Goal: Task Accomplishment & Management: Manage account settings

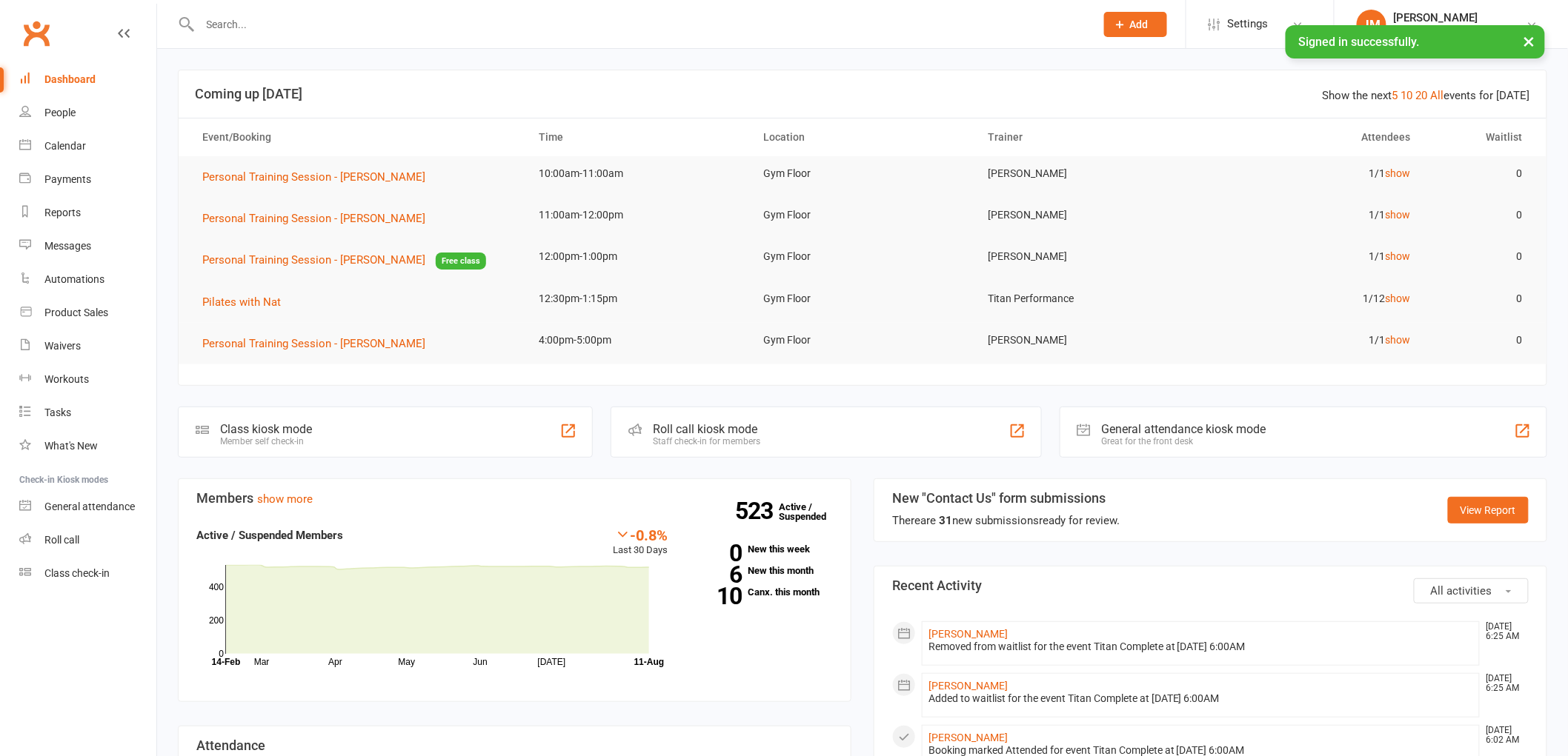
click at [455, 15] on input "text" at bounding box center [640, 24] width 889 height 21
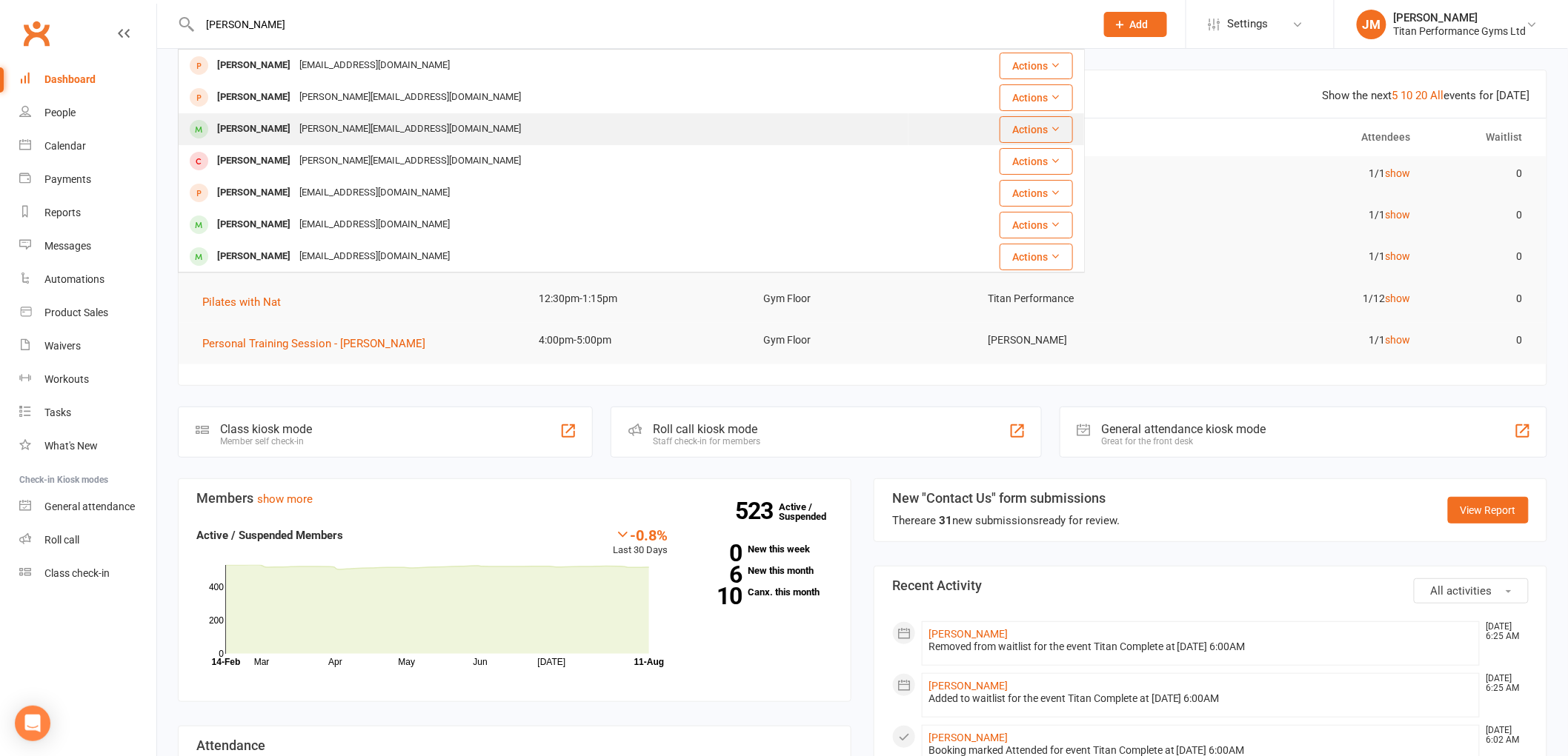
type input "[PERSON_NAME]"
click at [1014, 128] on button "Actions" at bounding box center [1036, 129] width 74 height 27
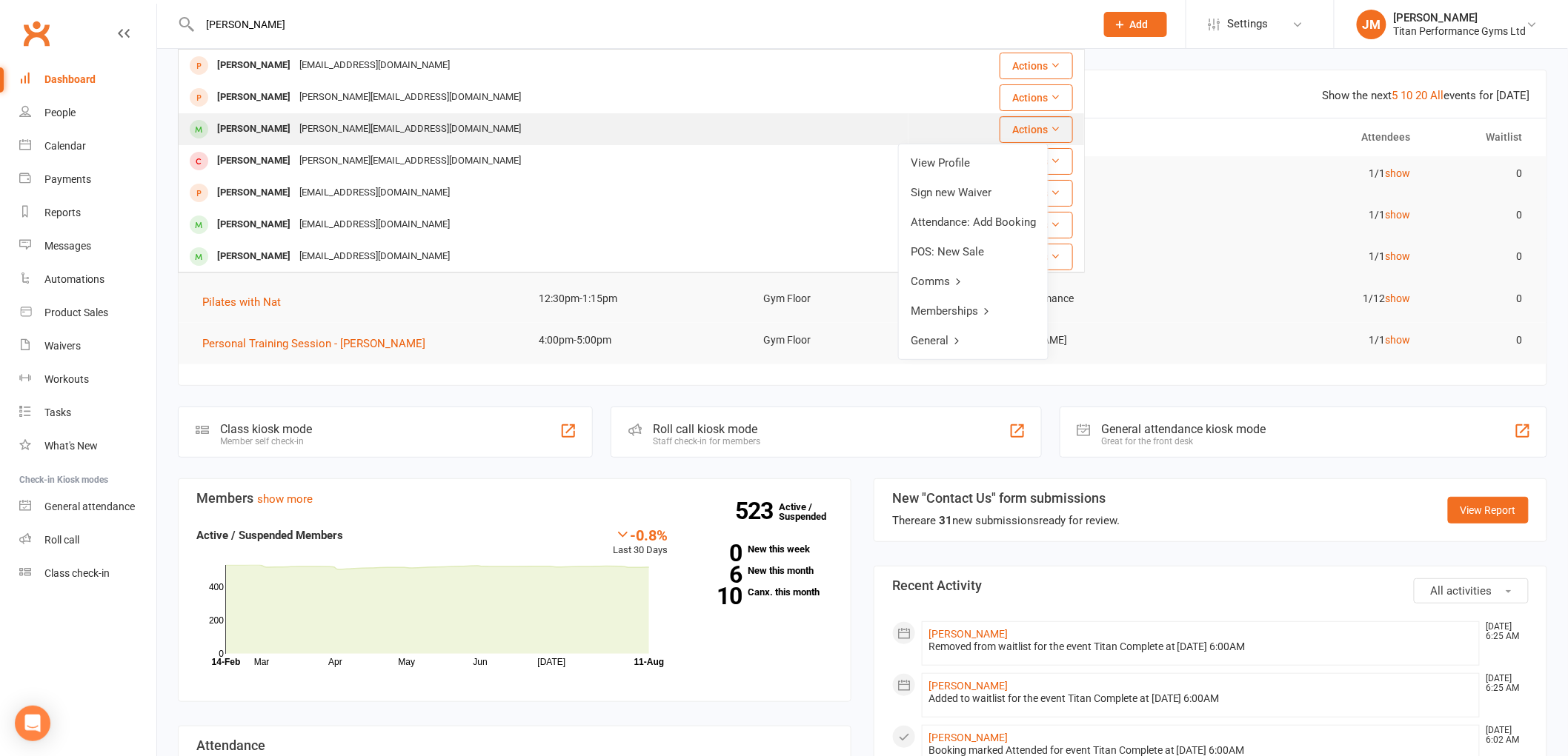
click at [489, 127] on div "[PERSON_NAME] [PERSON_NAME][EMAIL_ADDRESS][DOMAIN_NAME]" at bounding box center [543, 128] width 728 height 30
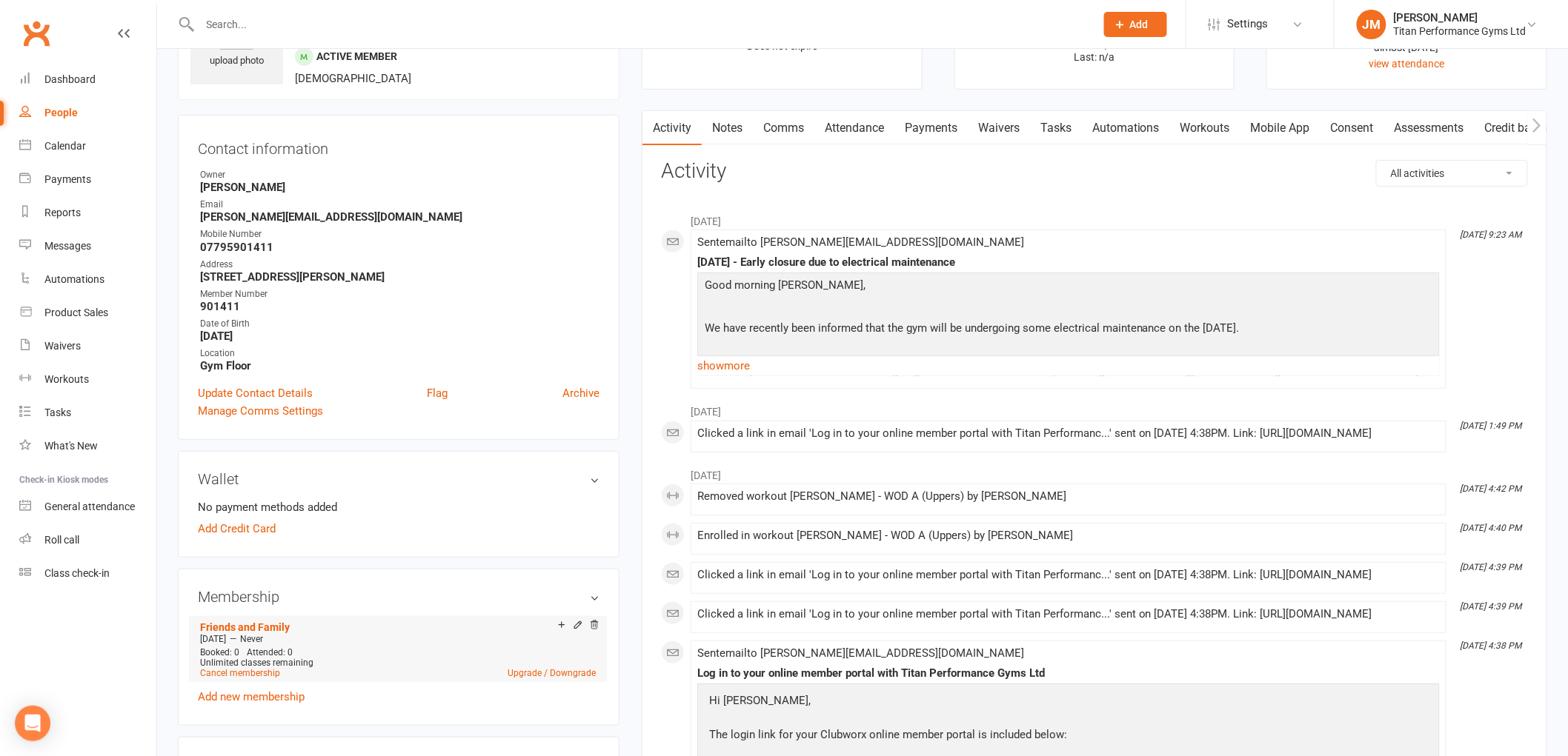
scroll to position [247, 0]
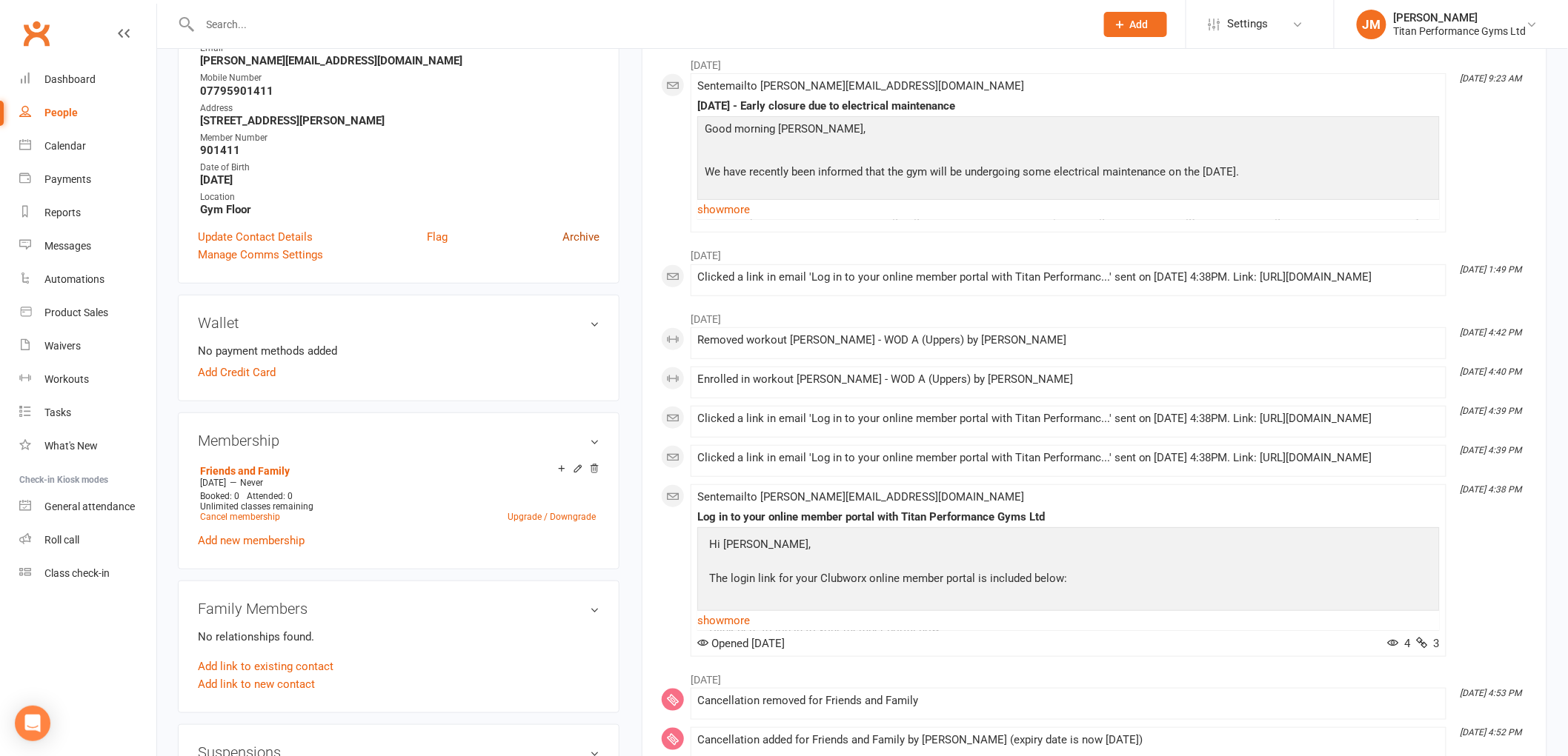
click at [594, 235] on link "Archive" at bounding box center [581, 236] width 37 height 18
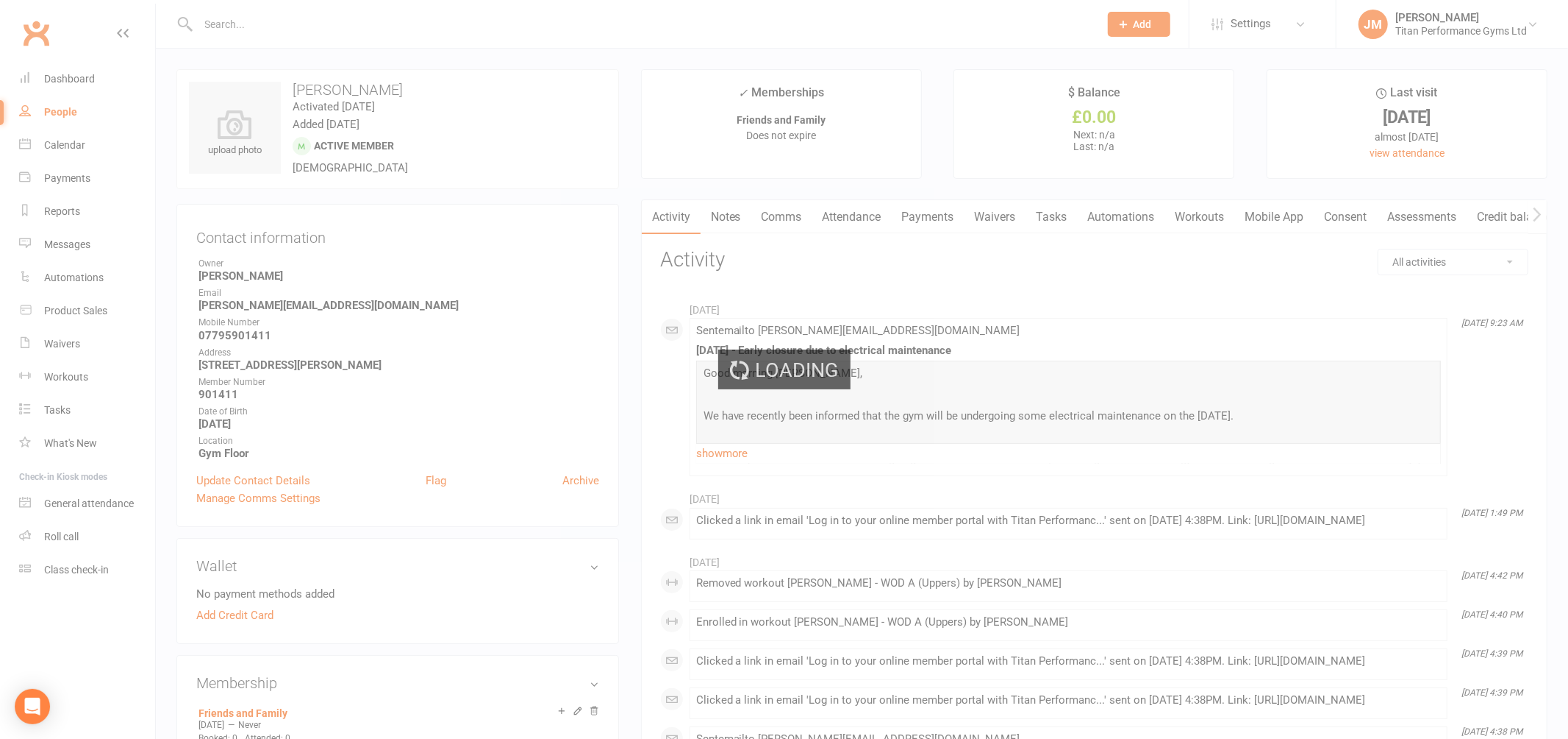
select select "100"
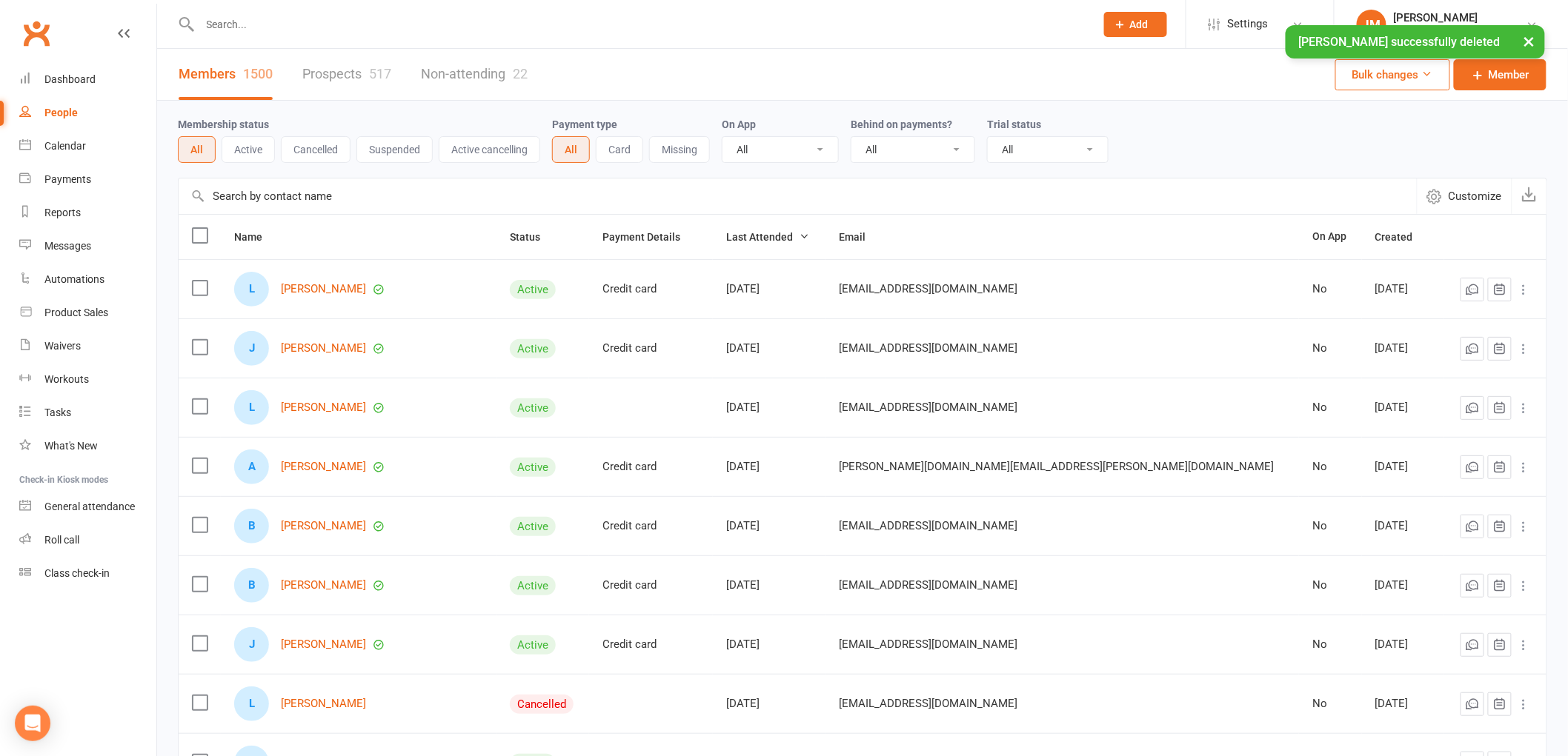
click at [252, 21] on input "text" at bounding box center [640, 24] width 889 height 21
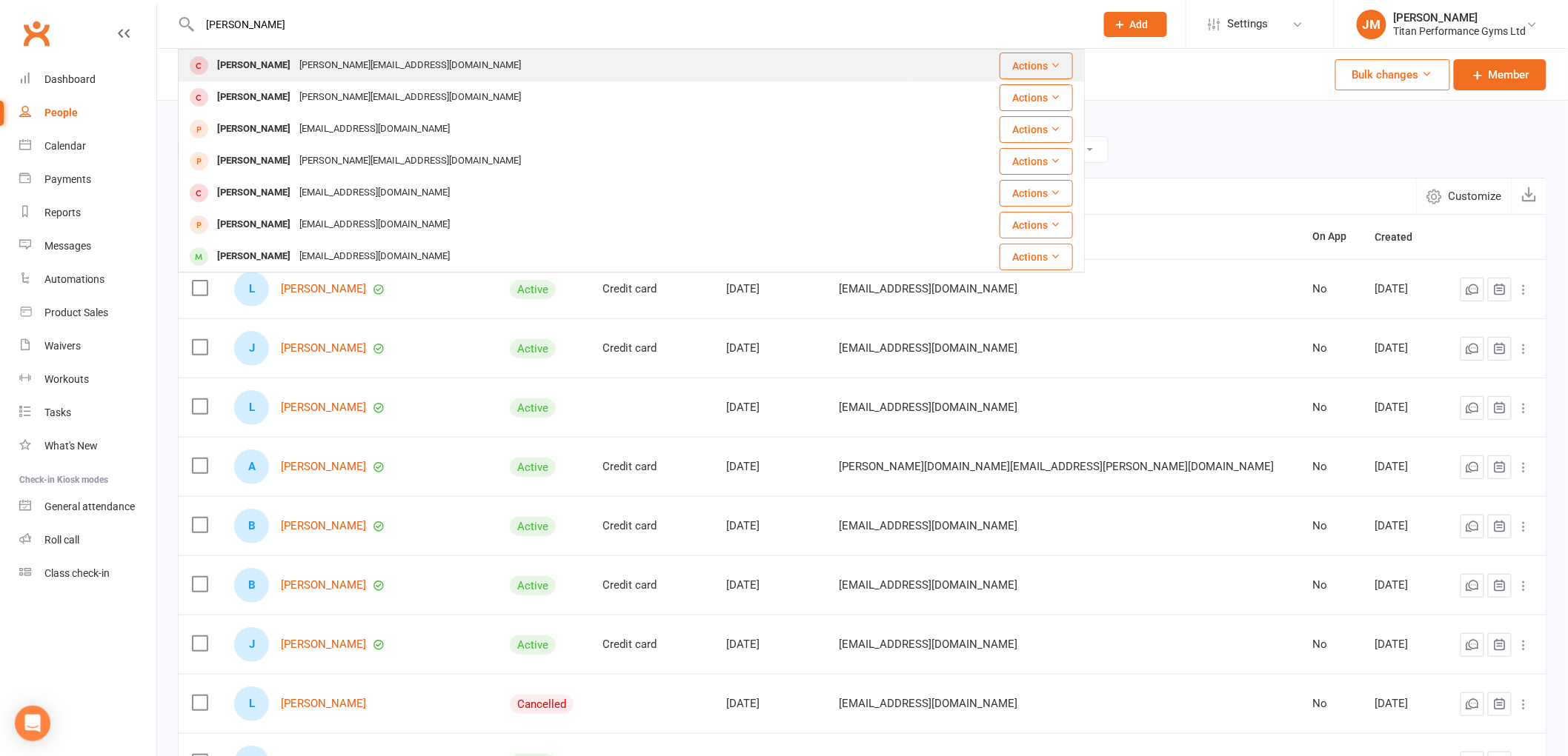
type input "[PERSON_NAME]"
click at [312, 57] on div "[PERSON_NAME][EMAIL_ADDRESS][DOMAIN_NAME]" at bounding box center [409, 65] width 230 height 21
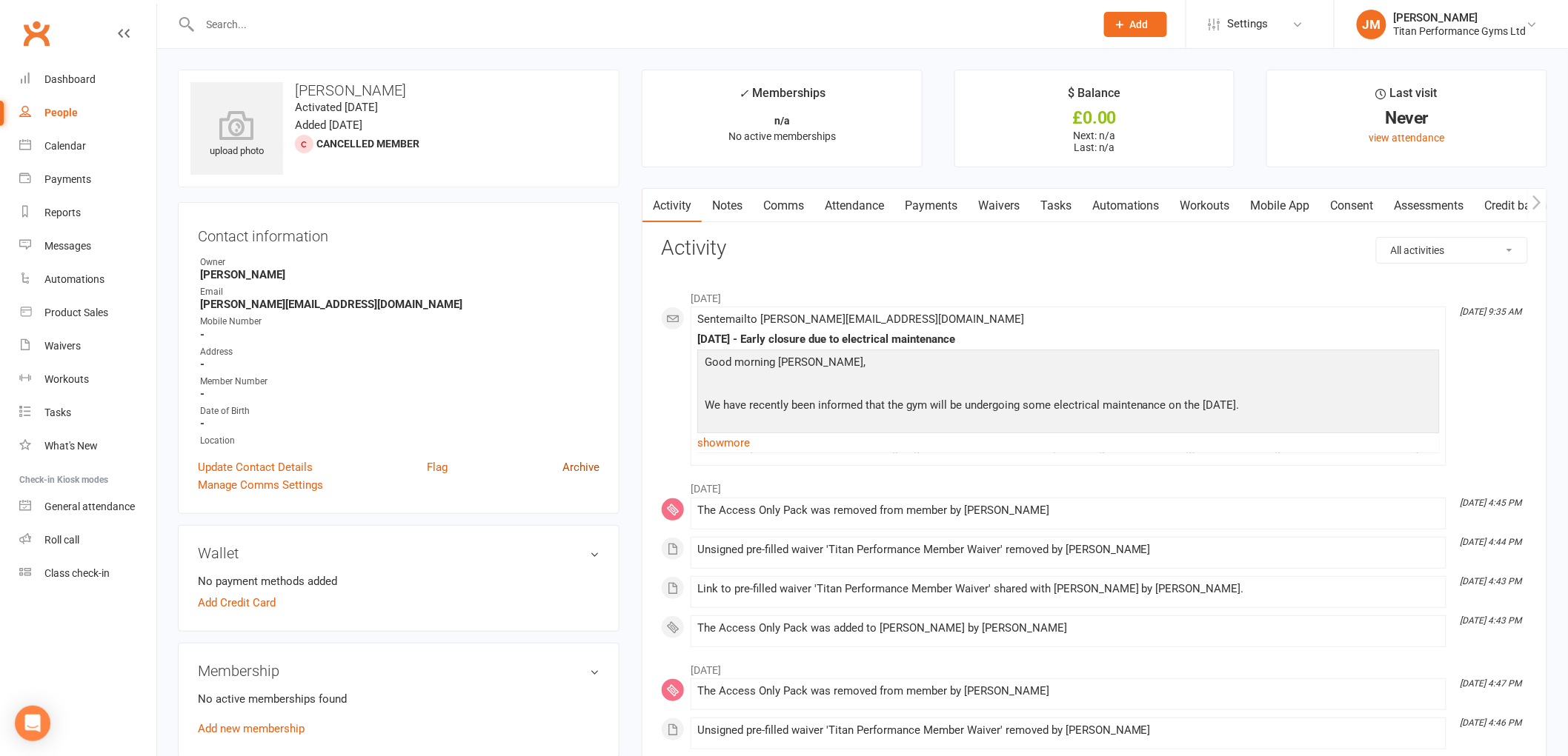
click at [564, 461] on link "Archive" at bounding box center [581, 467] width 37 height 18
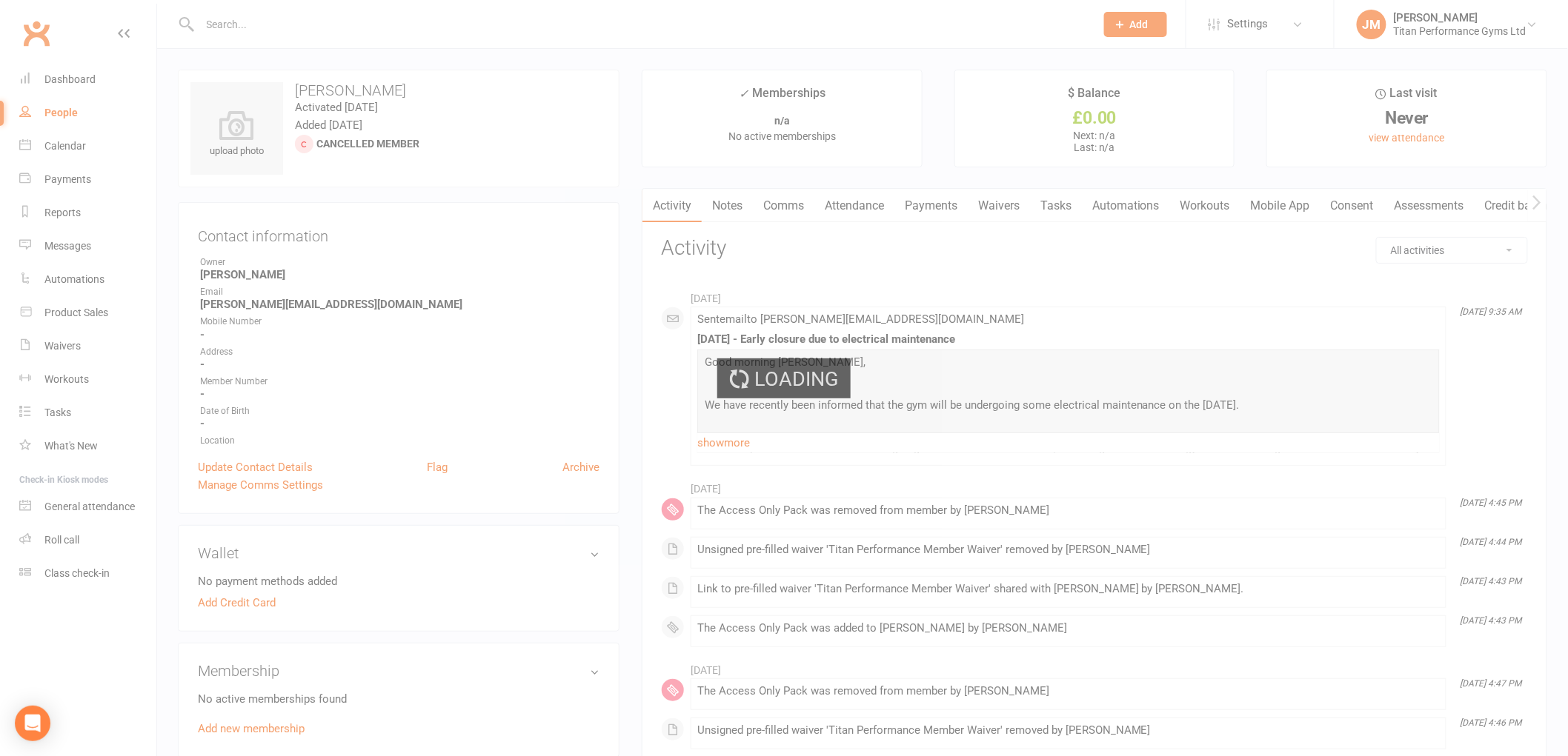
select select "100"
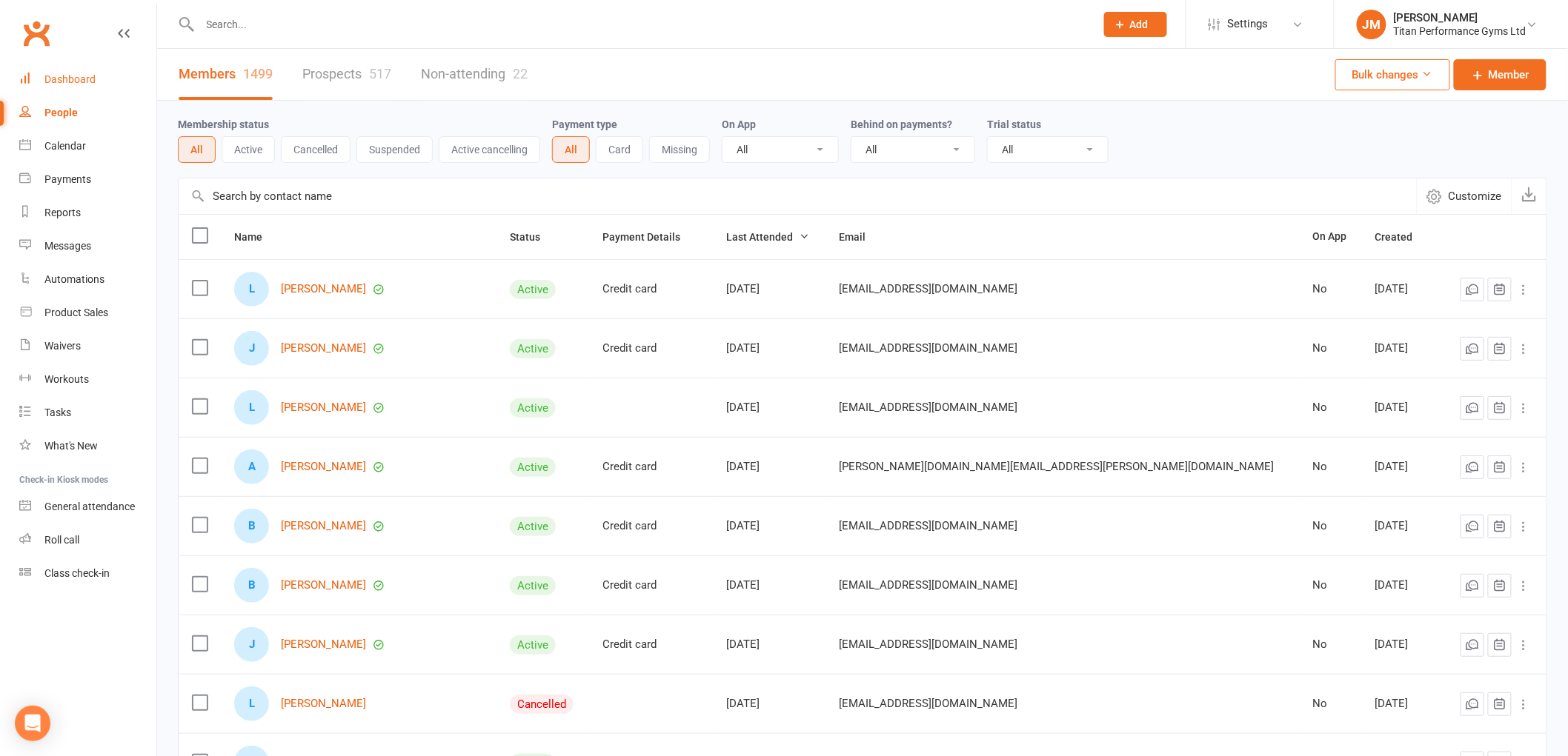
click at [64, 72] on link "Dashboard" at bounding box center [87, 80] width 137 height 33
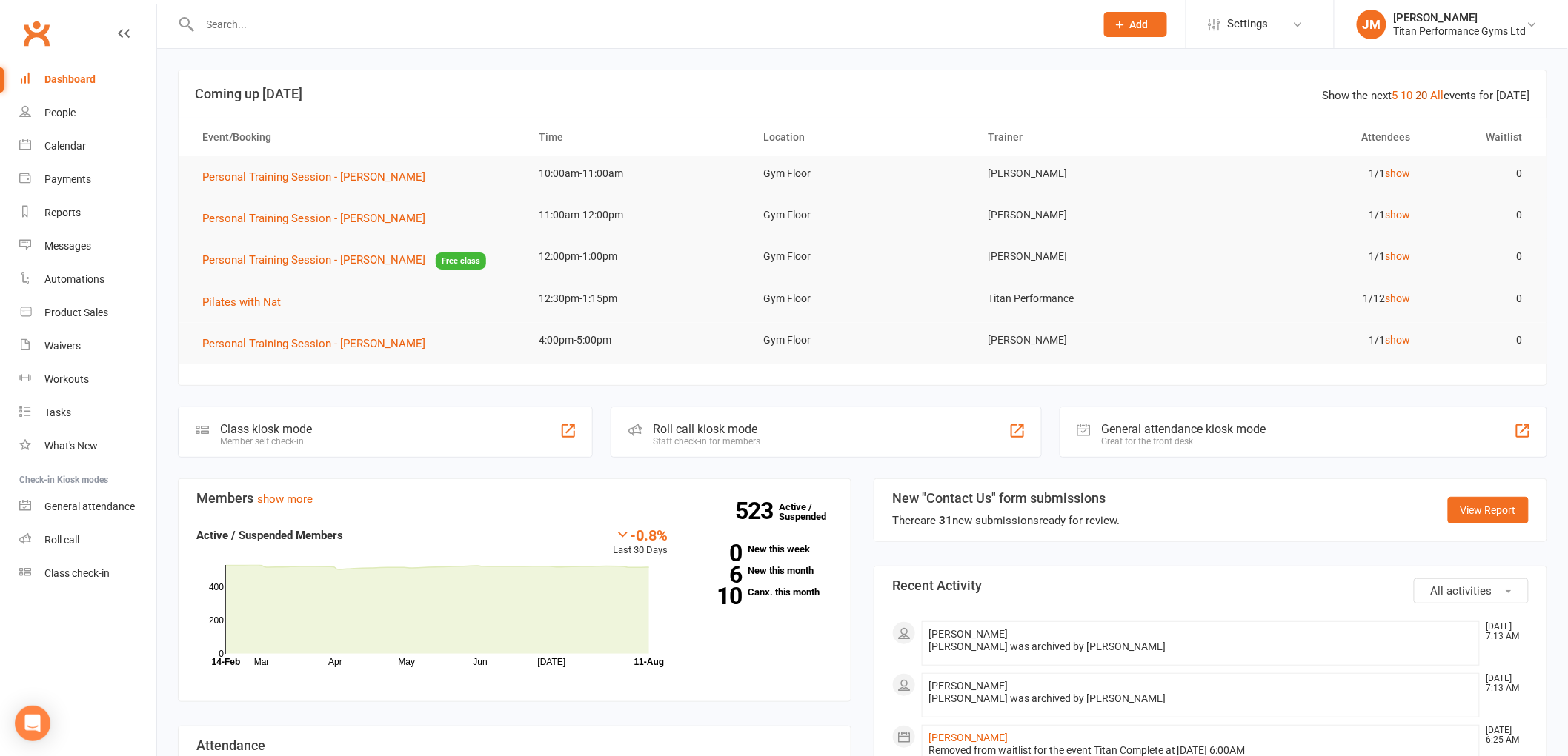
click at [1428, 93] on link "20" at bounding box center [1422, 96] width 12 height 14
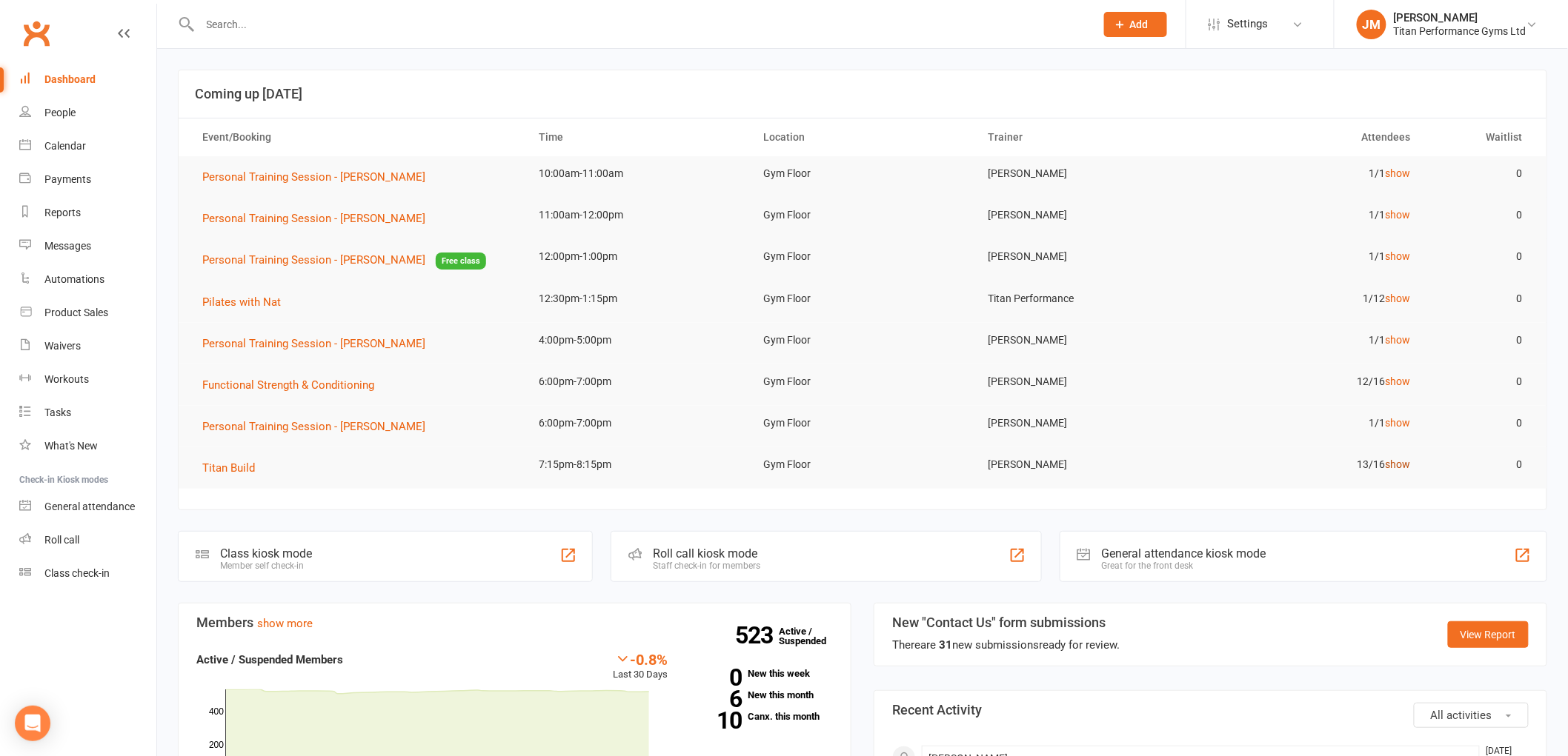
click at [1402, 461] on link "show" at bounding box center [1397, 465] width 25 height 12
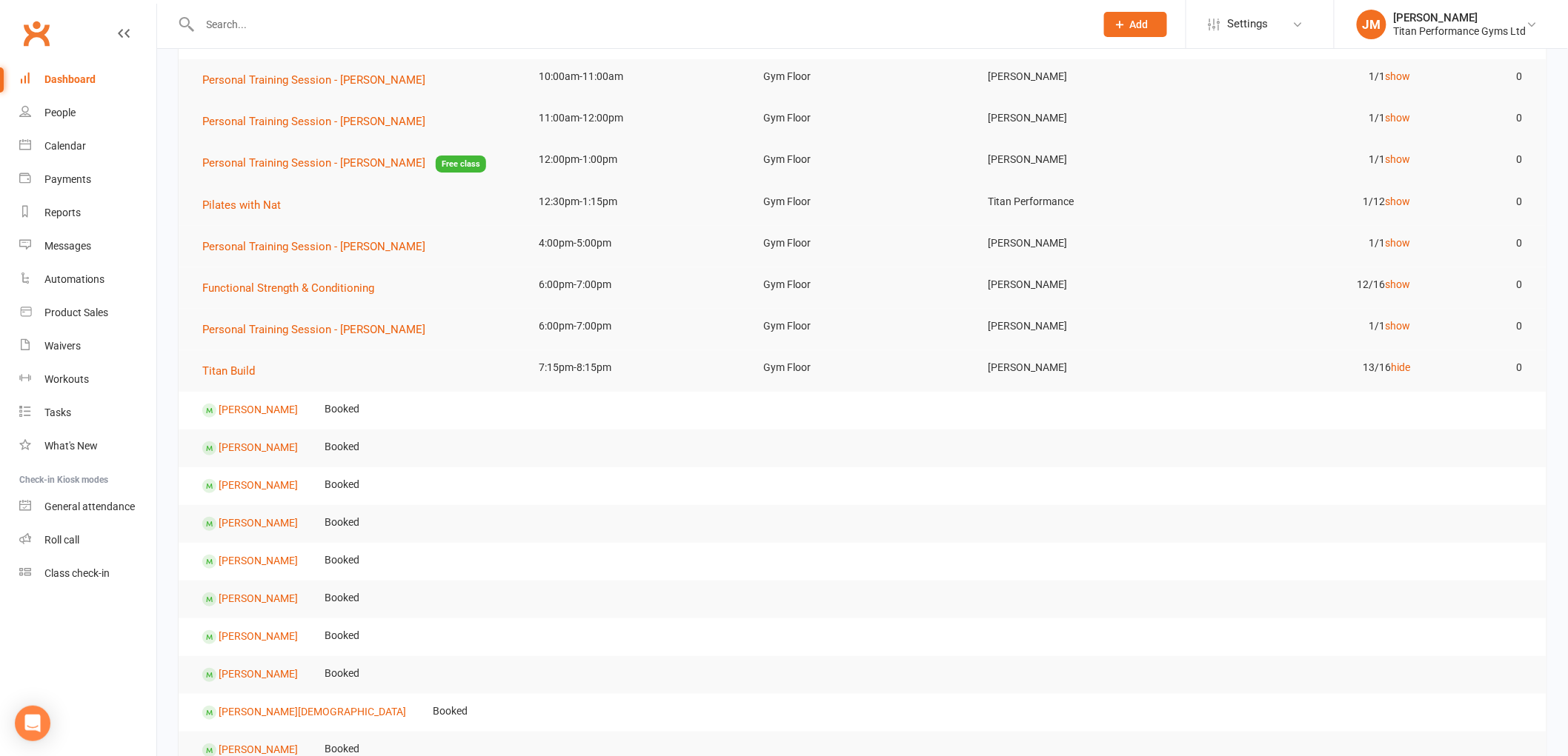
scroll to position [82, 0]
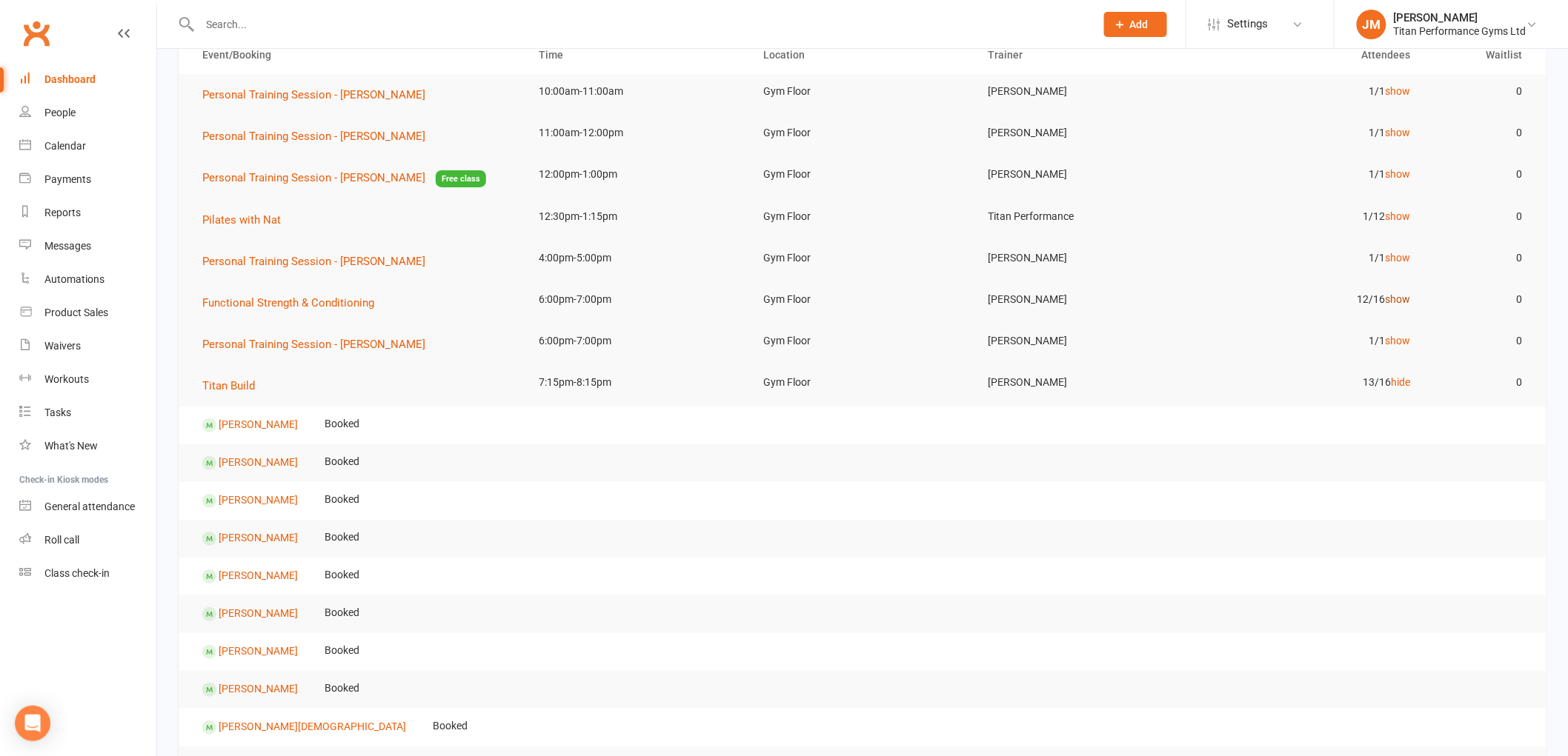
click at [1404, 301] on link "show" at bounding box center [1397, 300] width 25 height 12
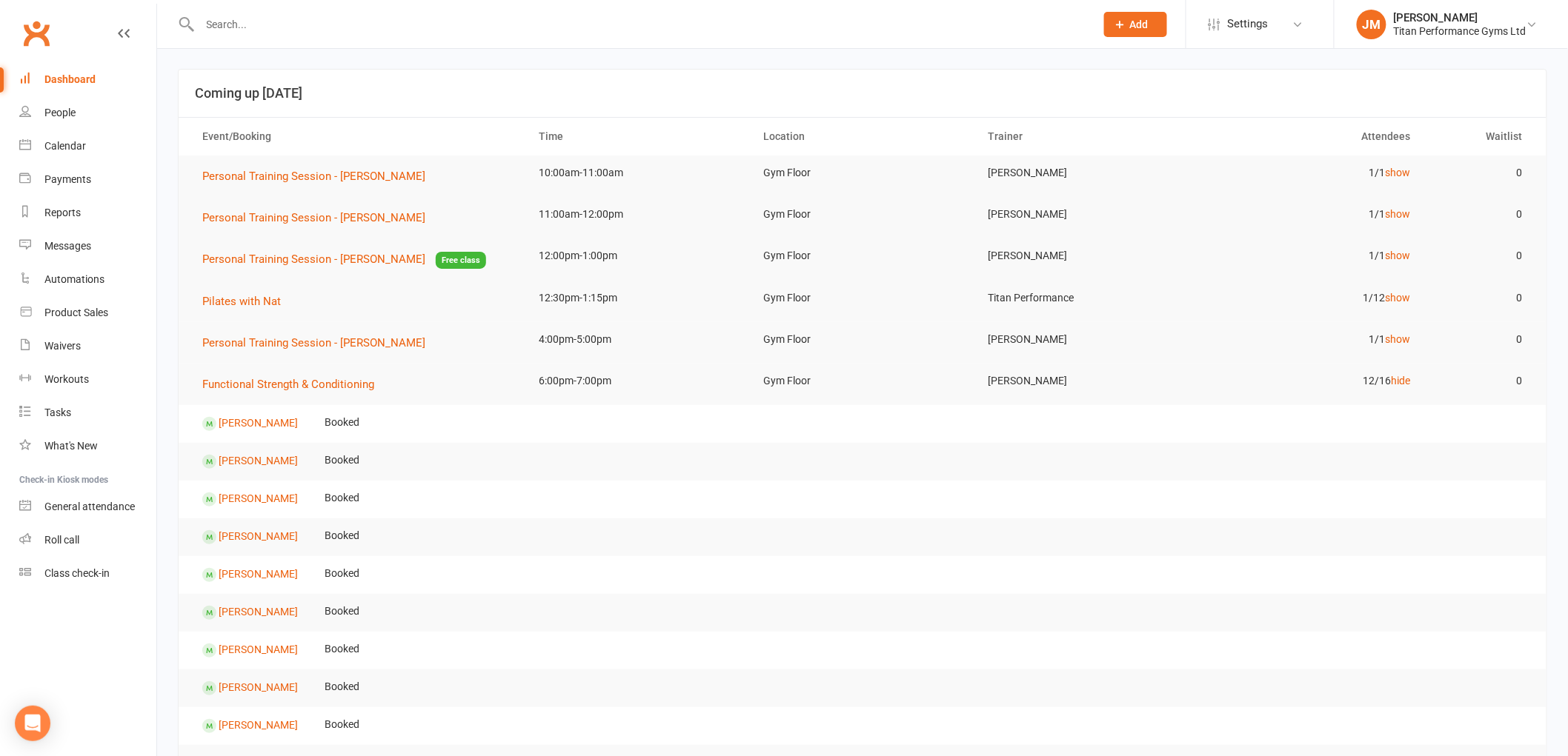
scroll to position [0, 0]
click at [86, 146] on link "Calendar" at bounding box center [87, 146] width 137 height 33
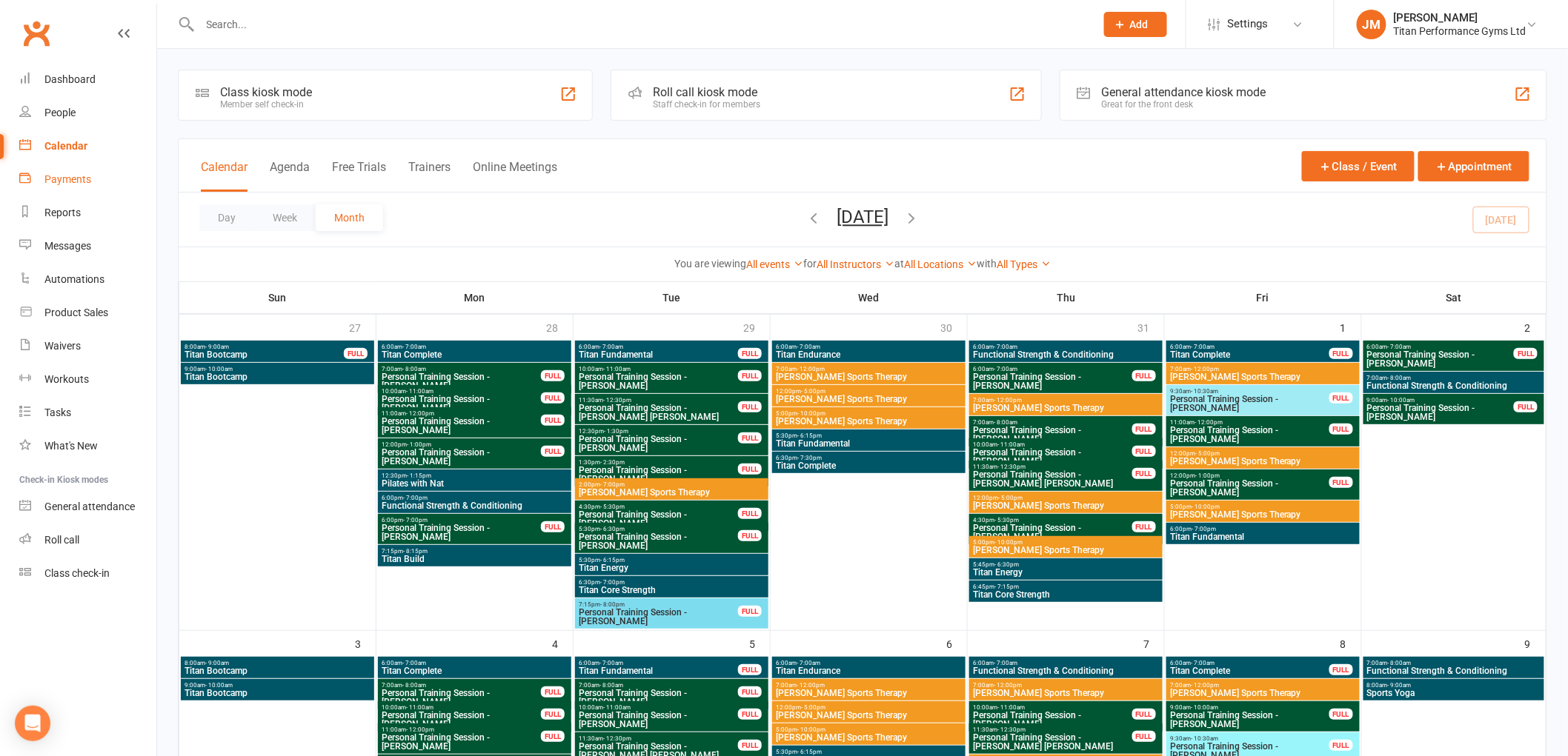
click at [84, 176] on div "Payments" at bounding box center [68, 179] width 47 height 12
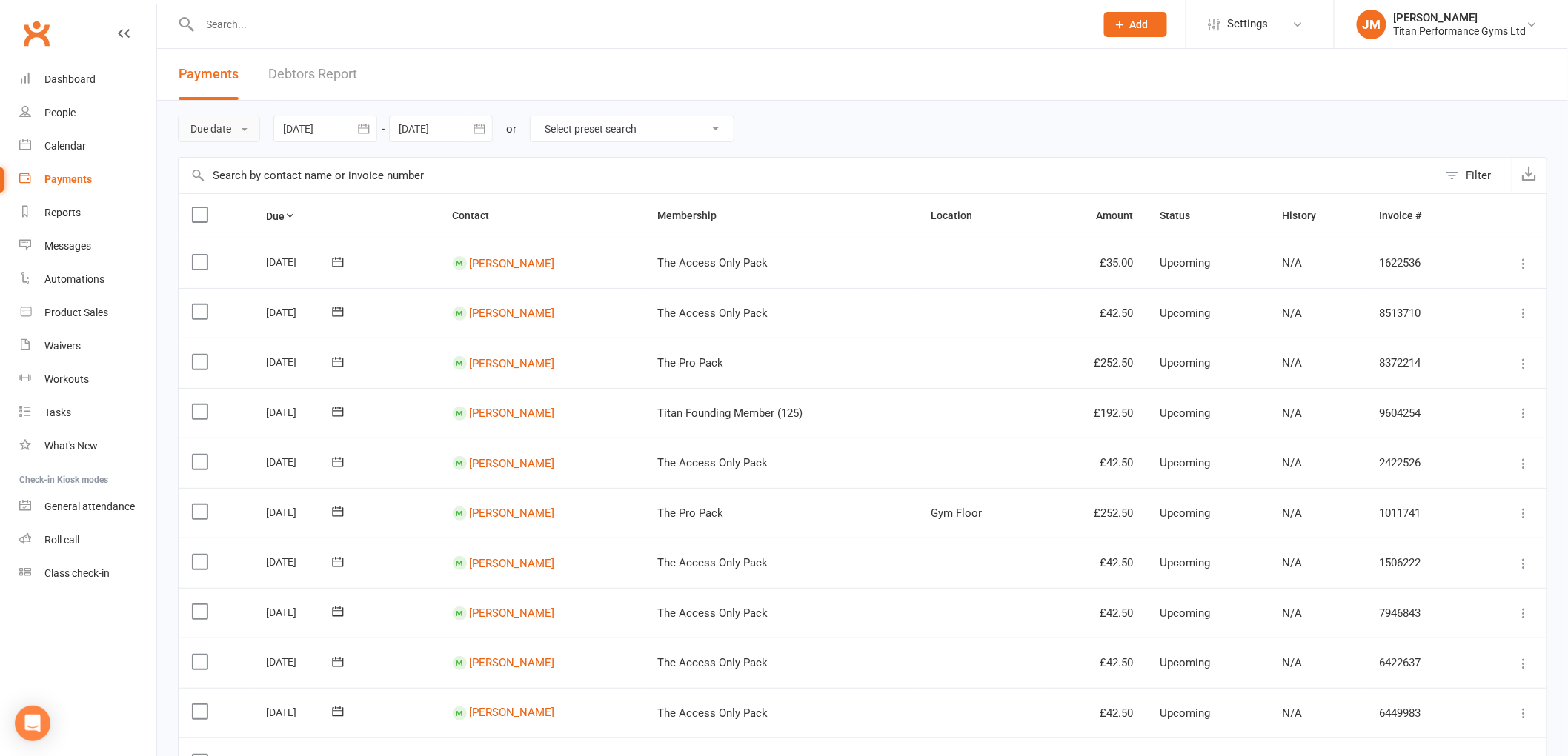
click at [247, 138] on button "Due date" at bounding box center [219, 128] width 82 height 27
click at [210, 208] on link "Date failed" at bounding box center [251, 221] width 146 height 30
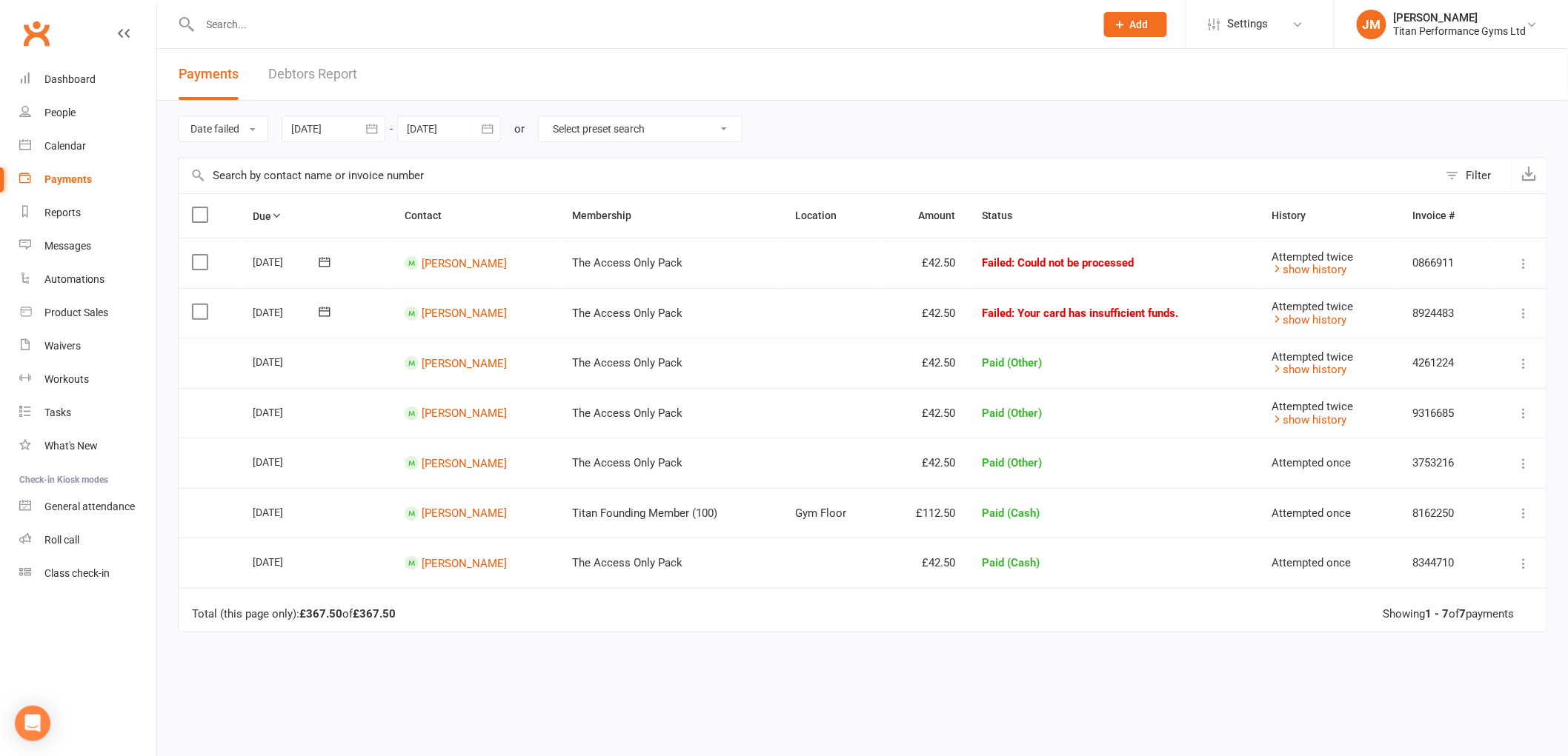
click at [484, 255] on td "[PERSON_NAME]" at bounding box center [475, 263] width 168 height 51
click at [479, 260] on link "[PERSON_NAME]" at bounding box center [463, 263] width 85 height 14
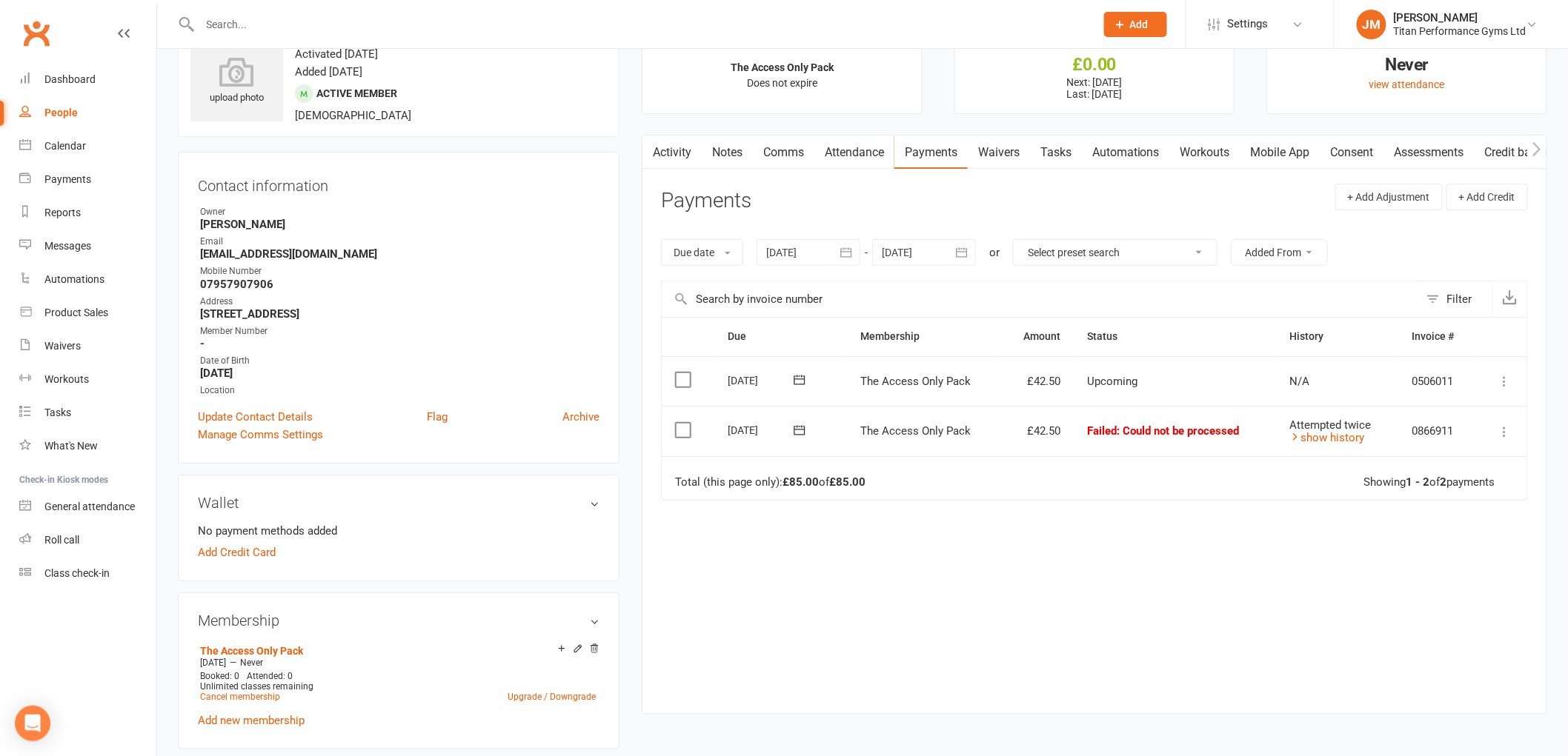
scroll to position [82, 0]
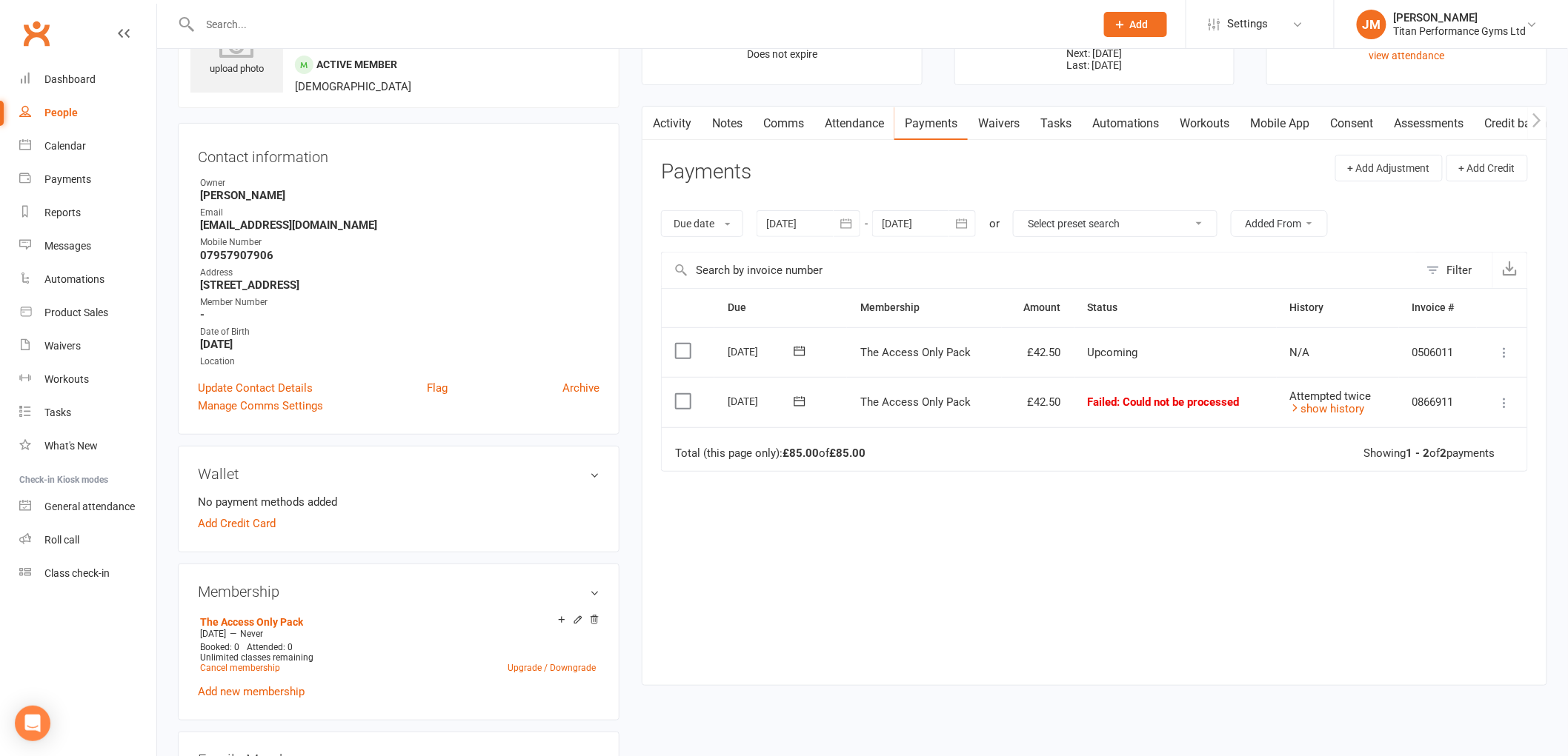
click at [1030, 132] on link "Waivers" at bounding box center [999, 124] width 63 height 34
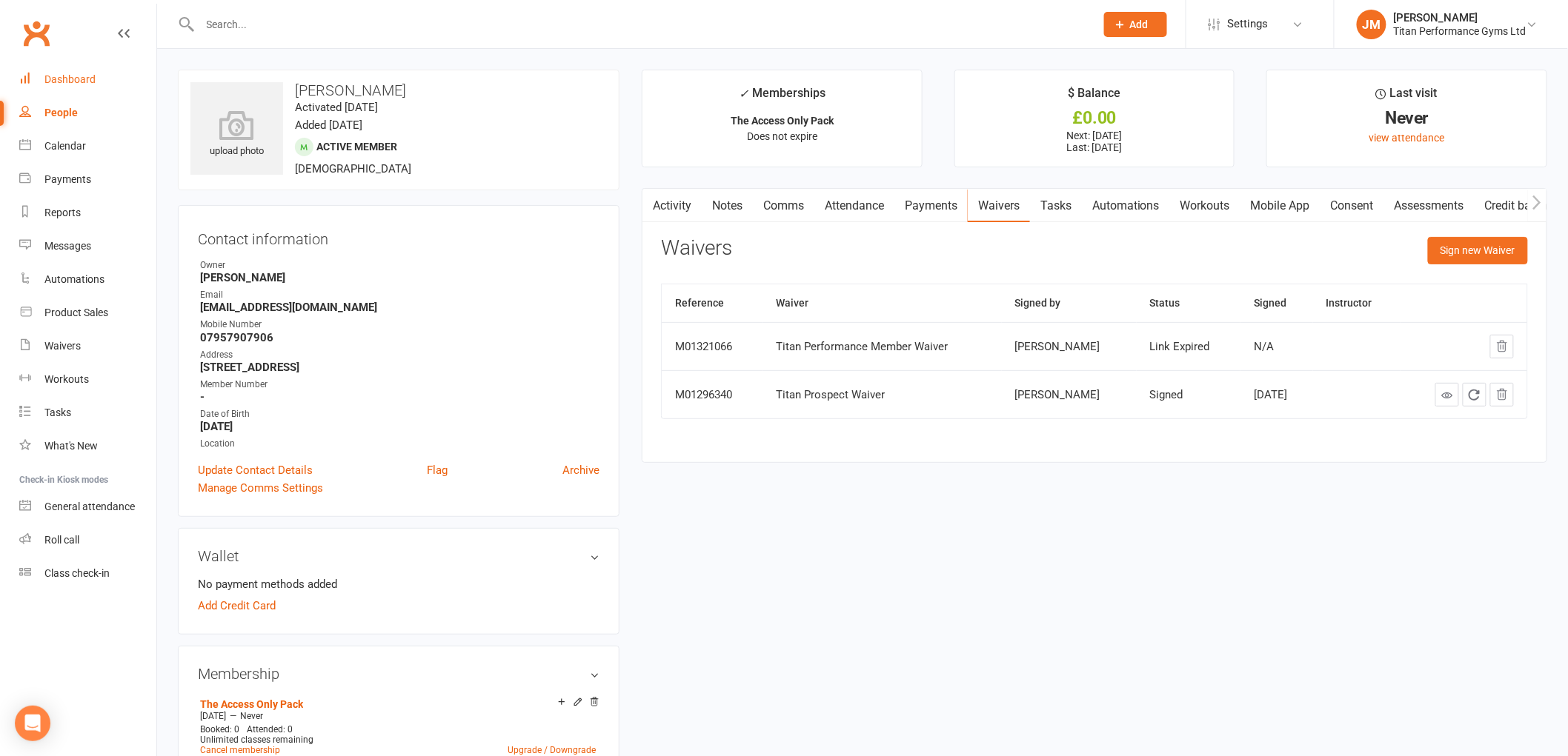
click at [105, 82] on link "Dashboard" at bounding box center [87, 80] width 137 height 33
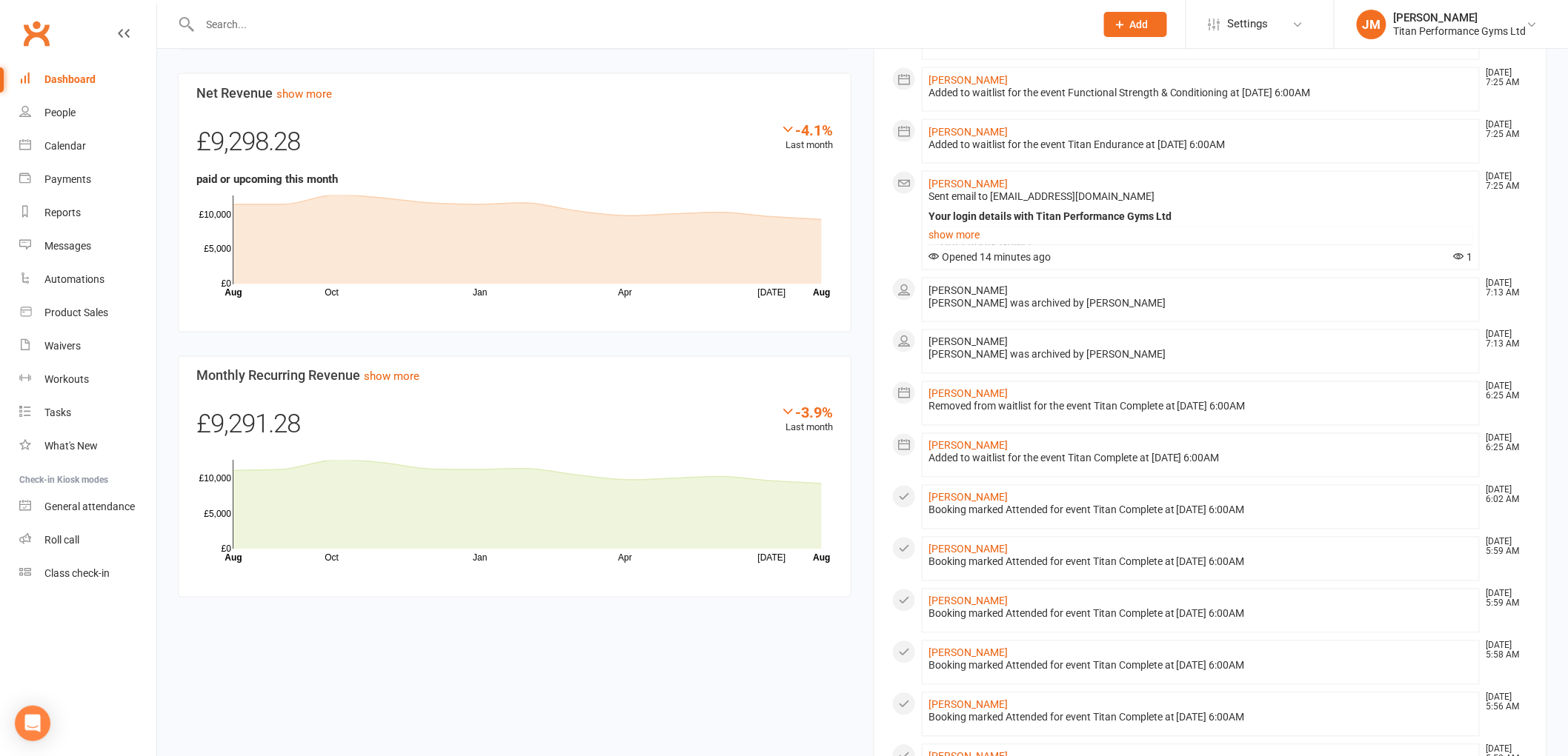
scroll to position [591, 0]
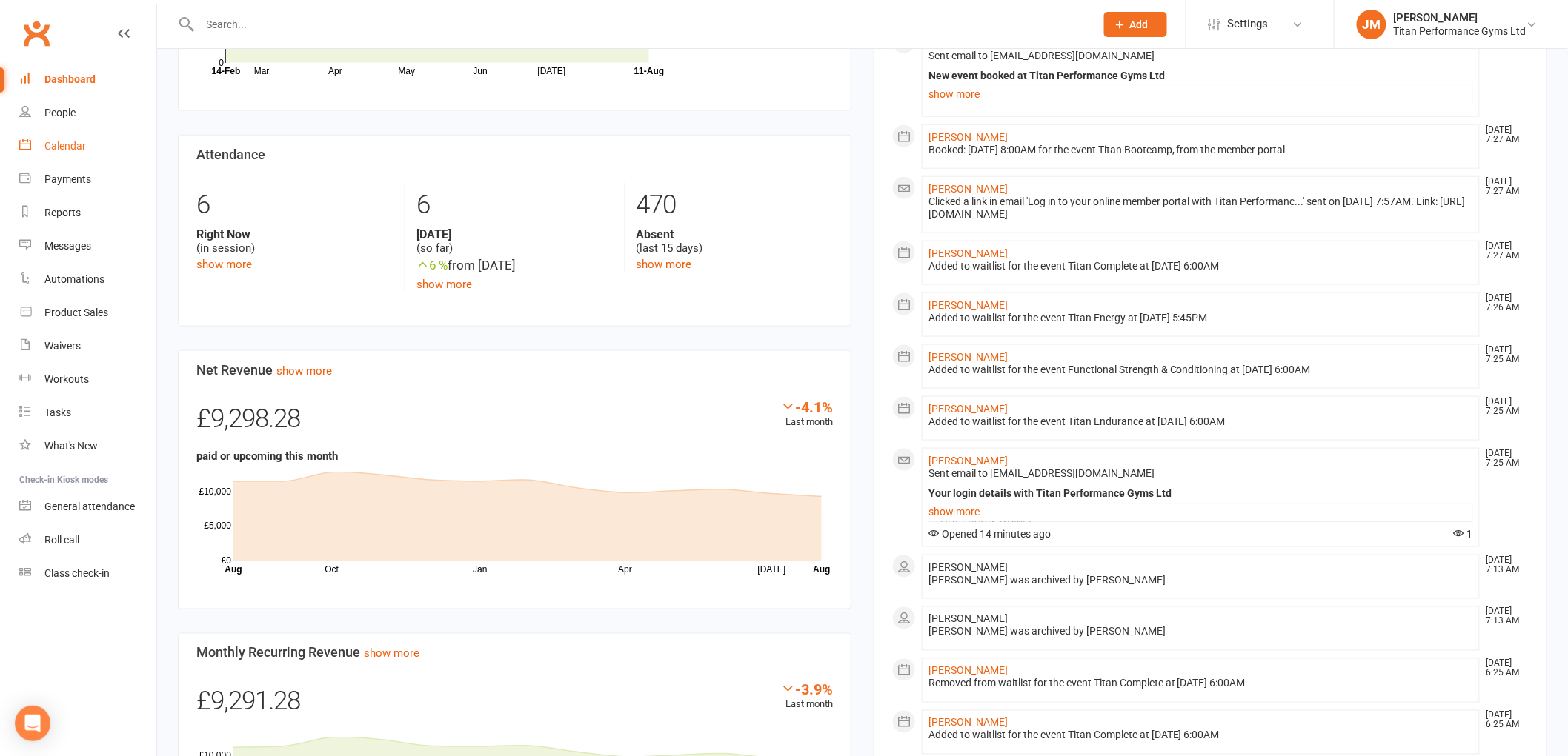
click at [111, 148] on link "Calendar" at bounding box center [87, 146] width 137 height 33
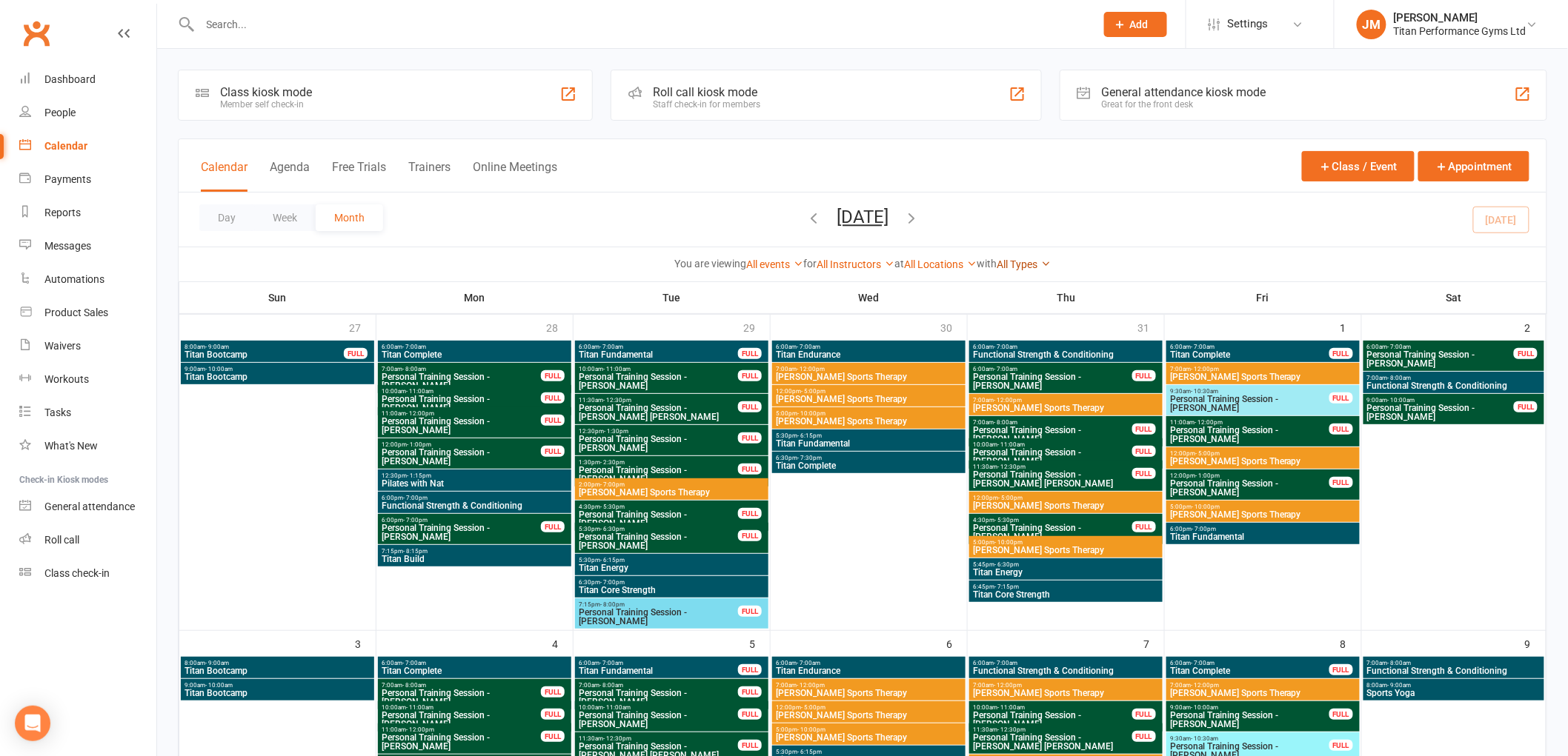
click at [1016, 268] on link "All Types" at bounding box center [1023, 265] width 54 height 12
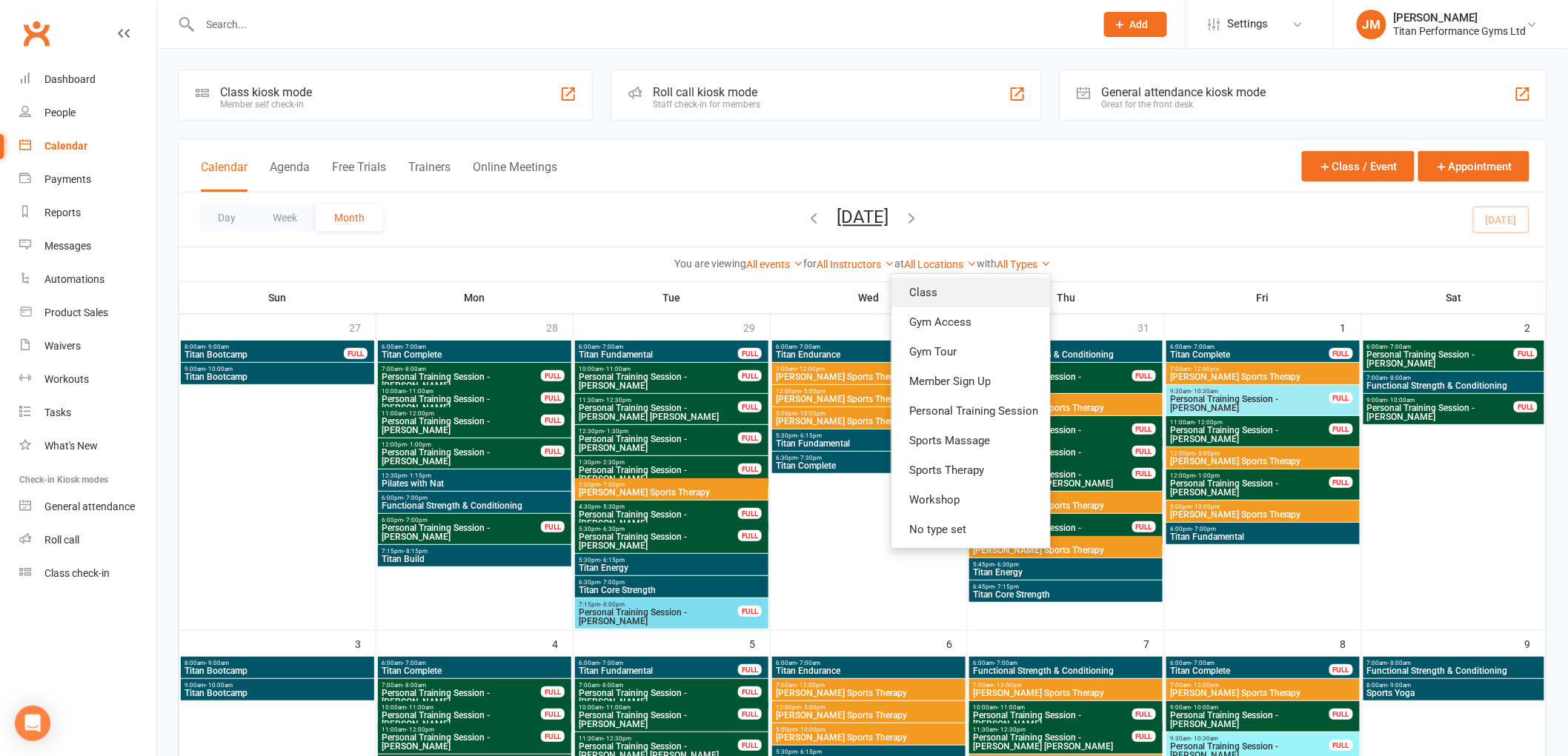
click at [982, 291] on link "Class" at bounding box center [970, 292] width 158 height 30
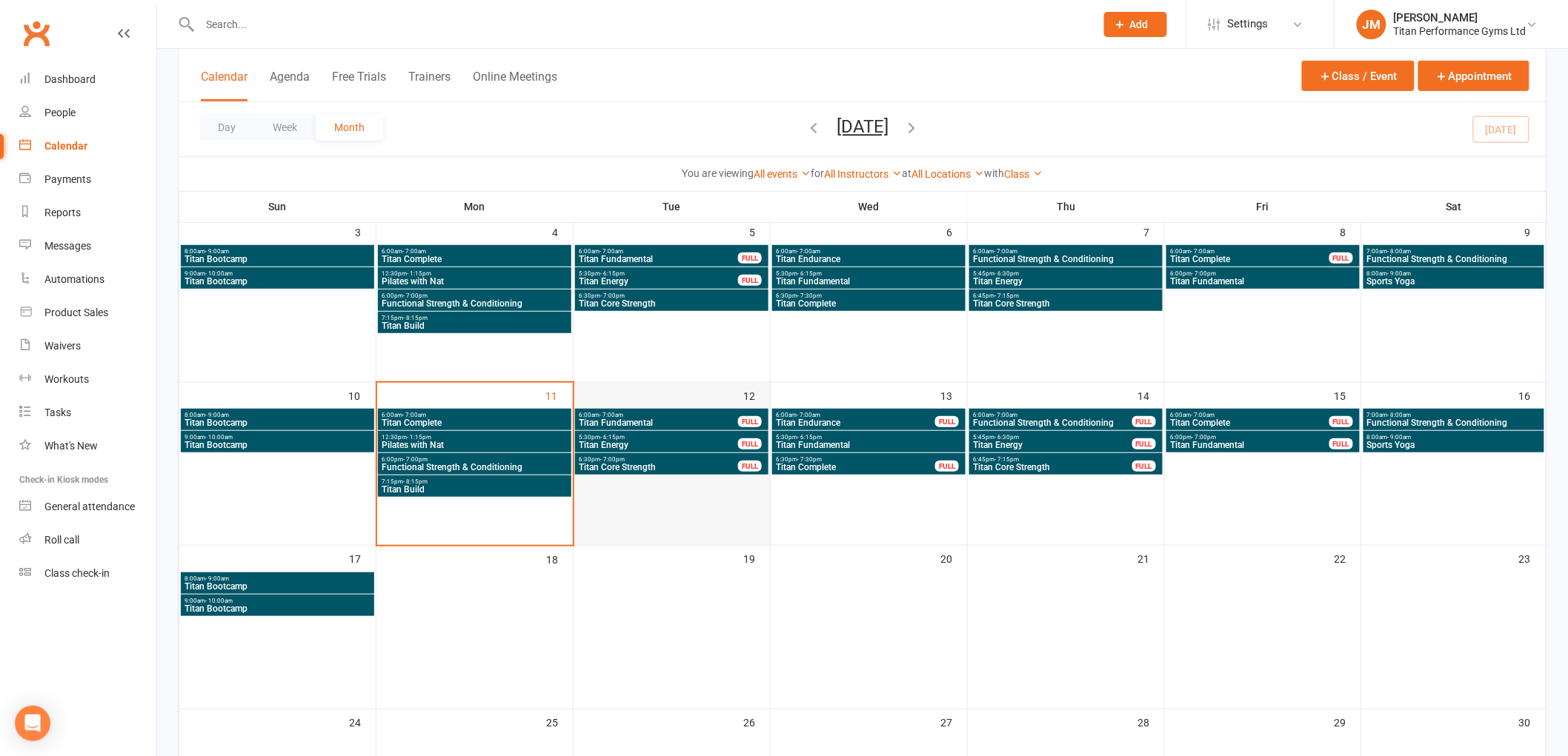
scroll to position [247, 0]
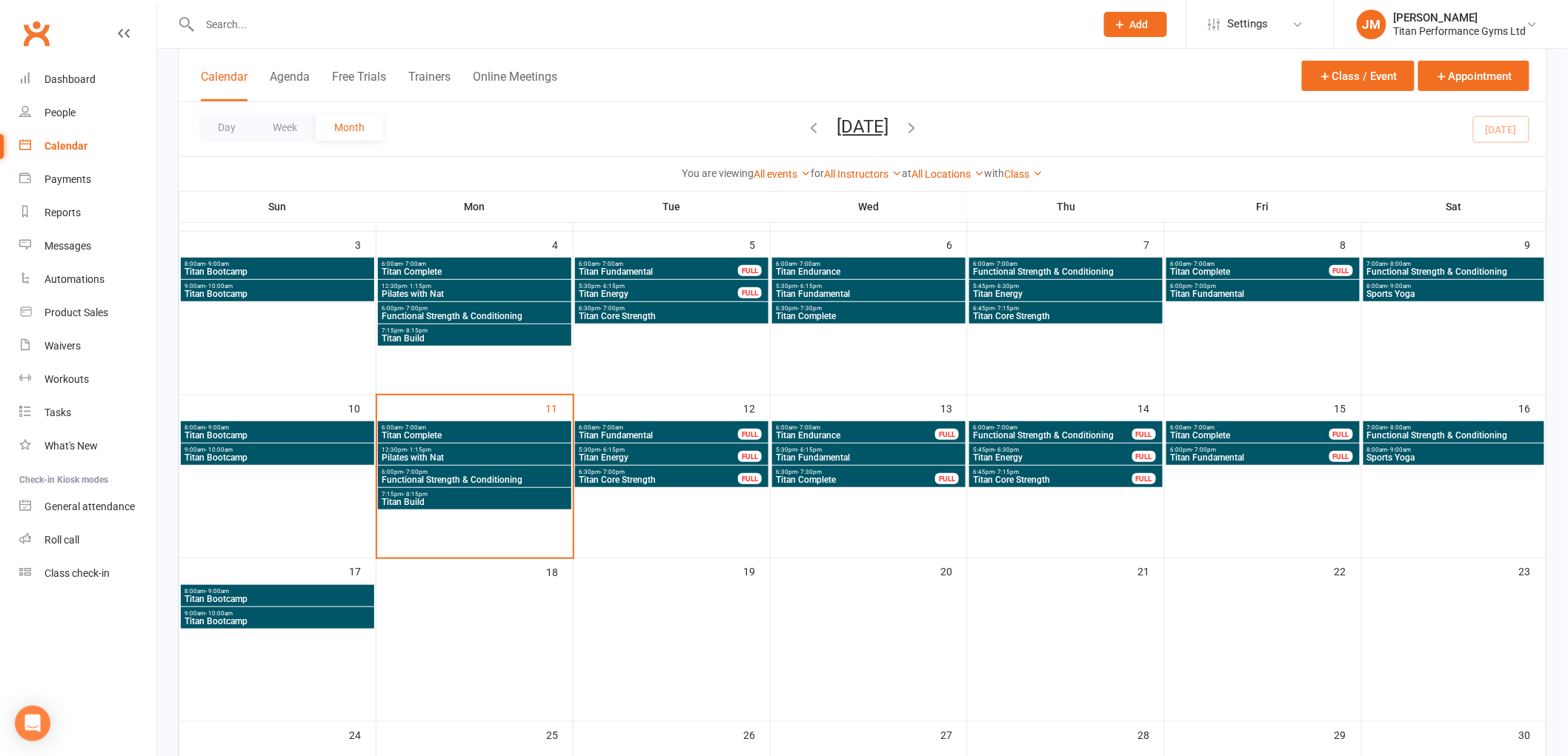
click at [1409, 432] on span "Functional Strength & Conditioning" at bounding box center [1453, 436] width 175 height 9
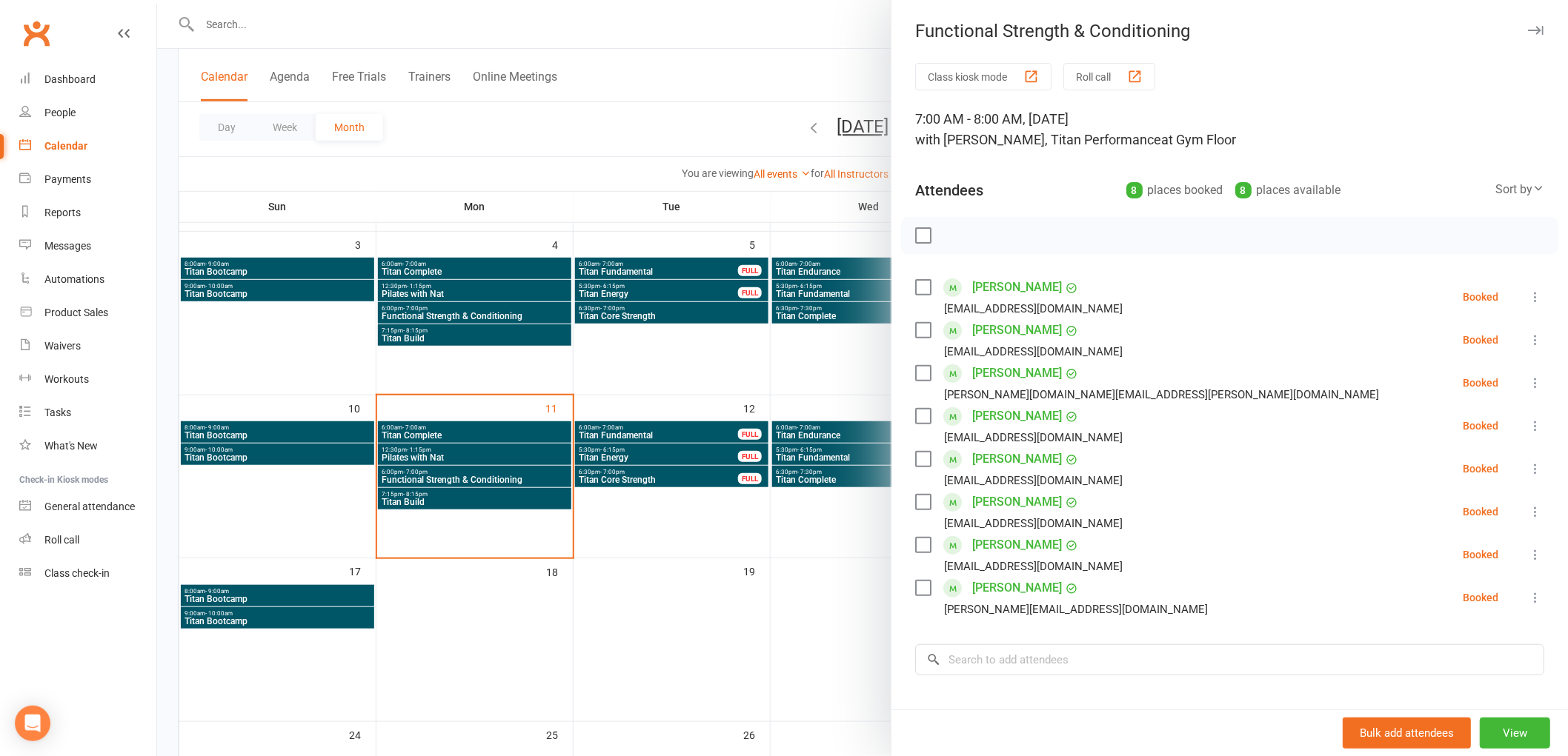
click at [755, 401] on div at bounding box center [862, 378] width 1410 height 756
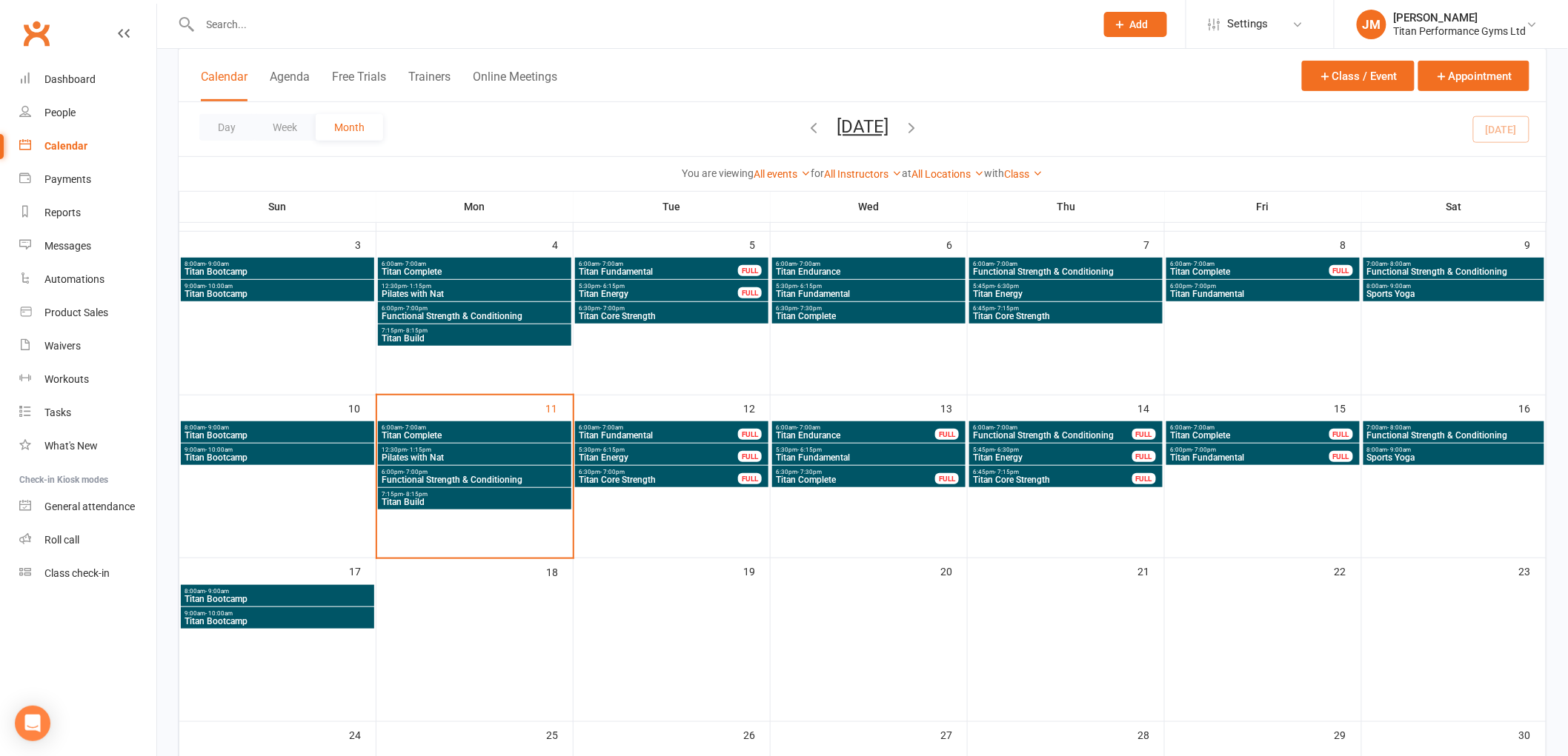
click at [1408, 271] on span "Functional Strength & Conditioning" at bounding box center [1453, 271] width 175 height 9
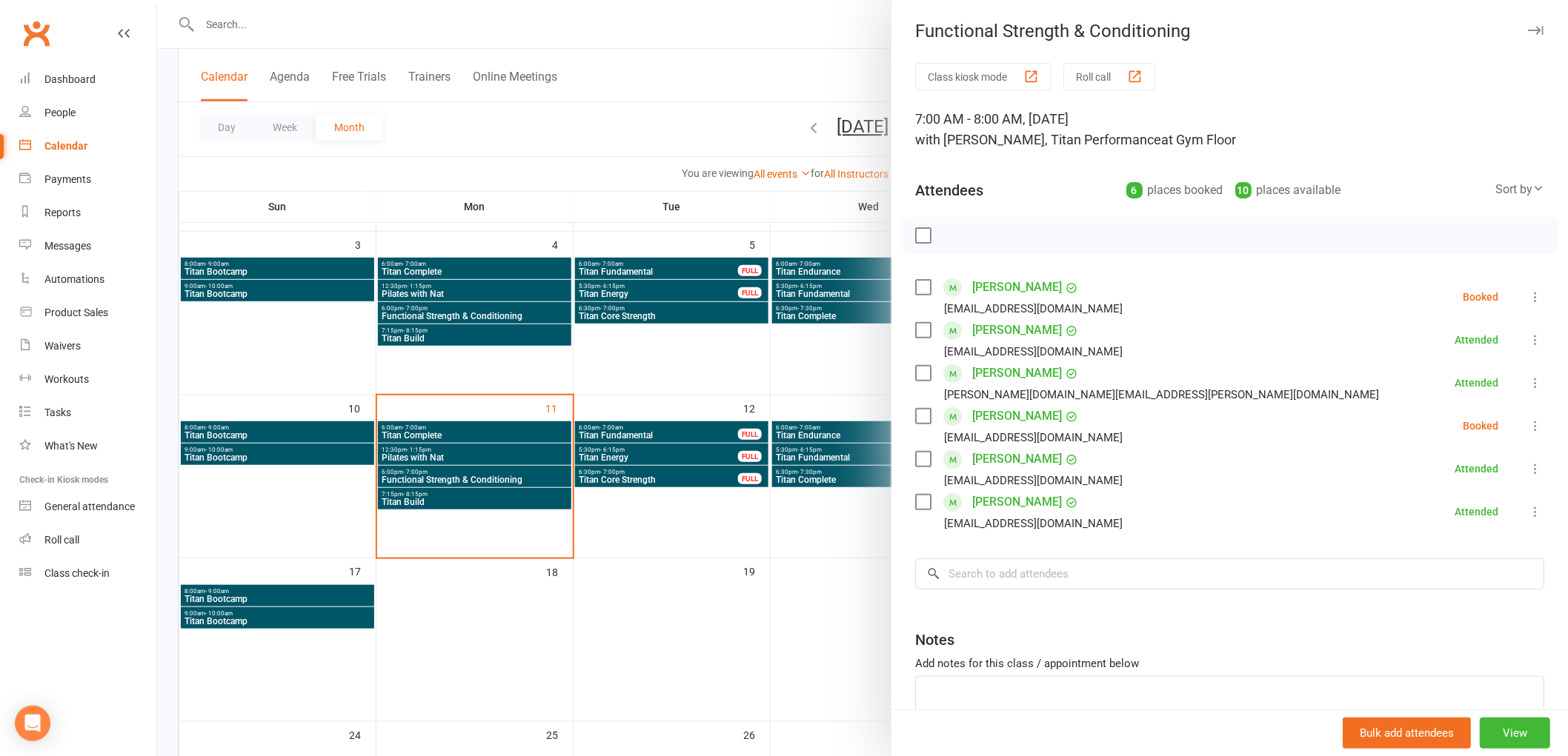
click at [921, 285] on label at bounding box center [921, 287] width 15 height 15
click at [915, 419] on label at bounding box center [921, 416] width 15 height 15
click at [990, 234] on button "button" at bounding box center [987, 235] width 25 height 25
click at [919, 287] on label at bounding box center [921, 287] width 15 height 15
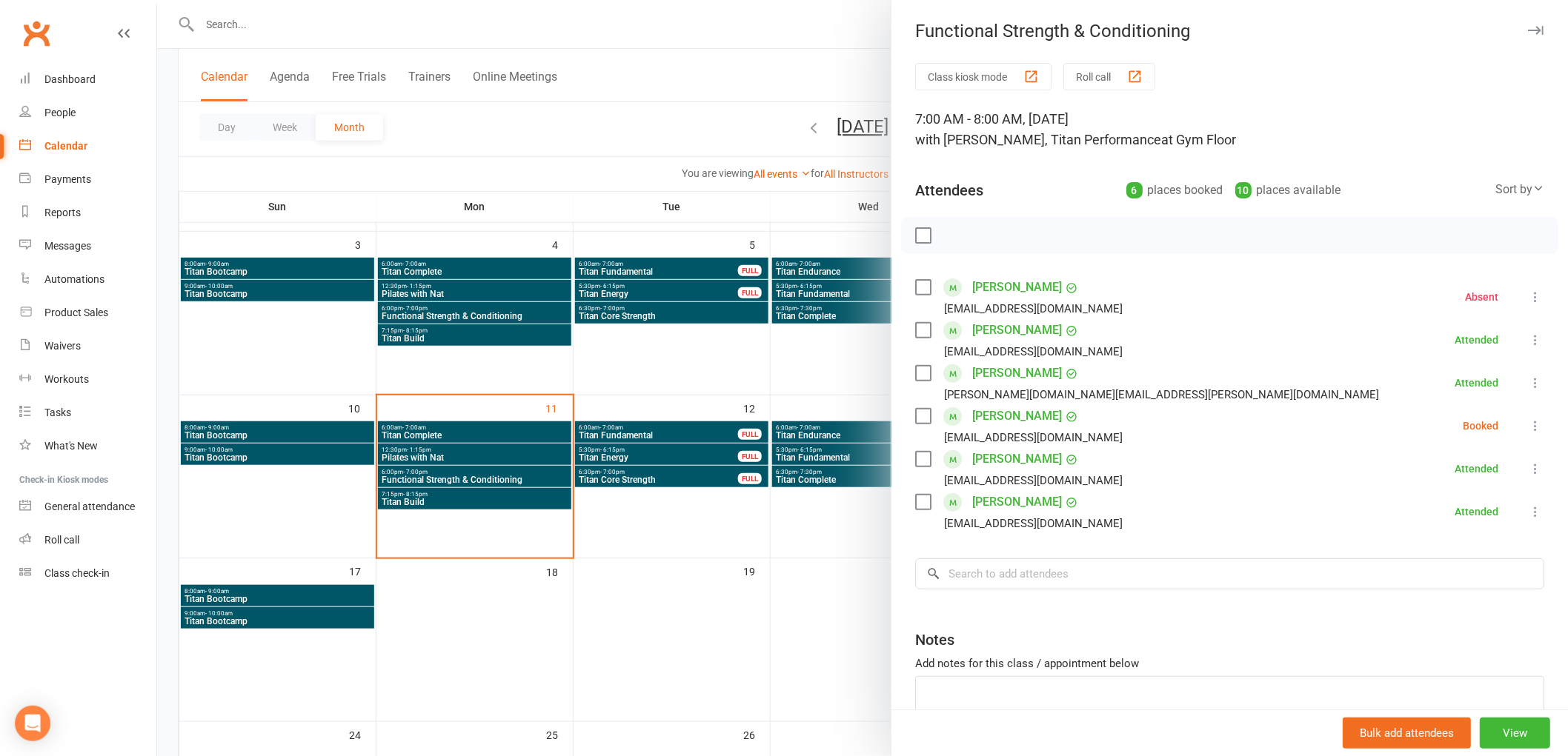
click at [919, 287] on label at bounding box center [921, 287] width 15 height 15
click at [948, 239] on icon "button" at bounding box center [956, 235] width 16 height 16
click at [921, 277] on div "[PERSON_NAME] [EMAIL_ADDRESS][DOMAIN_NAME]" at bounding box center [1021, 297] width 213 height 43
click at [920, 280] on label at bounding box center [921, 287] width 15 height 15
click at [921, 424] on div "[PERSON_NAME] [EMAIL_ADDRESS][DOMAIN_NAME]" at bounding box center [1021, 426] width 213 height 43
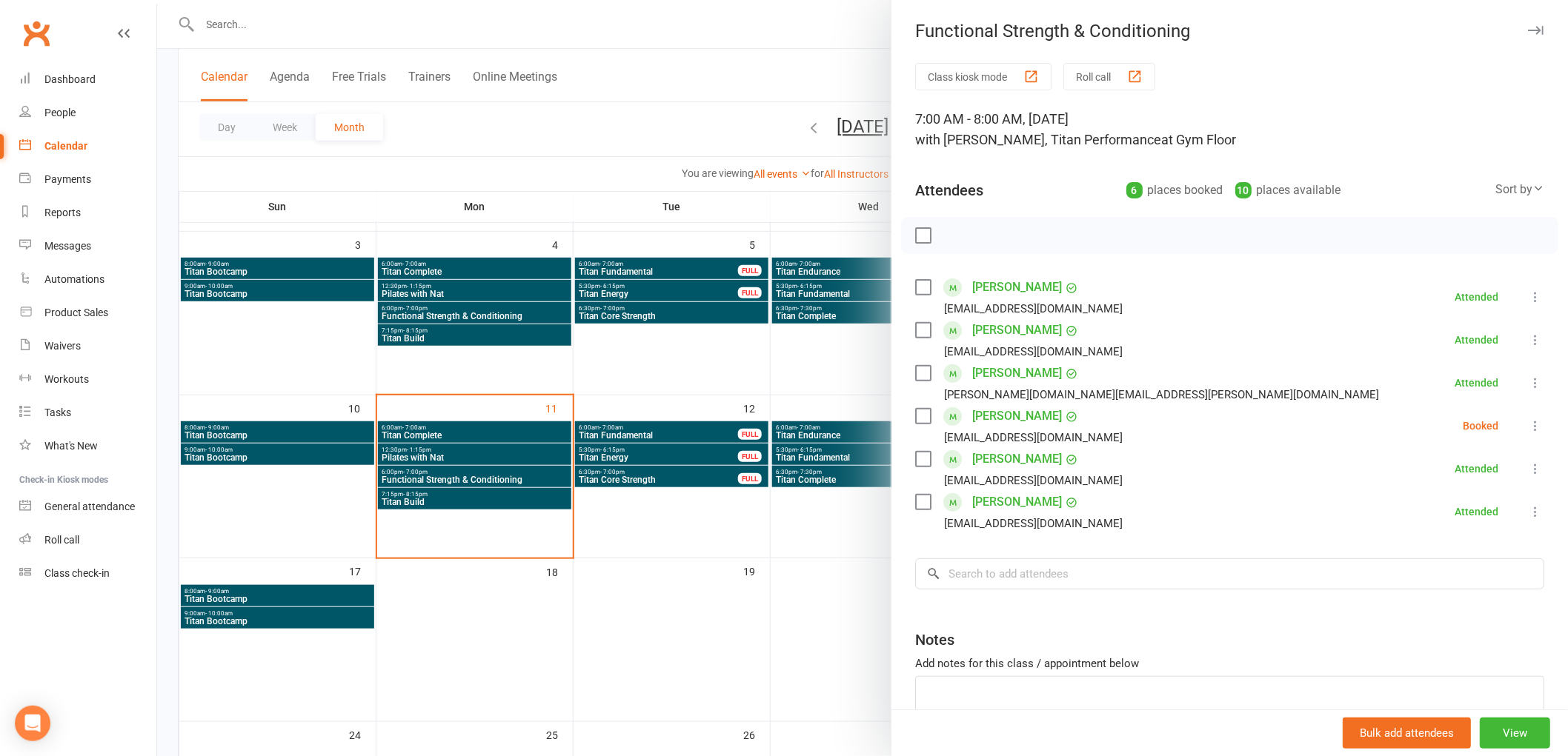
drag, startPoint x: 926, startPoint y: 419, endPoint x: 919, endPoint y: 415, distance: 8.1
click at [921, 417] on div "[PERSON_NAME] [EMAIL_ADDRESS][DOMAIN_NAME]" at bounding box center [1021, 426] width 213 height 43
click at [917, 415] on label at bounding box center [921, 416] width 15 height 15
click at [953, 238] on icon "button" at bounding box center [956, 235] width 16 height 16
click at [456, 277] on div at bounding box center [862, 378] width 1410 height 756
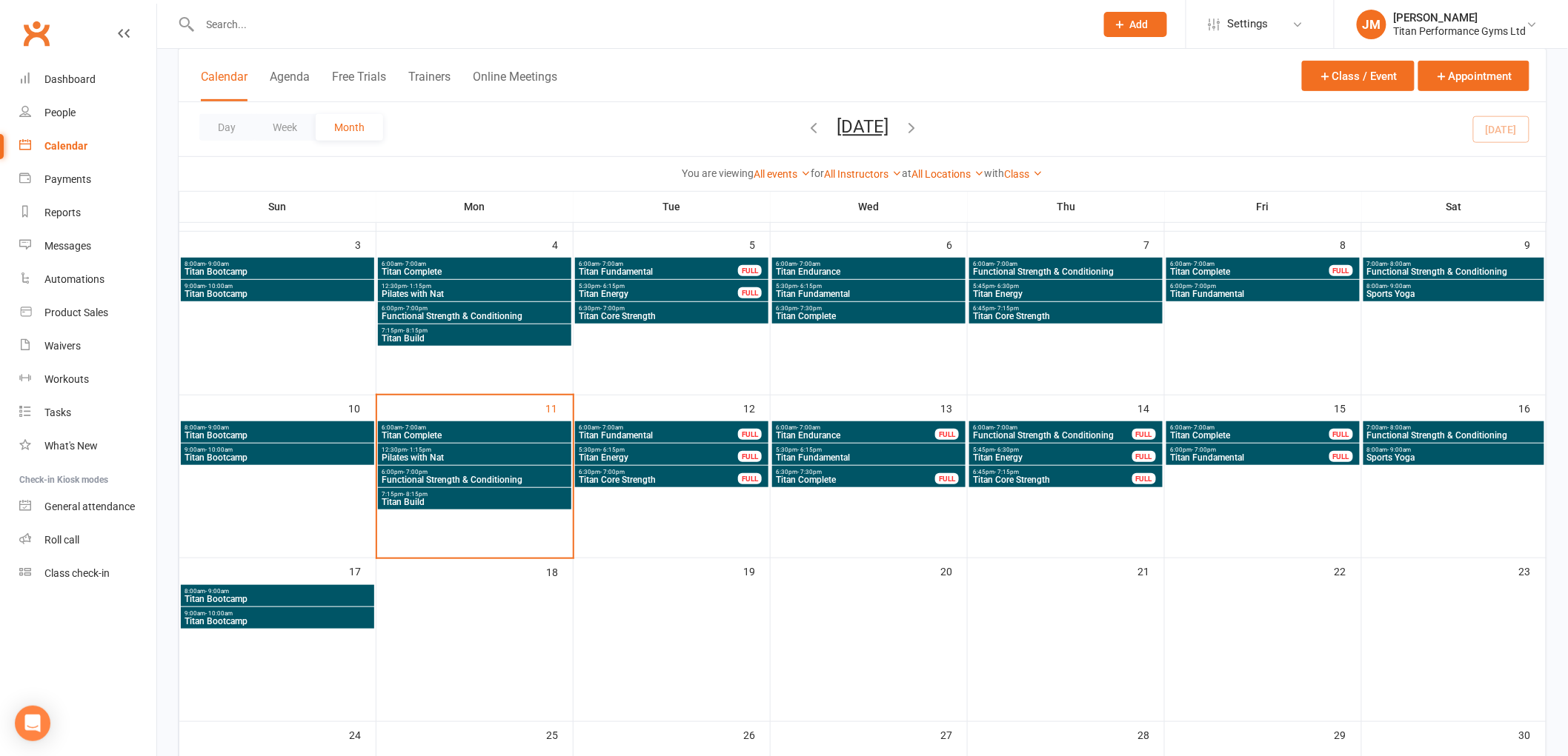
click at [561, 263] on span "6:00am - 7:00am" at bounding box center [474, 265] width 188 height 7
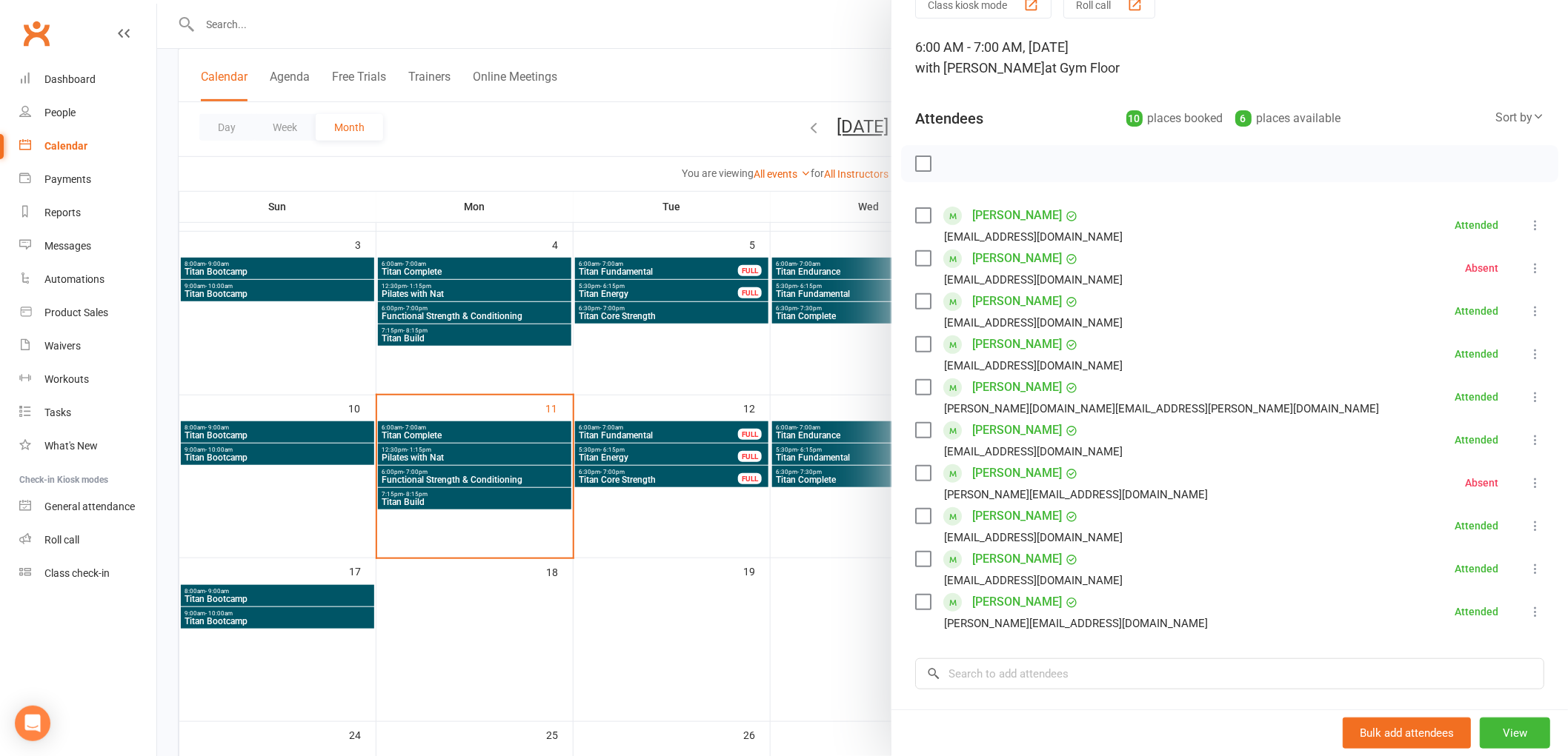
scroll to position [164, 0]
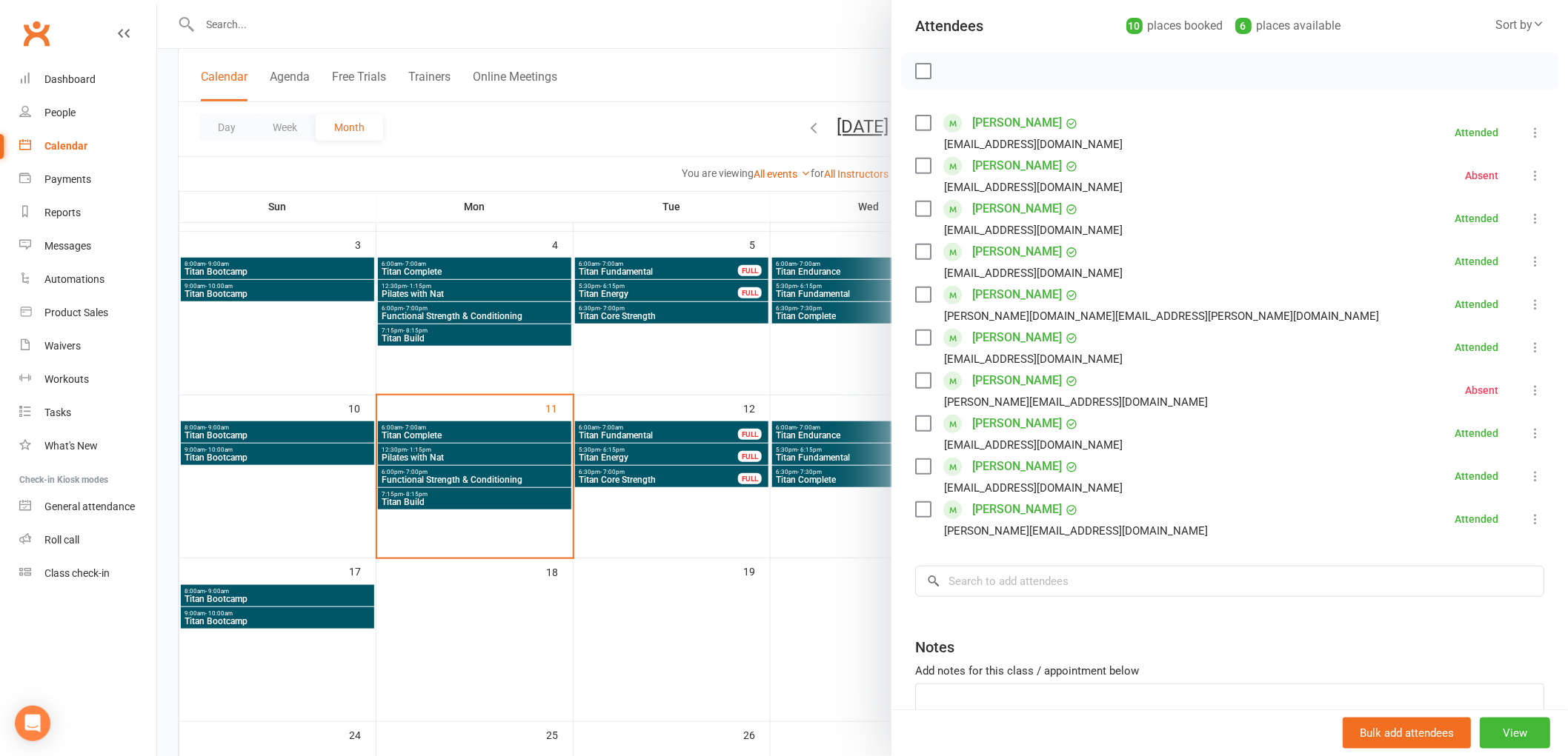
click at [827, 430] on div at bounding box center [862, 378] width 1410 height 756
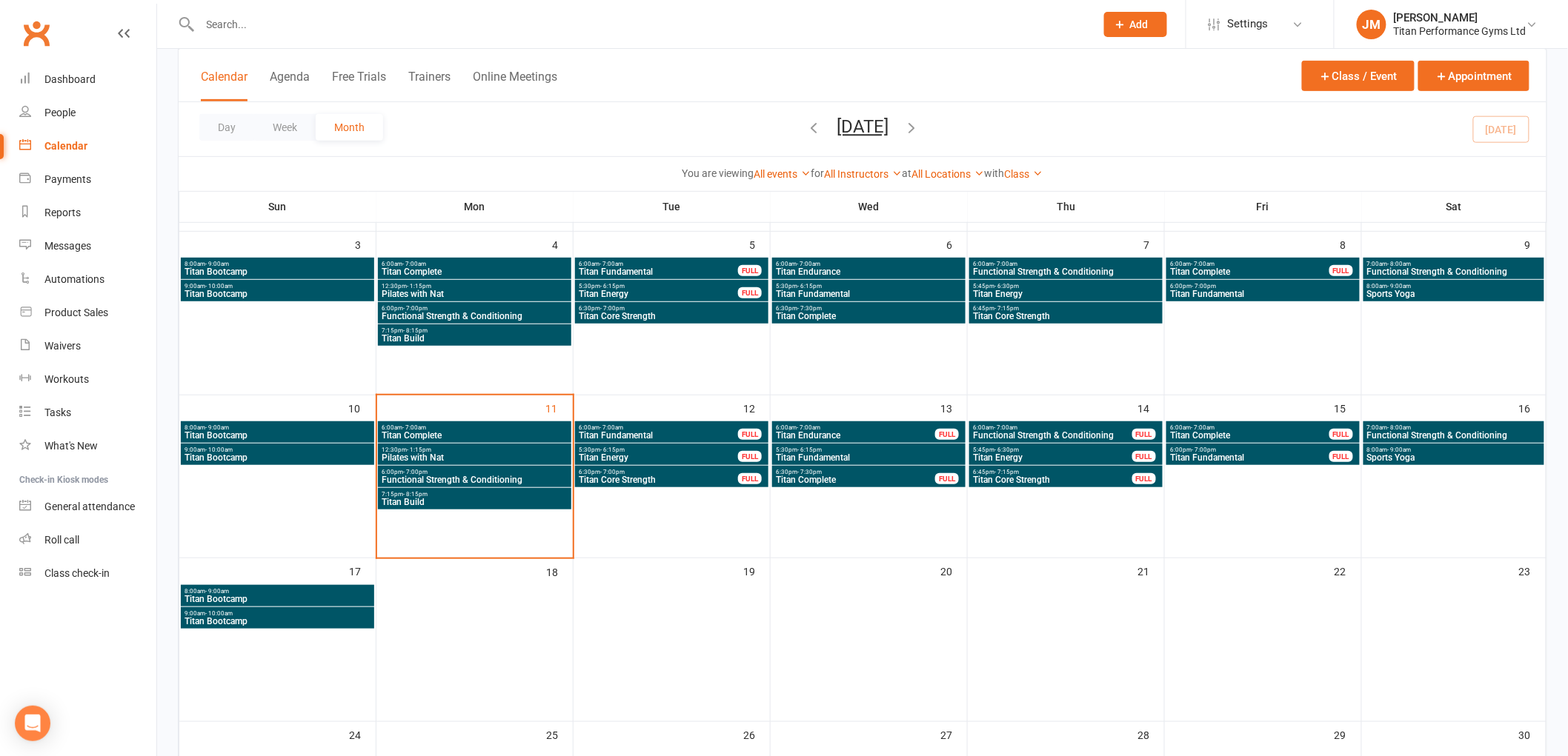
click at [1206, 428] on span "- 7:00am" at bounding box center [1202, 428] width 24 height 7
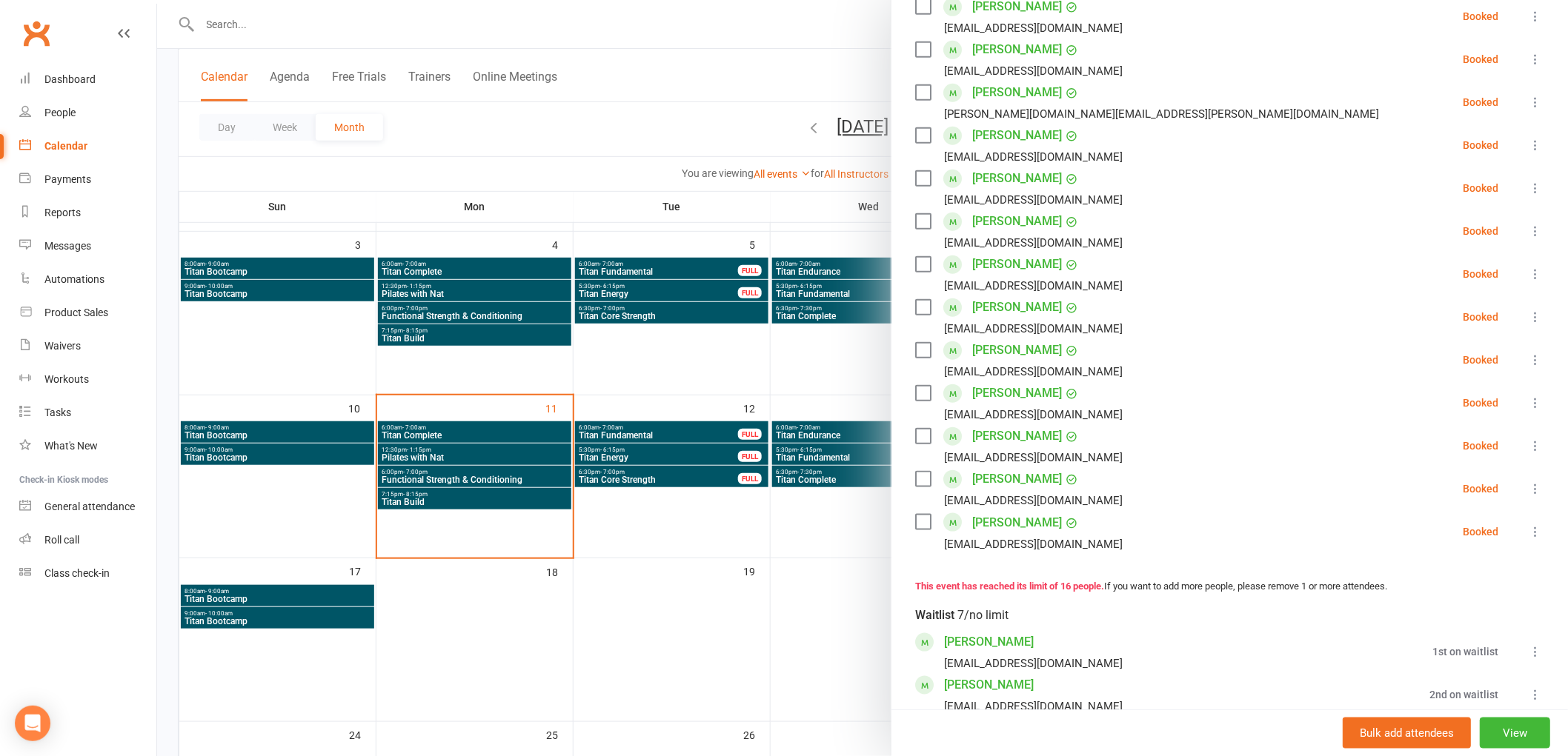
scroll to position [411, 0]
click at [587, 427] on div at bounding box center [862, 378] width 1410 height 756
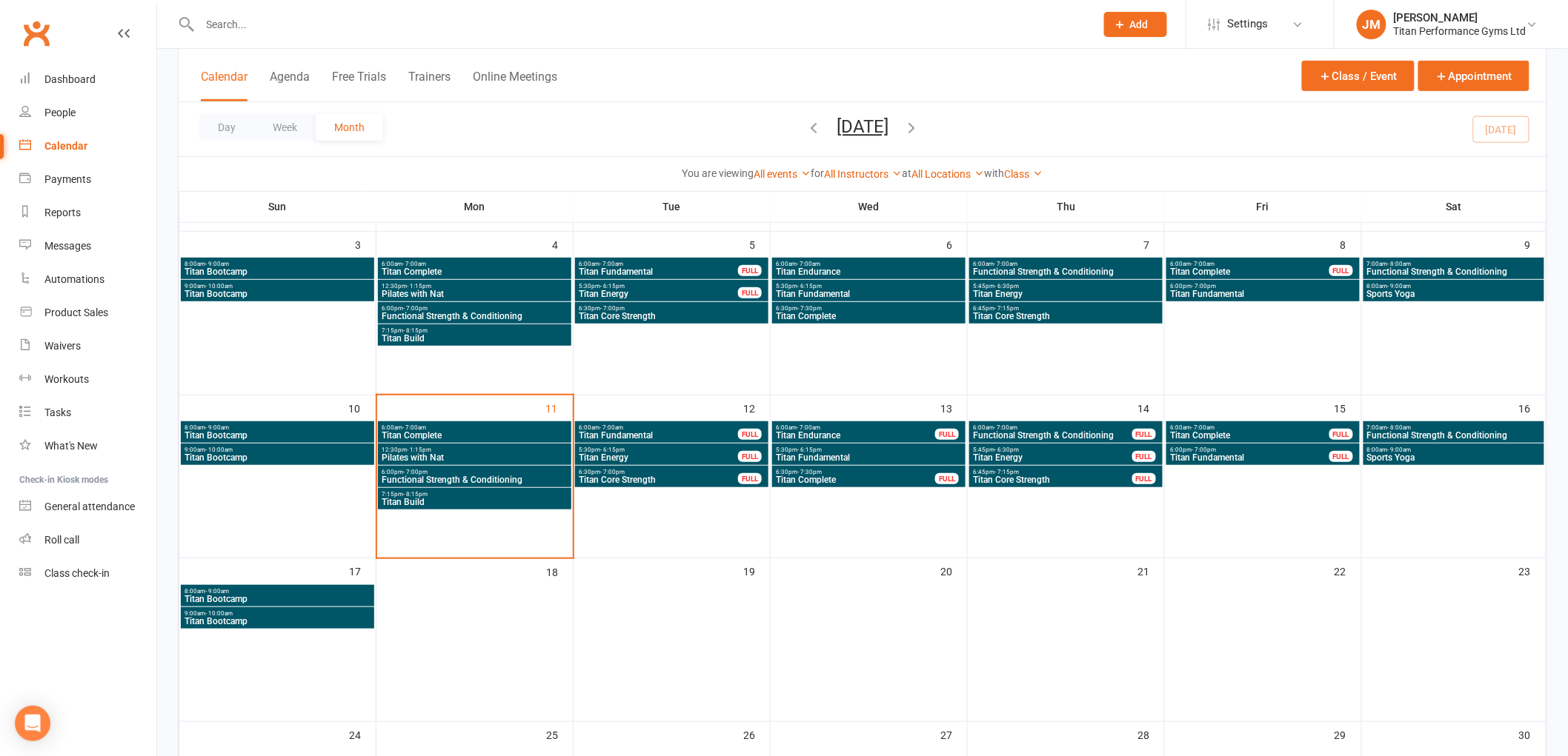
click at [351, 595] on span "Titan Bootcamp" at bounding box center [277, 599] width 188 height 9
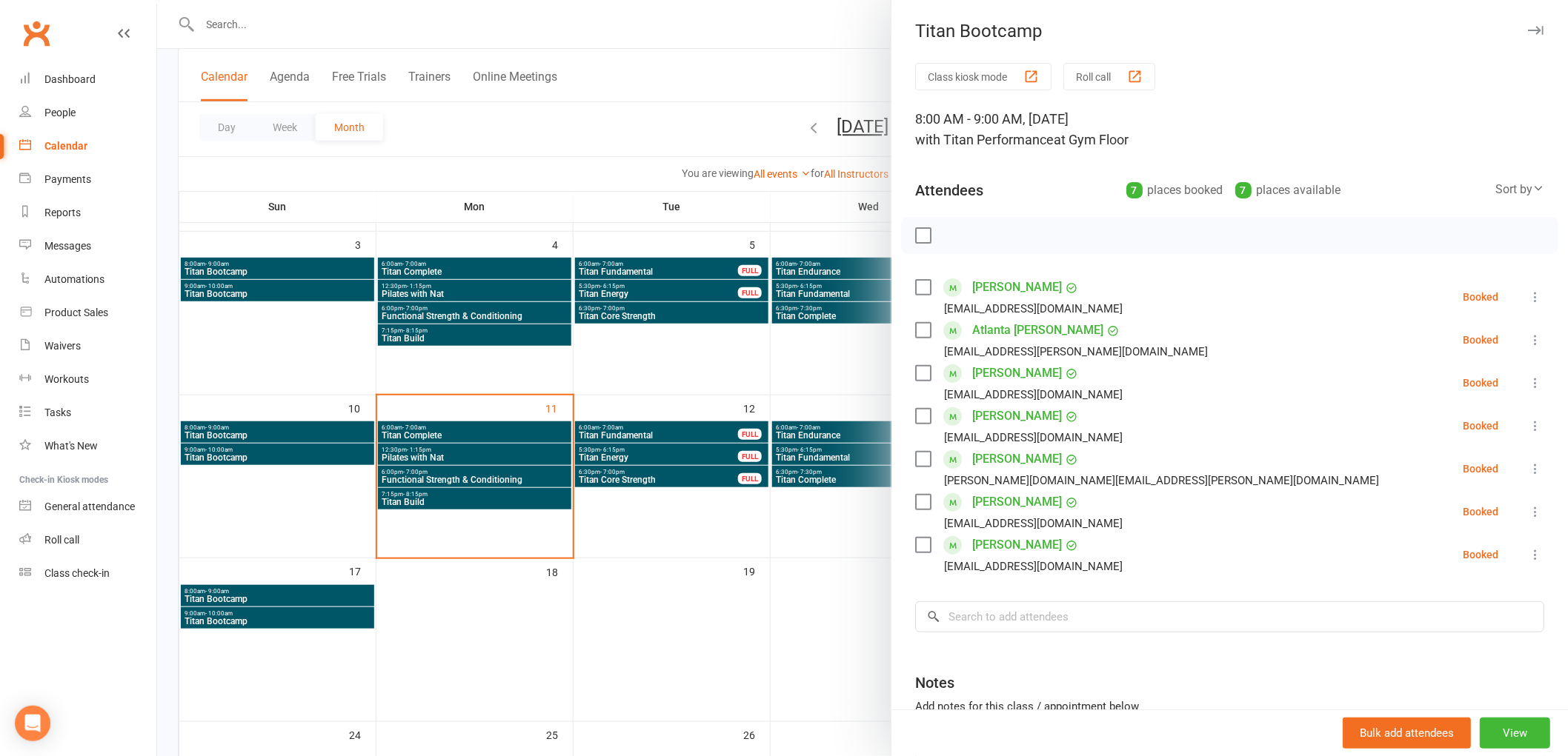
click at [294, 587] on div at bounding box center [862, 378] width 1410 height 756
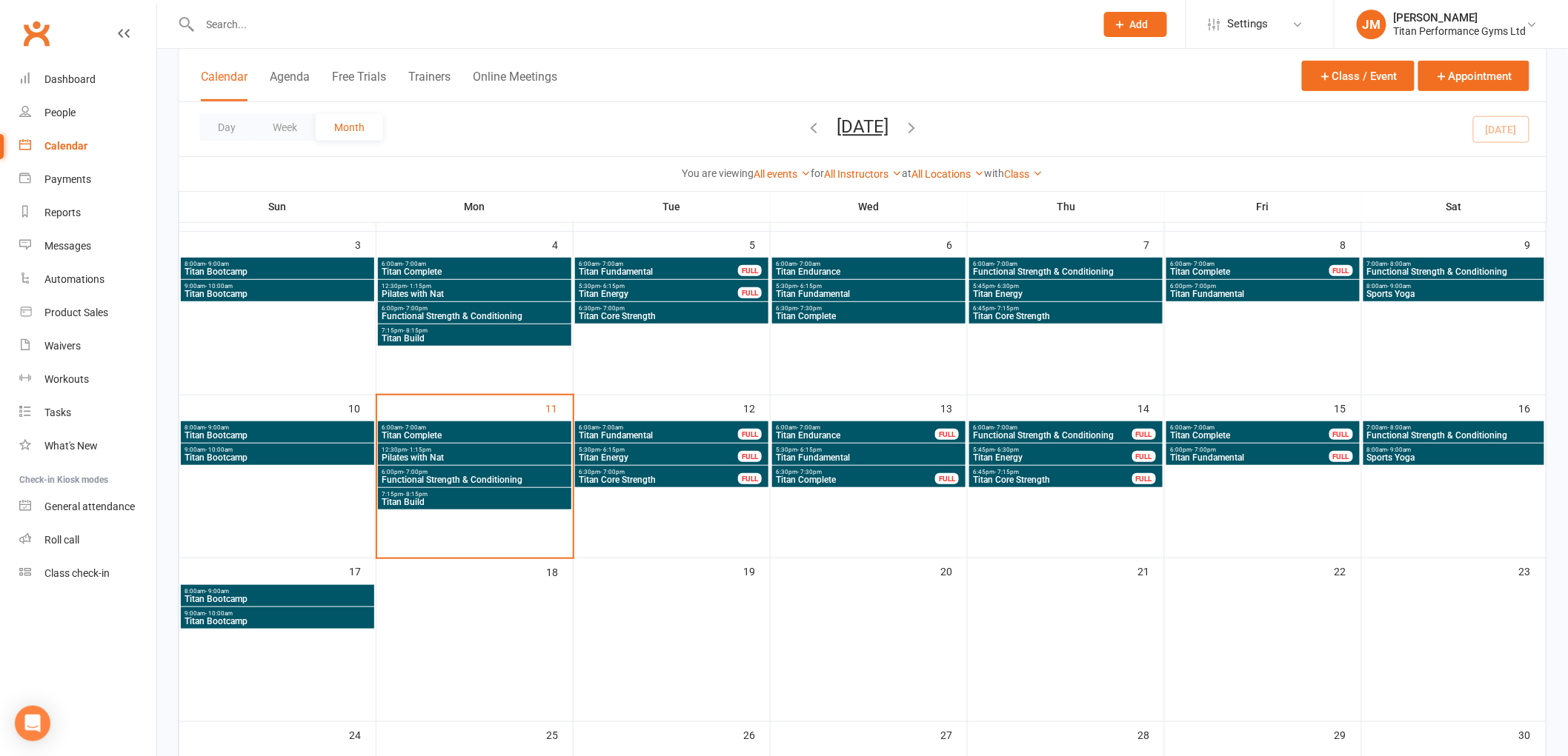
click at [326, 612] on span "9:00am - 10:00am" at bounding box center [277, 614] width 188 height 7
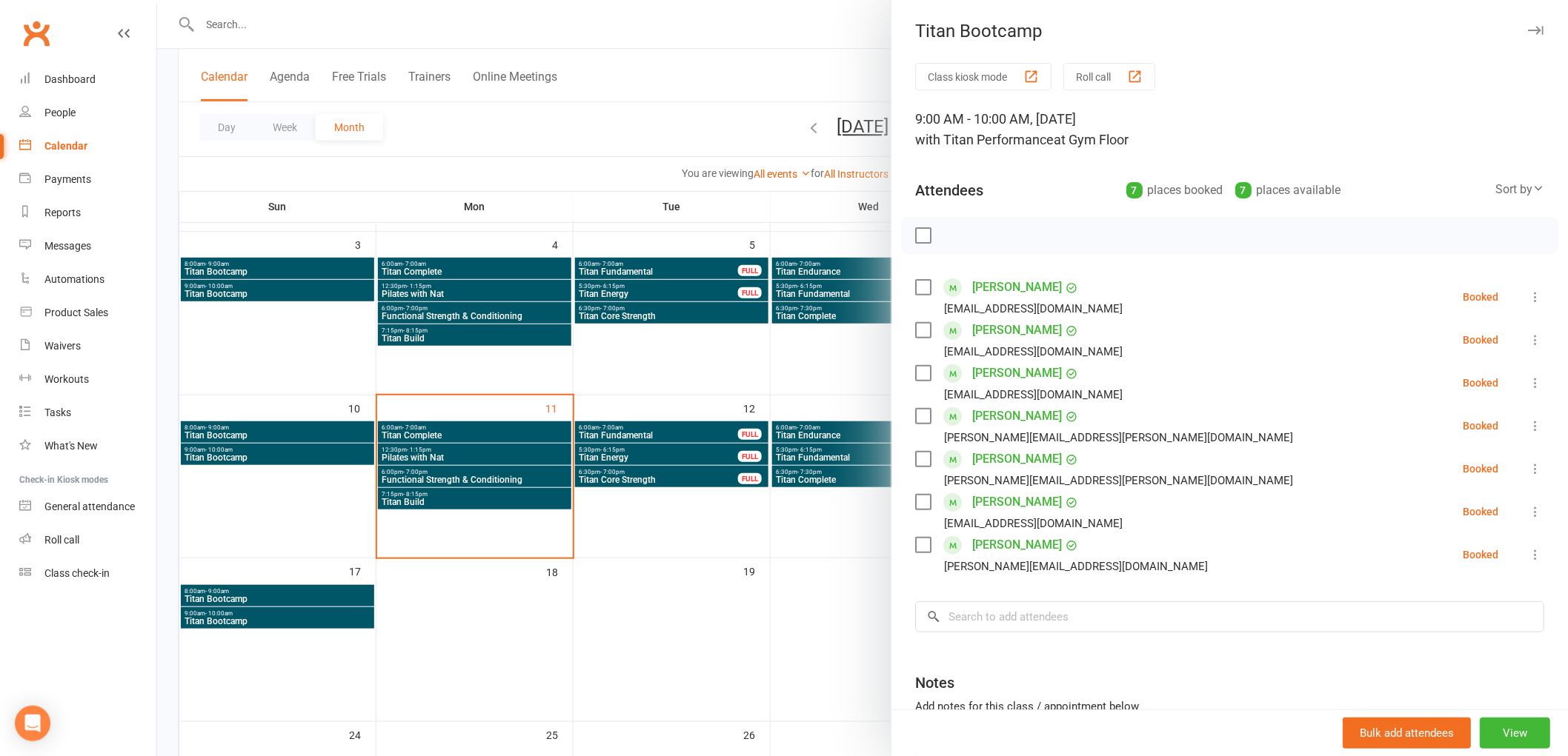
click at [524, 549] on div at bounding box center [862, 378] width 1410 height 756
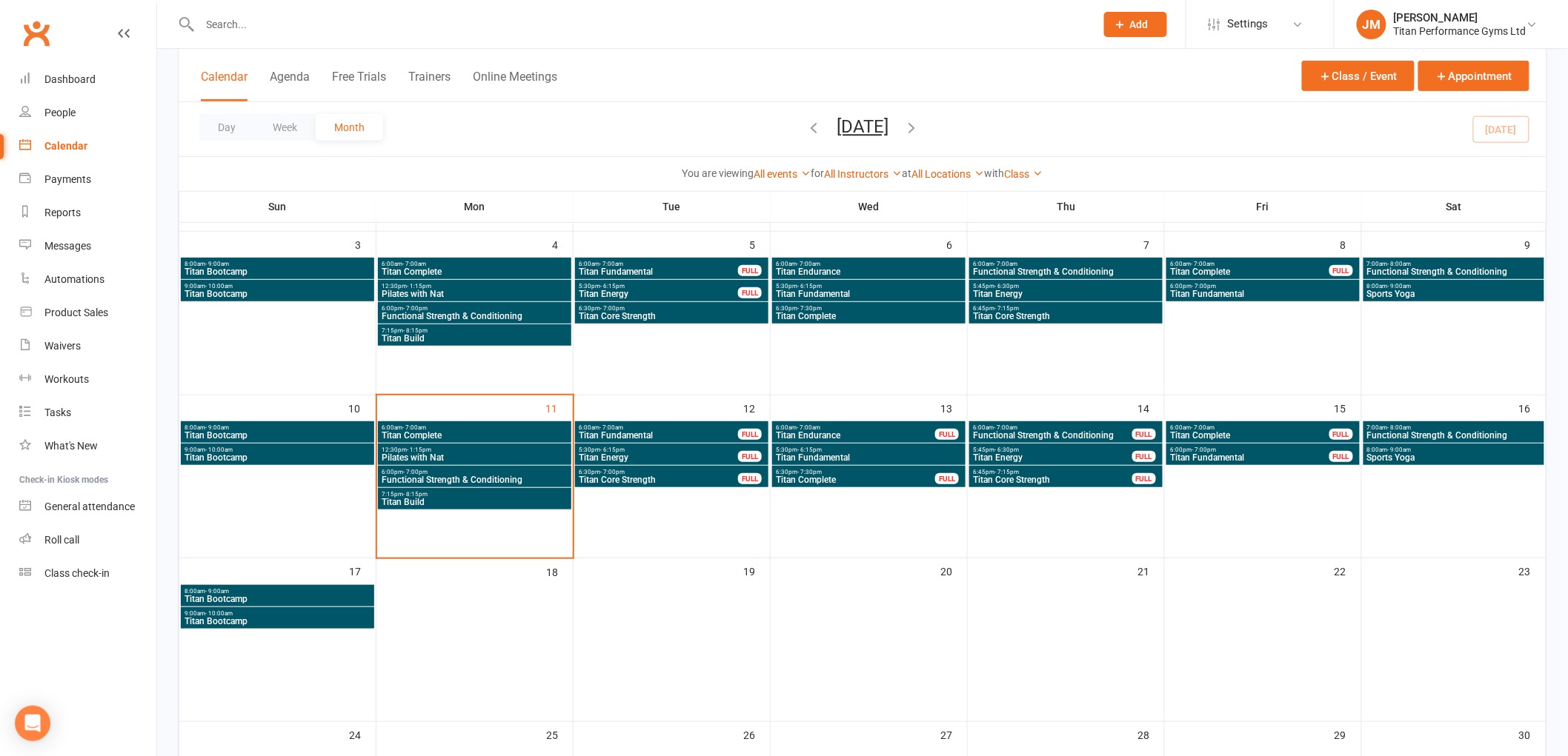
click at [870, 167] on div "All Instructors [PERSON_NAME] [PERSON_NAME] [PERSON_NAME] [PERSON_NAME] [PERSON…" at bounding box center [863, 174] width 78 height 16
click at [868, 175] on link "All Instructors" at bounding box center [863, 174] width 78 height 12
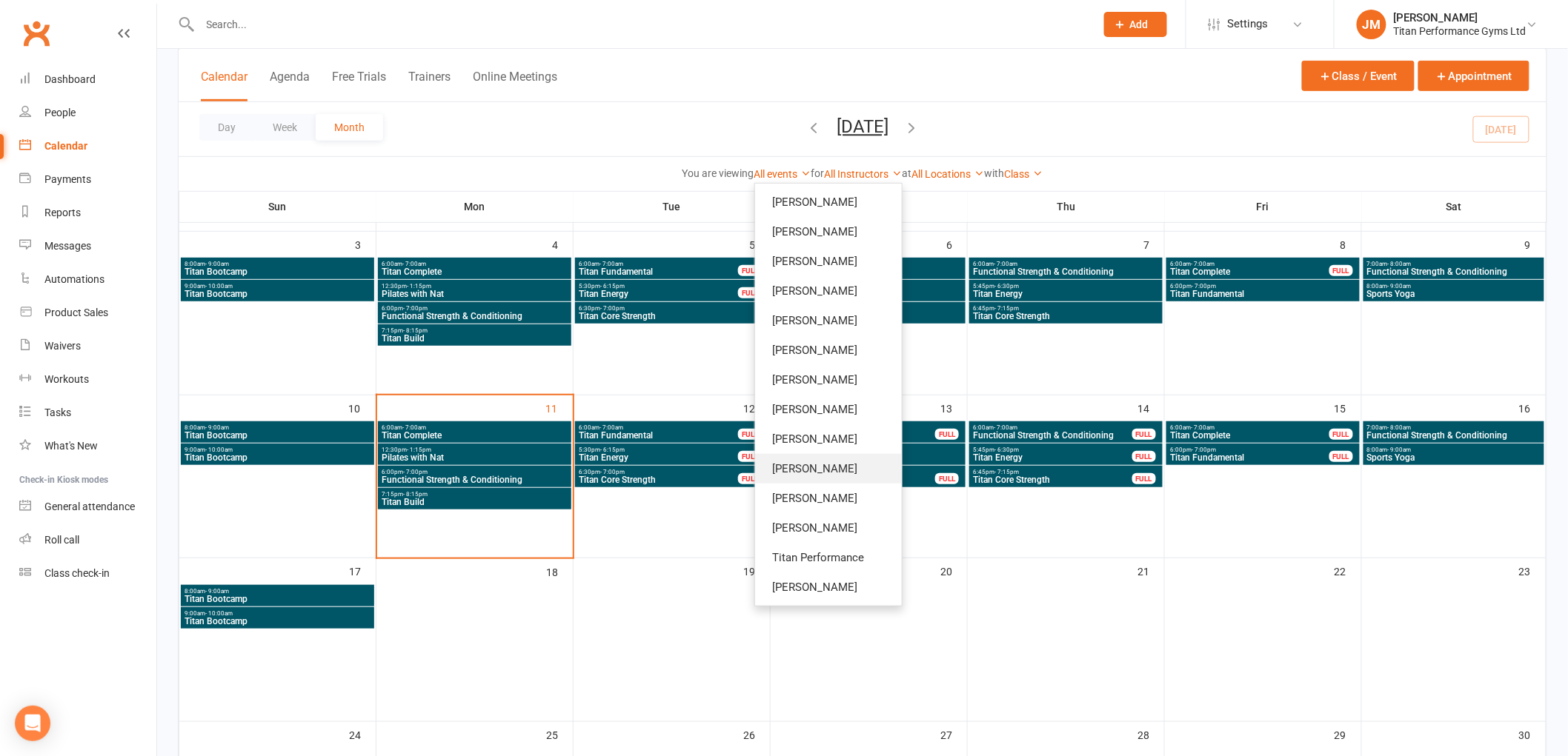
click at [865, 471] on link "[PERSON_NAME]" at bounding box center [828, 468] width 146 height 30
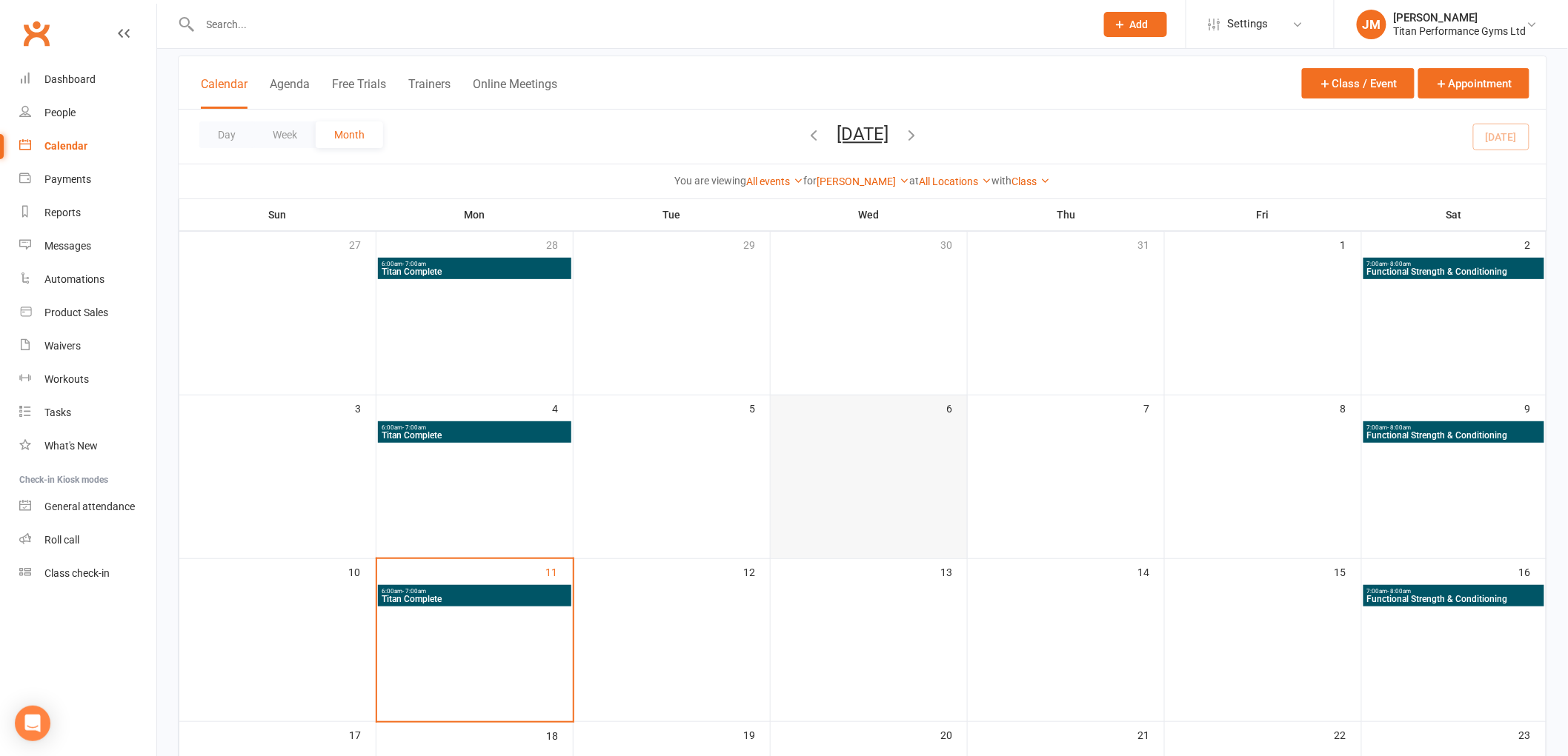
scroll to position [82, 0]
click at [1051, 183] on icon at bounding box center [1046, 182] width 10 height 10
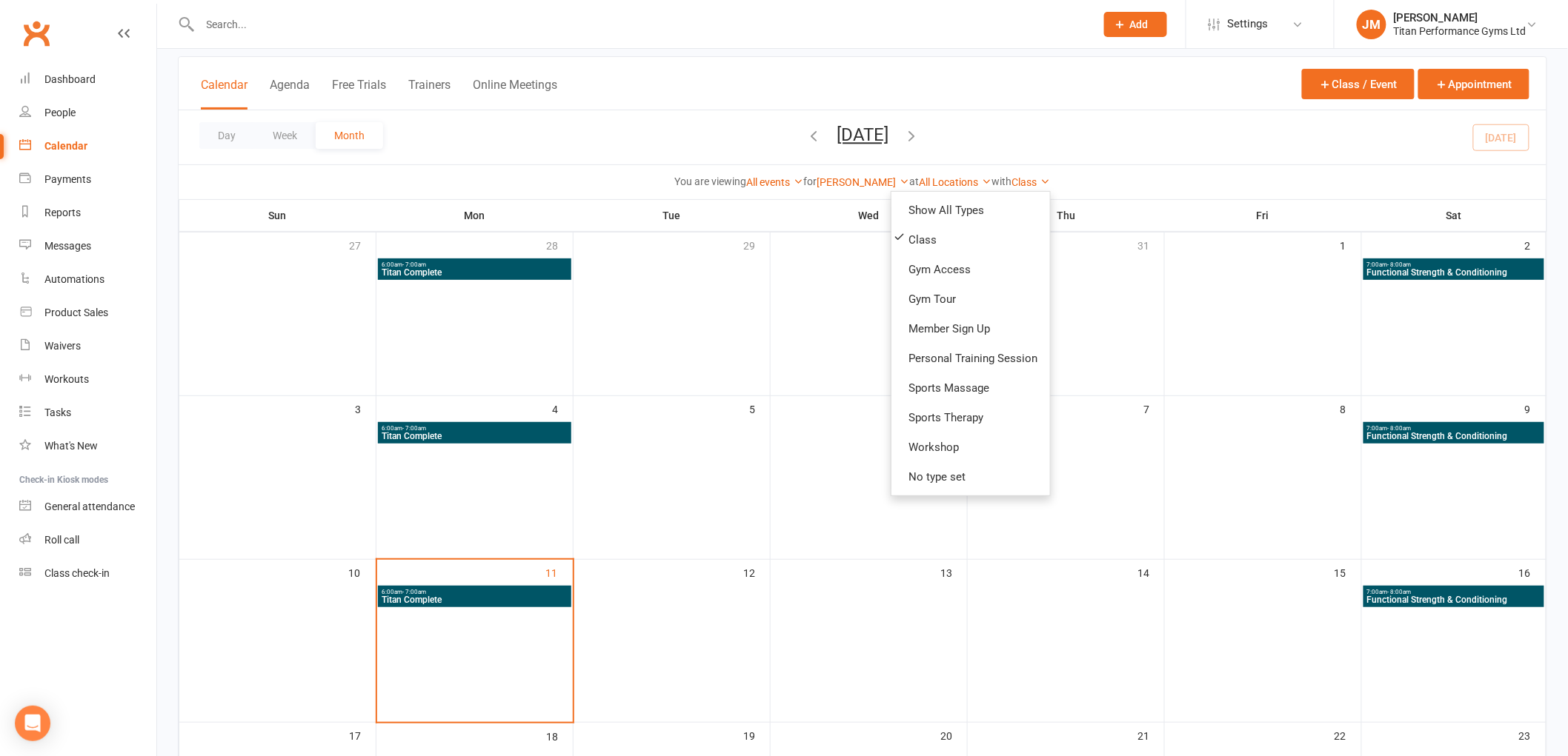
drag, startPoint x: 1042, startPoint y: 195, endPoint x: 1037, endPoint y: 206, distance: 12.1
click at [1041, 195] on ul "Show All Types Class Gym Access Gym Tour Member Sign Up Personal Training Sessi…" at bounding box center [970, 343] width 160 height 305
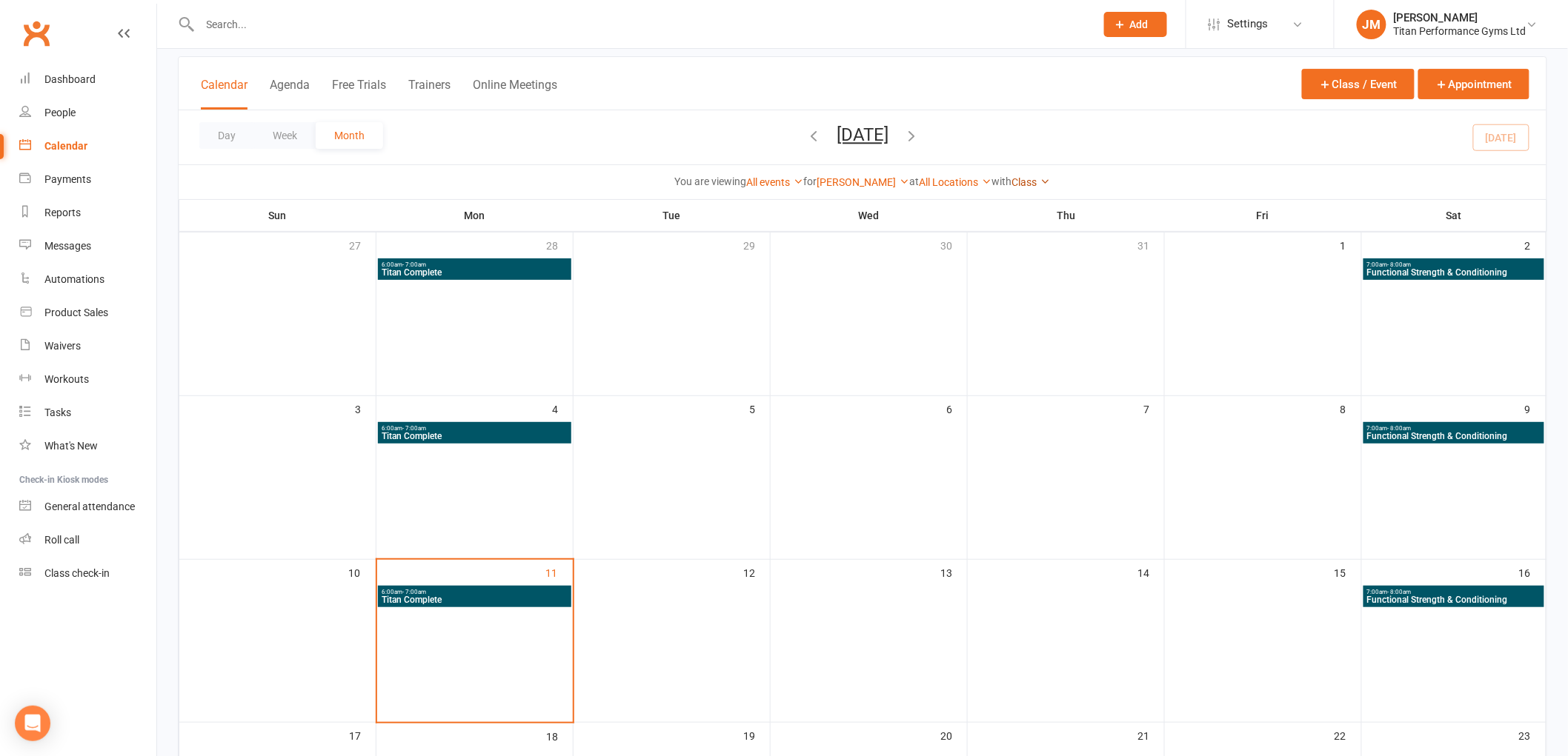
click at [1031, 186] on link "Class" at bounding box center [1031, 182] width 39 height 12
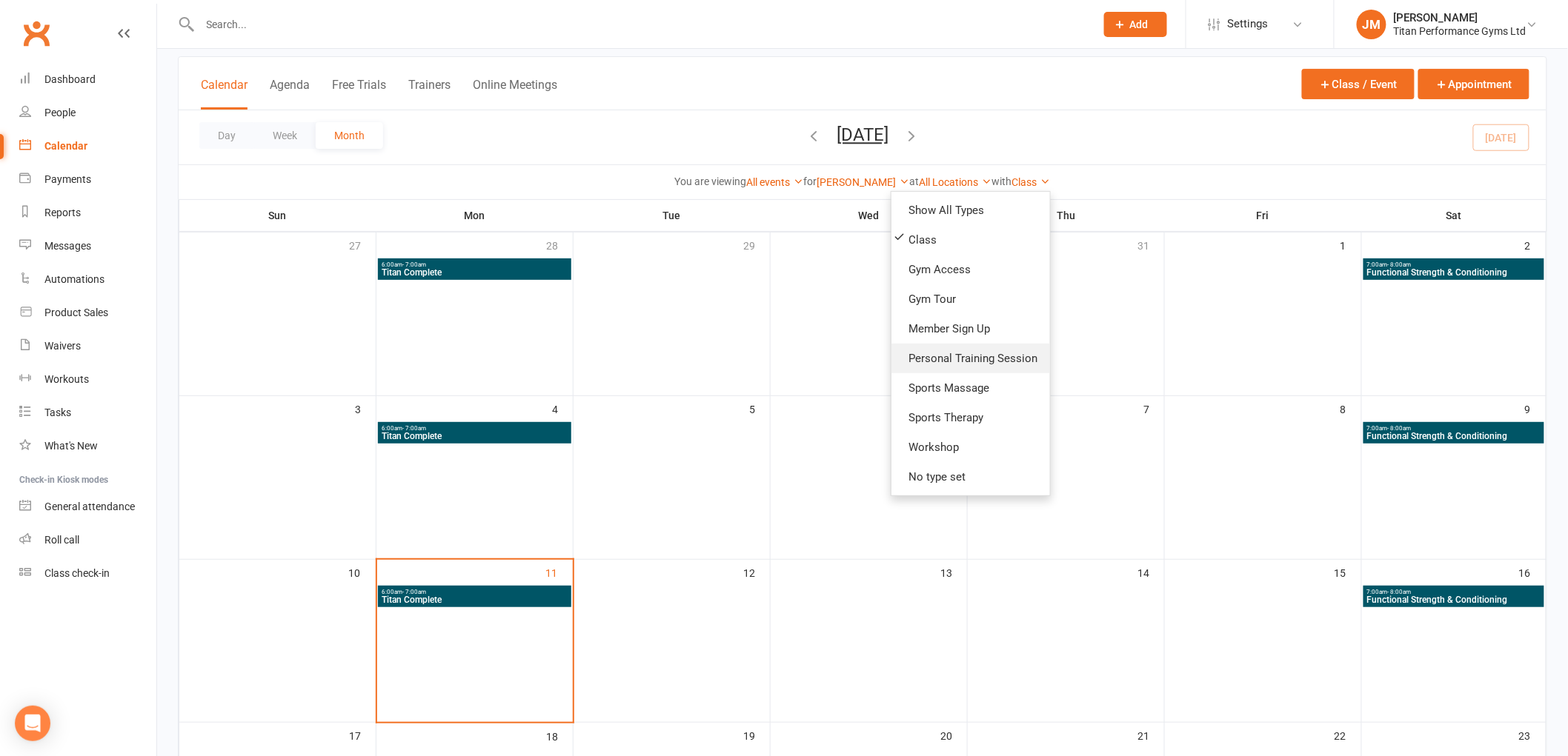
click at [973, 354] on link "Personal Training Session" at bounding box center [970, 358] width 158 height 30
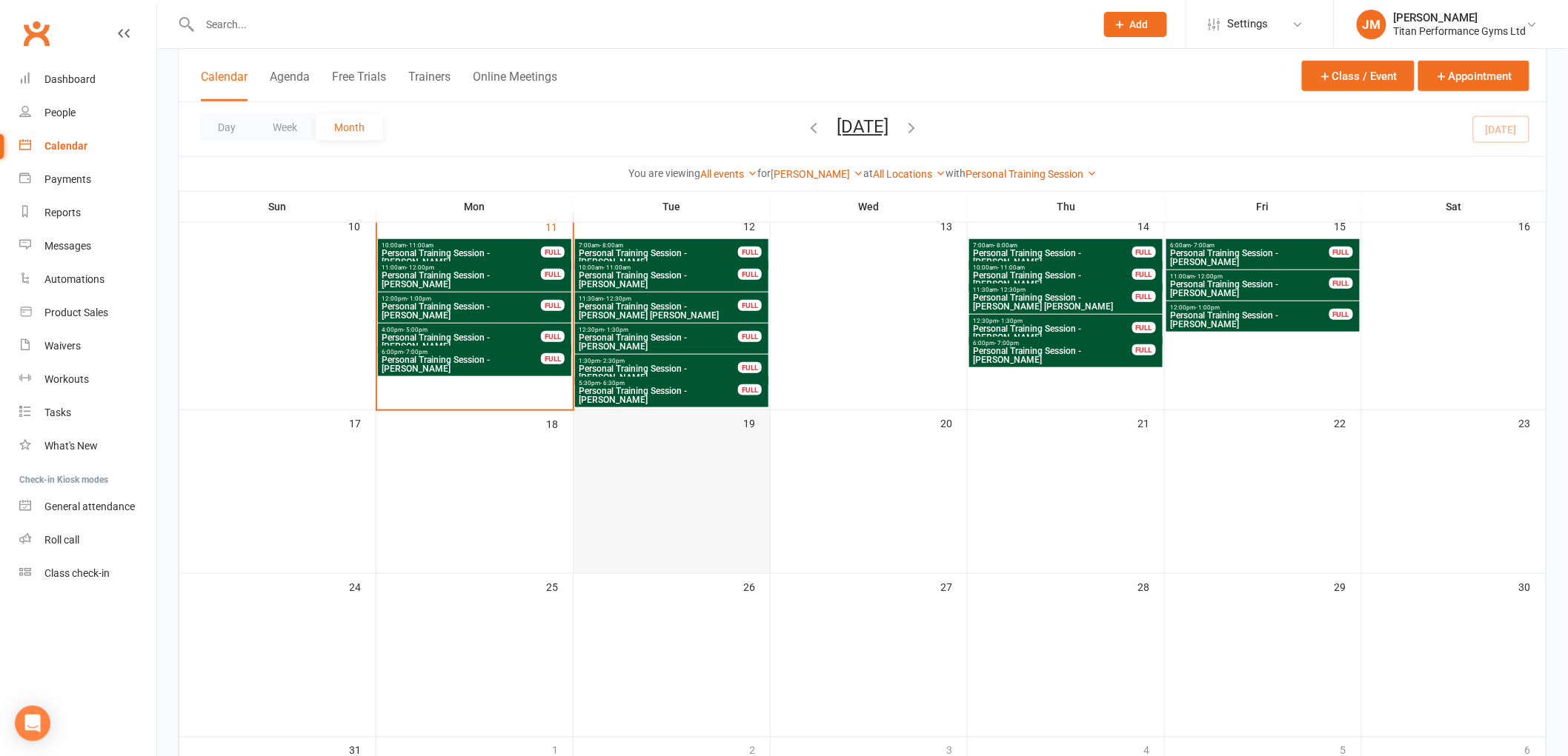
scroll to position [493, 0]
click at [490, 446] on td "18" at bounding box center [474, 492] width 197 height 164
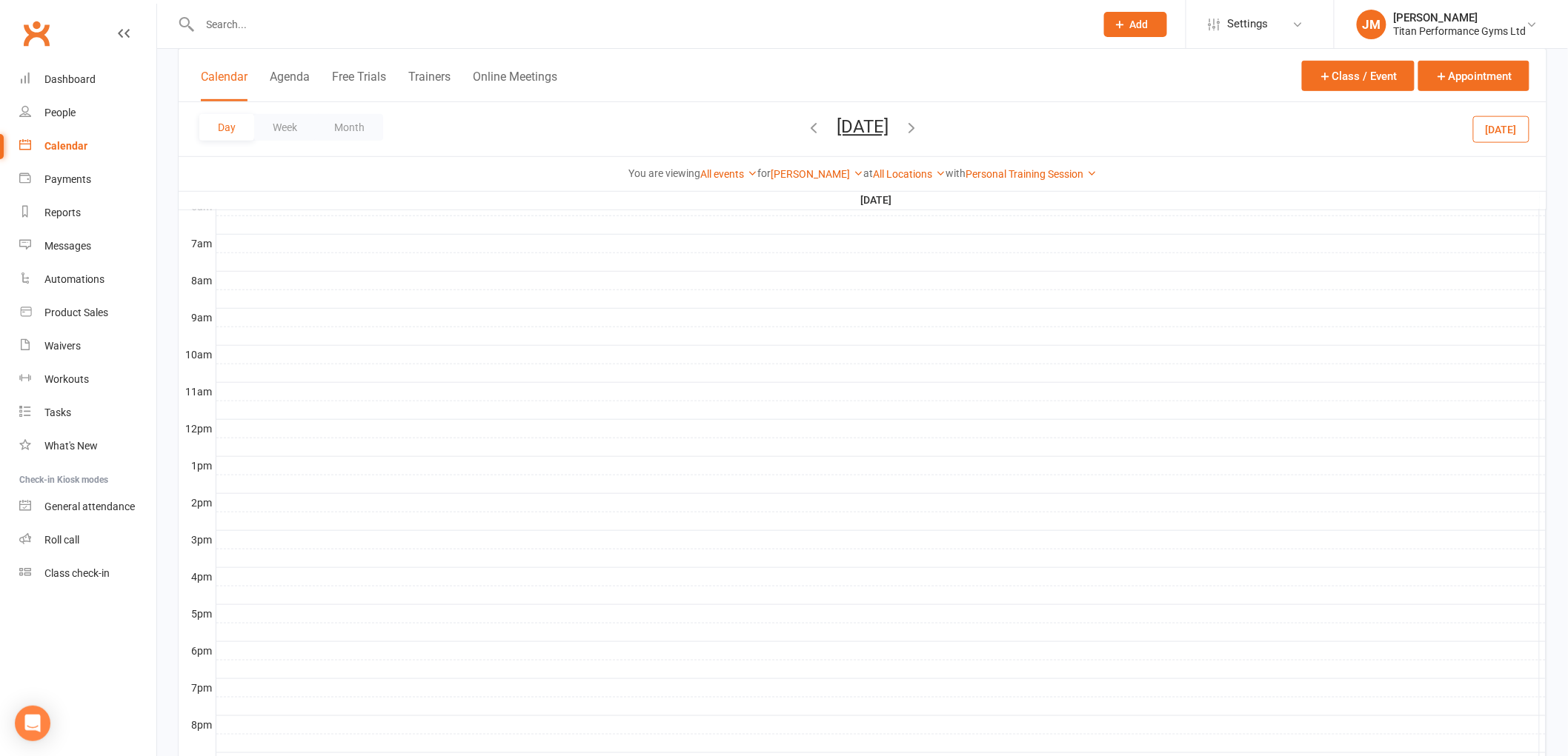
scroll to position [316, 0]
click at [265, 366] on div at bounding box center [881, 365] width 1330 height 18
click at [277, 343] on button "Add Event" at bounding box center [255, 350] width 50 height 18
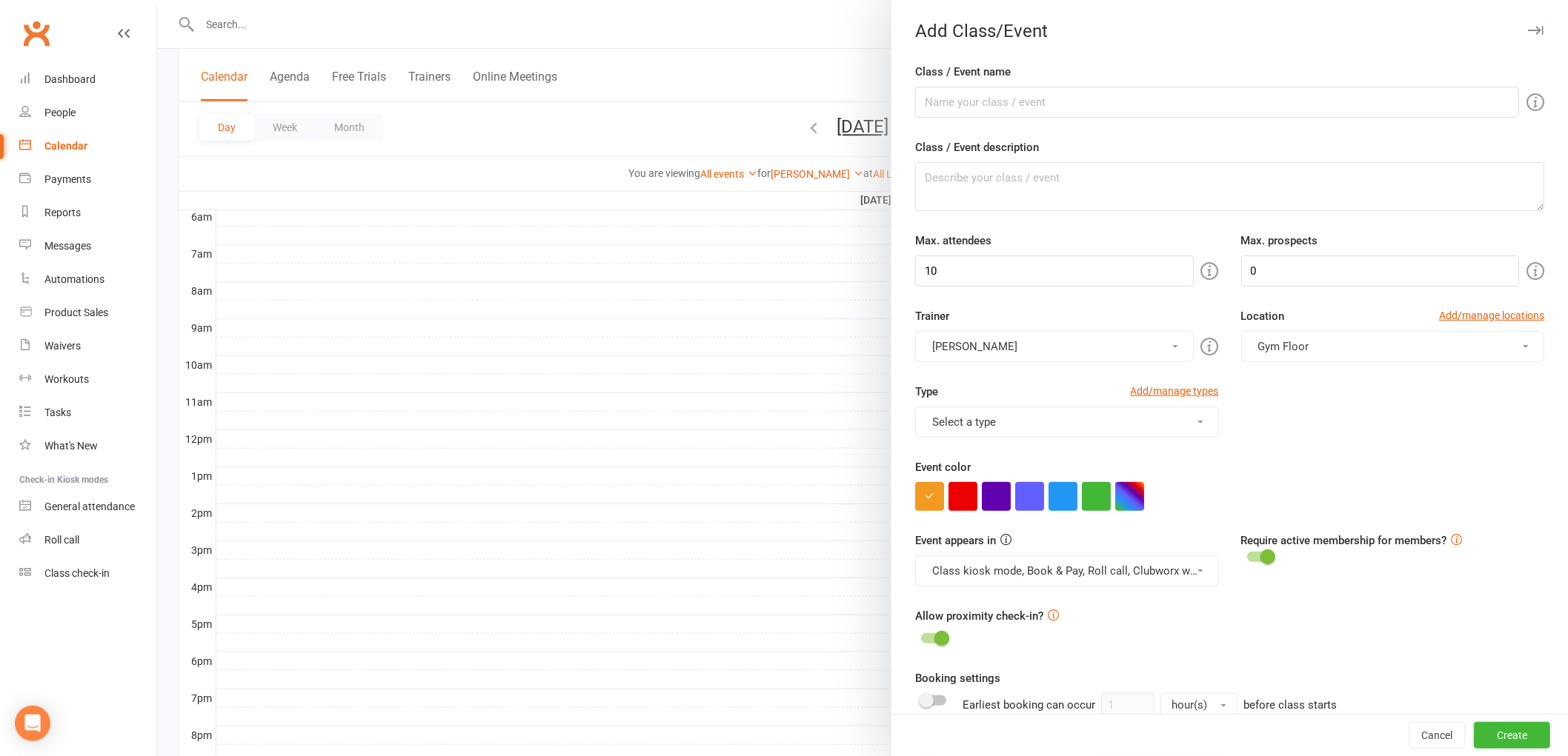
drag, startPoint x: 504, startPoint y: 395, endPoint x: 300, endPoint y: 373, distance: 205.2
click at [503, 395] on div at bounding box center [862, 378] width 1410 height 756
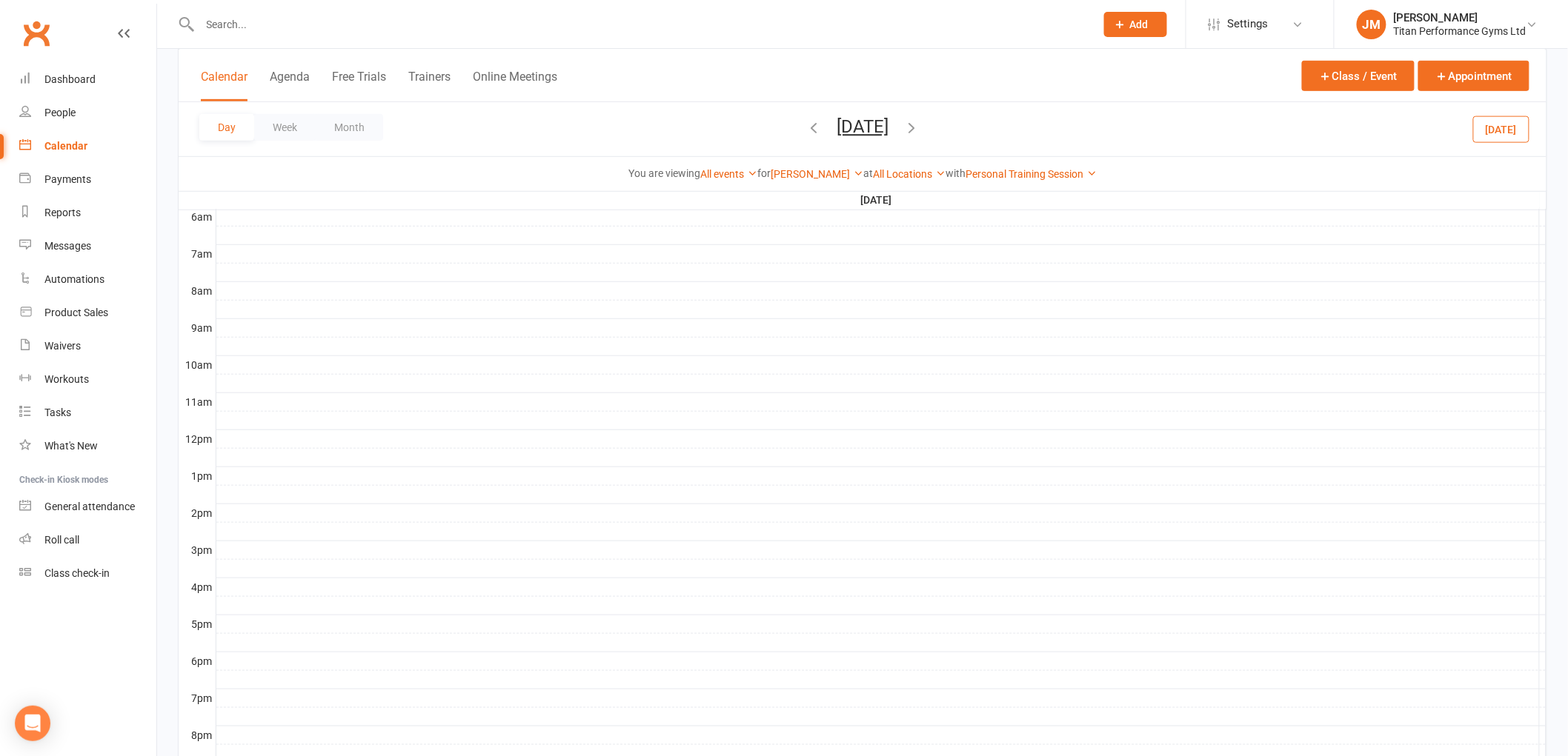
click at [272, 366] on div at bounding box center [881, 365] width 1330 height 18
click at [283, 331] on button "Add Appointment" at bounding box center [280, 333] width 86 height 18
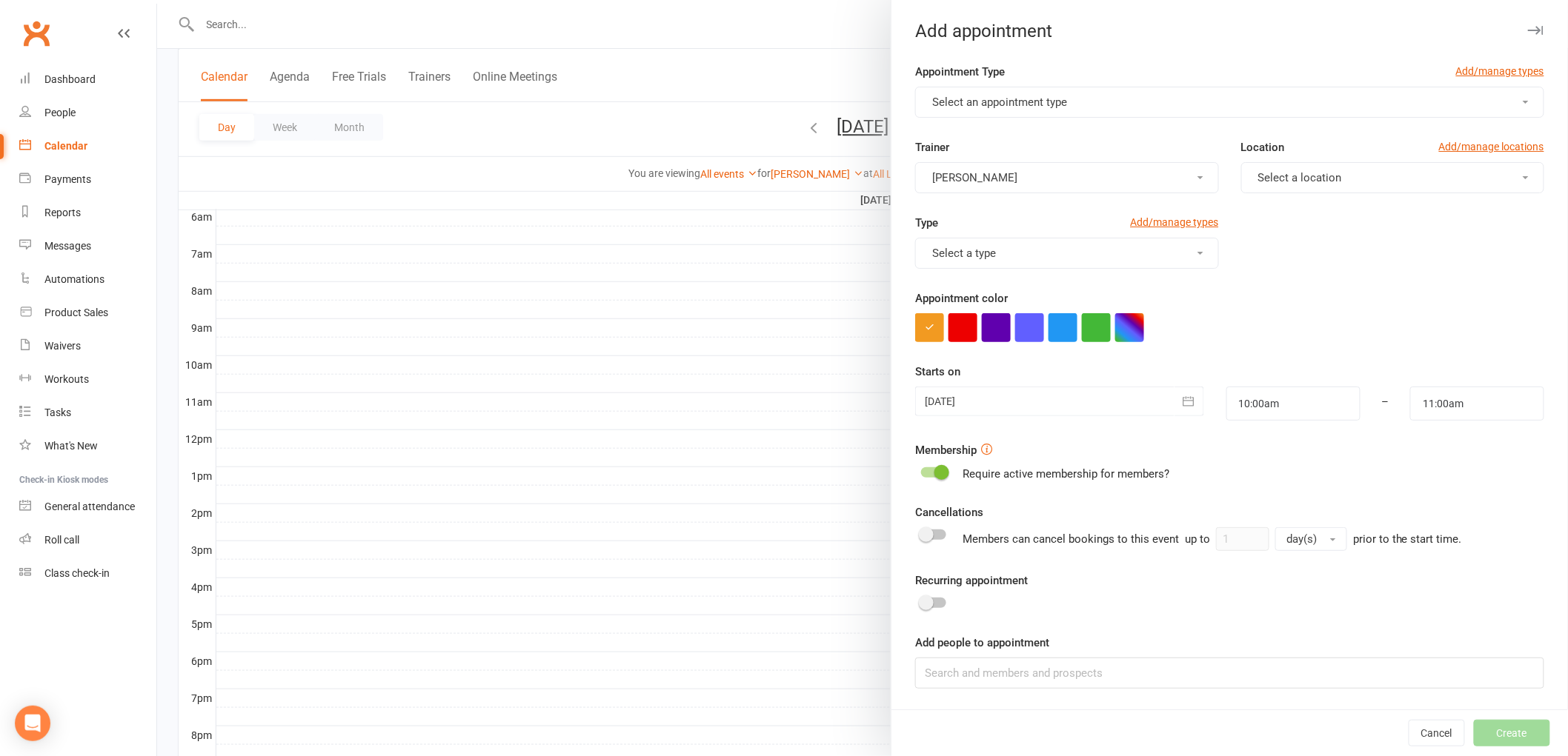
click at [969, 107] on span "Select an appointment type" at bounding box center [999, 103] width 134 height 14
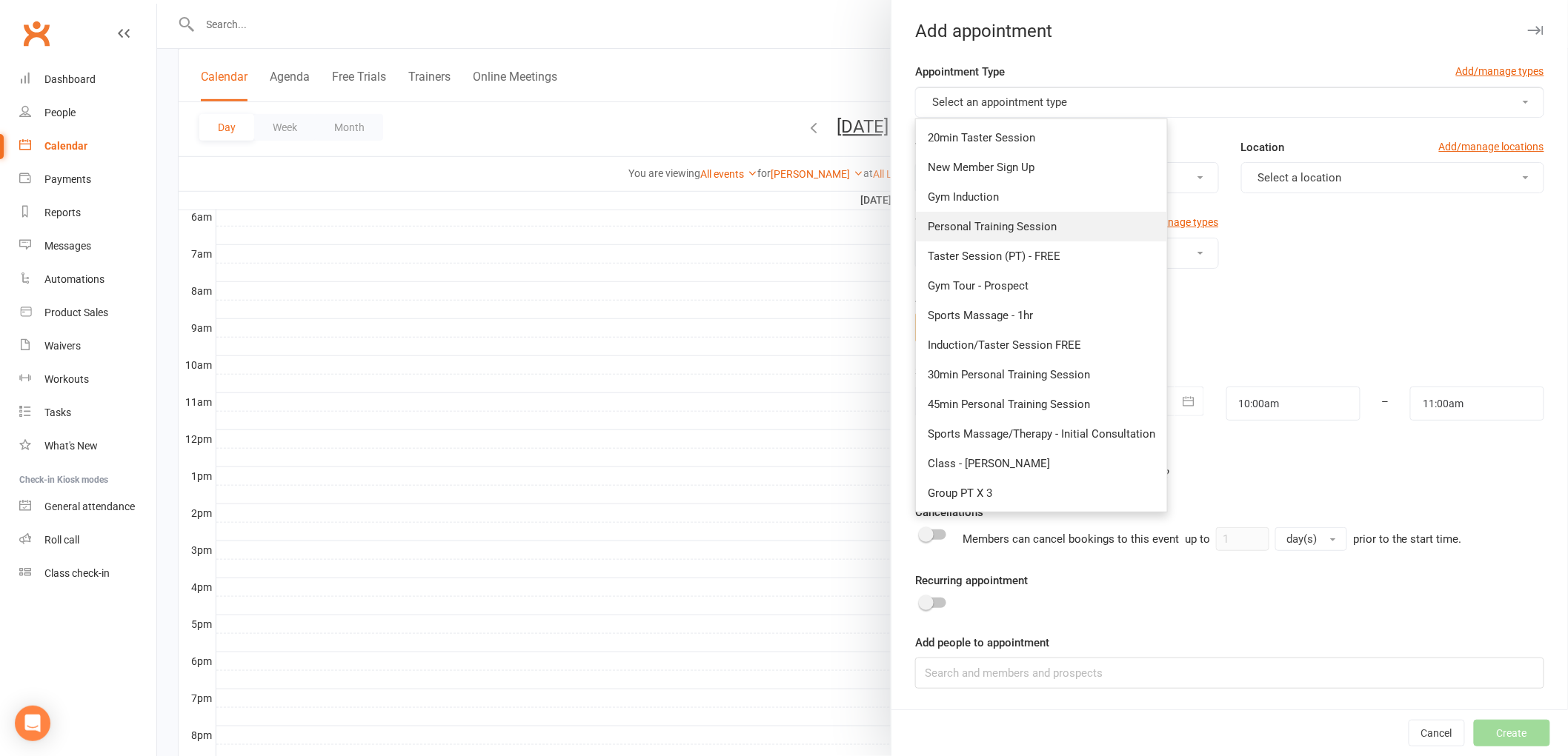
click at [1024, 237] on link "Personal Training Session" at bounding box center [1040, 226] width 251 height 30
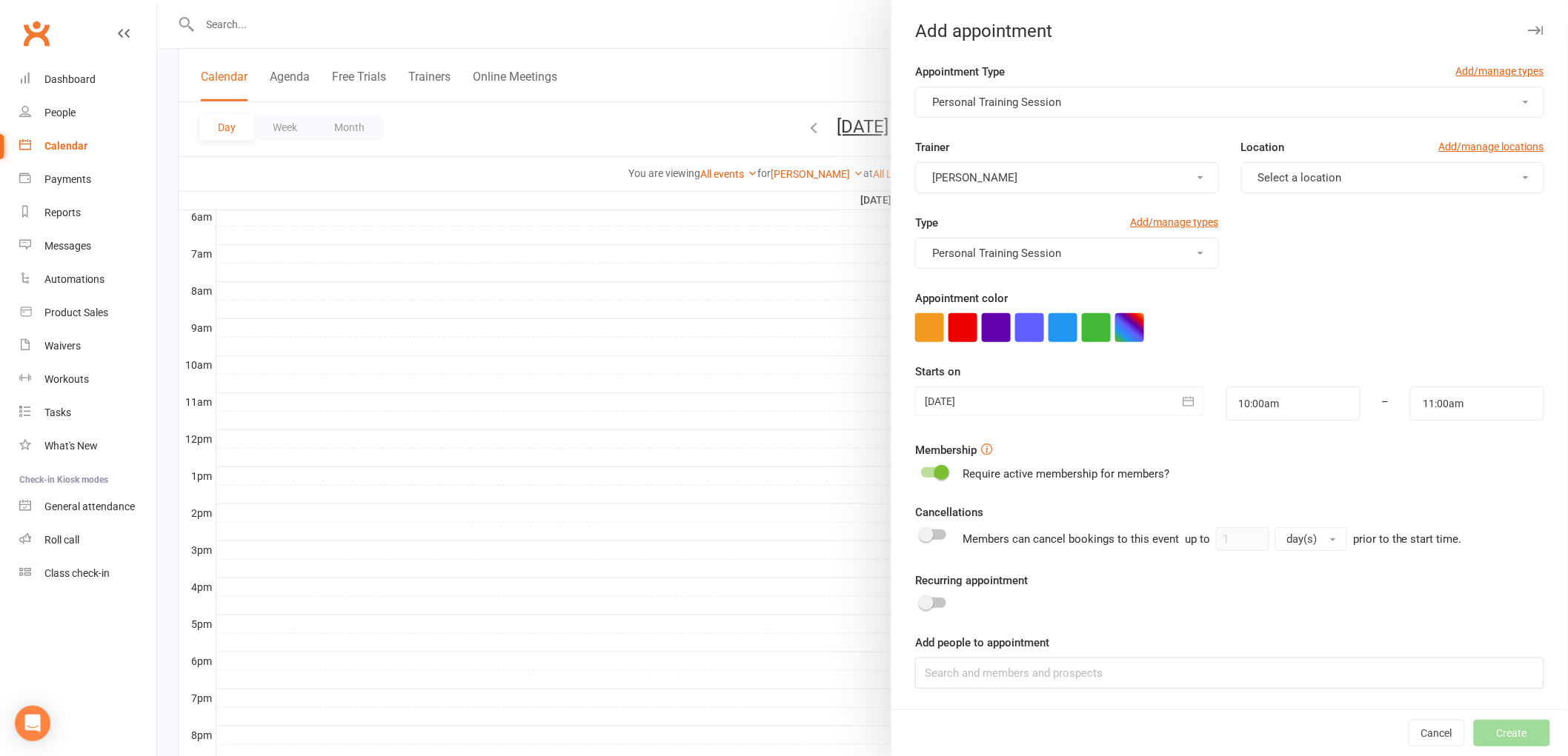
drag, startPoint x: 1280, startPoint y: 172, endPoint x: 1277, endPoint y: 191, distance: 19.2
click at [1280, 172] on span "Select a location" at bounding box center [1300, 178] width 84 height 14
click at [1273, 205] on link "Gym Floor" at bounding box center [1315, 213] width 146 height 30
click at [1115, 315] on button "button" at bounding box center [1130, 328] width 29 height 29
drag, startPoint x: 1082, startPoint y: 398, endPoint x: 1076, endPoint y: 414, distance: 17.1
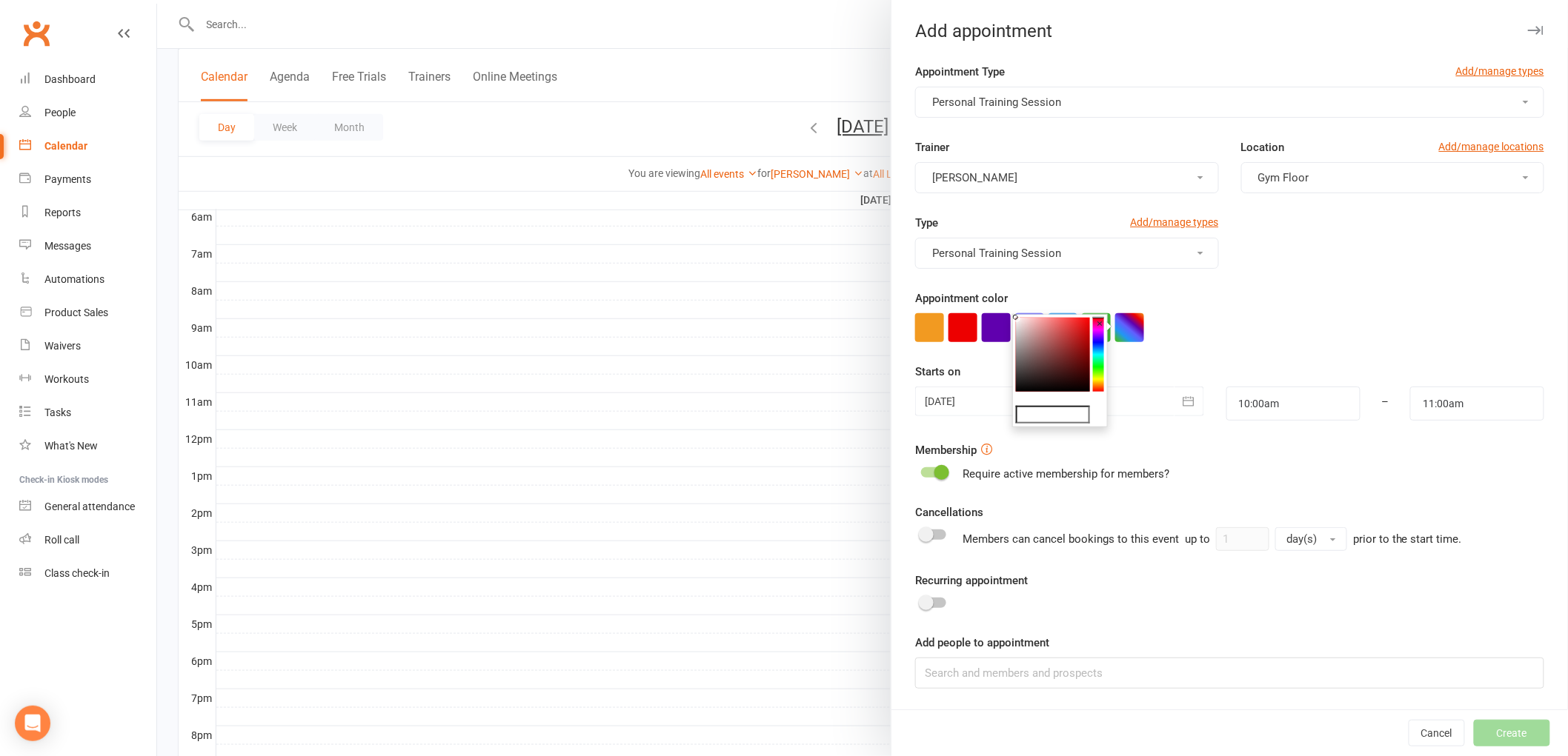
click at [1082, 400] on colorpicker-preview at bounding box center [1059, 398] width 88 height 8
click at [1074, 418] on input "text" at bounding box center [1052, 414] width 75 height 18
type input "#053"
click at [1245, 328] on div at bounding box center [1229, 328] width 629 height 29
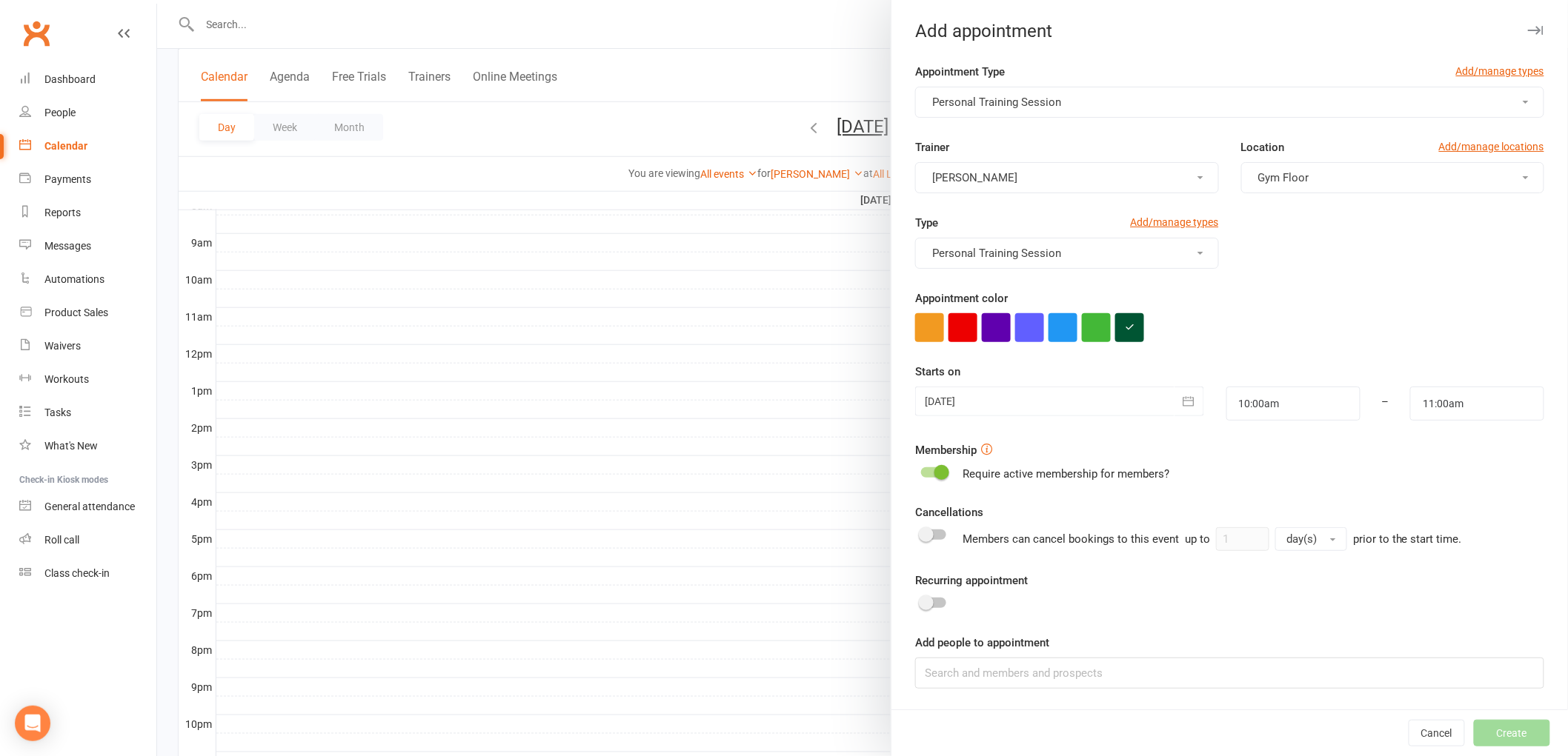
scroll to position [480, 0]
drag, startPoint x: 1112, startPoint y: 699, endPoint x: 1108, endPoint y: 688, distance: 11.7
click at [1110, 699] on div "Appointment Type Add/manage types Personal Training Session Trainer [PERSON_NAM…" at bounding box center [1230, 386] width 677 height 646
click at [1110, 682] on input at bounding box center [1229, 673] width 629 height 31
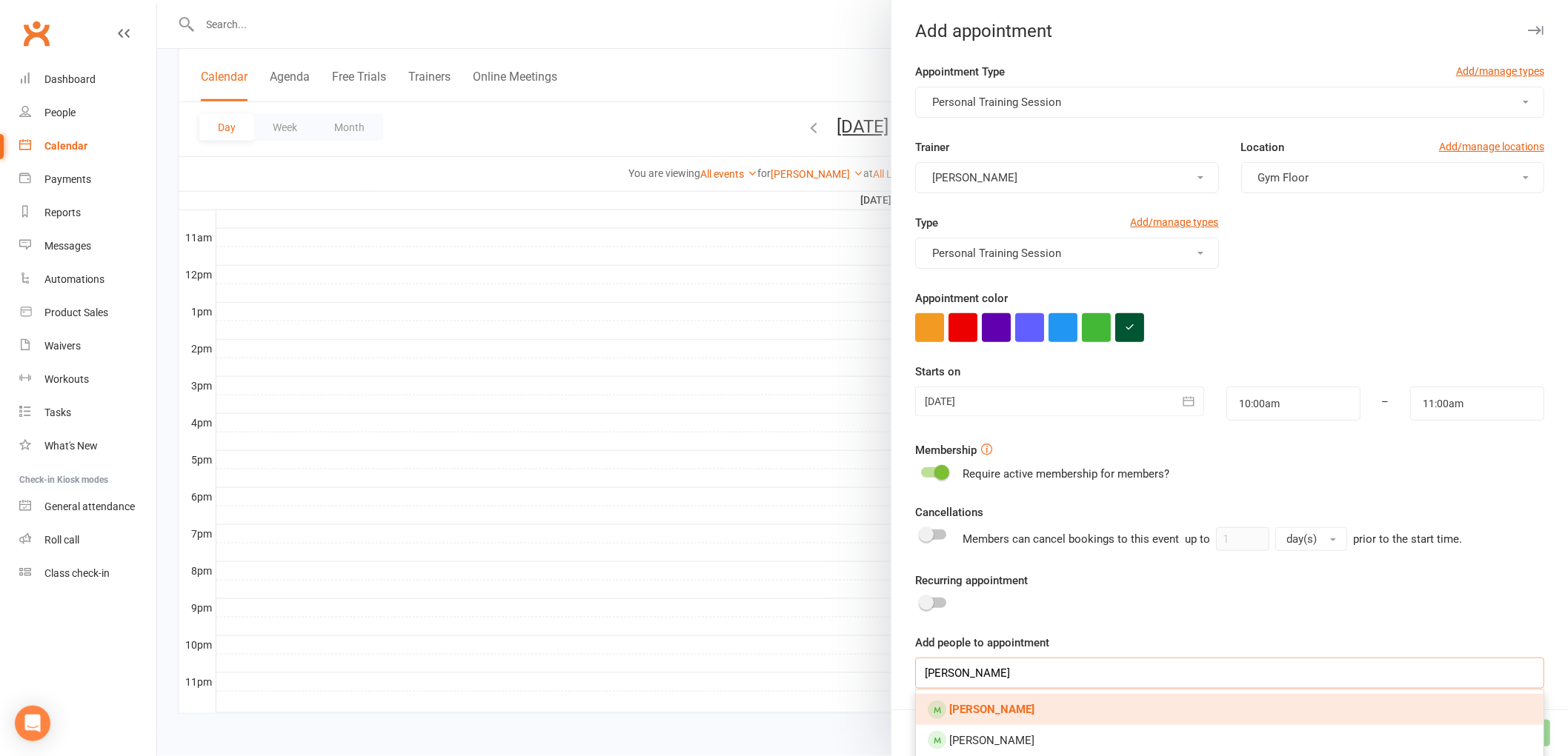
type input "[PERSON_NAME]"
click at [1014, 716] on link "[PERSON_NAME]" at bounding box center [1229, 710] width 628 height 31
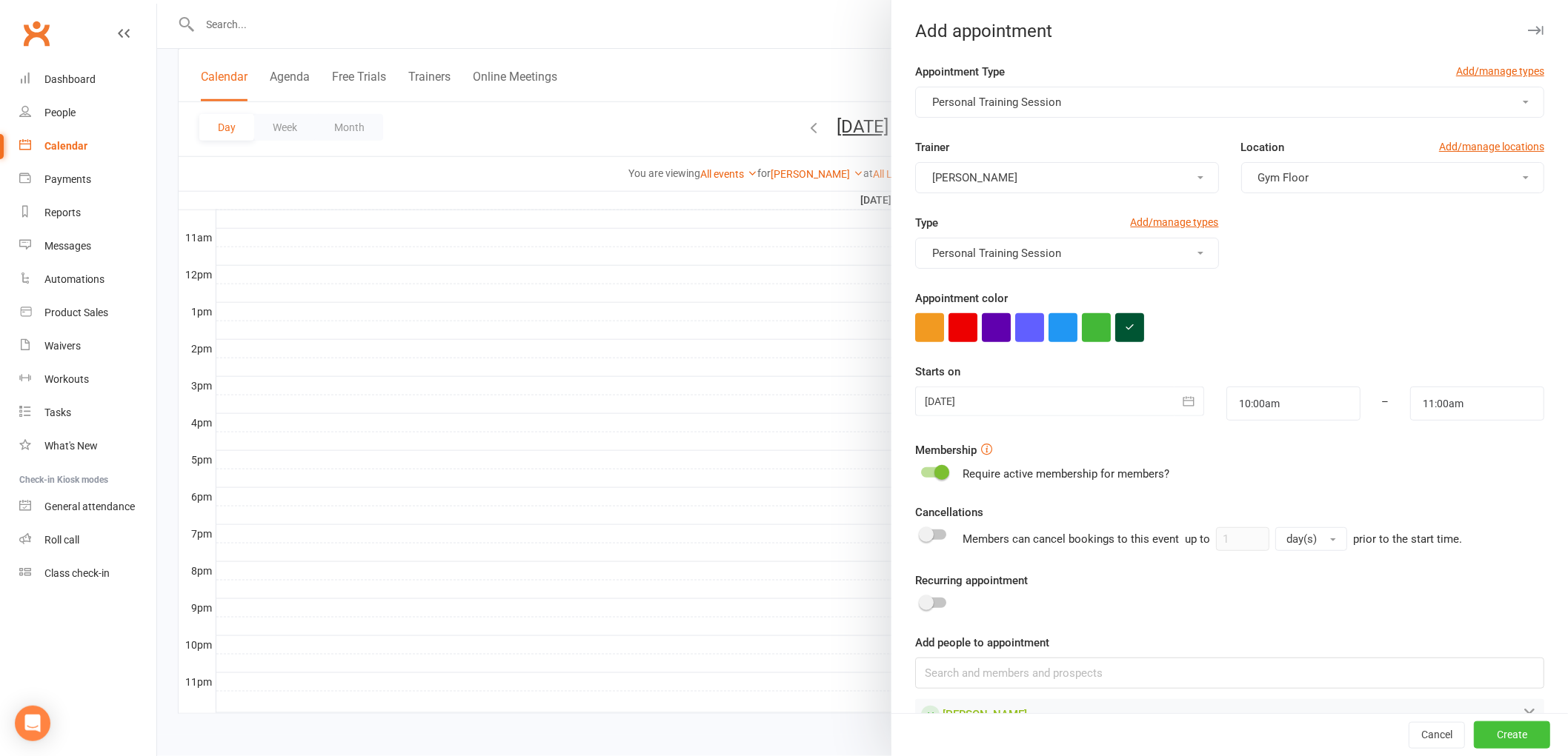
click at [1474, 738] on button "Create" at bounding box center [1511, 735] width 76 height 27
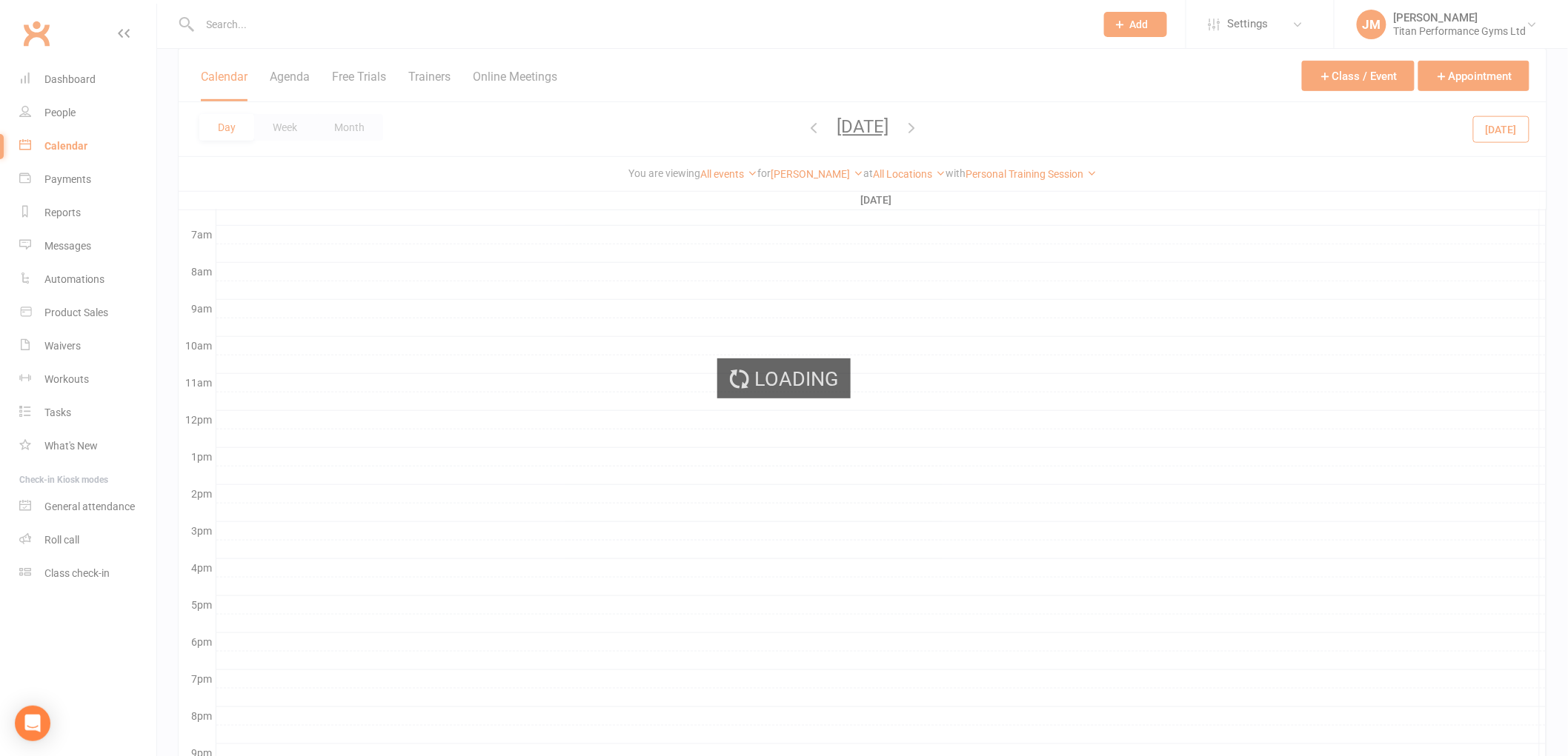
scroll to position [316, 0]
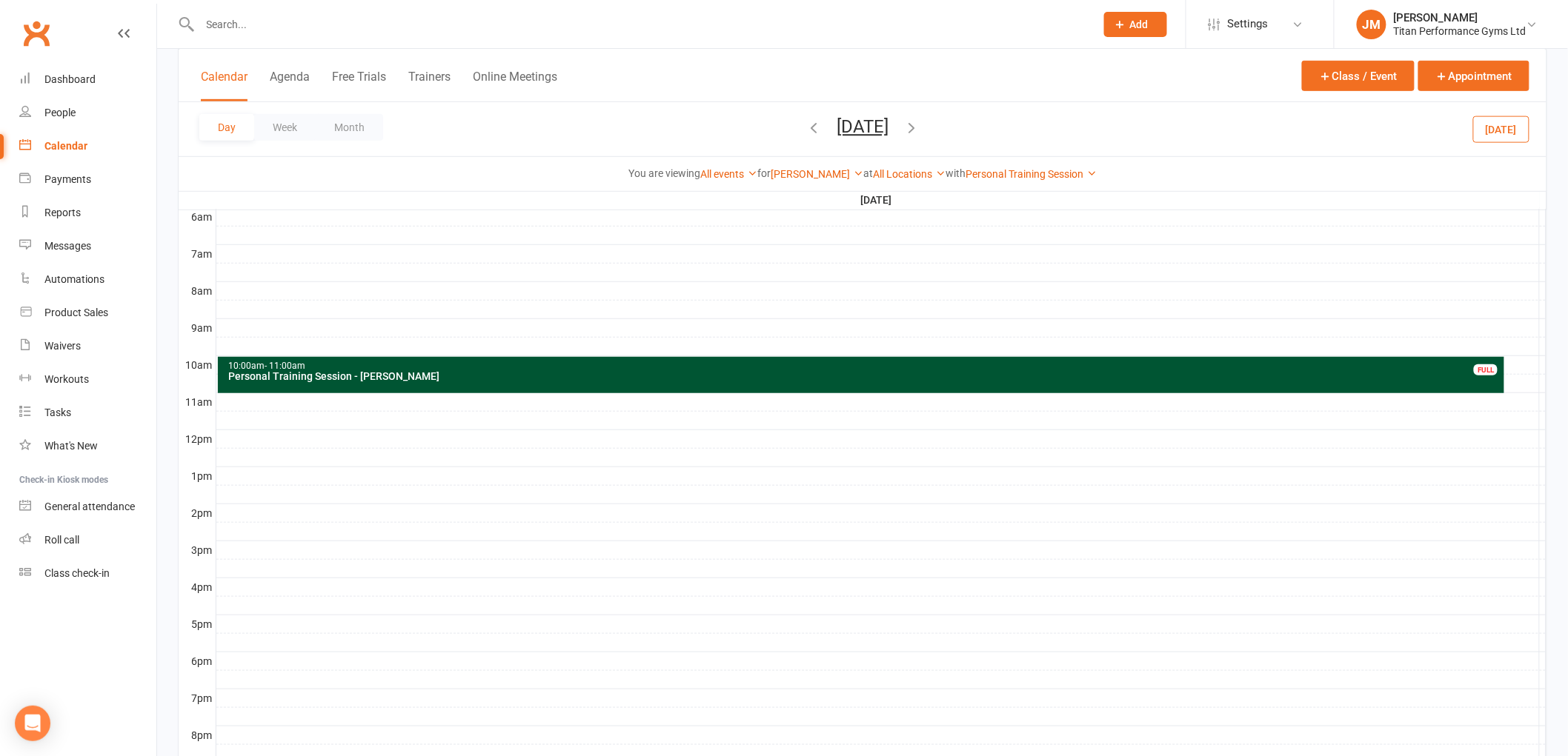
click at [282, 436] on div at bounding box center [881, 439] width 1330 height 18
click at [287, 403] on button "Add Appointment" at bounding box center [289, 402] width 86 height 18
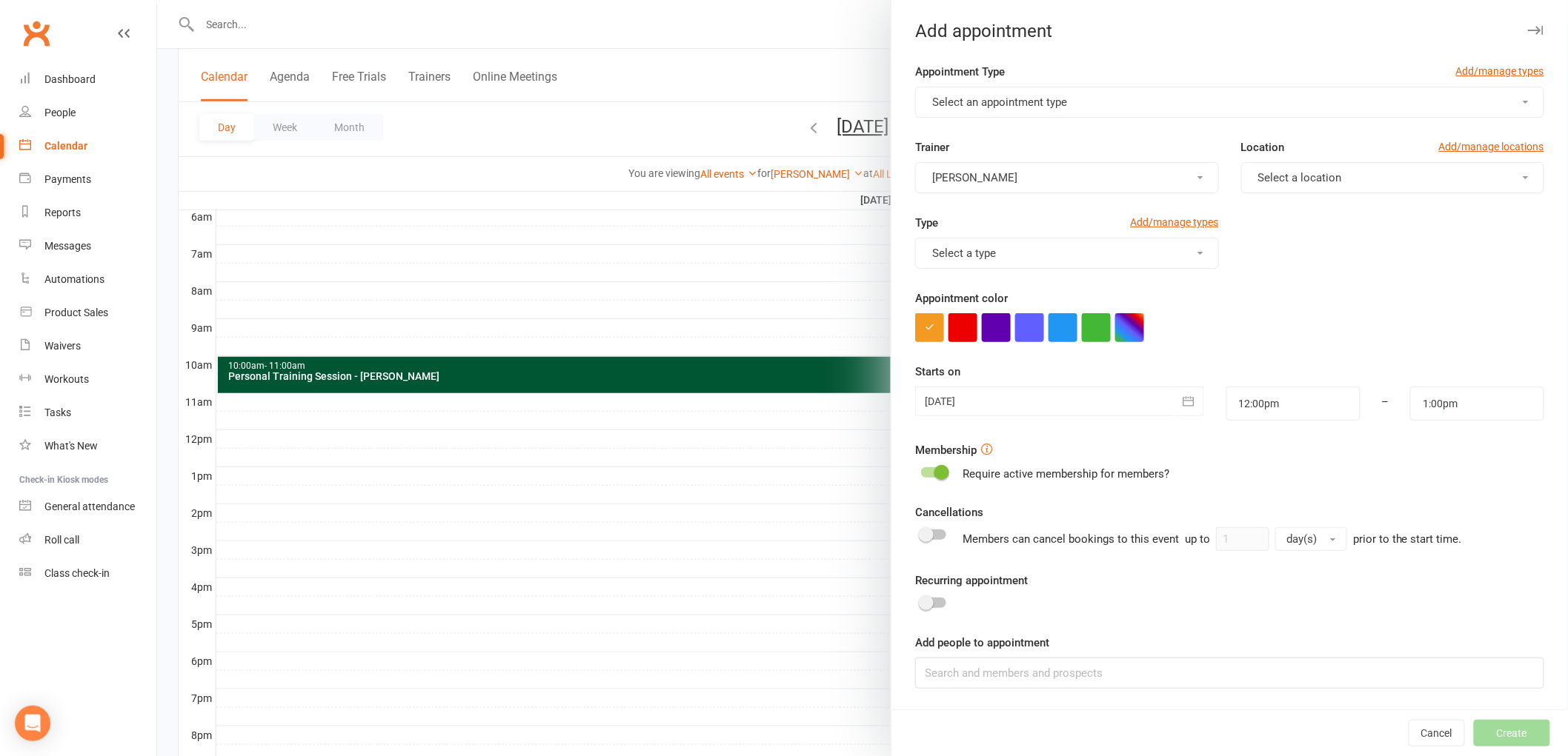
click at [1227, 114] on button "Select an appointment type" at bounding box center [1229, 102] width 629 height 31
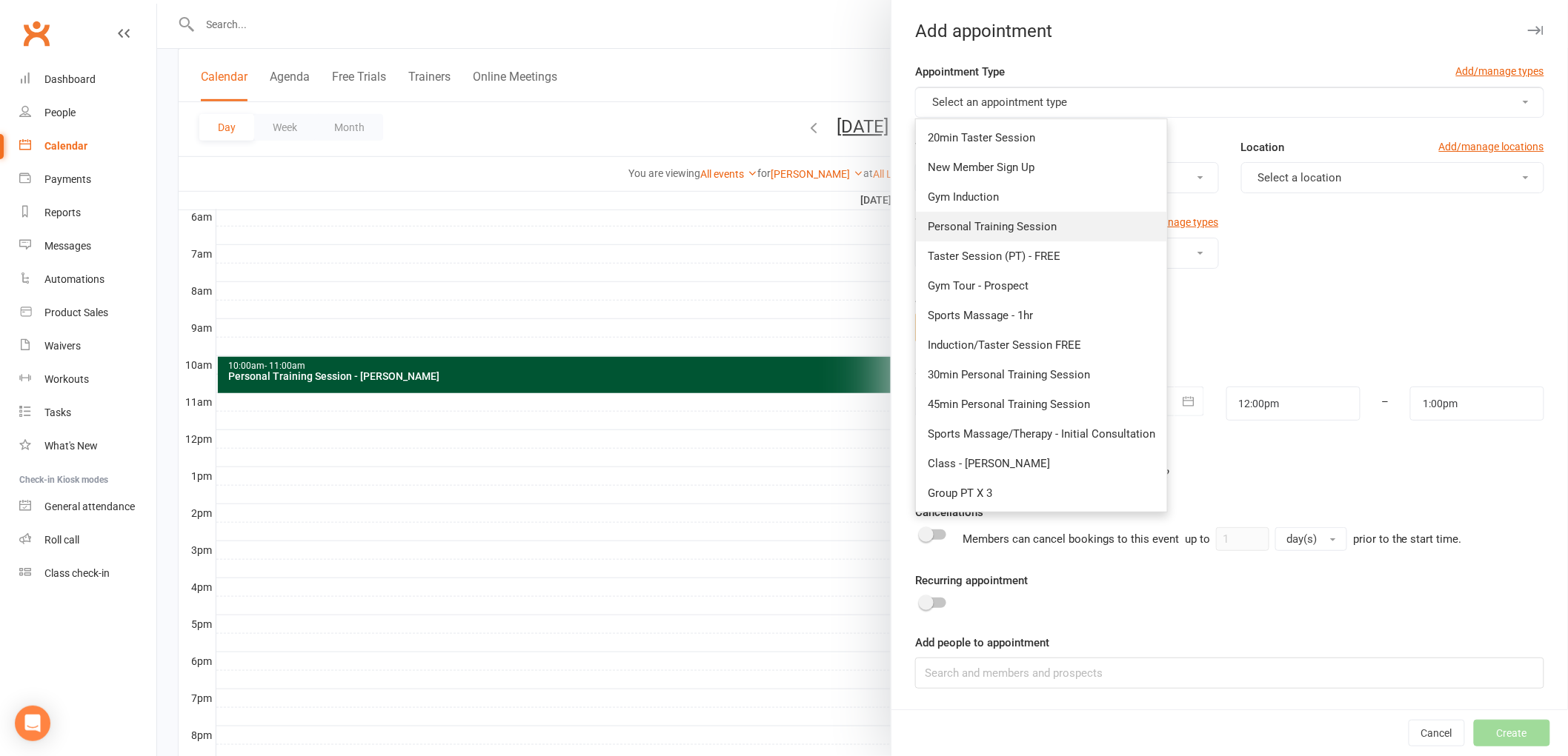
click at [1110, 216] on link "Personal Training Session" at bounding box center [1040, 226] width 251 height 30
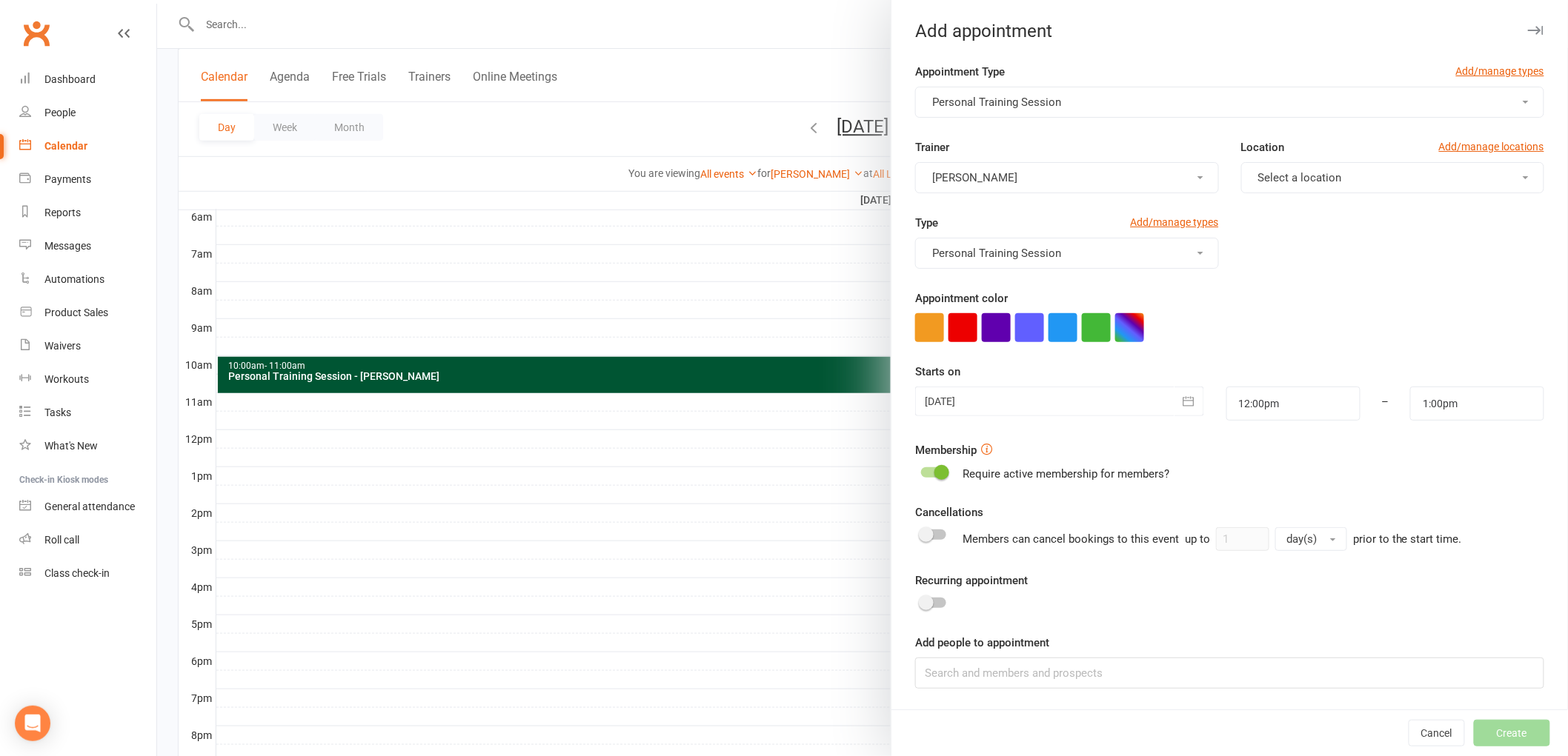
click at [1311, 195] on div "Trainer [PERSON_NAME] Location Add/manage locations Select a location" at bounding box center [1229, 176] width 651 height 75
drag, startPoint x: 1338, startPoint y: 178, endPoint x: 1328, endPoint y: 190, distance: 15.6
click at [1338, 176] on button "Select a location" at bounding box center [1392, 177] width 303 height 31
click at [1305, 223] on link "Gym Floor" at bounding box center [1315, 213] width 146 height 30
drag, startPoint x: 1134, startPoint y: 323, endPoint x: 1096, endPoint y: 374, distance: 63.6
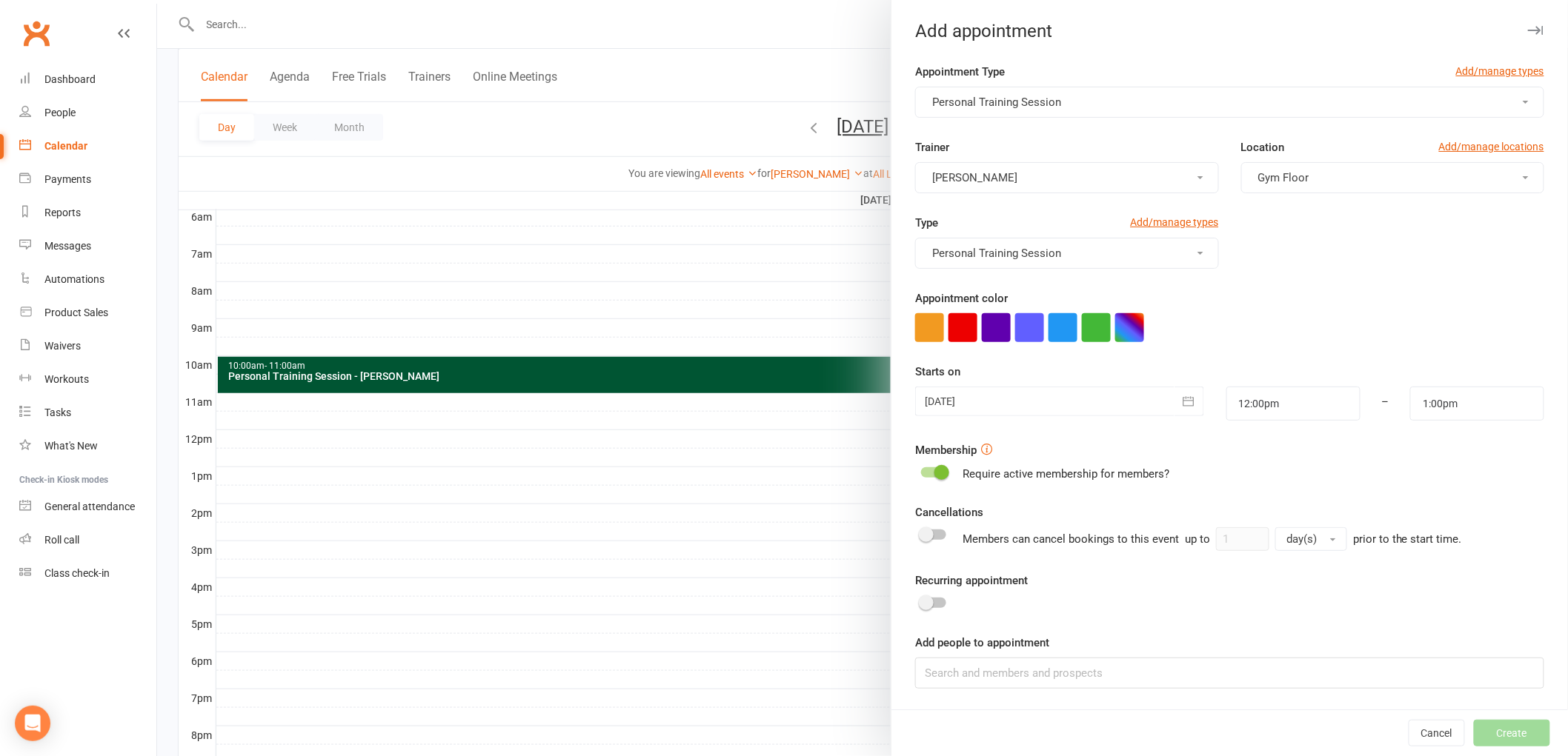
click at [1130, 324] on button "button" at bounding box center [1130, 328] width 29 height 29
click at [1063, 411] on input "text" at bounding box center [1052, 414] width 75 height 18
type input "#053"
click at [1384, 250] on div "Type Add/manage types Personal Training Session" at bounding box center [1229, 252] width 651 height 75
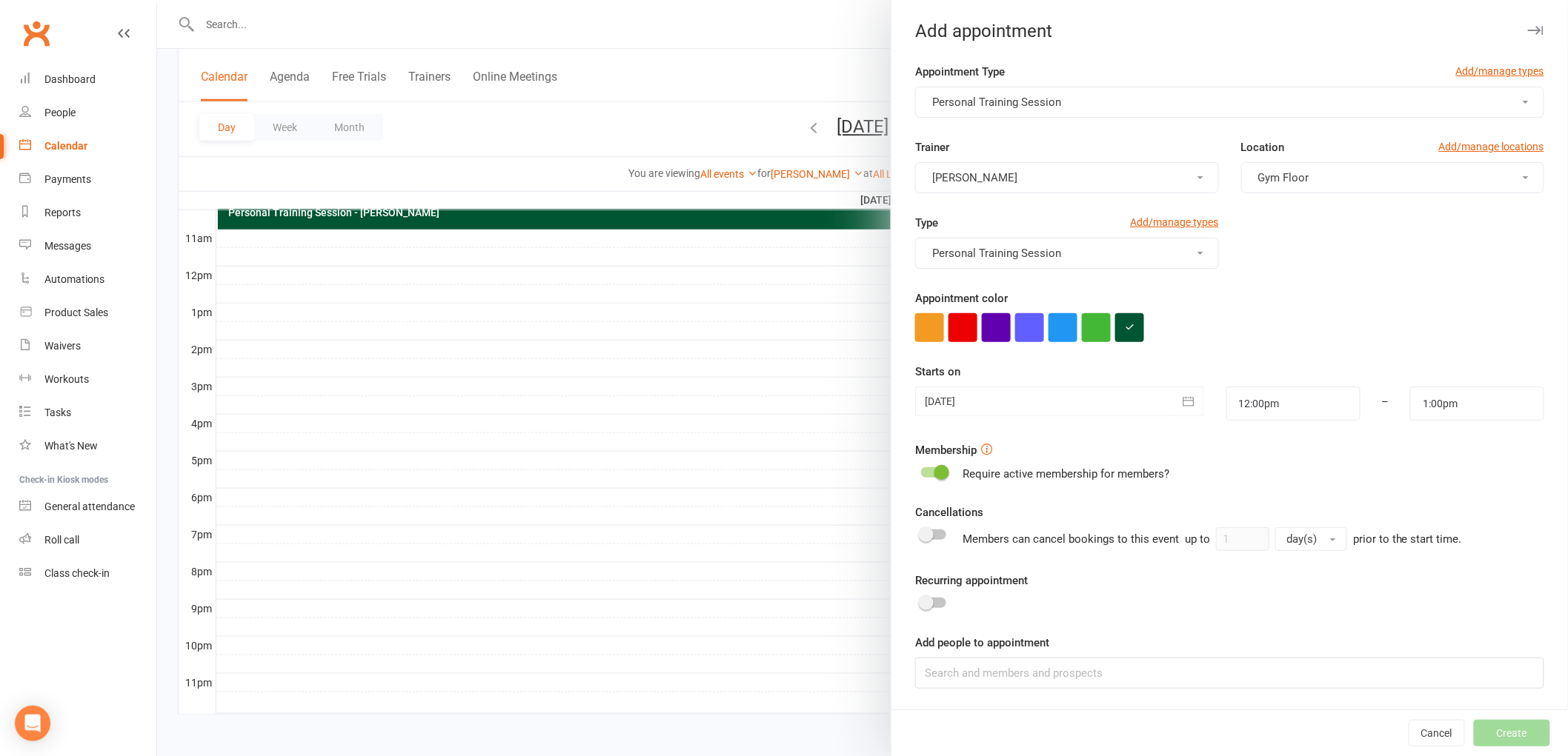
scroll to position [480, 0]
click at [1116, 657] on div "Add people to appointment" at bounding box center [1229, 662] width 629 height 55
click at [1112, 665] on input at bounding box center [1229, 673] width 629 height 31
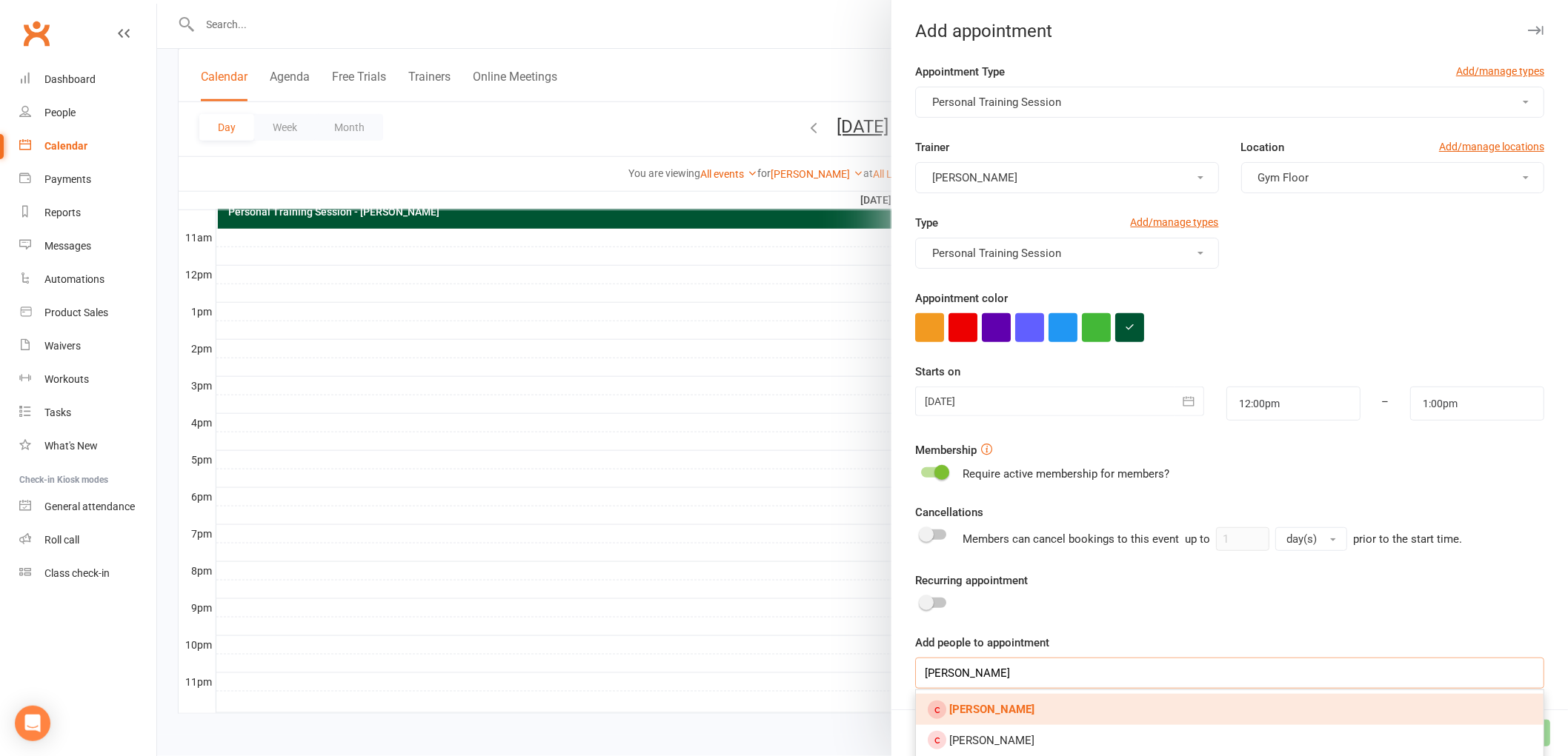
type input "[PERSON_NAME]"
click at [1027, 706] on strong "[PERSON_NAME]" at bounding box center [991, 710] width 85 height 14
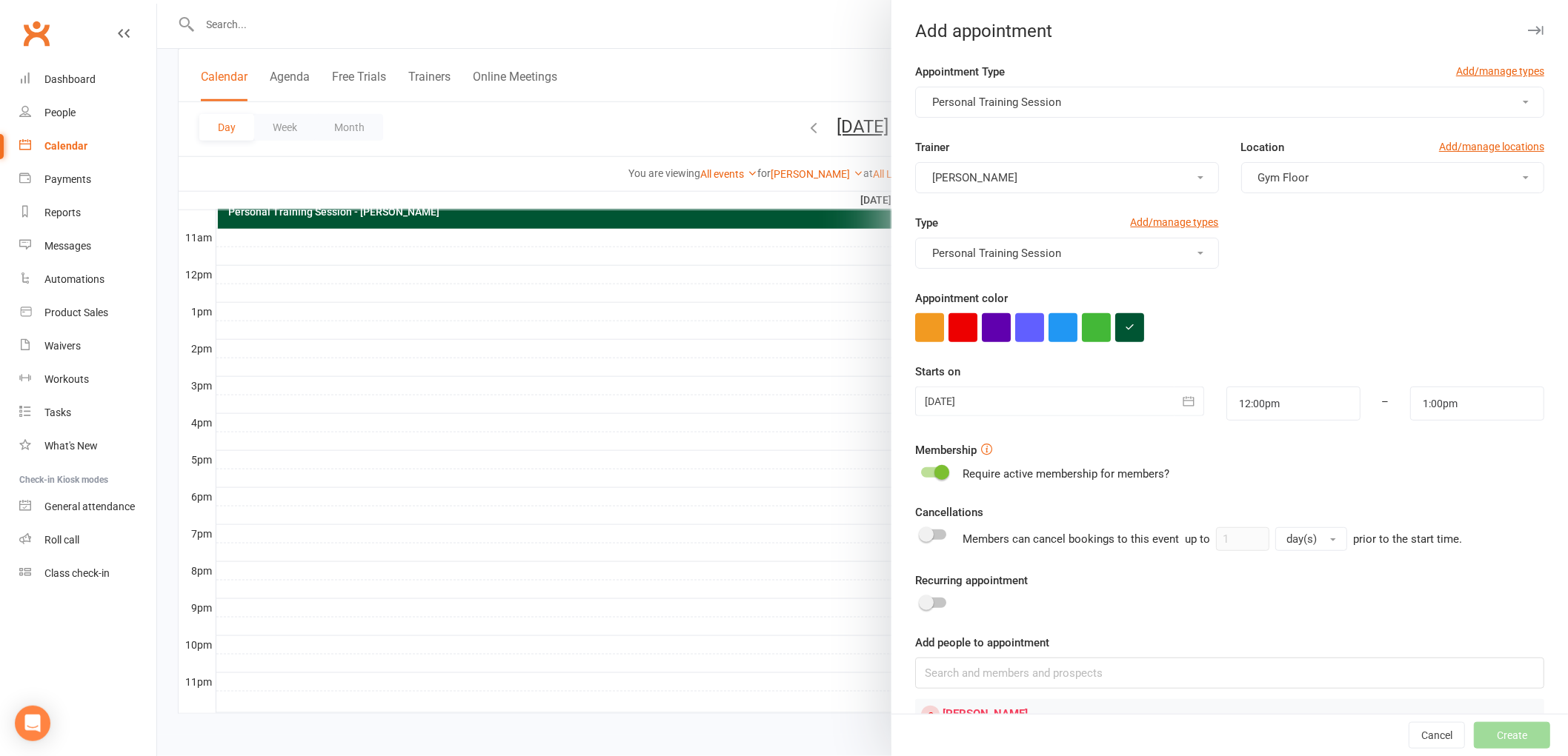
click at [934, 475] on span at bounding box center [941, 472] width 15 height 15
click at [921, 470] on input "checkbox" at bounding box center [921, 470] width 0 height 0
click at [1474, 732] on button "Create" at bounding box center [1511, 735] width 76 height 27
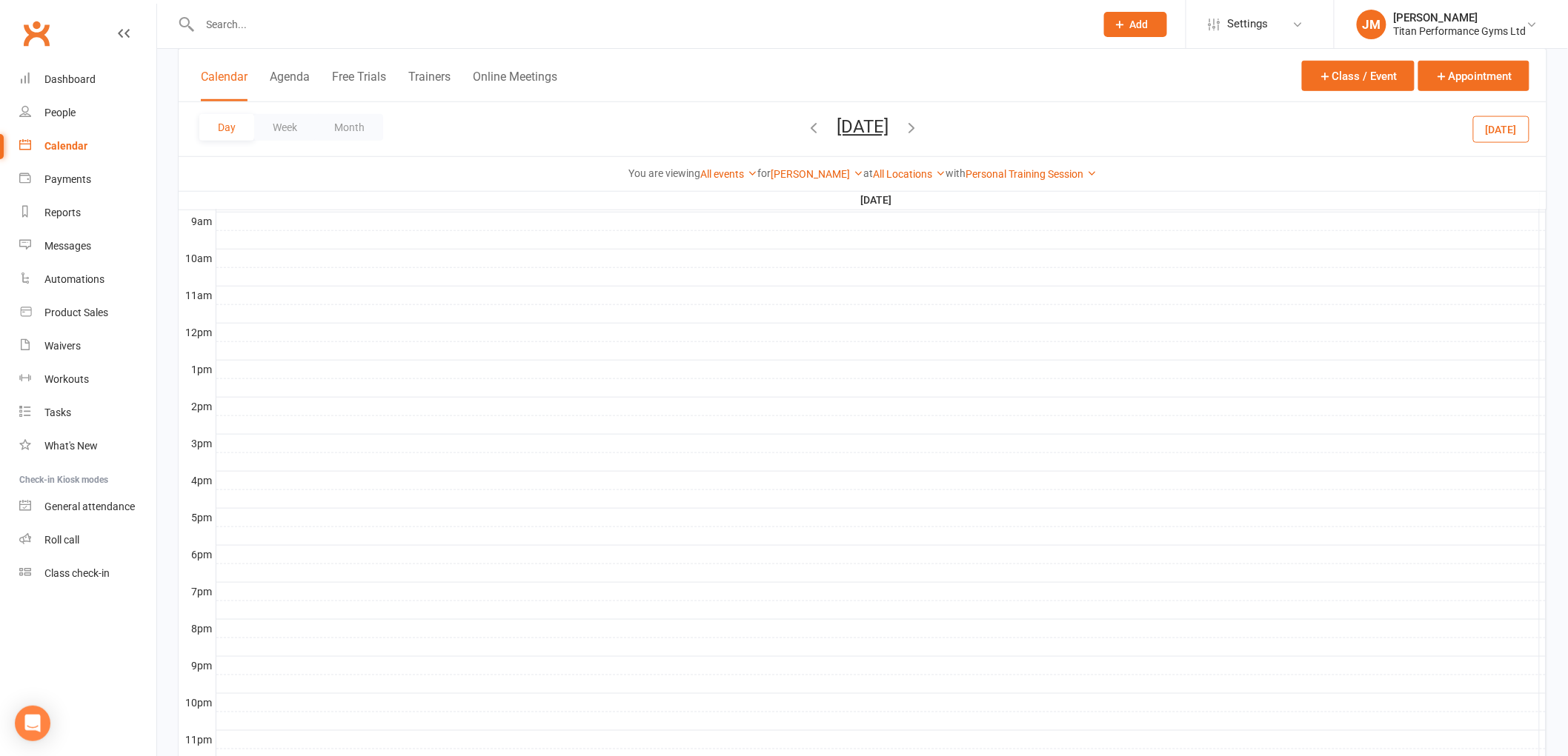
scroll to position [316, 0]
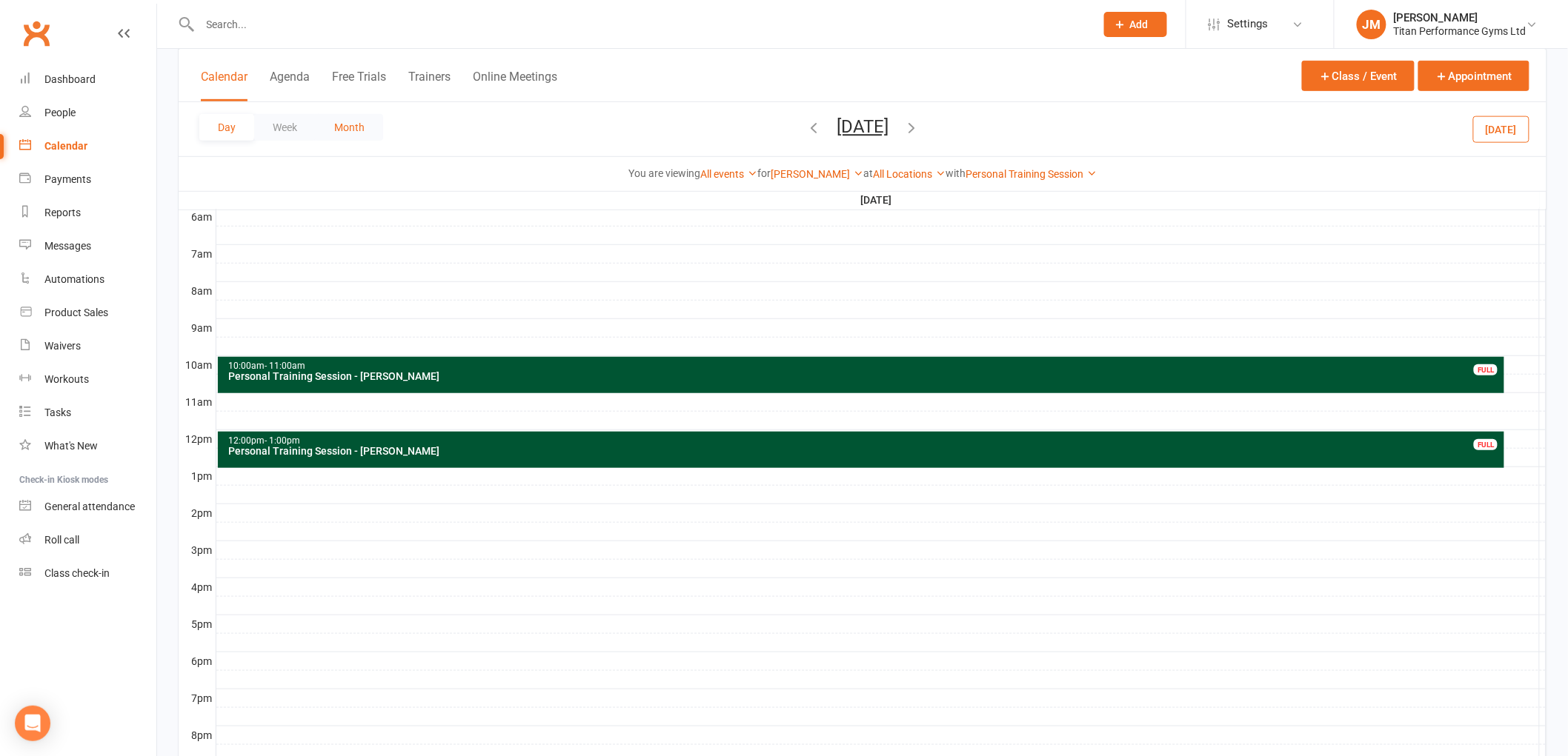
click at [379, 129] on button "Month" at bounding box center [349, 127] width 68 height 27
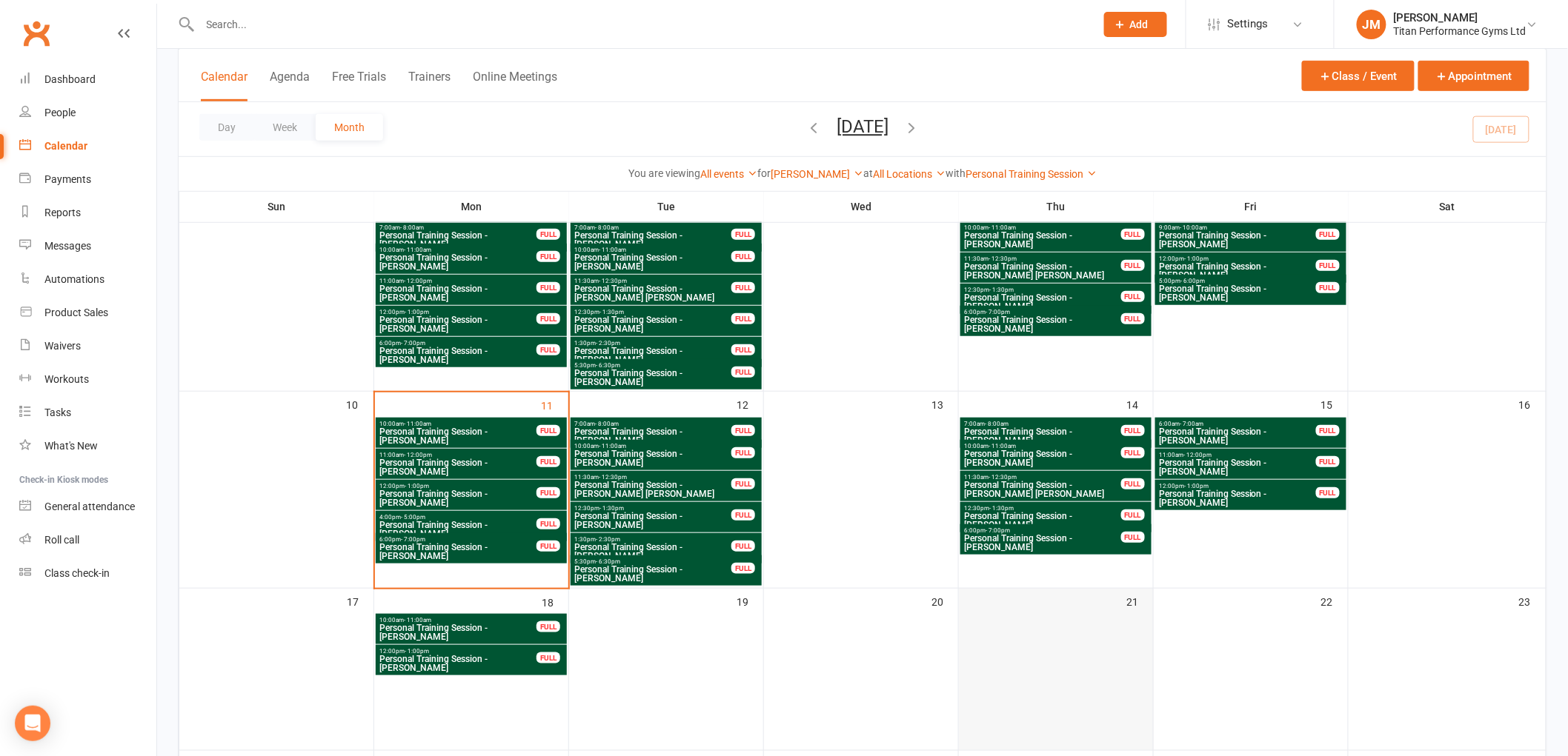
click at [1121, 615] on div at bounding box center [1055, 646] width 191 height 63
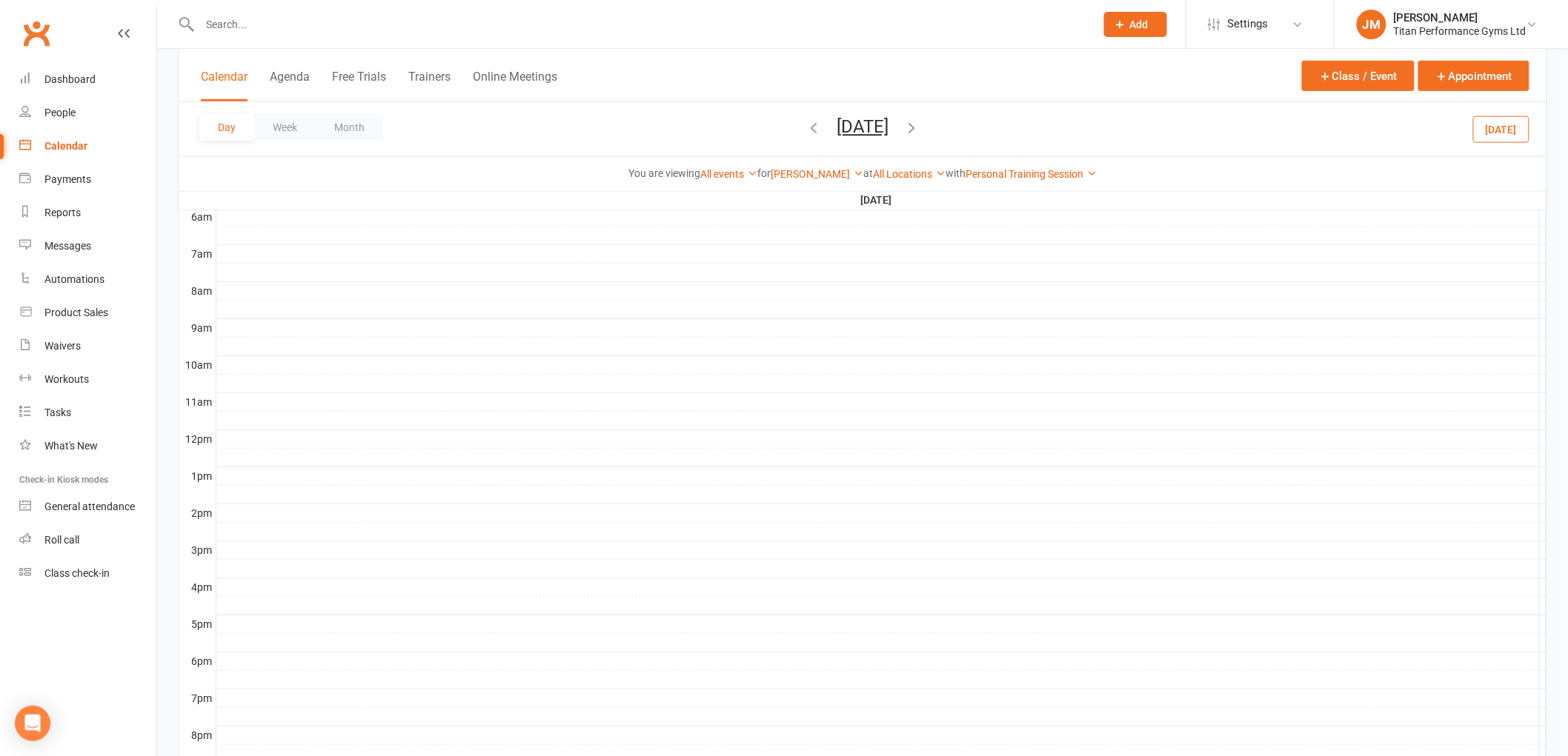
click at [293, 365] on div at bounding box center [881, 365] width 1330 height 18
click at [288, 330] on button "Add Appointment" at bounding box center [301, 330] width 86 height 18
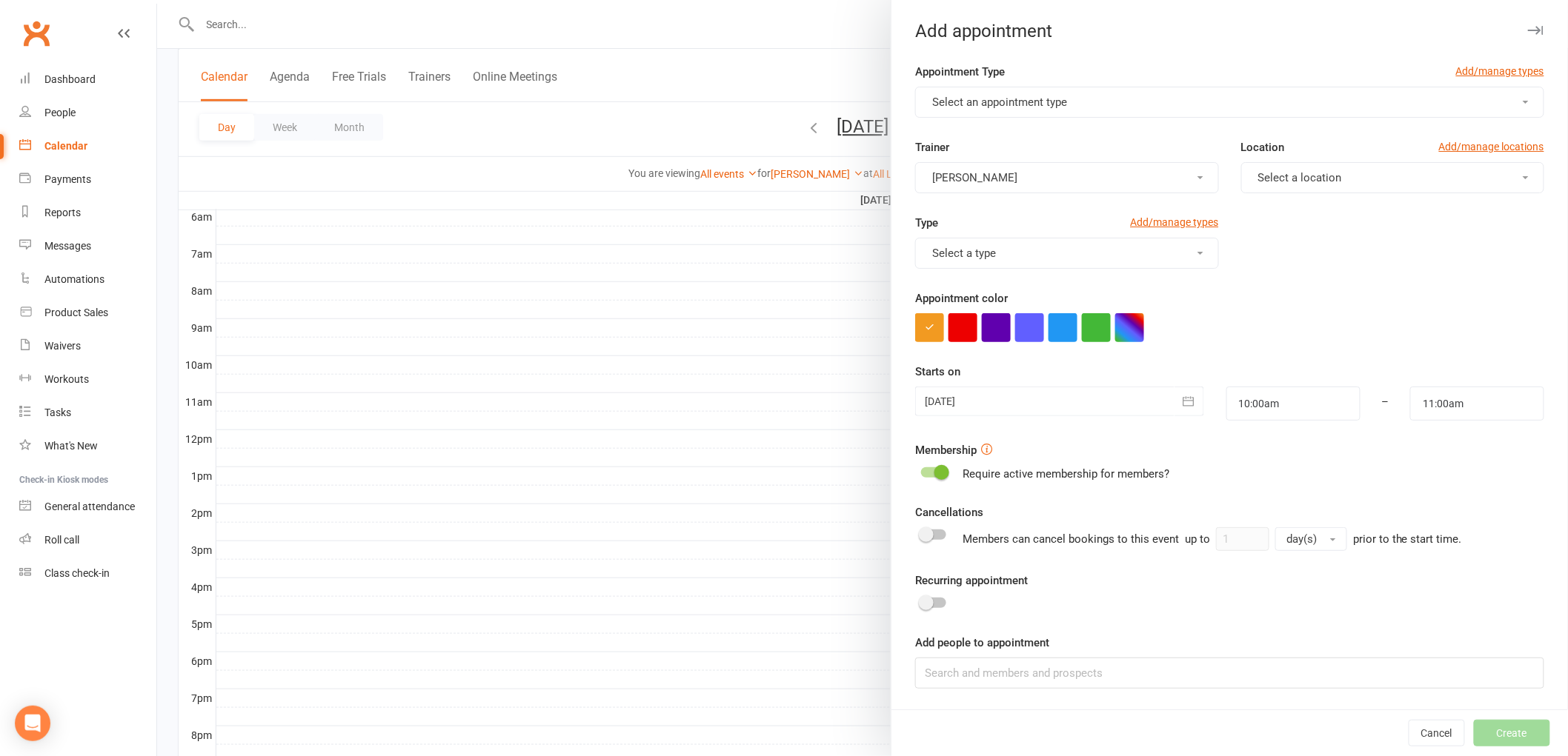
click at [1177, 92] on button "Select an appointment type" at bounding box center [1229, 102] width 629 height 31
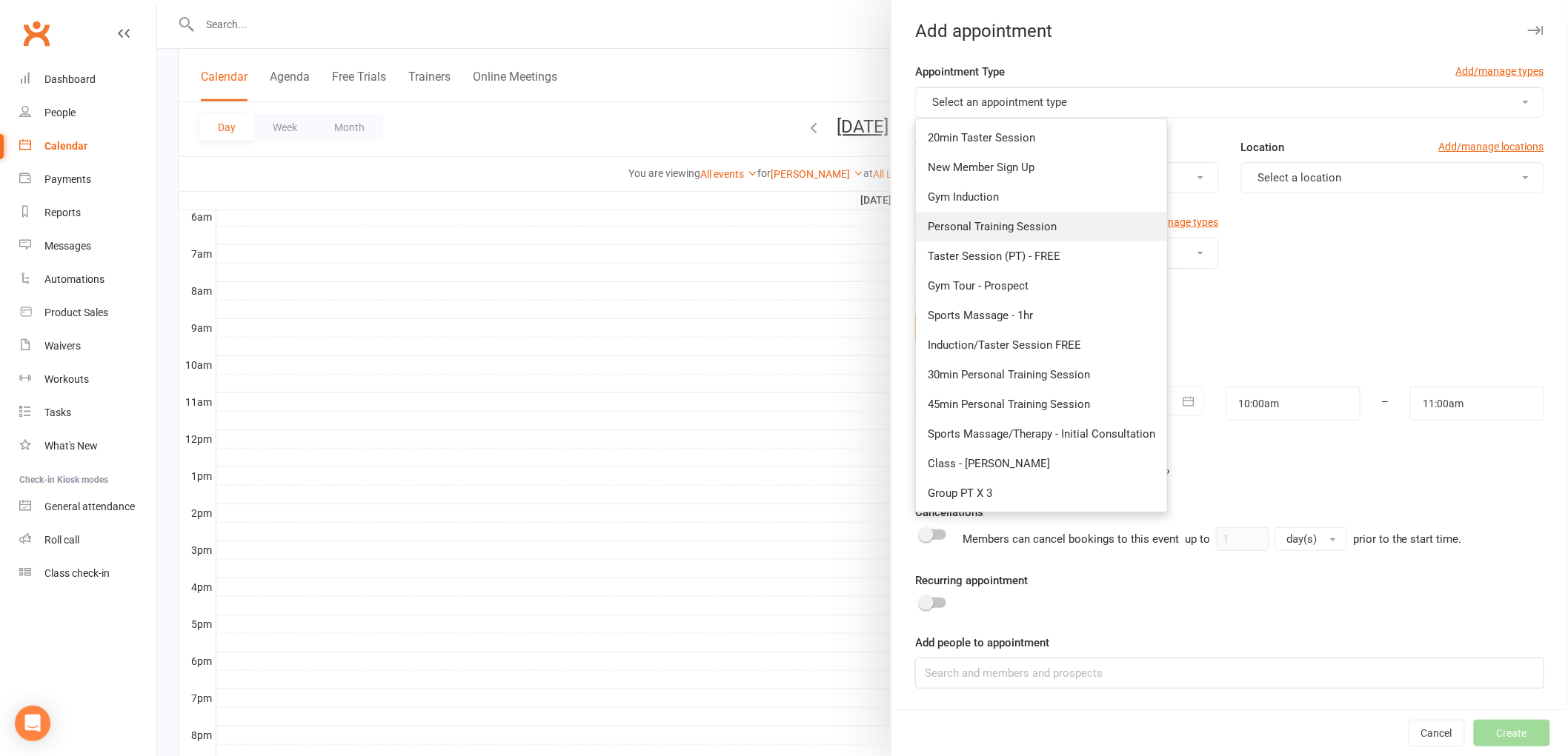
click at [993, 226] on span "Personal Training Session" at bounding box center [992, 227] width 129 height 14
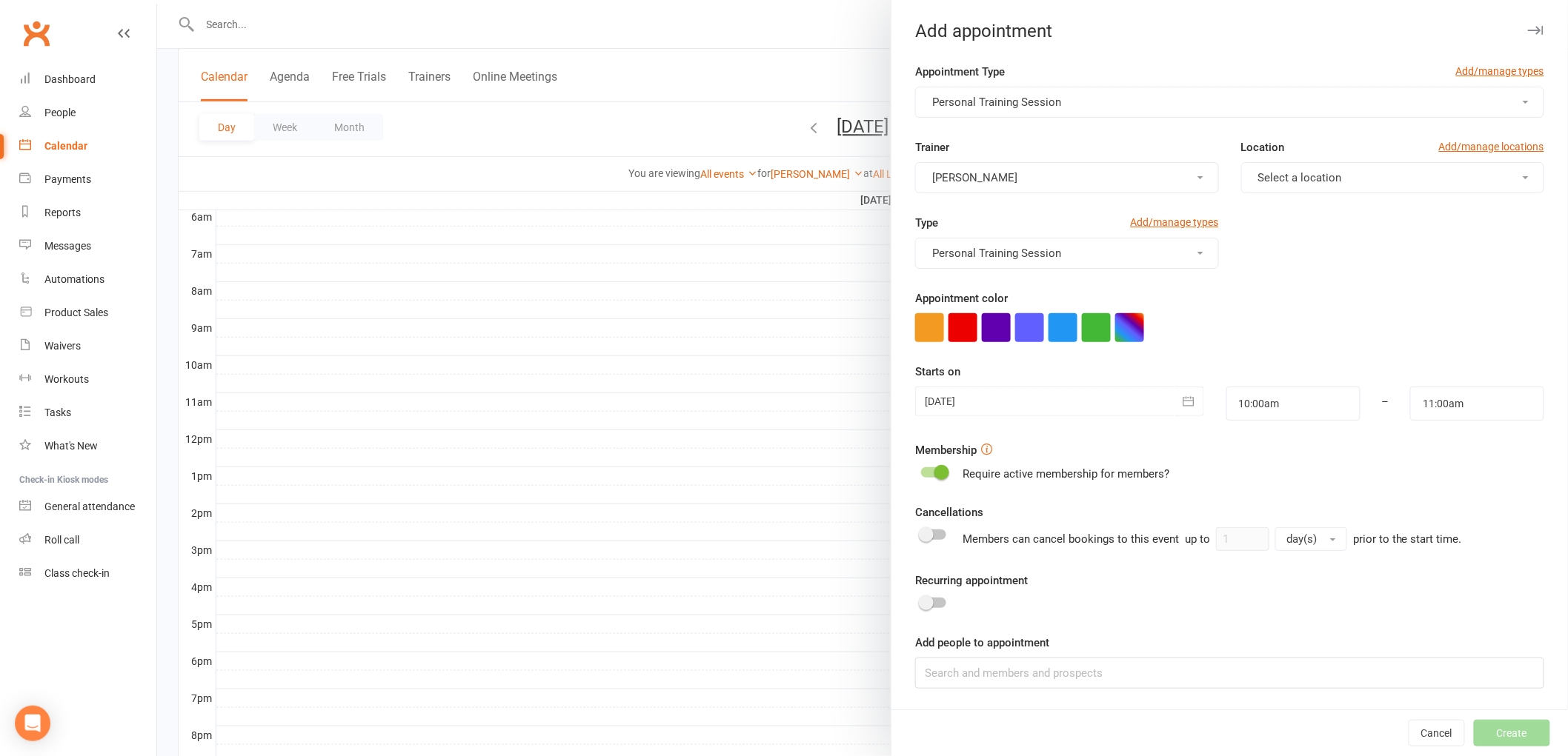
click at [1314, 185] on button "Select a location" at bounding box center [1392, 177] width 303 height 31
click at [1304, 215] on link "Gym Floor" at bounding box center [1315, 213] width 146 height 30
click at [1135, 322] on button "button" at bounding box center [1130, 328] width 29 height 29
click at [1057, 419] on input "text" at bounding box center [1052, 414] width 75 height 18
type input "#053"
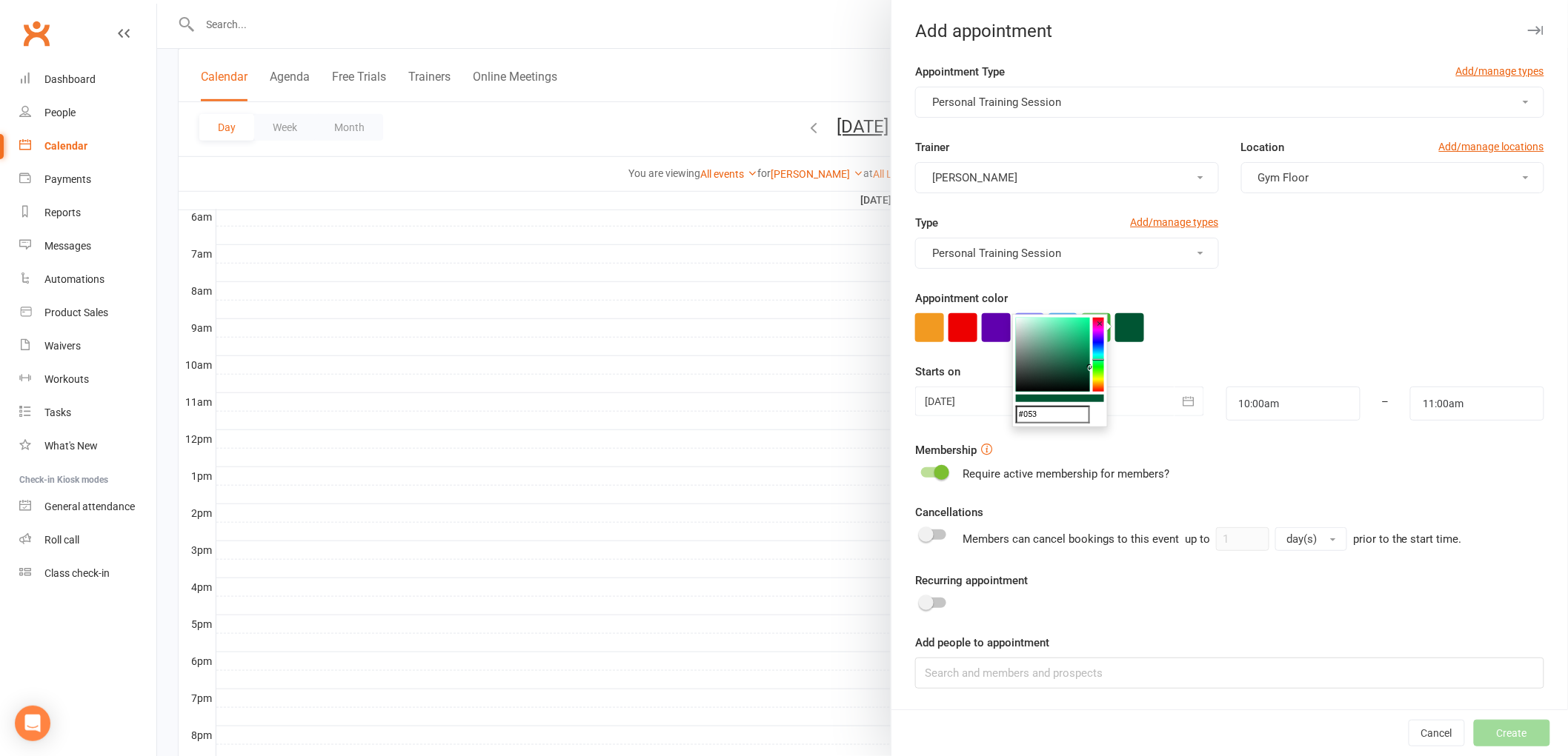
click at [1190, 371] on div "Starts on [DATE] [DATE] Sun Mon Tue Wed Thu Fri Sat 31 27 28 29 30 31 01 02 32 …" at bounding box center [1229, 391] width 629 height 57
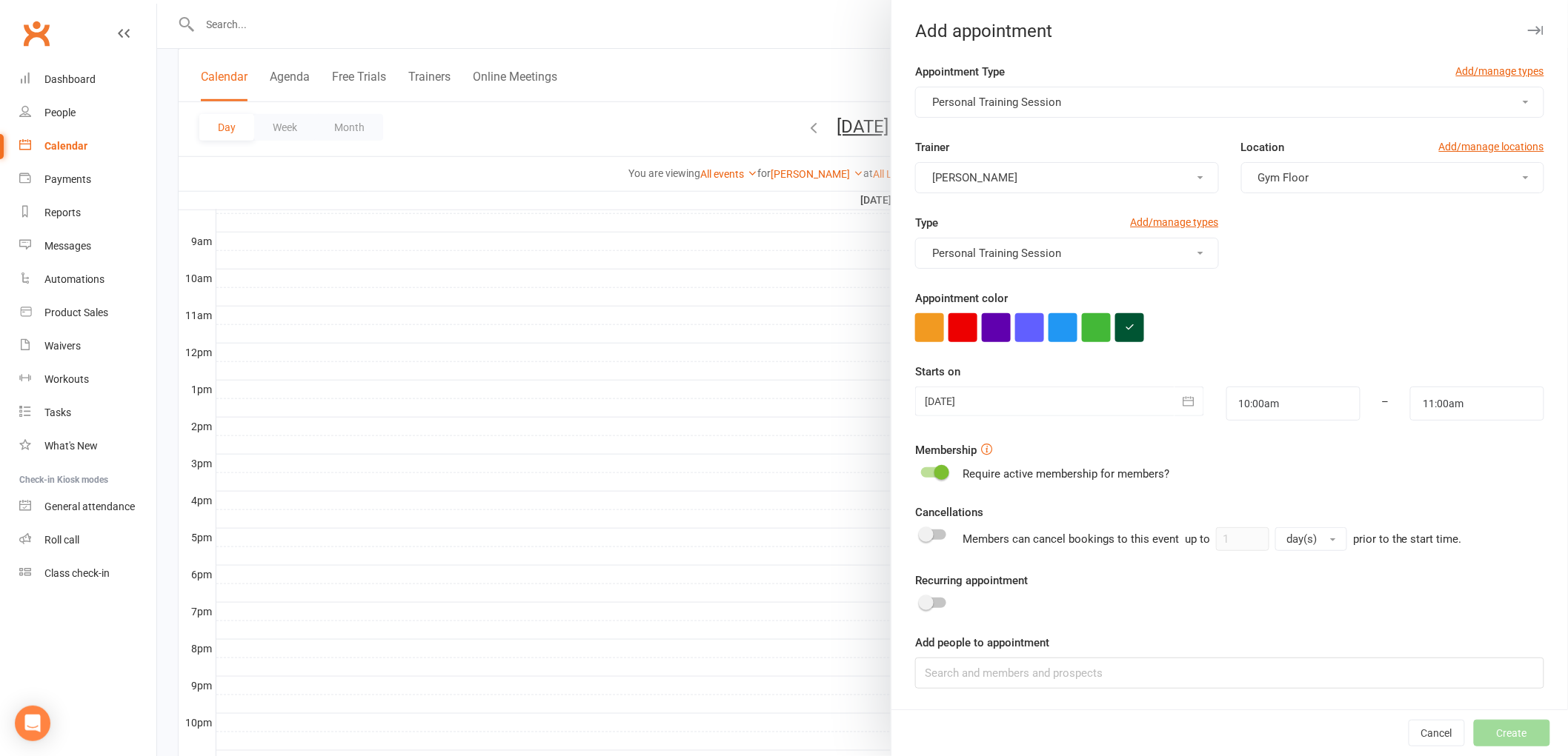
scroll to position [480, 0]
click at [1135, 693] on div "Appointment Type Add/manage types Personal Training Session Trainer [PERSON_NAM…" at bounding box center [1230, 386] width 677 height 646
click at [1142, 685] on input at bounding box center [1229, 673] width 629 height 31
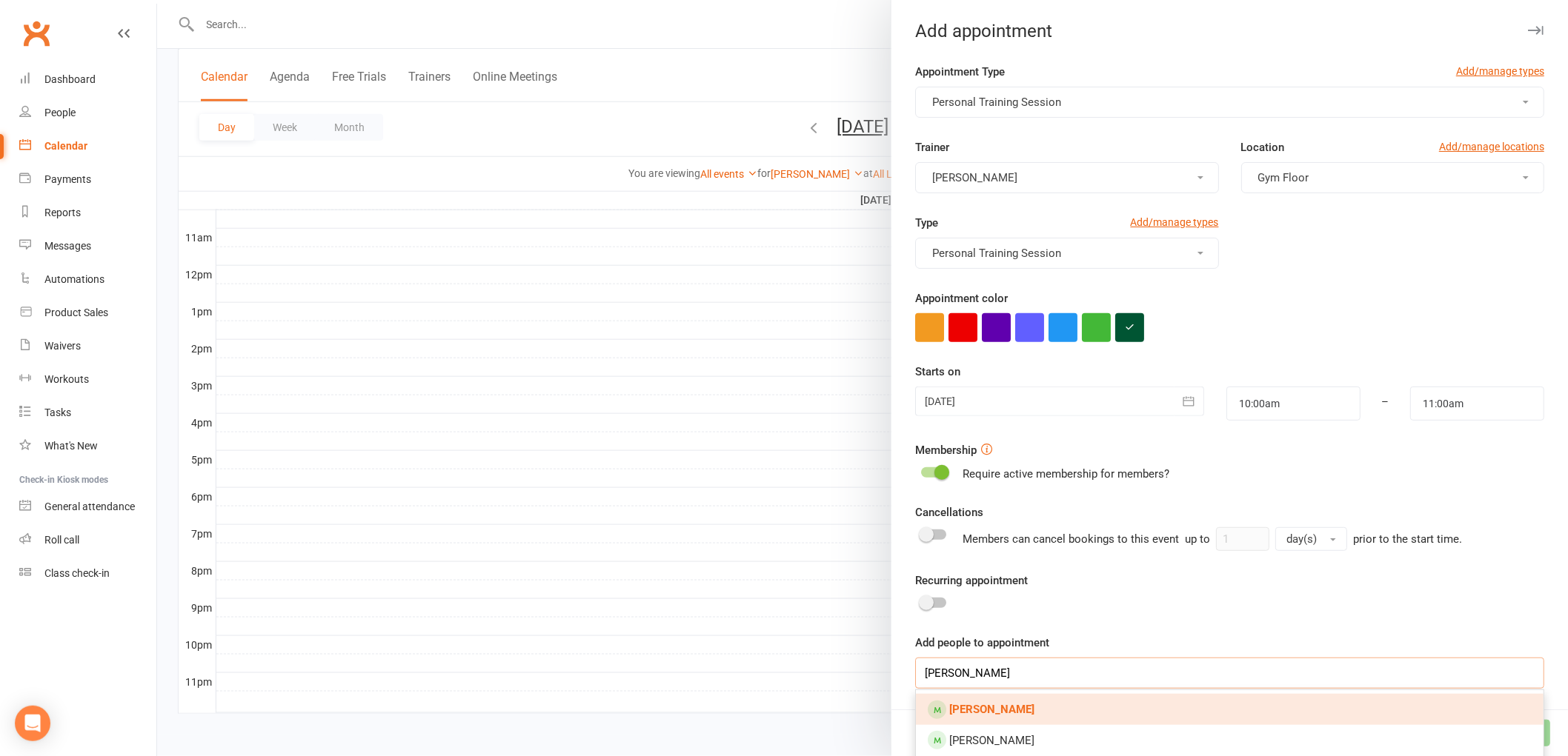
type input "[PERSON_NAME]"
click at [1183, 705] on link "[PERSON_NAME]" at bounding box center [1229, 710] width 628 height 31
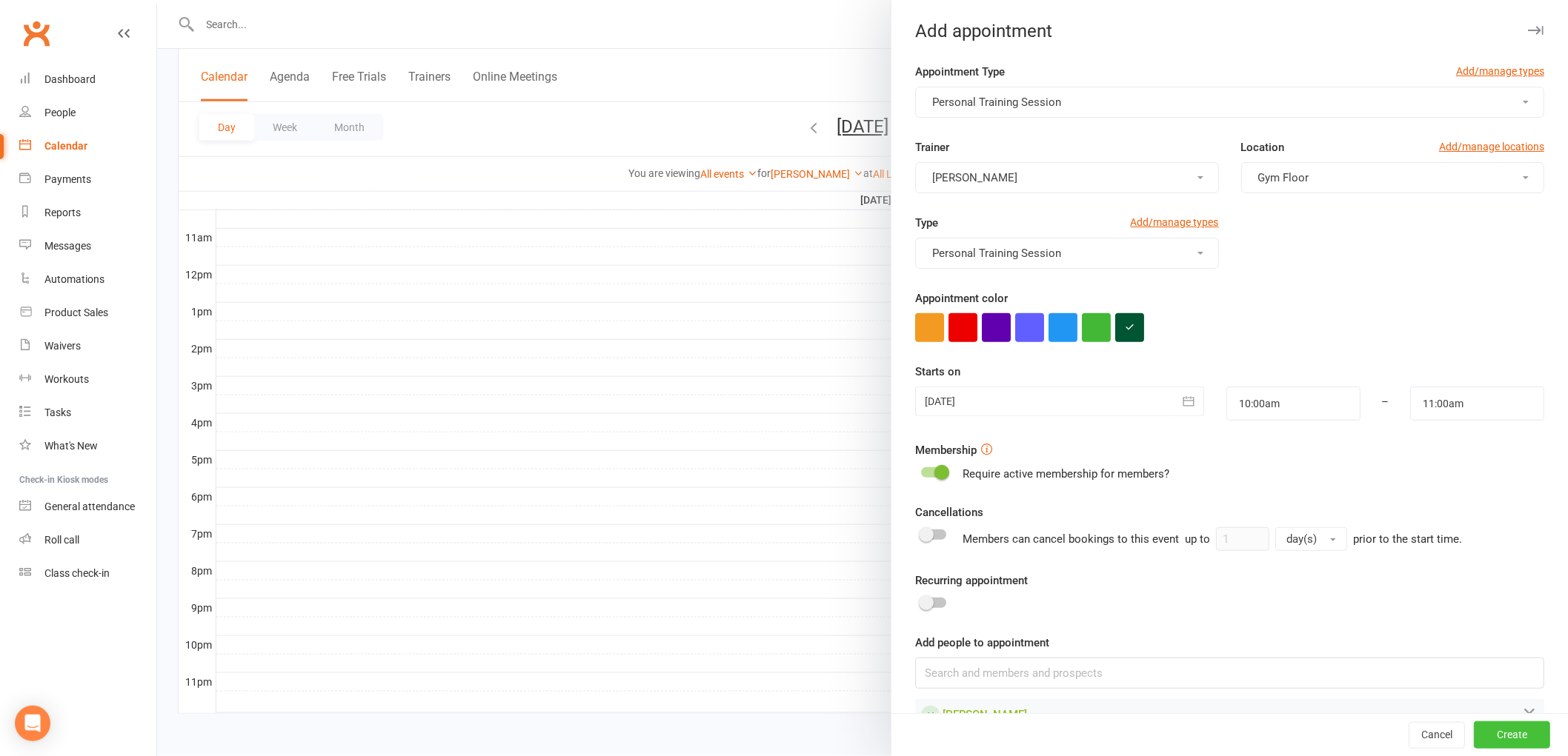
click at [1484, 735] on button "Create" at bounding box center [1511, 735] width 76 height 27
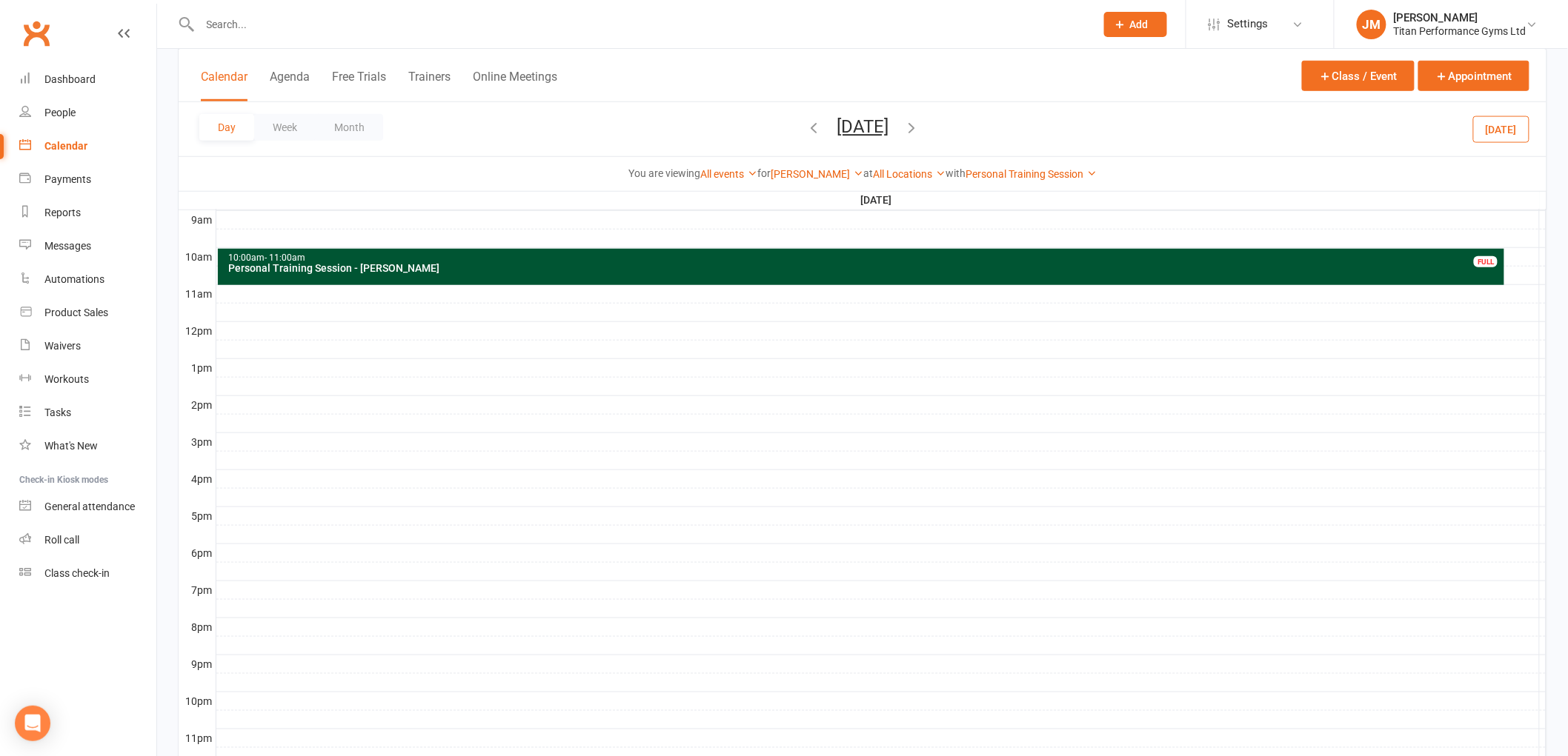
scroll to position [398, 0]
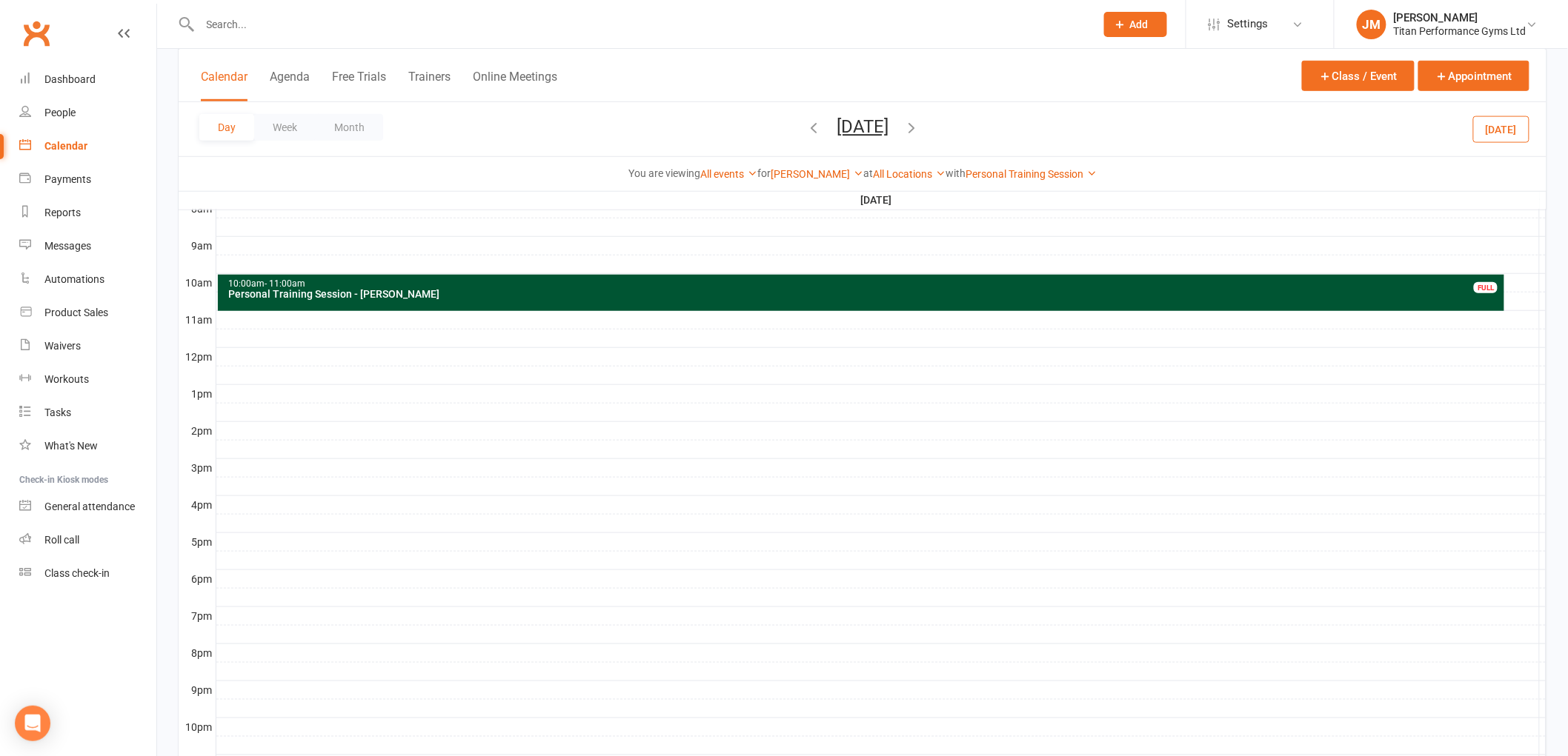
click at [920, 124] on icon "button" at bounding box center [911, 127] width 16 height 16
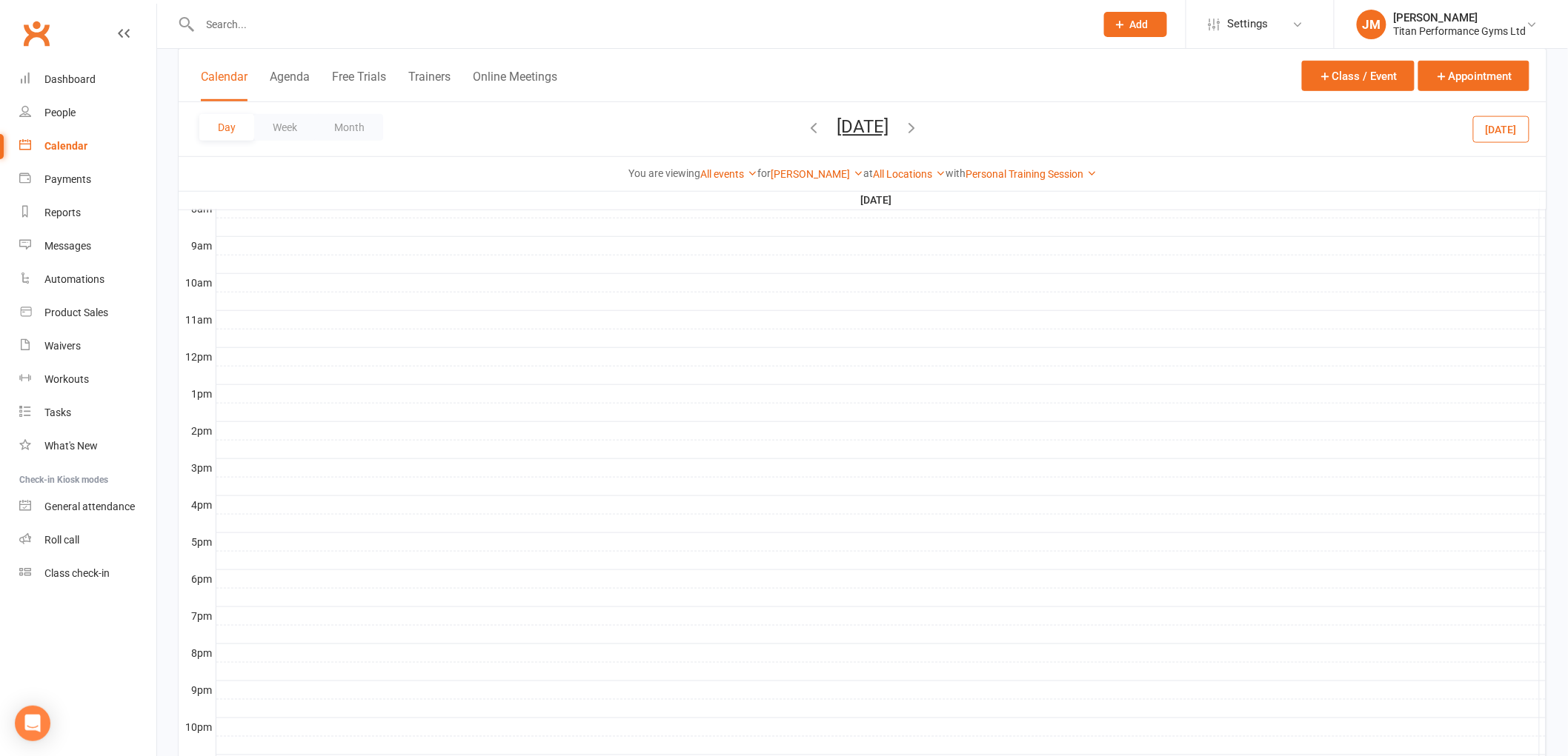
click at [246, 351] on div at bounding box center [881, 357] width 1330 height 18
click at [256, 316] on button "Add Appointment" at bounding box center [254, 318] width 86 height 18
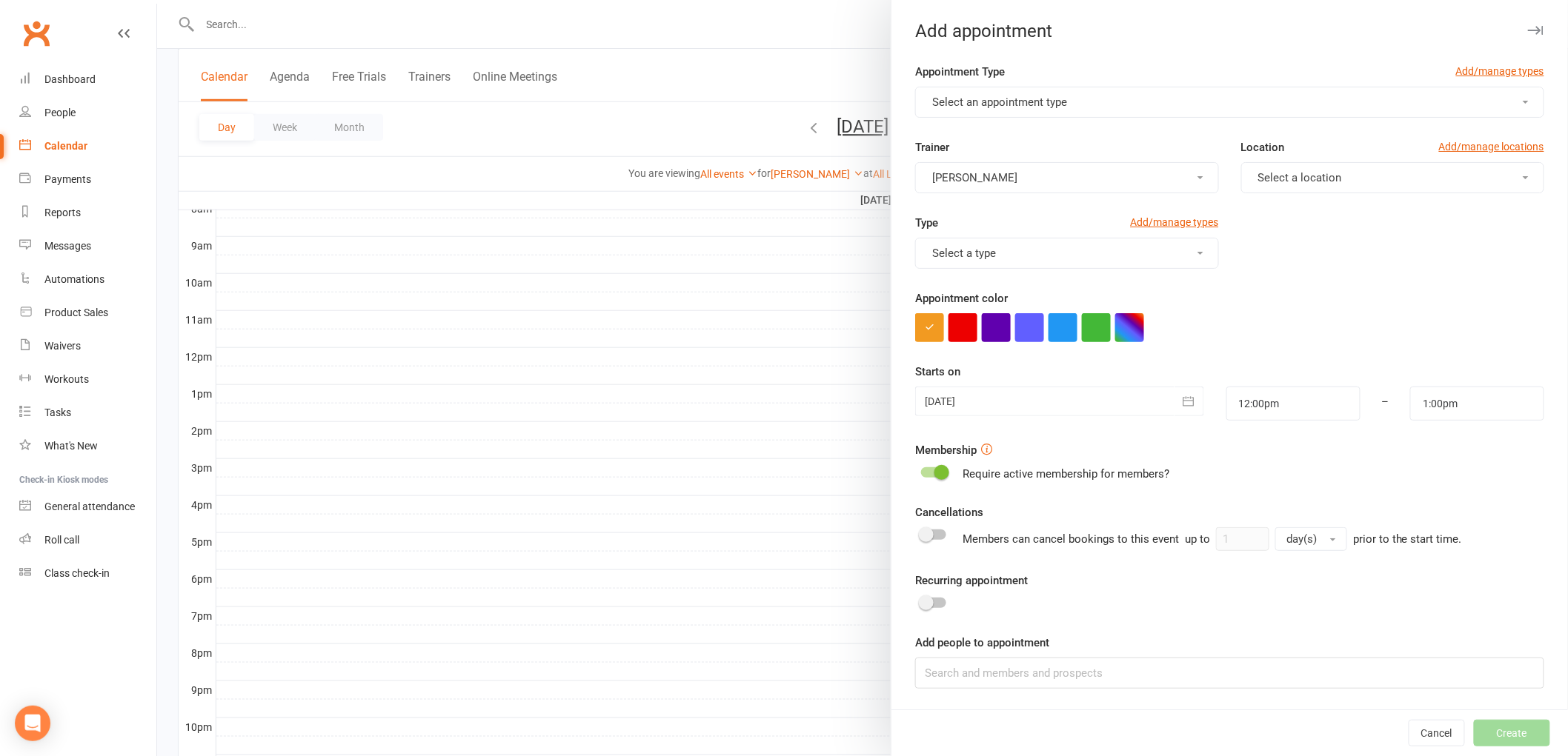
click at [1105, 104] on button "Select an appointment type" at bounding box center [1229, 102] width 629 height 31
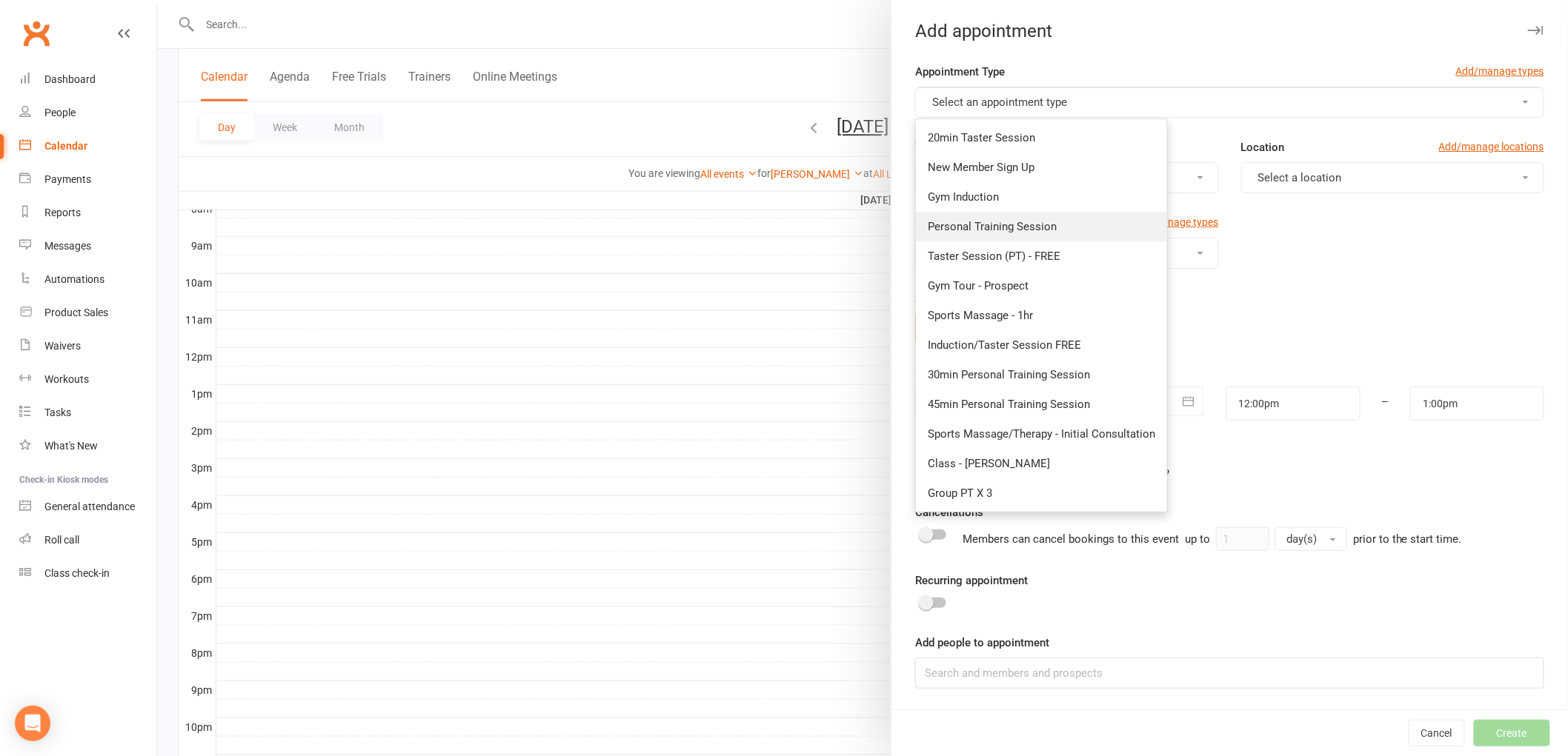
click at [1028, 234] on link "Personal Training Session" at bounding box center [1040, 226] width 251 height 30
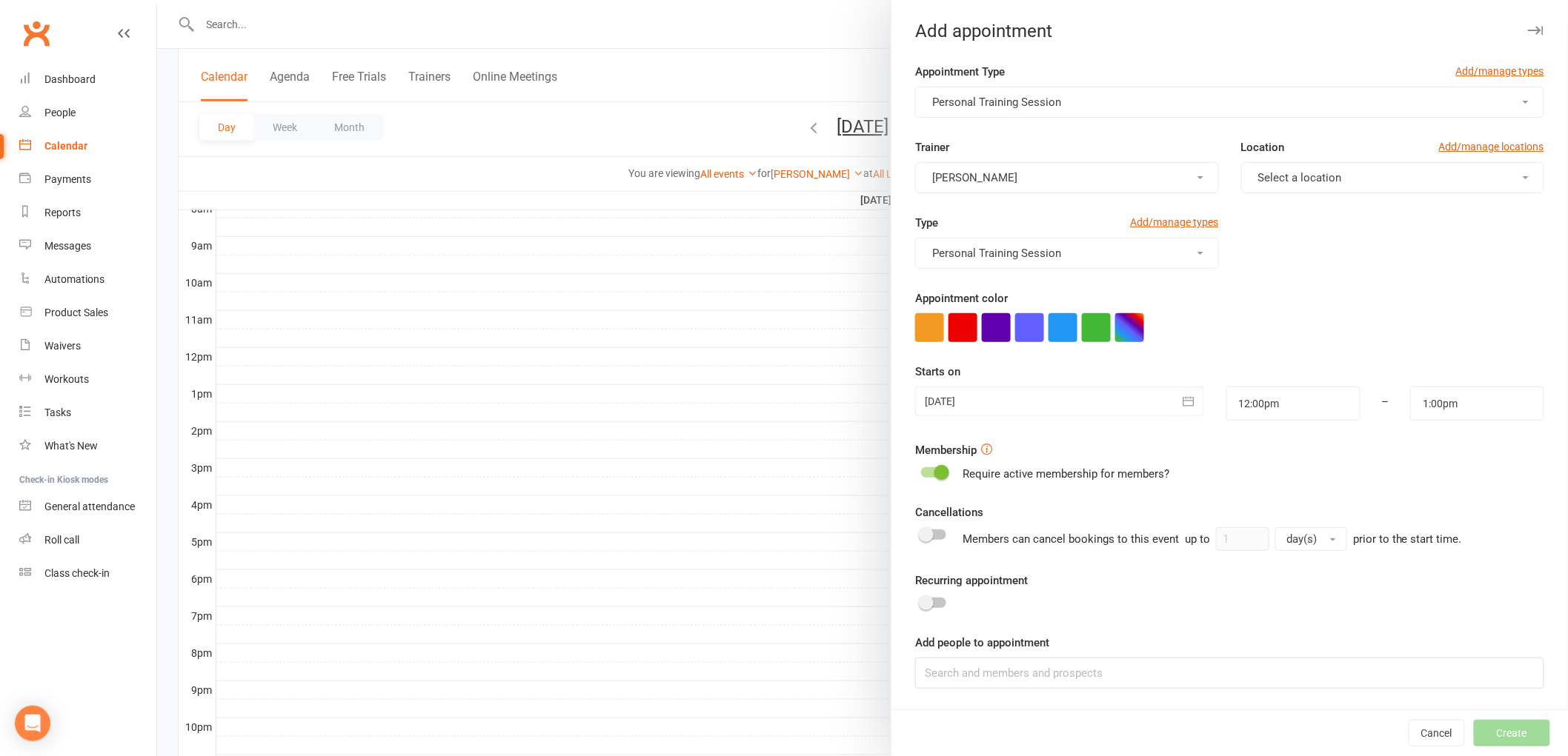
click at [1297, 162] on button "Select a location" at bounding box center [1392, 177] width 303 height 31
click at [1277, 230] on link "Staff Room" at bounding box center [1315, 242] width 146 height 30
click at [1293, 178] on span "Staff Room" at bounding box center [1286, 178] width 57 height 14
click at [1284, 215] on span "Gym Floor" at bounding box center [1279, 213] width 51 height 14
drag, startPoint x: 1141, startPoint y: 335, endPoint x: 1124, endPoint y: 336, distance: 17.0
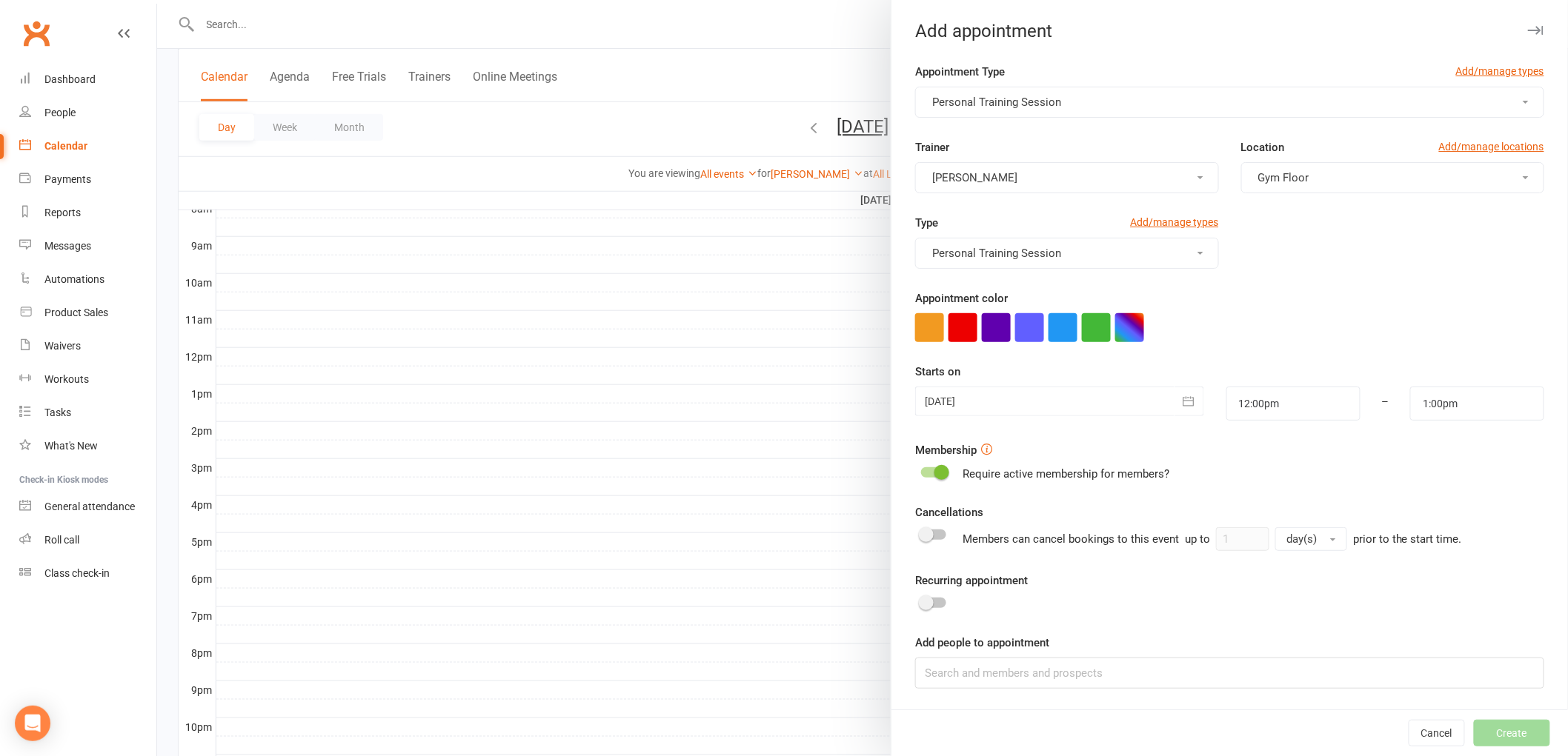
click at [1140, 335] on div at bounding box center [1229, 328] width 629 height 29
click at [1124, 336] on button "button" at bounding box center [1130, 328] width 29 height 29
click at [1076, 419] on input "text" at bounding box center [1052, 414] width 75 height 18
type input "#053"
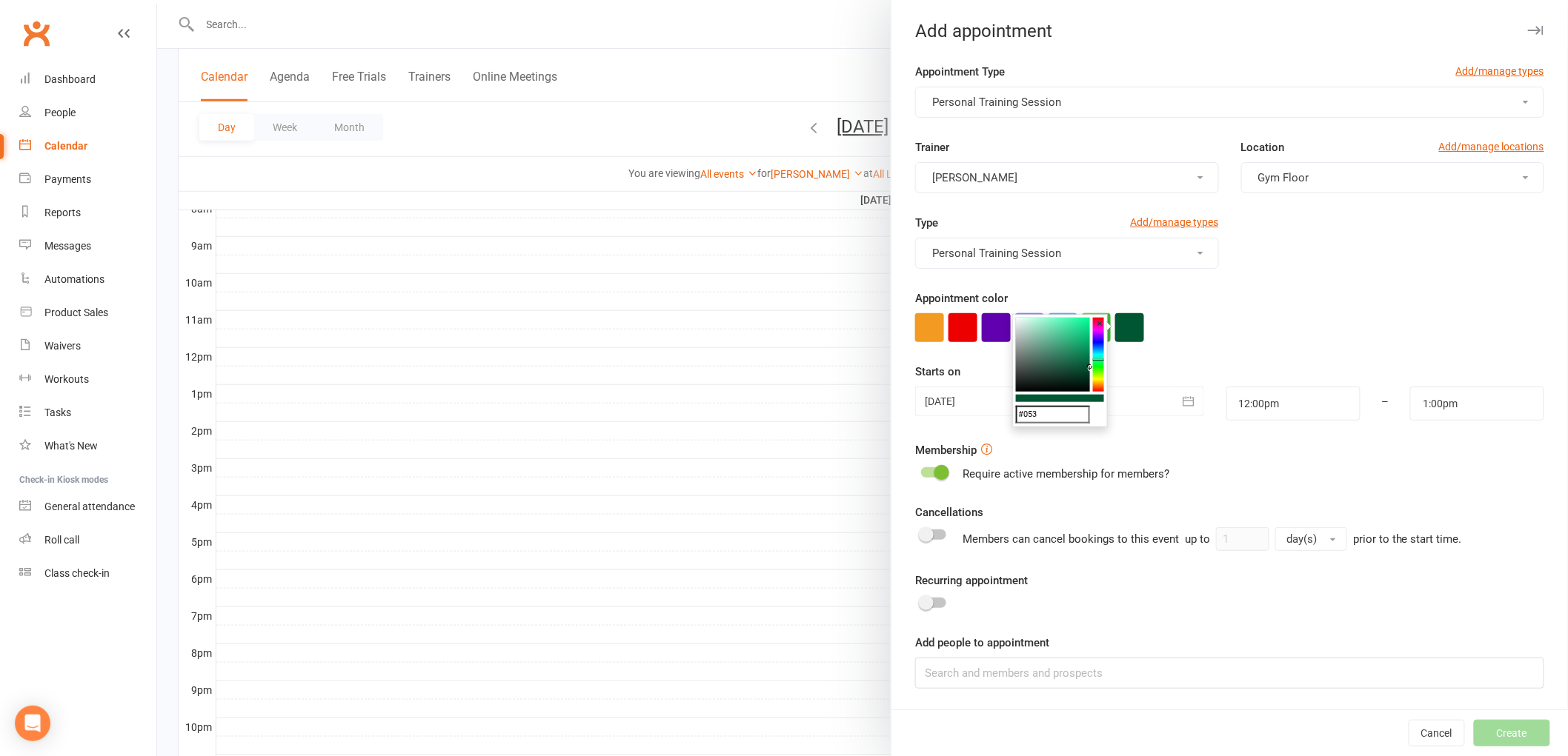
click at [1301, 270] on div "Type Add/manage types Personal Training Session" at bounding box center [1229, 252] width 651 height 75
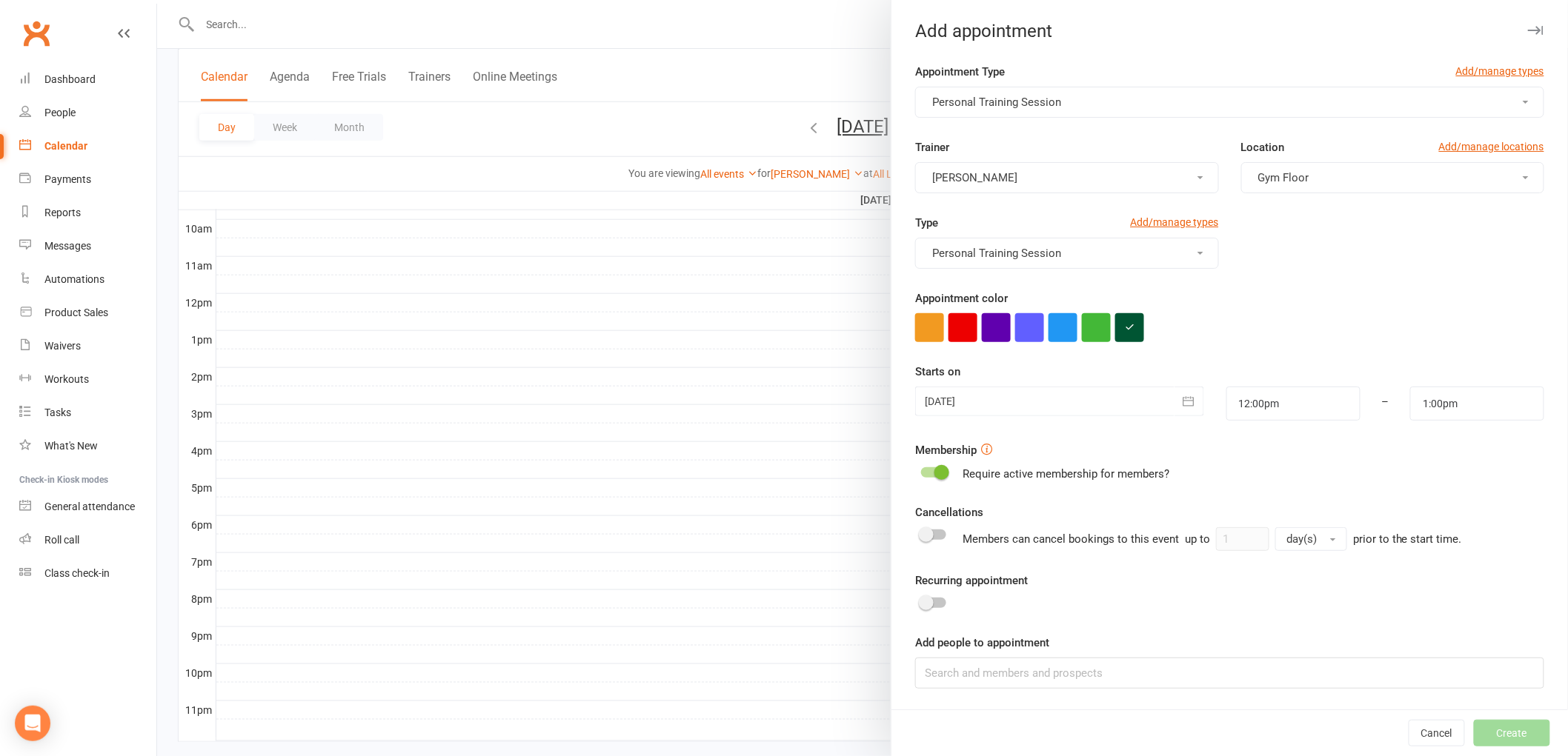
scroll to position [480, 0]
drag, startPoint x: 1127, startPoint y: 676, endPoint x: 1129, endPoint y: 686, distance: 10.2
click at [1129, 686] on div "Add people to appointment" at bounding box center [1229, 662] width 629 height 55
click at [1130, 686] on input at bounding box center [1229, 673] width 629 height 31
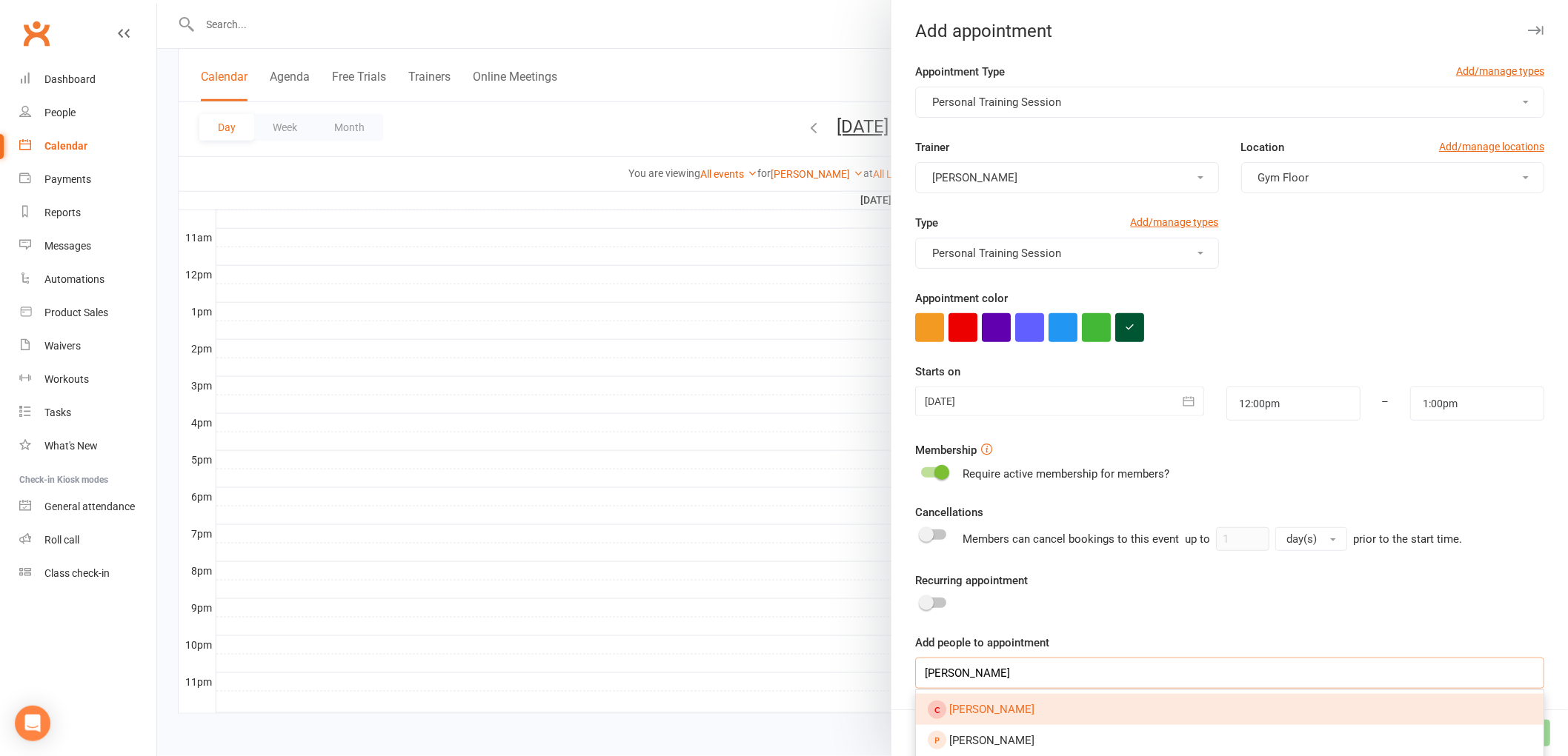
type input "[PERSON_NAME]"
drag, startPoint x: 1142, startPoint y: 717, endPoint x: 1093, endPoint y: 661, distance: 74.4
click at [1142, 715] on link "[PERSON_NAME]" at bounding box center [1229, 710] width 628 height 31
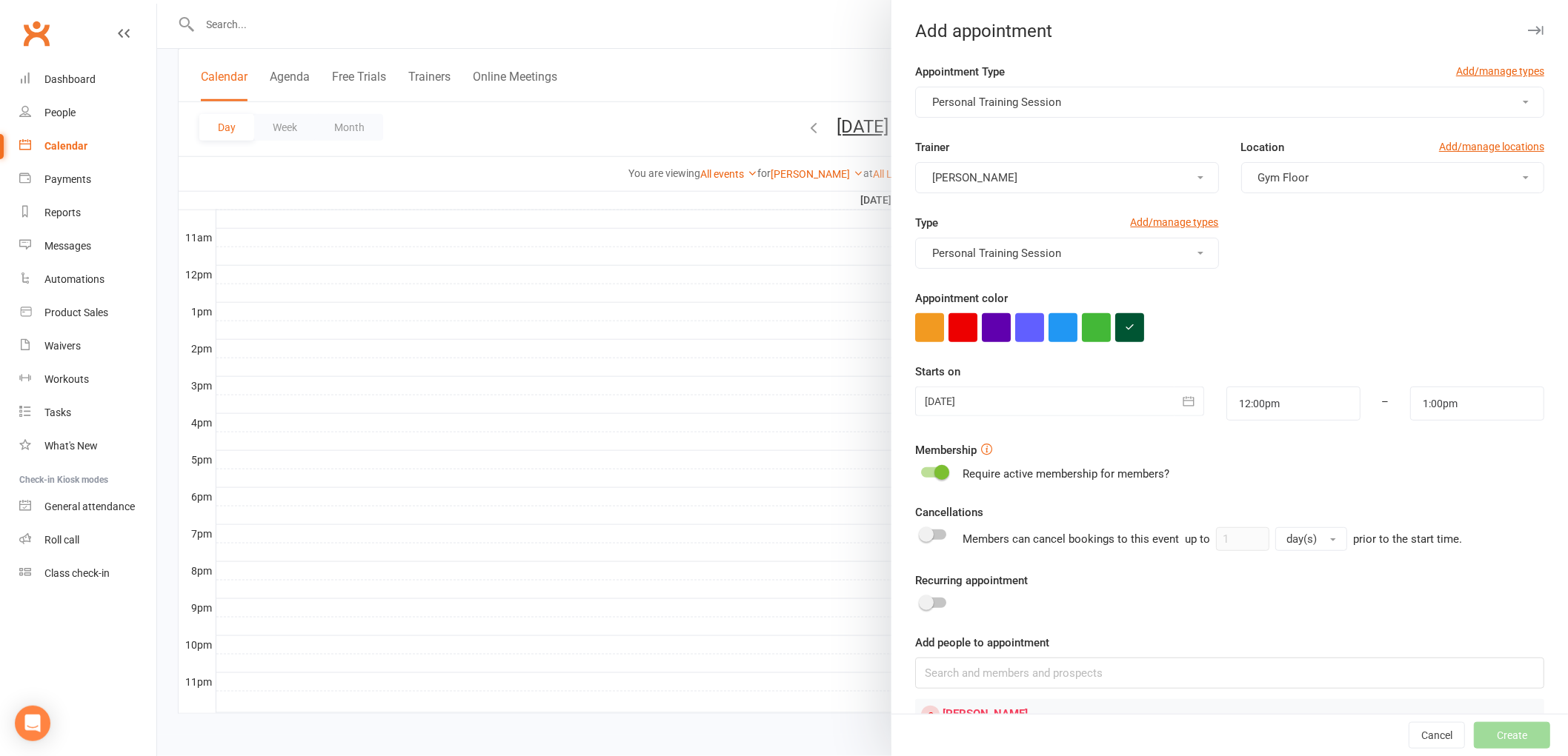
click at [937, 469] on span at bounding box center [941, 472] width 15 height 15
click at [921, 470] on input "checkbox" at bounding box center [921, 470] width 0 height 0
click at [1486, 742] on button "Create" at bounding box center [1511, 735] width 76 height 27
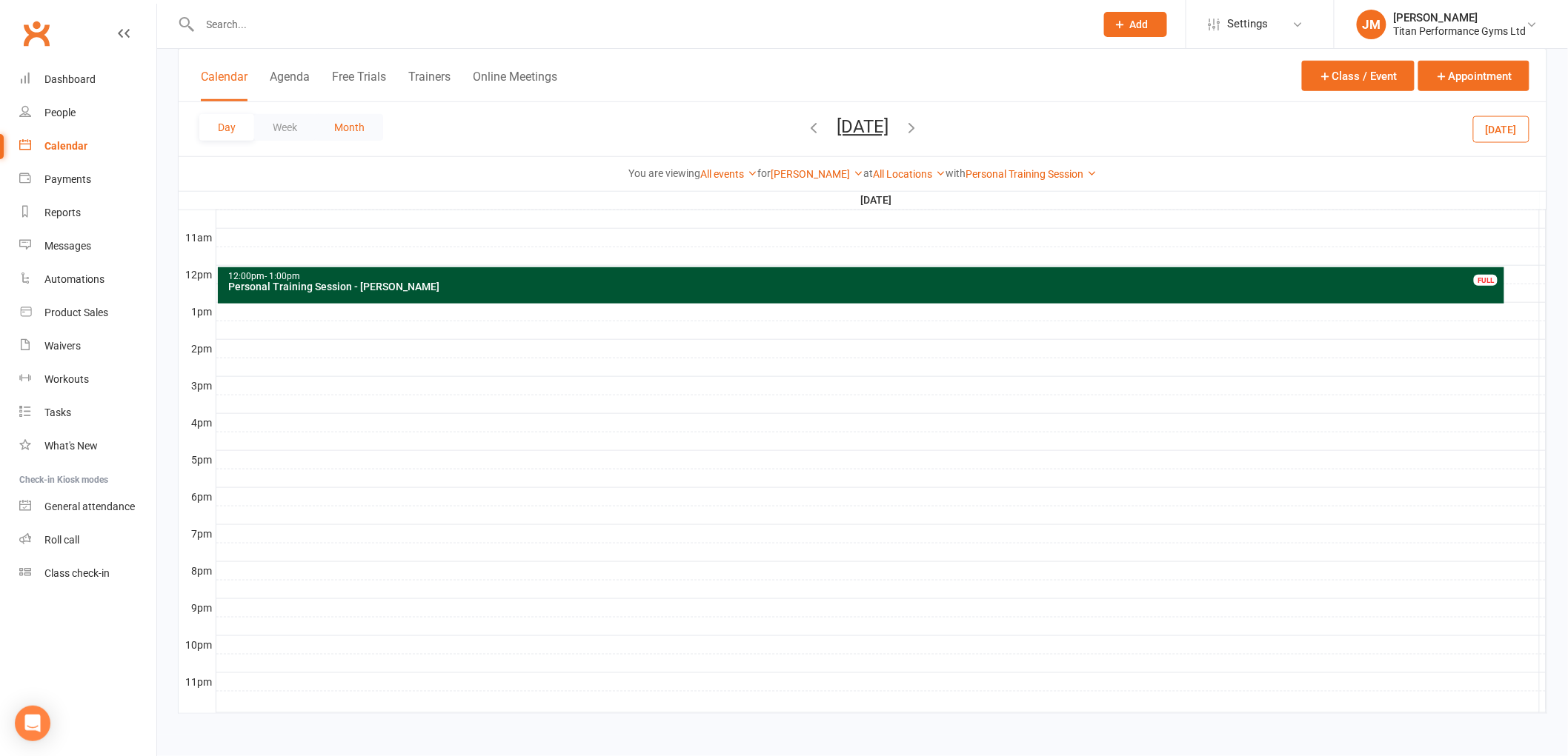
click at [361, 132] on button "Month" at bounding box center [349, 127] width 68 height 27
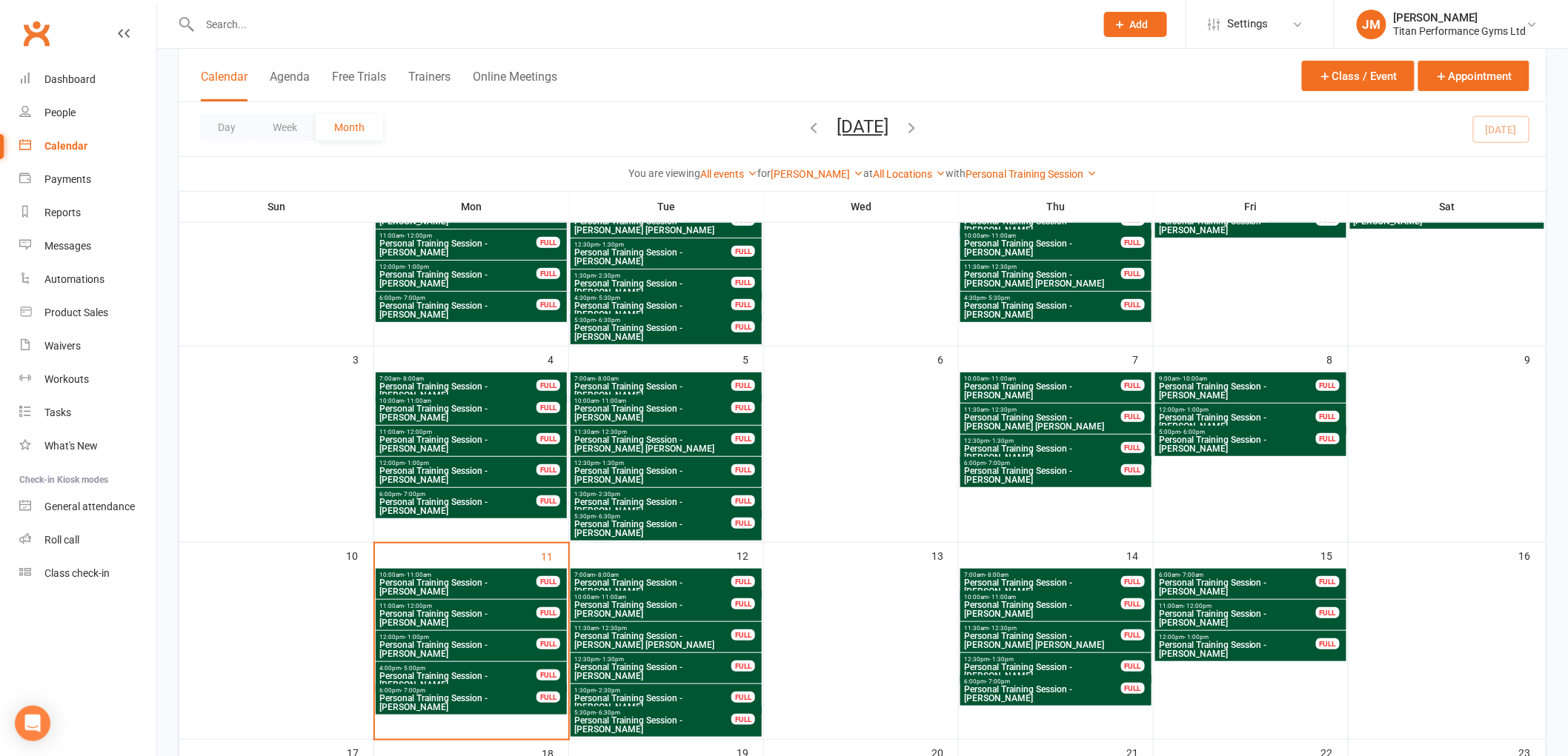
scroll to position [316, 0]
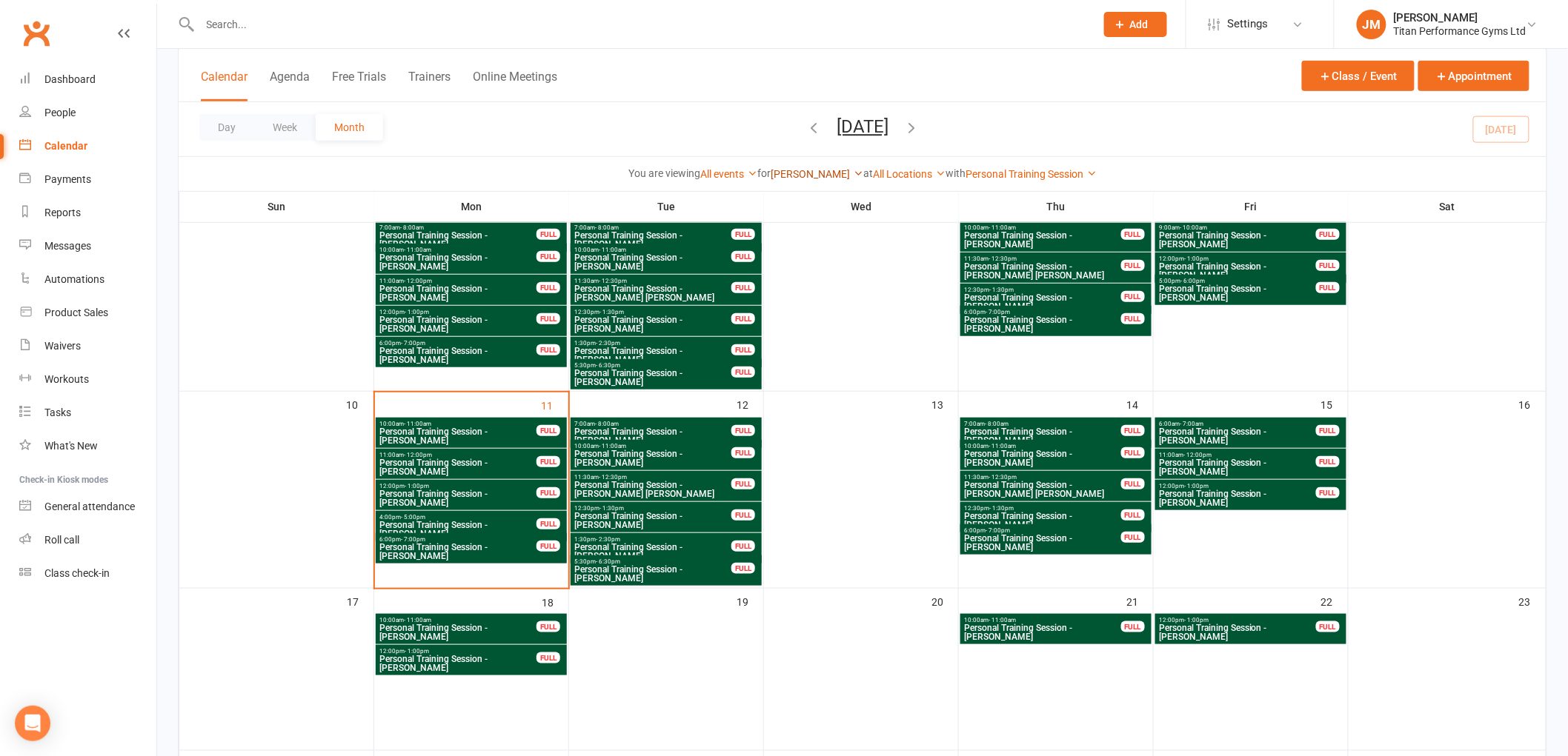
click at [855, 179] on link "[PERSON_NAME]" at bounding box center [817, 174] width 92 height 12
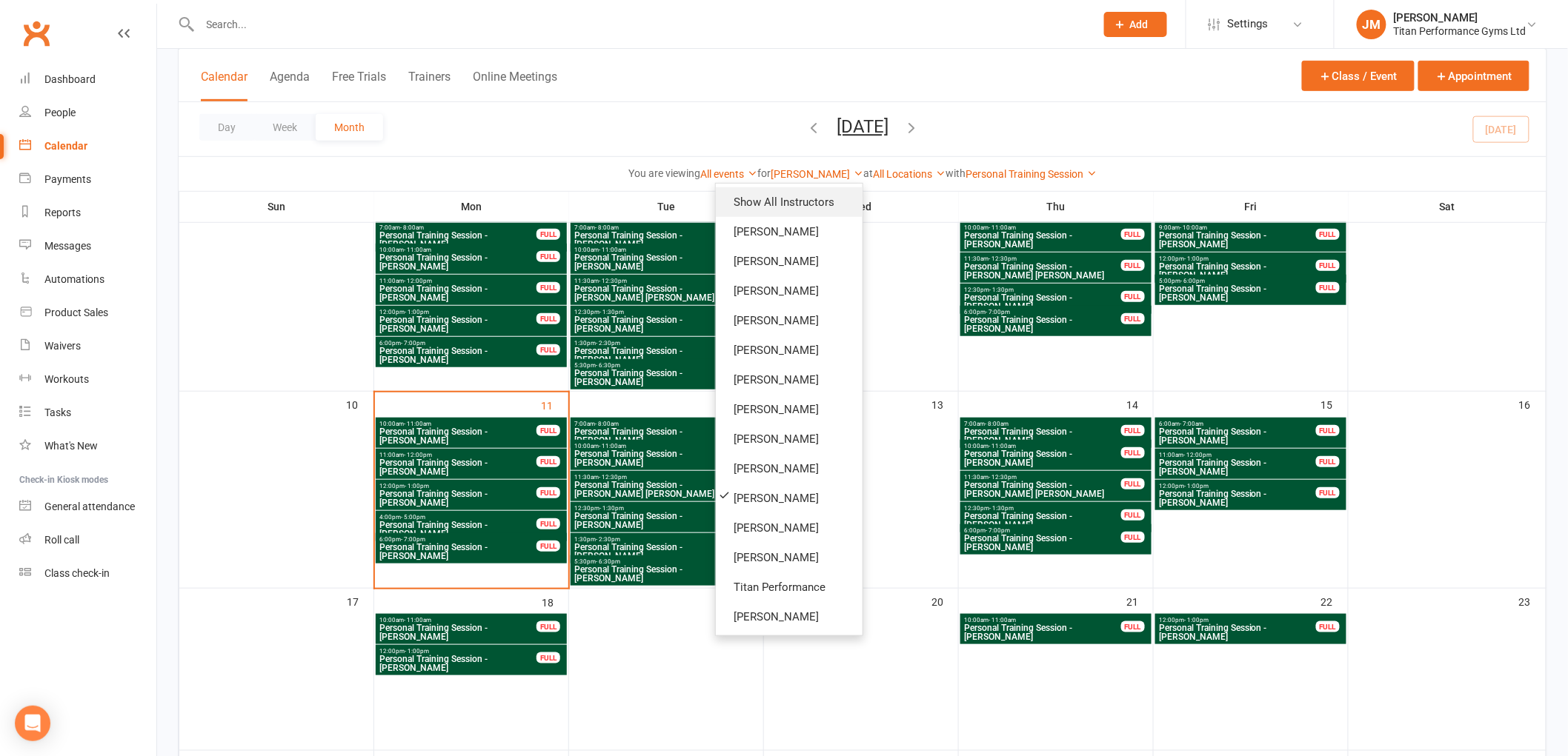
click at [850, 195] on link "Show All Instructors" at bounding box center [789, 202] width 146 height 30
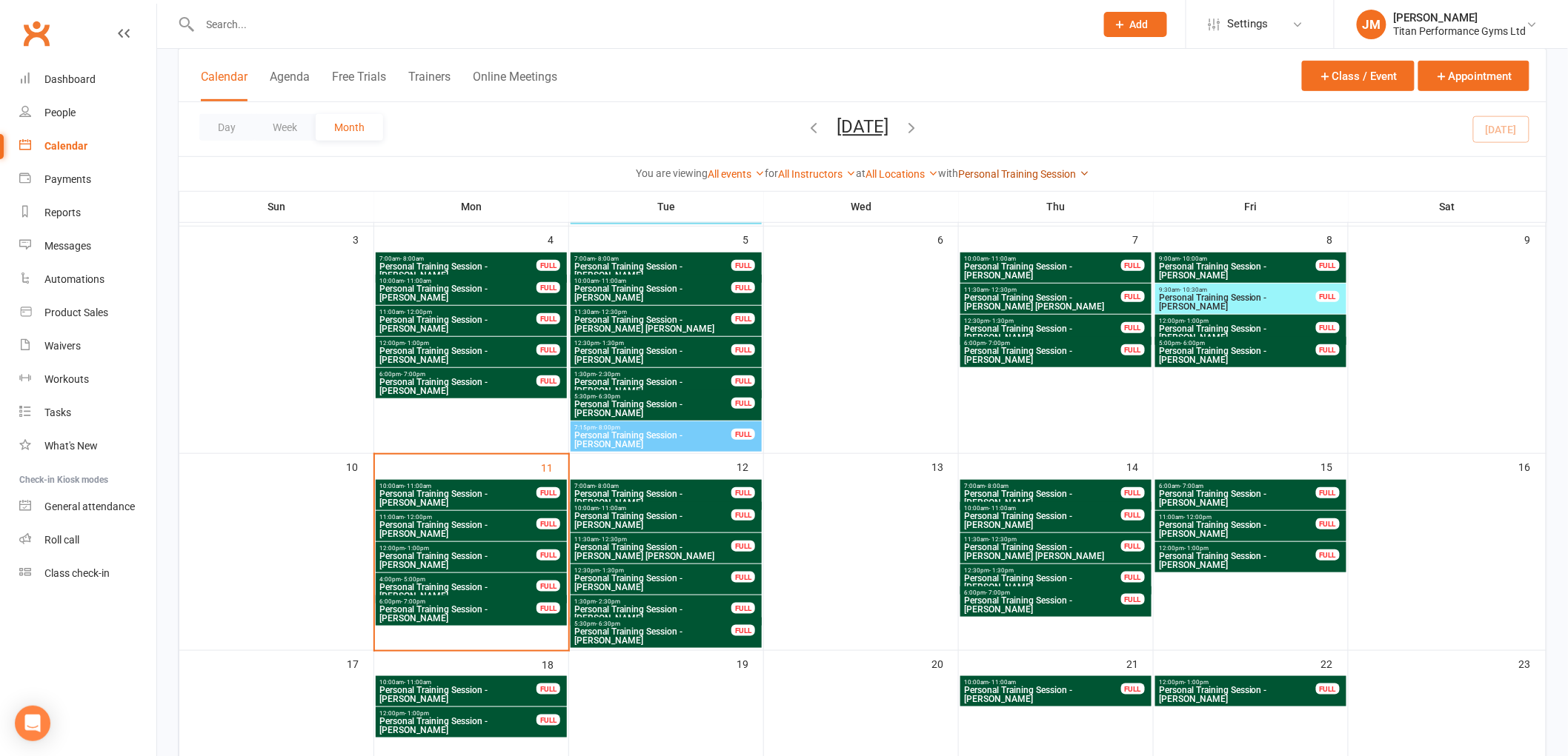
click at [1031, 171] on link "Personal Training Session" at bounding box center [1023, 174] width 131 height 12
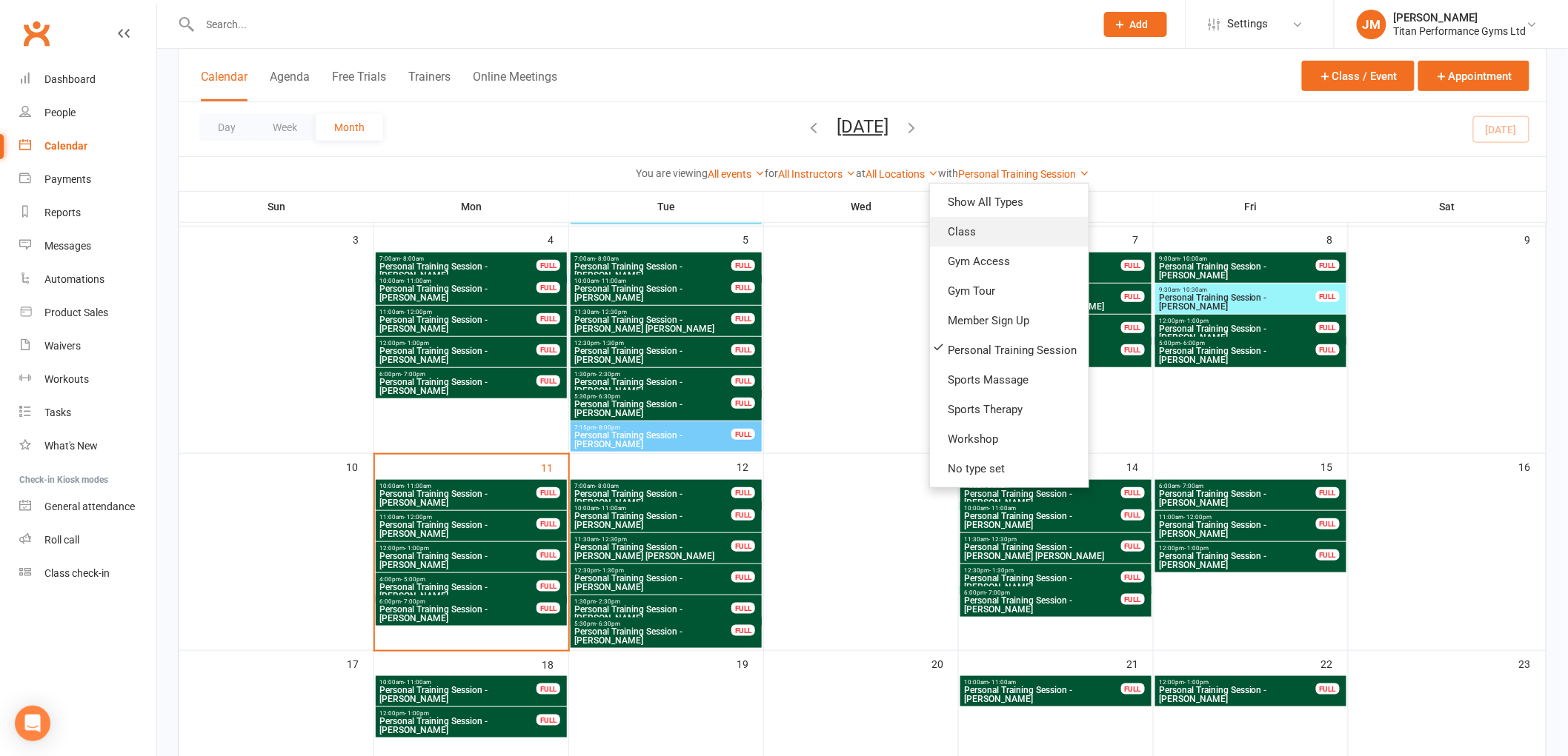
click at [1000, 228] on link "Class" at bounding box center [1009, 231] width 158 height 30
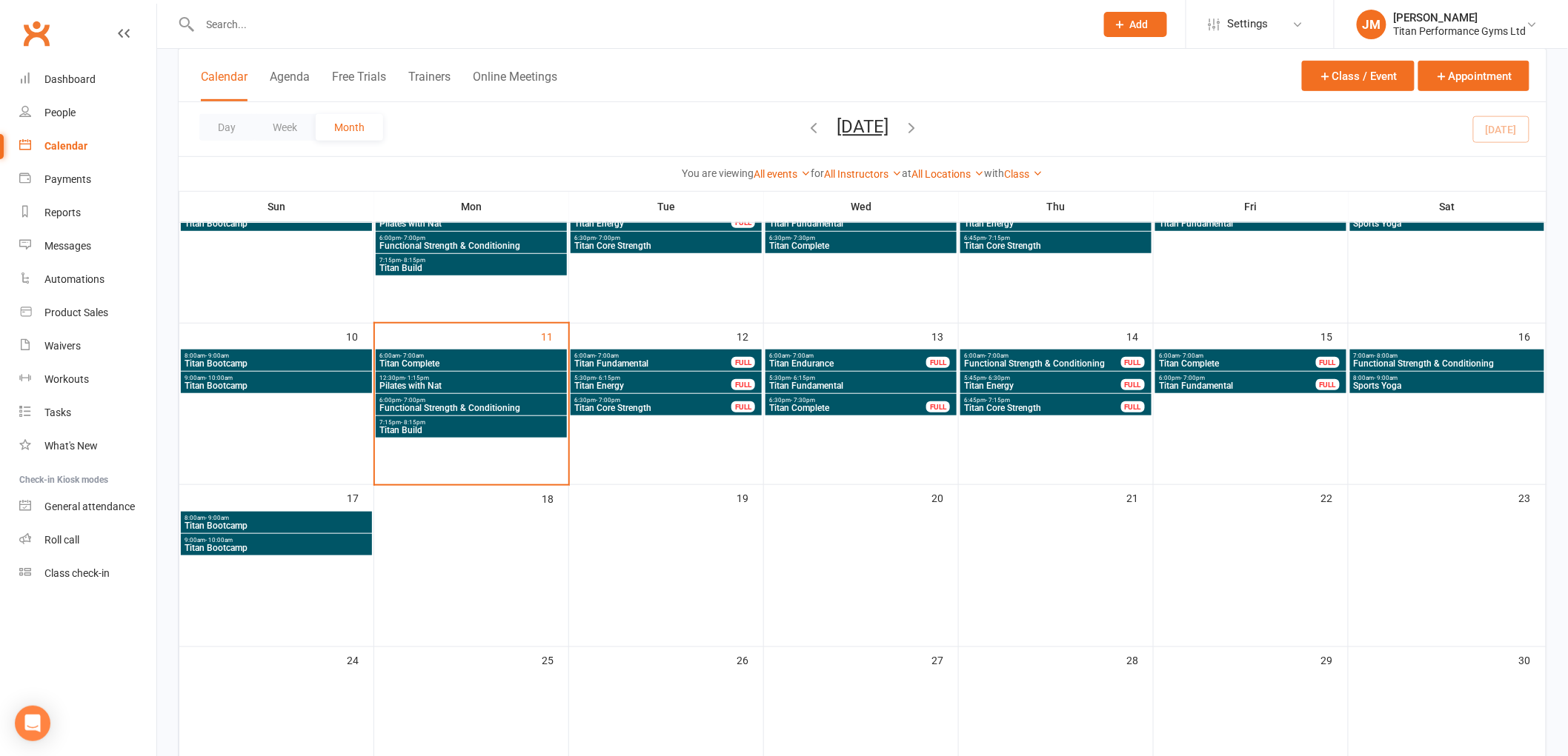
click at [468, 354] on span "6:00am - 7:00am" at bounding box center [471, 356] width 185 height 7
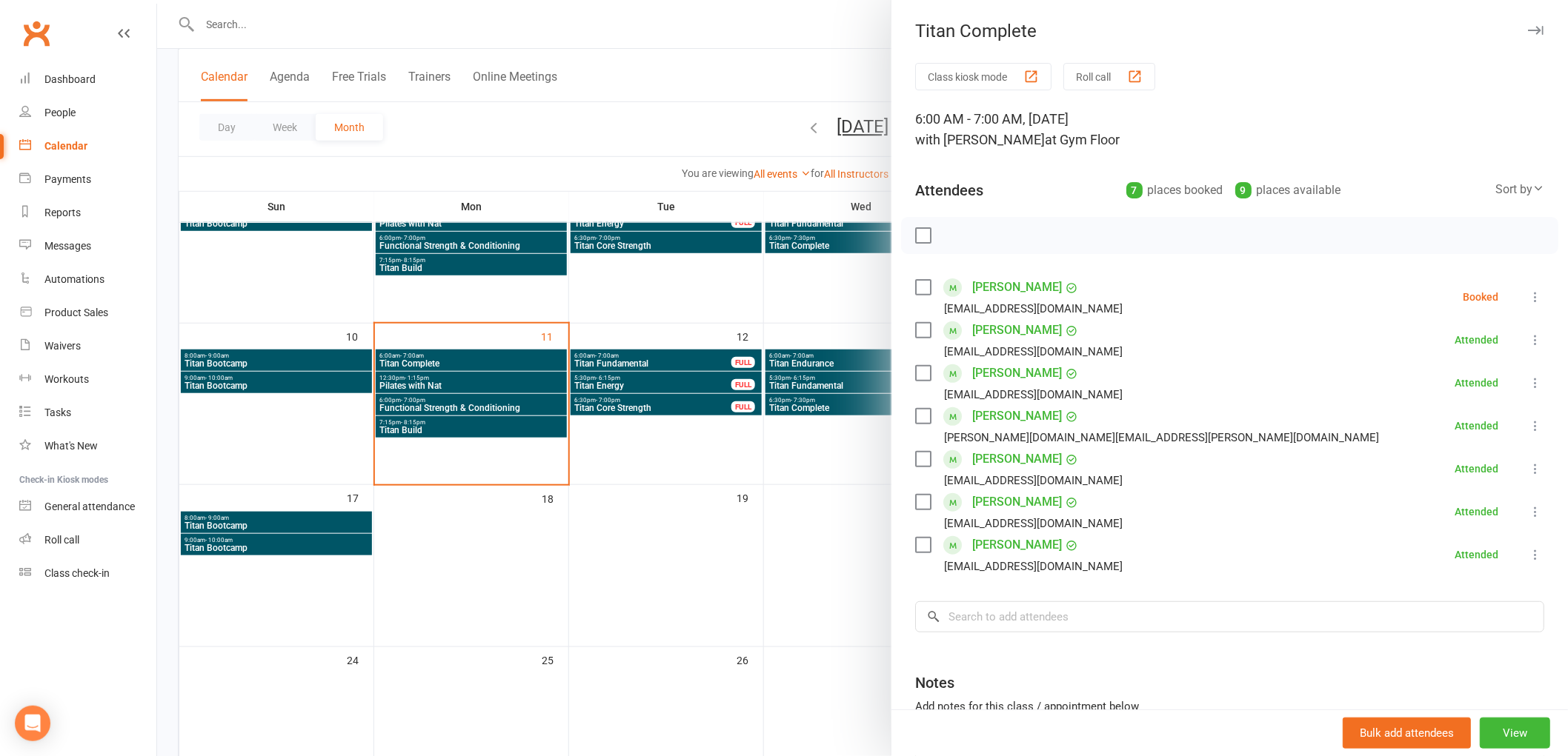
click at [930, 289] on div "[PERSON_NAME] [EMAIL_ADDRESS][DOMAIN_NAME]" at bounding box center [1021, 297] width 213 height 43
click at [921, 291] on div "[PERSON_NAME] [EMAIL_ADDRESS][DOMAIN_NAME]" at bounding box center [1021, 297] width 213 height 43
click at [915, 293] on label at bounding box center [921, 287] width 15 height 15
click at [953, 240] on icon "button" at bounding box center [956, 235] width 16 height 16
click at [915, 235] on label at bounding box center [921, 235] width 15 height 15
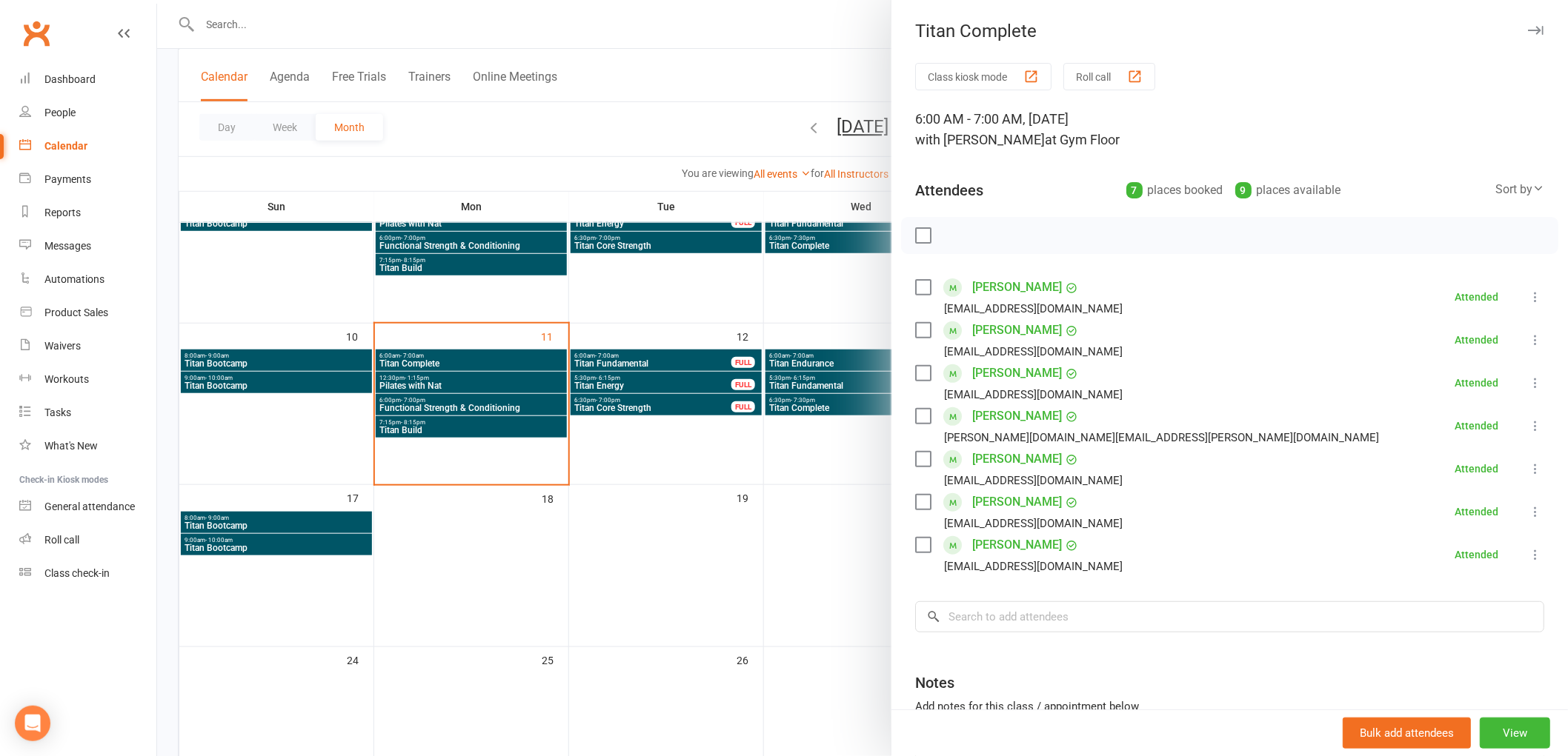
click at [915, 235] on label at bounding box center [921, 235] width 15 height 15
click at [665, 327] on div at bounding box center [862, 378] width 1410 height 756
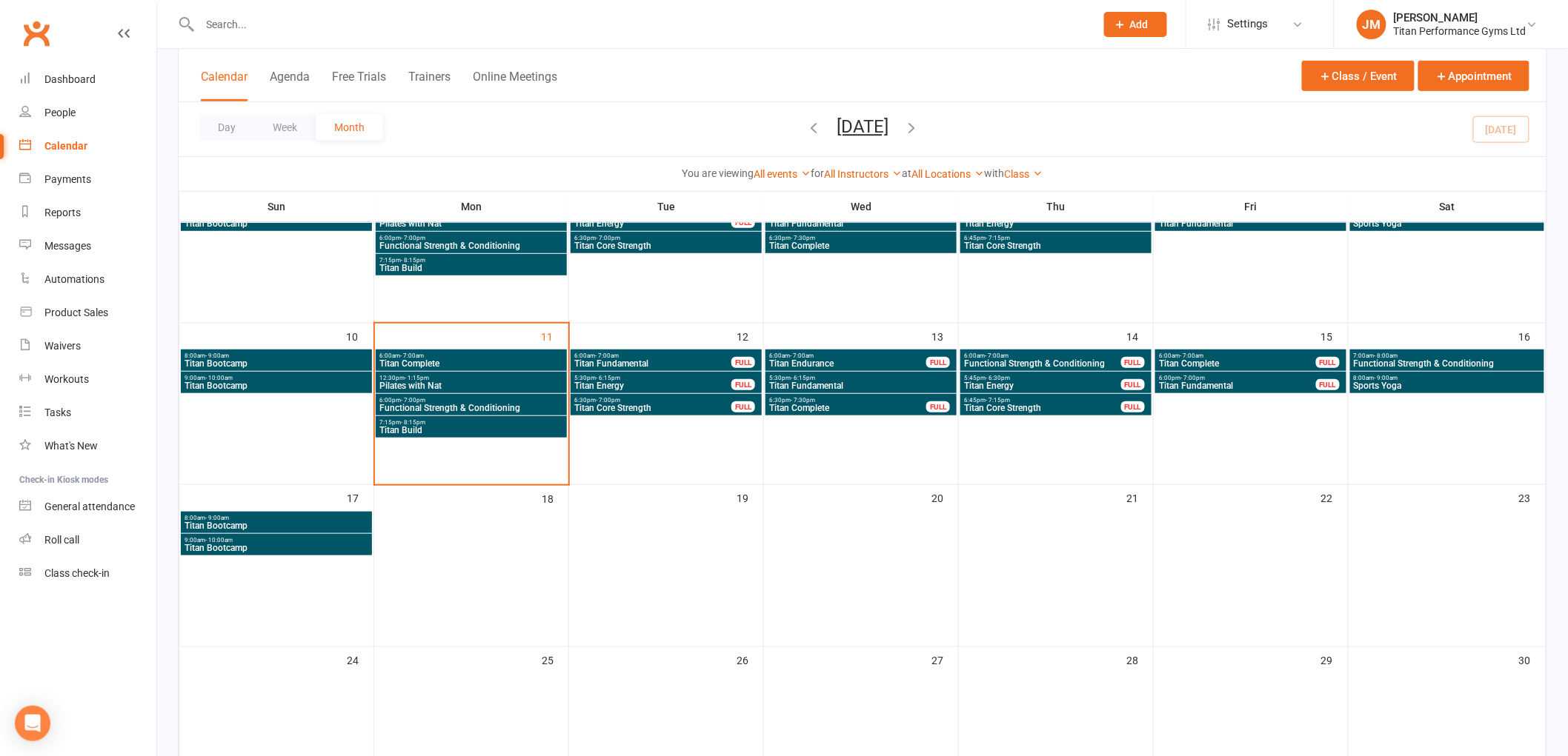
click at [520, 360] on span "Titan Complete" at bounding box center [471, 364] width 185 height 9
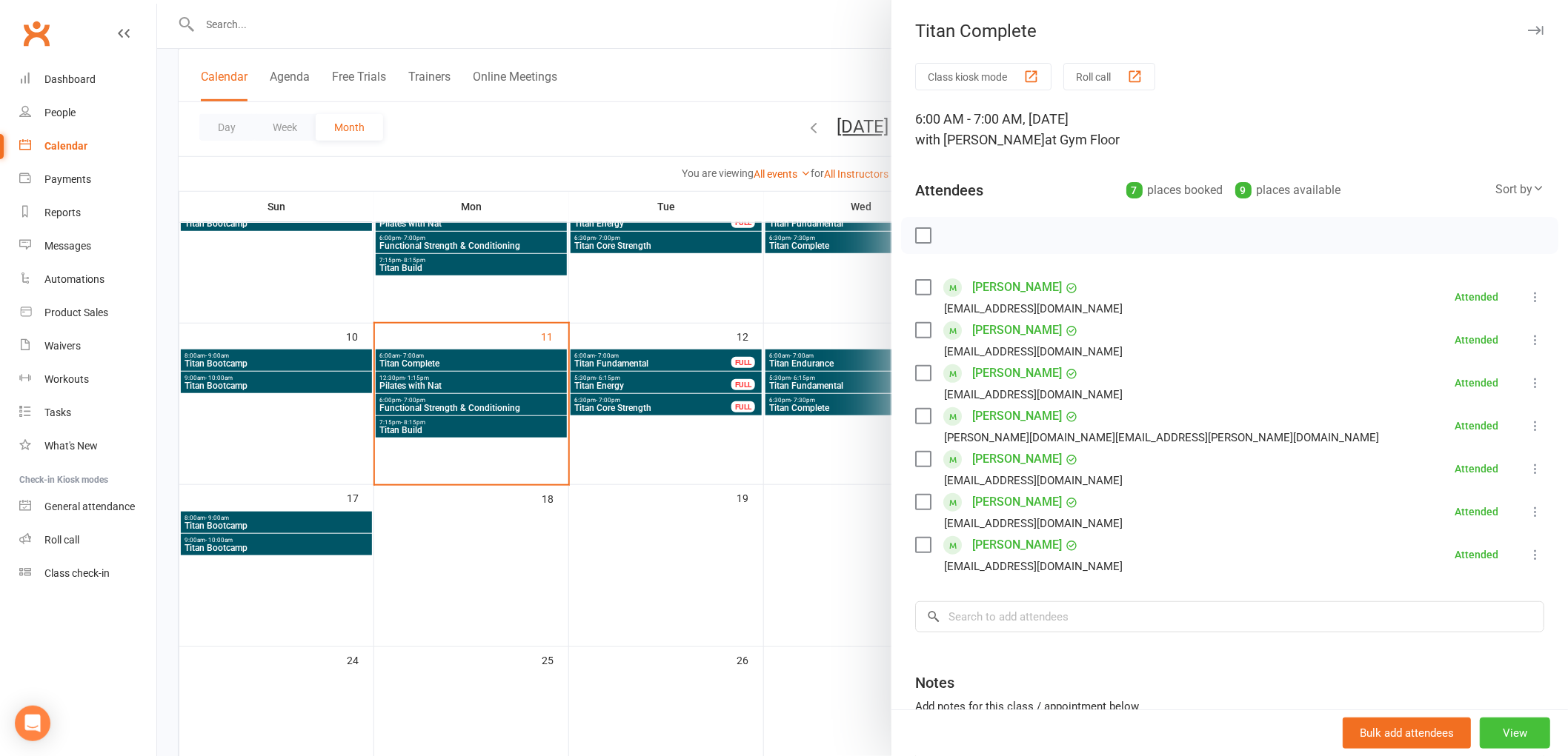
click at [1480, 721] on button "View" at bounding box center [1515, 733] width 70 height 31
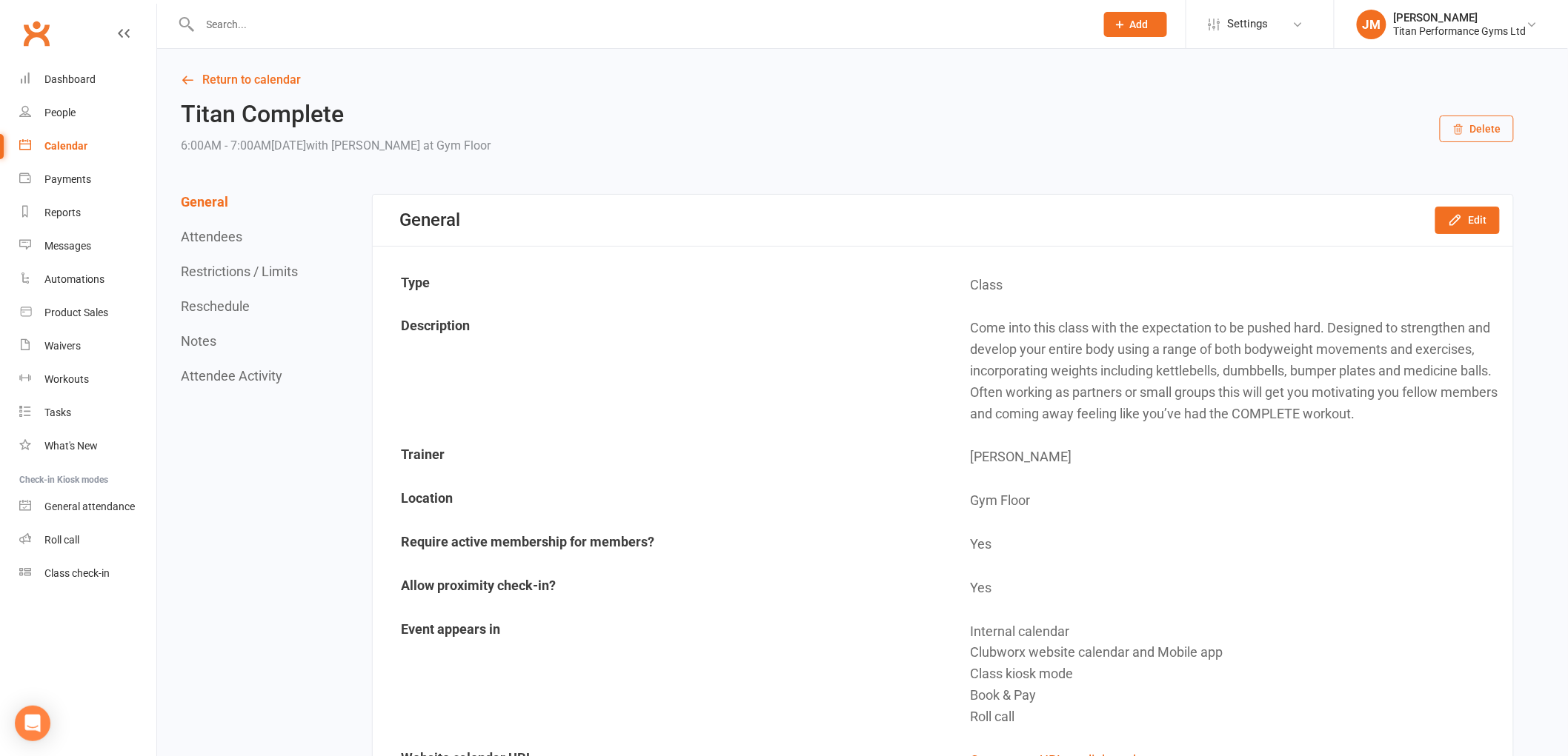
click at [246, 271] on button "Restrictions / Limits" at bounding box center [239, 271] width 117 height 15
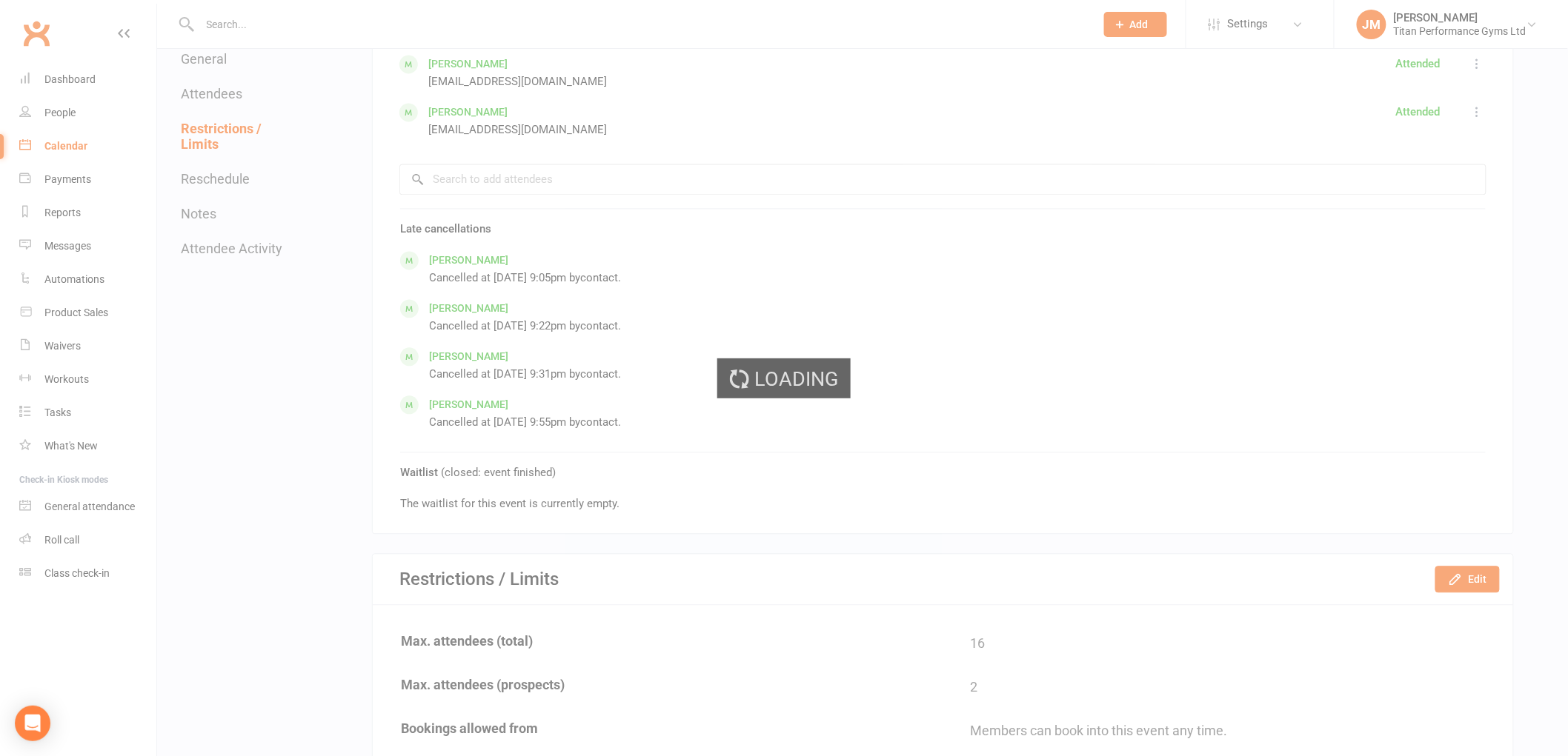
click at [228, 178] on div "Loading" at bounding box center [784, 378] width 1568 height 756
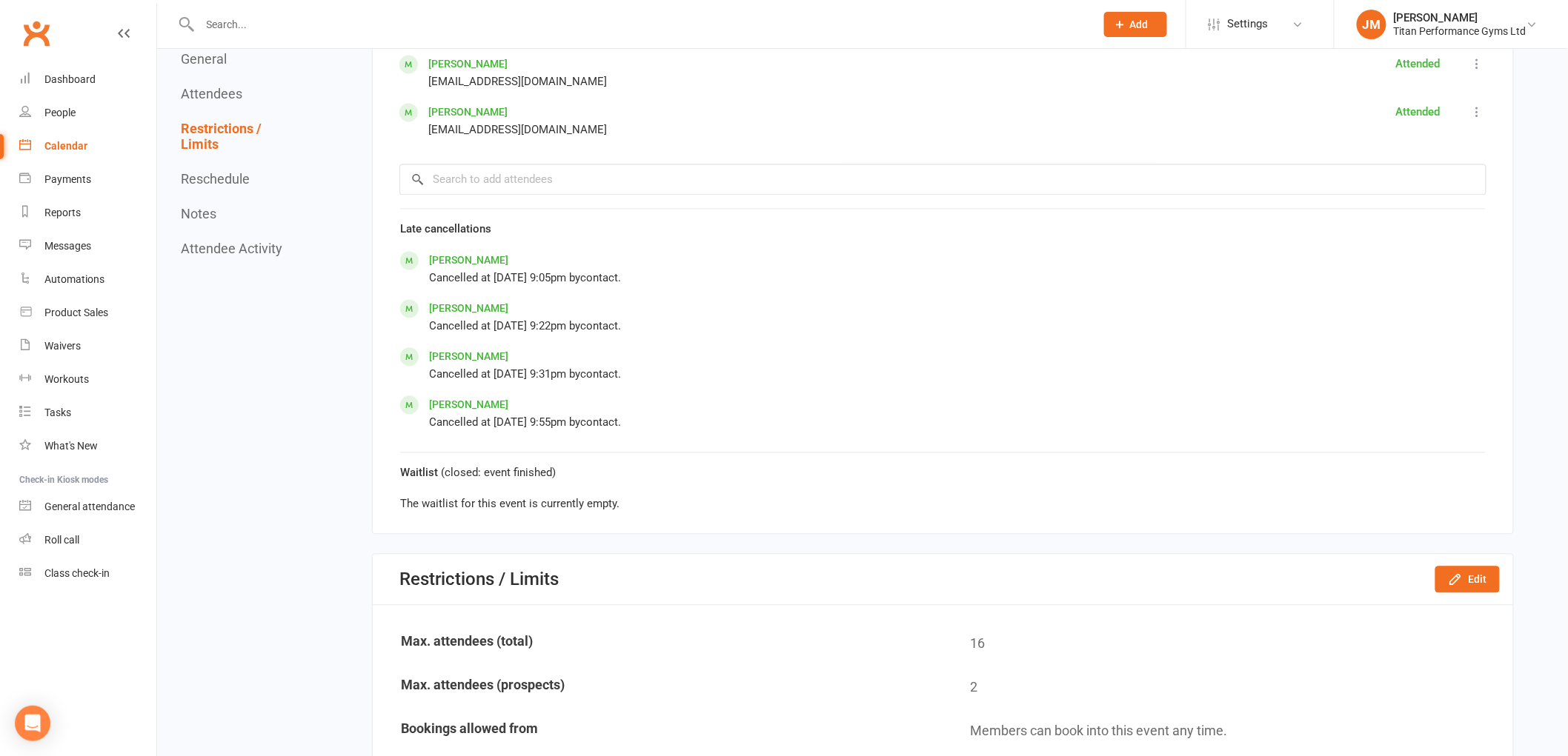
click at [228, 178] on button "Reschedule" at bounding box center [215, 180] width 69 height 15
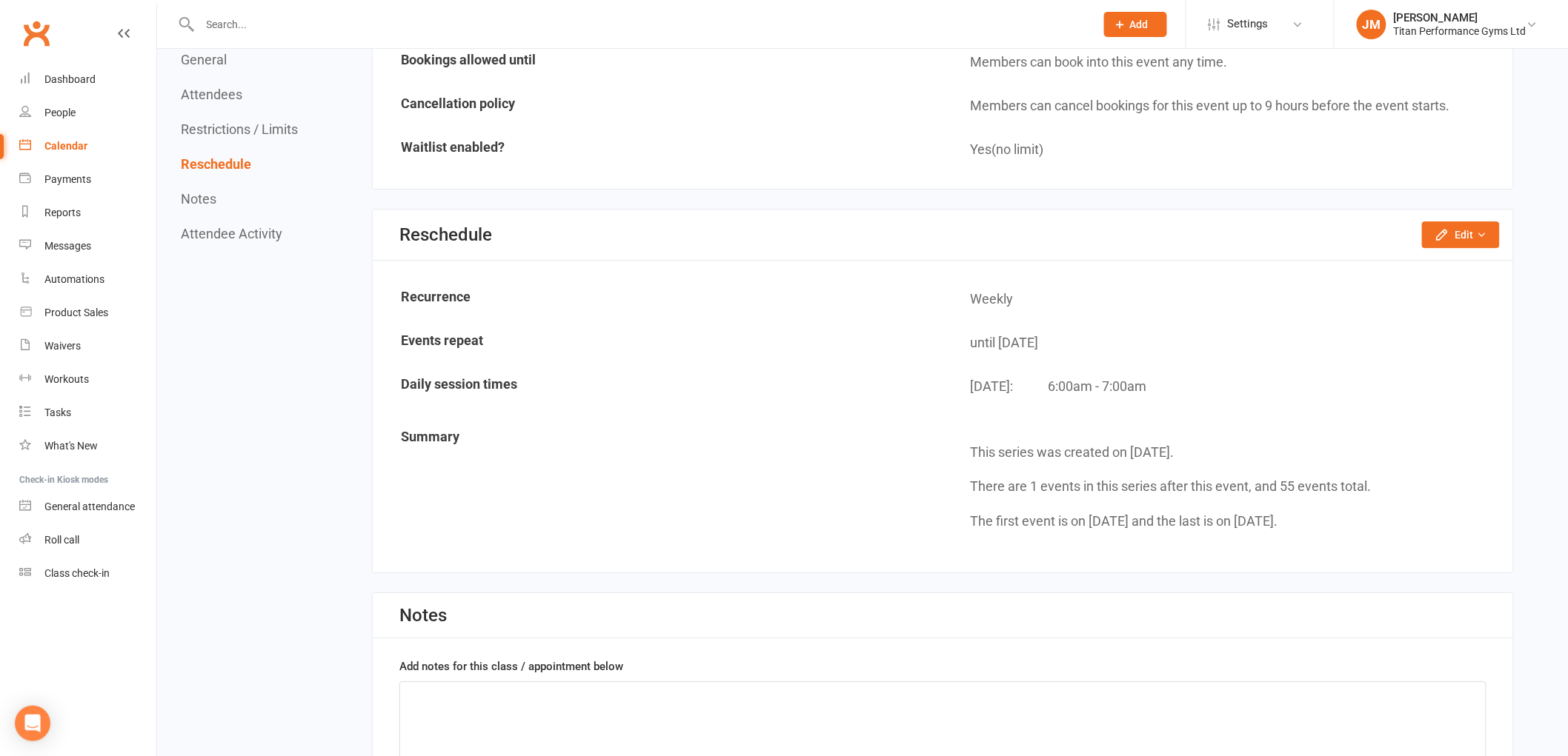
scroll to position [1878, 0]
click at [1436, 239] on div "Reschedule Edit Reschedule this event only Move weekly session times Change rec…" at bounding box center [942, 235] width 1140 height 51
click at [1442, 229] on icon "button" at bounding box center [1440, 233] width 9 height 9
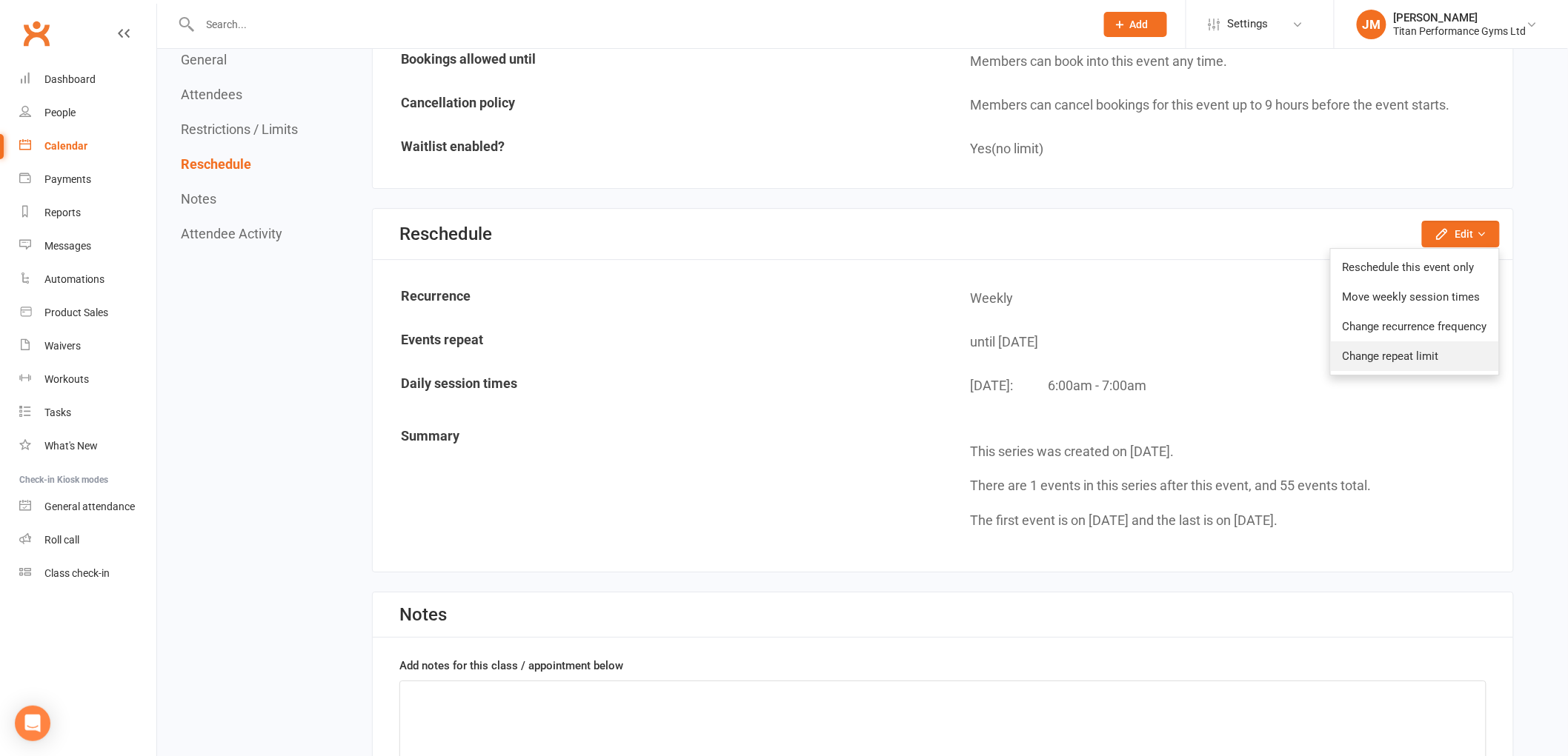
click at [1420, 344] on link "Change repeat limit" at bounding box center [1415, 356] width 168 height 30
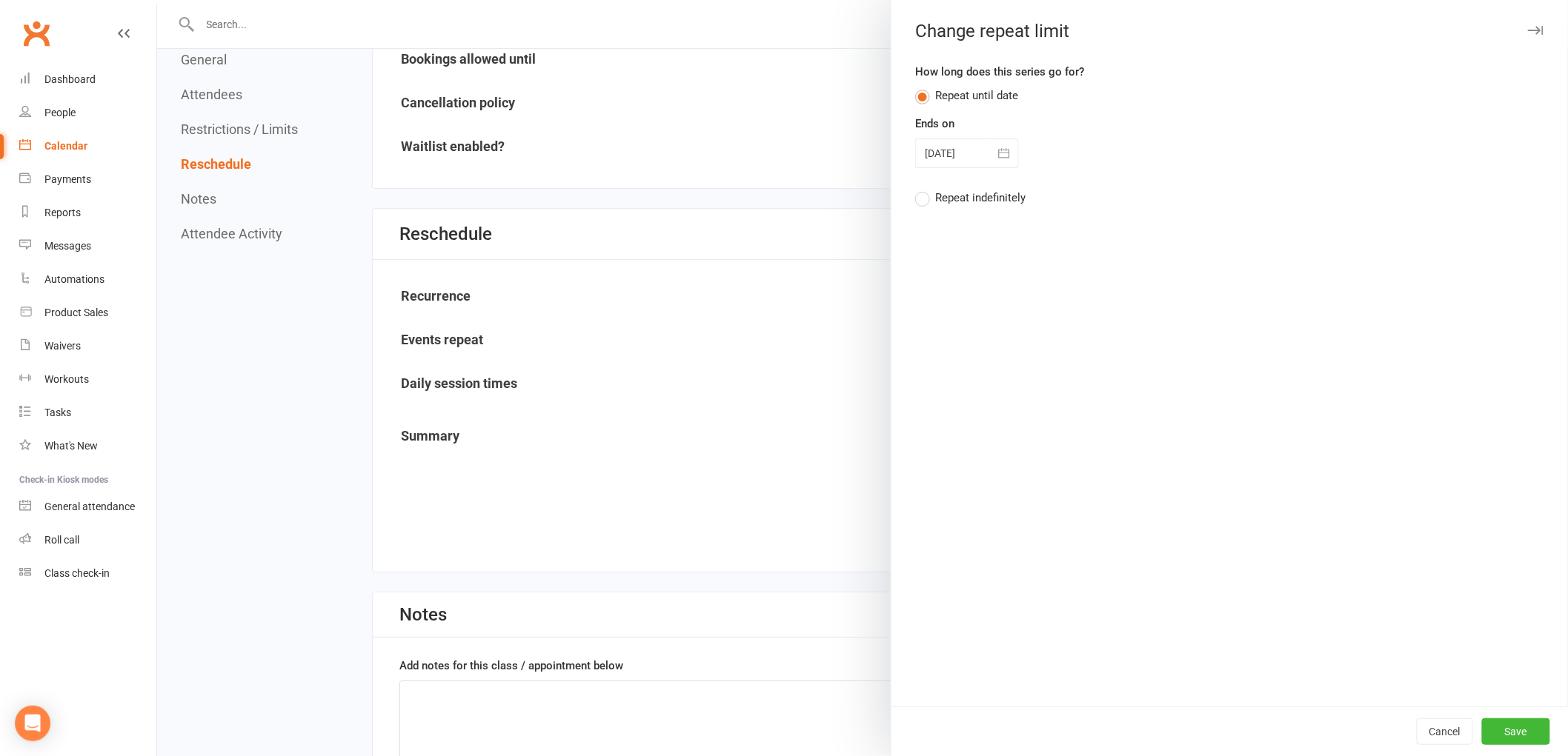
click at [968, 159] on div at bounding box center [966, 153] width 104 height 30
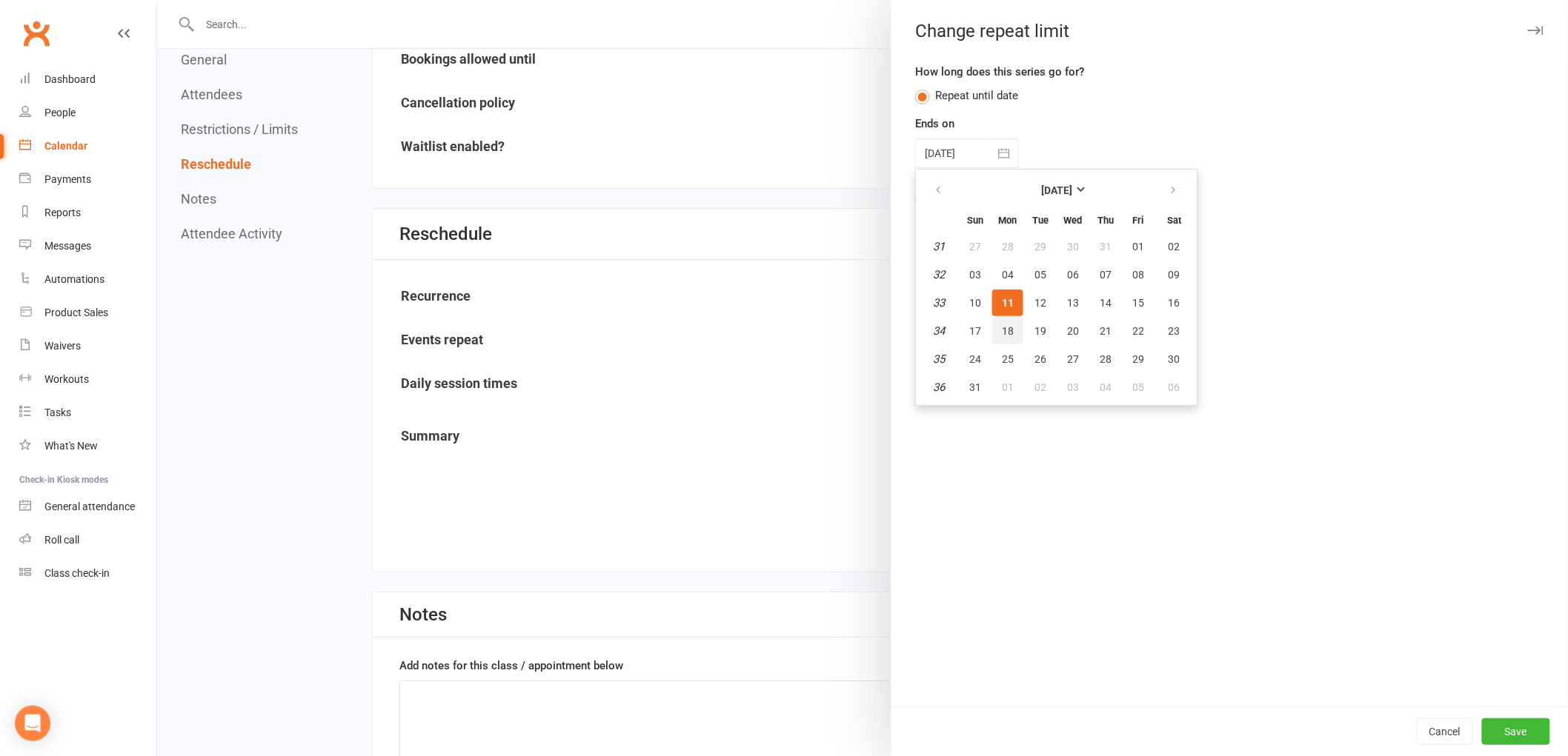
click at [1002, 325] on span "18" at bounding box center [1008, 331] width 12 height 12
type input "[DATE]"
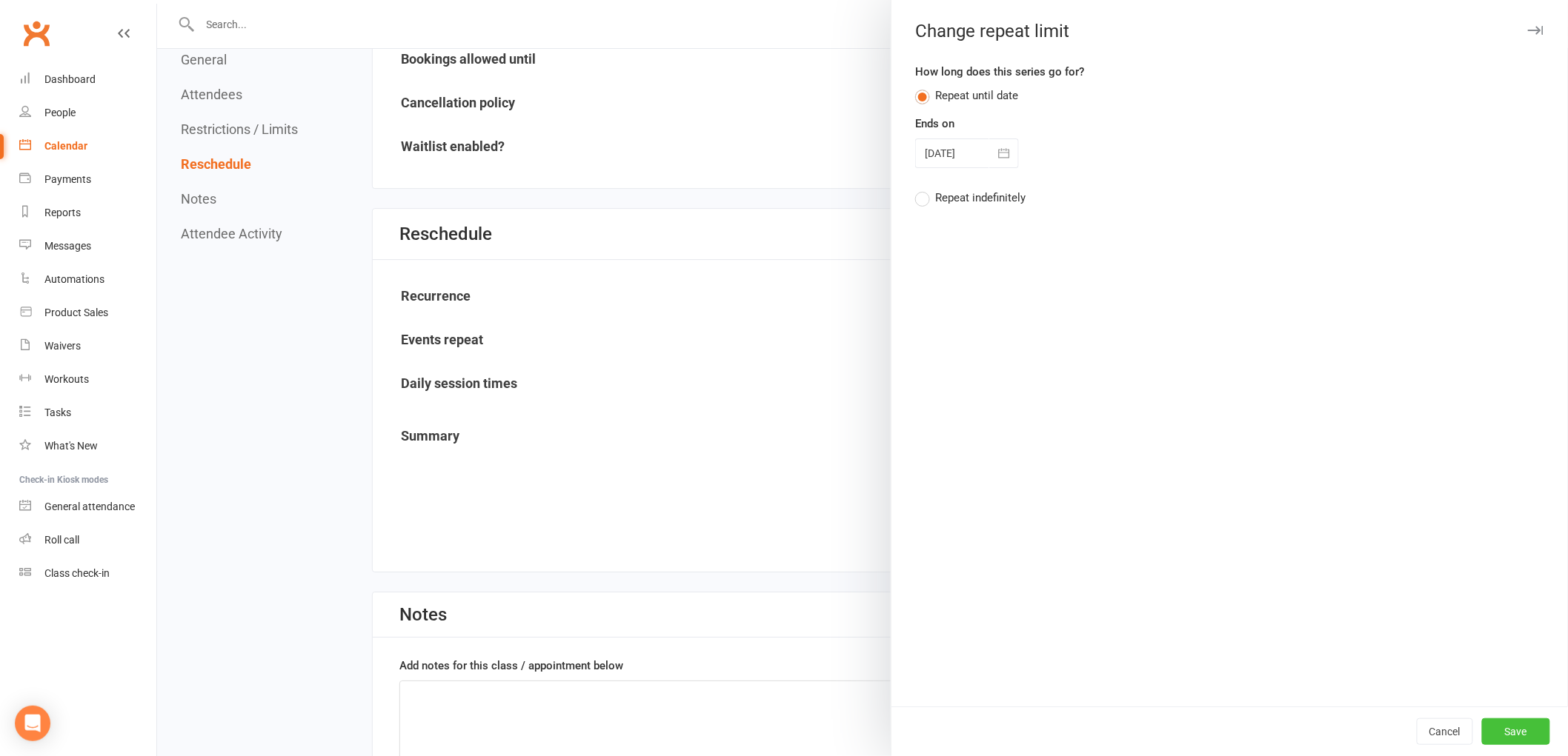
click at [1510, 742] on button "Save" at bounding box center [1516, 731] width 69 height 27
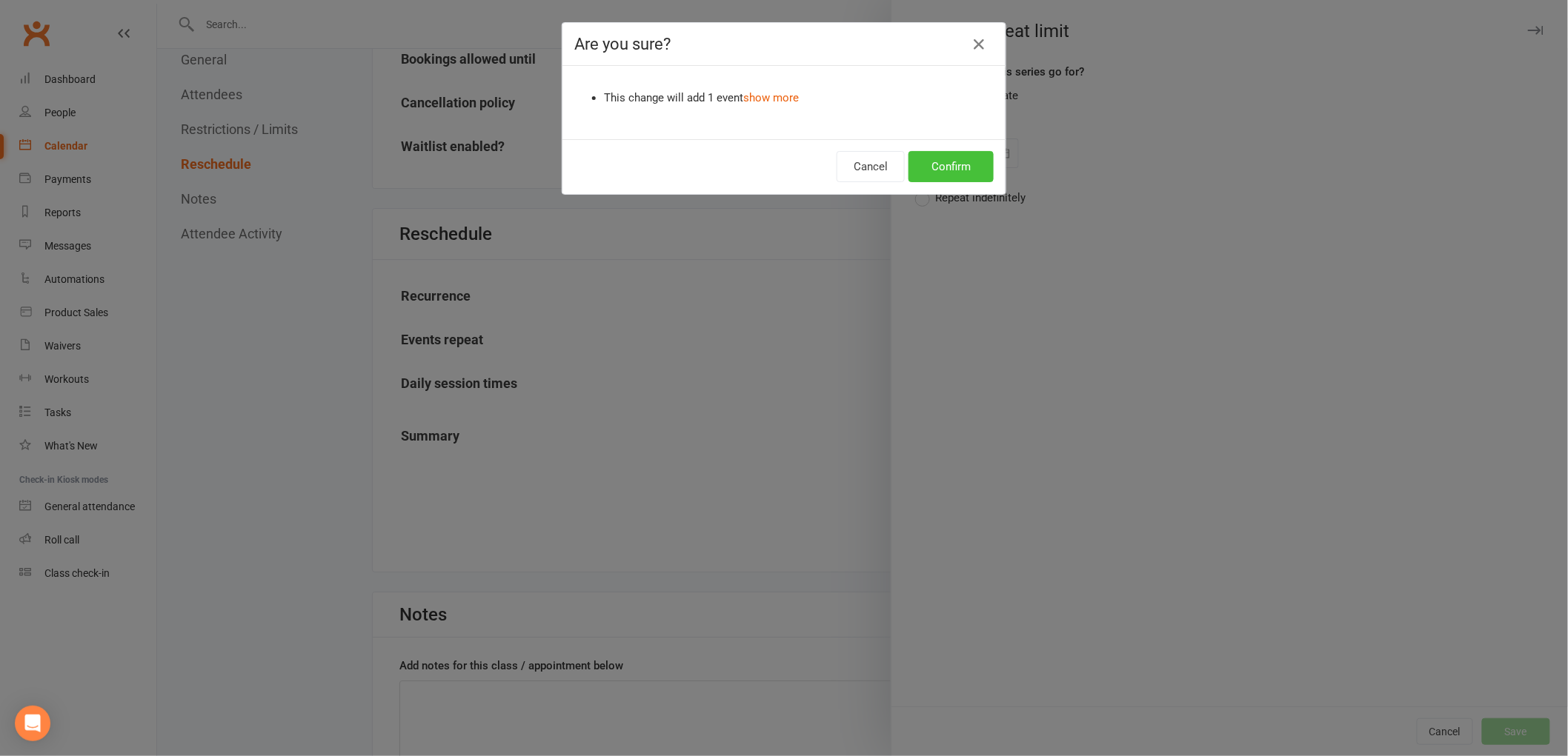
click at [926, 169] on button "Confirm" at bounding box center [951, 166] width 85 height 31
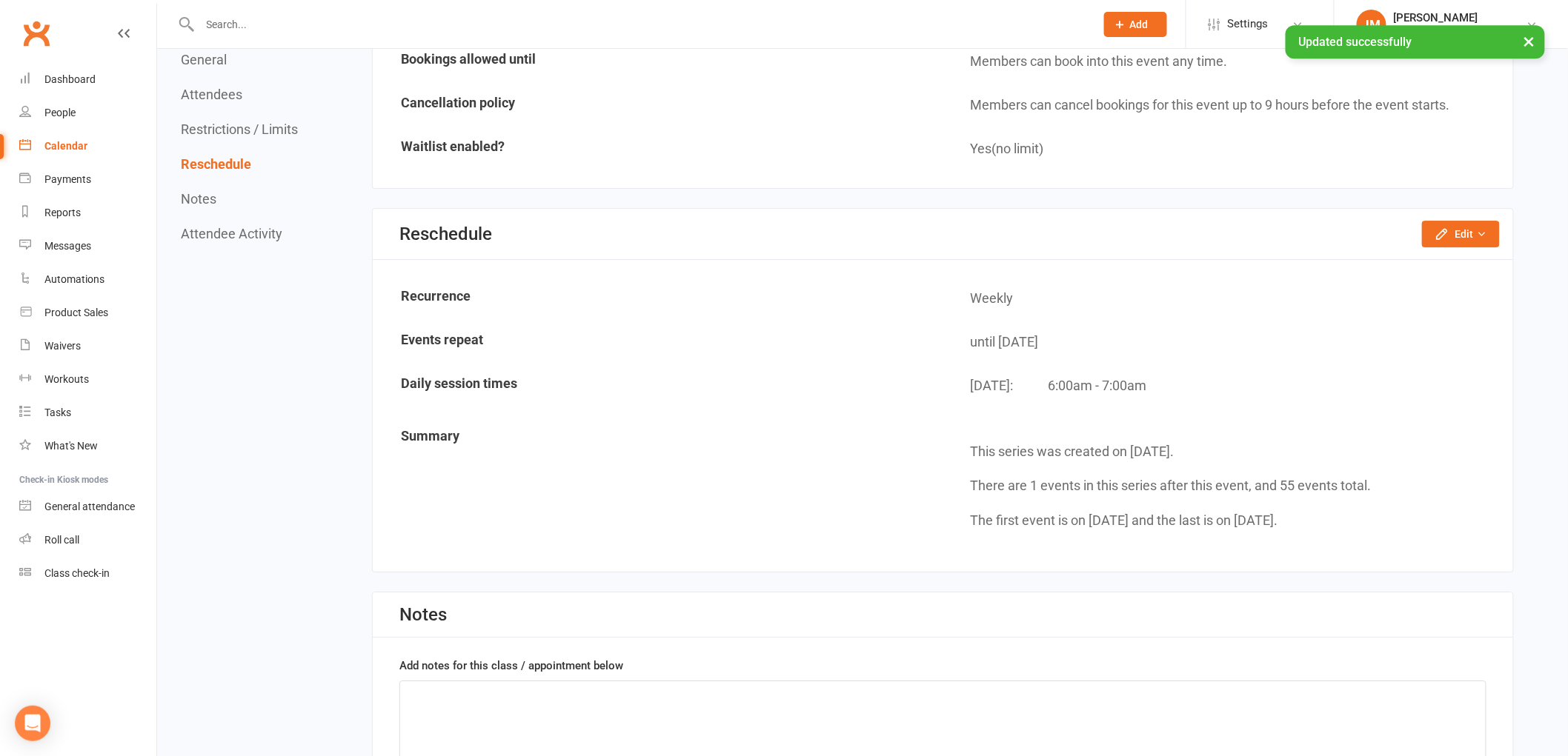
click at [77, 140] on div "Calendar" at bounding box center [66, 146] width 43 height 12
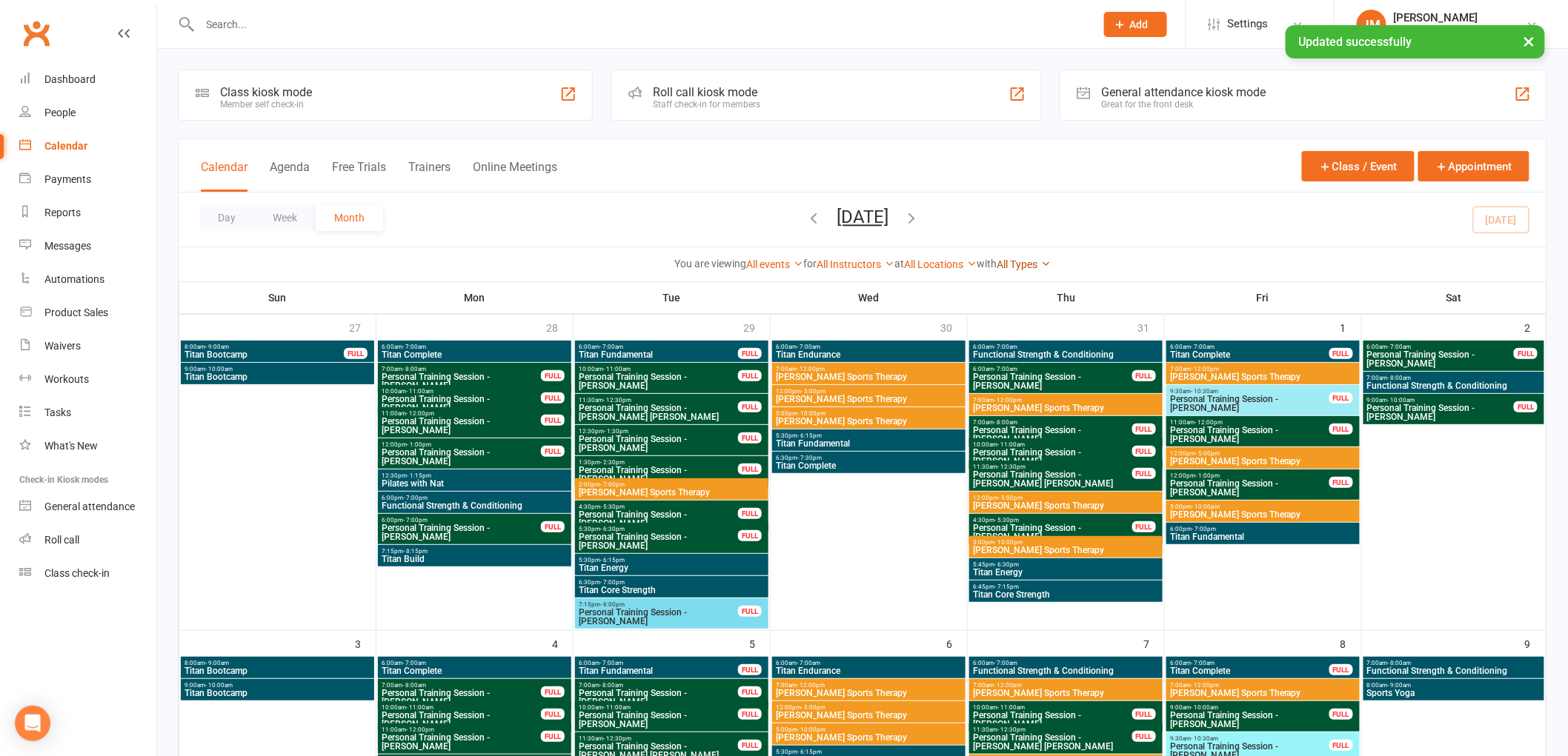
click at [1031, 260] on link "All Types" at bounding box center [1023, 265] width 54 height 12
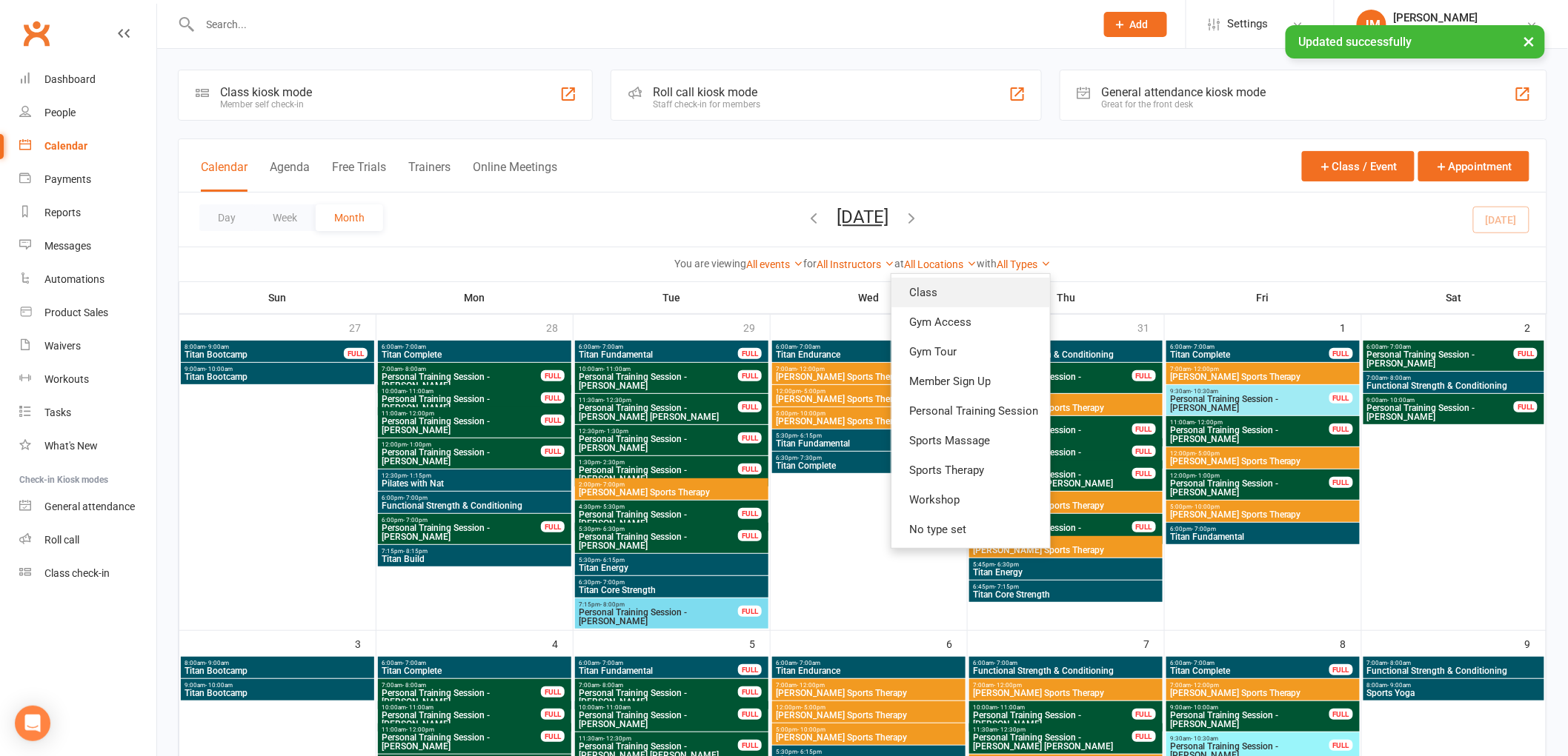
drag, startPoint x: 981, startPoint y: 302, endPoint x: 677, endPoint y: 432, distance: 330.6
click at [980, 302] on link "Class" at bounding box center [970, 292] width 158 height 30
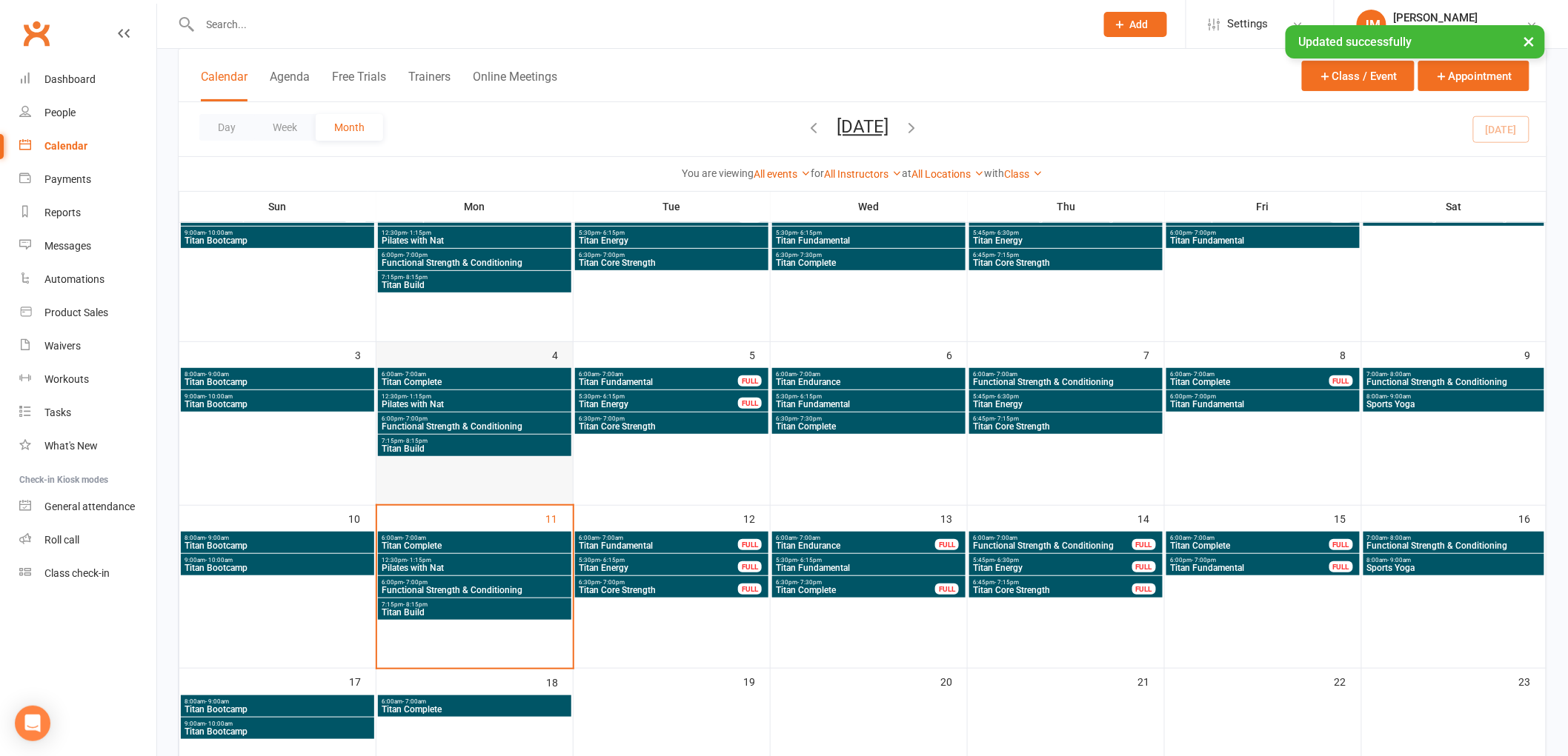
scroll to position [164, 0]
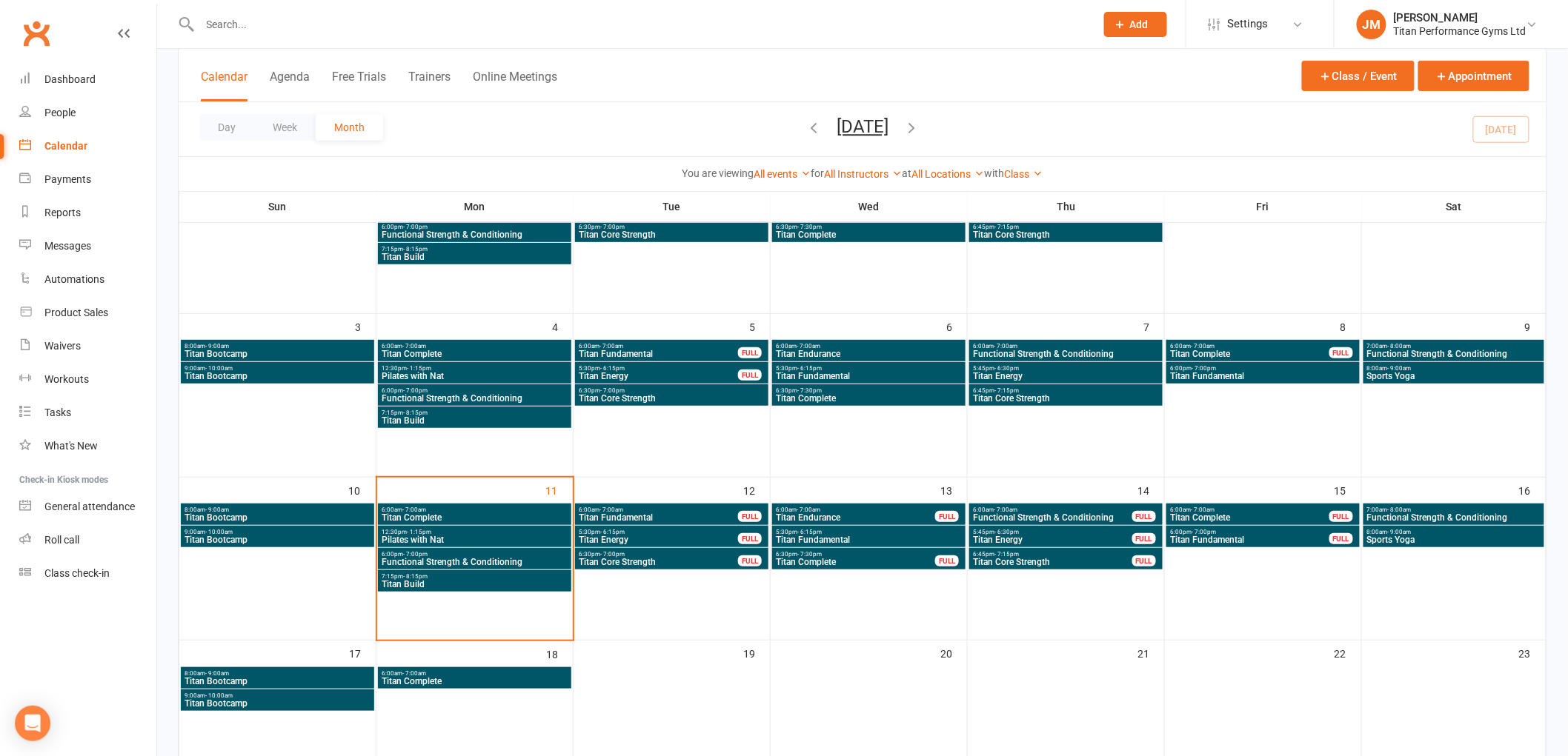
click at [464, 532] on span "12:30pm - 1:15pm" at bounding box center [474, 533] width 188 height 7
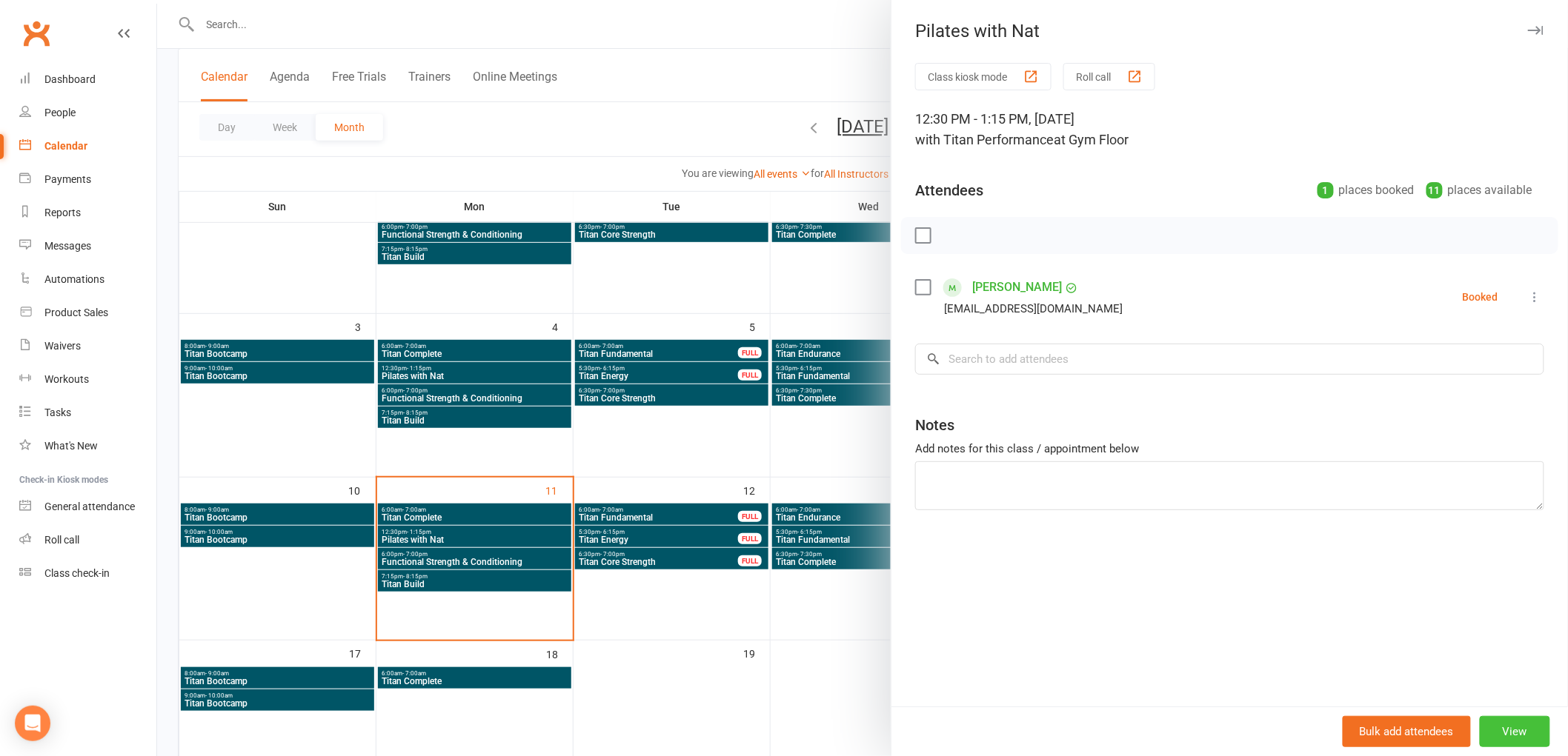
click at [1520, 728] on button "View" at bounding box center [1515, 732] width 70 height 31
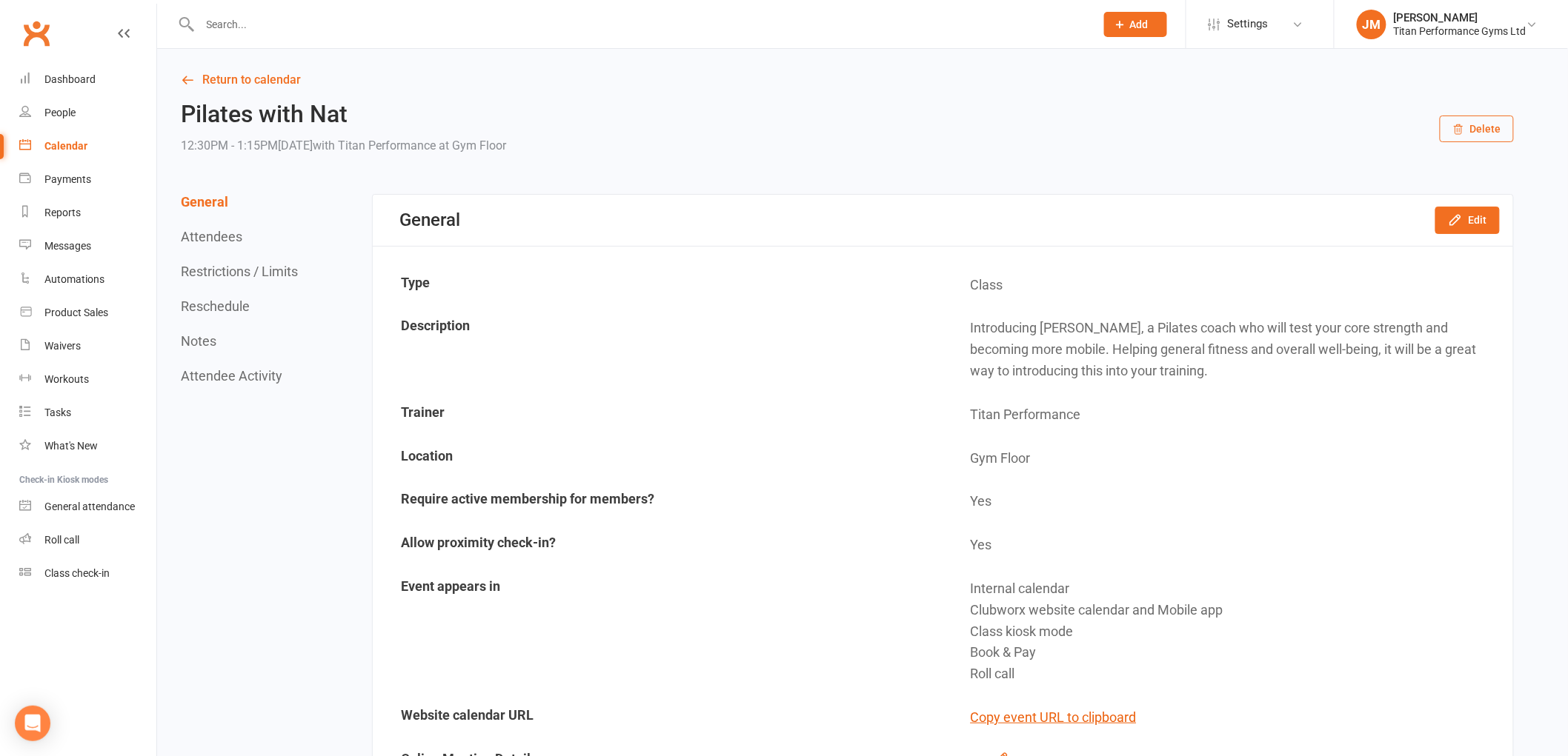
click at [185, 300] on button "Reschedule" at bounding box center [215, 307] width 69 height 15
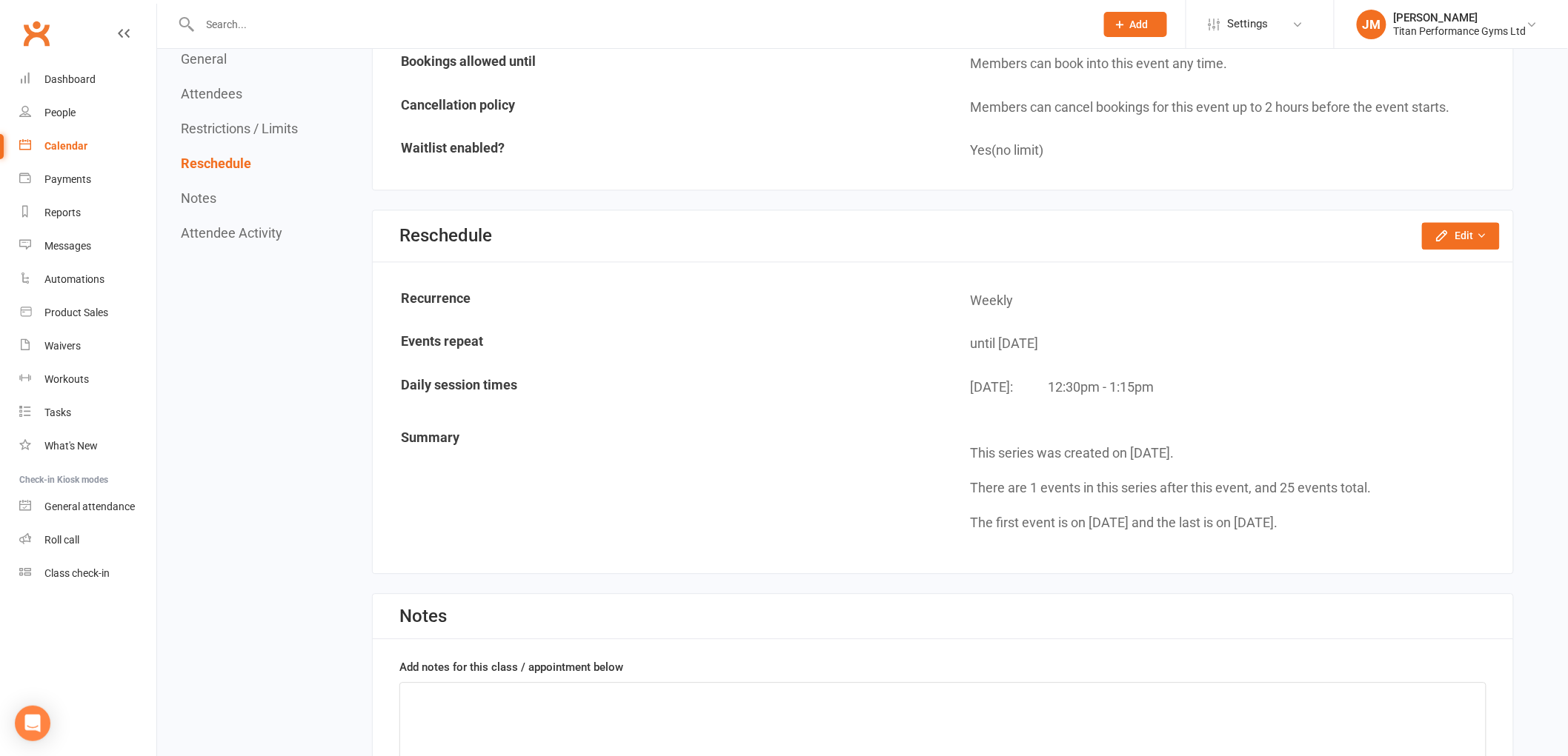
scroll to position [1304, 0]
click at [1458, 224] on button "Edit" at bounding box center [1460, 233] width 78 height 27
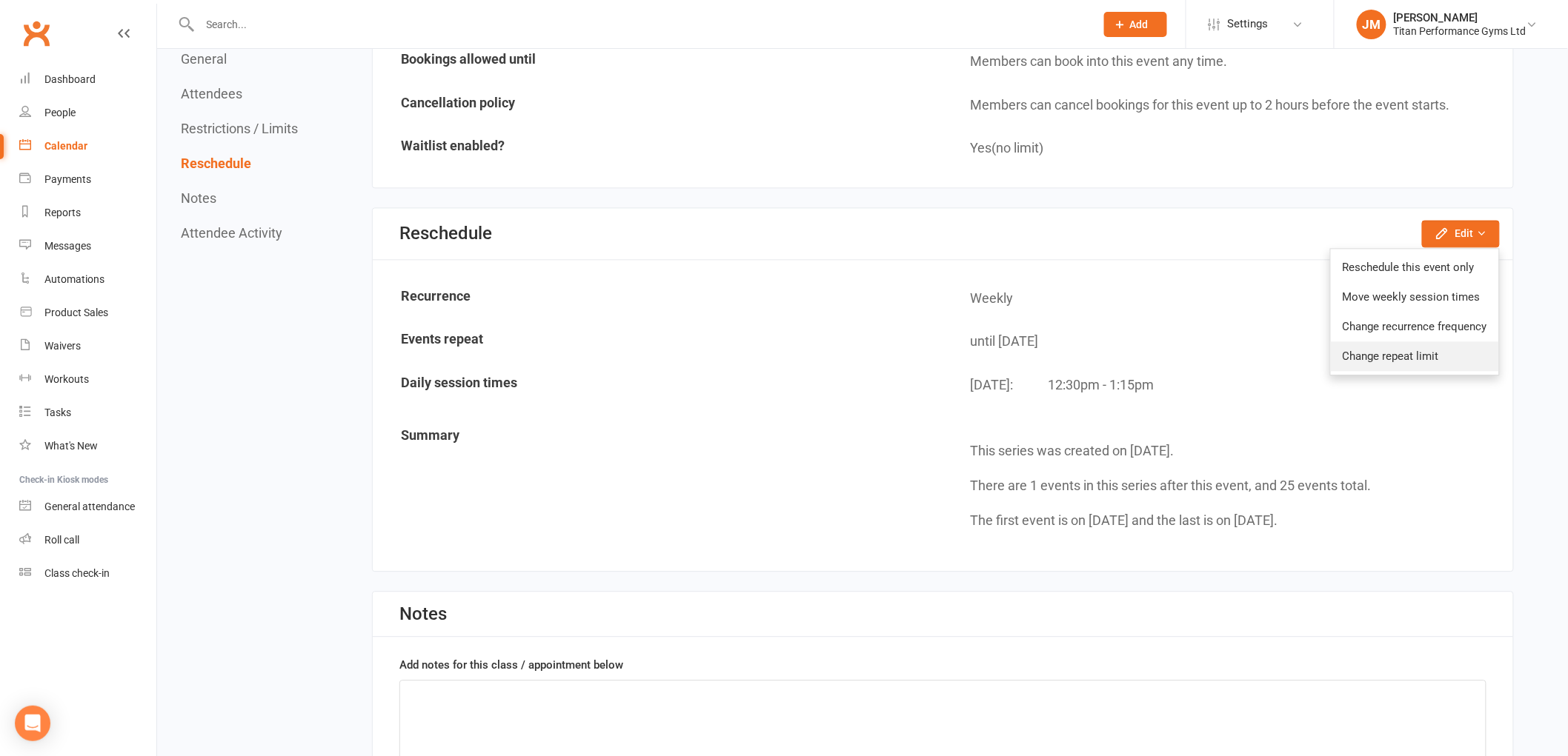
click at [1422, 342] on link "Change repeat limit" at bounding box center [1415, 356] width 168 height 30
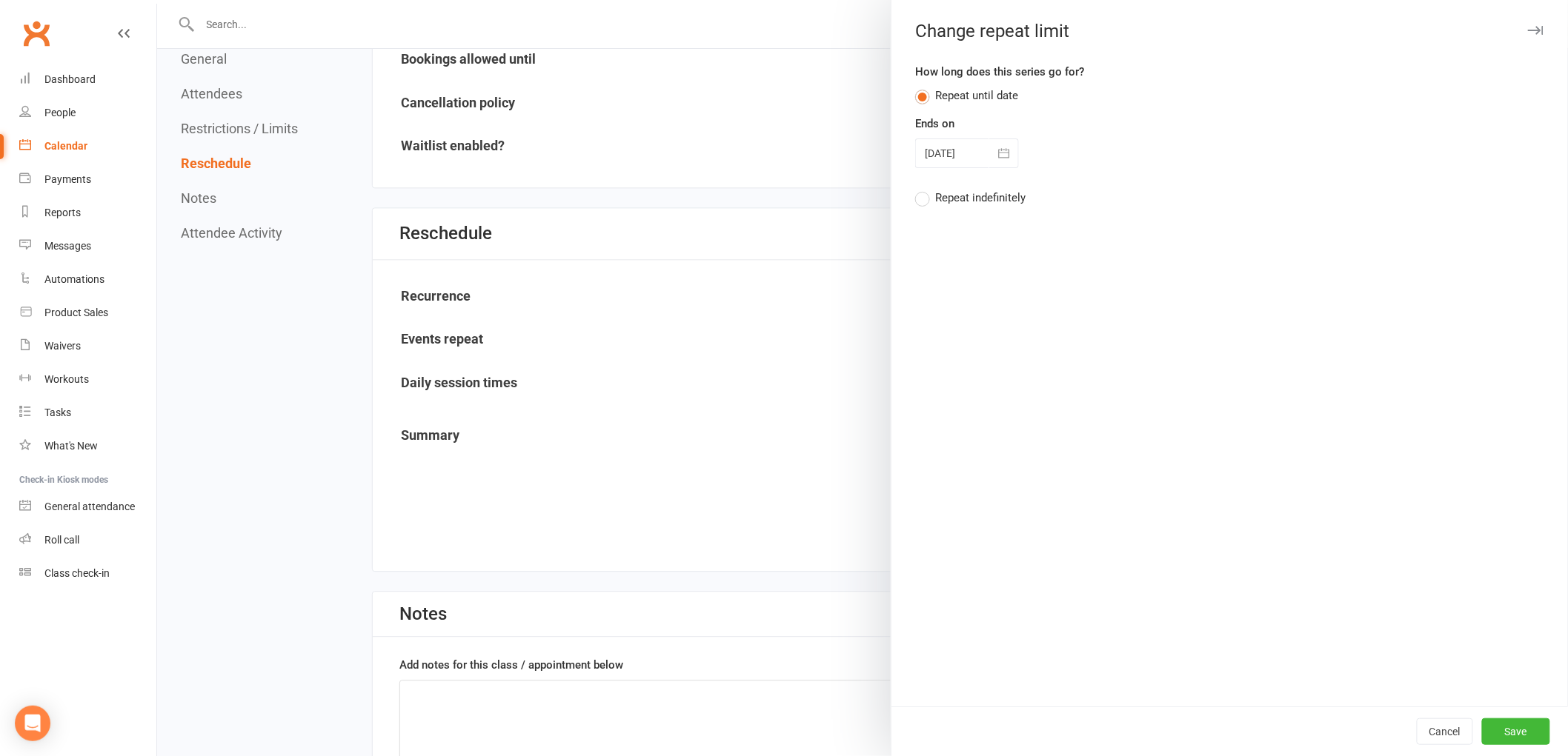
click at [964, 139] on div at bounding box center [966, 153] width 104 height 30
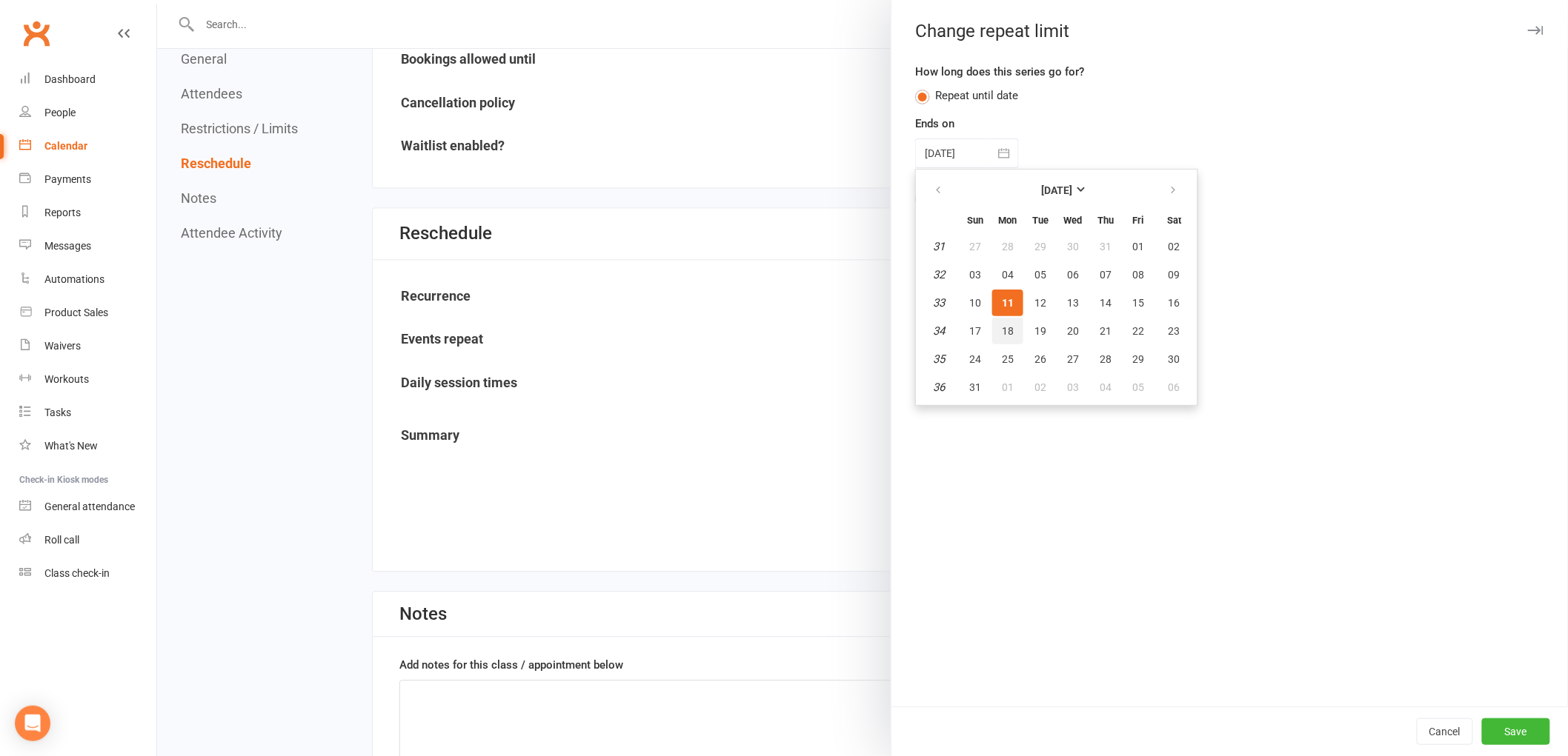
click at [1011, 323] on button "18" at bounding box center [1007, 330] width 31 height 27
type input "[DATE]"
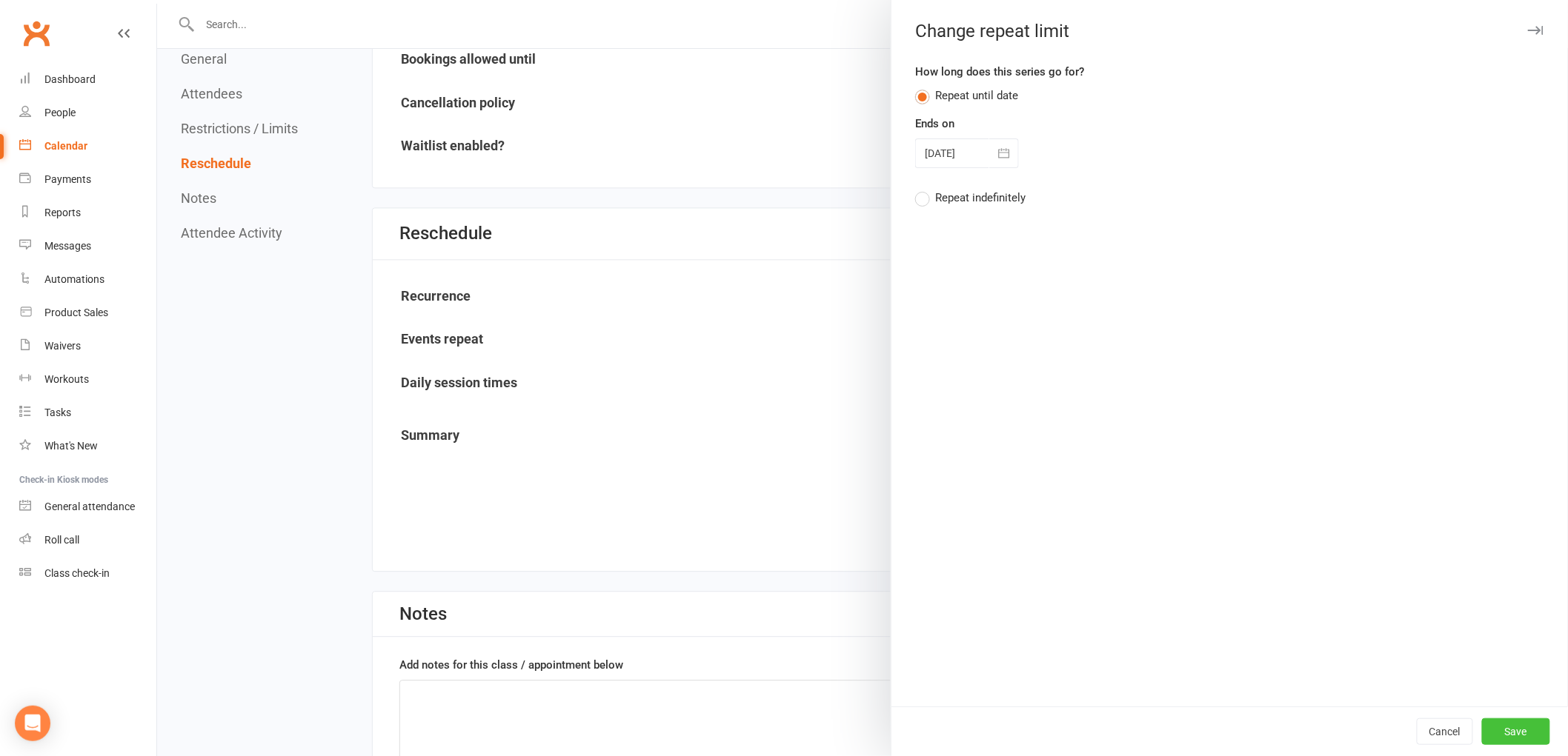
click at [1508, 729] on button "Save" at bounding box center [1516, 731] width 69 height 27
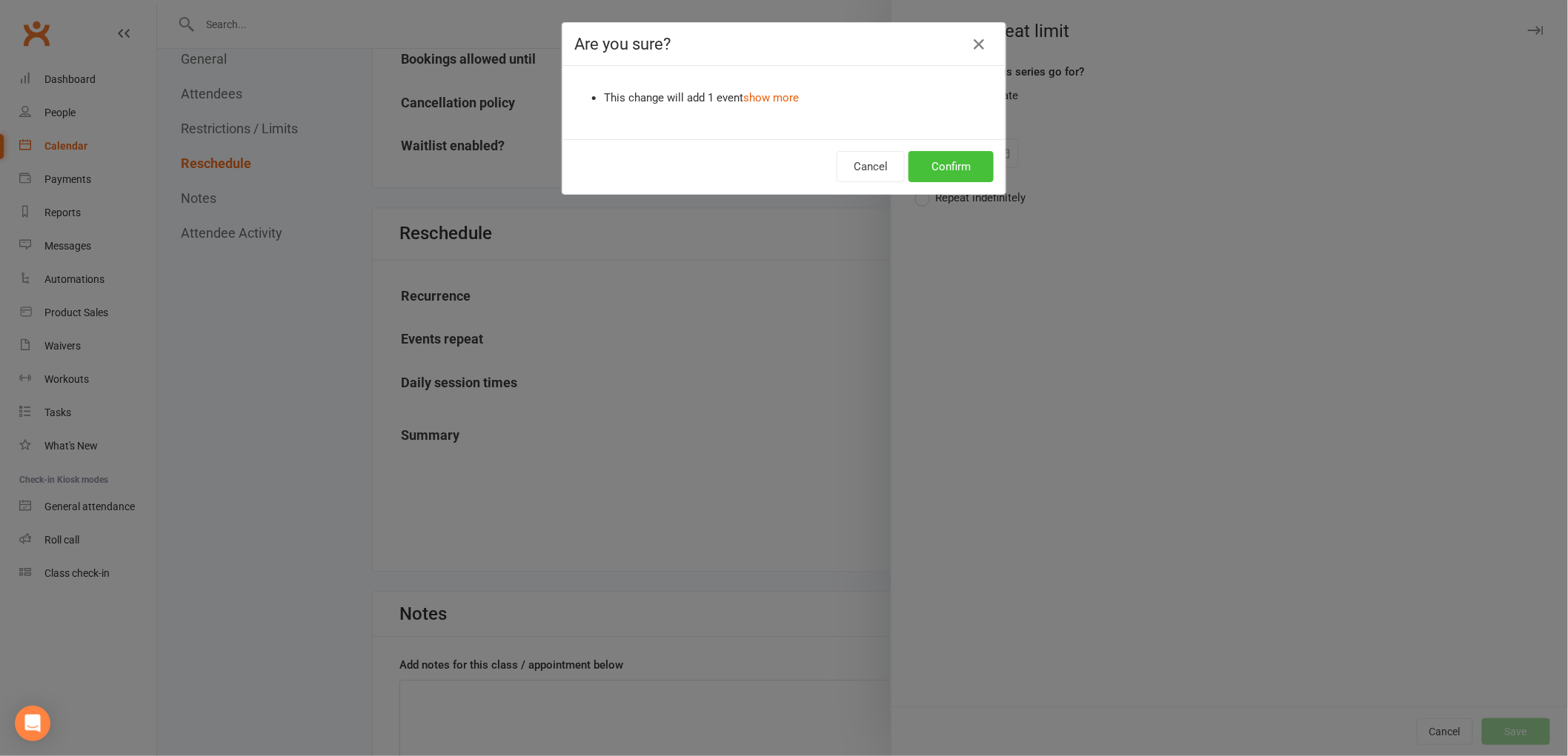
click at [960, 156] on button "Confirm" at bounding box center [951, 166] width 85 height 31
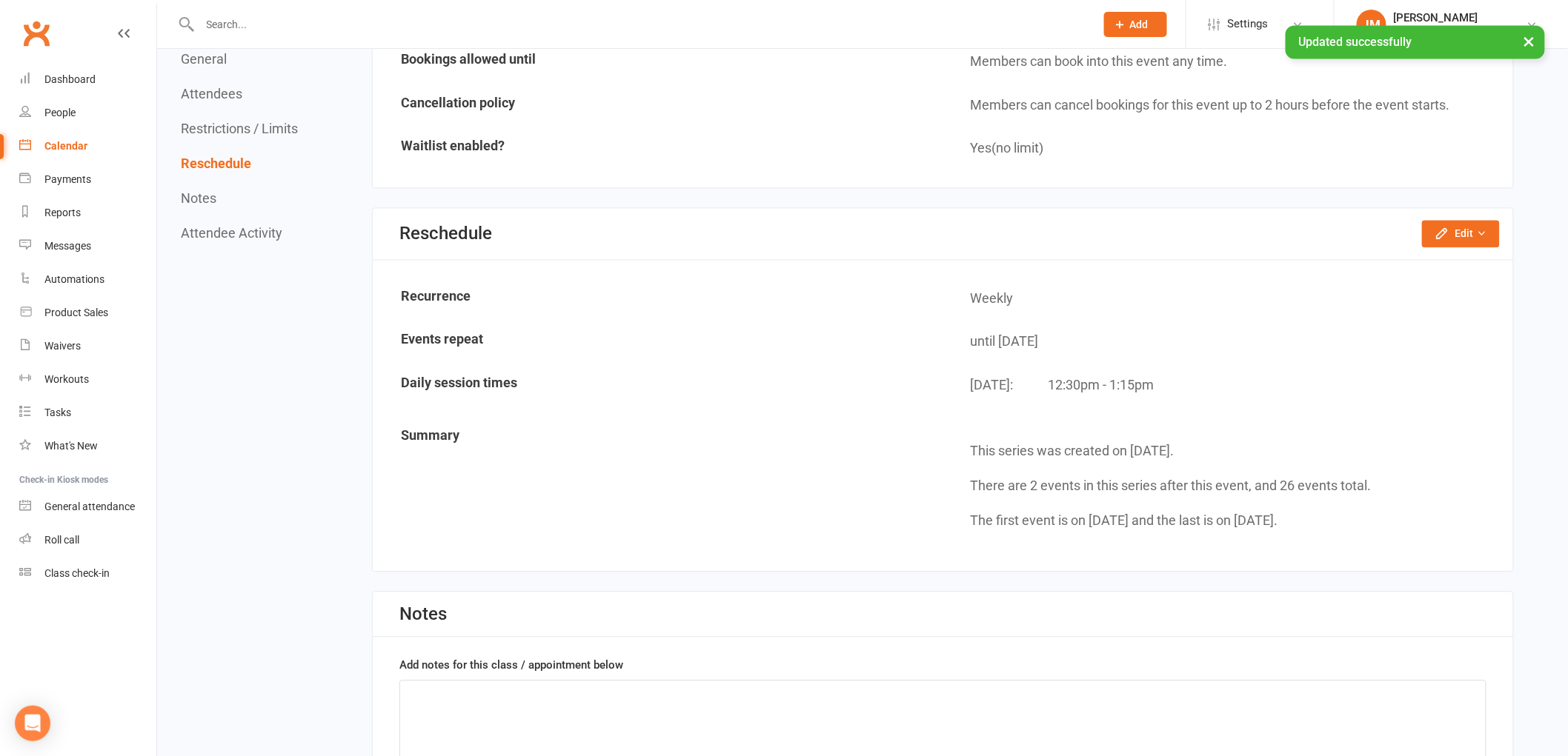
click at [69, 157] on link "Calendar" at bounding box center [87, 146] width 137 height 33
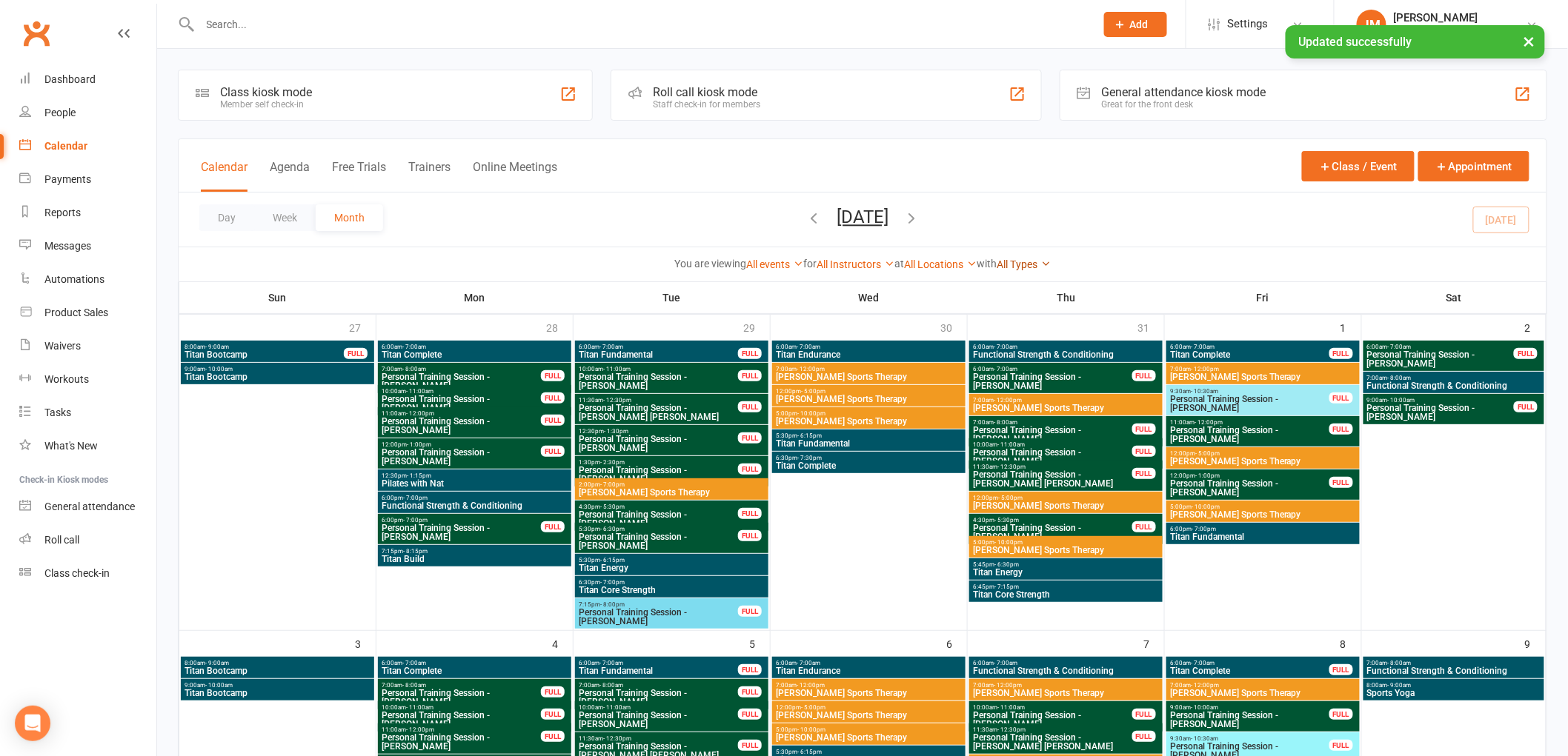
click at [1034, 263] on link "All Types" at bounding box center [1023, 265] width 54 height 12
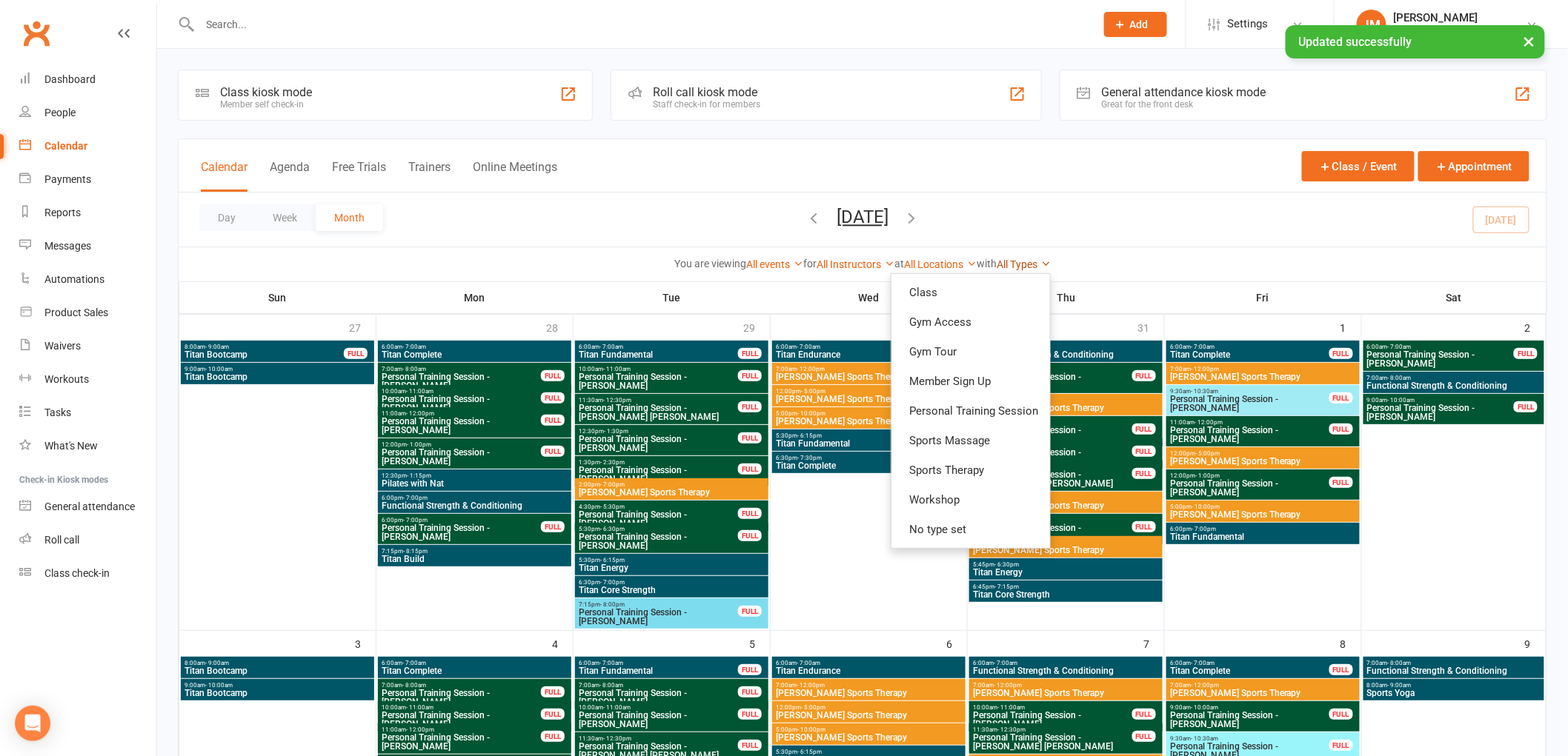
click at [1031, 268] on link "All Types" at bounding box center [1023, 265] width 54 height 12
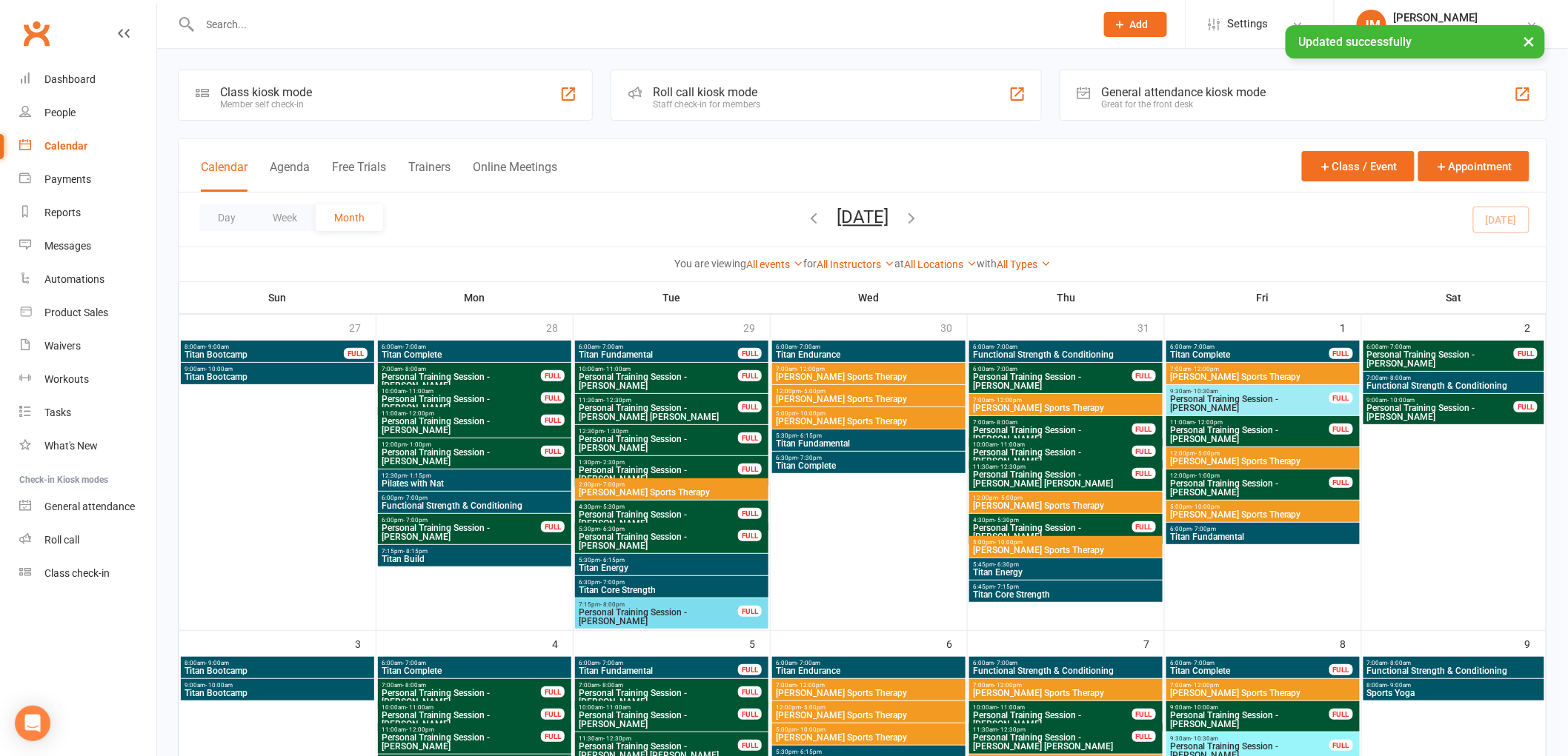
click at [1030, 252] on div "You are viewing All events All events Empty events Full events Non-empty events…" at bounding box center [862, 264] width 1368 height 34
click at [1039, 268] on link "All Types" at bounding box center [1023, 265] width 54 height 12
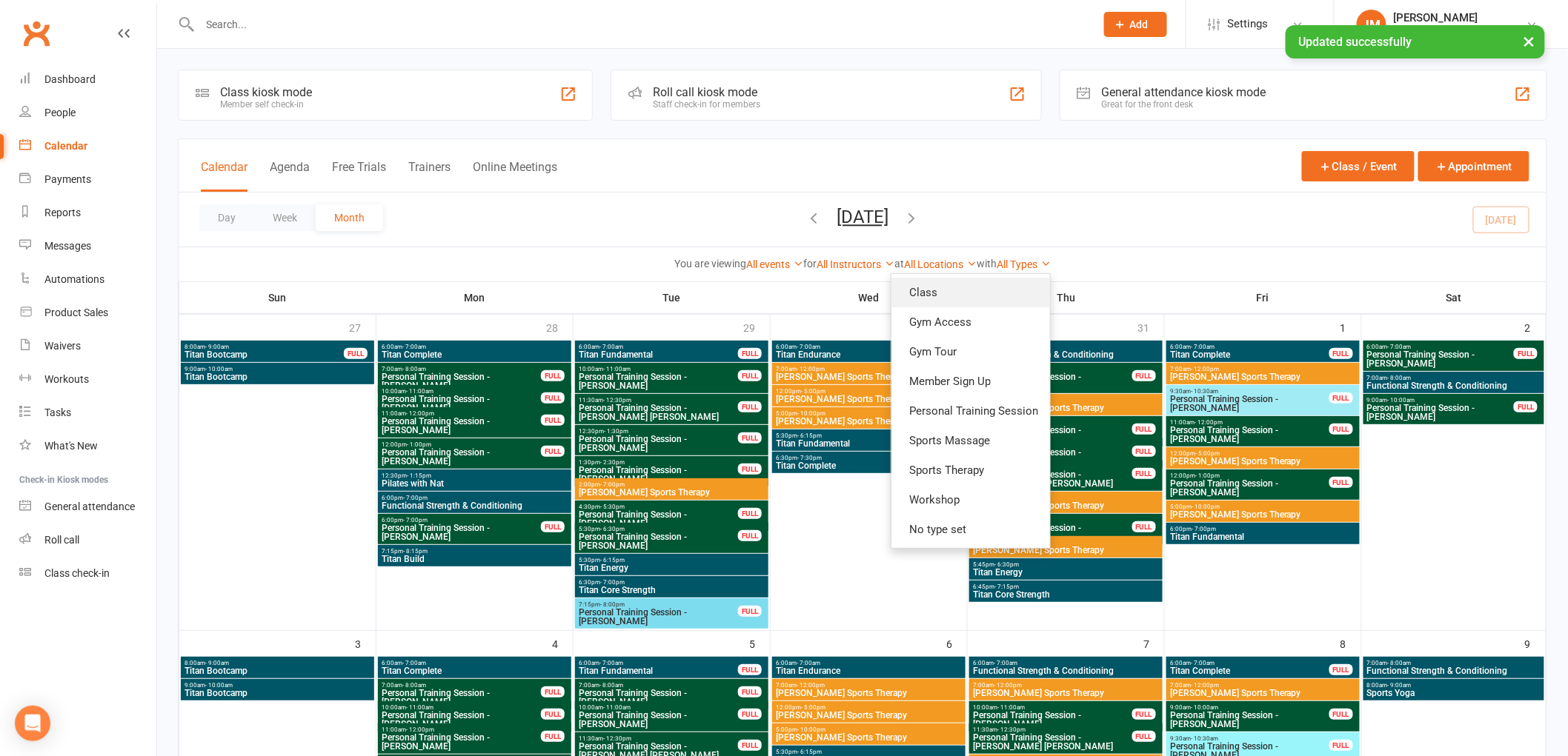
click at [1016, 301] on link "Class" at bounding box center [970, 292] width 158 height 30
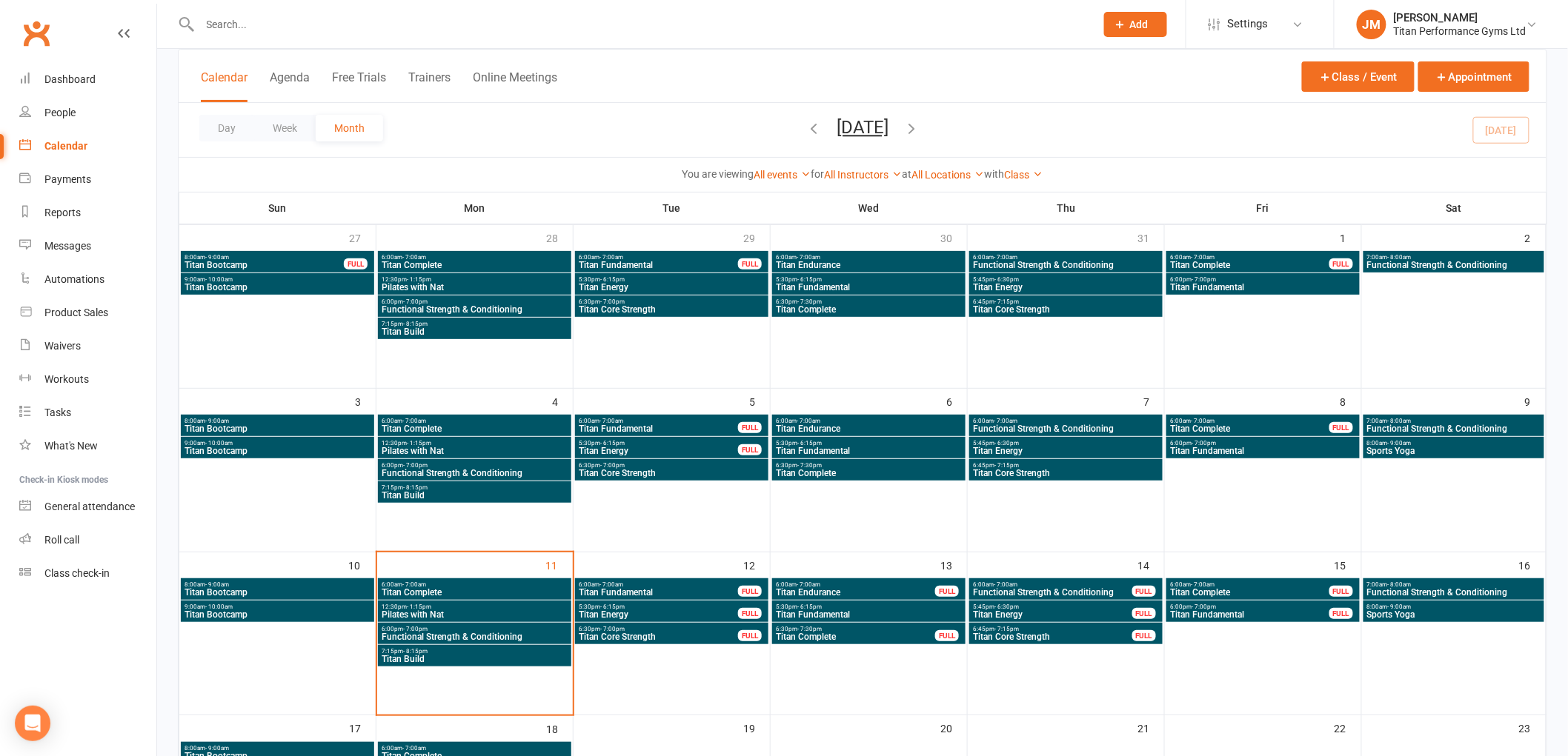
scroll to position [247, 0]
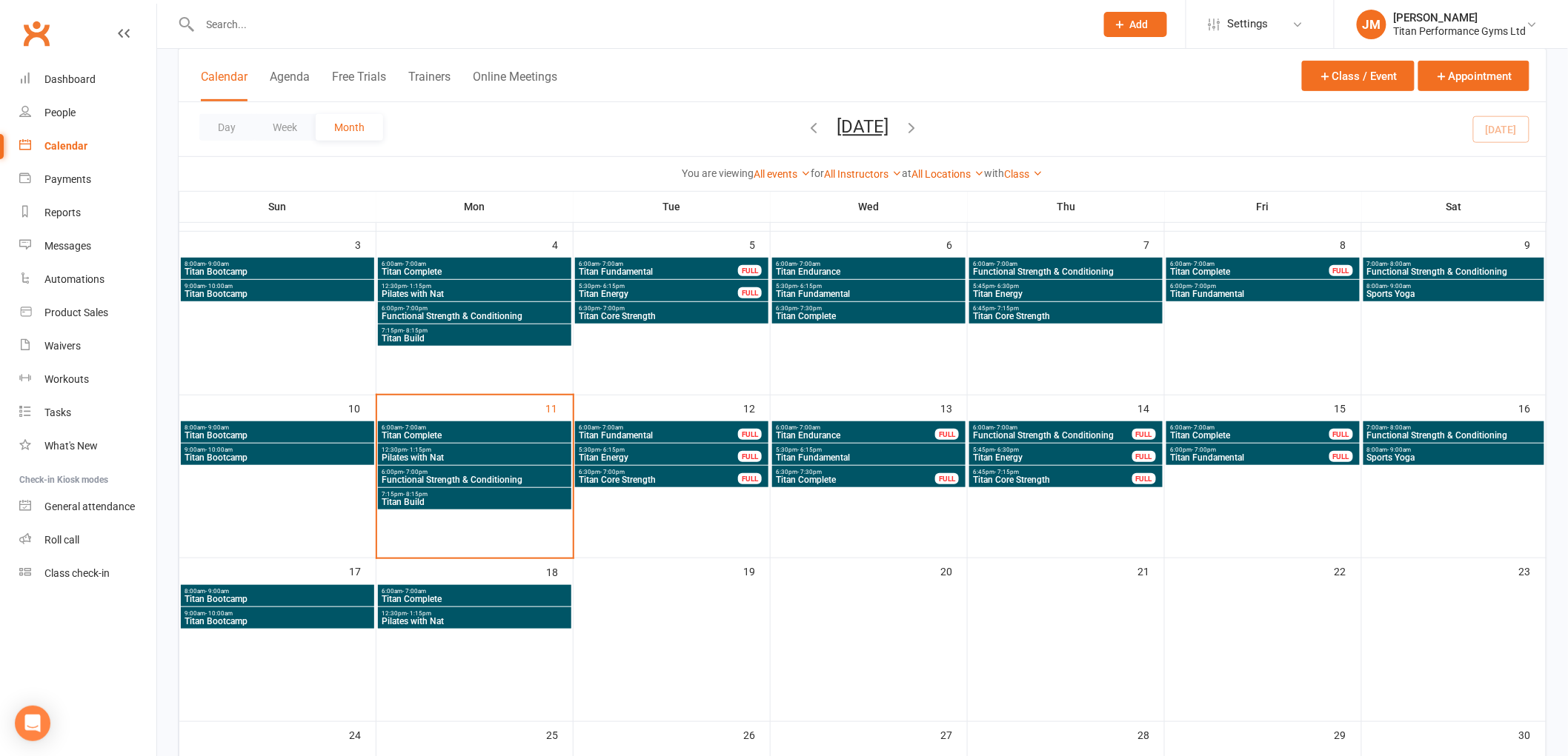
click at [436, 475] on span "Functional Strength & Conditioning" at bounding box center [474, 479] width 188 height 9
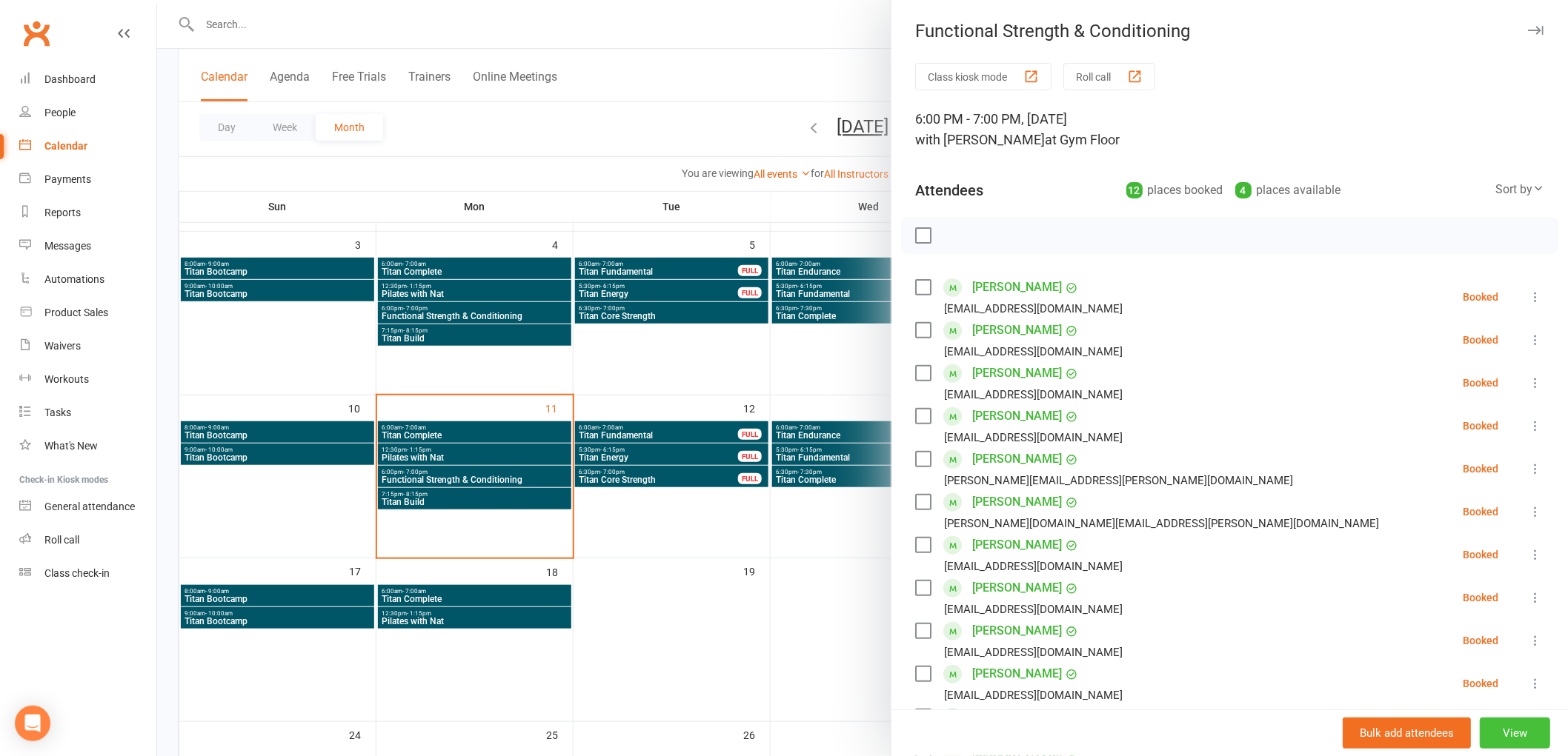
drag, startPoint x: 1493, startPoint y: 730, endPoint x: 1505, endPoint y: 739, distance: 15.0
click at [1491, 733] on button "View" at bounding box center [1515, 733] width 70 height 31
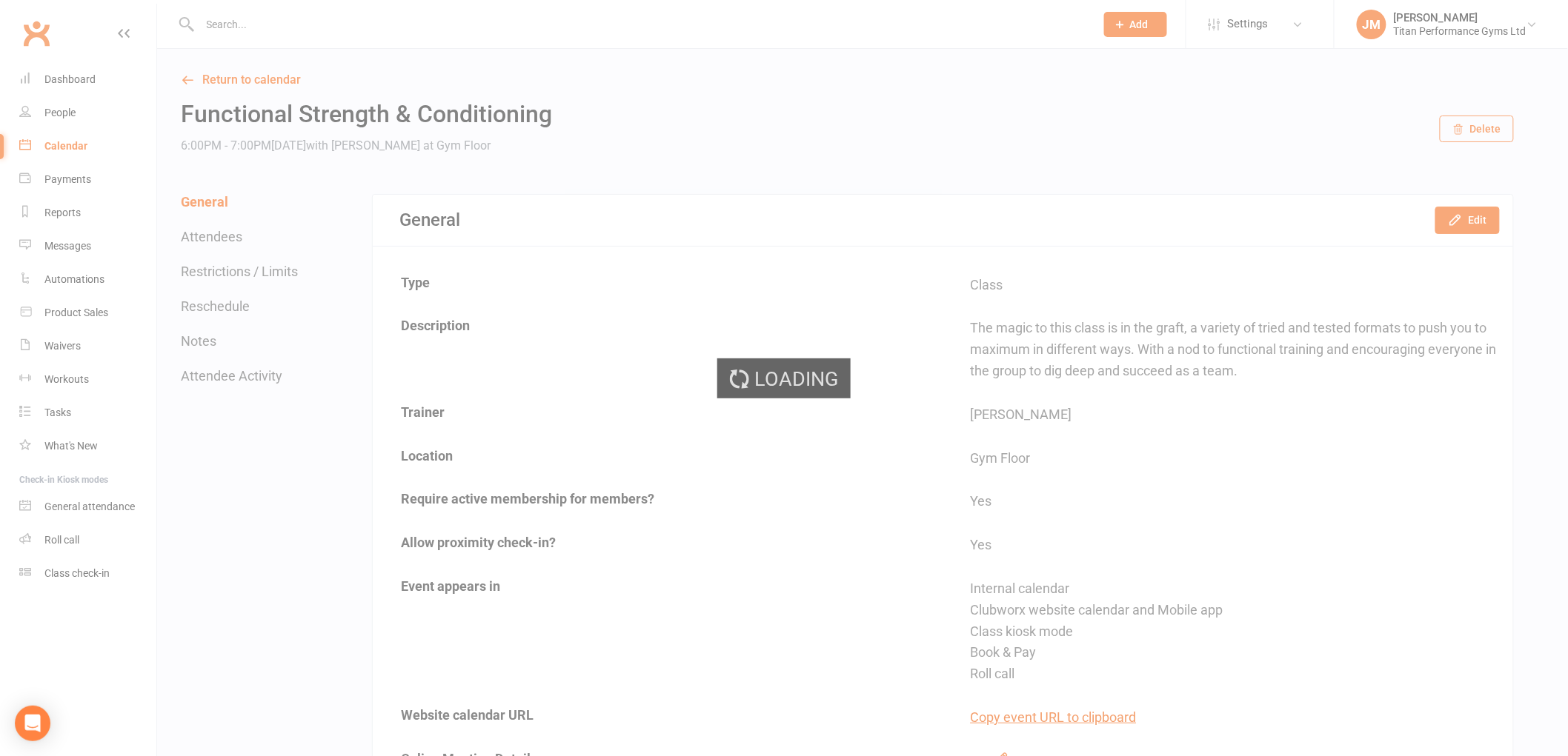
click at [210, 298] on div "Loading" at bounding box center [784, 378] width 1568 height 756
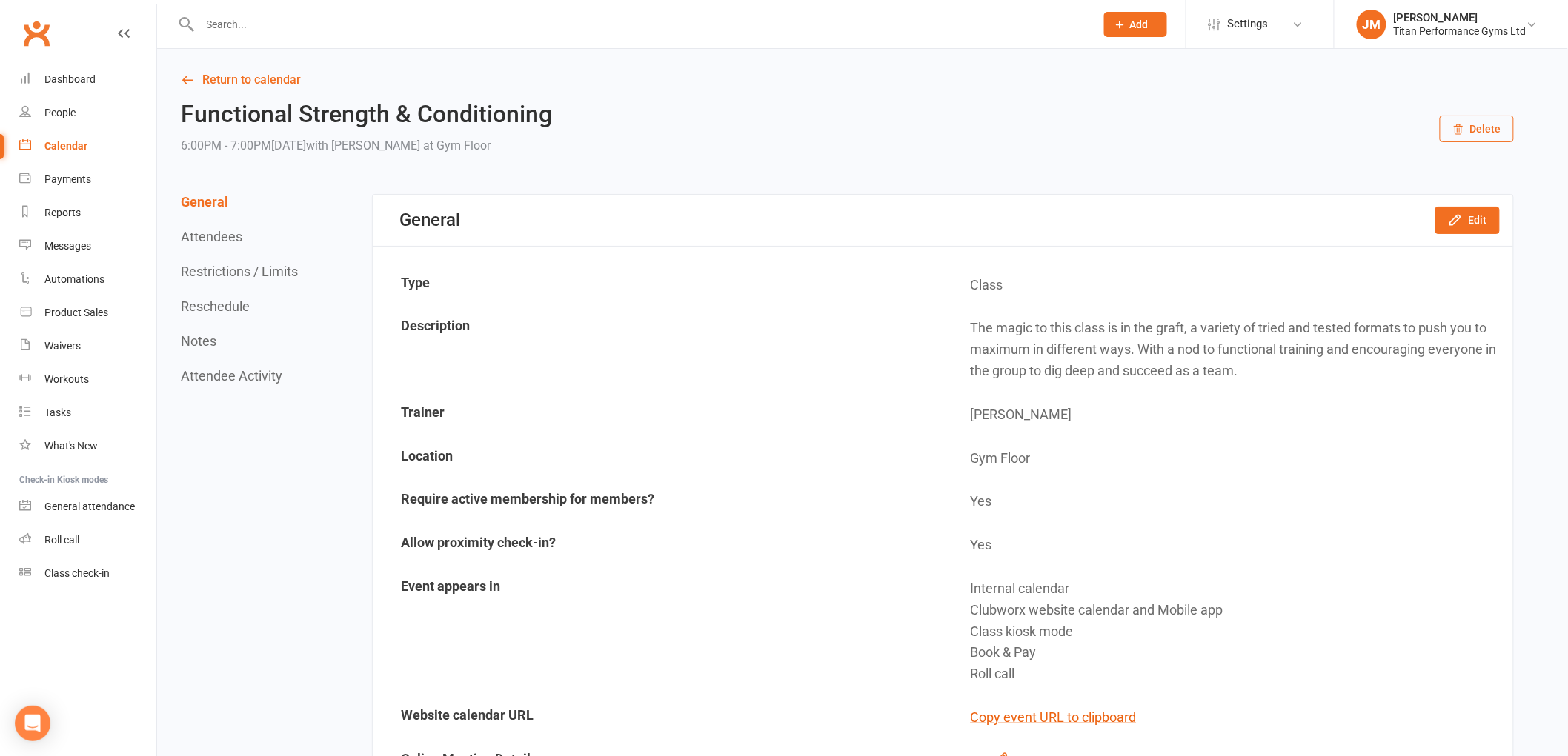
click at [234, 308] on button "Reschedule" at bounding box center [215, 307] width 69 height 15
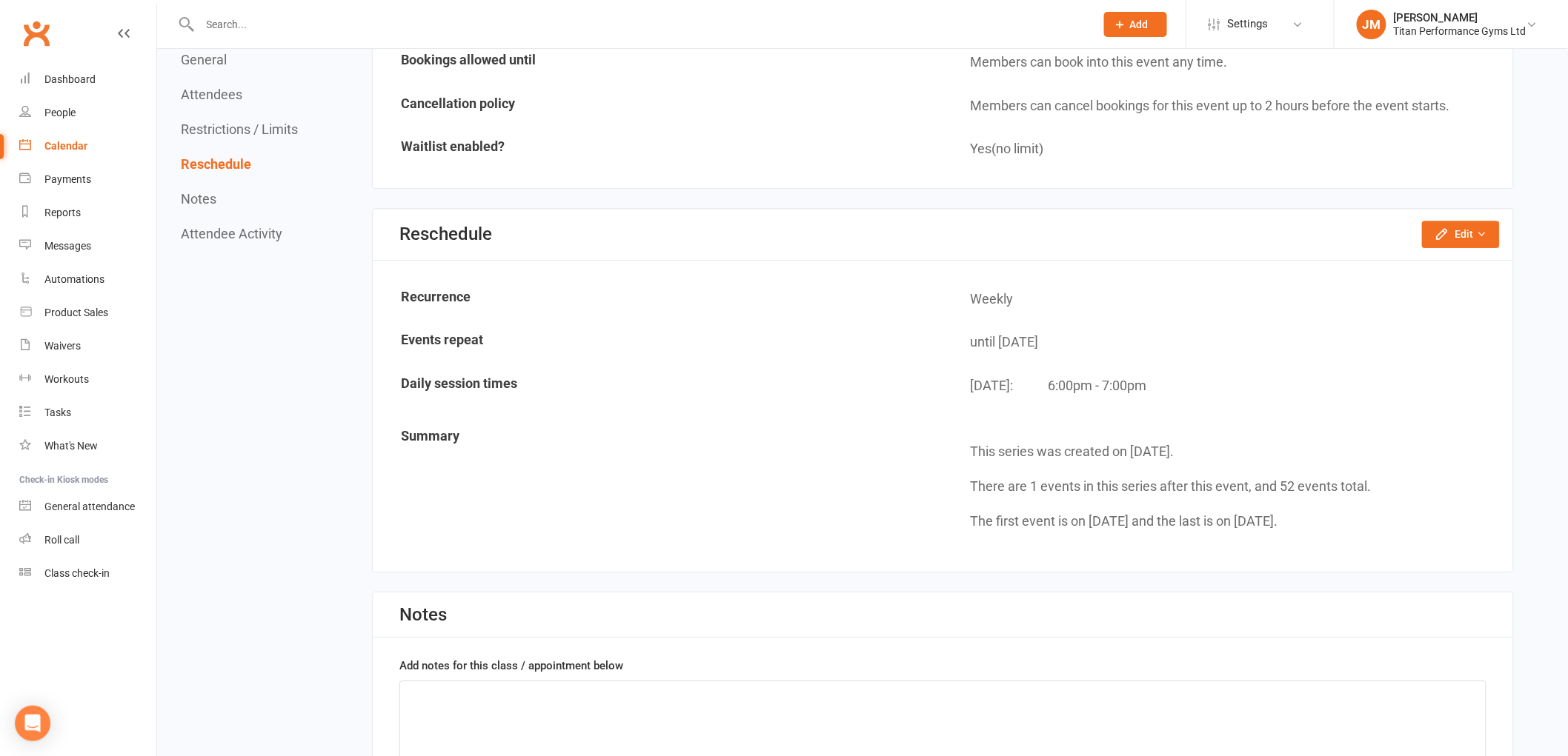
scroll to position [1833, 0]
click at [1450, 229] on button "Edit" at bounding box center [1460, 233] width 78 height 27
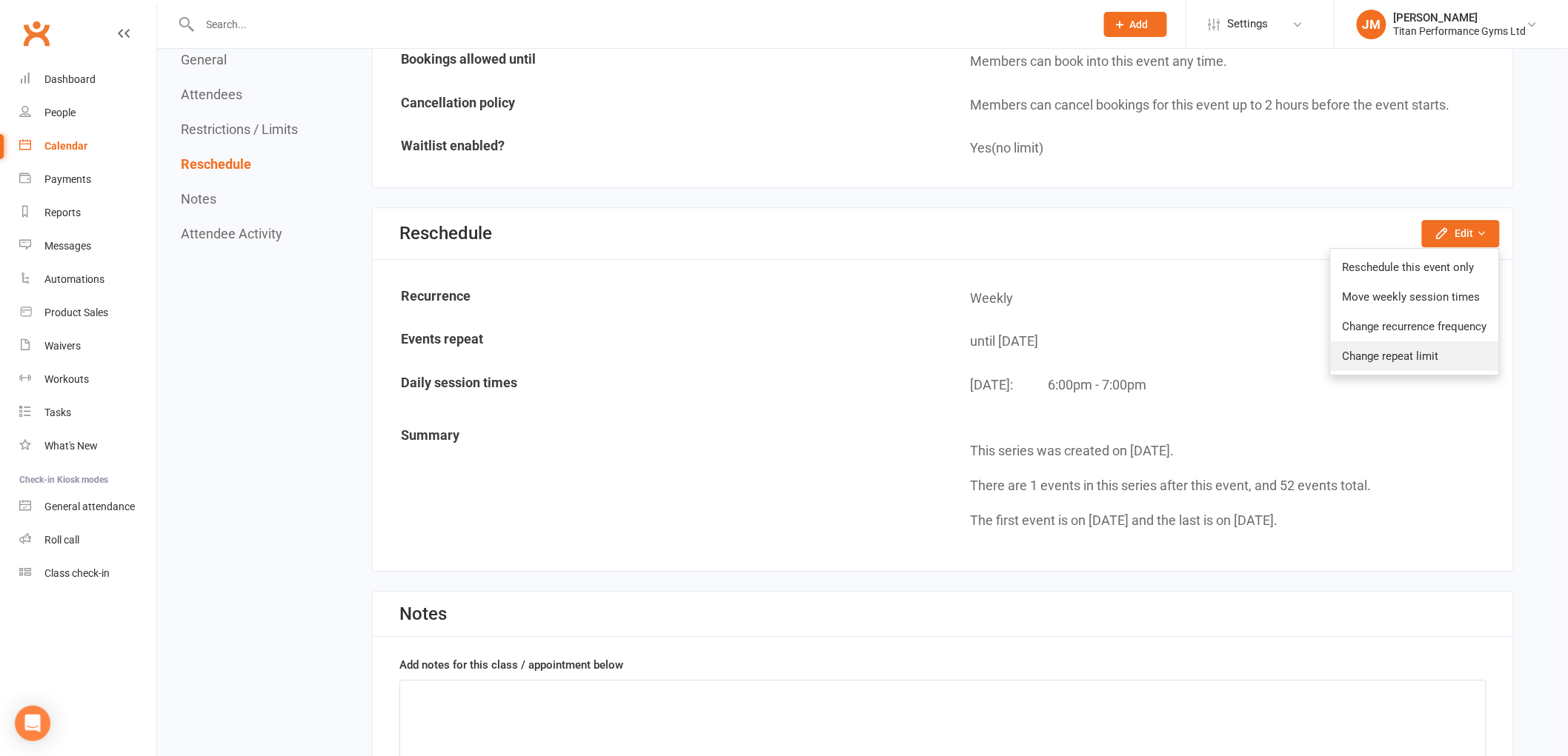
click at [1419, 348] on link "Change repeat limit" at bounding box center [1415, 356] width 168 height 30
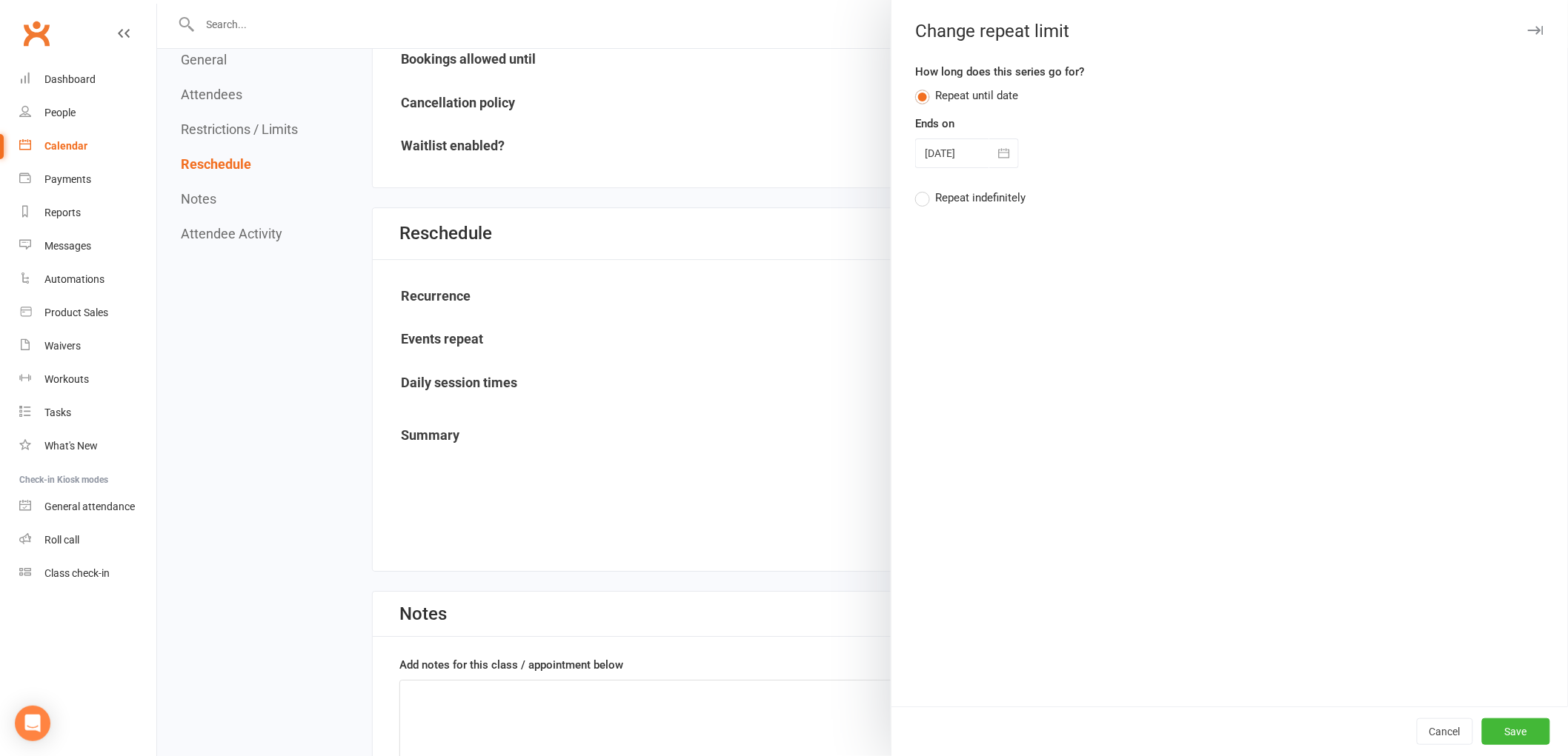
drag, startPoint x: 987, startPoint y: 159, endPoint x: 992, endPoint y: 196, distance: 37.3
click at [989, 159] on button "button" at bounding box center [1004, 153] width 30 height 30
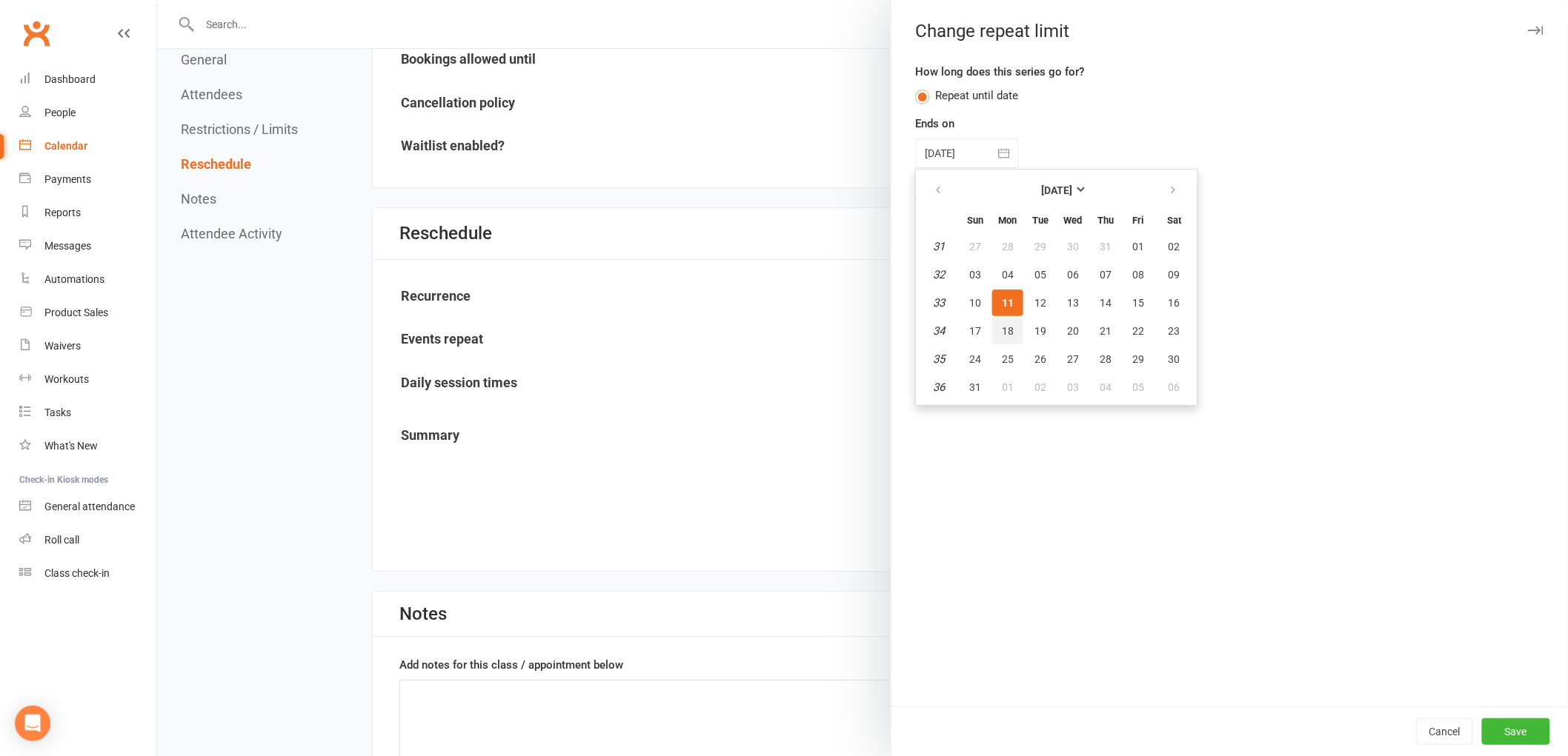
click at [1006, 321] on button "18" at bounding box center [1007, 330] width 31 height 27
type input "[DATE]"
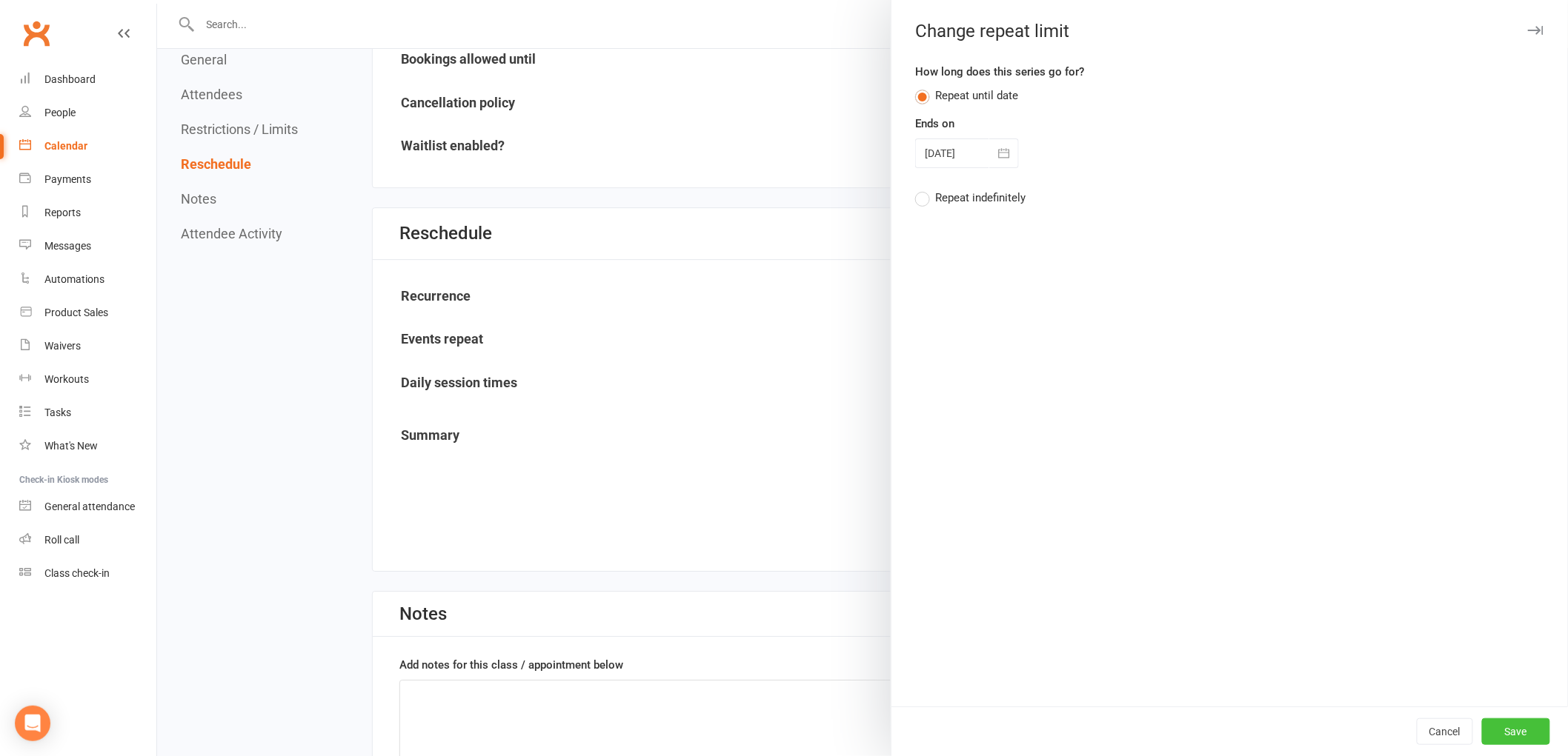
drag, startPoint x: 1517, startPoint y: 738, endPoint x: 1515, endPoint y: 747, distance: 9.2
click at [1517, 741] on button "Save" at bounding box center [1516, 731] width 69 height 27
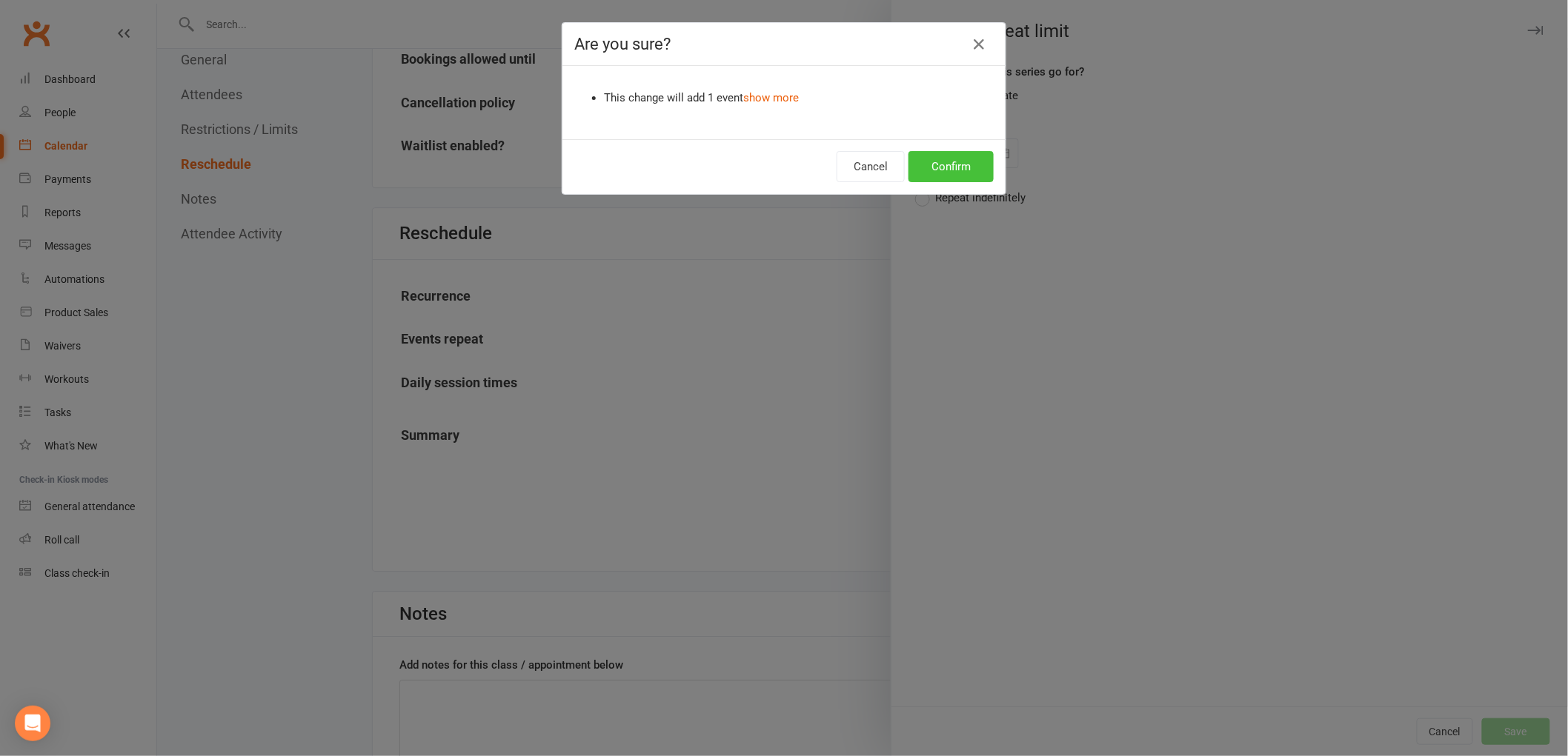
click at [949, 175] on button "Confirm" at bounding box center [951, 166] width 85 height 31
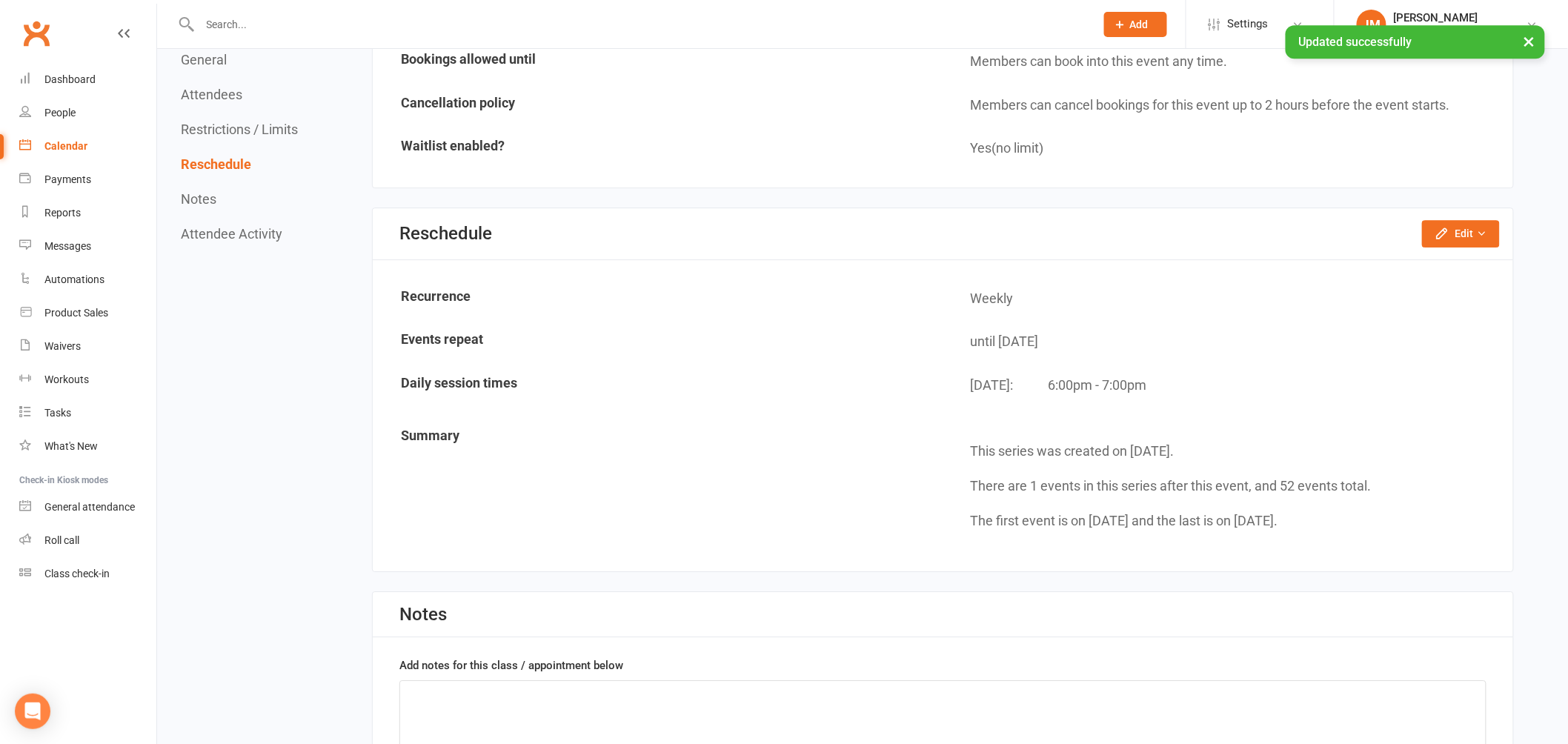
click at [69, 149] on div "Calendar" at bounding box center [66, 146] width 43 height 12
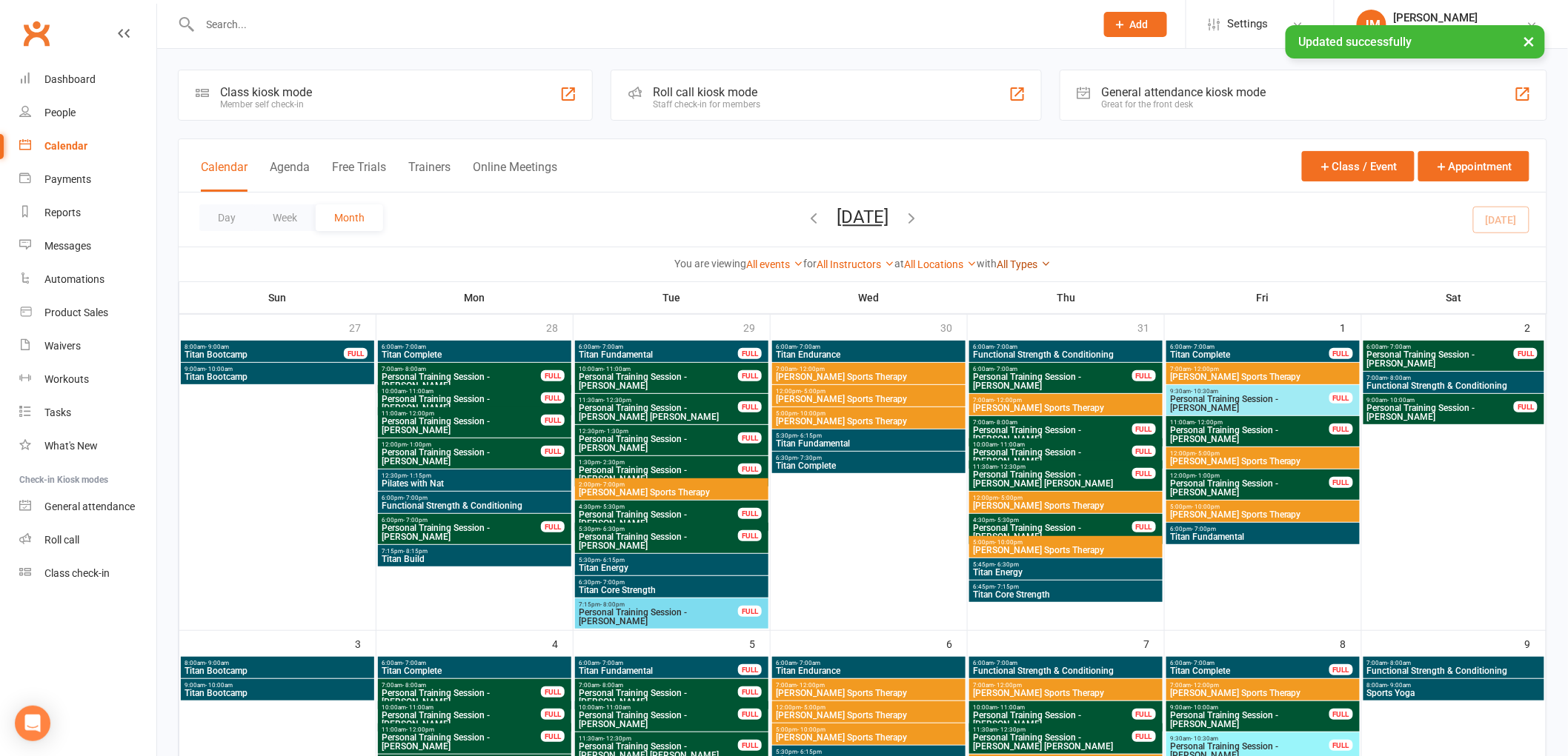
click at [1028, 269] on link "All Types" at bounding box center [1023, 265] width 54 height 12
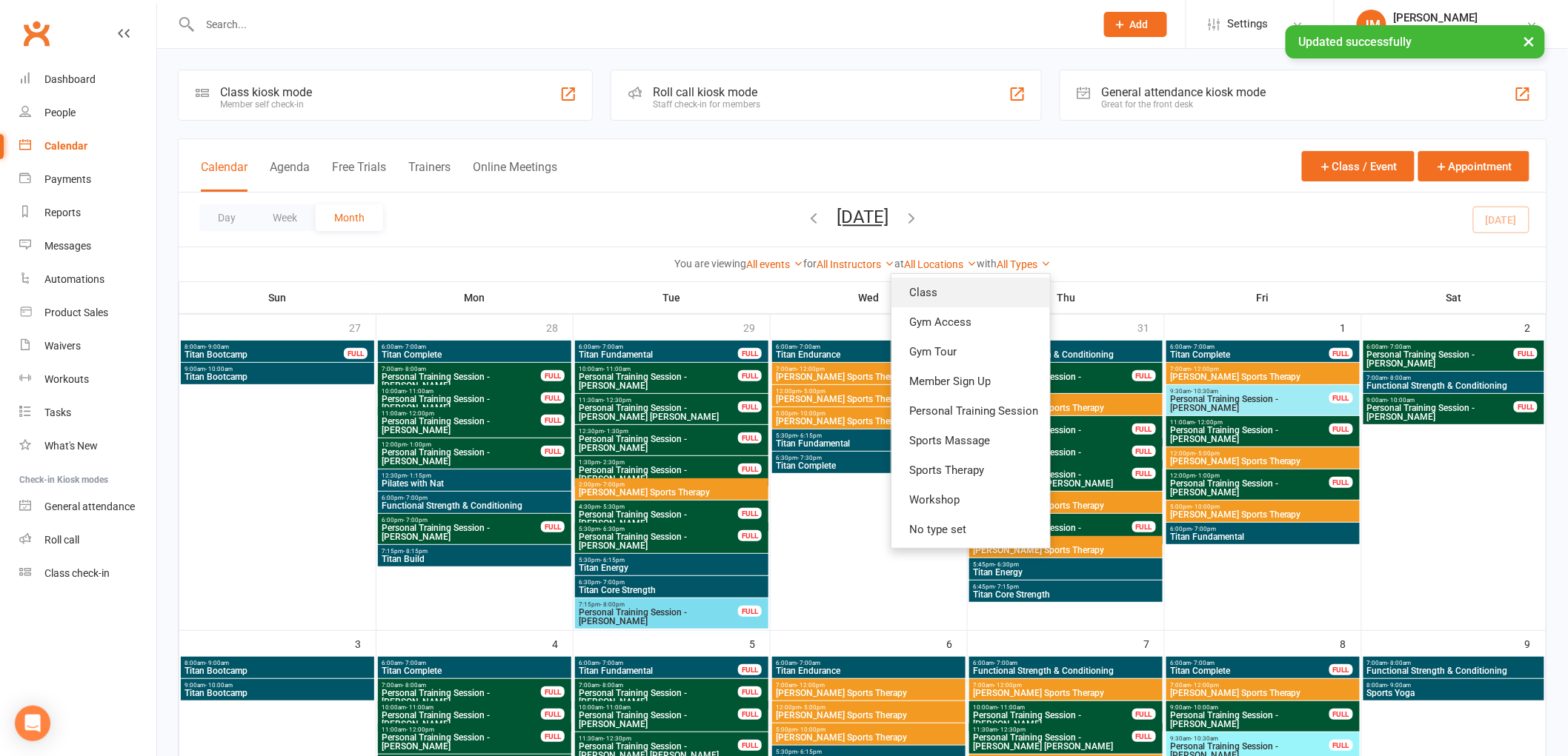
click at [1002, 300] on link "Class" at bounding box center [970, 292] width 158 height 30
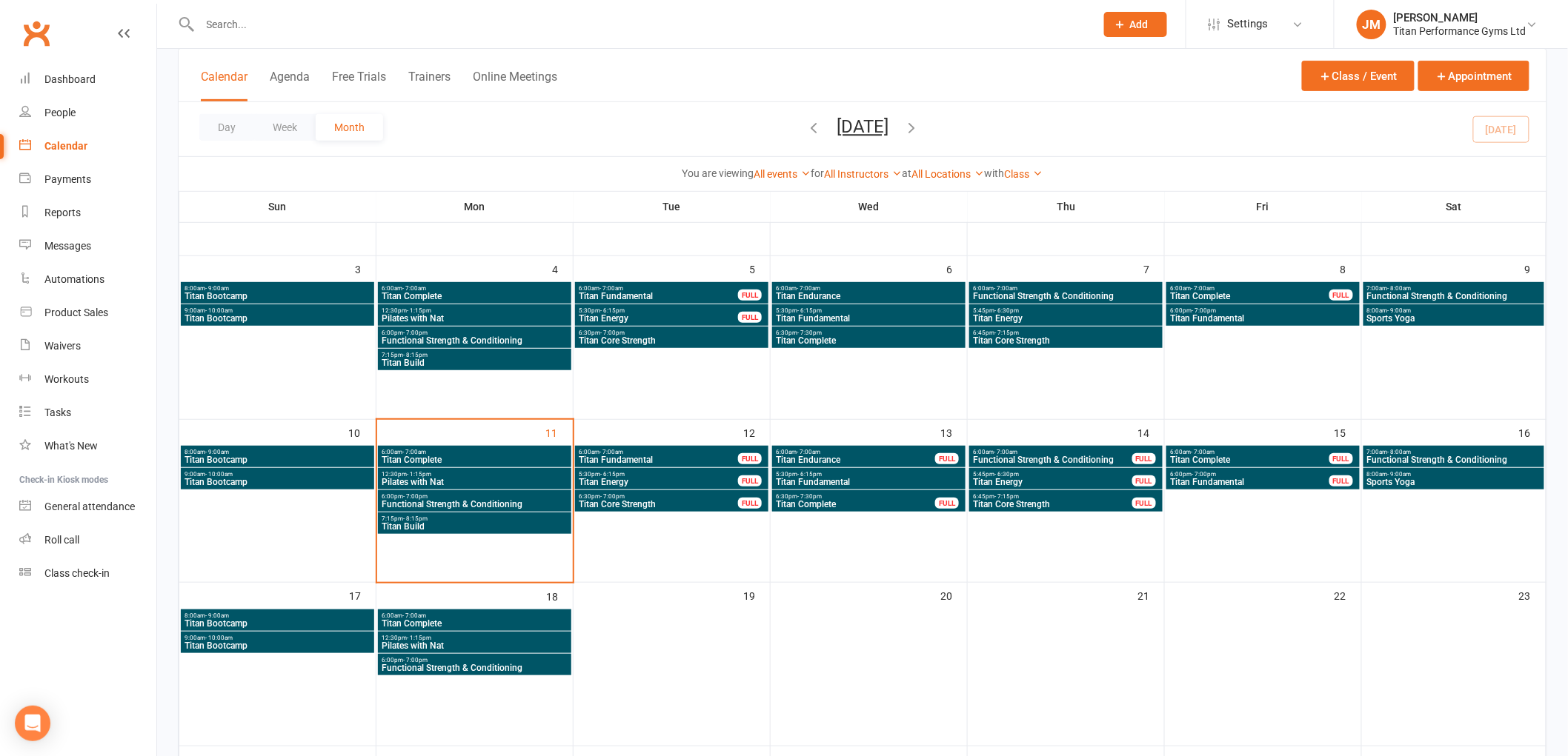
scroll to position [247, 0]
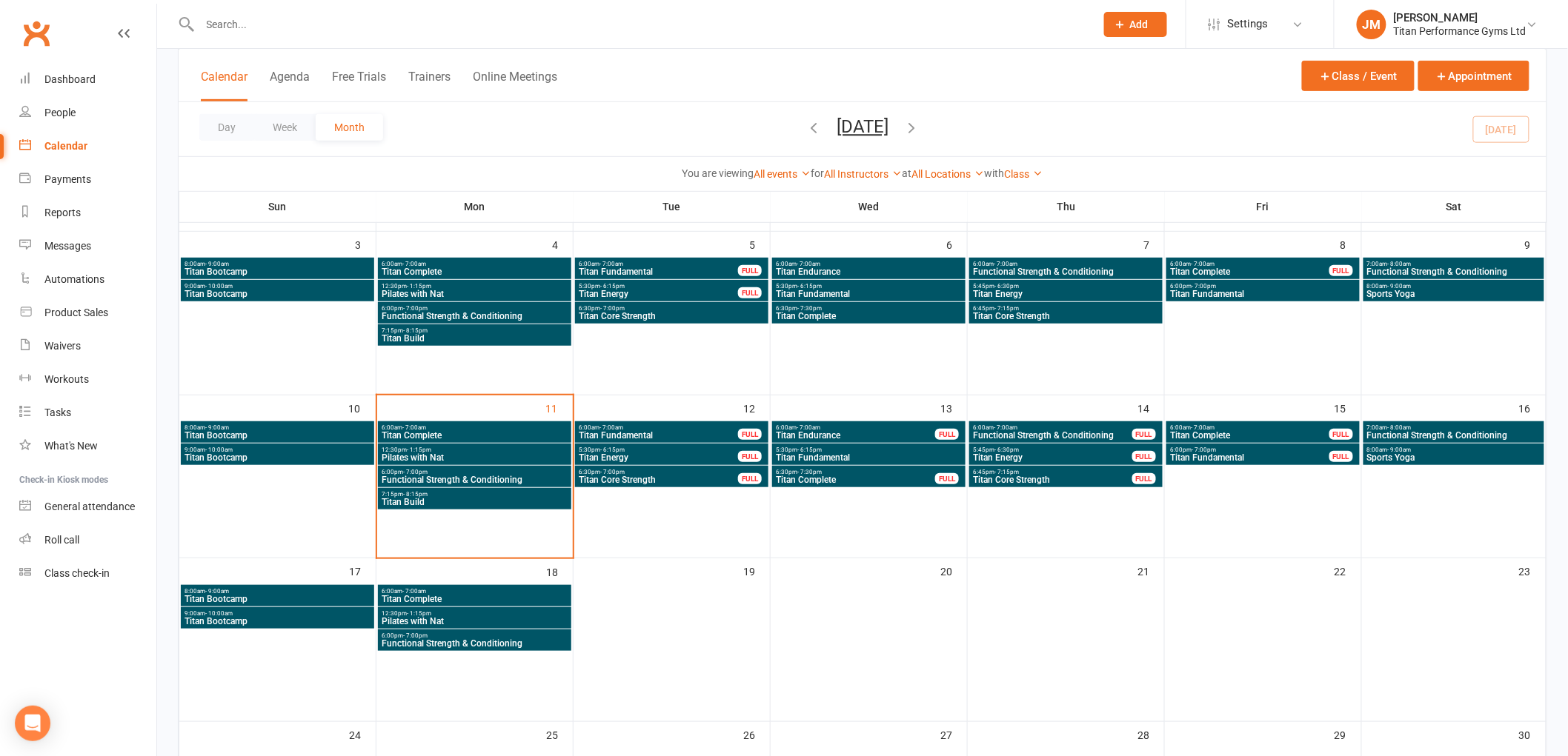
click at [448, 503] on span "Titan Build" at bounding box center [474, 502] width 188 height 9
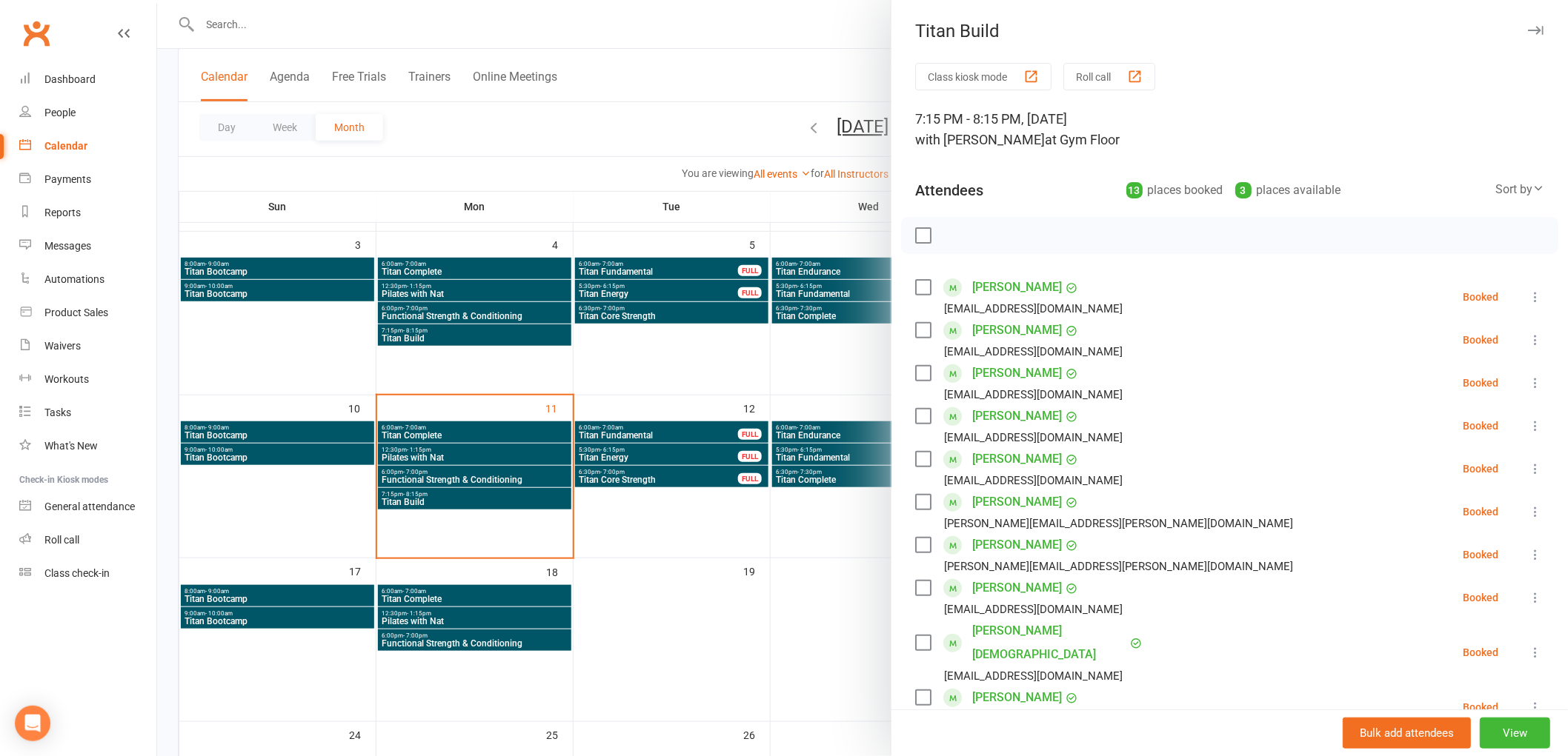
click at [1532, 743] on div "Bulk add attendees View" at bounding box center [1230, 733] width 677 height 47
click at [1481, 747] on button "View" at bounding box center [1515, 733] width 70 height 31
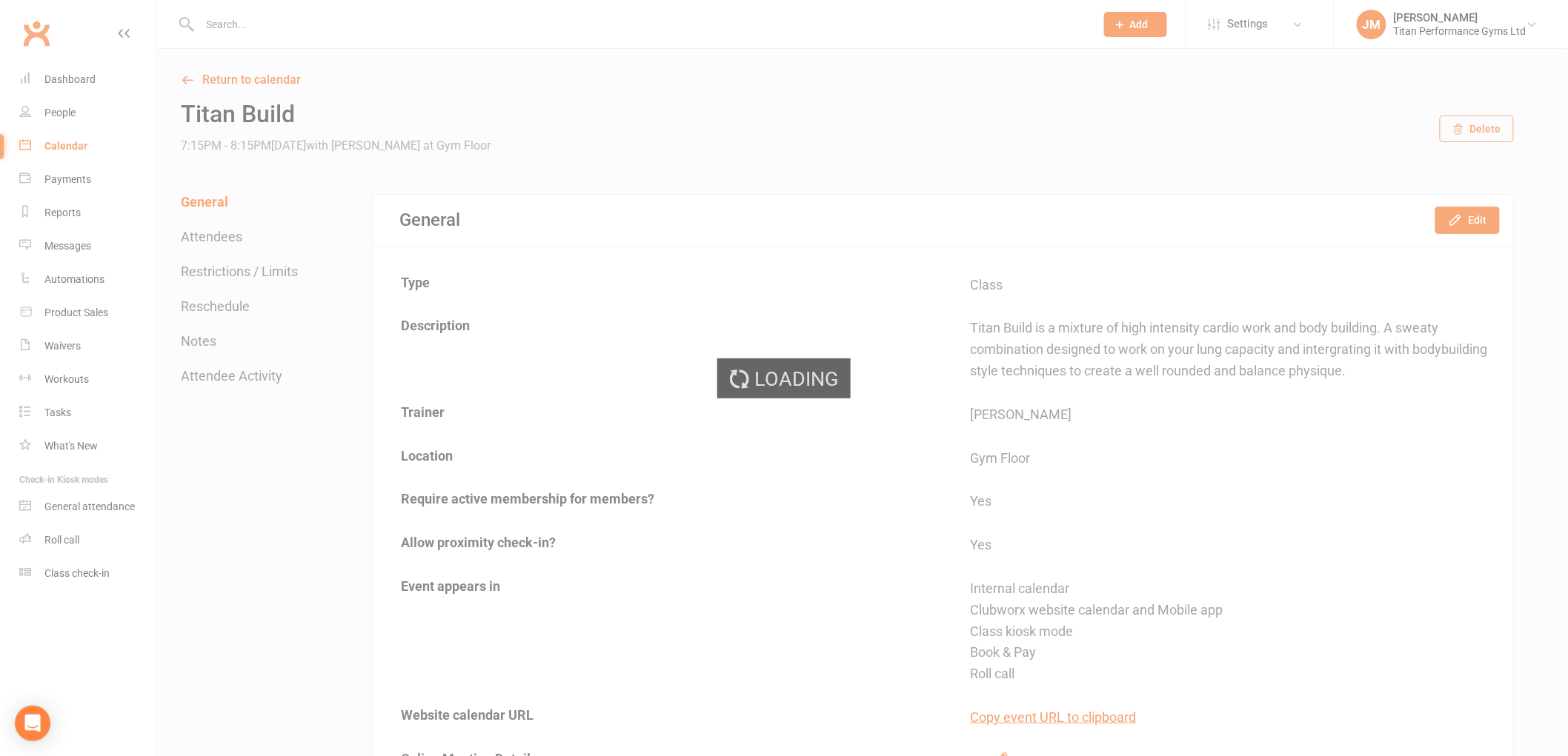
click at [221, 300] on div "Loading" at bounding box center [784, 378] width 1568 height 756
click at [221, 300] on button "Reschedule" at bounding box center [215, 307] width 69 height 15
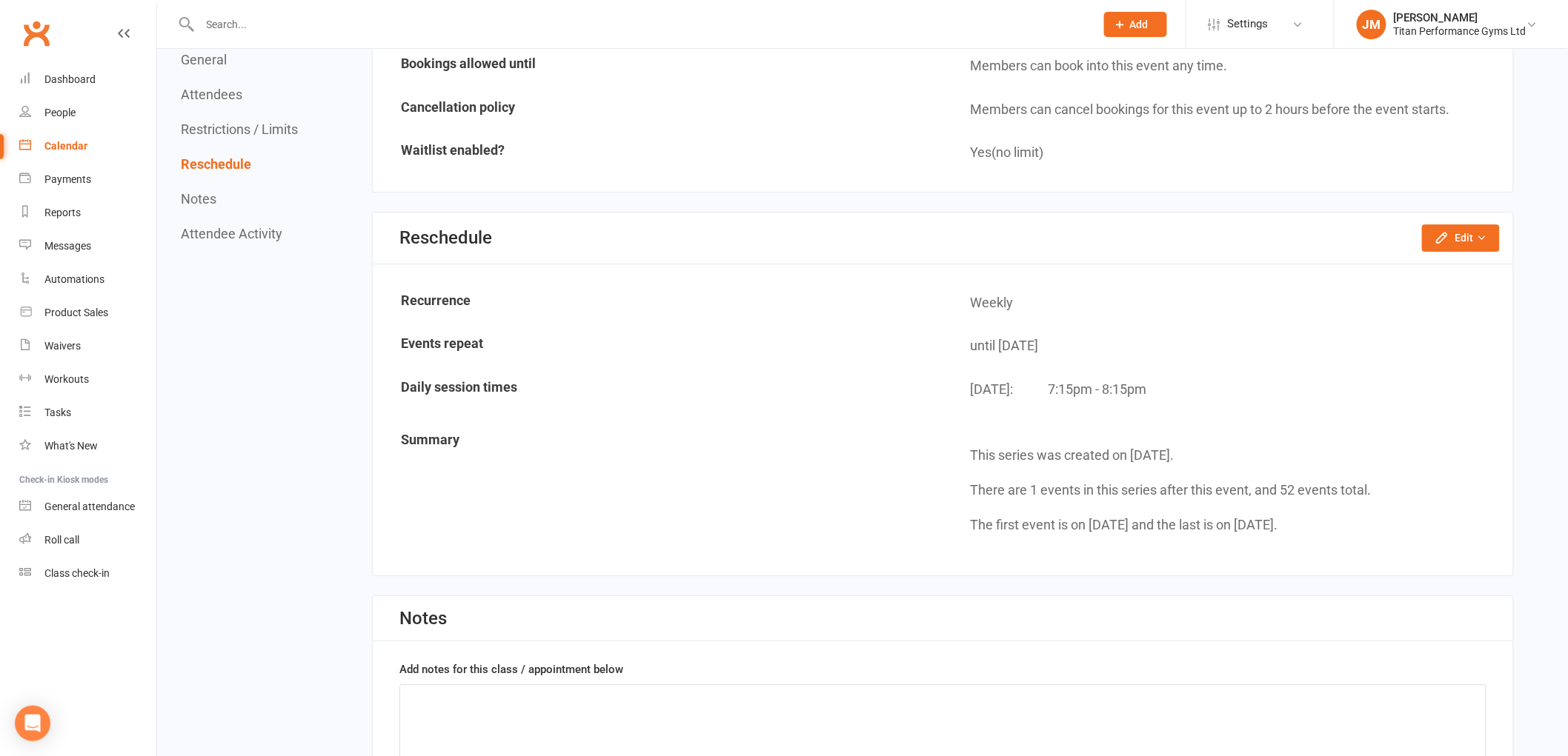
scroll to position [1881, 0]
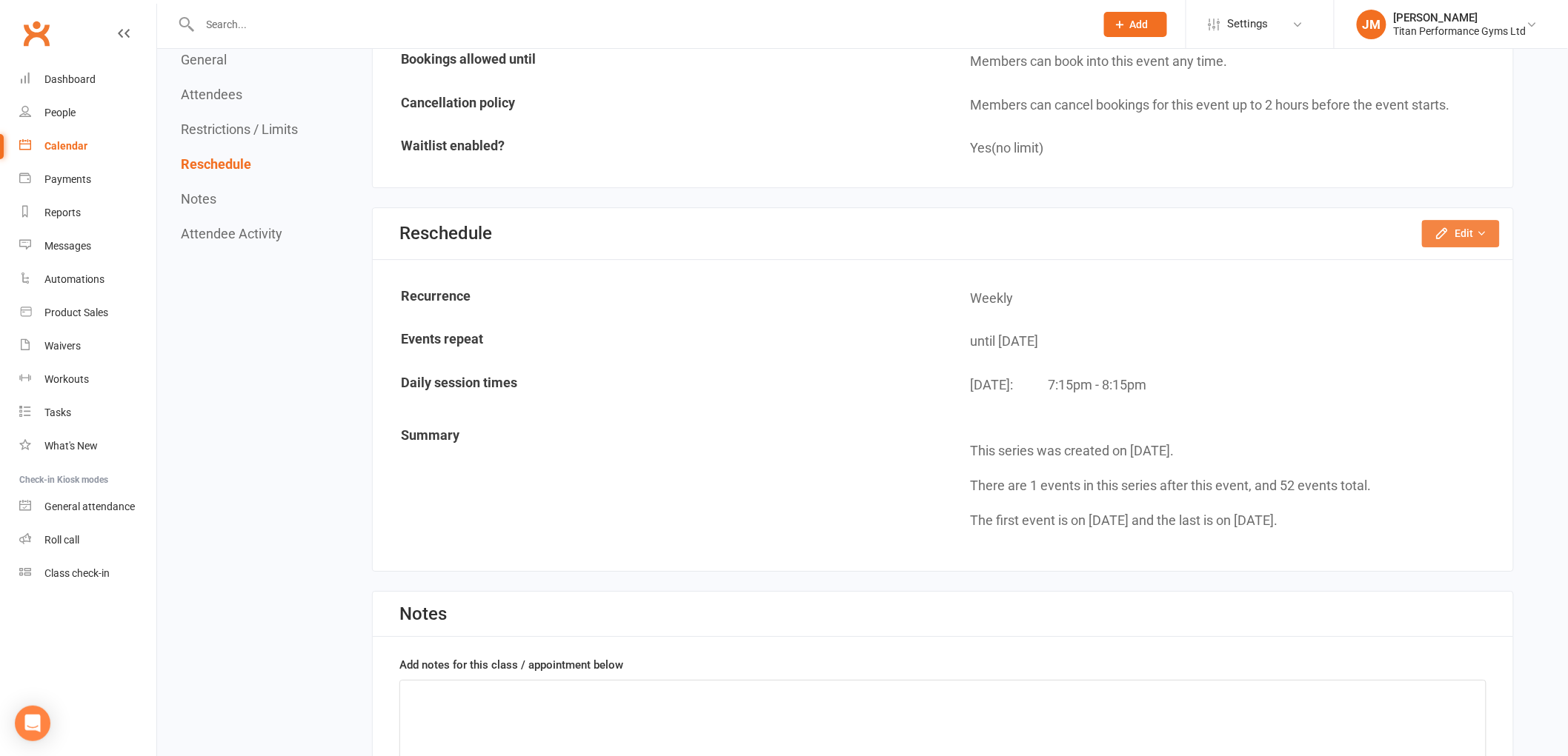
click at [1454, 220] on button "Edit" at bounding box center [1460, 233] width 78 height 27
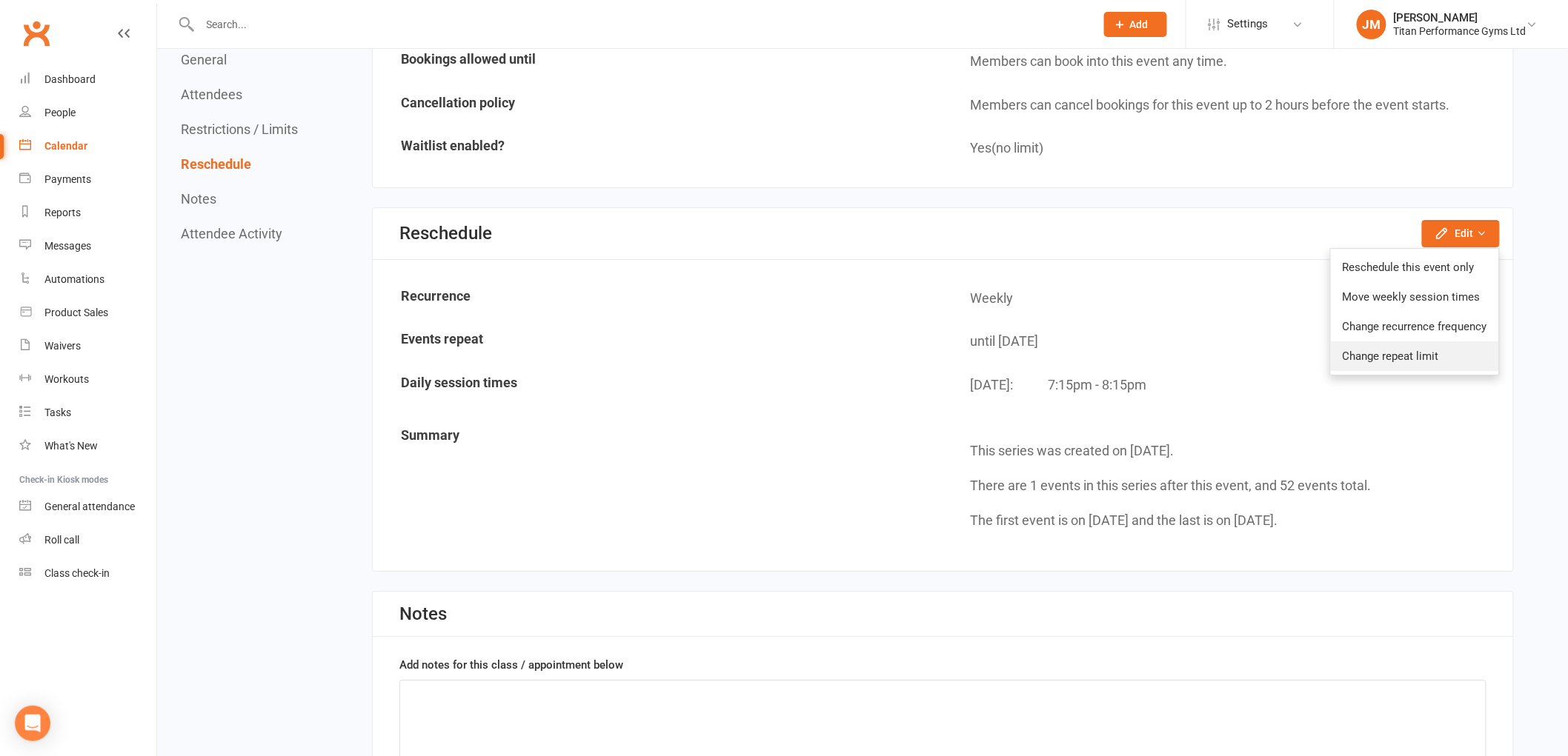
click at [1398, 350] on link "Change repeat limit" at bounding box center [1415, 356] width 168 height 30
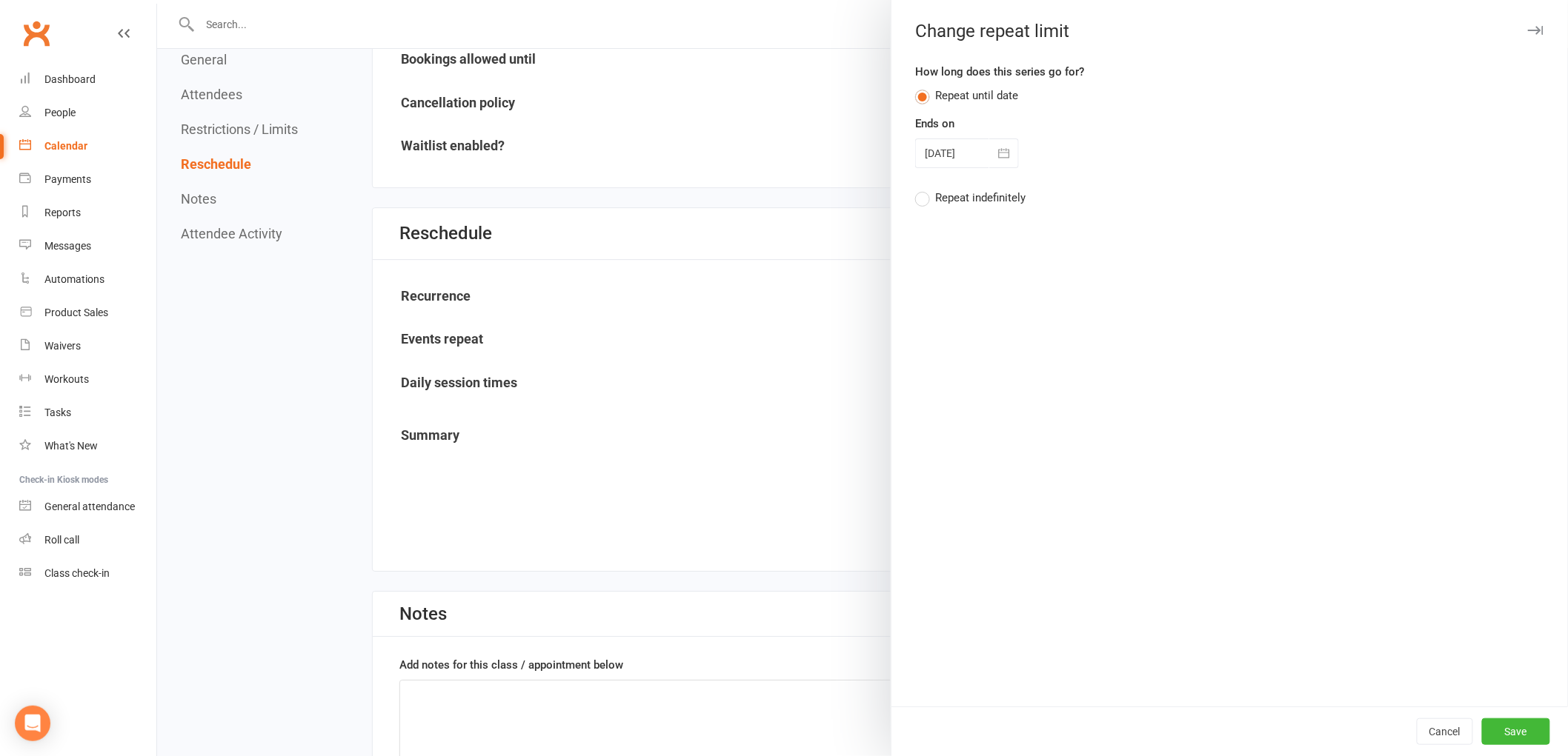
click at [964, 168] on div "How long does this series go for? Repeat until date Ends on [DATE] [DATE] Sun M…" at bounding box center [1229, 140] width 629 height 154
click at [989, 152] on button "button" at bounding box center [1004, 153] width 30 height 30
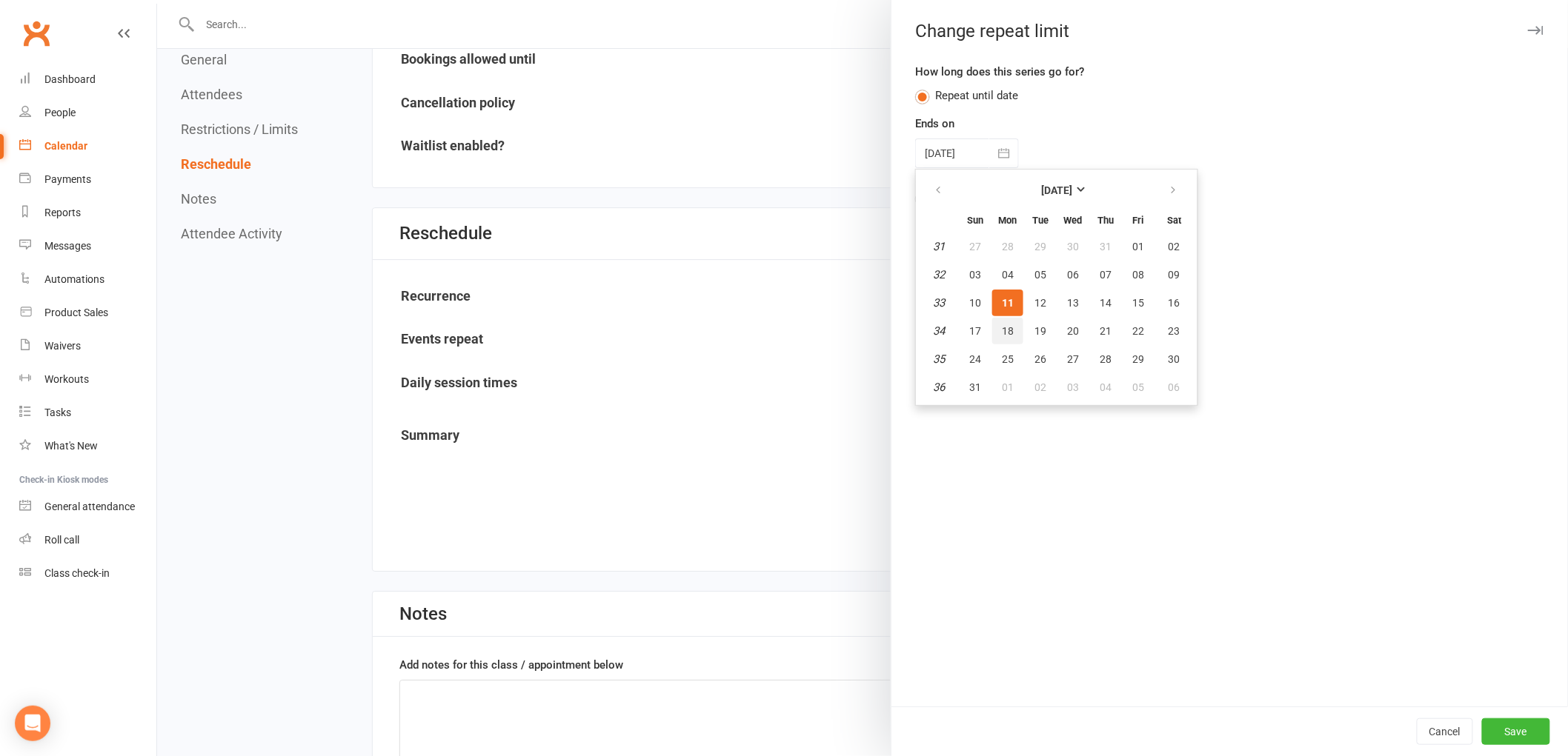
click at [1002, 325] on span "18" at bounding box center [1008, 331] width 12 height 12
type input "[DATE]"
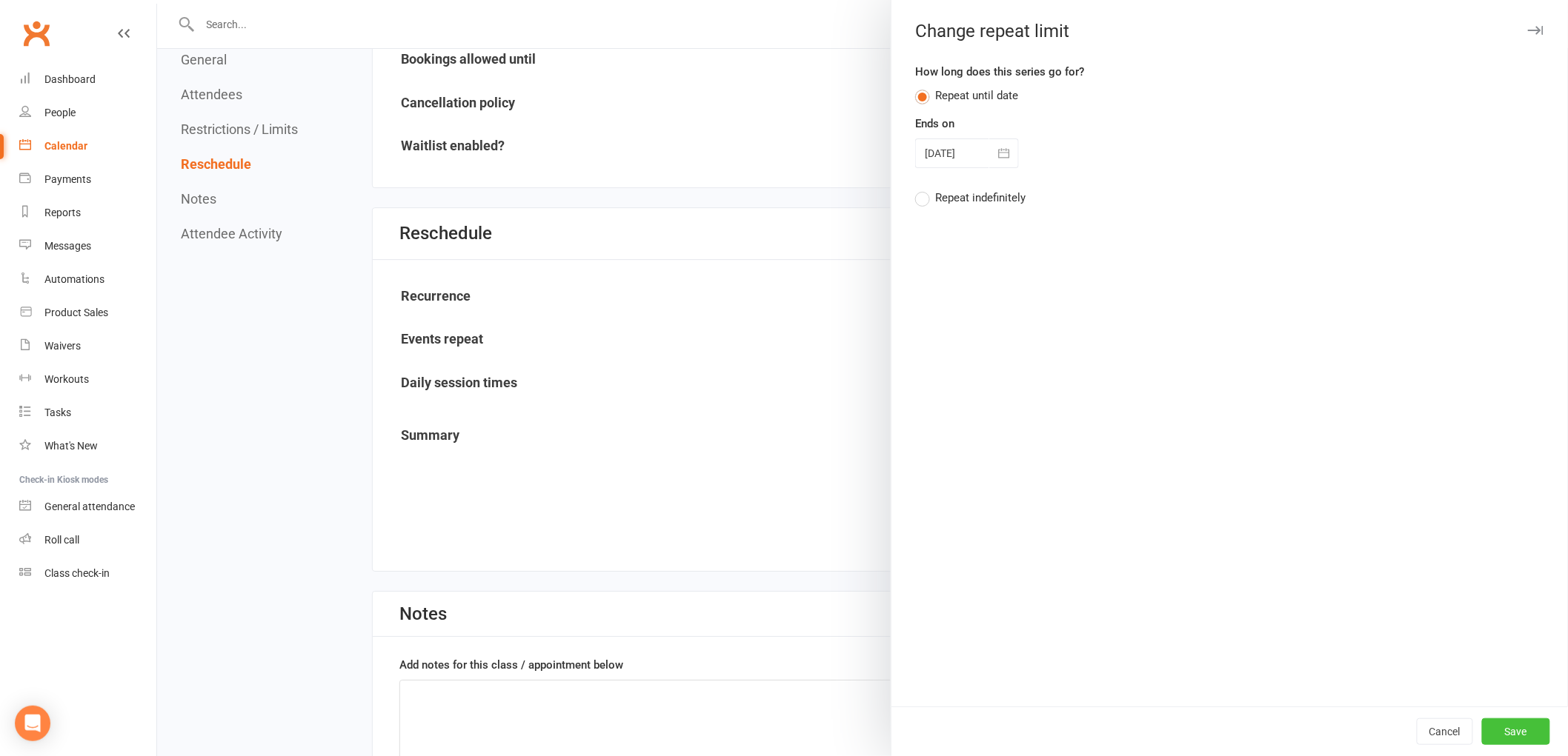
click at [1489, 723] on button "Save" at bounding box center [1516, 731] width 69 height 27
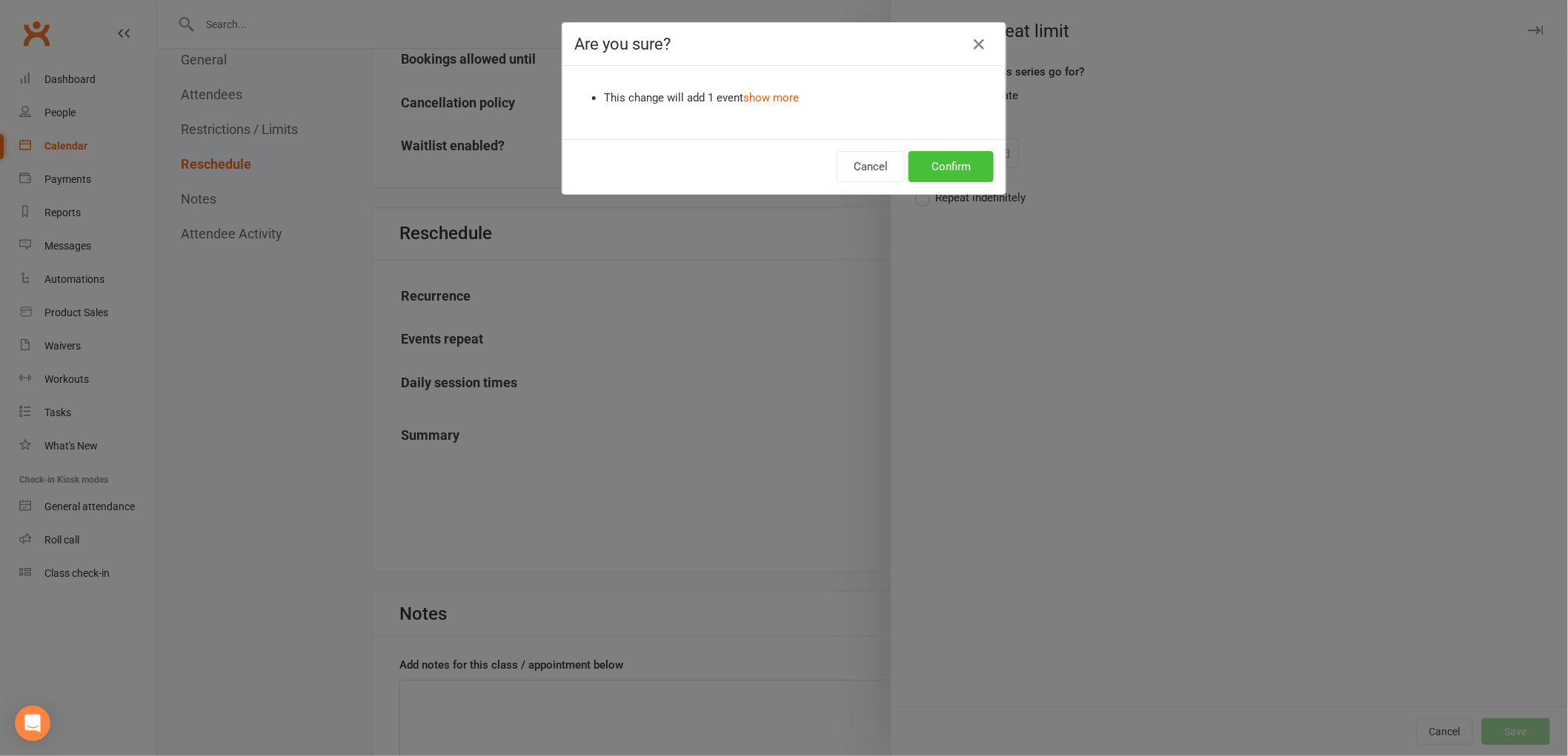
drag, startPoint x: 908, startPoint y: 142, endPoint x: 933, endPoint y: 173, distance: 39.8
click at [908, 143] on div "Cancel Confirm" at bounding box center [784, 167] width 443 height 55
click at [933, 173] on button "Confirm" at bounding box center [951, 166] width 85 height 31
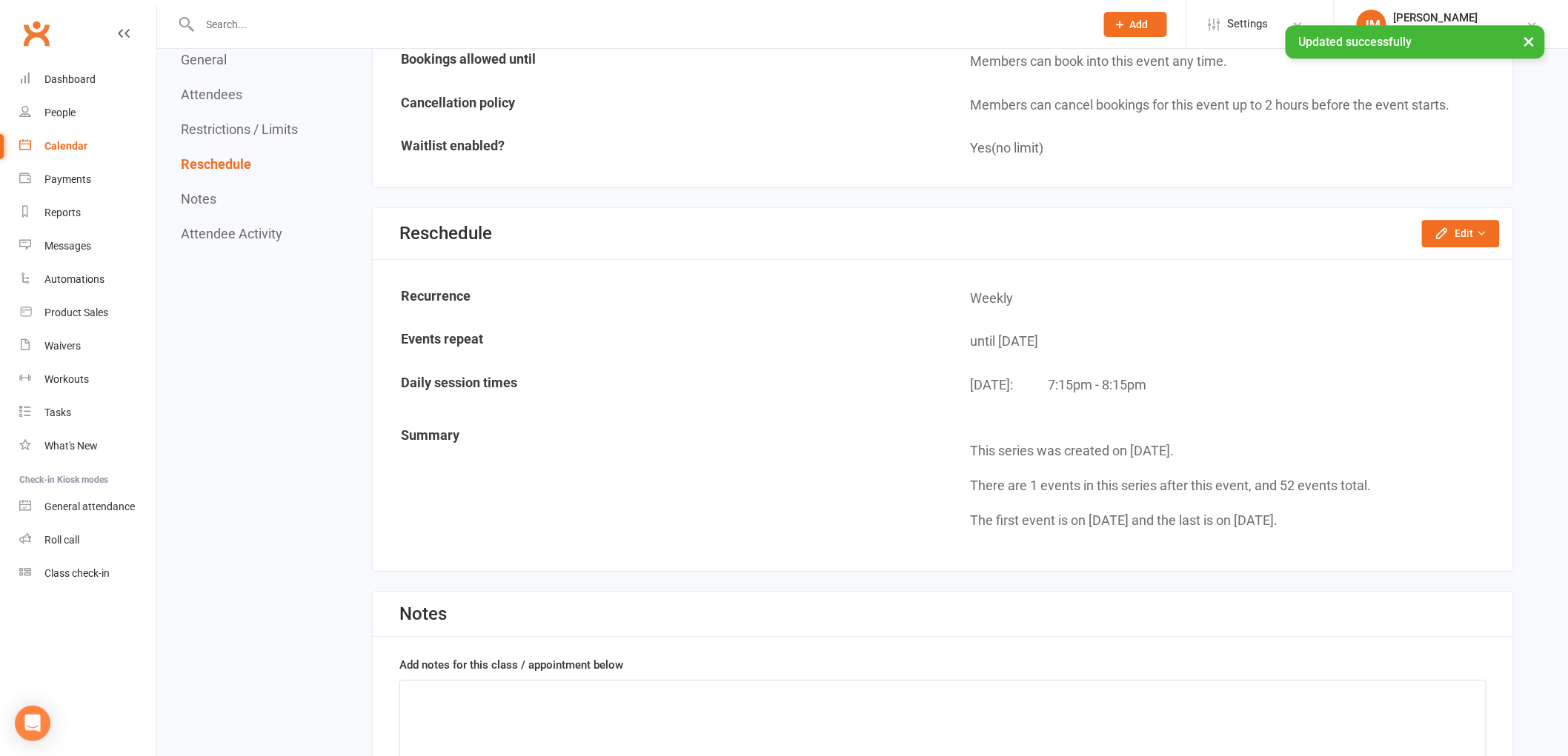
click at [91, 151] on link "Calendar" at bounding box center [87, 146] width 137 height 33
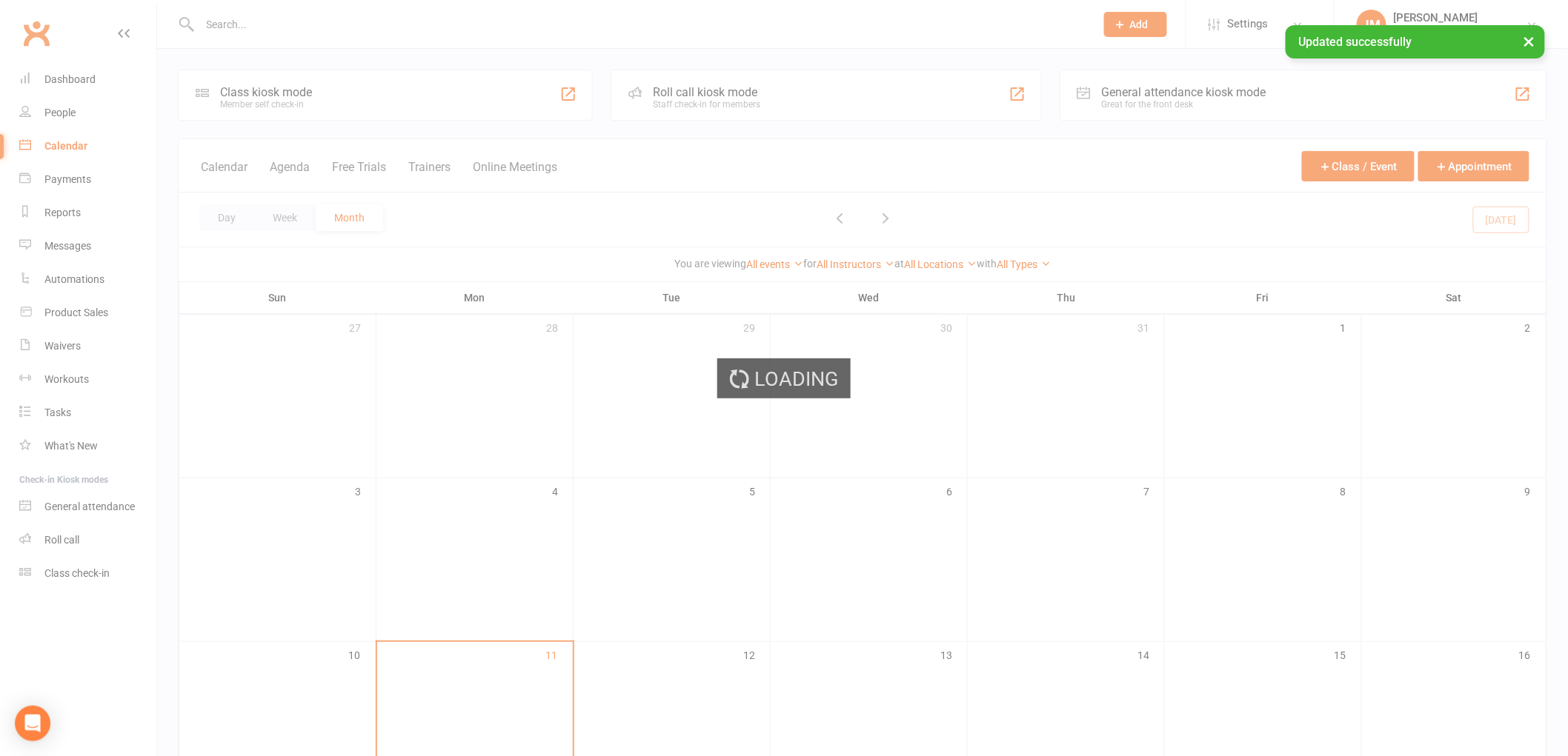
click at [1023, 258] on div "Loading" at bounding box center [784, 378] width 1568 height 756
click at [1023, 260] on div "Loading" at bounding box center [784, 378] width 1568 height 756
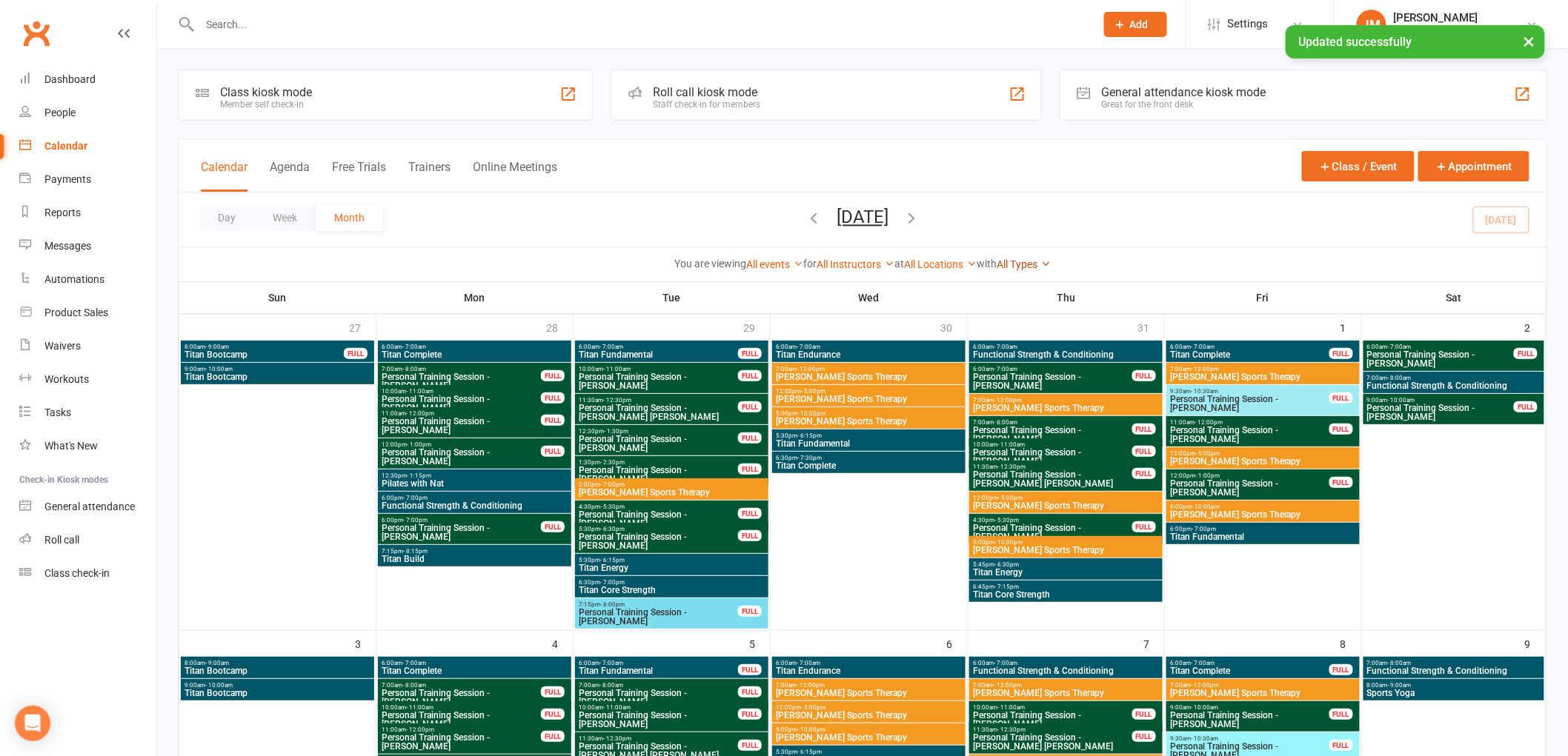
click at [1019, 268] on link "All Types" at bounding box center [1023, 265] width 54 height 12
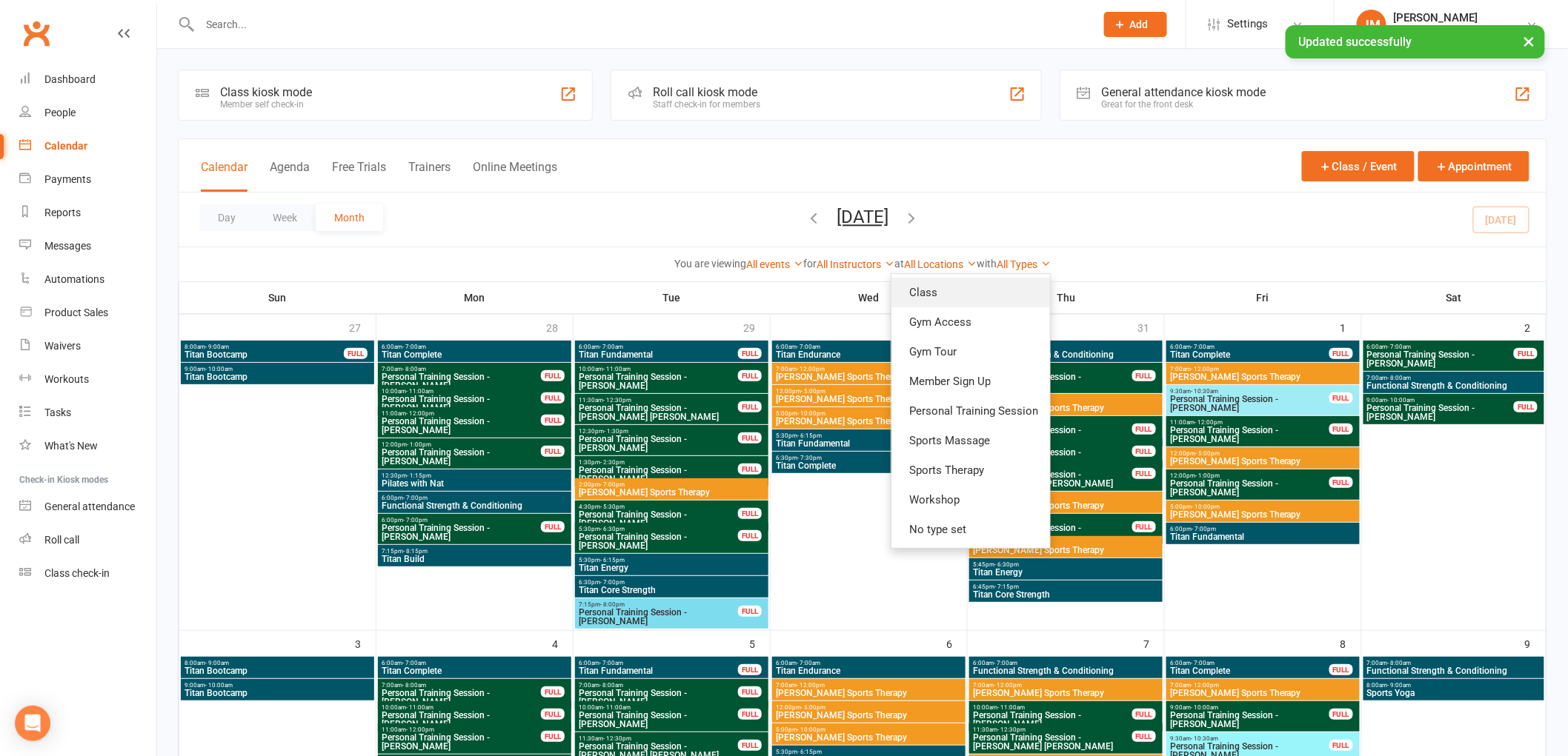
click at [1008, 277] on link "Class" at bounding box center [970, 292] width 158 height 30
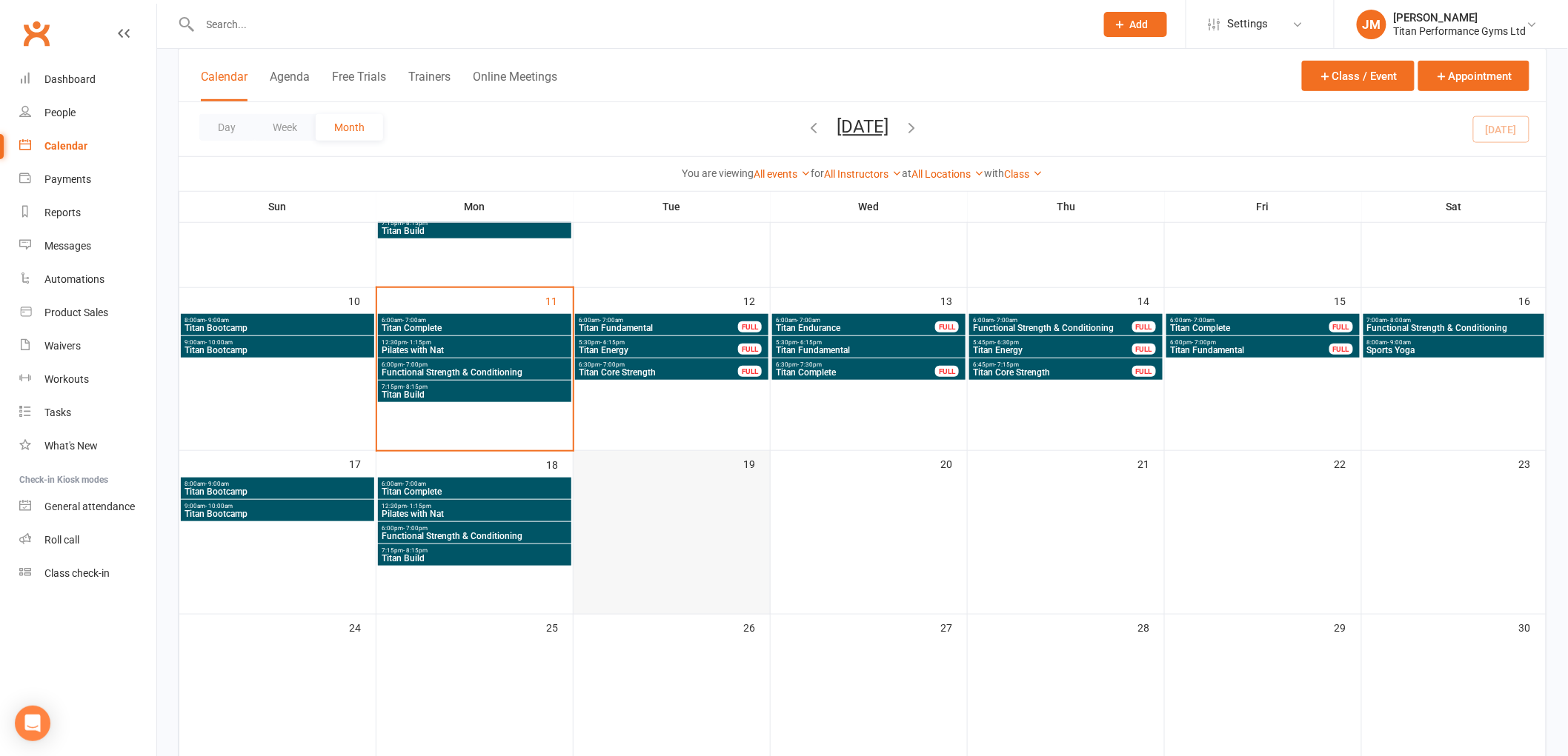
scroll to position [339, 0]
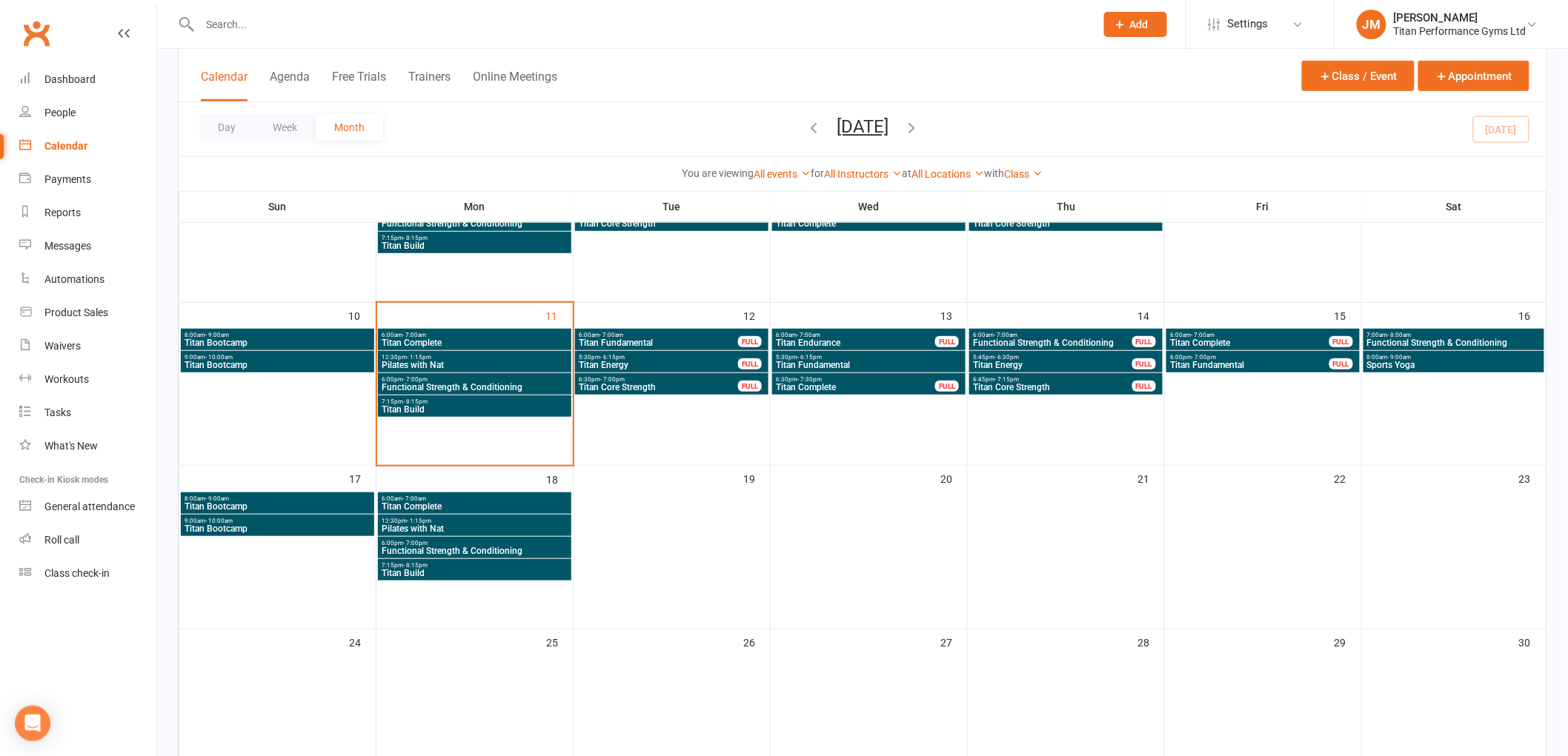
click at [684, 336] on span "6:00am - 7:00am" at bounding box center [659, 336] width 161 height 7
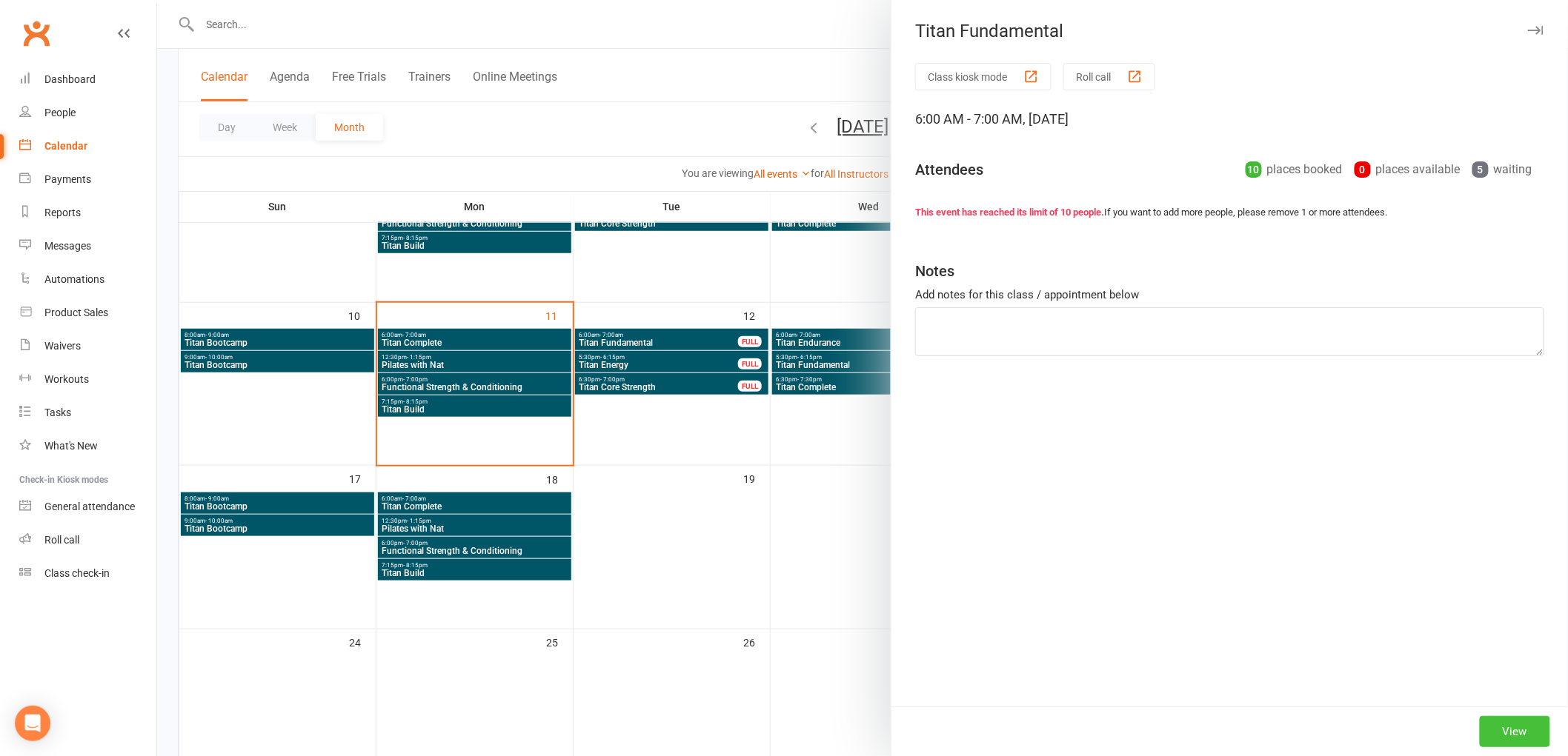
click at [1513, 742] on button "View" at bounding box center [1515, 732] width 70 height 31
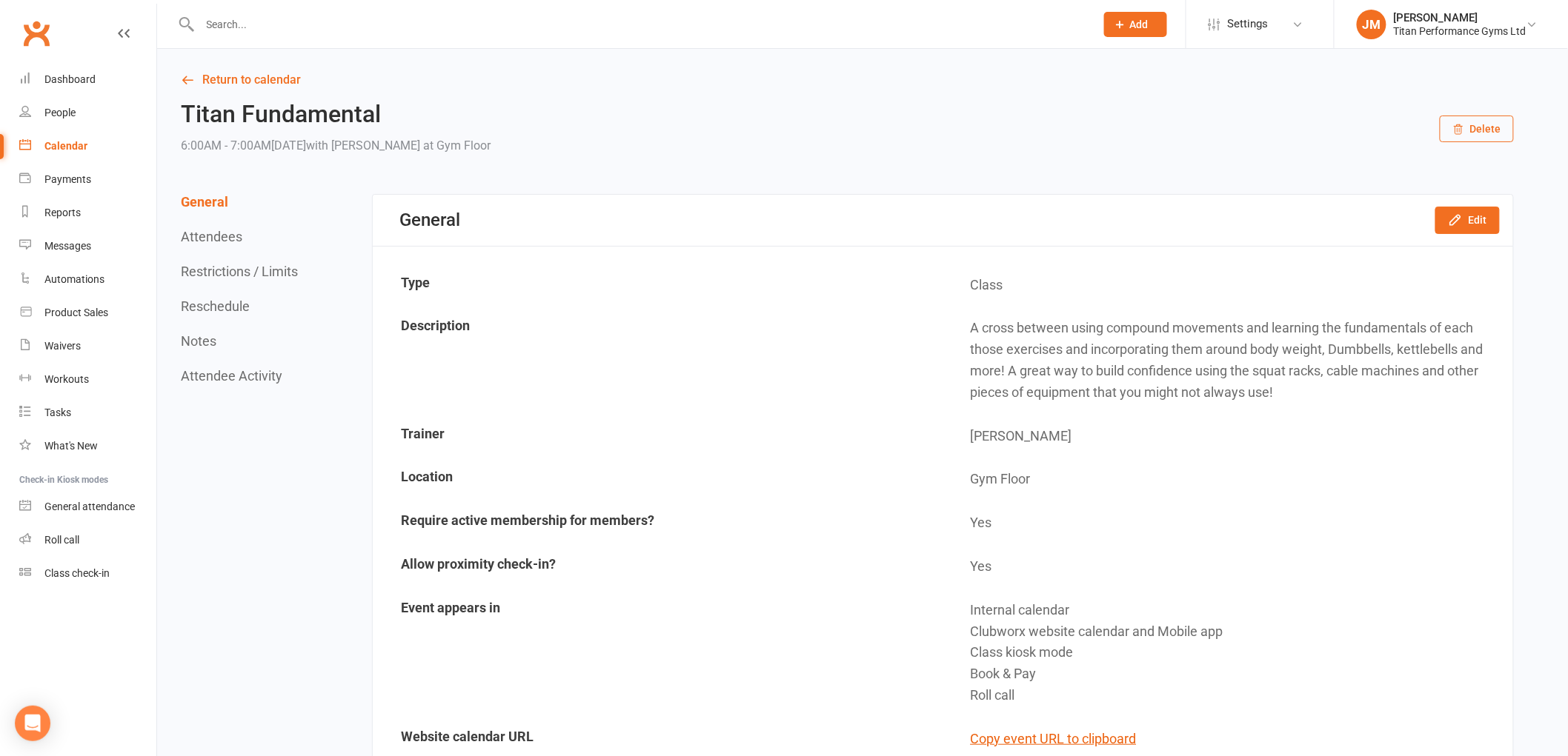
click at [209, 305] on button "Reschedule" at bounding box center [215, 307] width 69 height 15
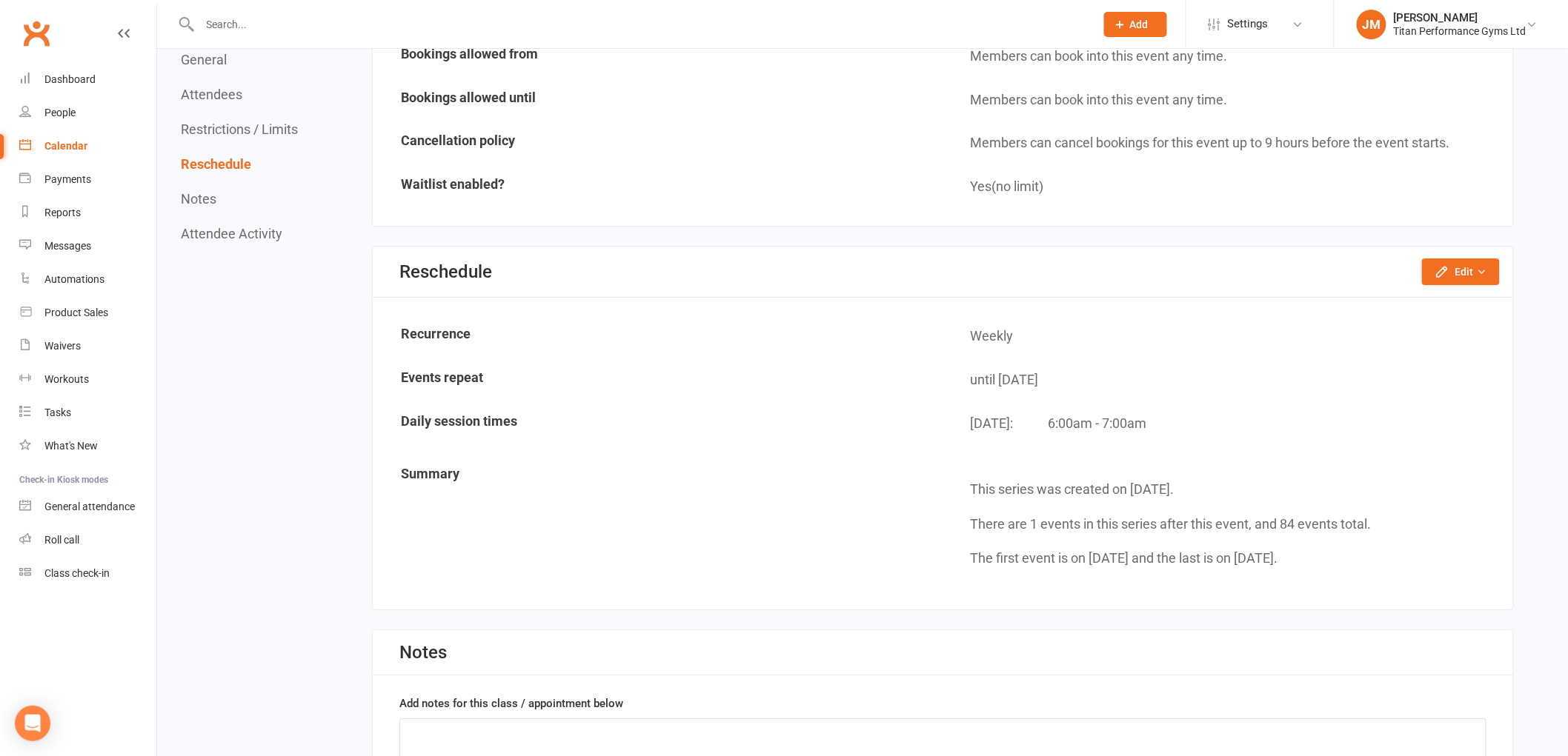
scroll to position [1992, 0]
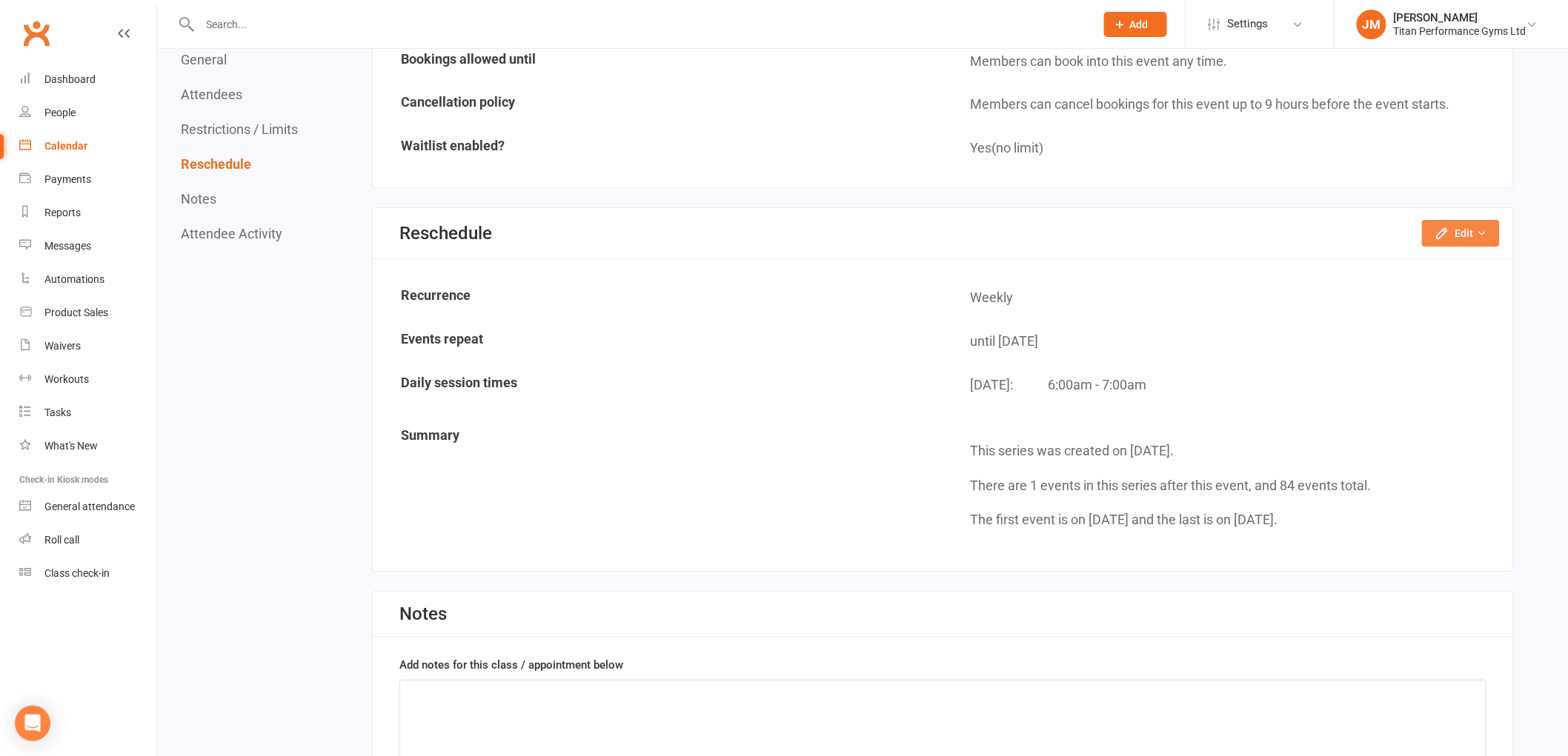
drag, startPoint x: 1484, startPoint y: 223, endPoint x: 1475, endPoint y: 241, distance: 20.1
click at [1481, 228] on icon "button" at bounding box center [1482, 233] width 10 height 10
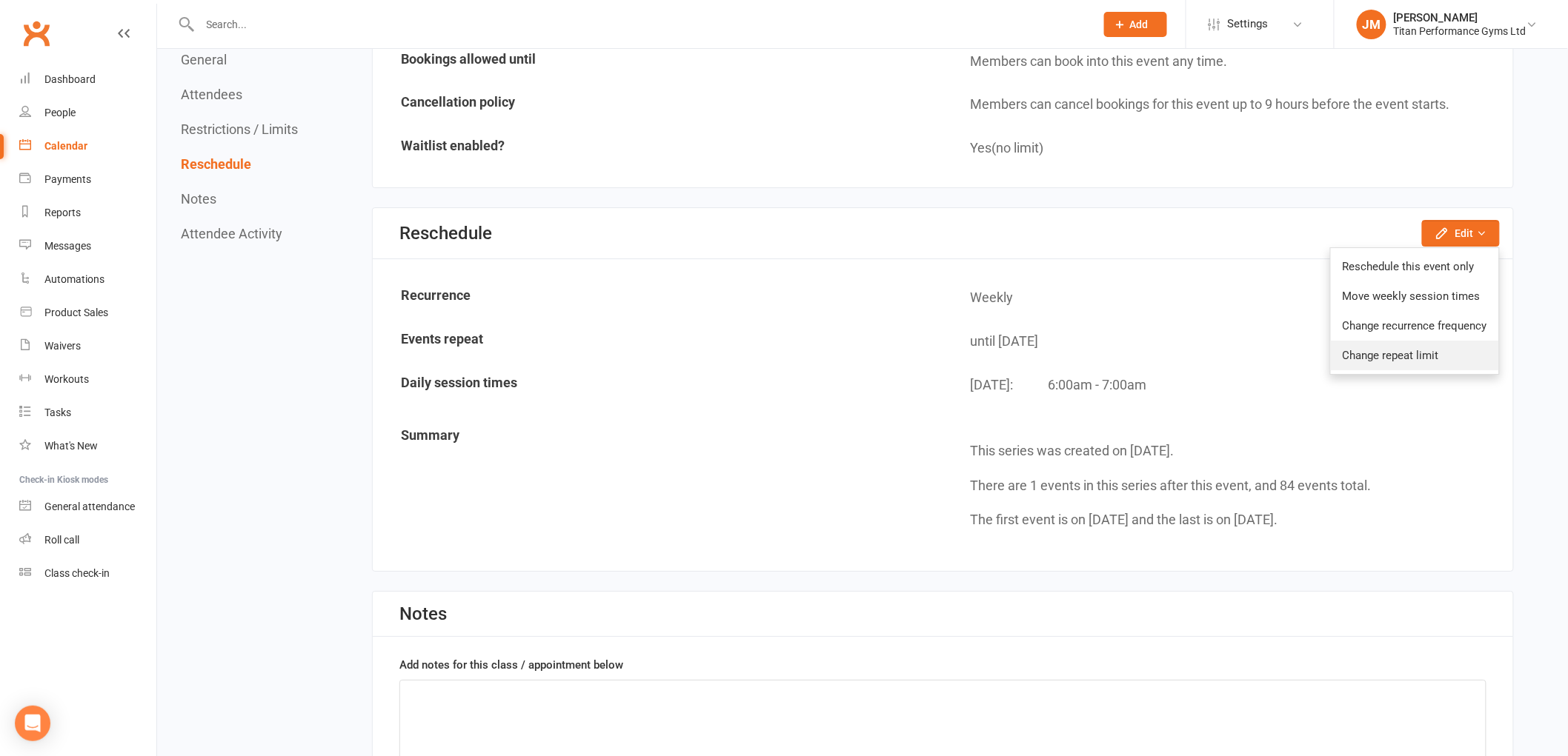
click at [1423, 341] on link "Change repeat limit" at bounding box center [1415, 355] width 168 height 30
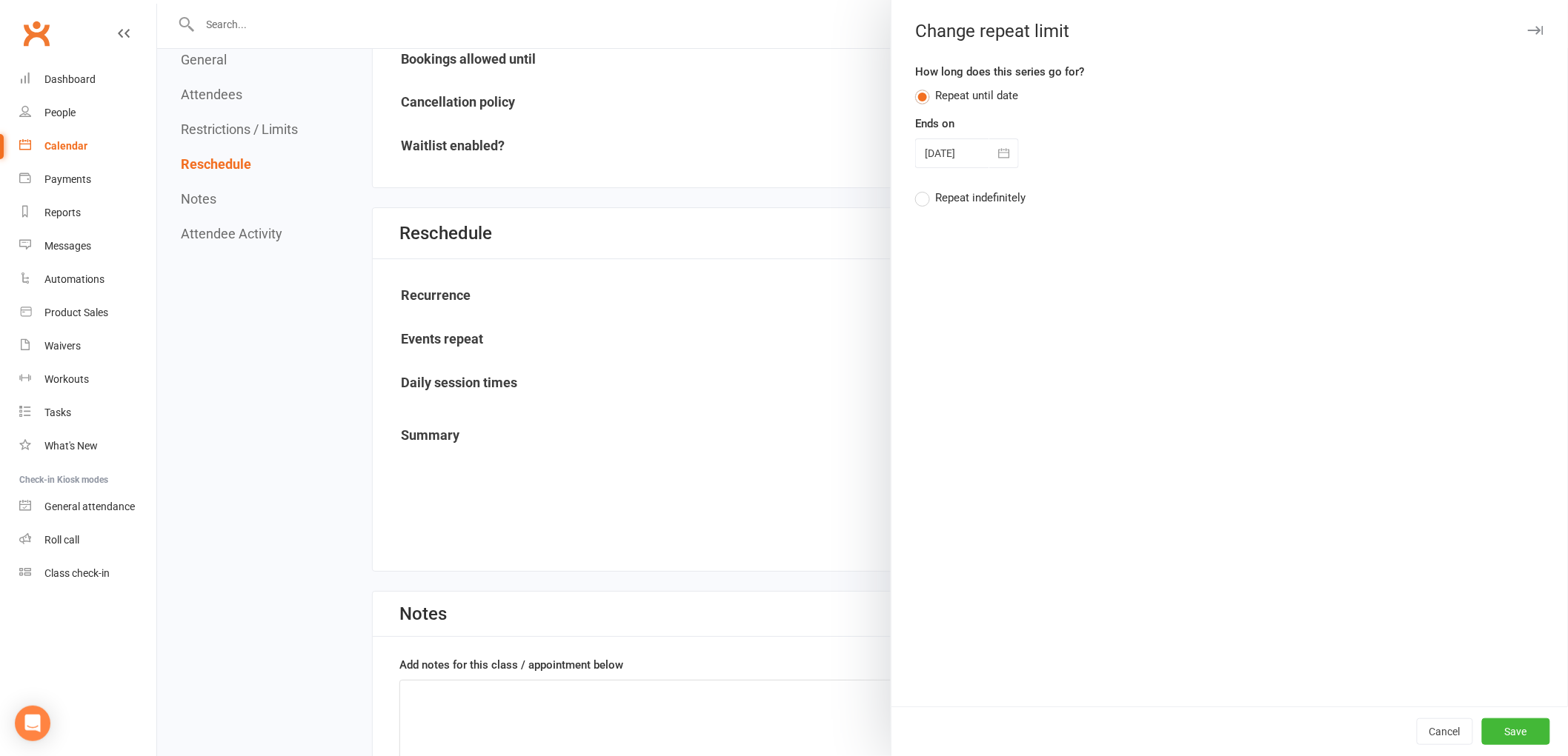
drag, startPoint x: 989, startPoint y: 156, endPoint x: 1034, endPoint y: 217, distance: 75.8
click at [989, 156] on button "button" at bounding box center [1004, 153] width 30 height 30
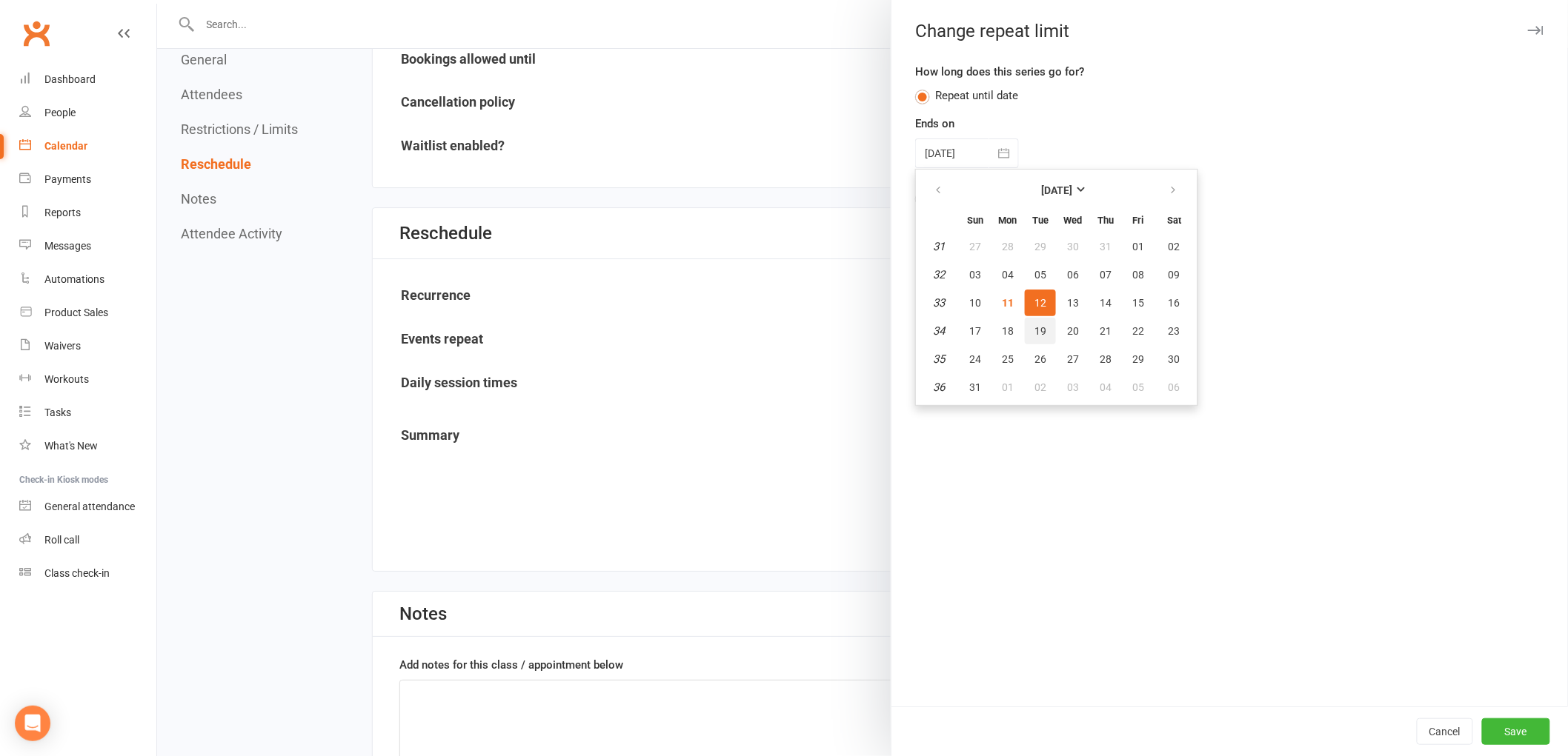
click at [1024, 327] on button "19" at bounding box center [1040, 330] width 31 height 27
type input "[DATE]"
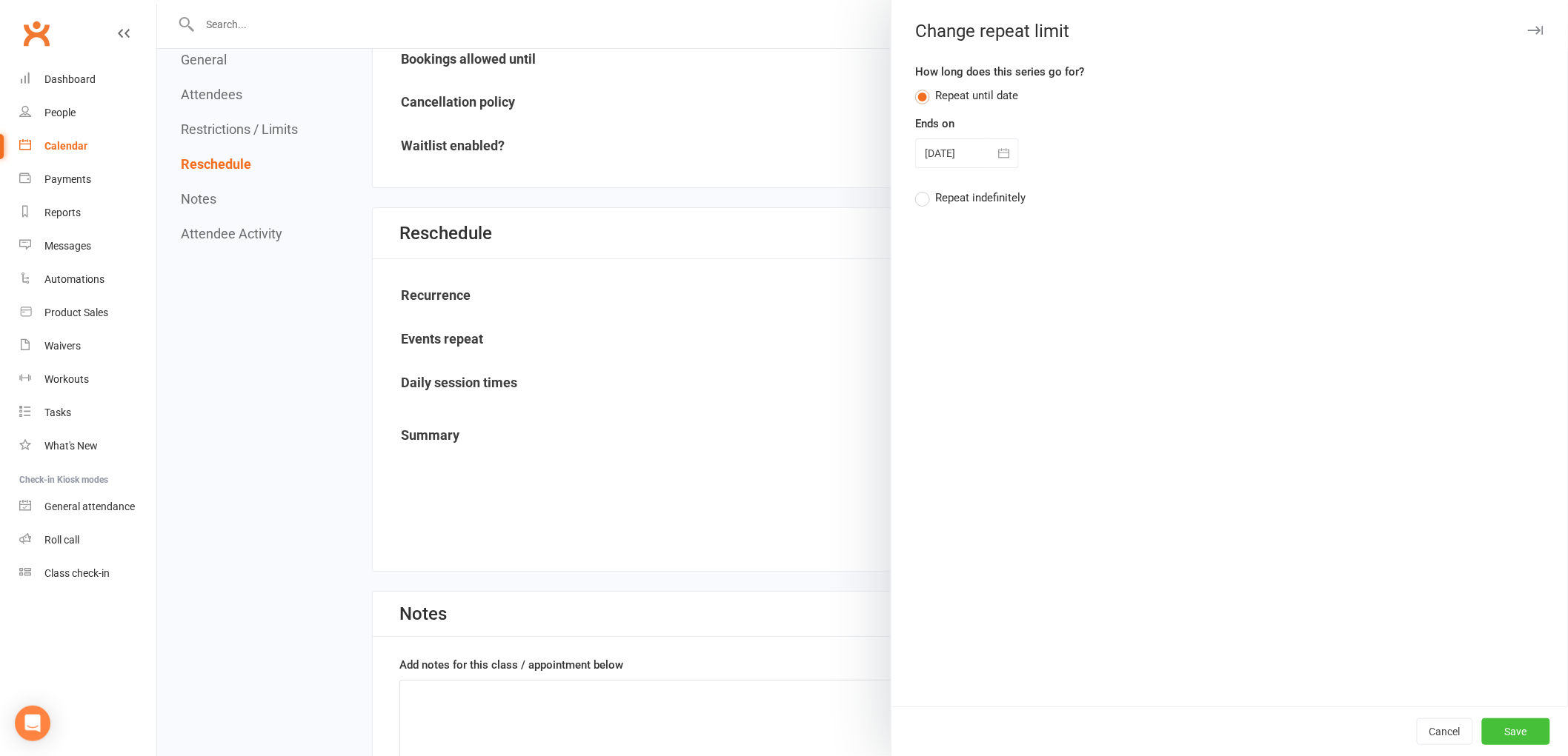
drag, startPoint x: 1492, startPoint y: 728, endPoint x: 1484, endPoint y: 723, distance: 9.4
click at [1490, 728] on button "Save" at bounding box center [1516, 731] width 69 height 27
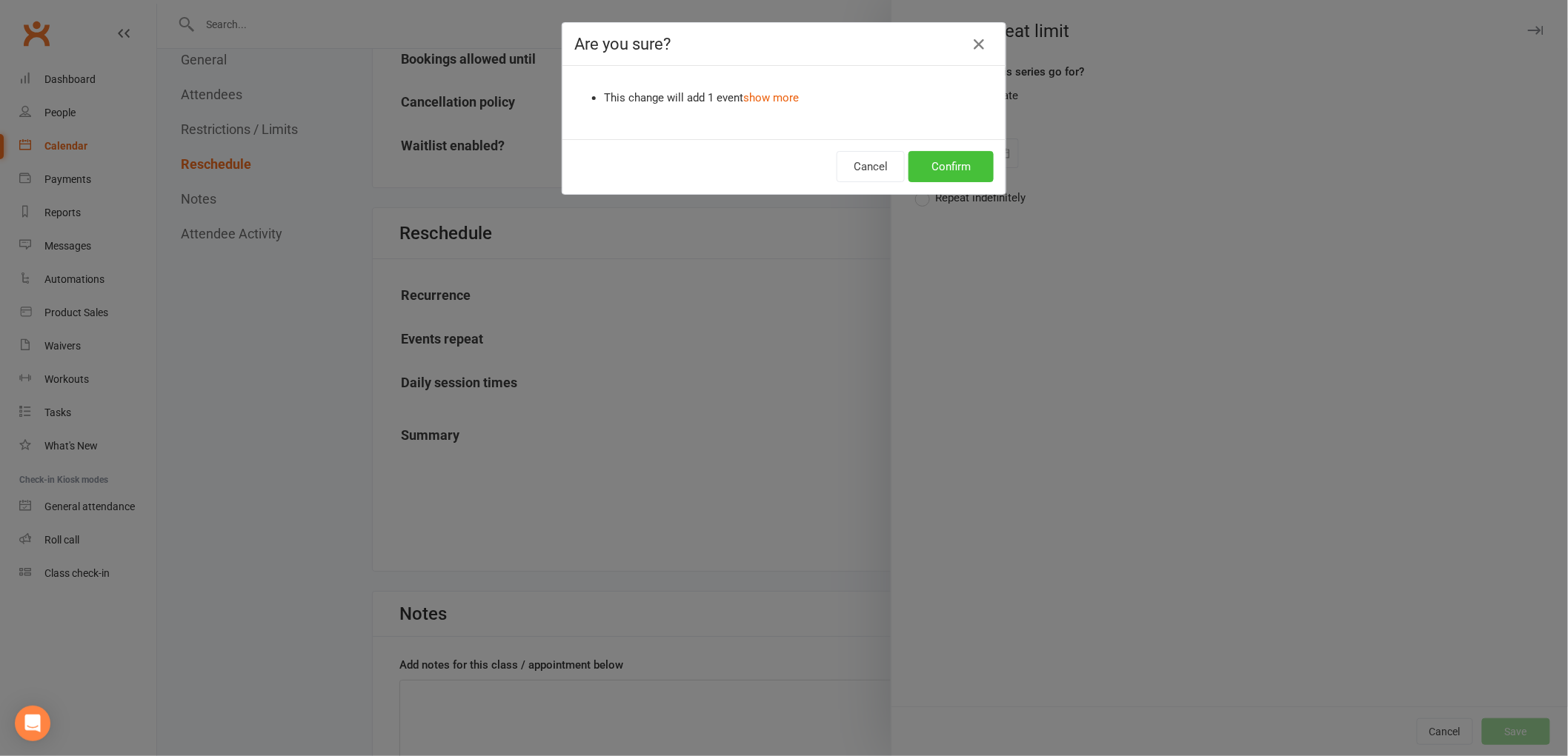
click at [964, 169] on button "Confirm" at bounding box center [951, 166] width 85 height 31
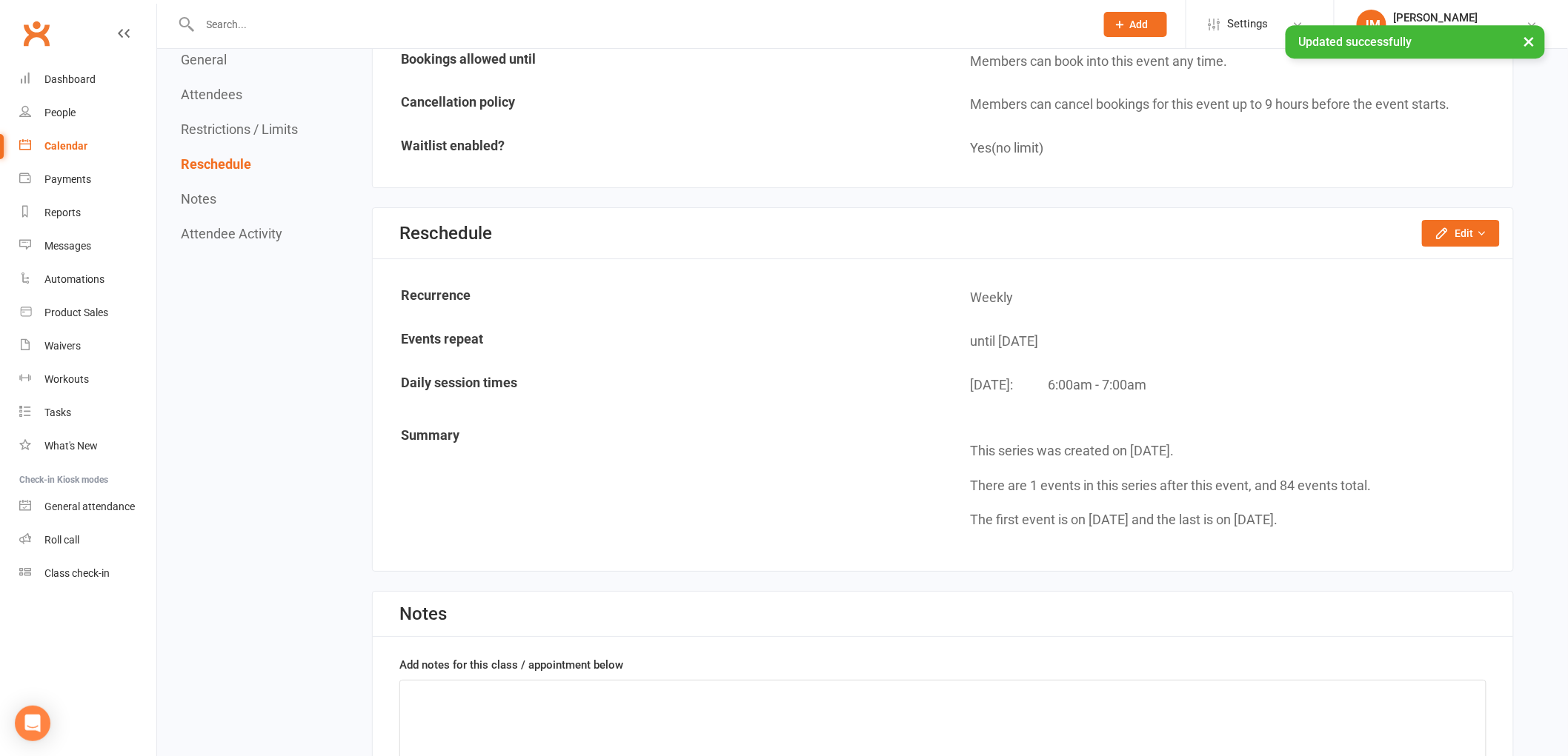
click at [84, 139] on link "Calendar" at bounding box center [87, 146] width 137 height 33
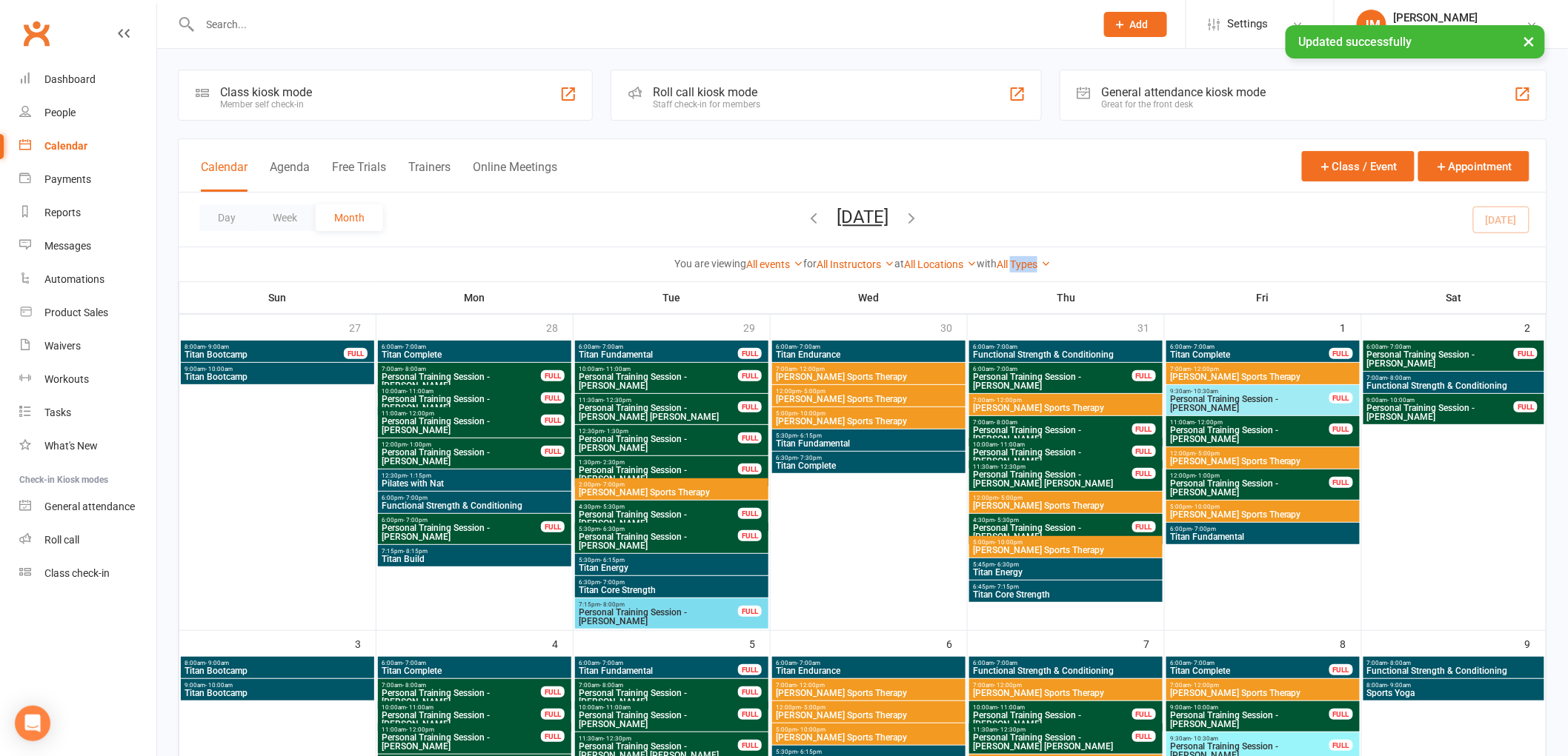
drag, startPoint x: 1035, startPoint y: 263, endPoint x: 1008, endPoint y: 284, distance: 34.2
click at [1034, 264] on link "All Types" at bounding box center [1023, 265] width 54 height 12
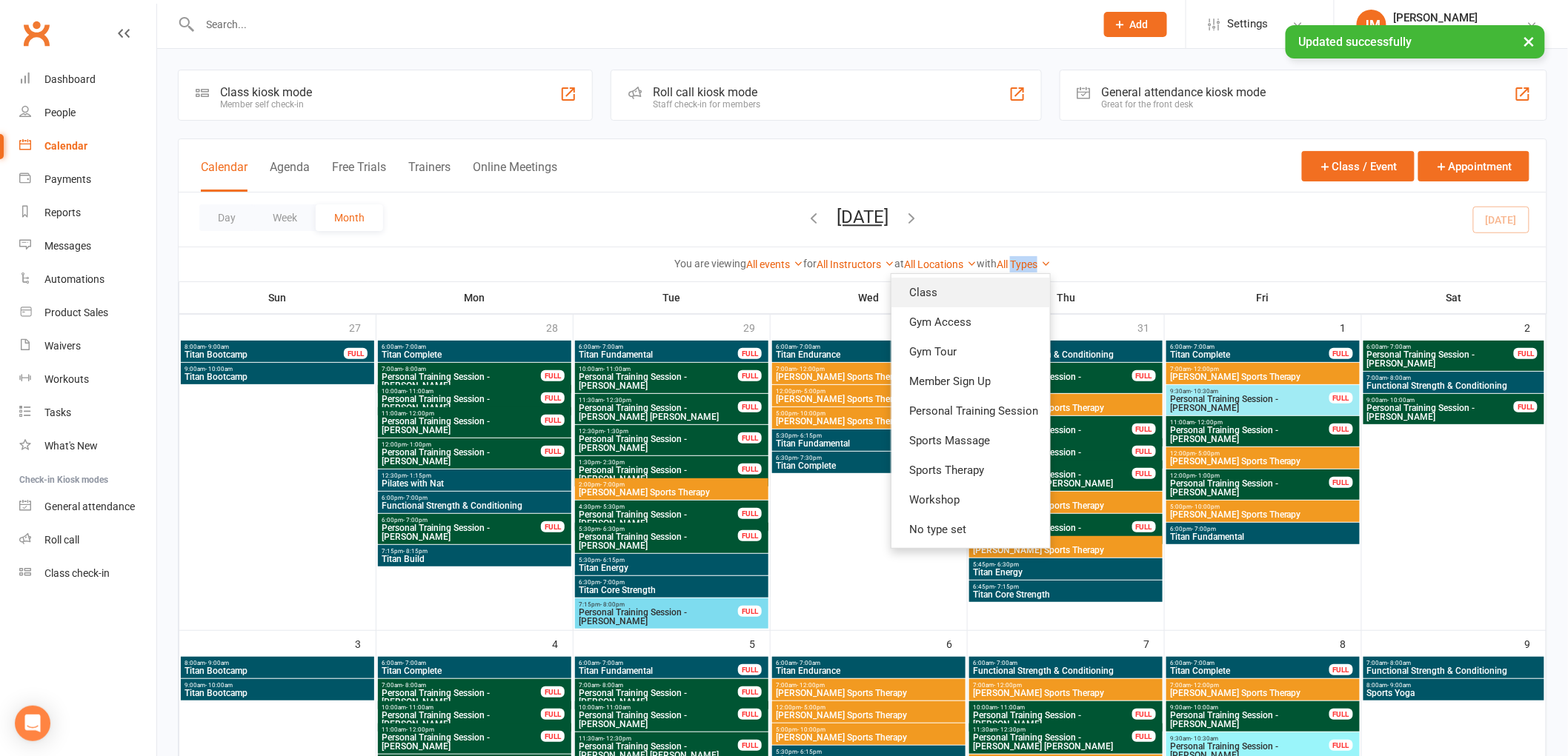
click at [997, 292] on link "Class" at bounding box center [970, 292] width 158 height 30
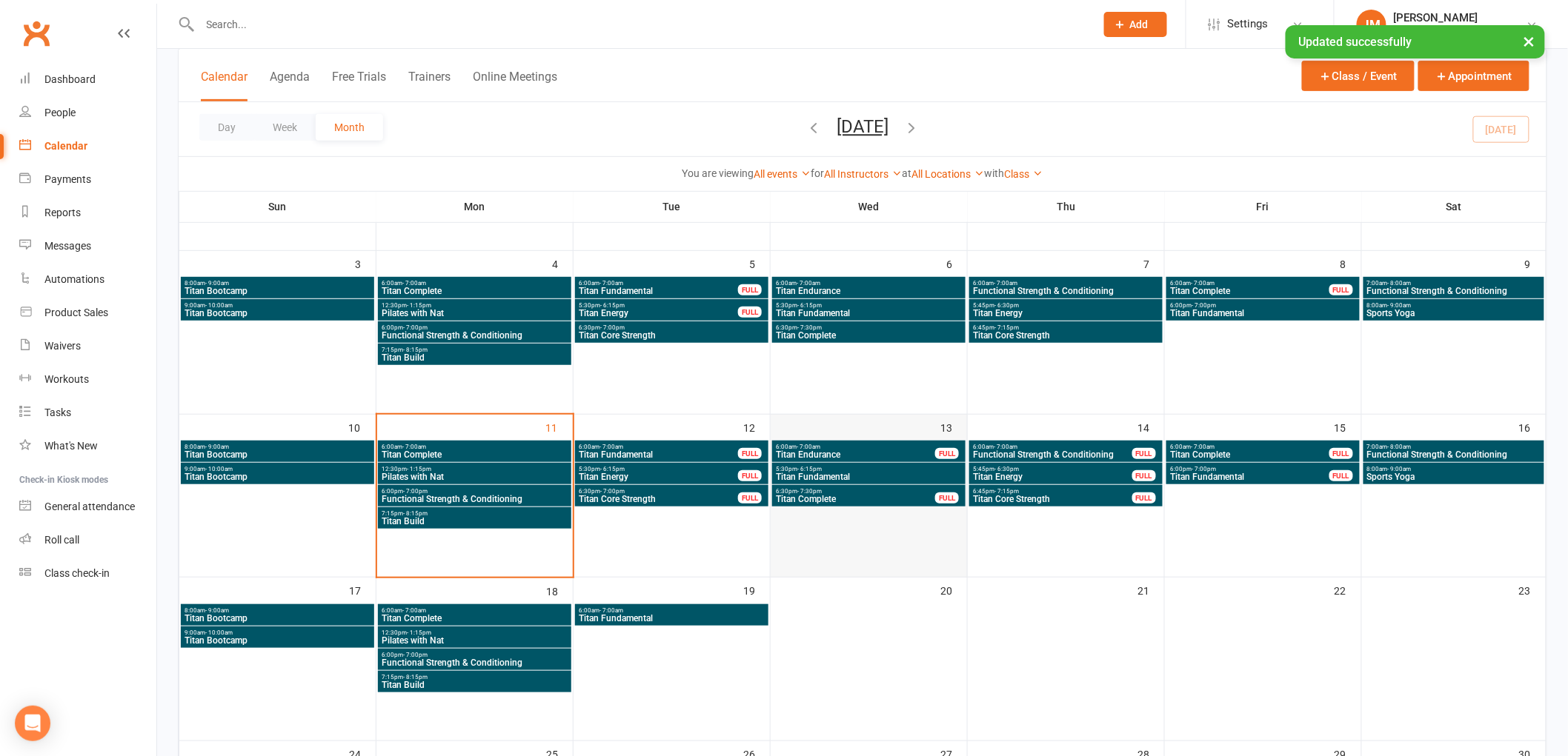
scroll to position [247, 0]
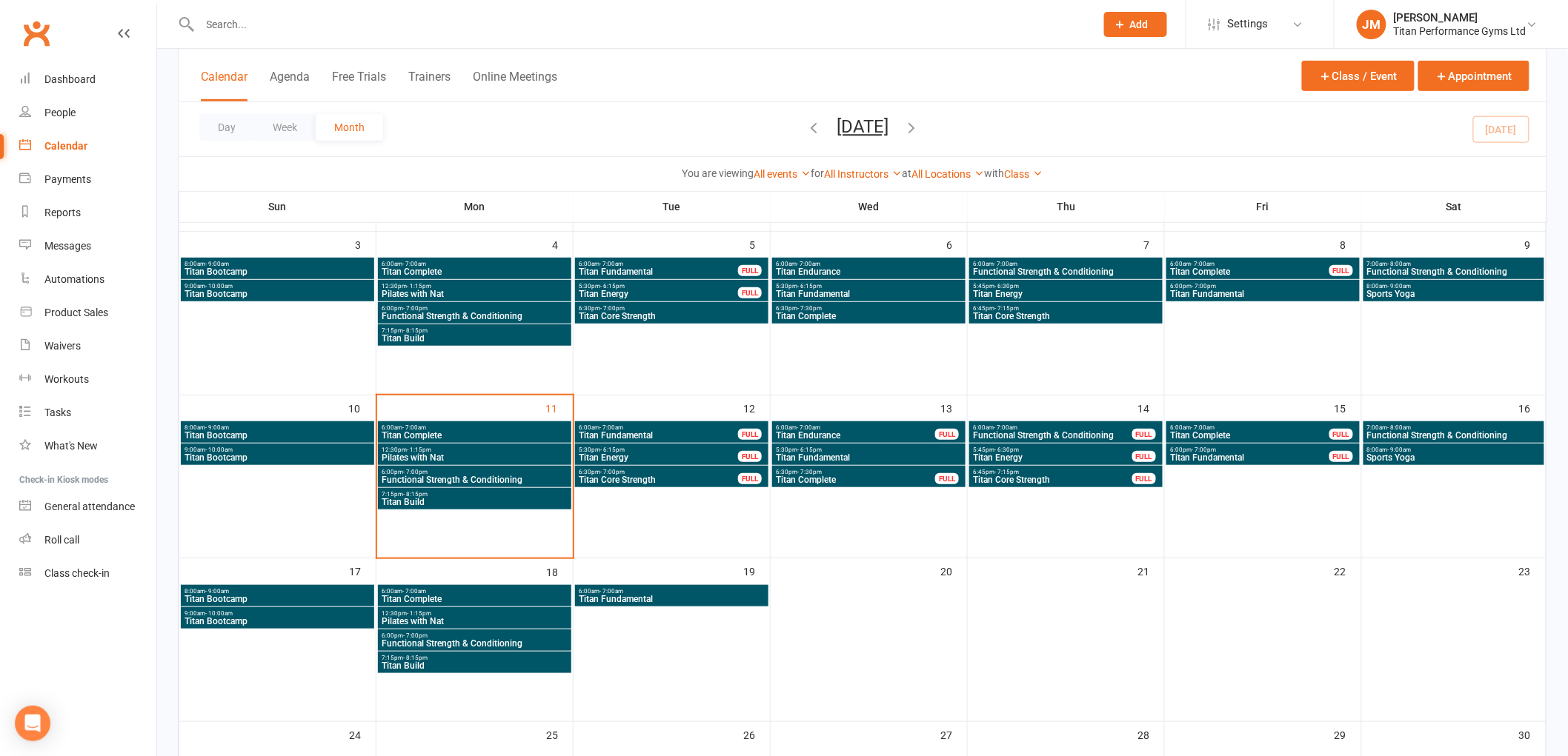
click at [671, 461] on span "Titan Energy" at bounding box center [659, 457] width 161 height 9
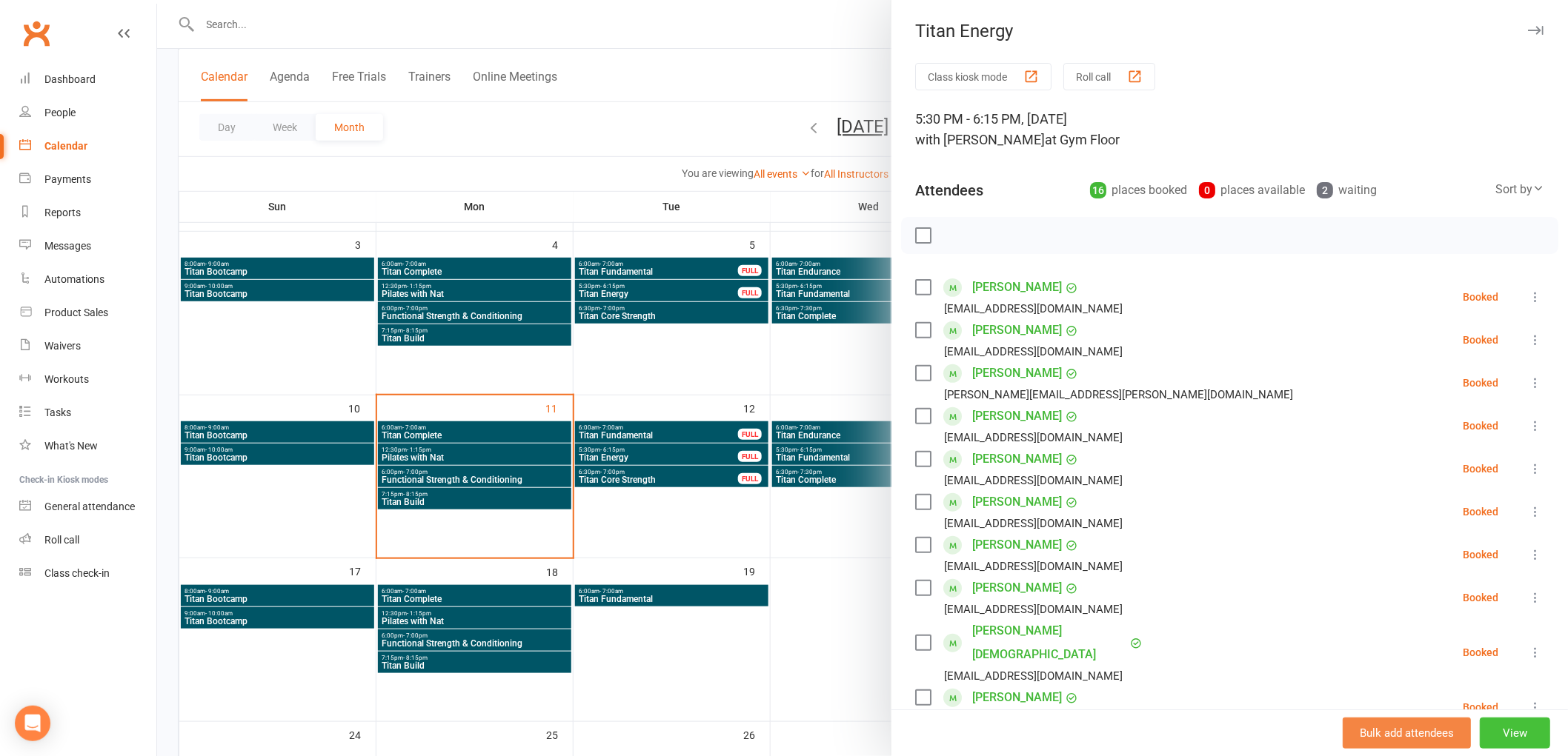
drag, startPoint x: 1511, startPoint y: 729, endPoint x: 1504, endPoint y: 715, distance: 15.7
click at [1511, 728] on button "View" at bounding box center [1515, 733] width 70 height 31
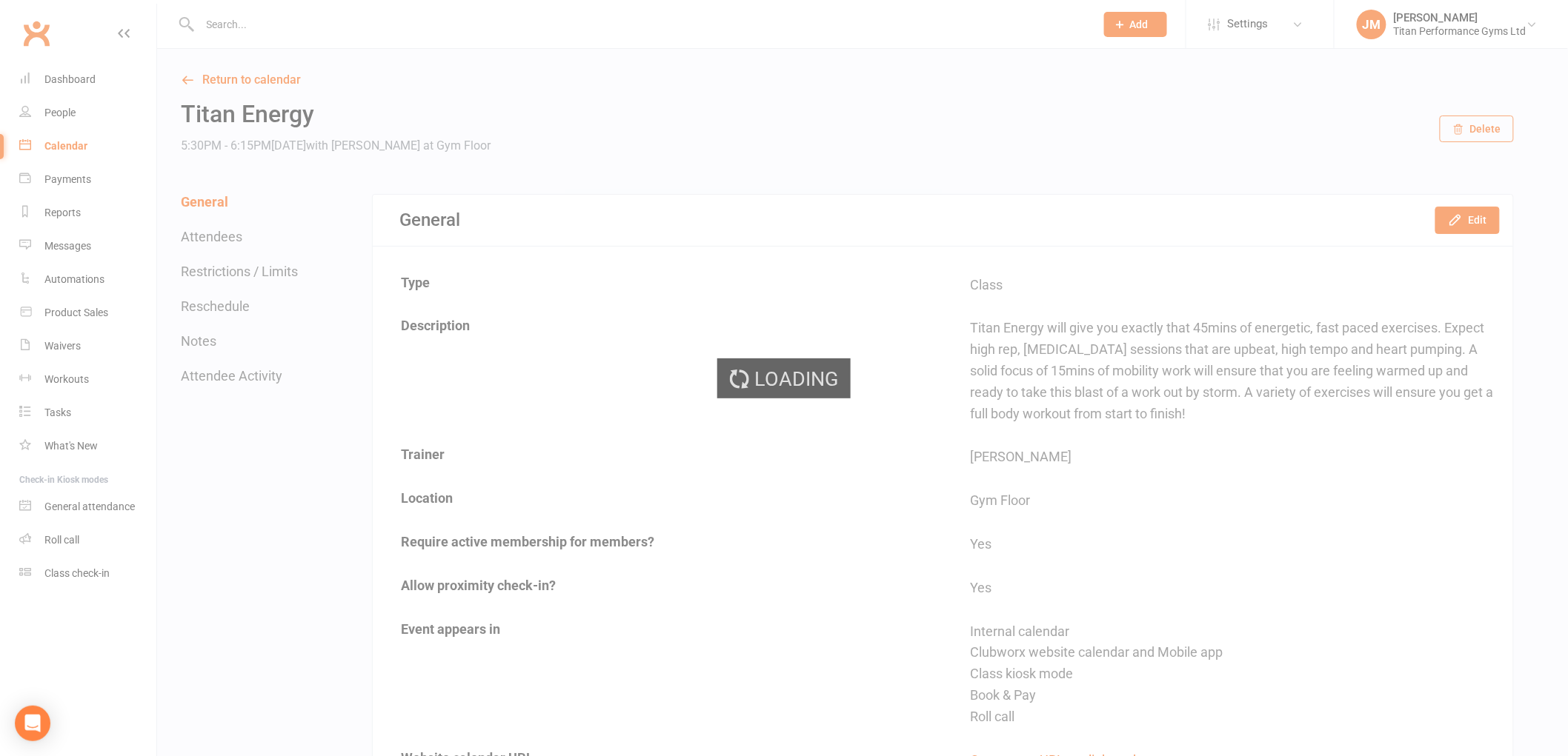
click at [197, 300] on div "Loading" at bounding box center [784, 378] width 1568 height 756
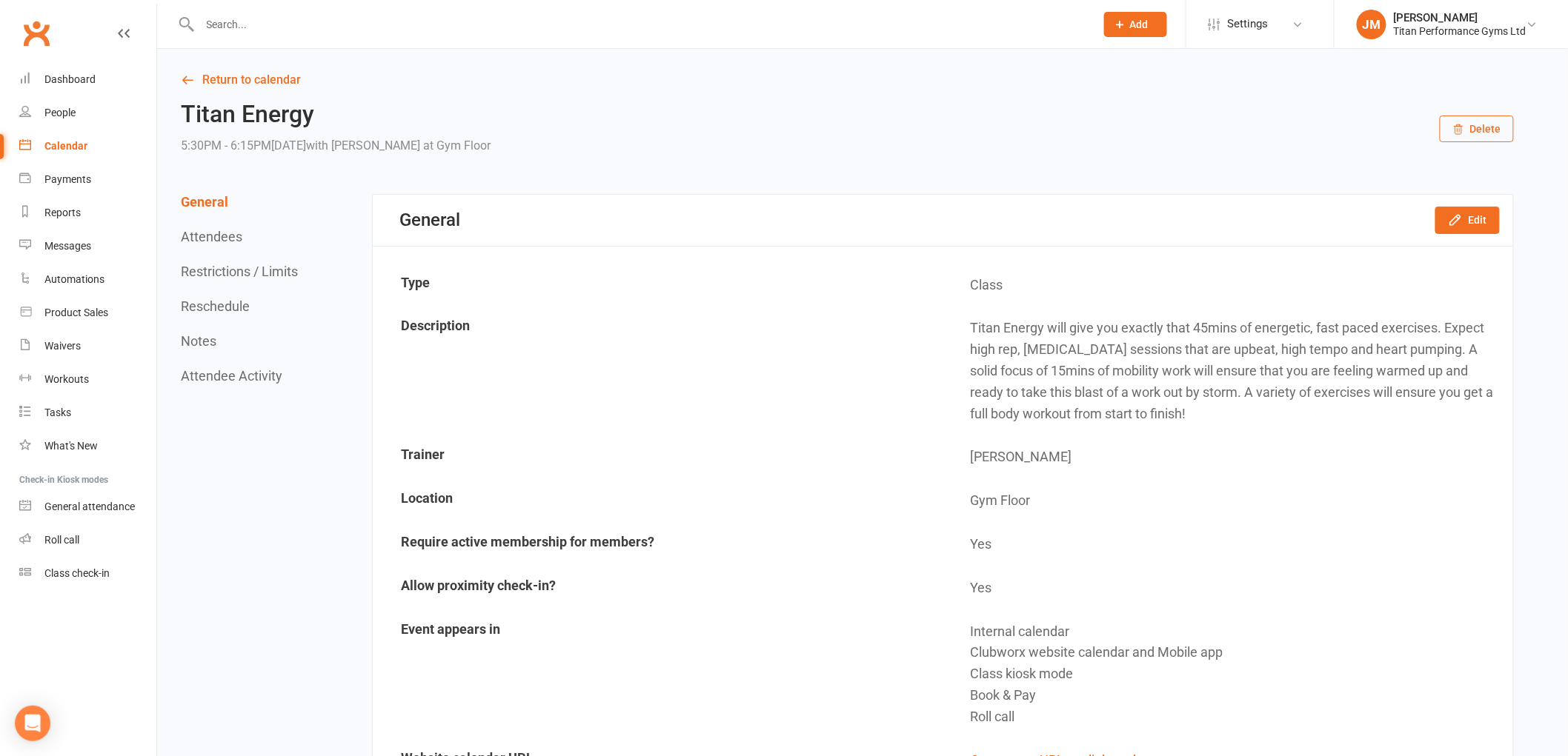
click at [202, 307] on button "Reschedule" at bounding box center [215, 307] width 69 height 15
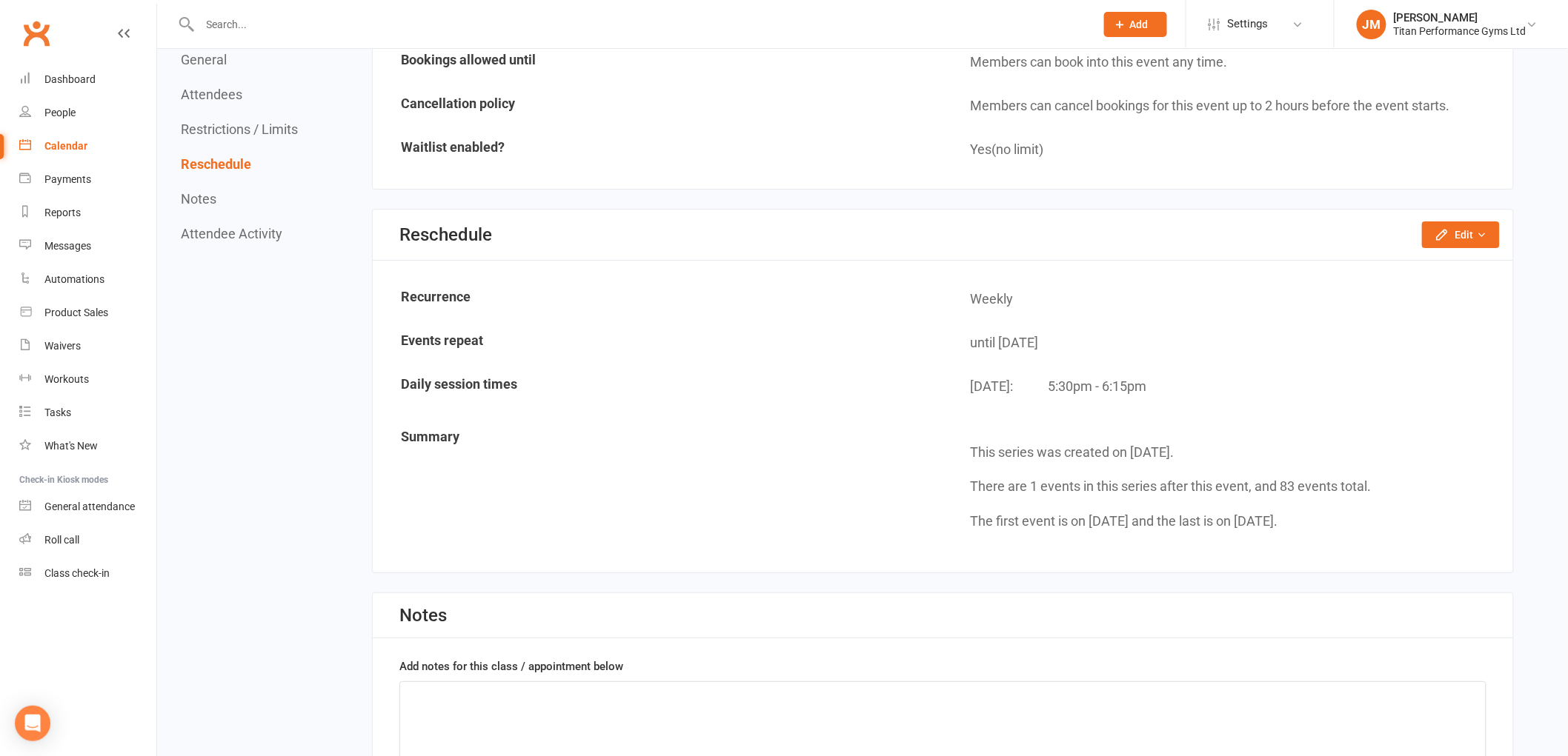
scroll to position [2158, 0]
click at [1443, 226] on icon "button" at bounding box center [1441, 233] width 15 height 15
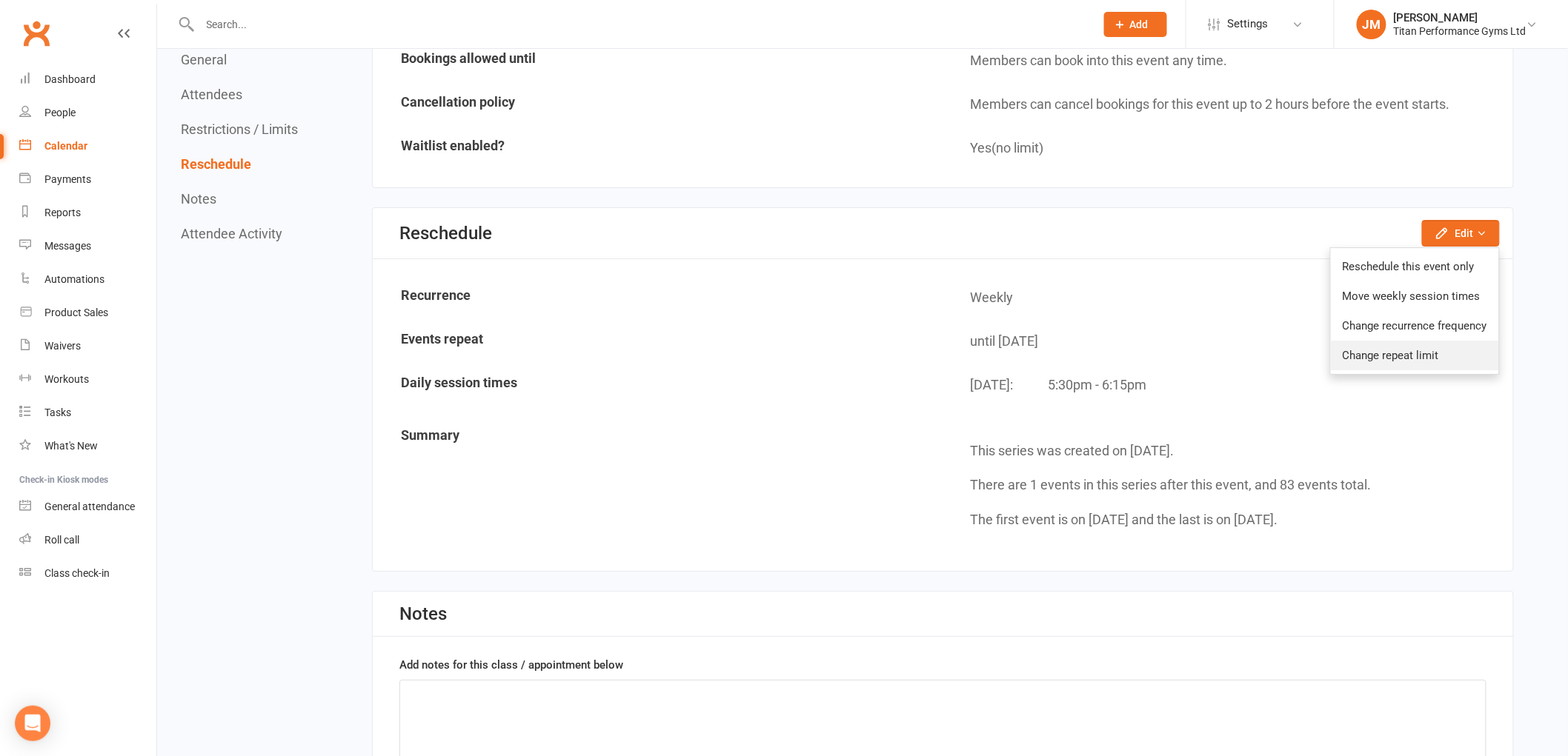
click at [1409, 352] on link "Change repeat limit" at bounding box center [1415, 355] width 168 height 30
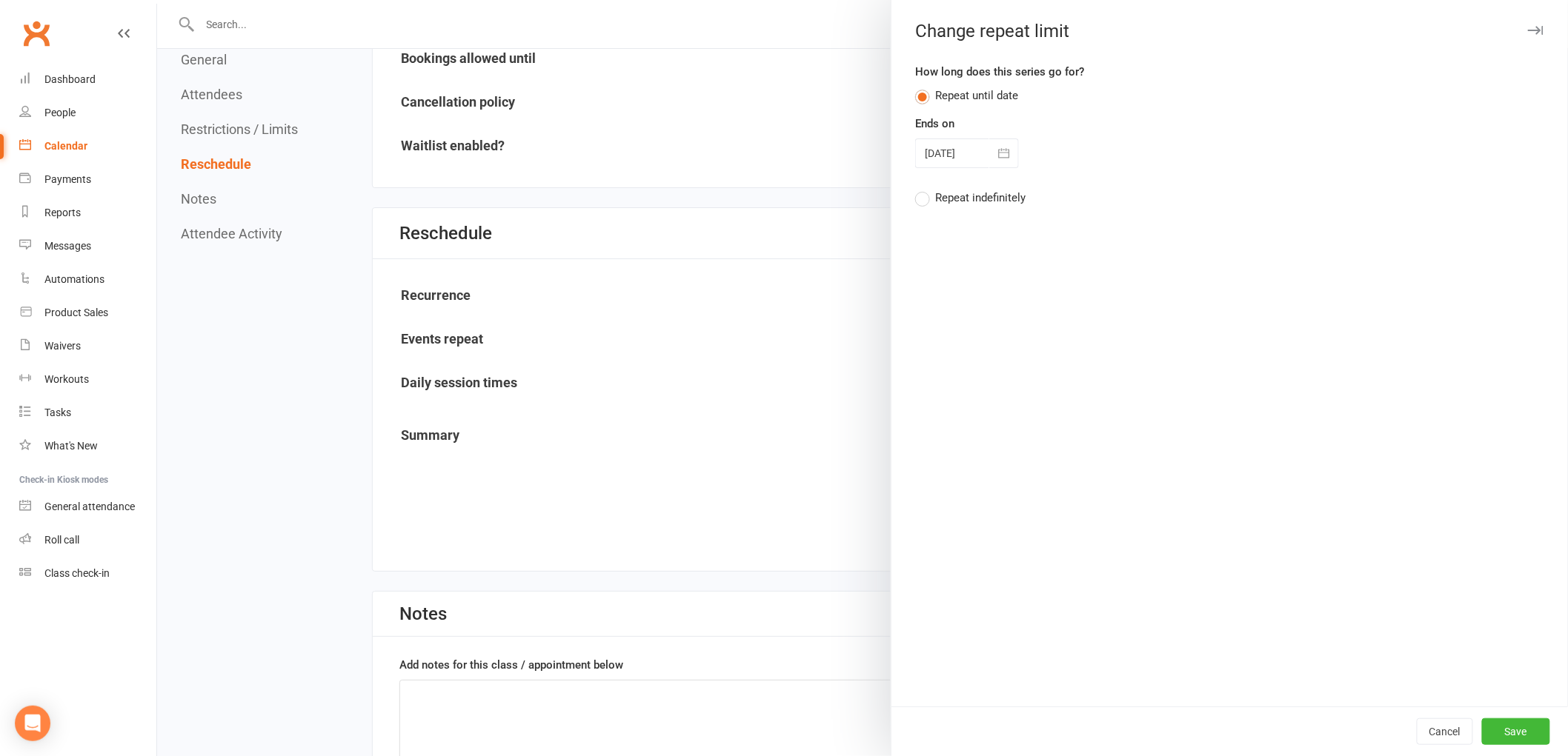
click at [969, 157] on div at bounding box center [966, 153] width 104 height 30
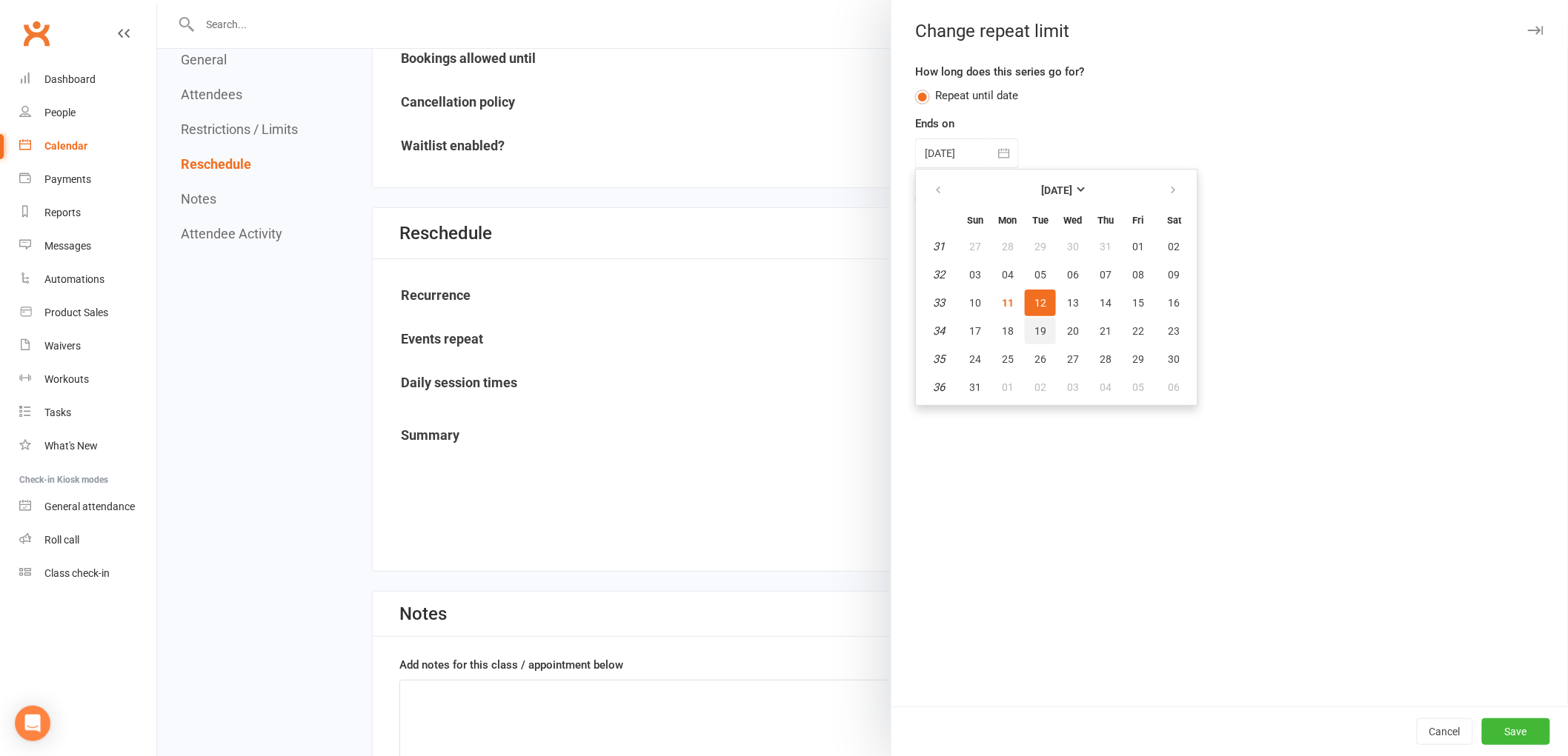
drag, startPoint x: 1038, startPoint y: 327, endPoint x: 1332, endPoint y: 465, distance: 324.8
click at [1038, 327] on button "19" at bounding box center [1040, 330] width 31 height 27
type input "[DATE]"
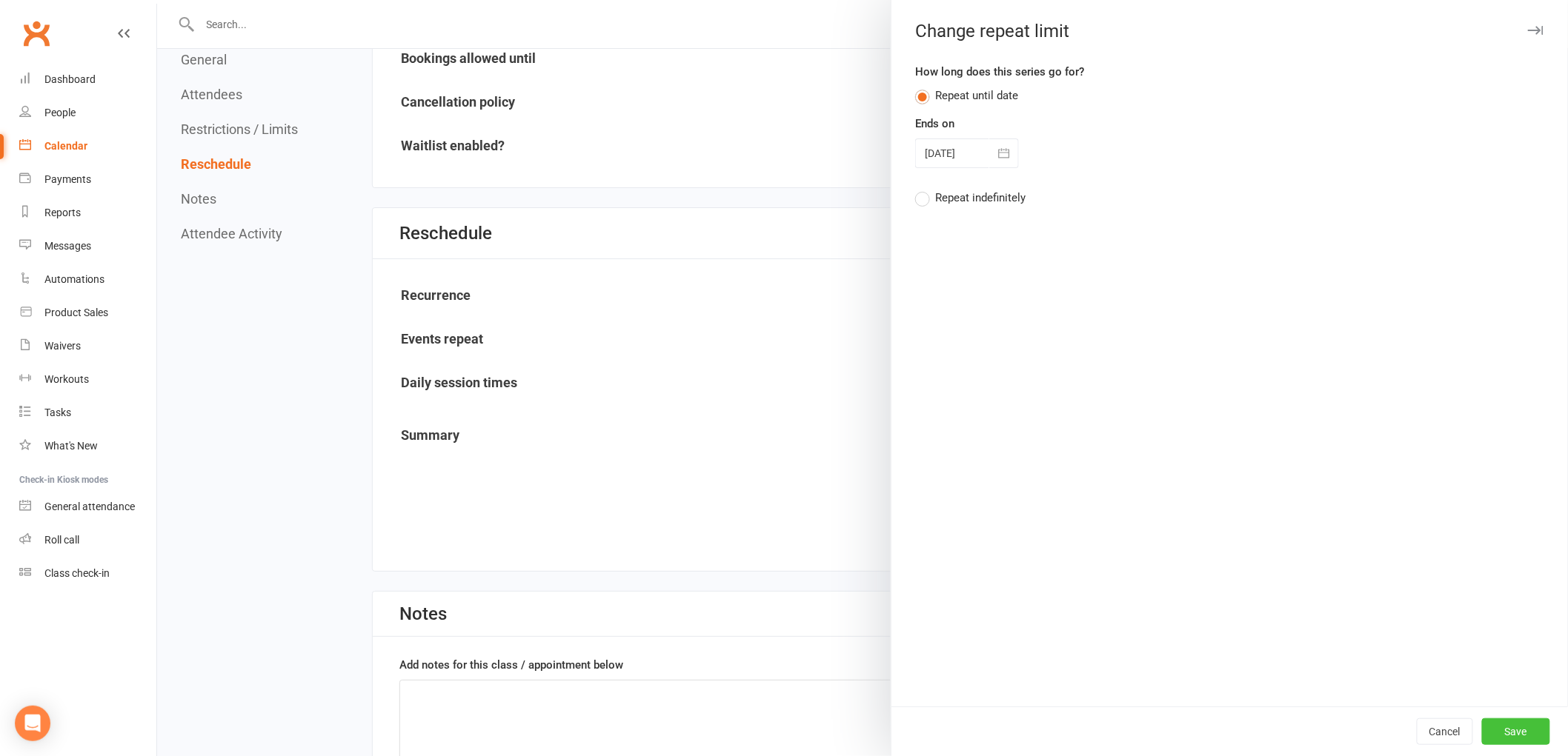
drag, startPoint x: 1481, startPoint y: 721, endPoint x: 1492, endPoint y: 729, distance: 13.6
click at [1482, 722] on button "Save" at bounding box center [1516, 731] width 69 height 27
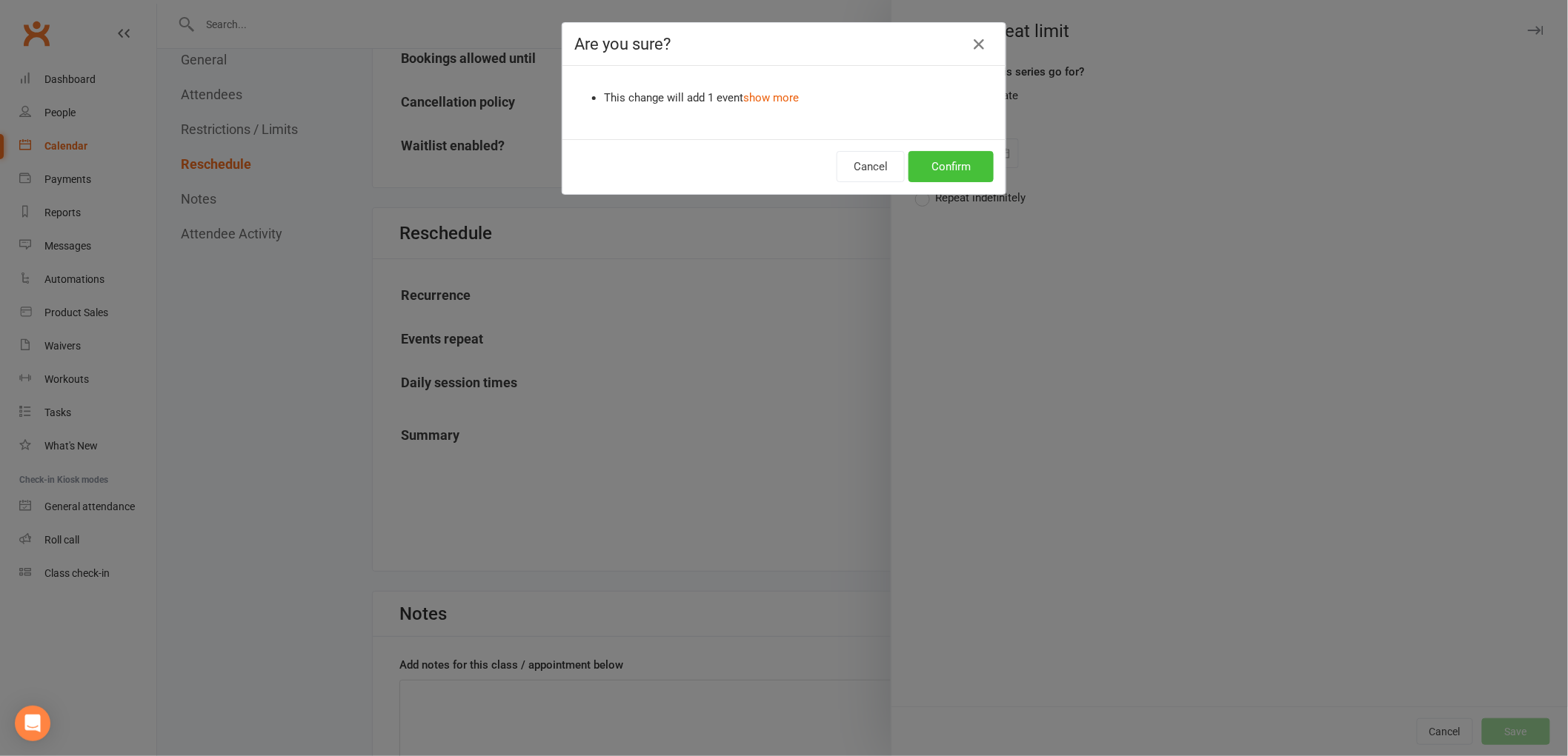
click at [950, 167] on button "Confirm" at bounding box center [951, 166] width 85 height 31
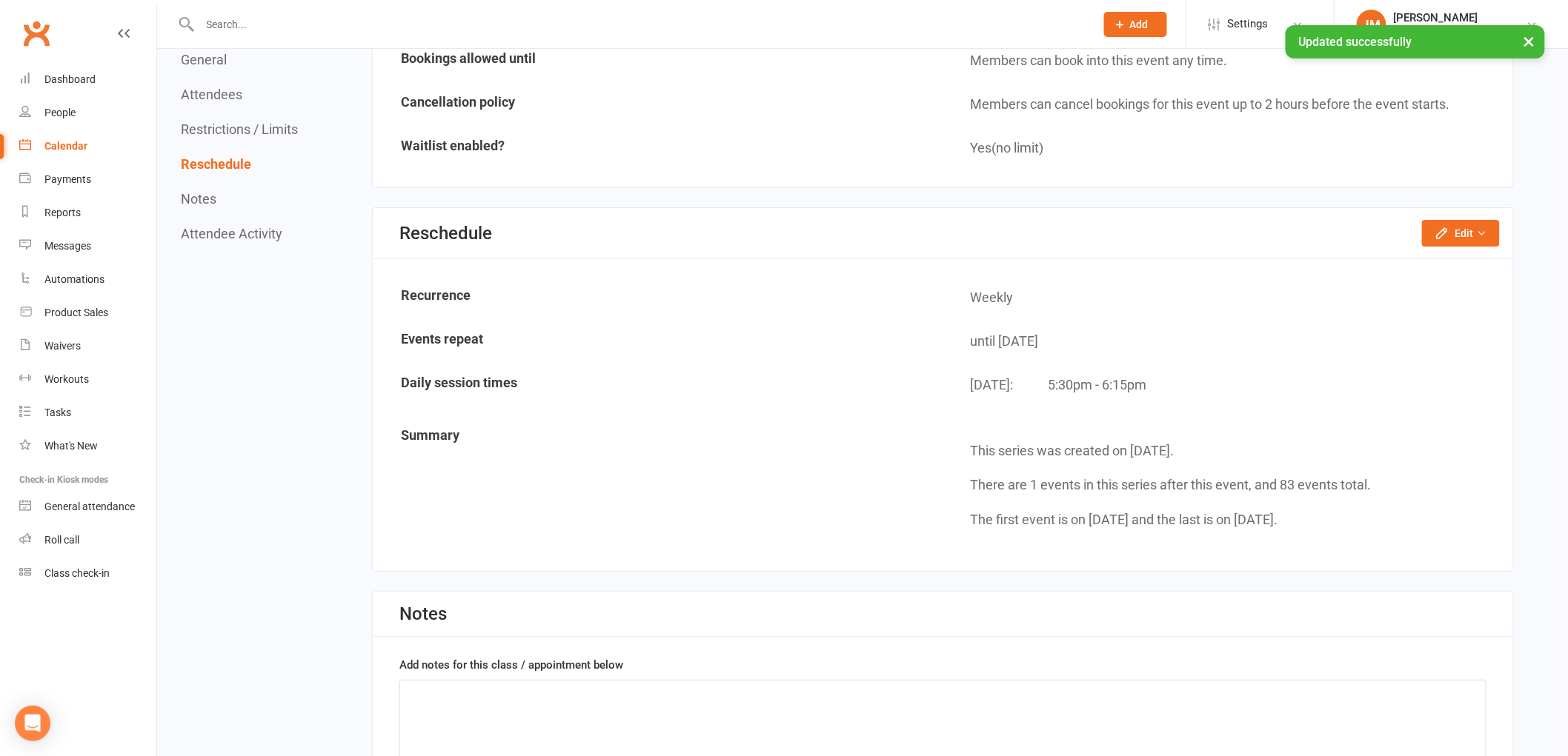
click at [75, 152] on link "Calendar" at bounding box center [87, 146] width 137 height 33
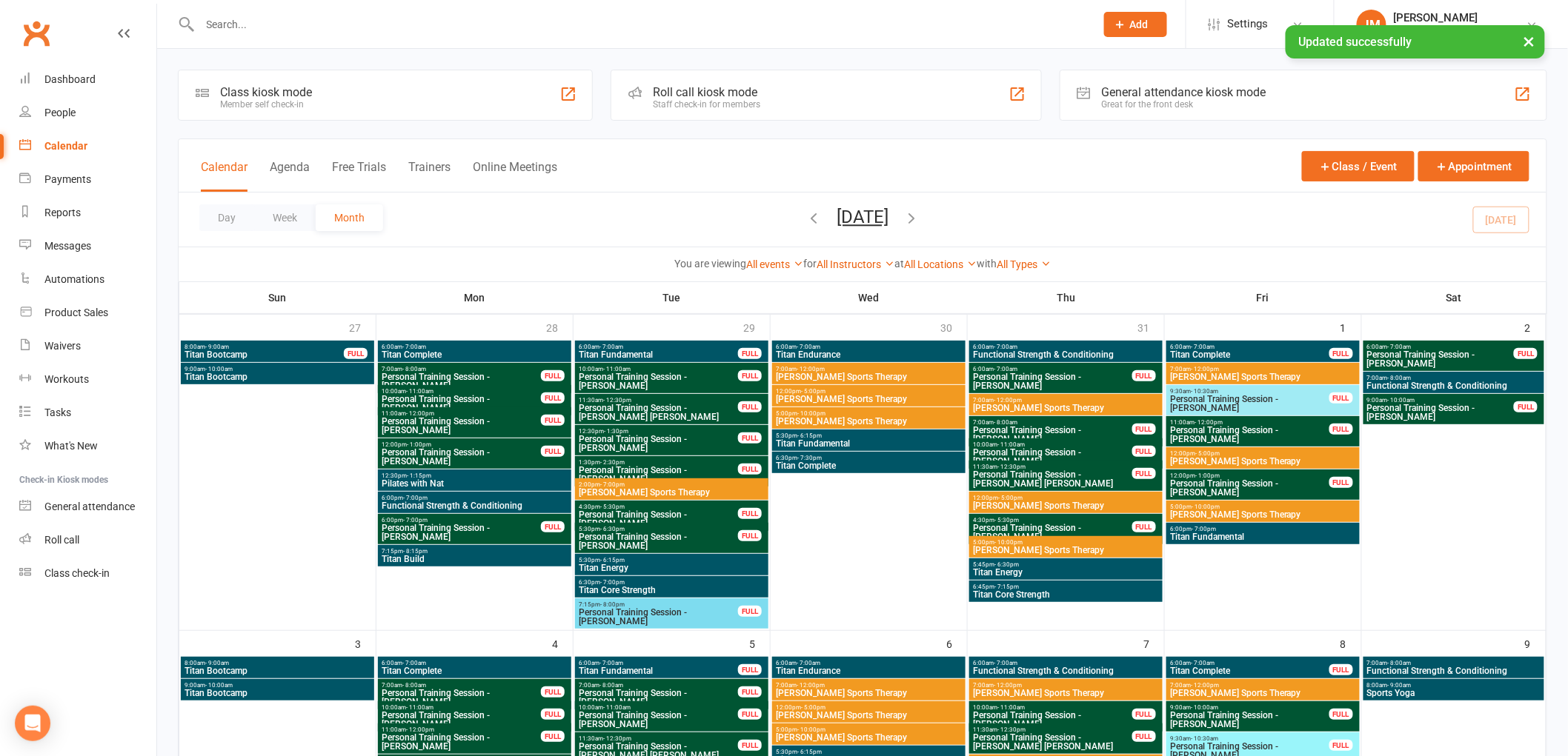
click at [1035, 264] on link "All Types" at bounding box center [1023, 265] width 54 height 12
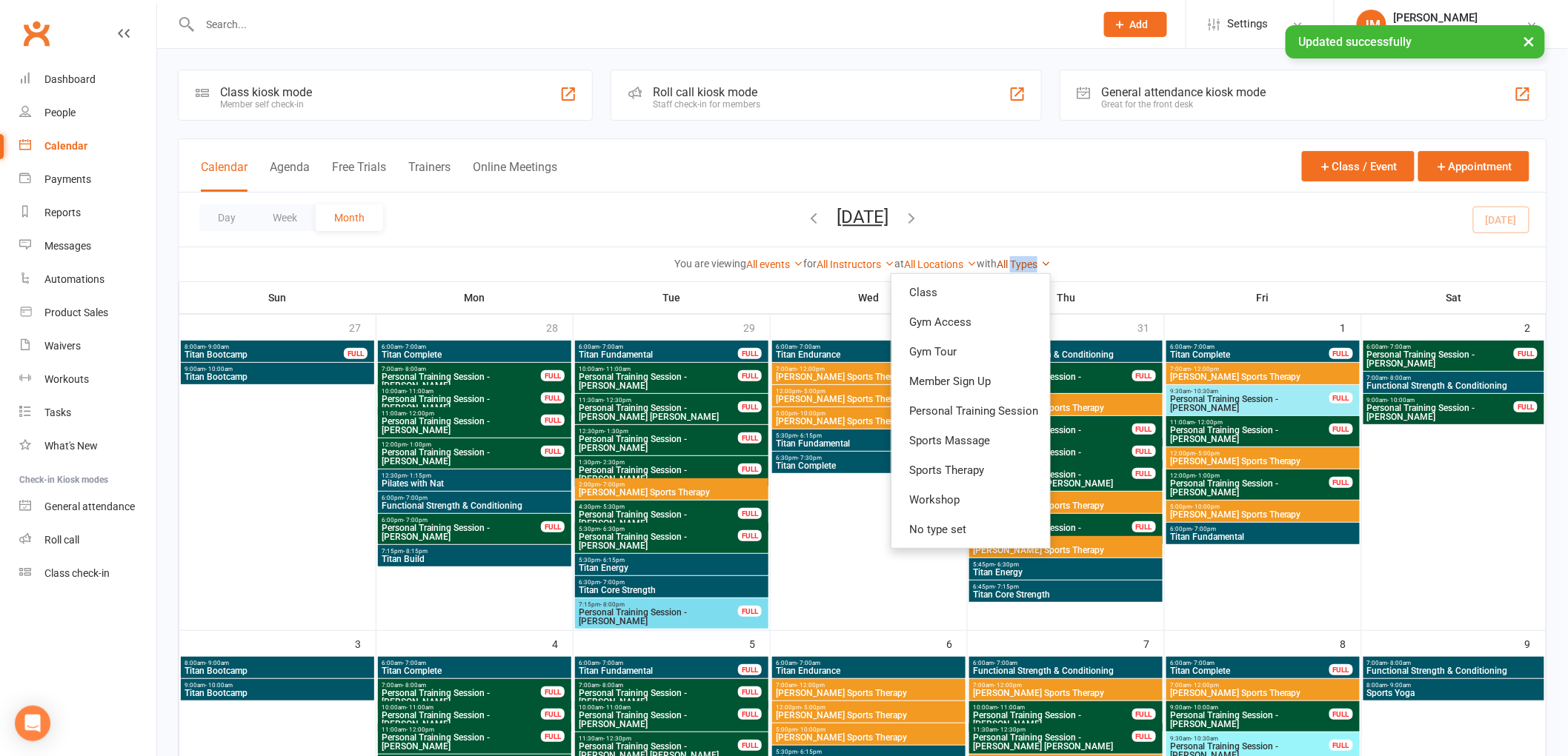
click at [1034, 264] on link "All Types" at bounding box center [1023, 265] width 54 height 12
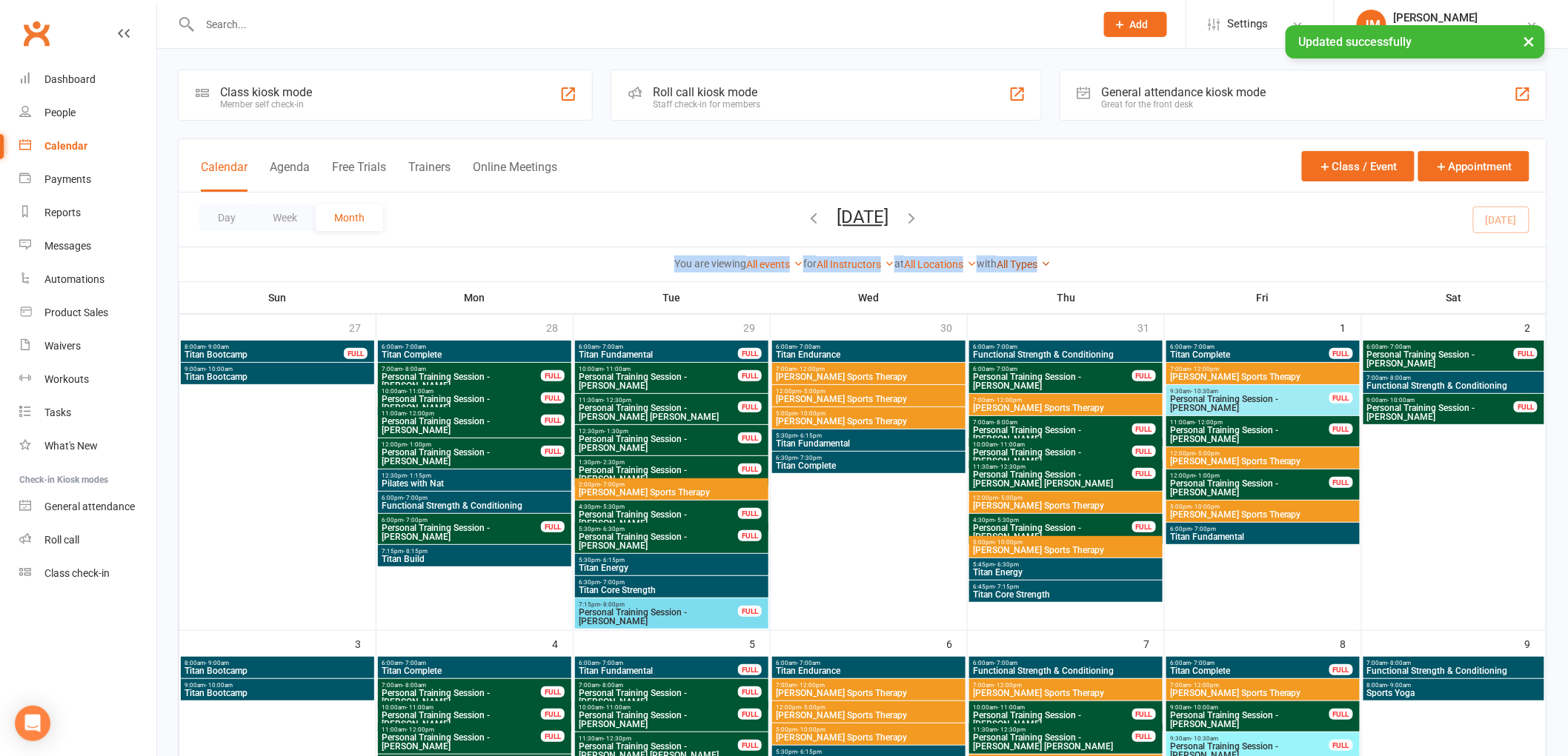
click at [1033, 264] on link "All Types" at bounding box center [1023, 265] width 54 height 12
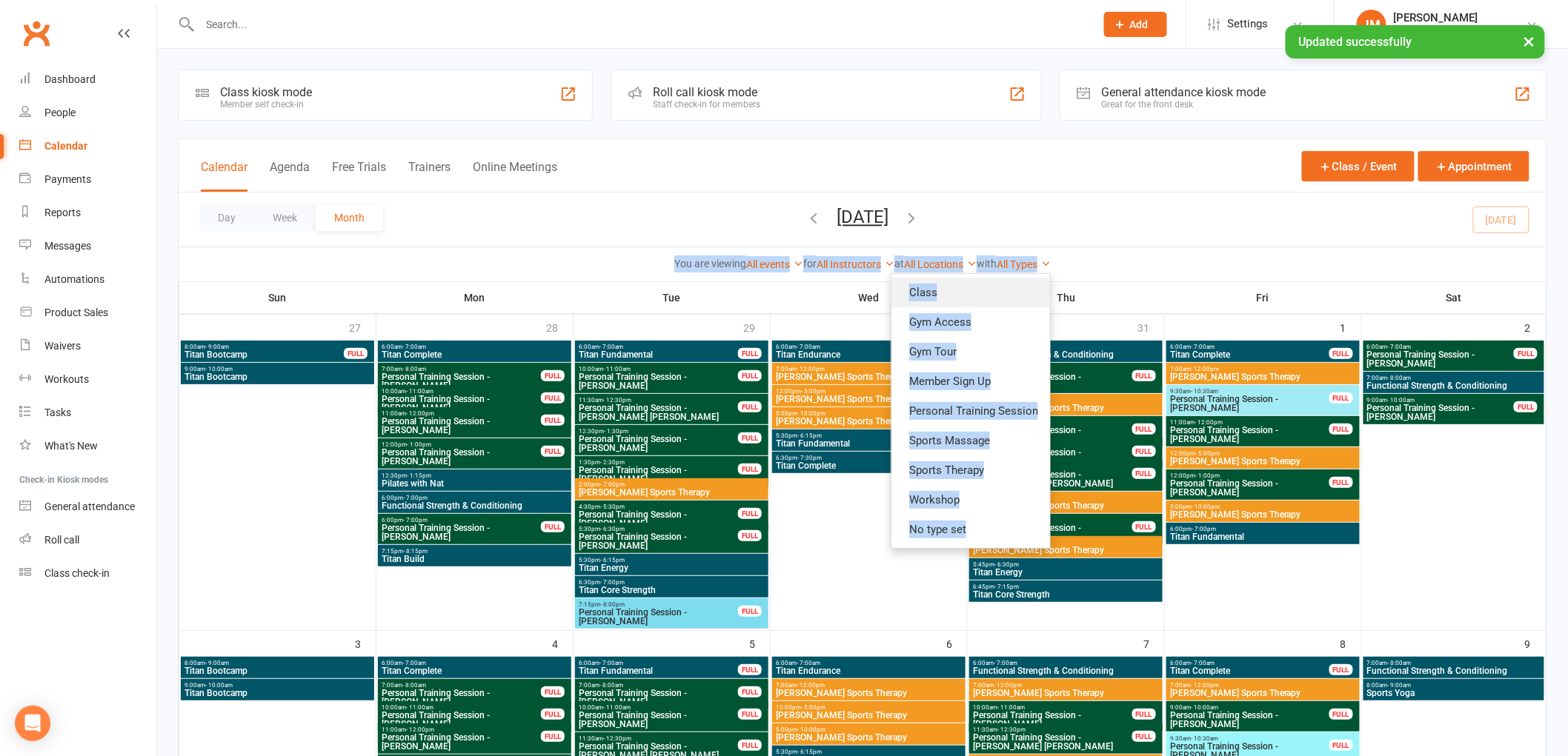
click at [988, 301] on link "Class" at bounding box center [970, 292] width 158 height 30
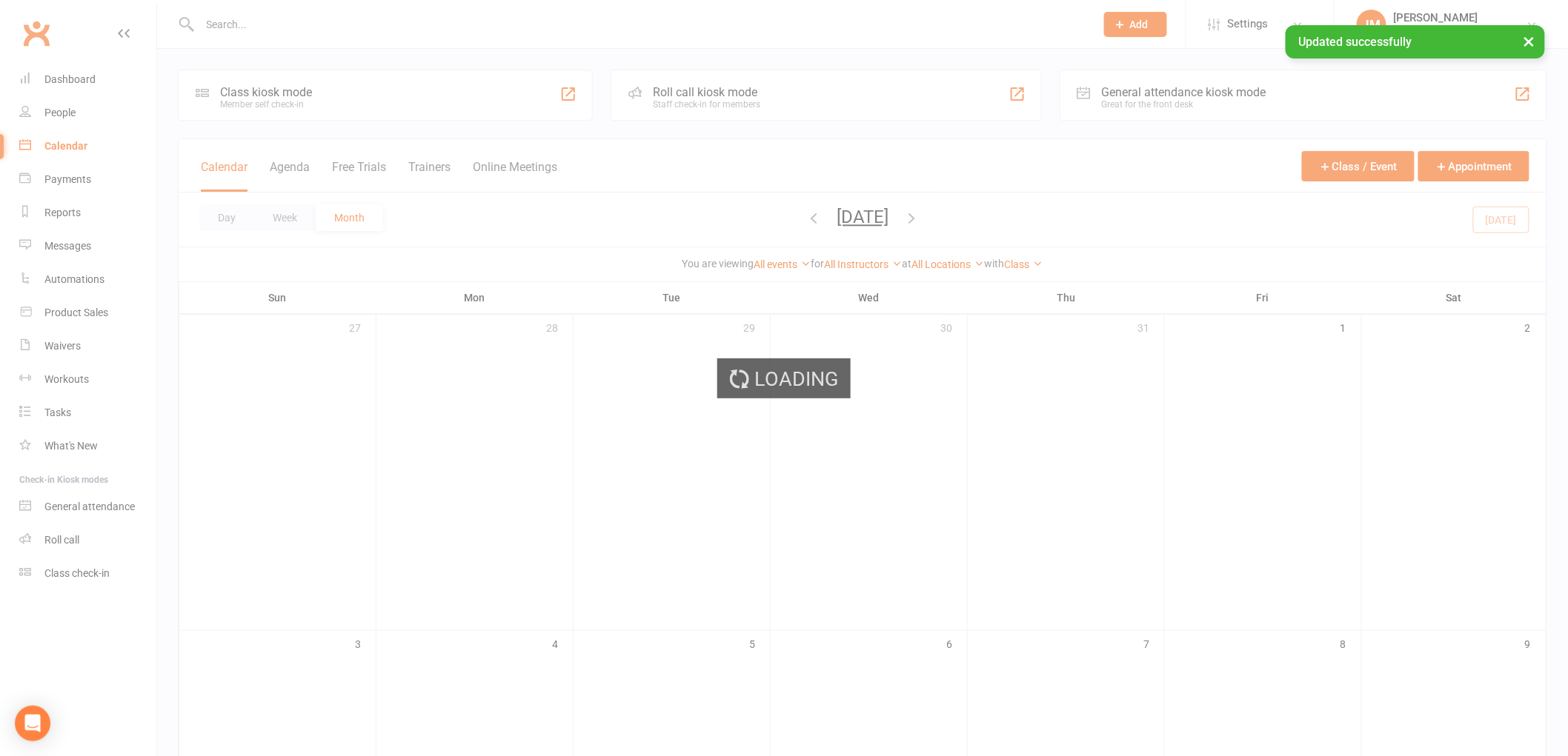
click at [685, 190] on div "Loading" at bounding box center [784, 378] width 1568 height 756
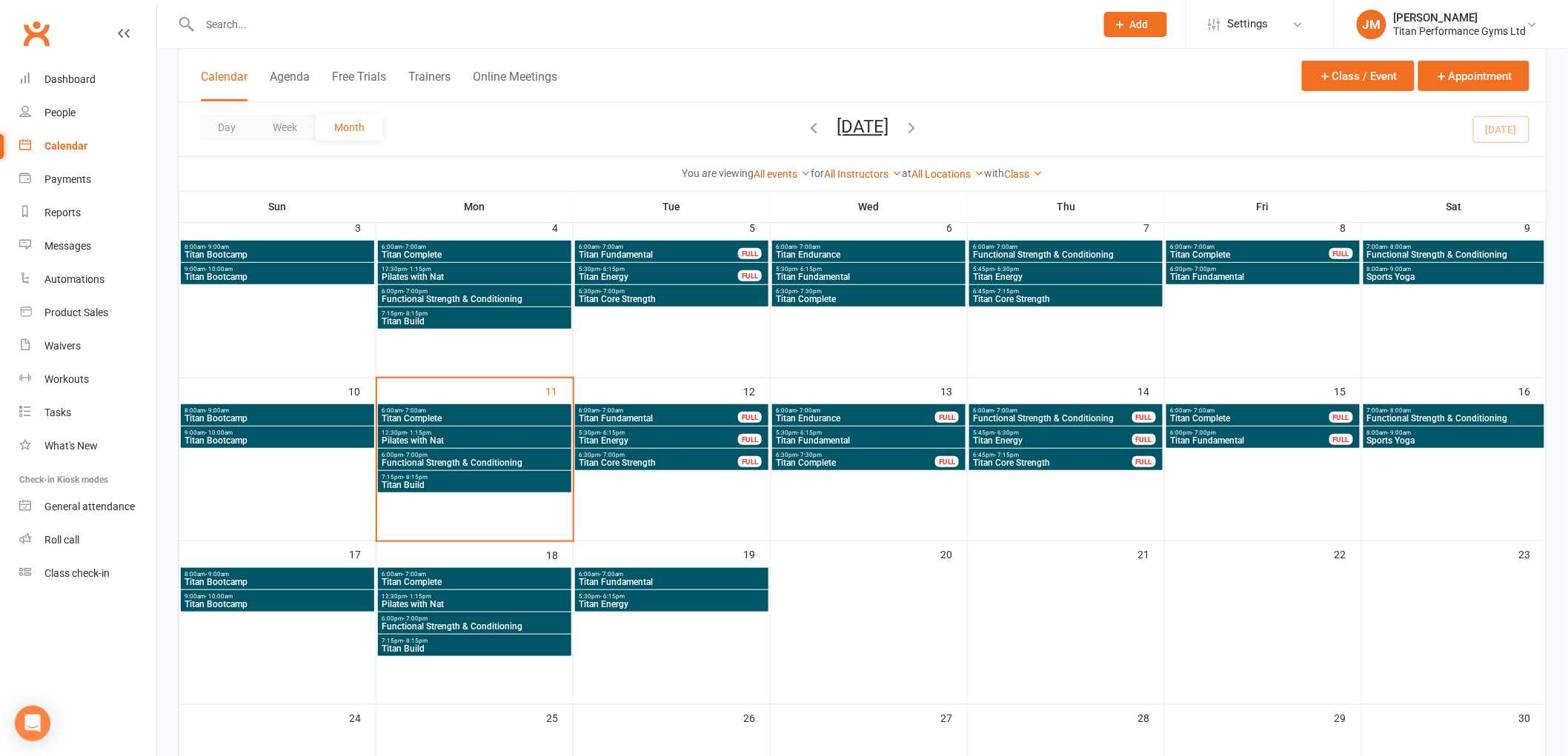
scroll to position [329, 0]
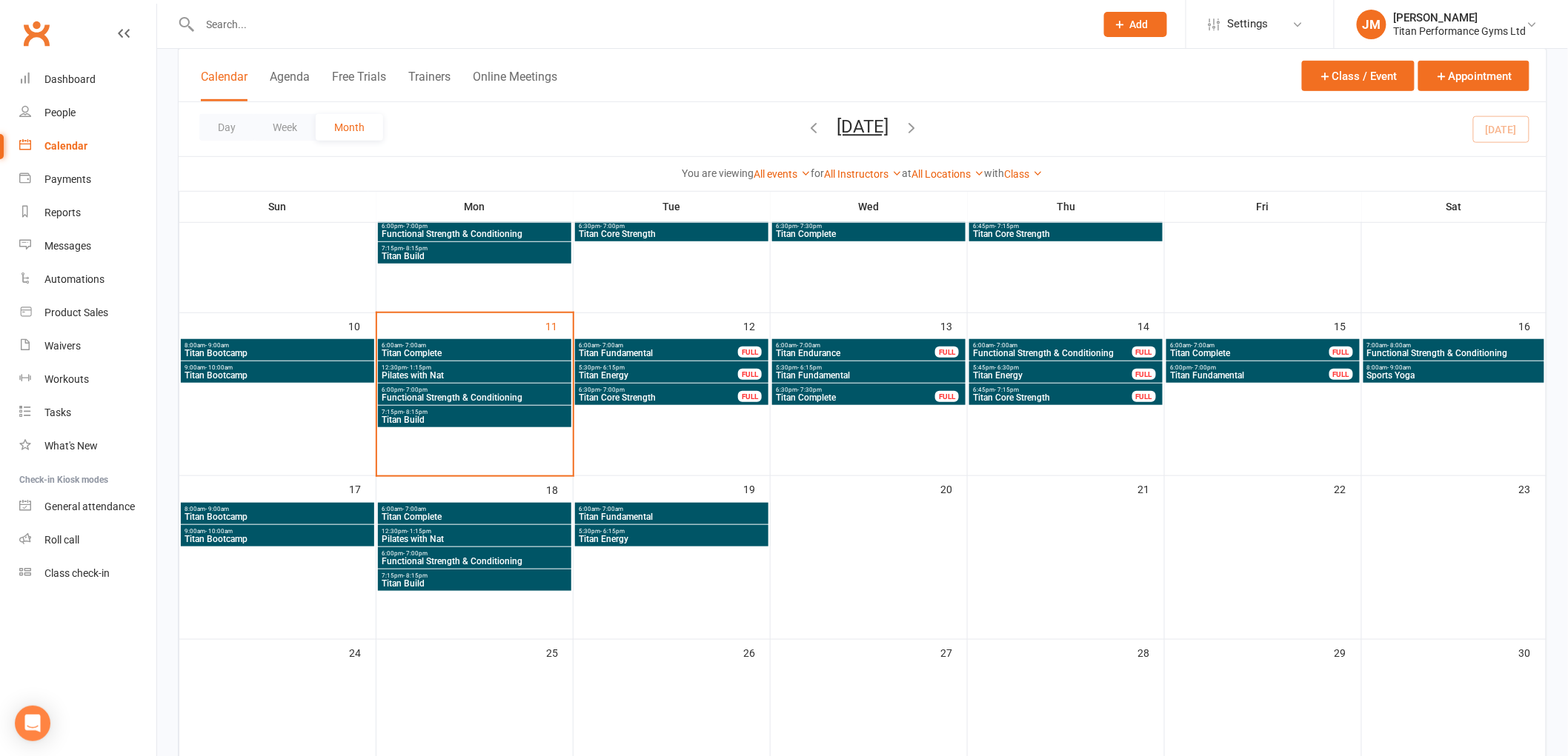
click at [686, 386] on div "6:30pm - 7:00pm Titan Core Strength FULL" at bounding box center [671, 394] width 194 height 21
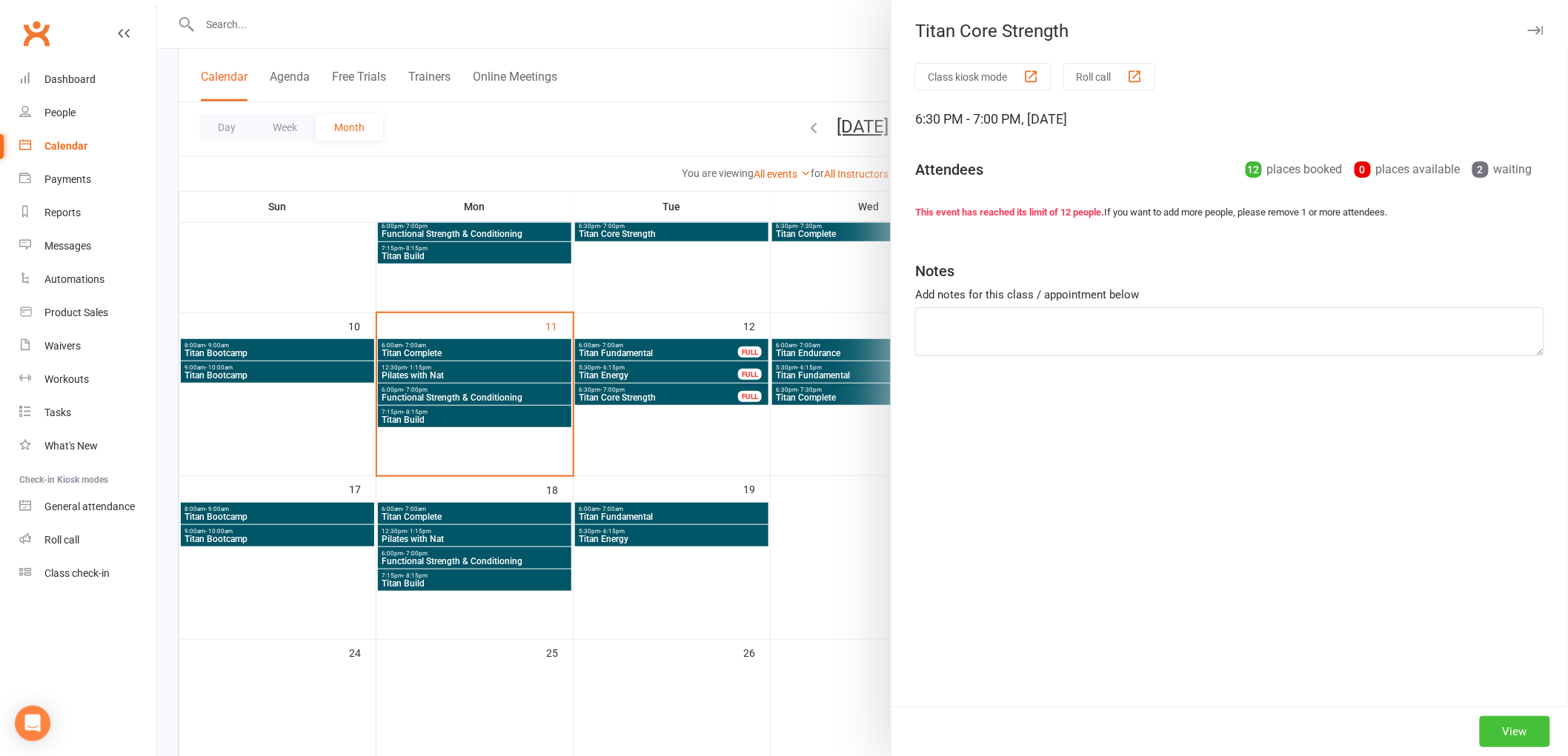
click at [1519, 747] on button "View" at bounding box center [1515, 732] width 70 height 31
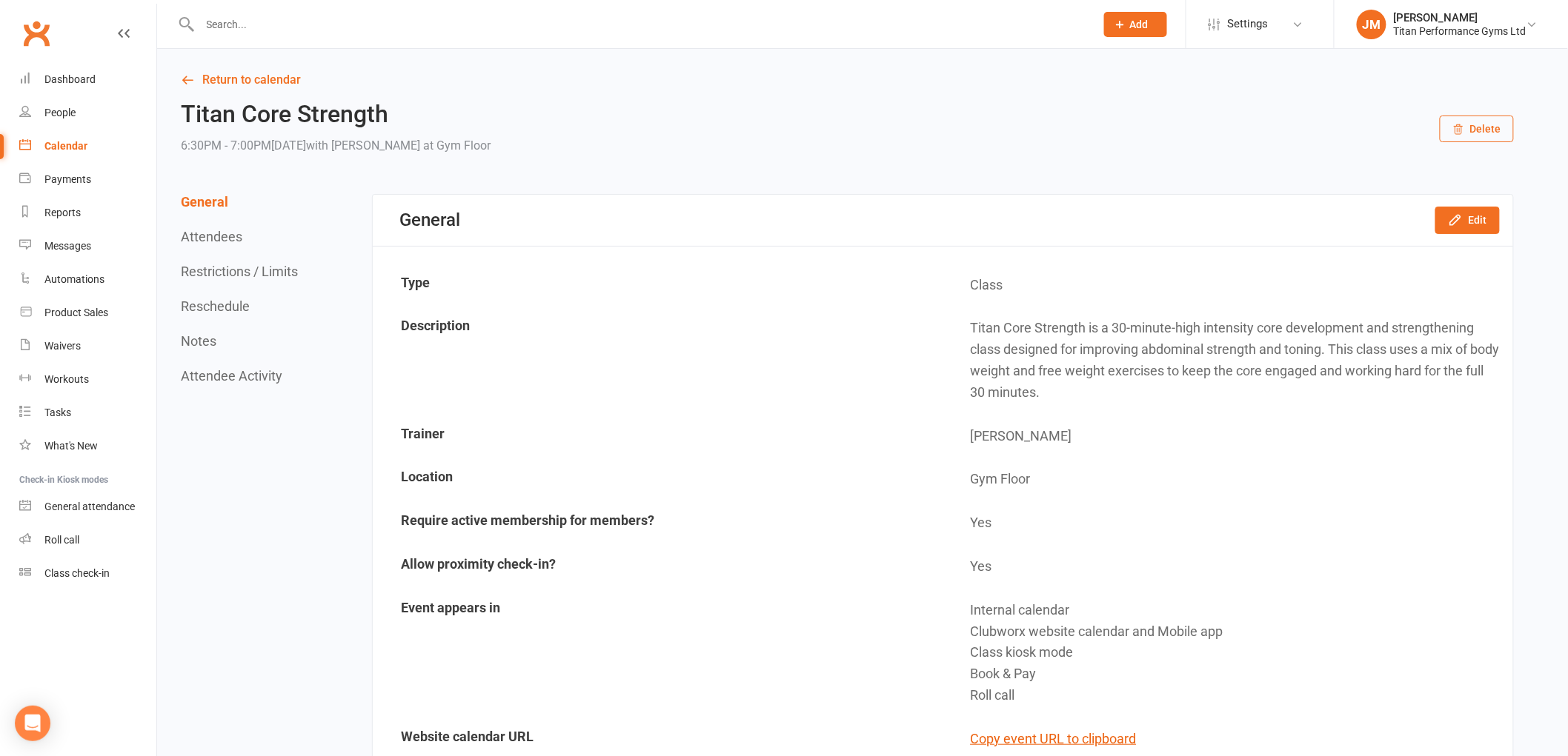
click at [213, 305] on button "Reschedule" at bounding box center [215, 307] width 69 height 15
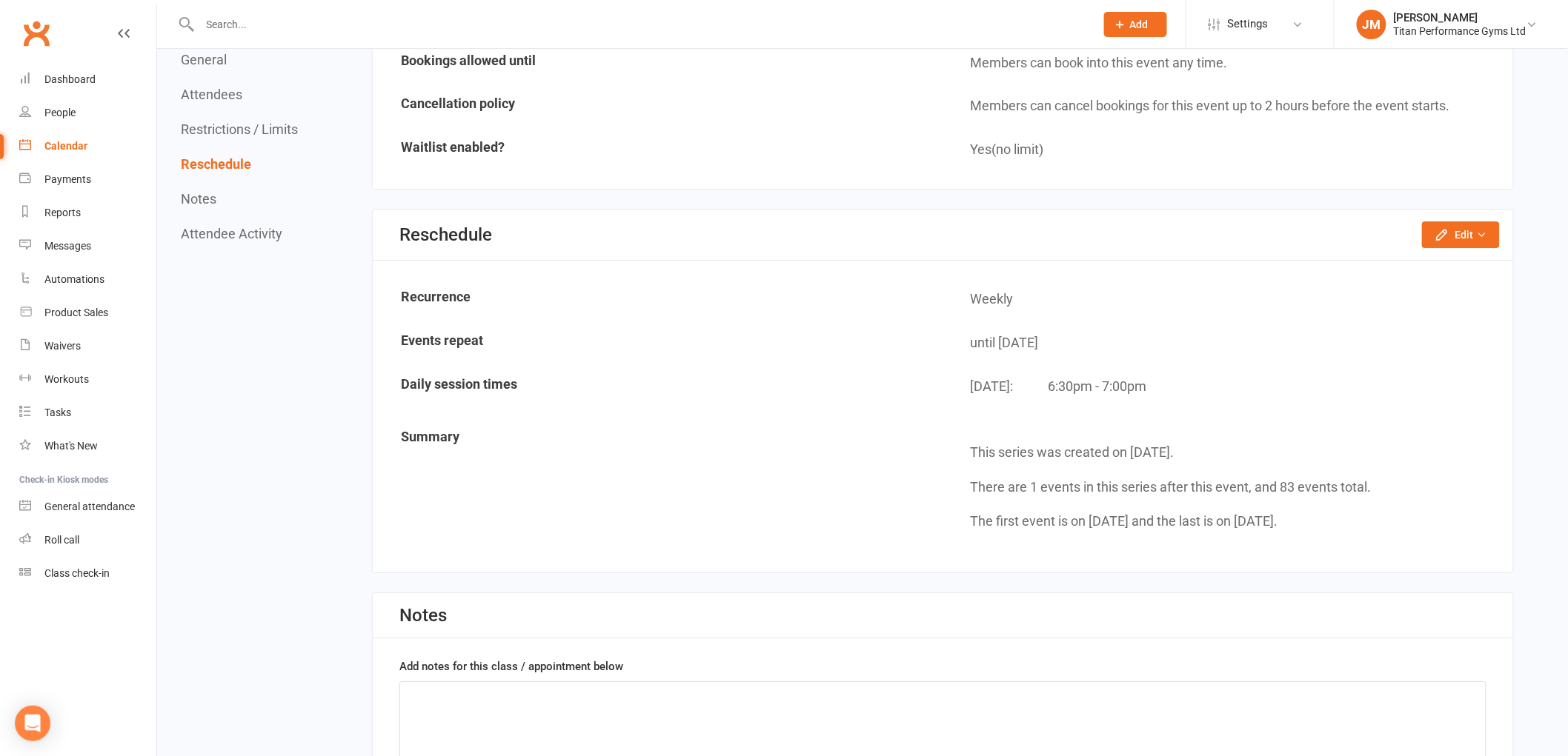
scroll to position [1944, 0]
click at [1477, 228] on icon "button" at bounding box center [1482, 233] width 10 height 10
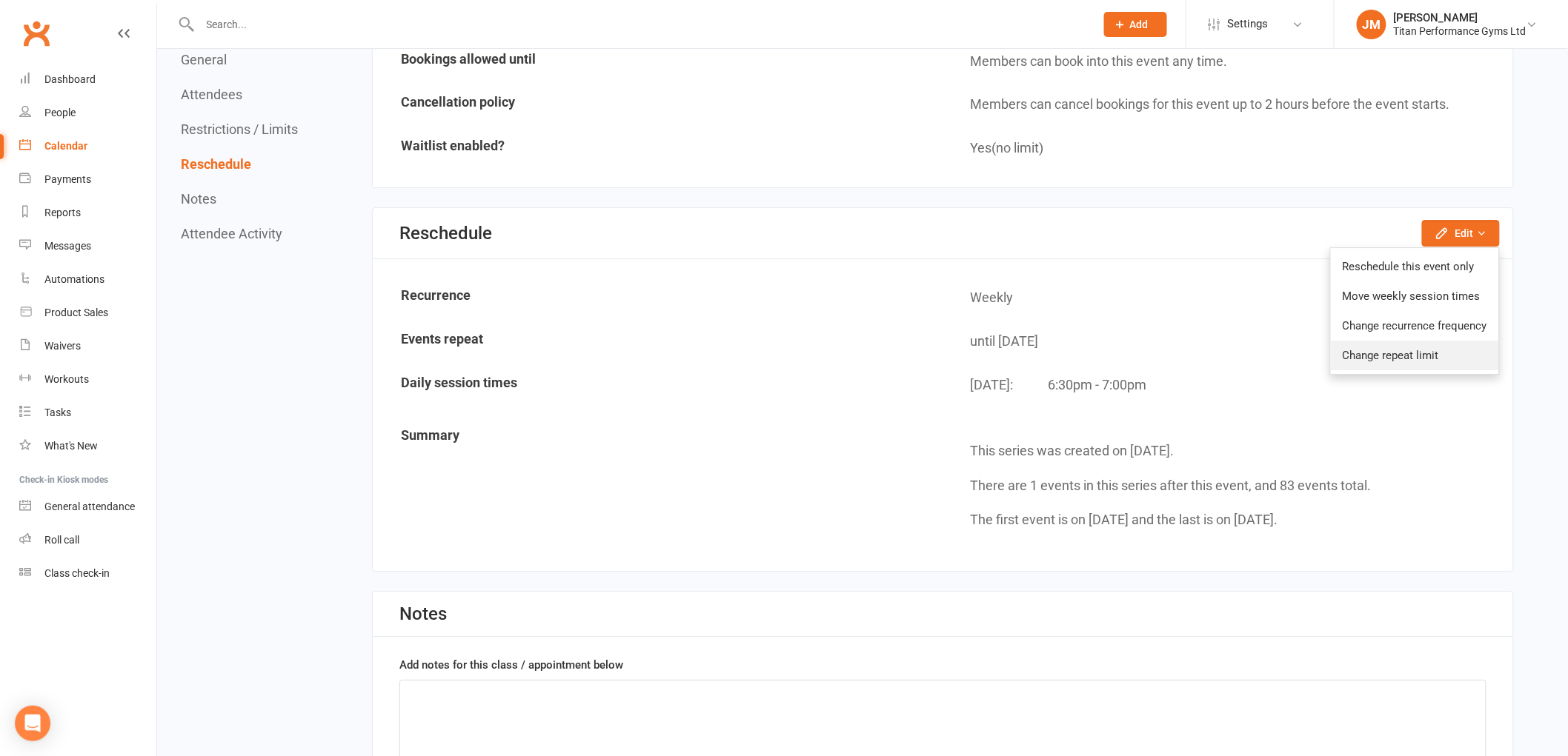
click at [1380, 344] on link "Change repeat limit" at bounding box center [1415, 355] width 168 height 30
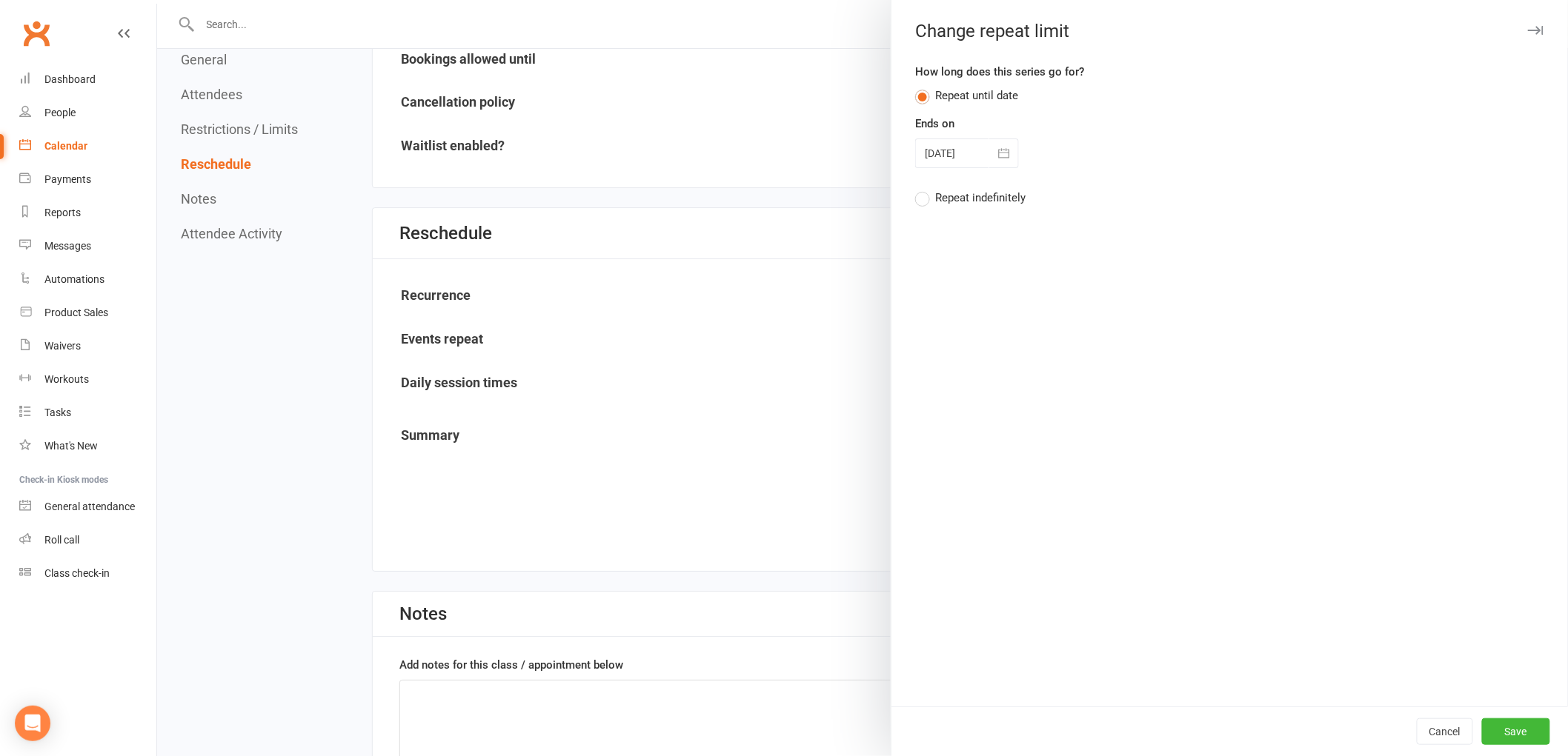
drag, startPoint x: 959, startPoint y: 151, endPoint x: 997, endPoint y: 277, distance: 131.6
click at [959, 151] on div at bounding box center [966, 153] width 104 height 30
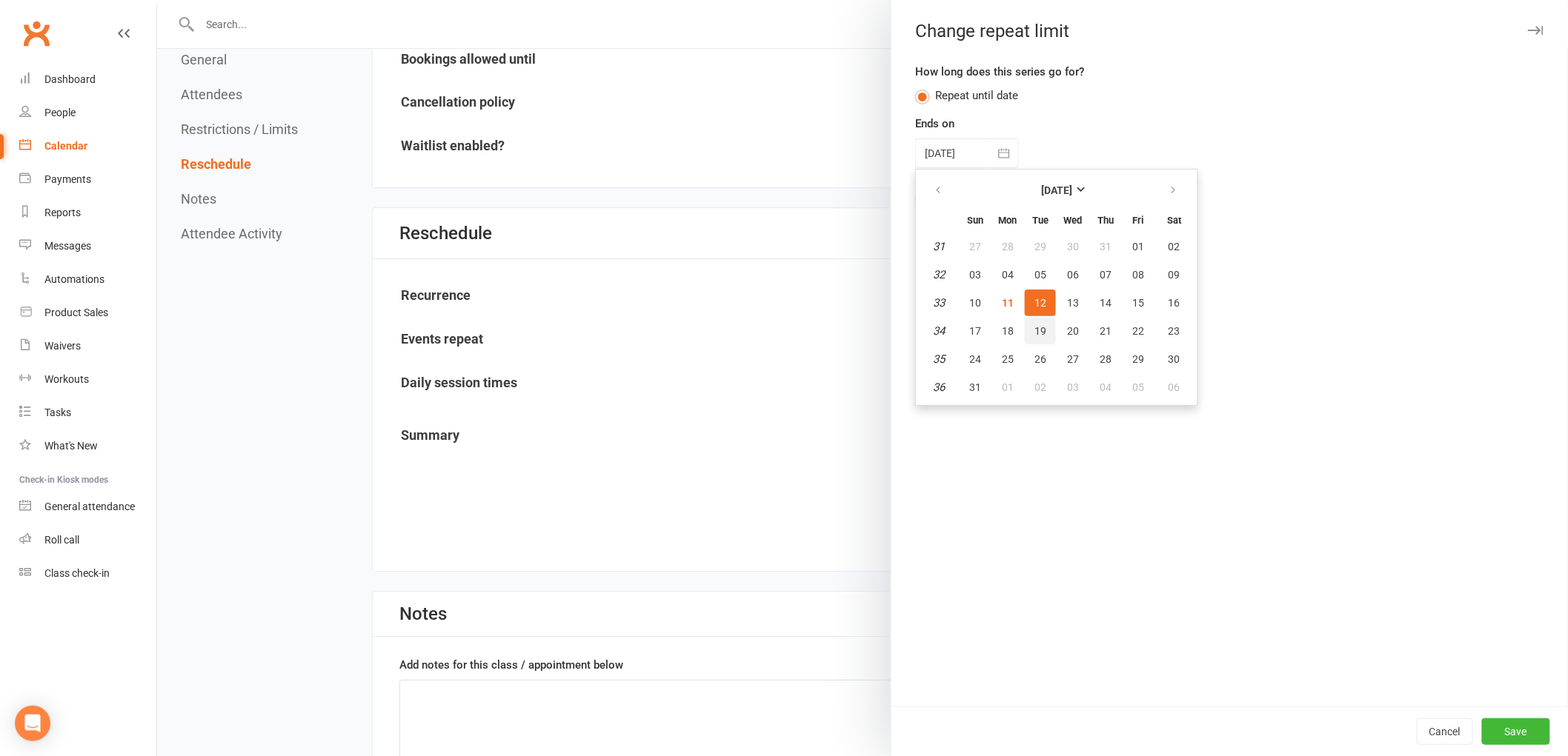
click at [1034, 329] on span "19" at bounding box center [1040, 331] width 12 height 12
type input "[DATE]"
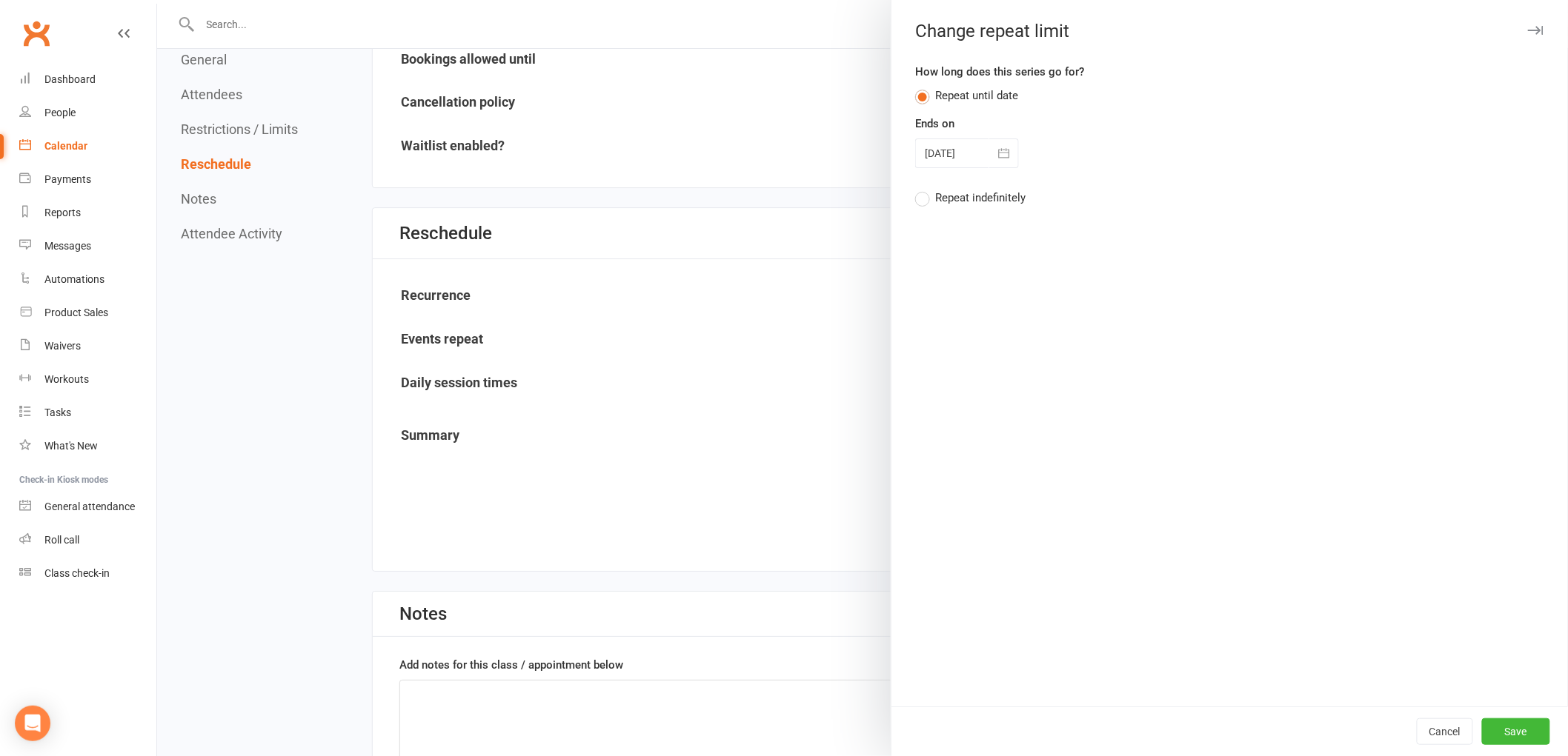
click at [1511, 717] on div "Cancel Save" at bounding box center [1230, 731] width 677 height 50
click at [1517, 730] on button "Save" at bounding box center [1516, 731] width 69 height 27
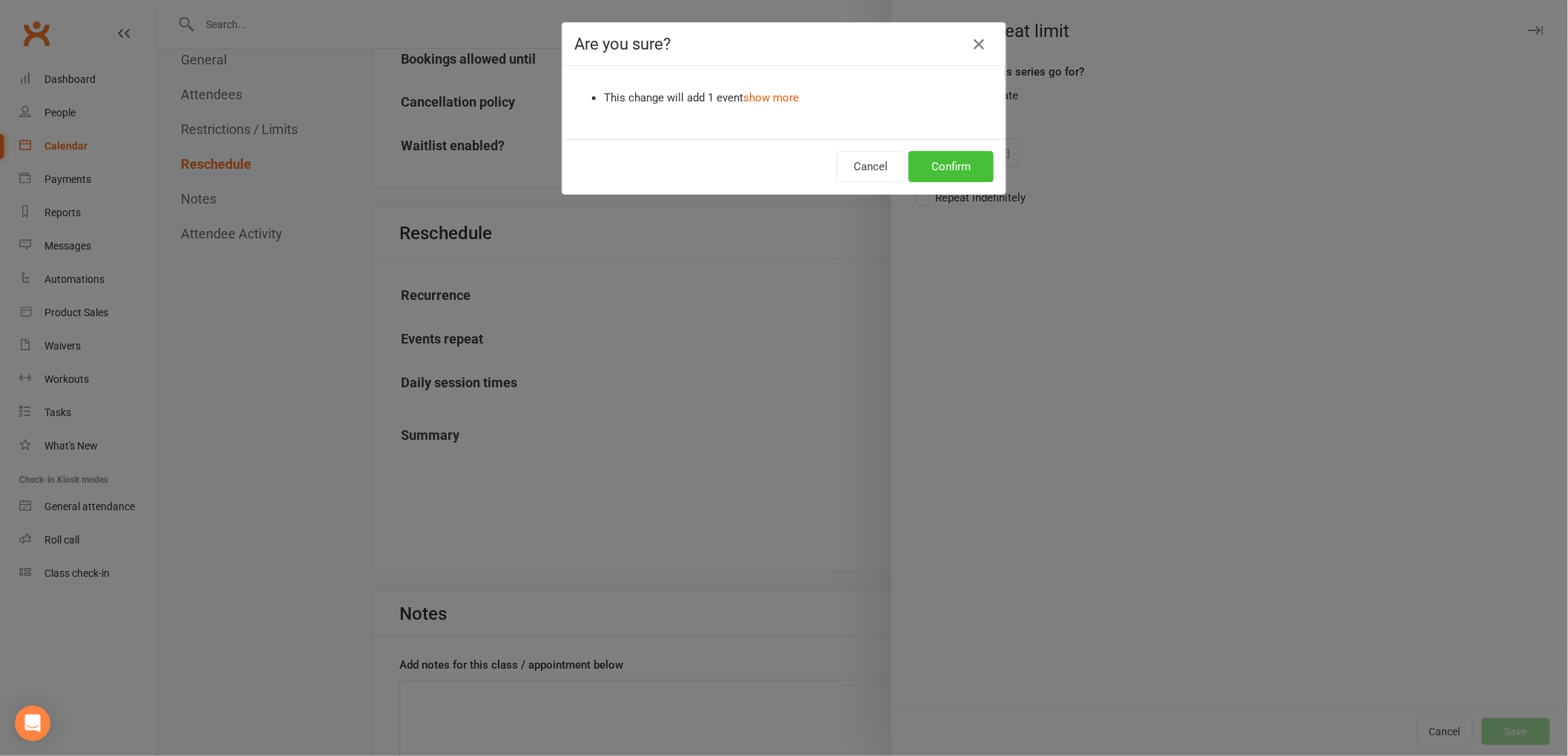
click at [957, 172] on button "Confirm" at bounding box center [951, 166] width 85 height 31
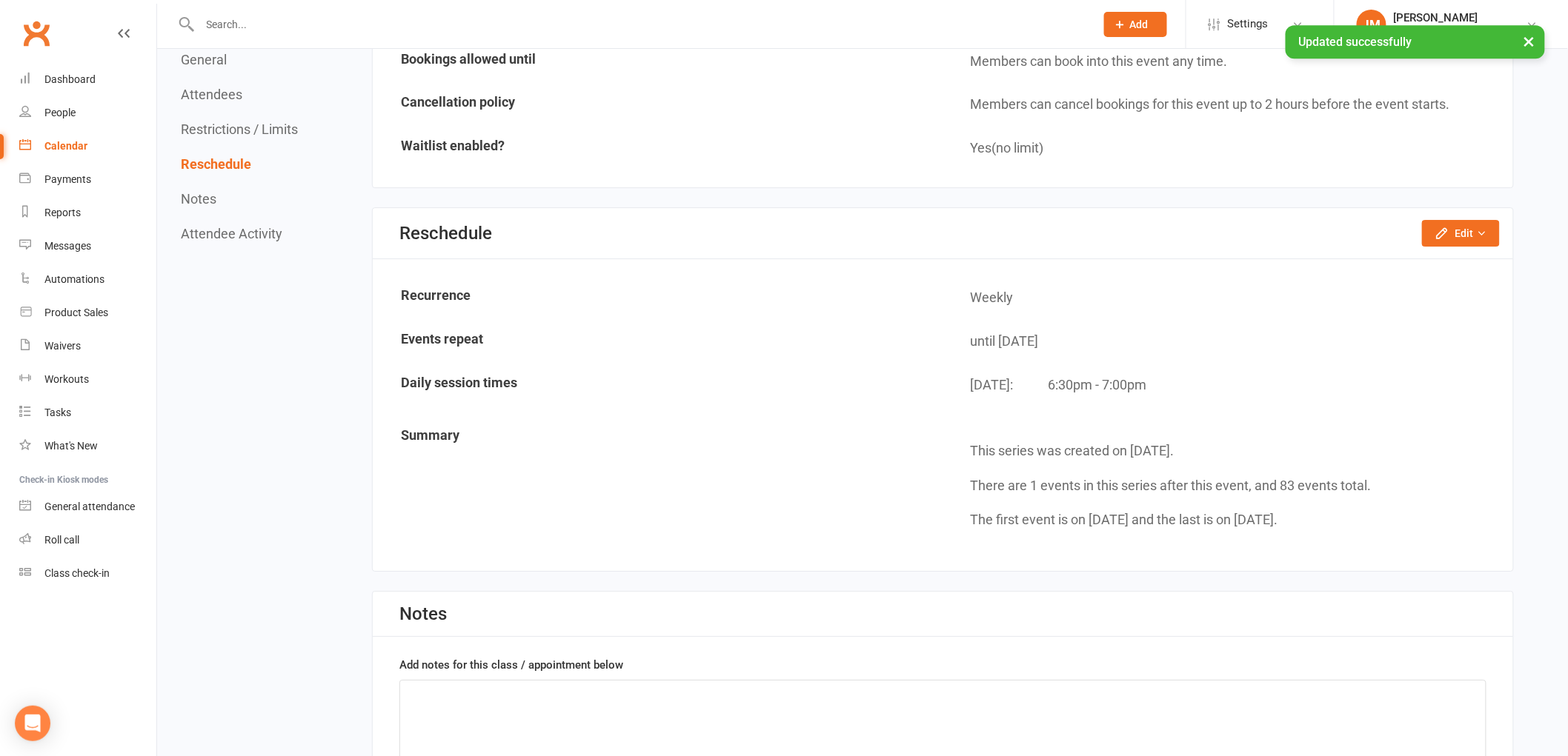
click at [16, 134] on li "Calendar" at bounding box center [78, 146] width 157 height 33
click at [36, 140] on link "Calendar" at bounding box center [87, 146] width 137 height 33
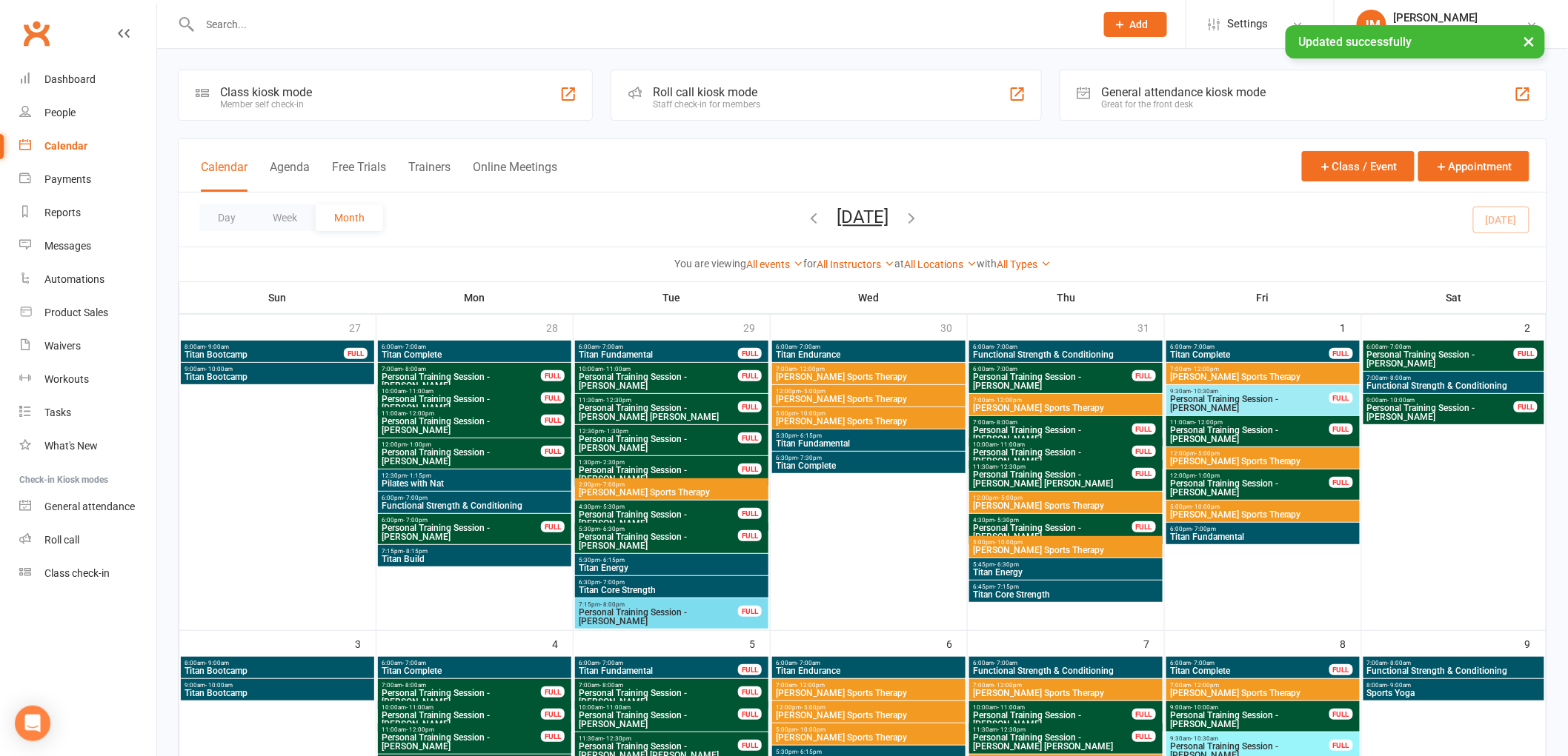
drag, startPoint x: 1028, startPoint y: 266, endPoint x: 1015, endPoint y: 290, distance: 27.3
click at [1028, 265] on link "All Types" at bounding box center [1023, 265] width 54 height 12
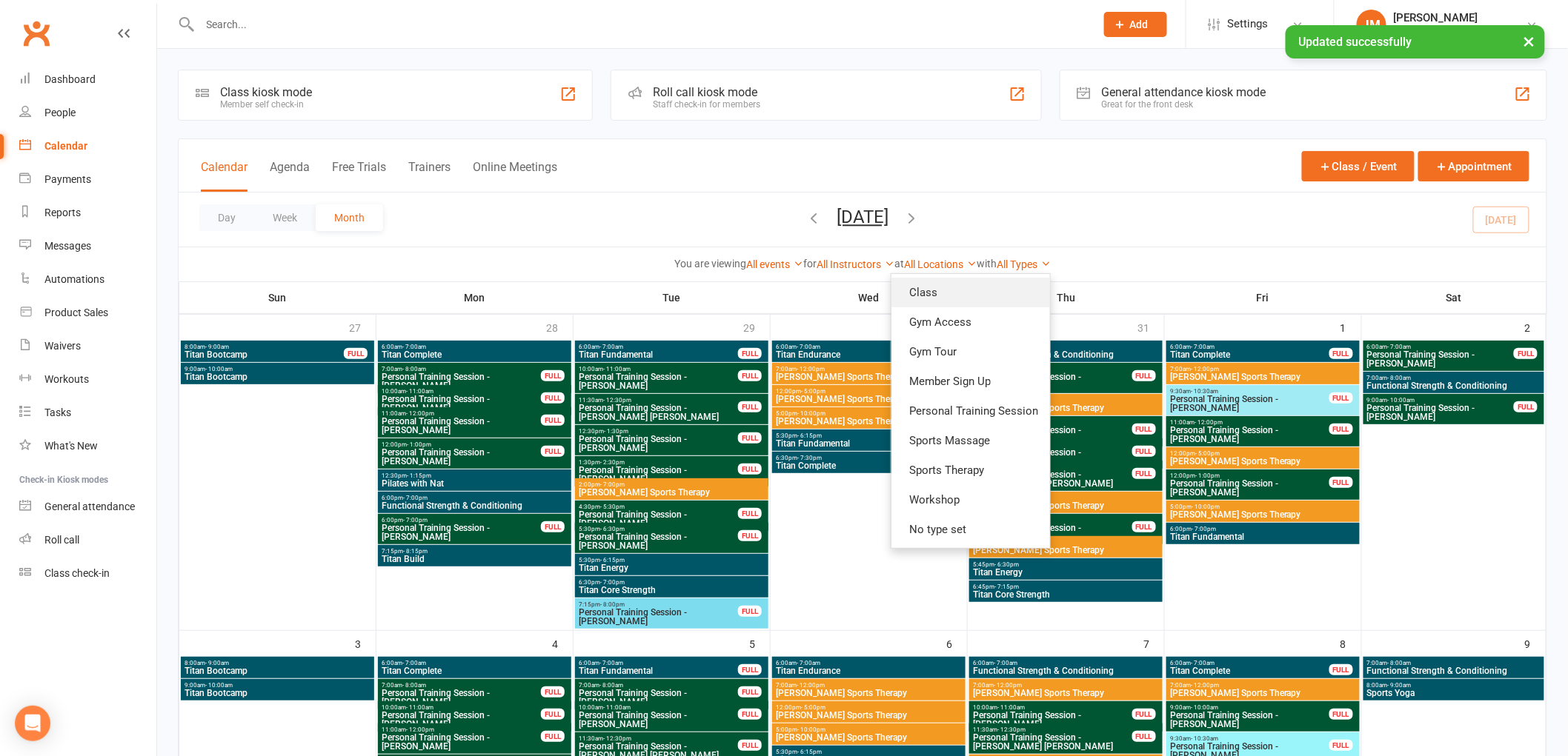
click at [999, 302] on link "Class" at bounding box center [970, 292] width 158 height 30
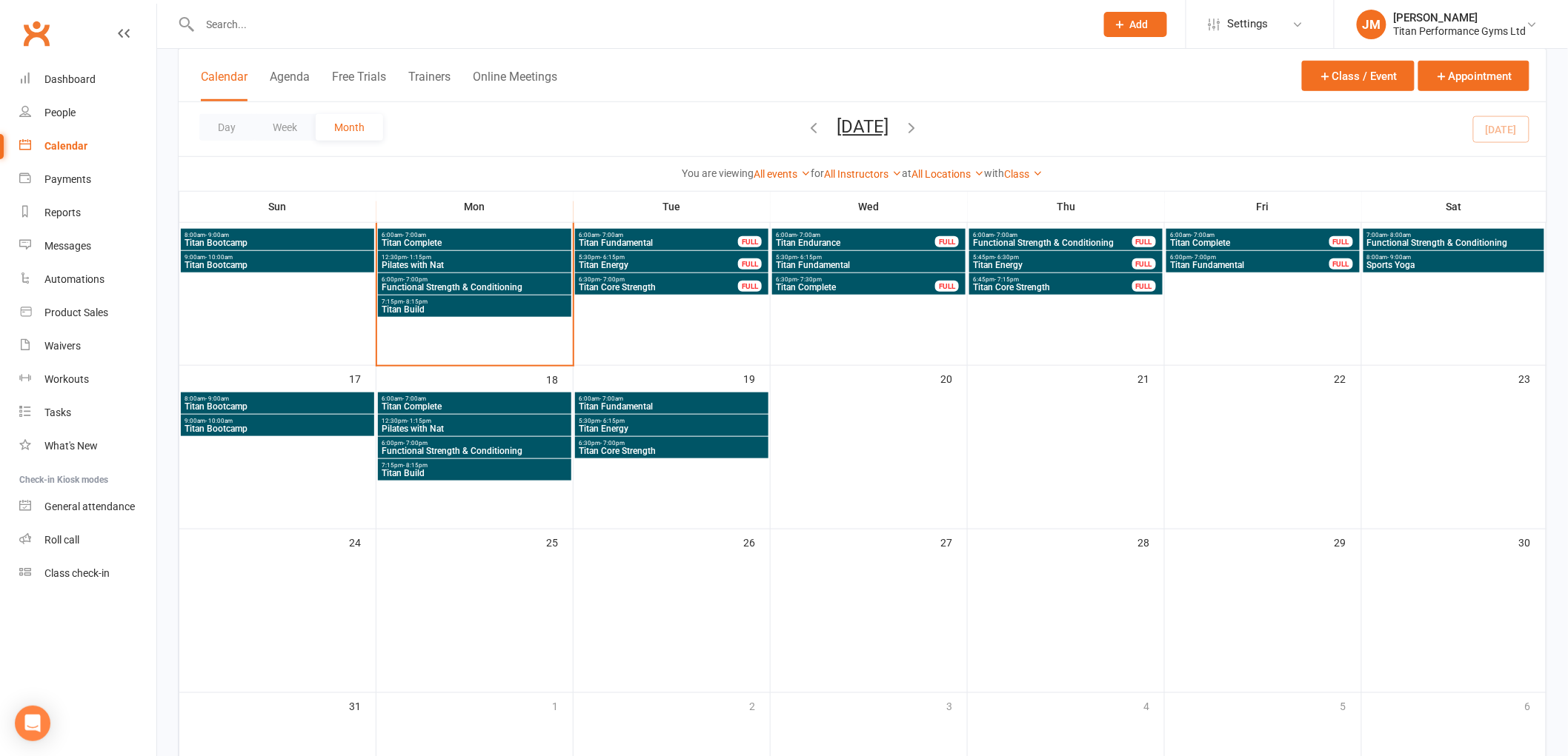
scroll to position [411, 0]
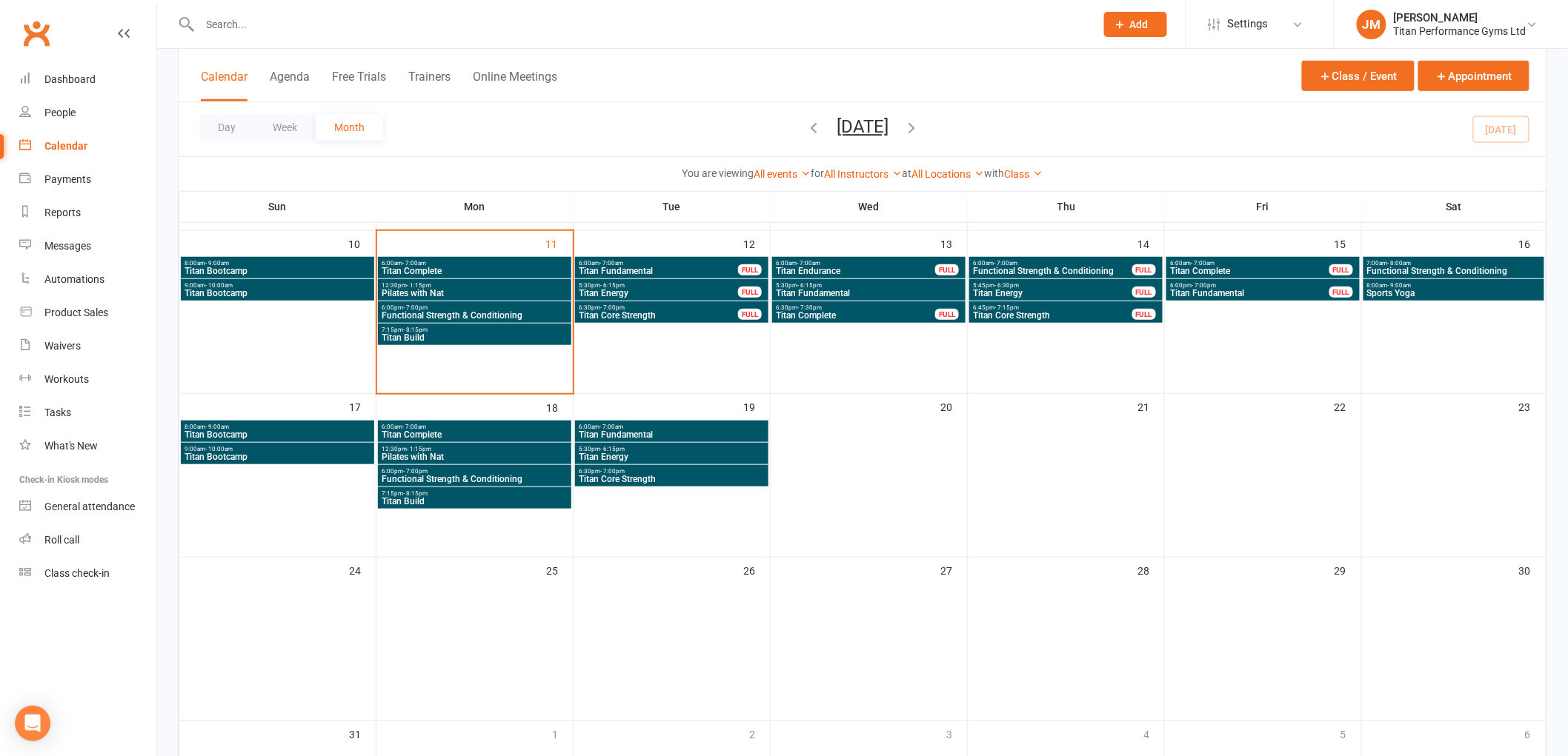
click at [832, 266] on span "Titan Endurance" at bounding box center [856, 271] width 161 height 9
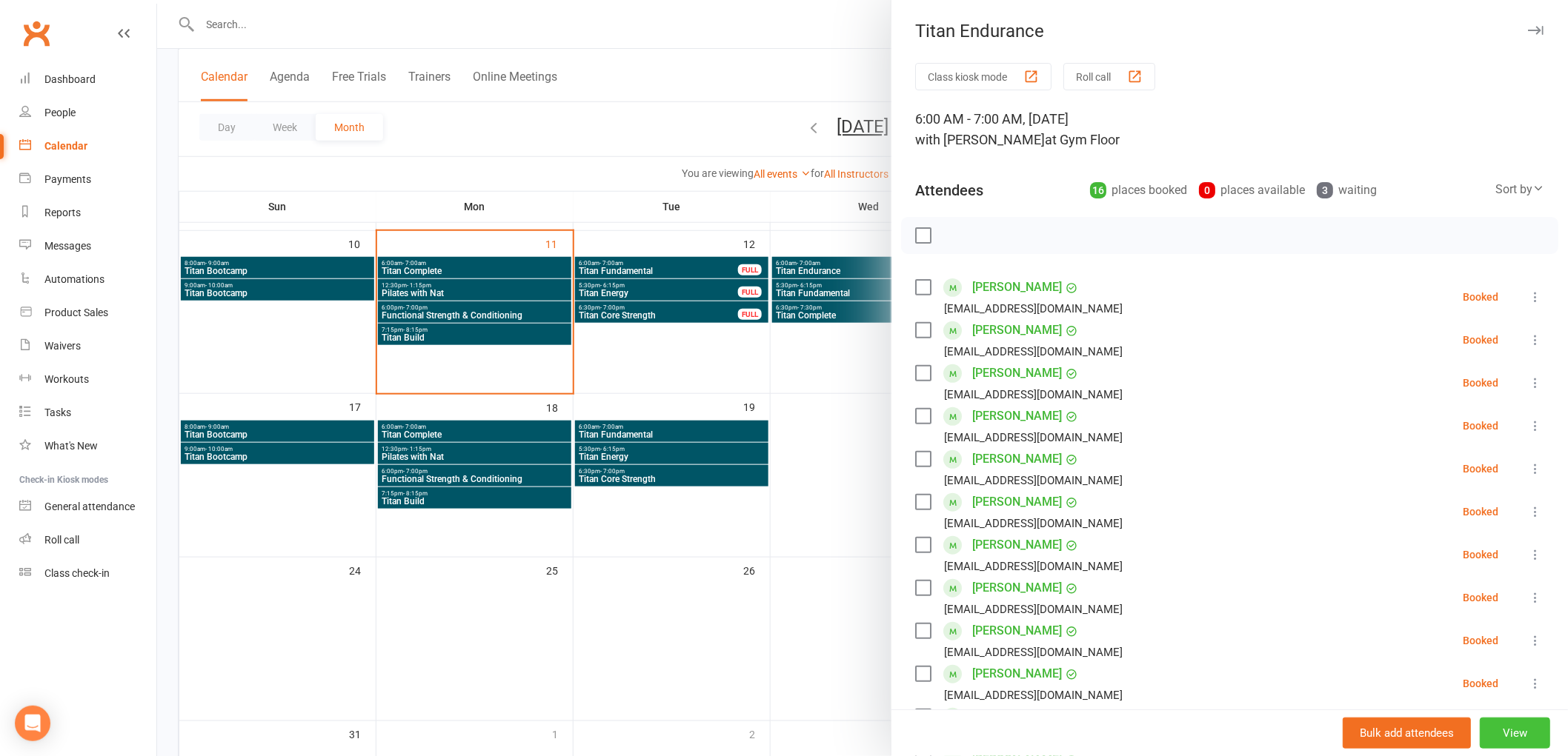
click at [1491, 721] on button "View" at bounding box center [1515, 733] width 70 height 31
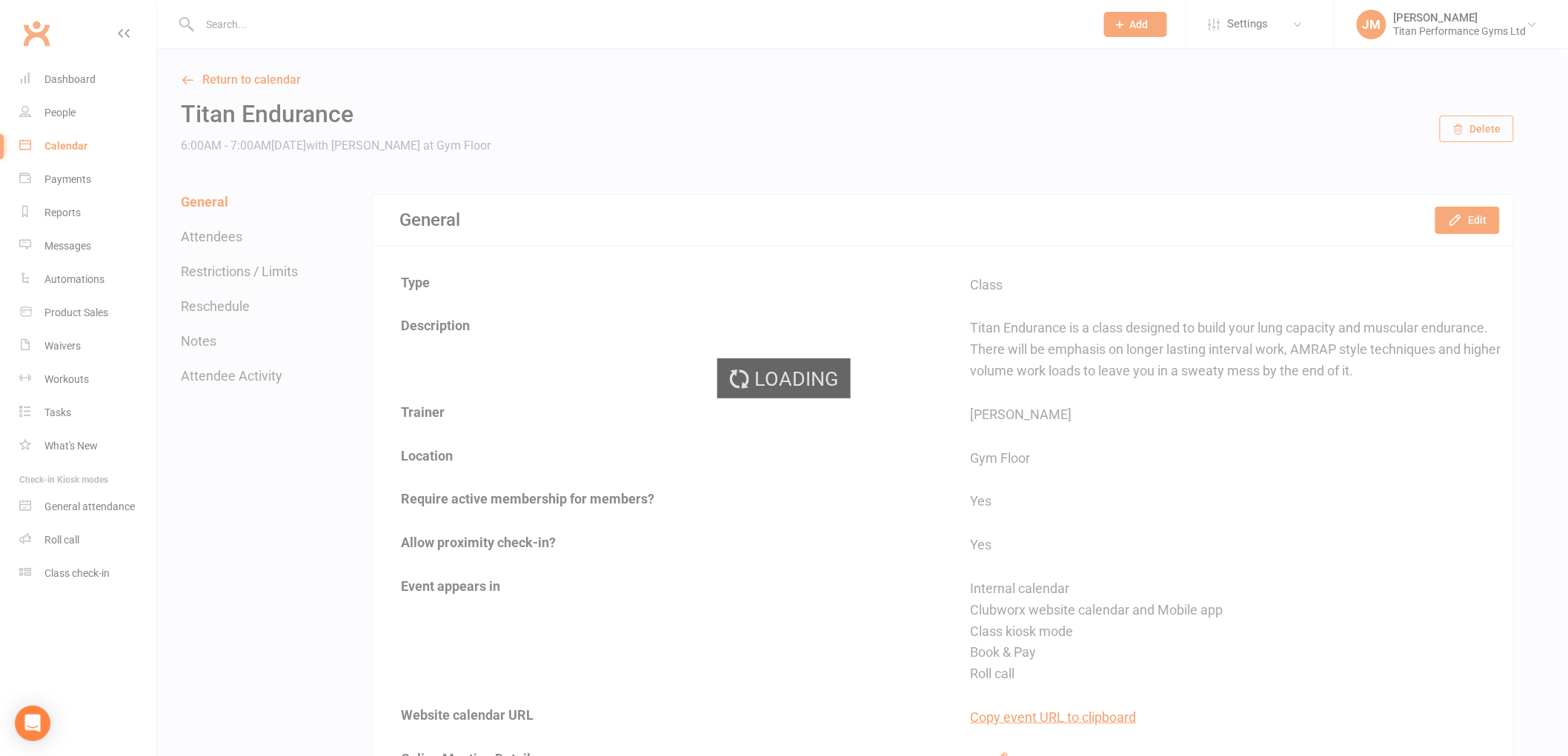
click at [237, 306] on div "Loading" at bounding box center [784, 378] width 1568 height 756
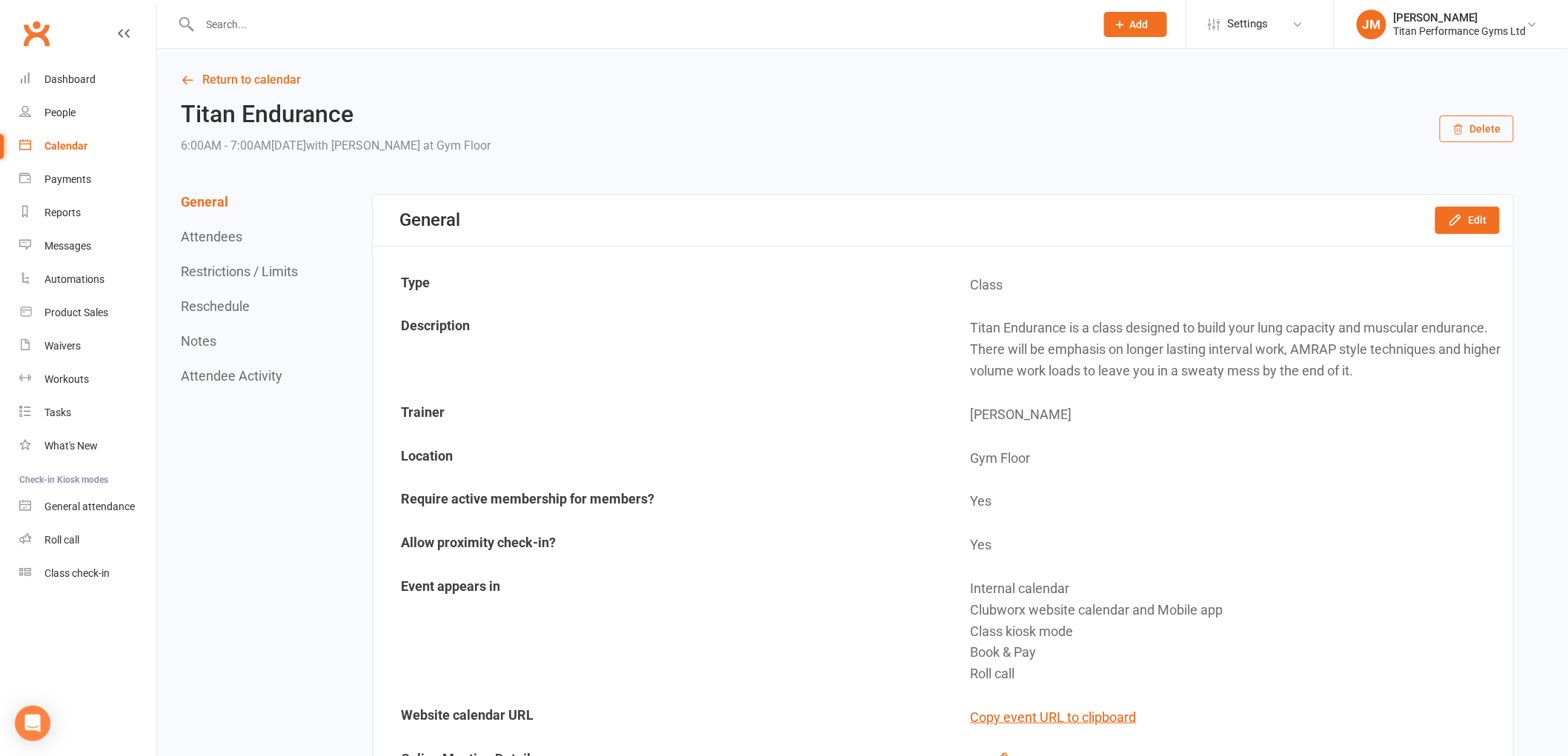
click at [237, 306] on button "Reschedule" at bounding box center [215, 307] width 69 height 15
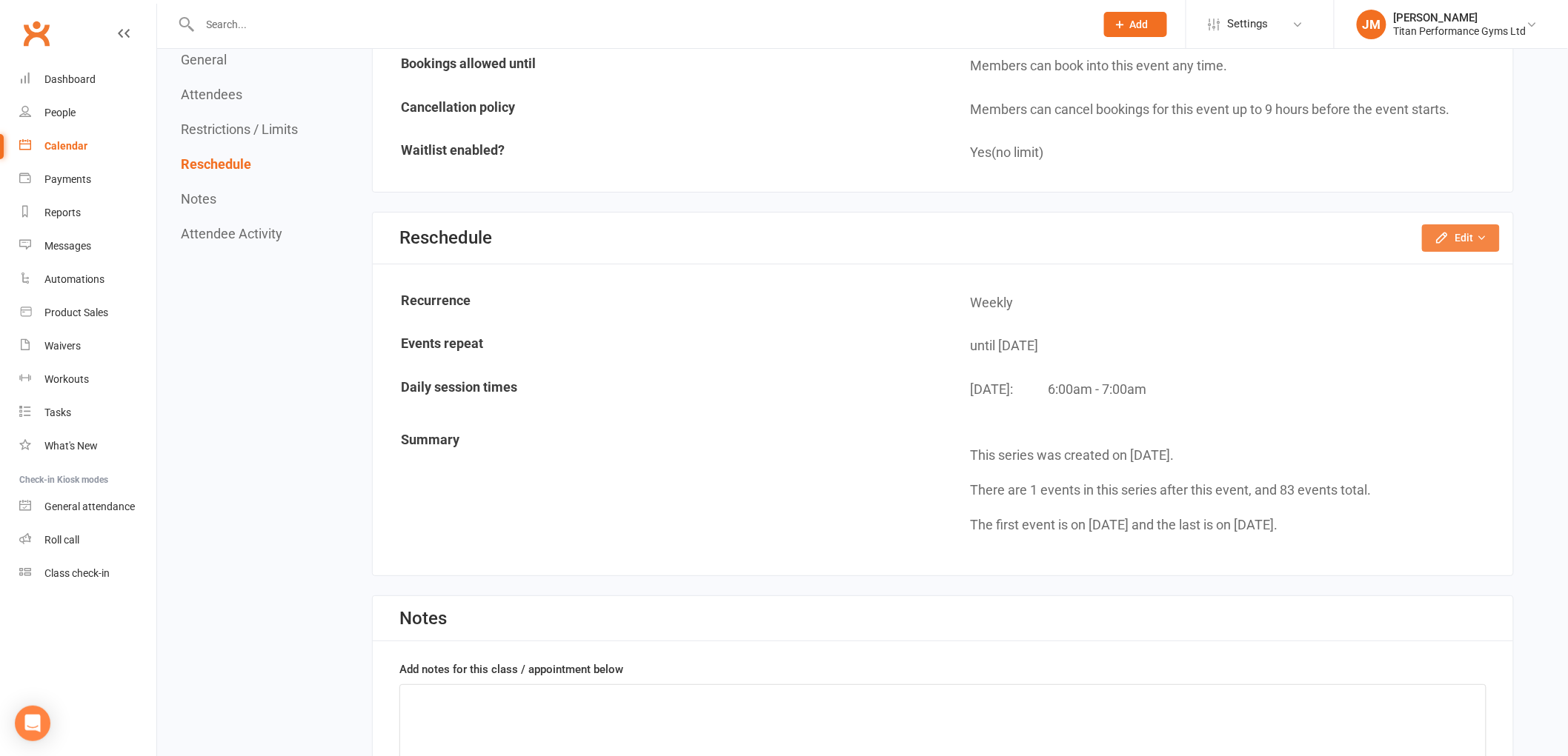
scroll to position [2164, 0]
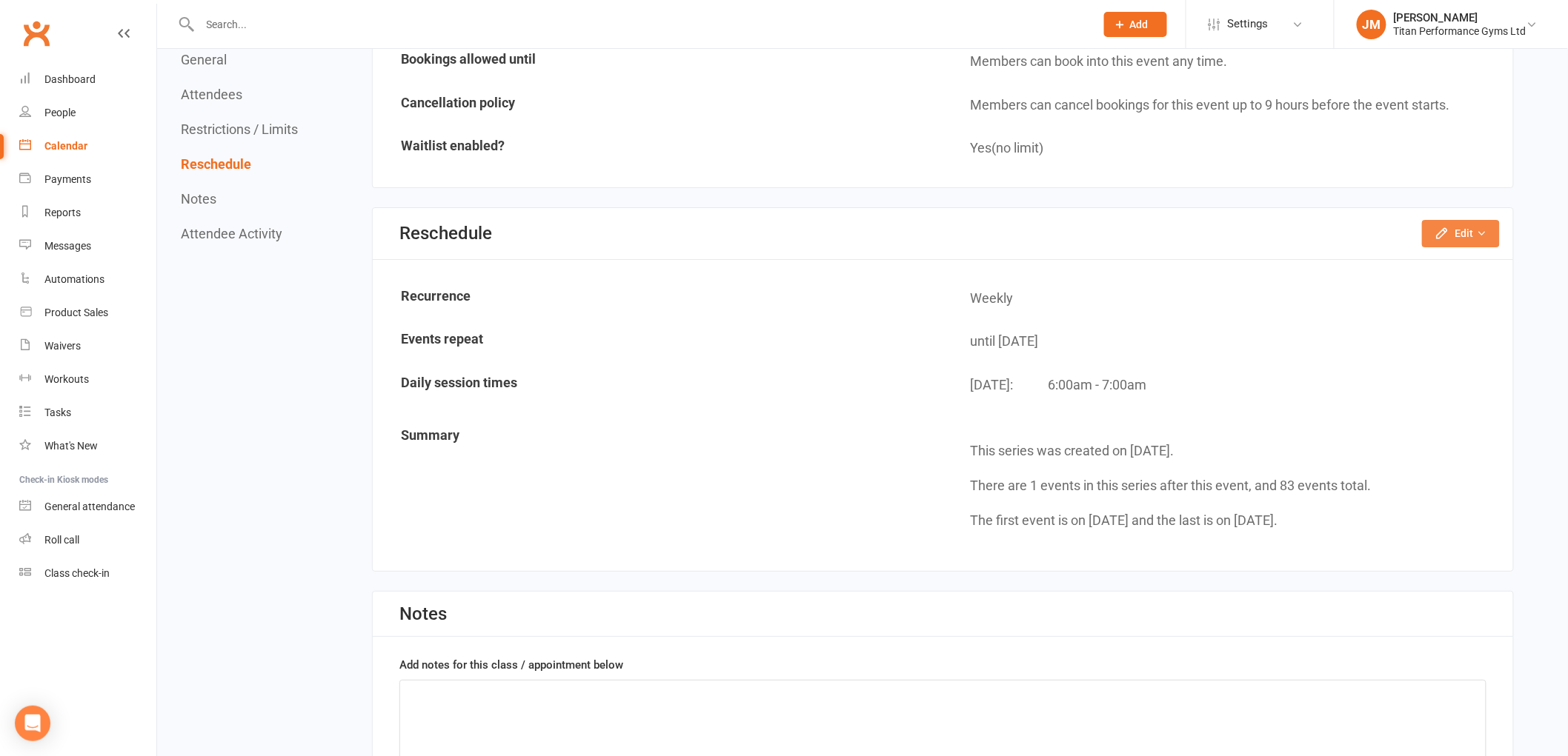
click at [1469, 230] on button "Edit" at bounding box center [1460, 233] width 78 height 27
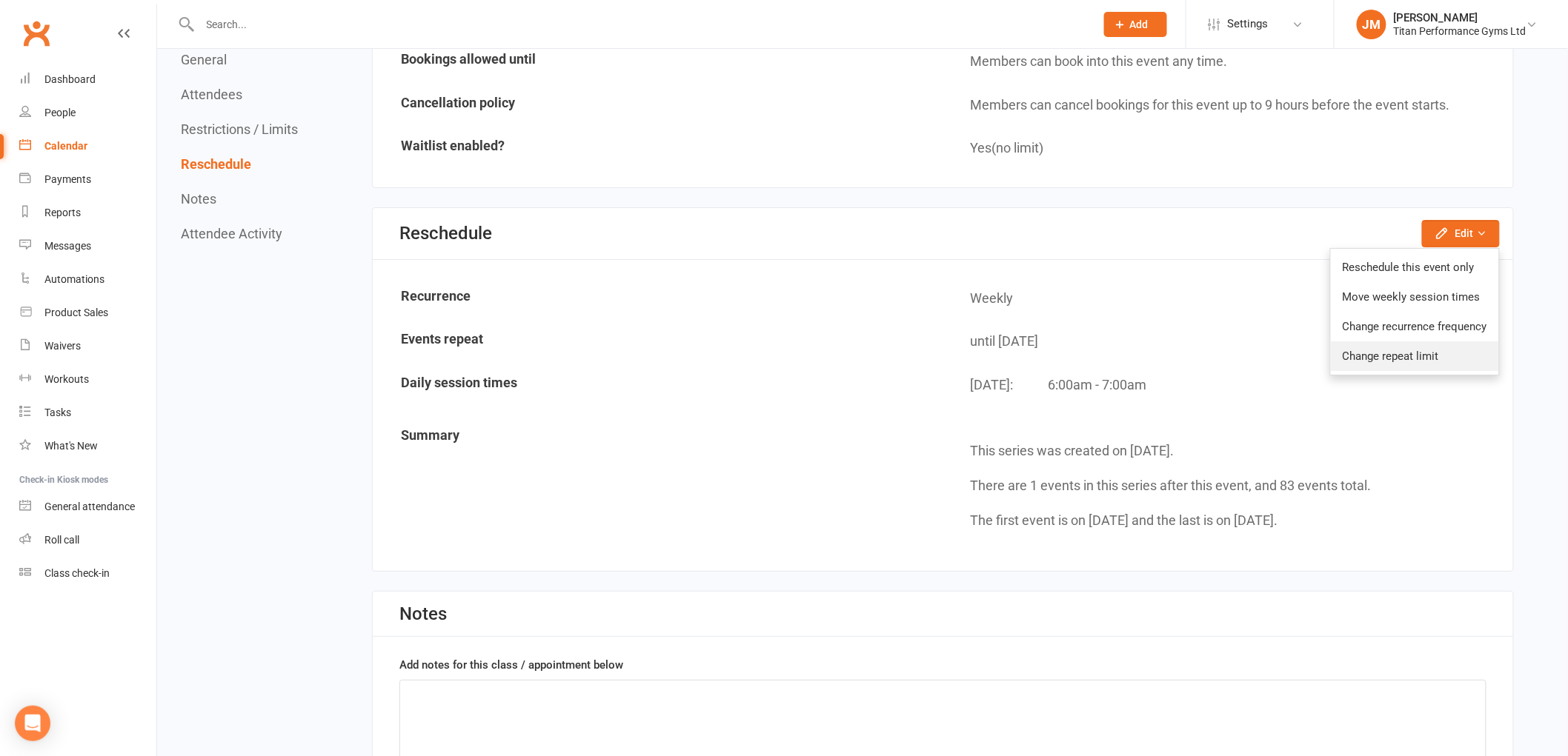
click at [1426, 349] on link "Change repeat limit" at bounding box center [1415, 356] width 168 height 30
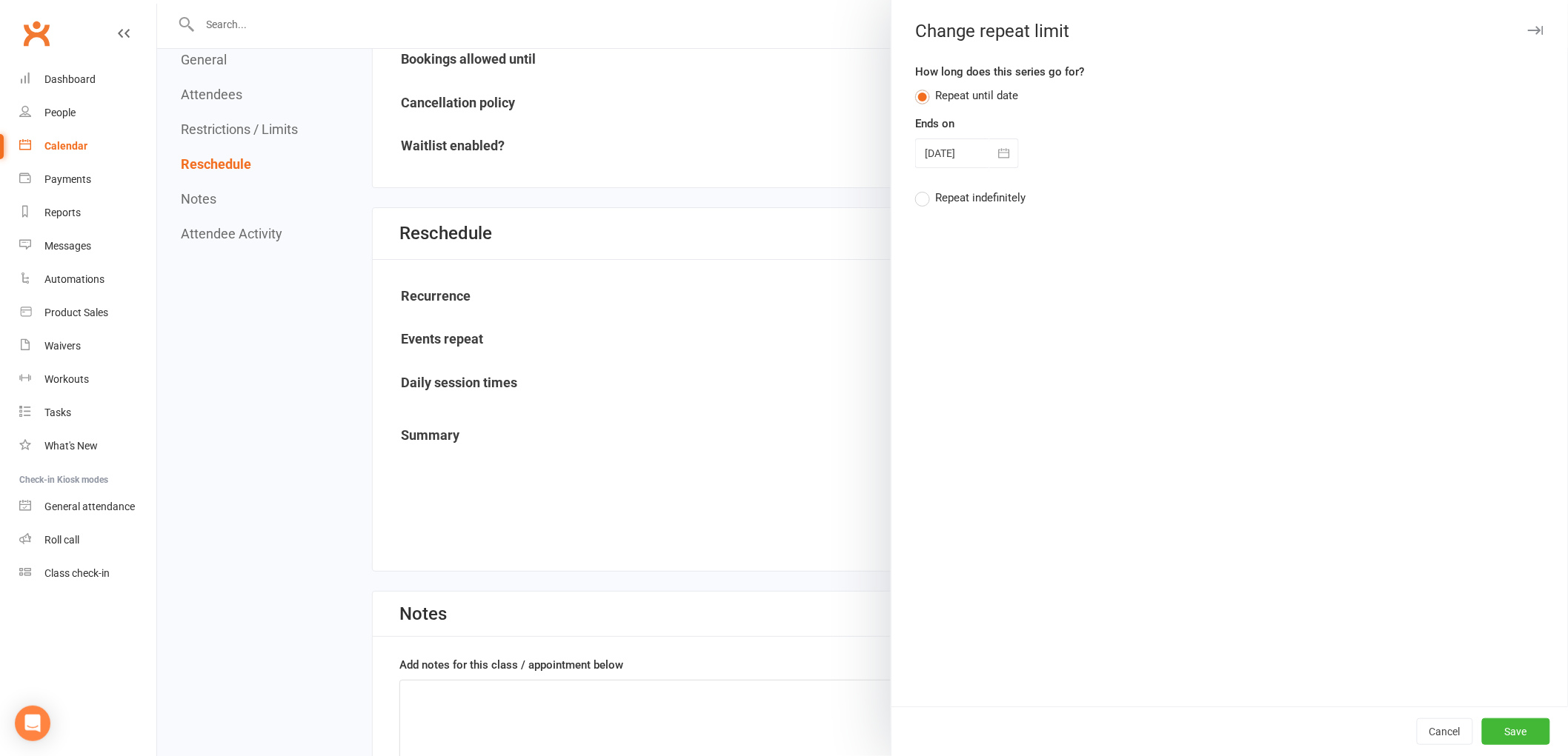
click at [1008, 164] on button "button" at bounding box center [1004, 153] width 30 height 30
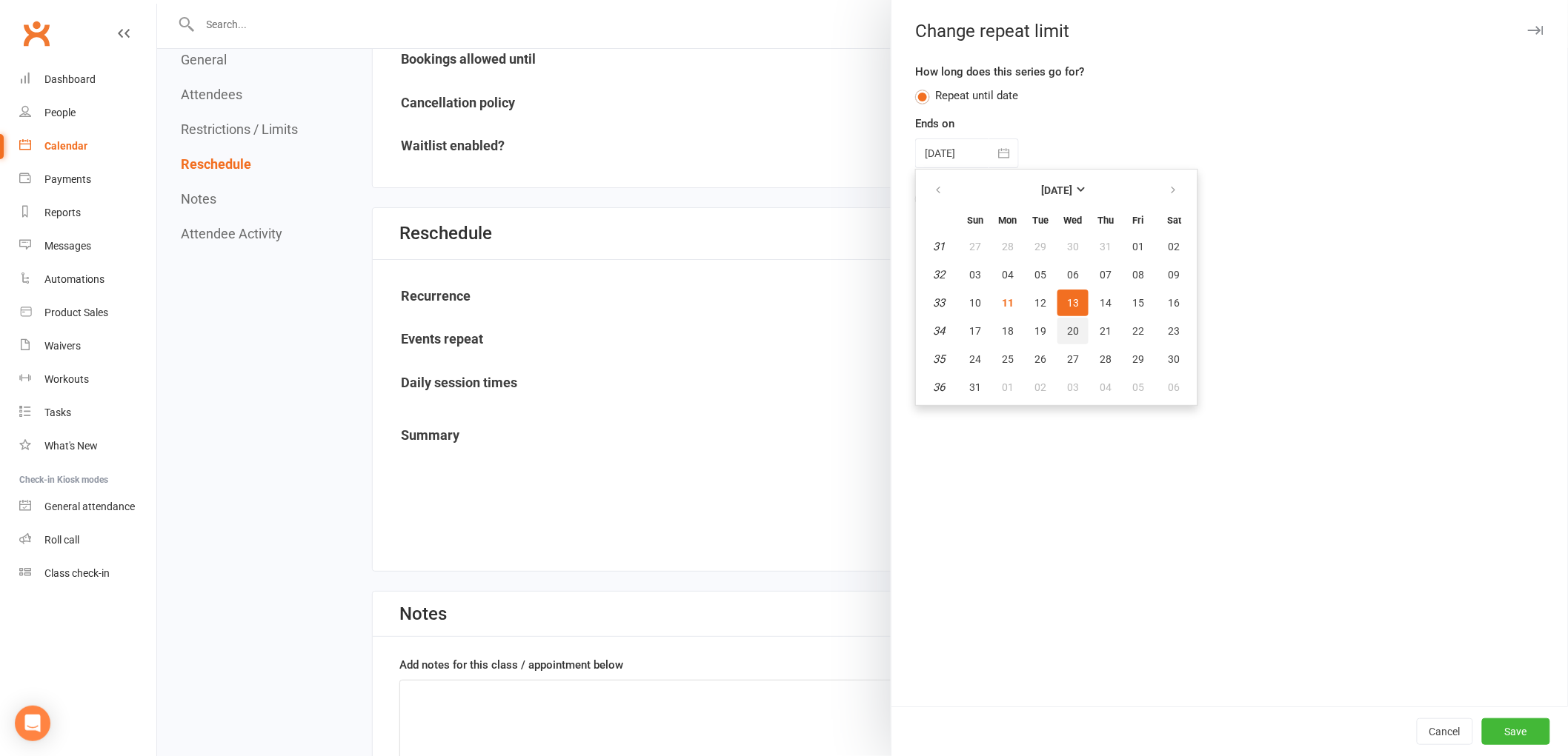
click at [1065, 318] on button "20" at bounding box center [1073, 330] width 31 height 27
type input "[DATE]"
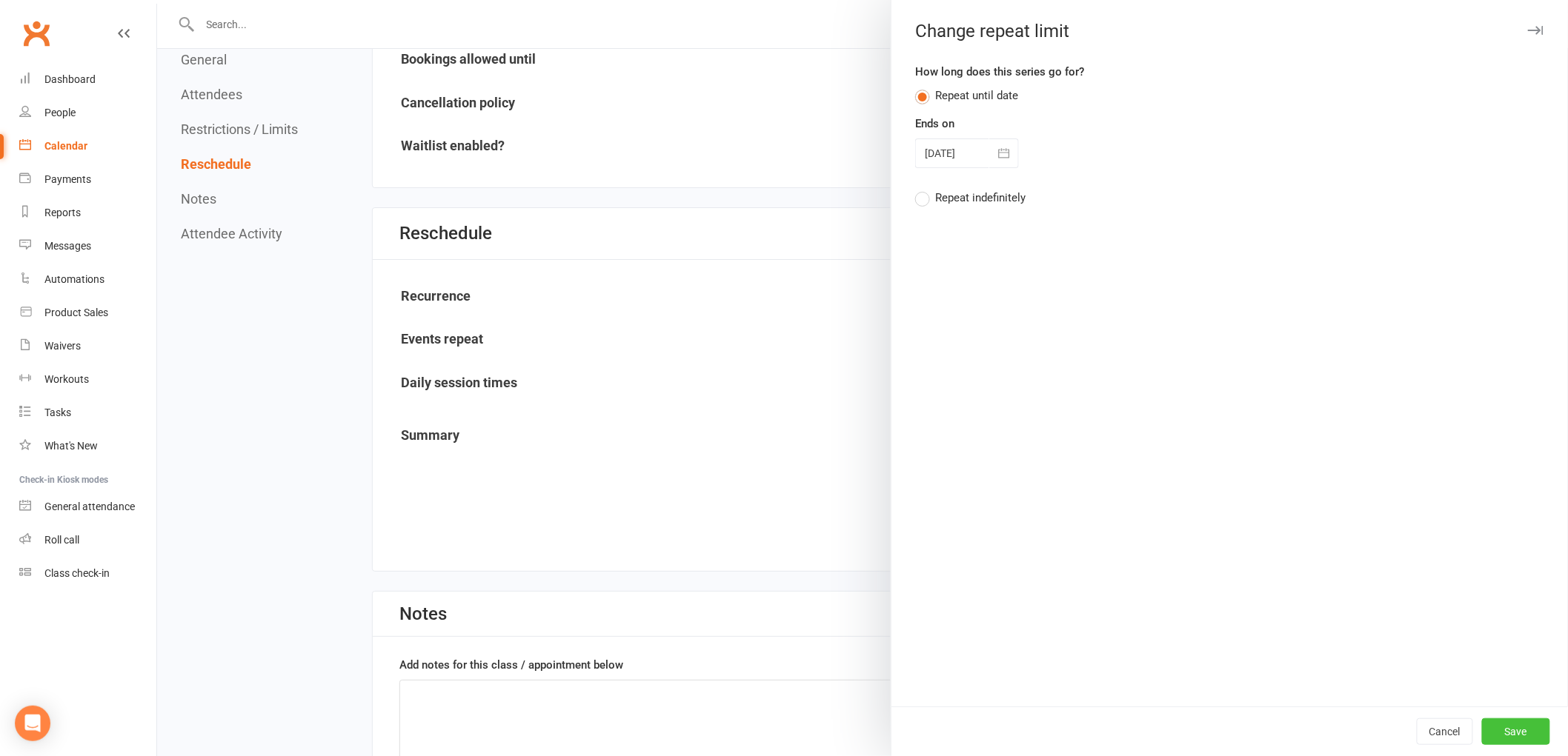
click at [1492, 722] on button "Save" at bounding box center [1516, 731] width 69 height 27
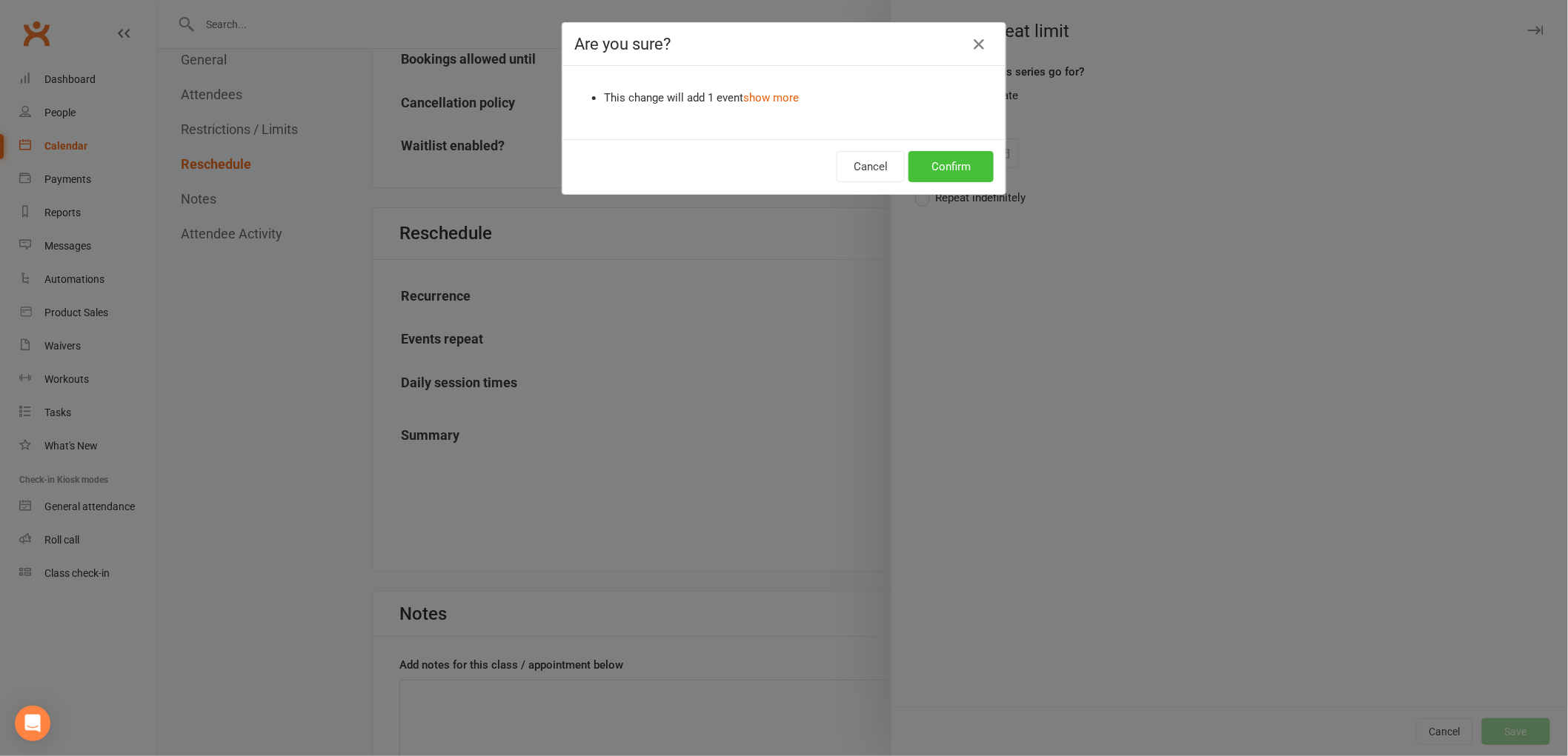
click at [974, 171] on button "Confirm" at bounding box center [951, 166] width 85 height 31
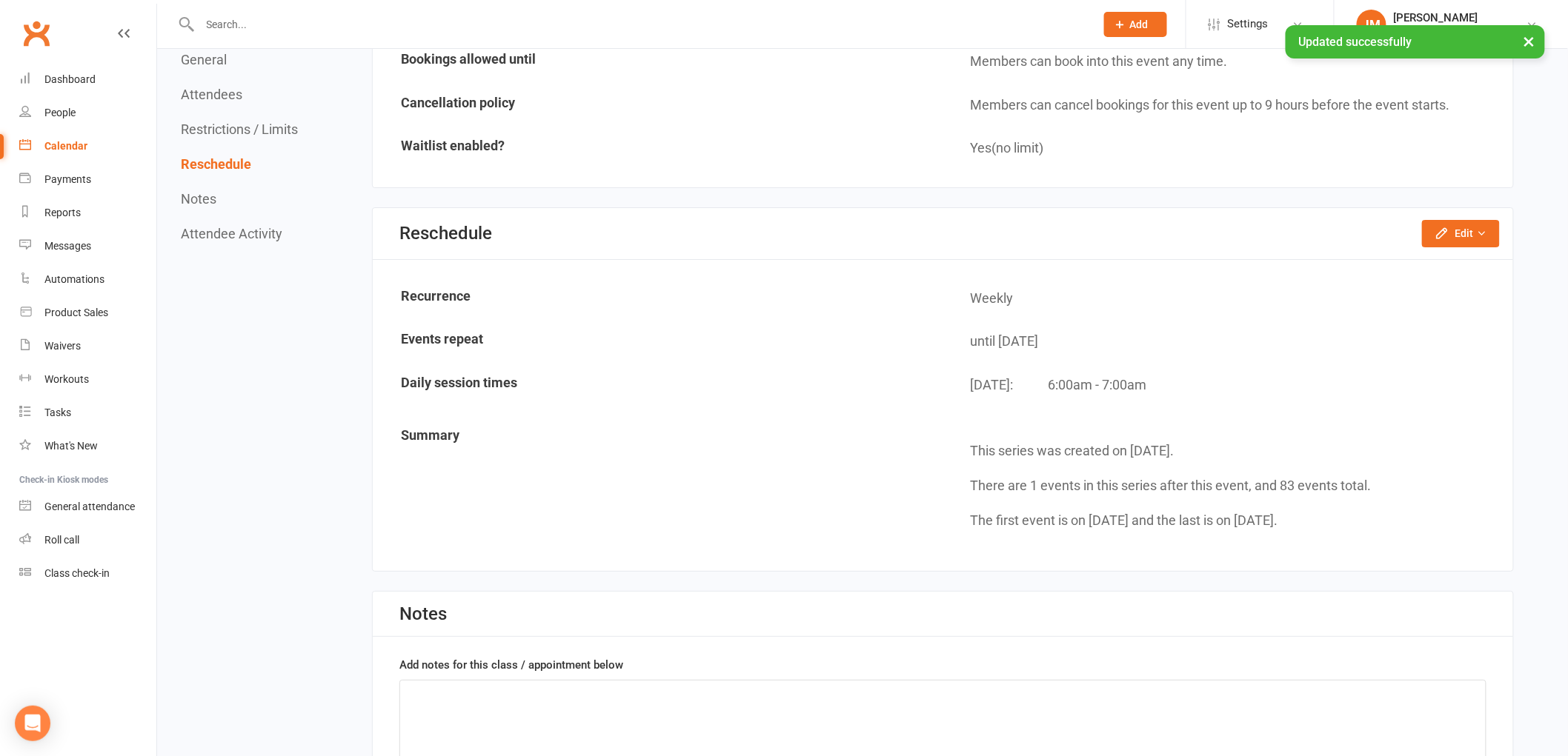
click at [75, 142] on div "Calendar" at bounding box center [66, 146] width 43 height 12
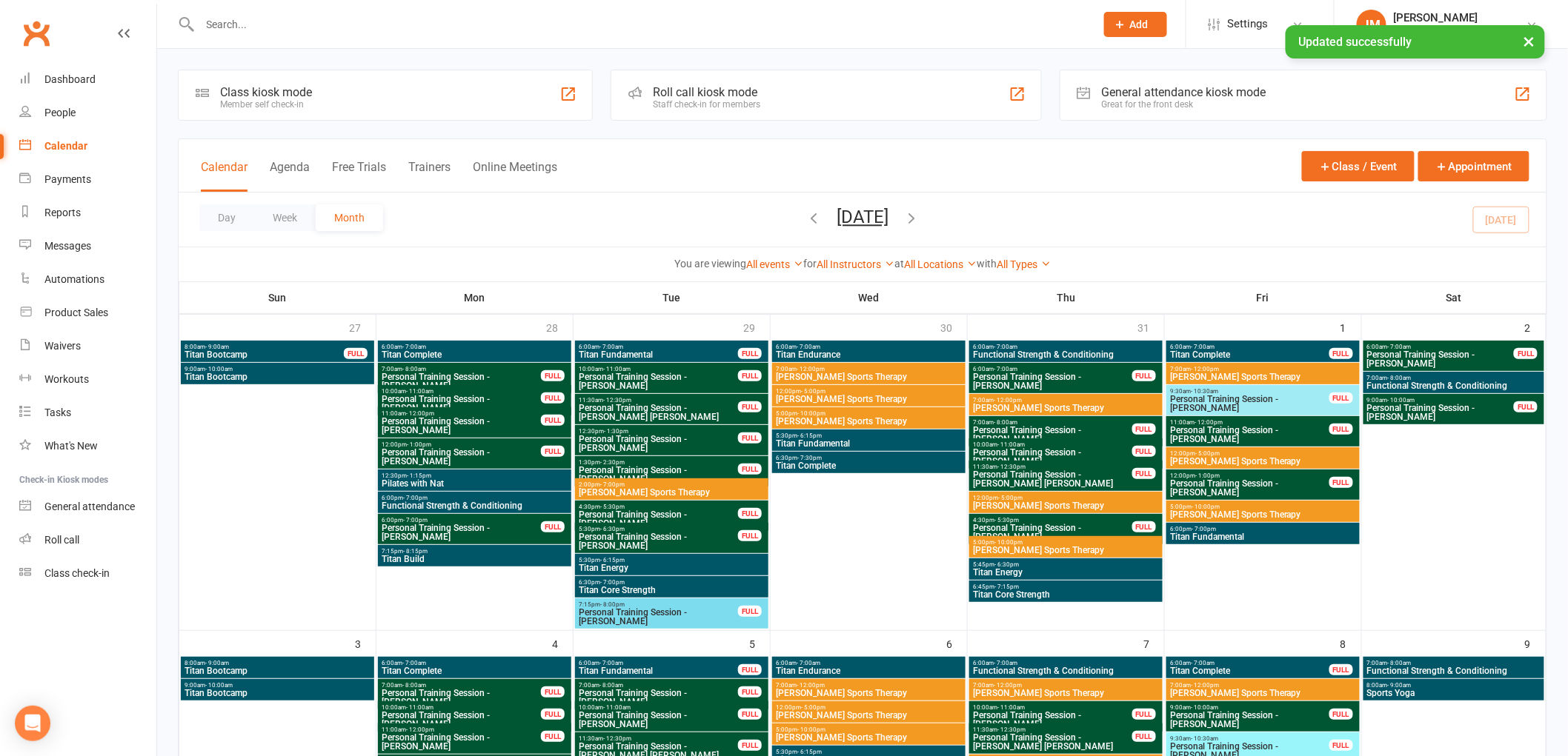
click at [1039, 264] on link "All Types" at bounding box center [1023, 265] width 54 height 12
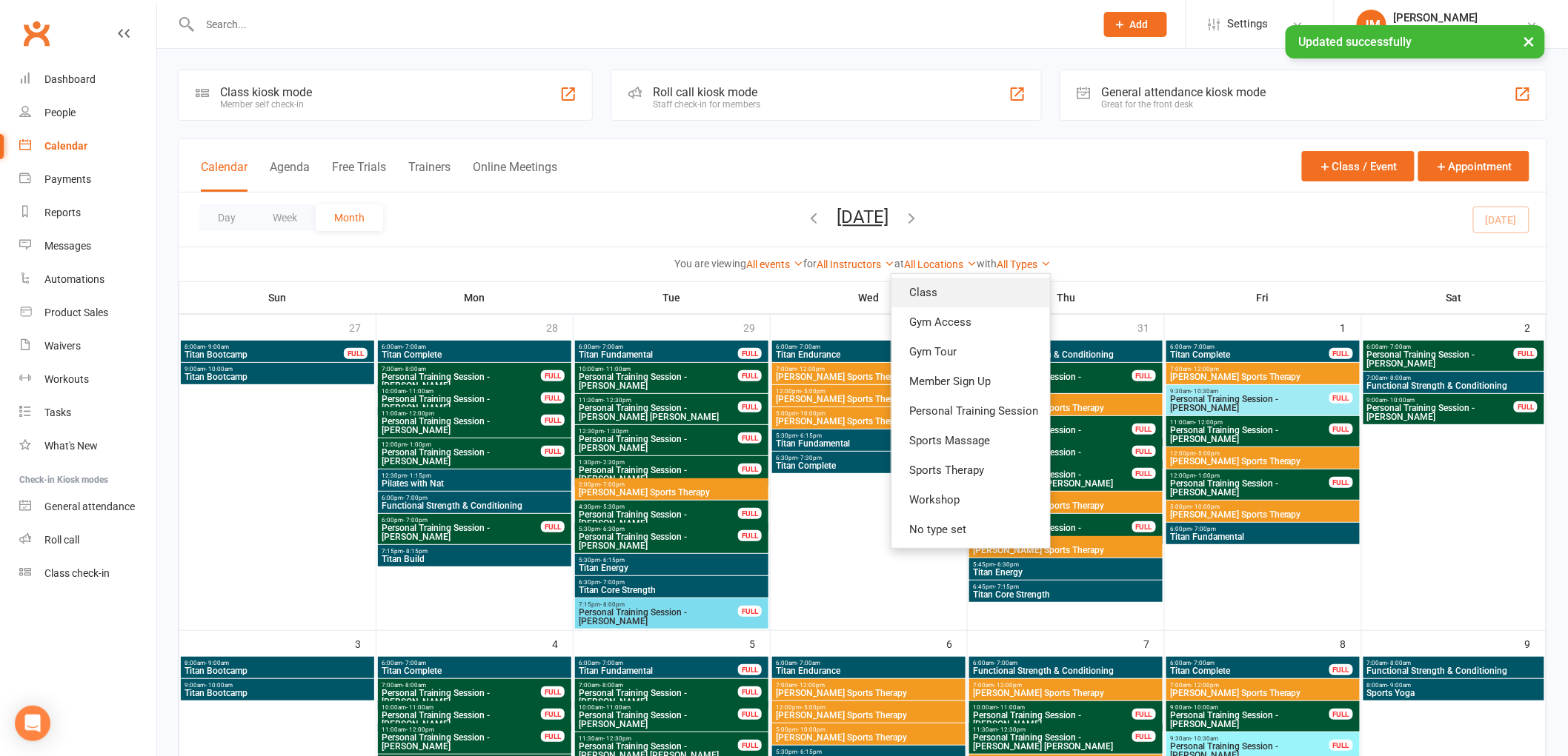
click at [975, 299] on link "Class" at bounding box center [970, 292] width 158 height 30
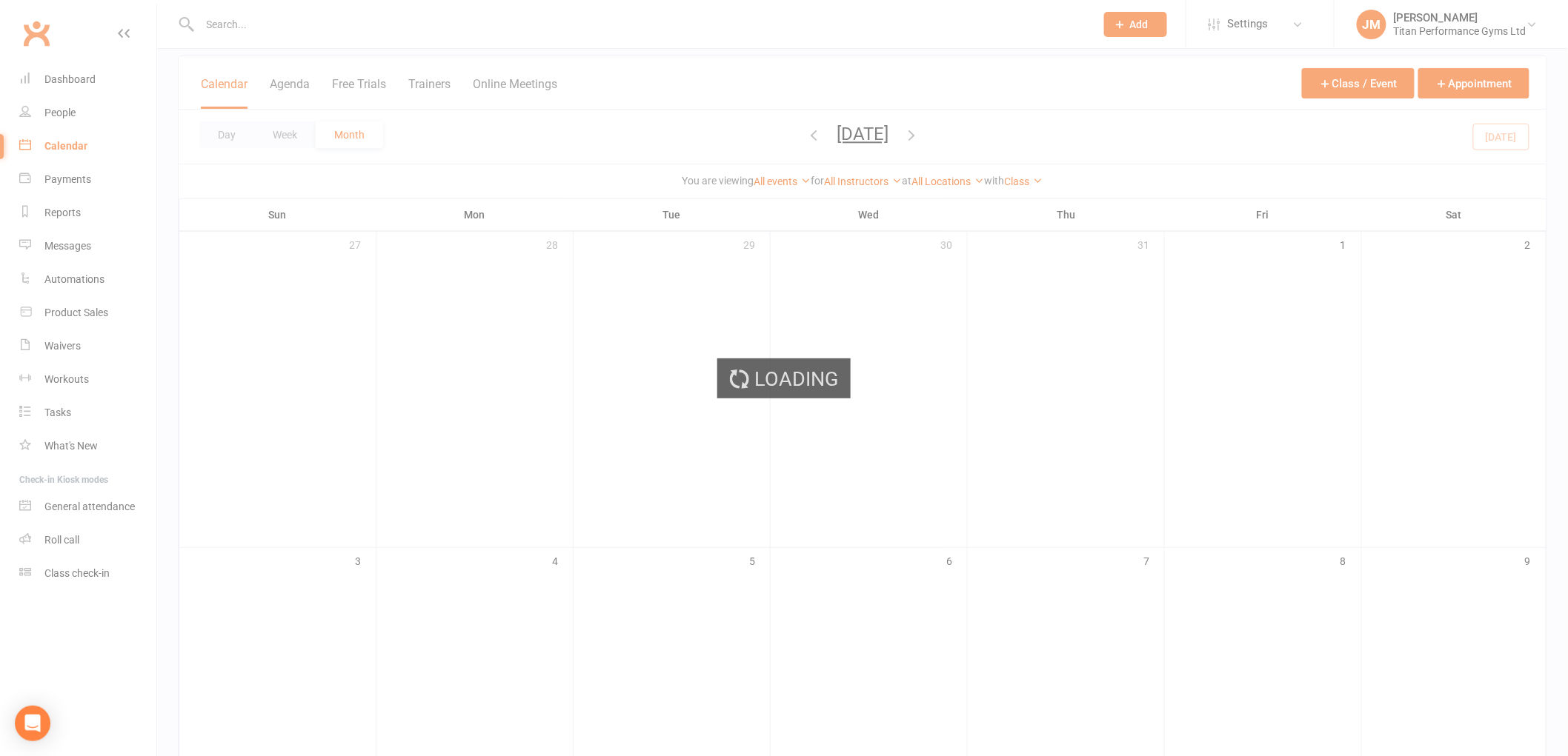
scroll to position [247, 0]
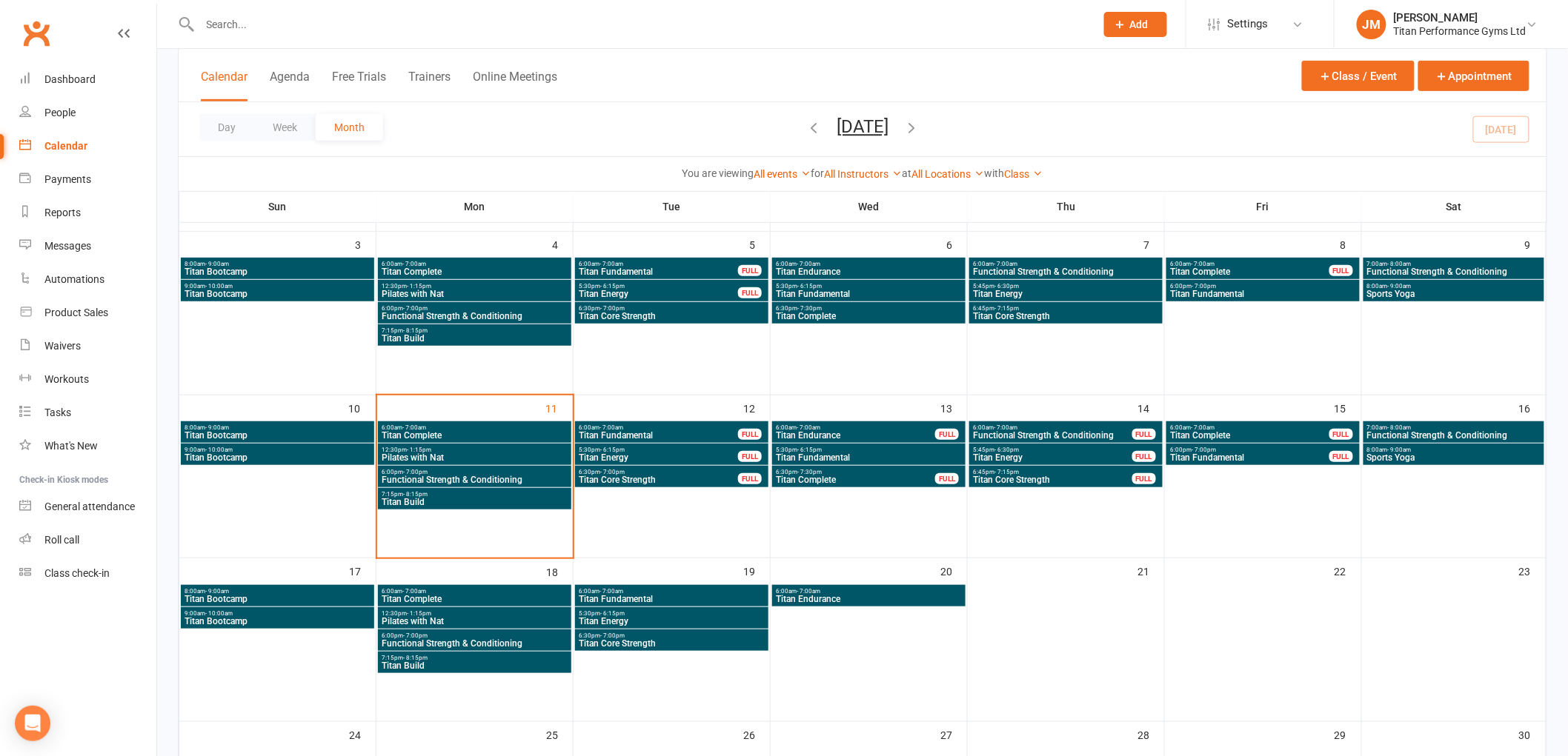
click at [862, 460] on span "Titan Fundamental" at bounding box center [868, 457] width 188 height 9
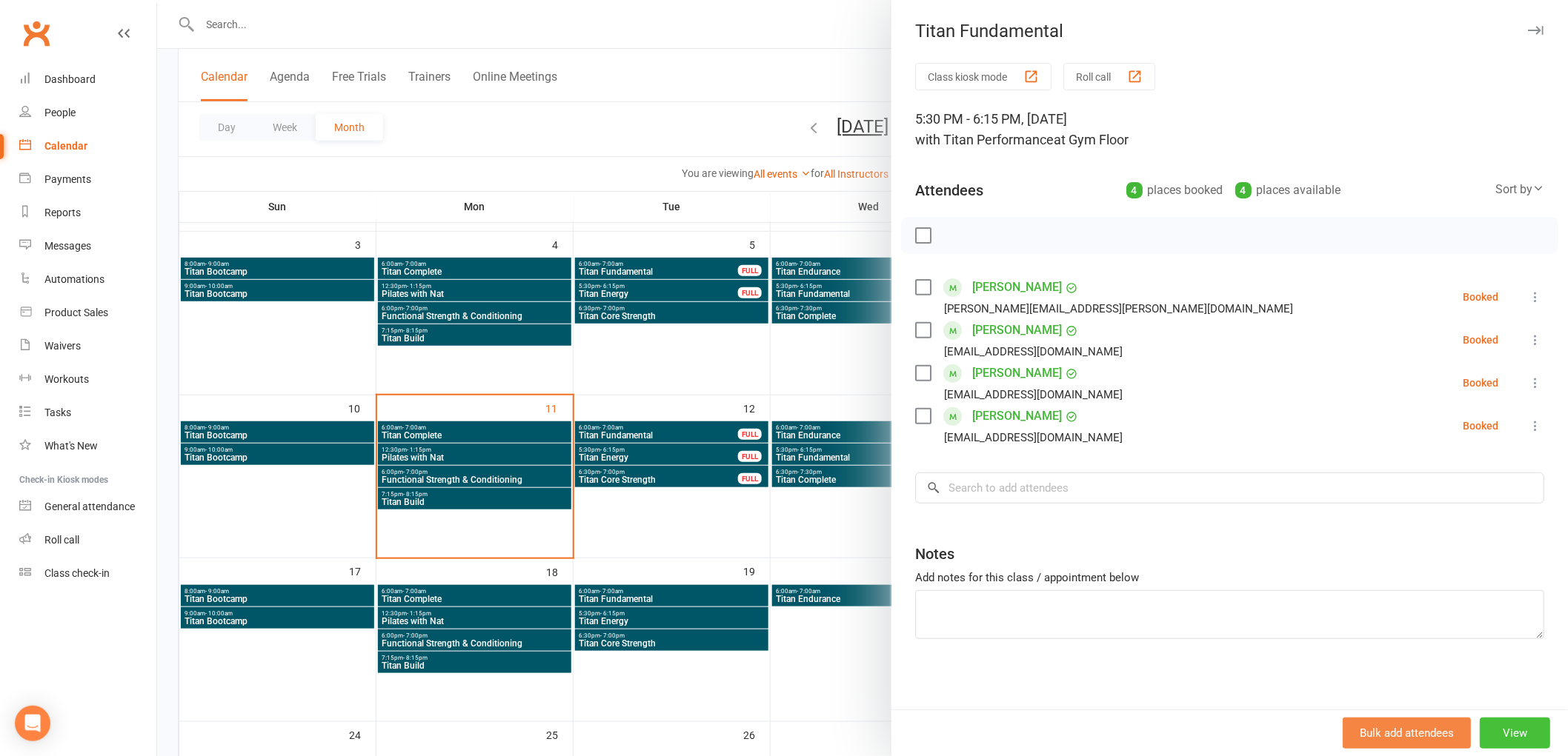
drag, startPoint x: 1502, startPoint y: 718, endPoint x: 1517, endPoint y: 729, distance: 18.6
click at [1498, 719] on button "View" at bounding box center [1515, 733] width 70 height 31
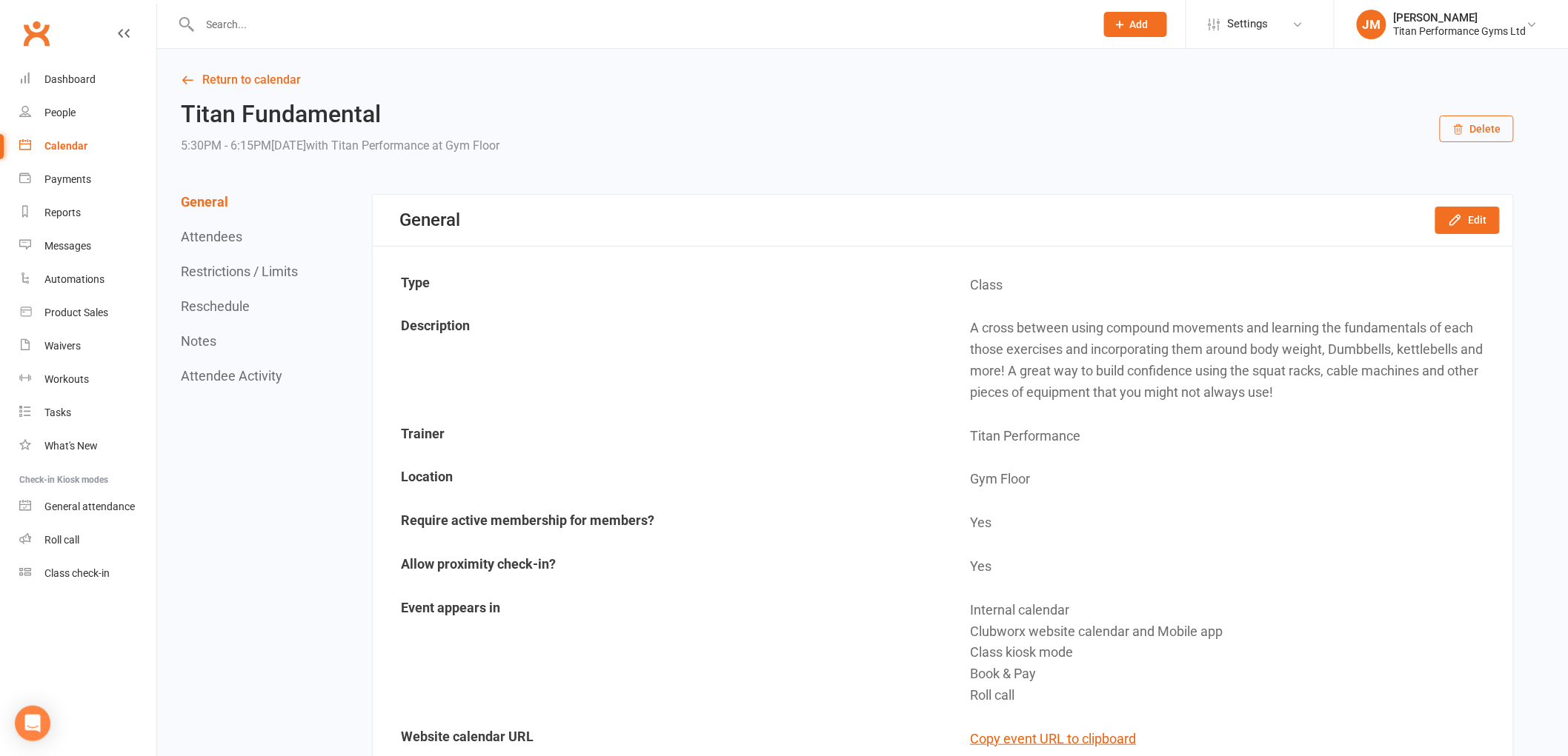
drag, startPoint x: 250, startPoint y: 305, endPoint x: 241, endPoint y: 306, distance: 9.1
click at [247, 305] on div "General Attendees Restrictions / Limits Reschedule Notes Attendee Activity" at bounding box center [241, 289] width 121 height 189
click at [241, 306] on button "Reschedule" at bounding box center [215, 307] width 69 height 15
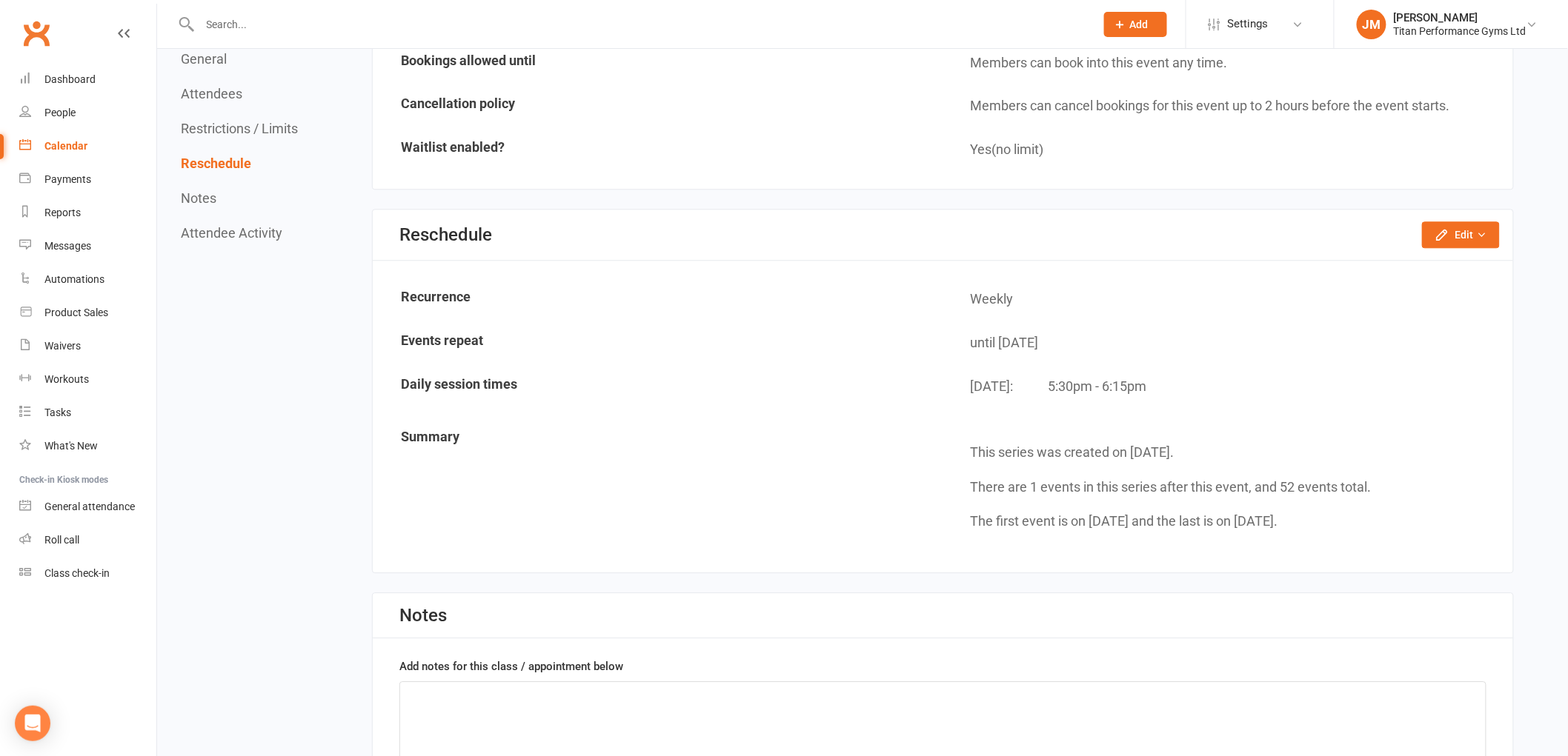
scroll to position [1469, 0]
click at [1464, 223] on button "Edit" at bounding box center [1460, 233] width 78 height 27
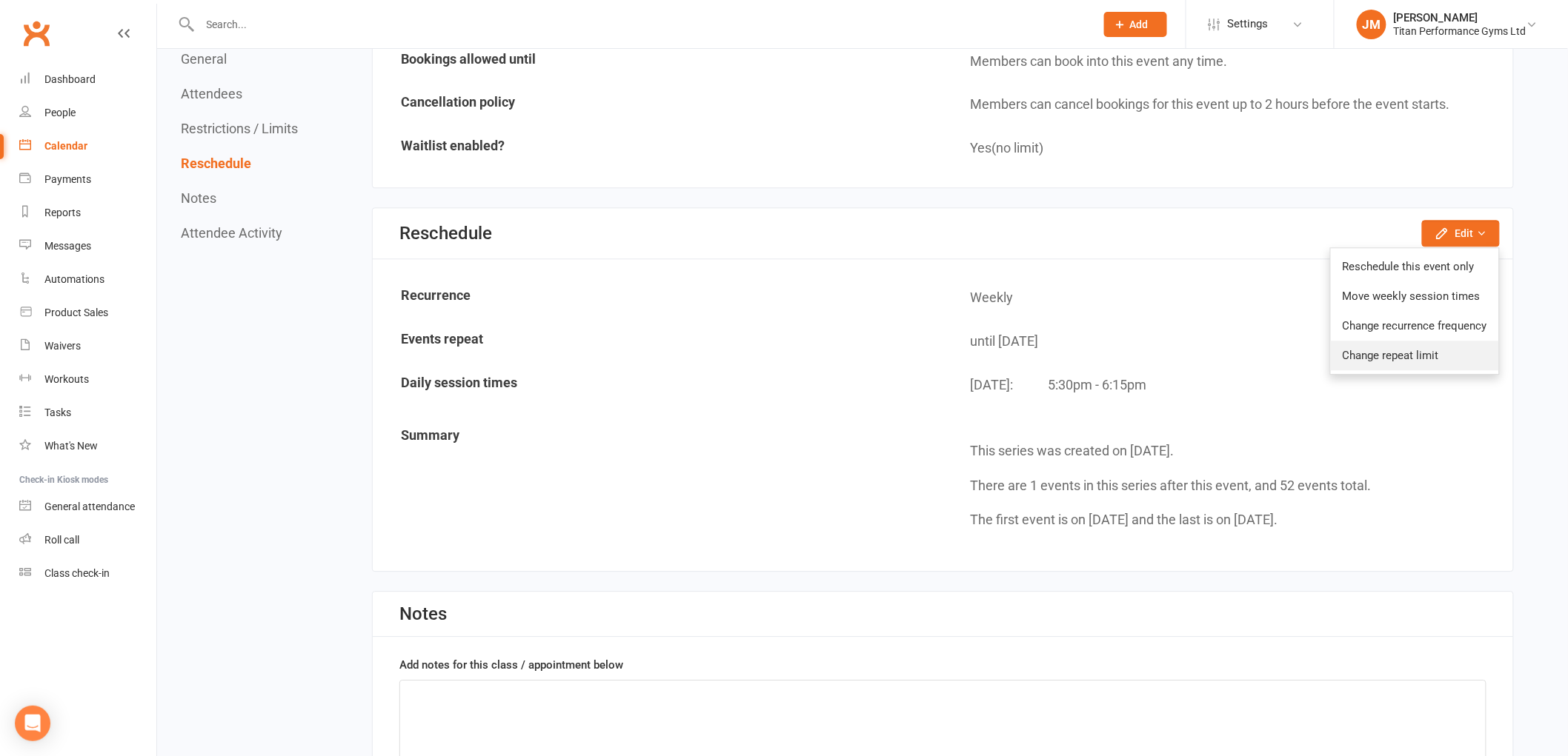
click at [1434, 341] on link "Change repeat limit" at bounding box center [1415, 355] width 168 height 30
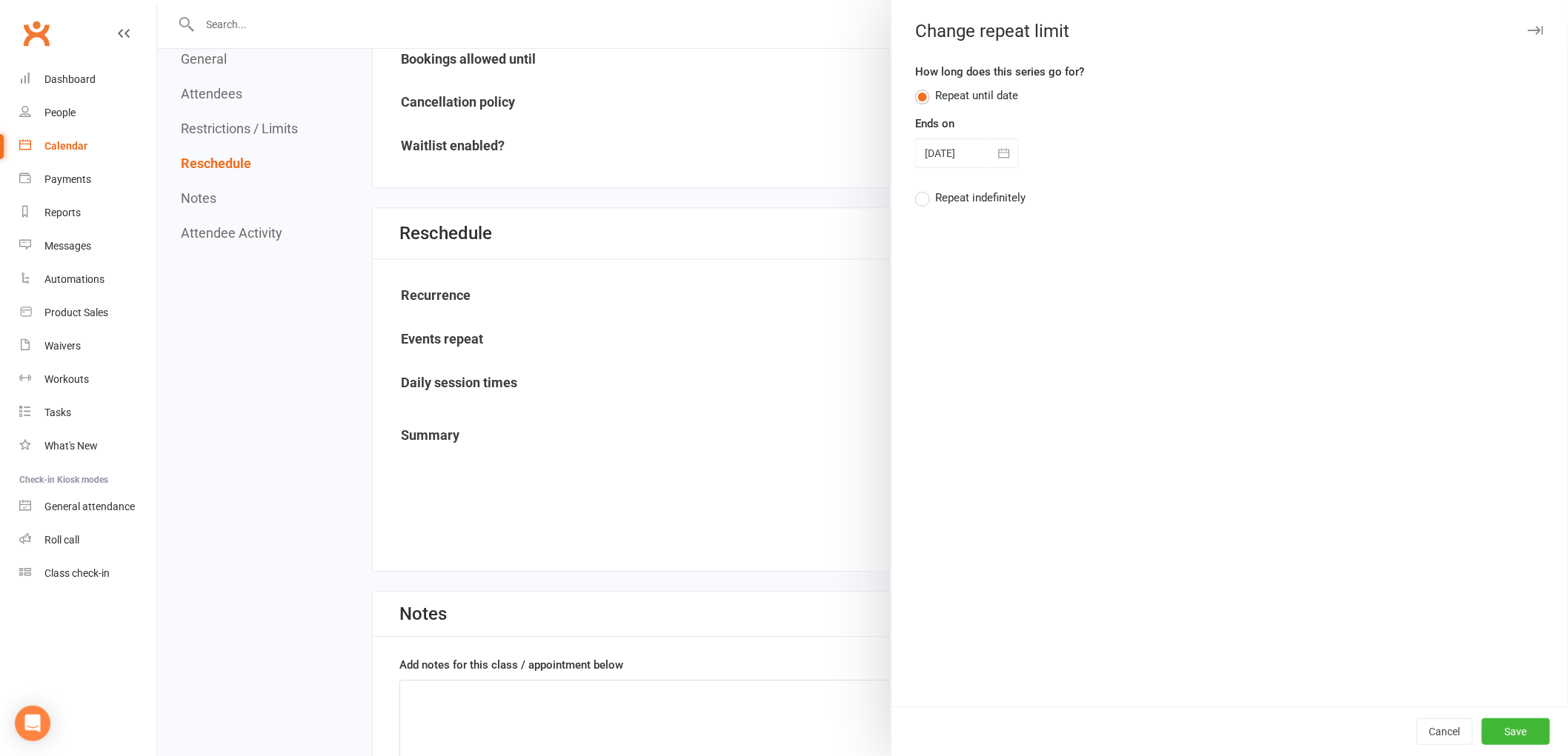
click at [989, 154] on button "button" at bounding box center [1004, 153] width 30 height 30
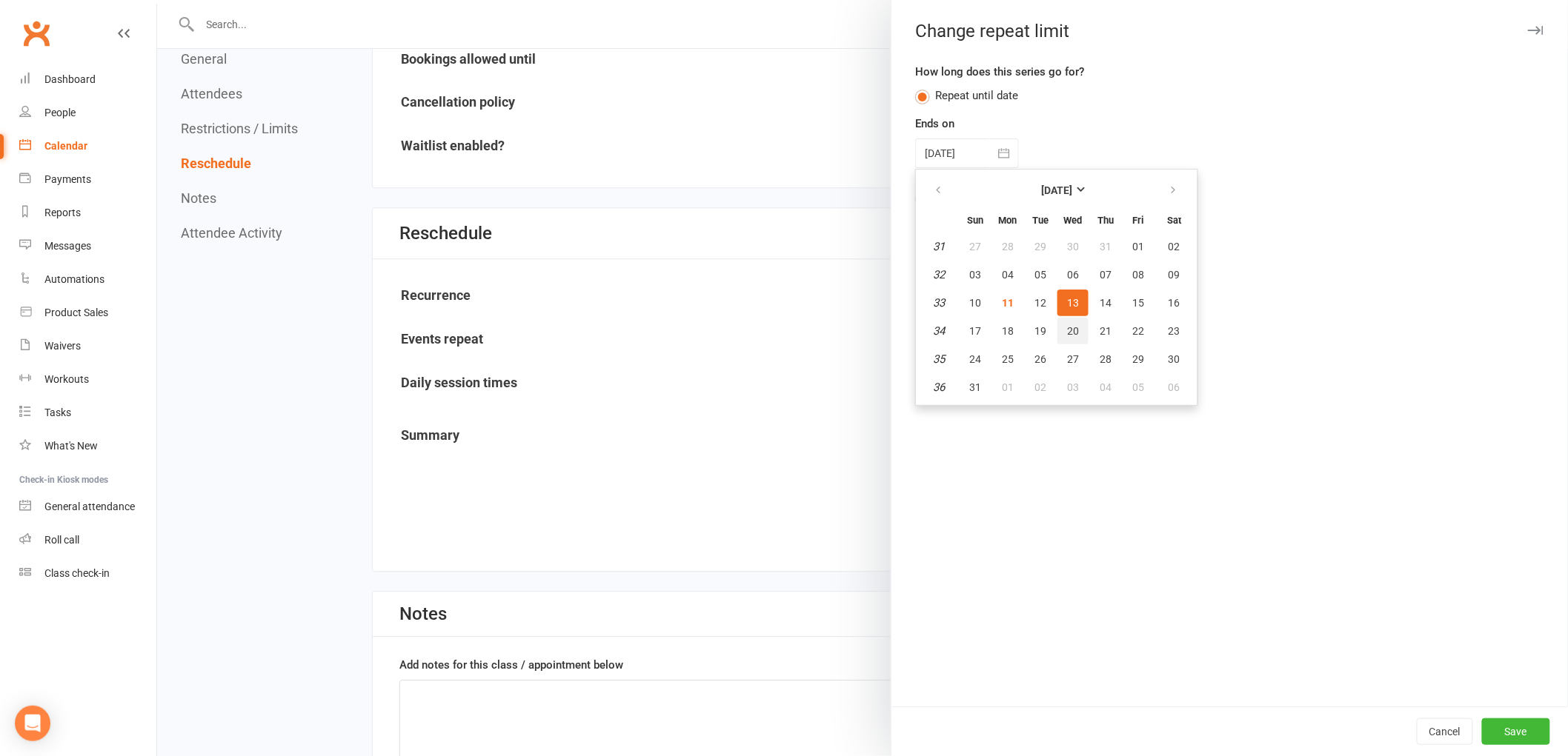
click at [1058, 334] on button "20" at bounding box center [1073, 330] width 31 height 27
type input "[DATE]"
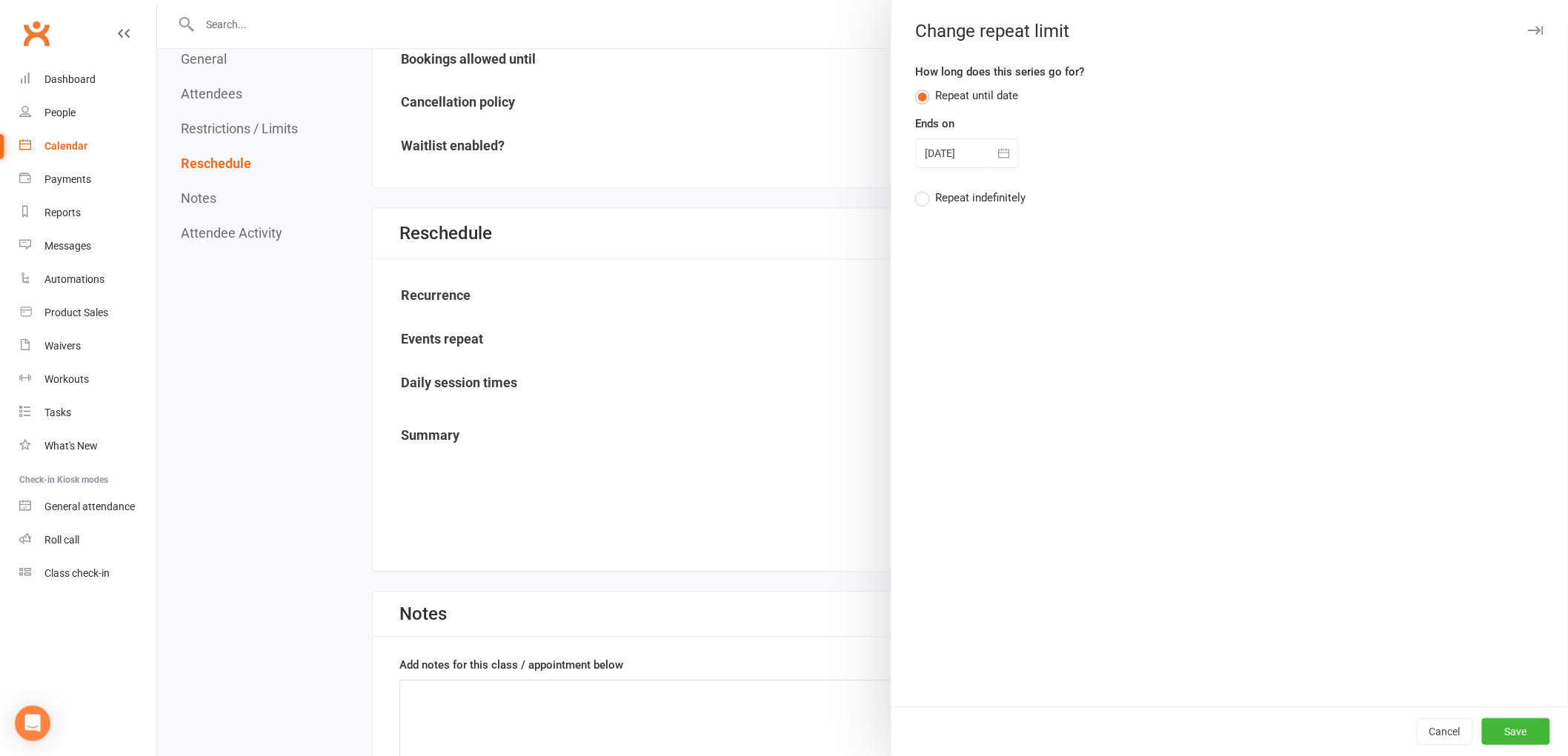
click at [1535, 755] on div "Cancel Save" at bounding box center [1230, 731] width 677 height 50
click at [1519, 741] on button "Save" at bounding box center [1516, 731] width 69 height 27
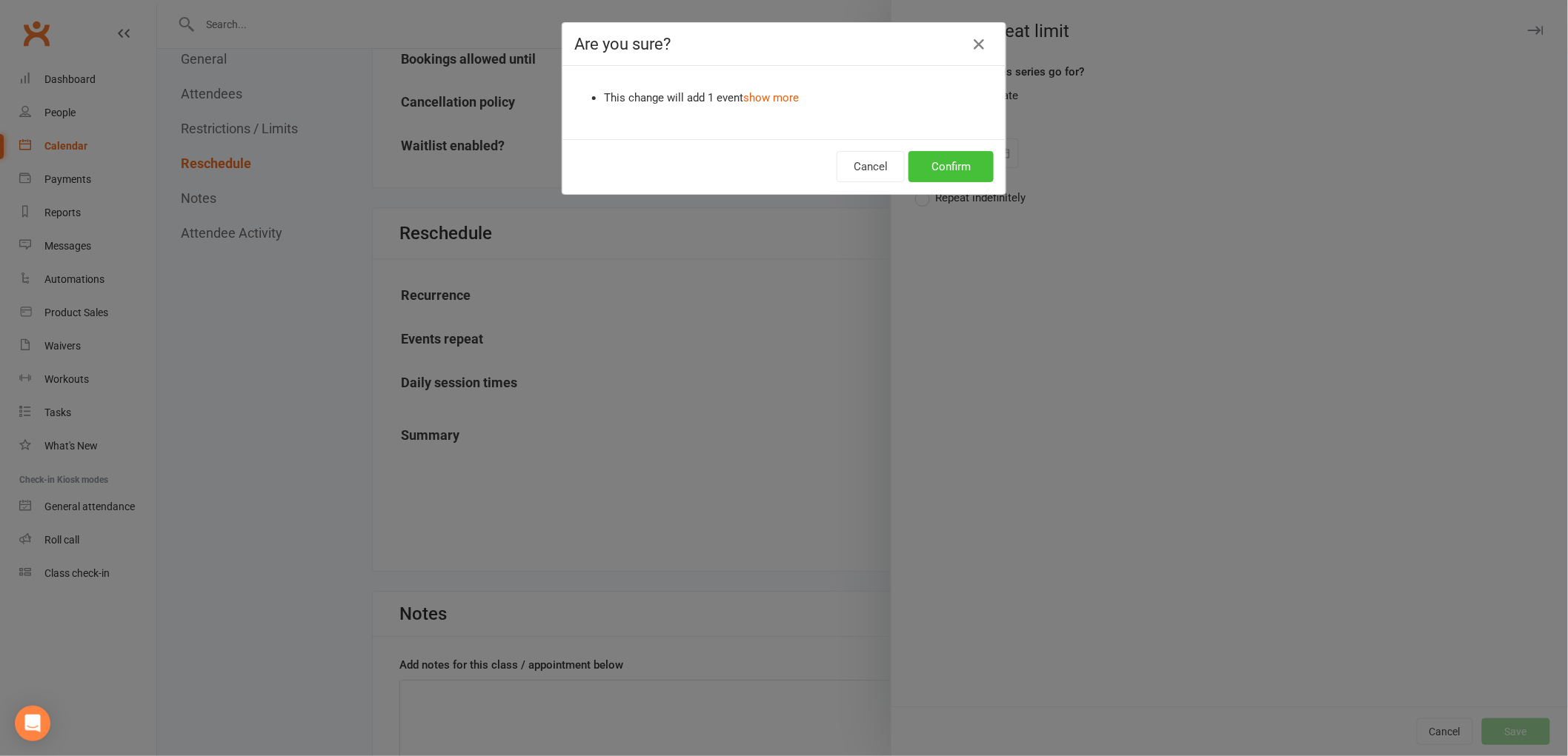
click at [947, 157] on button "Confirm" at bounding box center [951, 166] width 85 height 31
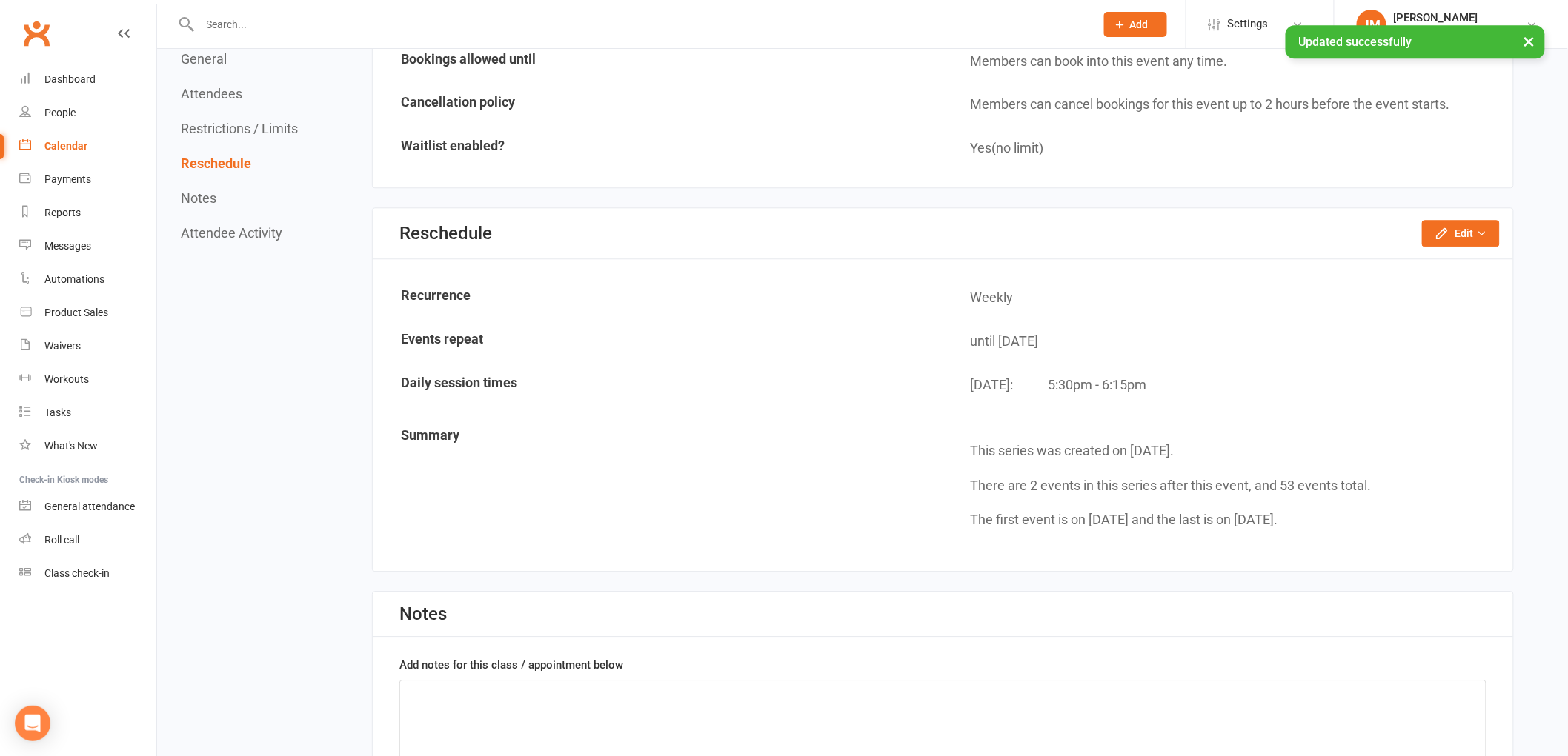
click at [61, 145] on div "Calendar" at bounding box center [66, 146] width 43 height 12
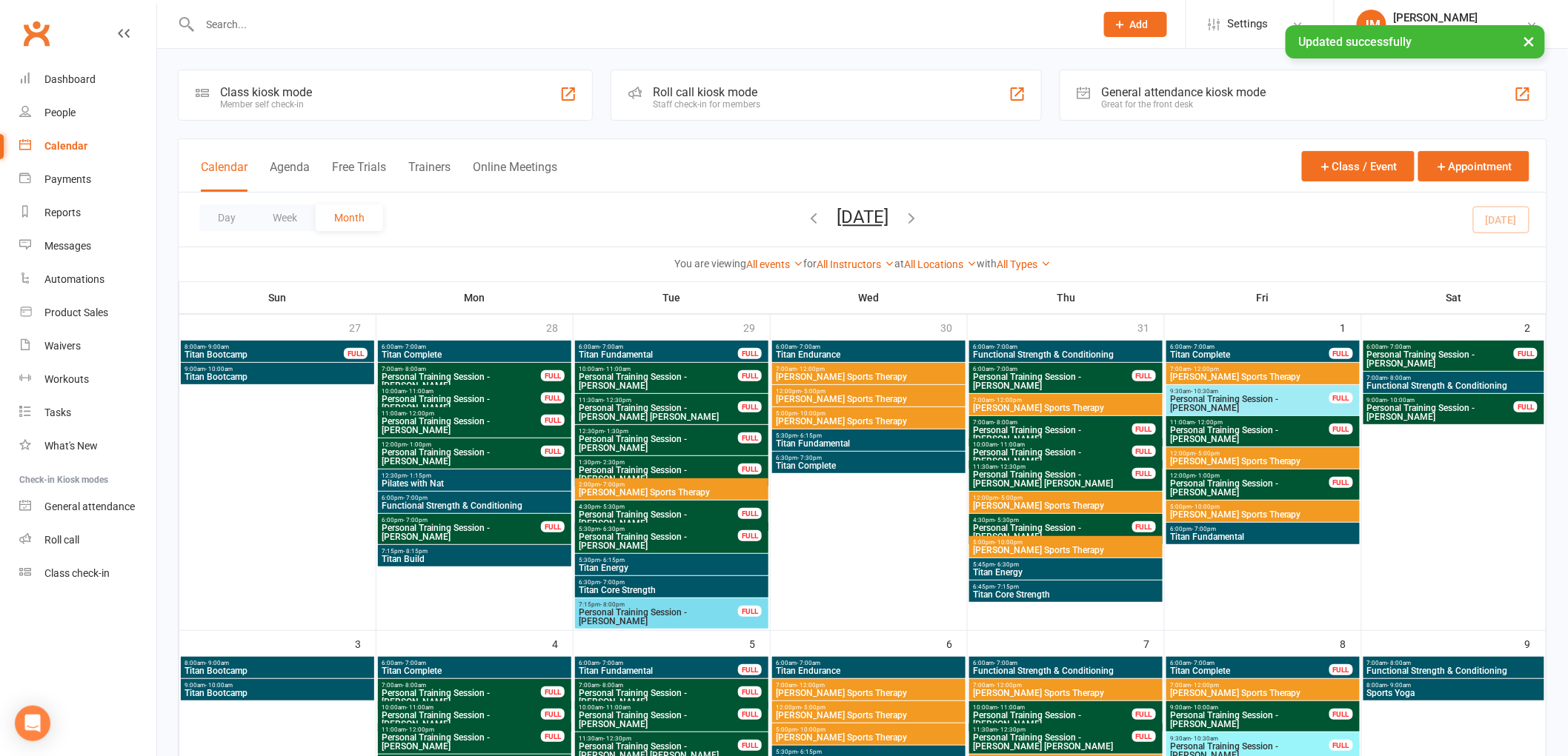
click at [1045, 262] on link "All Types" at bounding box center [1023, 265] width 54 height 12
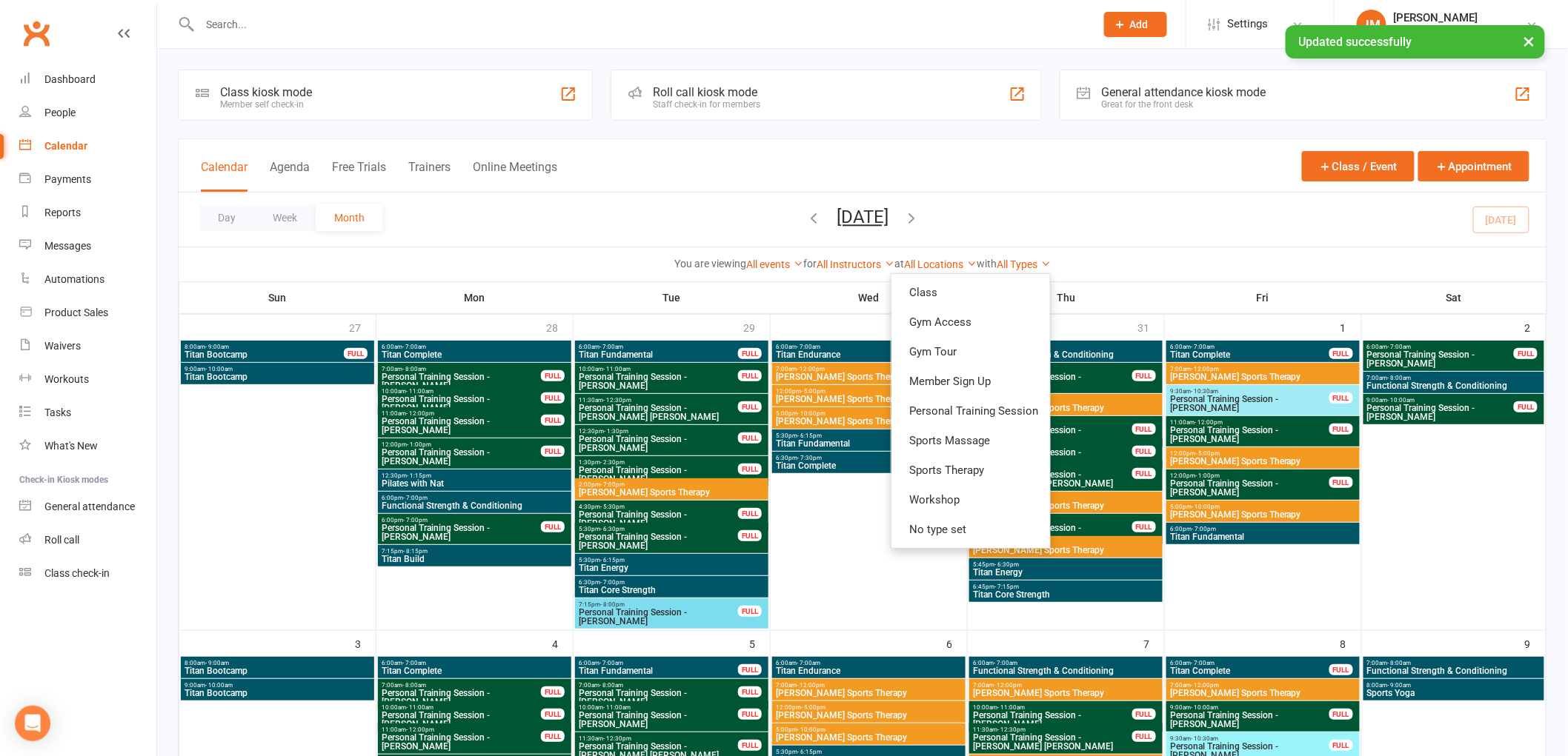
click at [1035, 273] on ul "Class Gym Access Gym Tour Member Sign Up Personal Training Session Sports Massa…" at bounding box center [970, 411] width 160 height 276
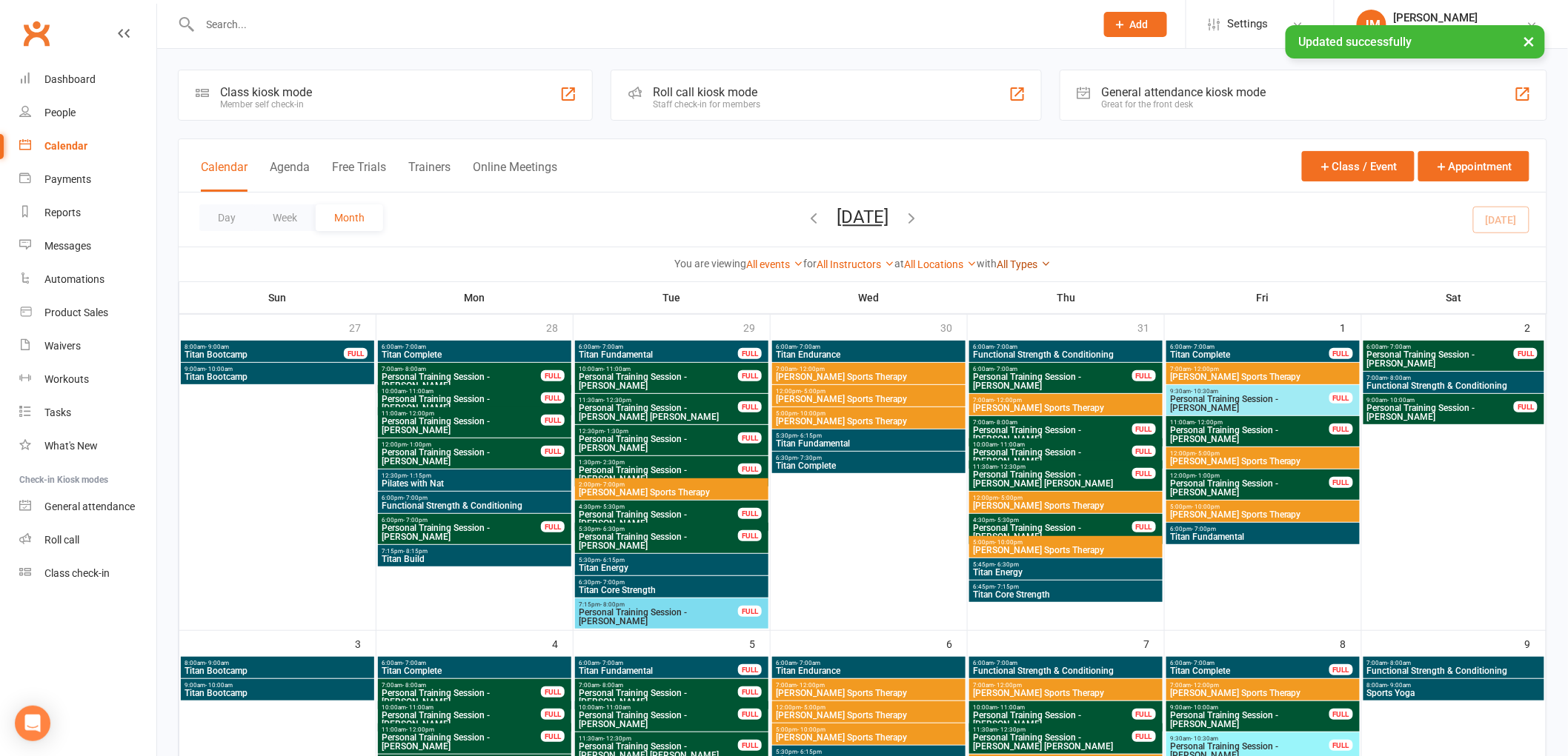
click at [1028, 265] on link "All Types" at bounding box center [1023, 265] width 54 height 12
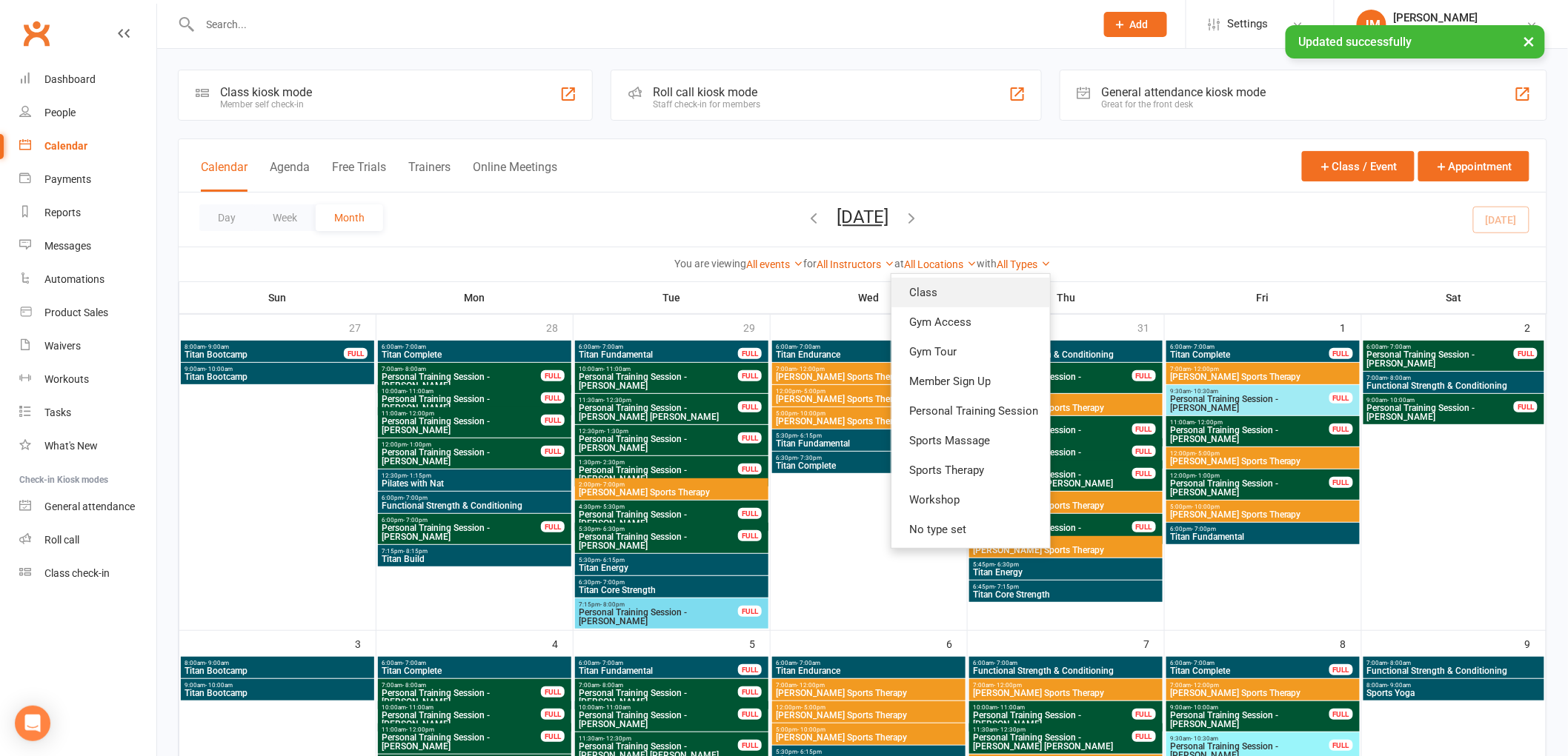
click at [1028, 289] on link "Class" at bounding box center [970, 292] width 158 height 30
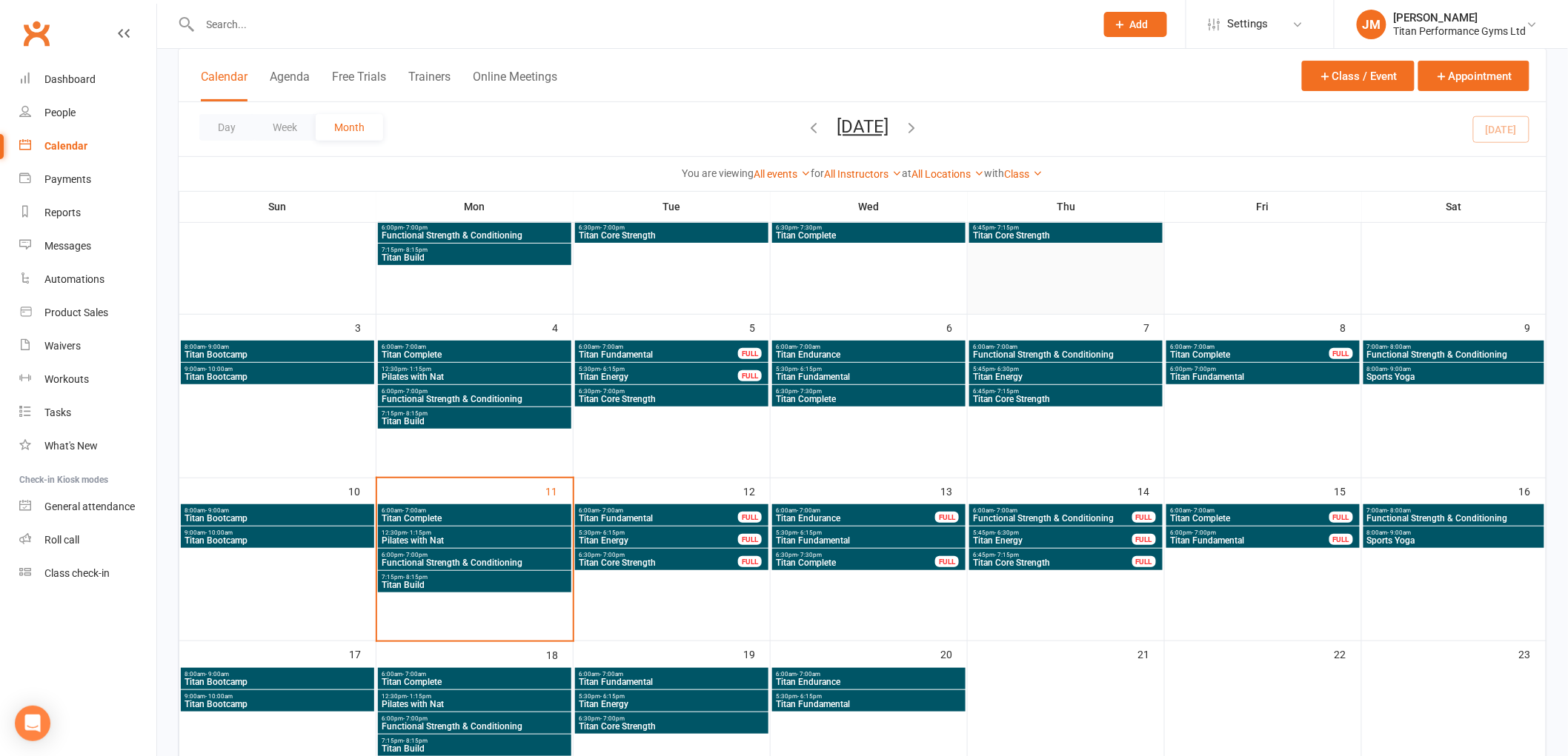
scroll to position [164, 0]
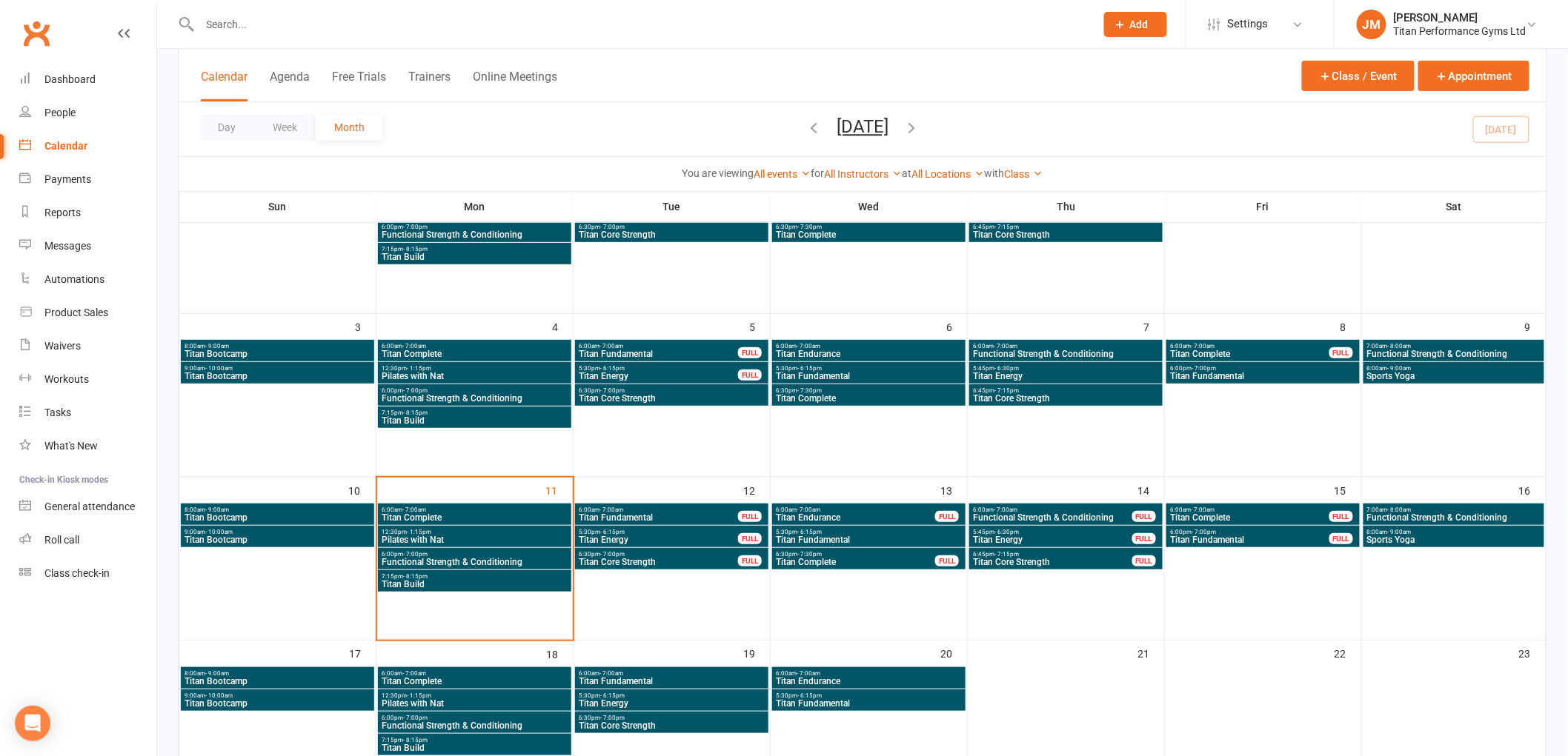
click at [879, 560] on span "Titan Complete" at bounding box center [856, 562] width 161 height 9
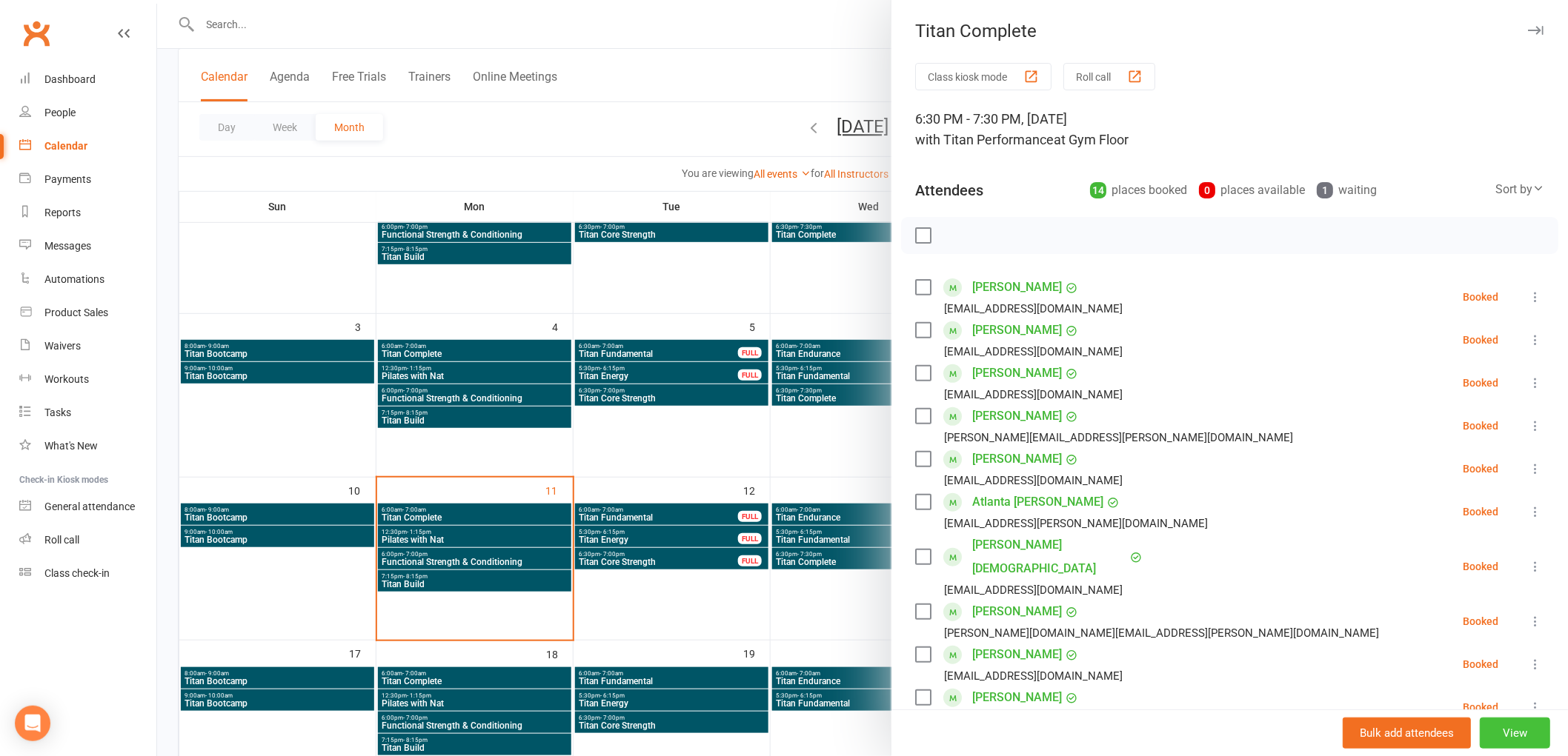
click at [1492, 731] on button "View" at bounding box center [1515, 733] width 70 height 31
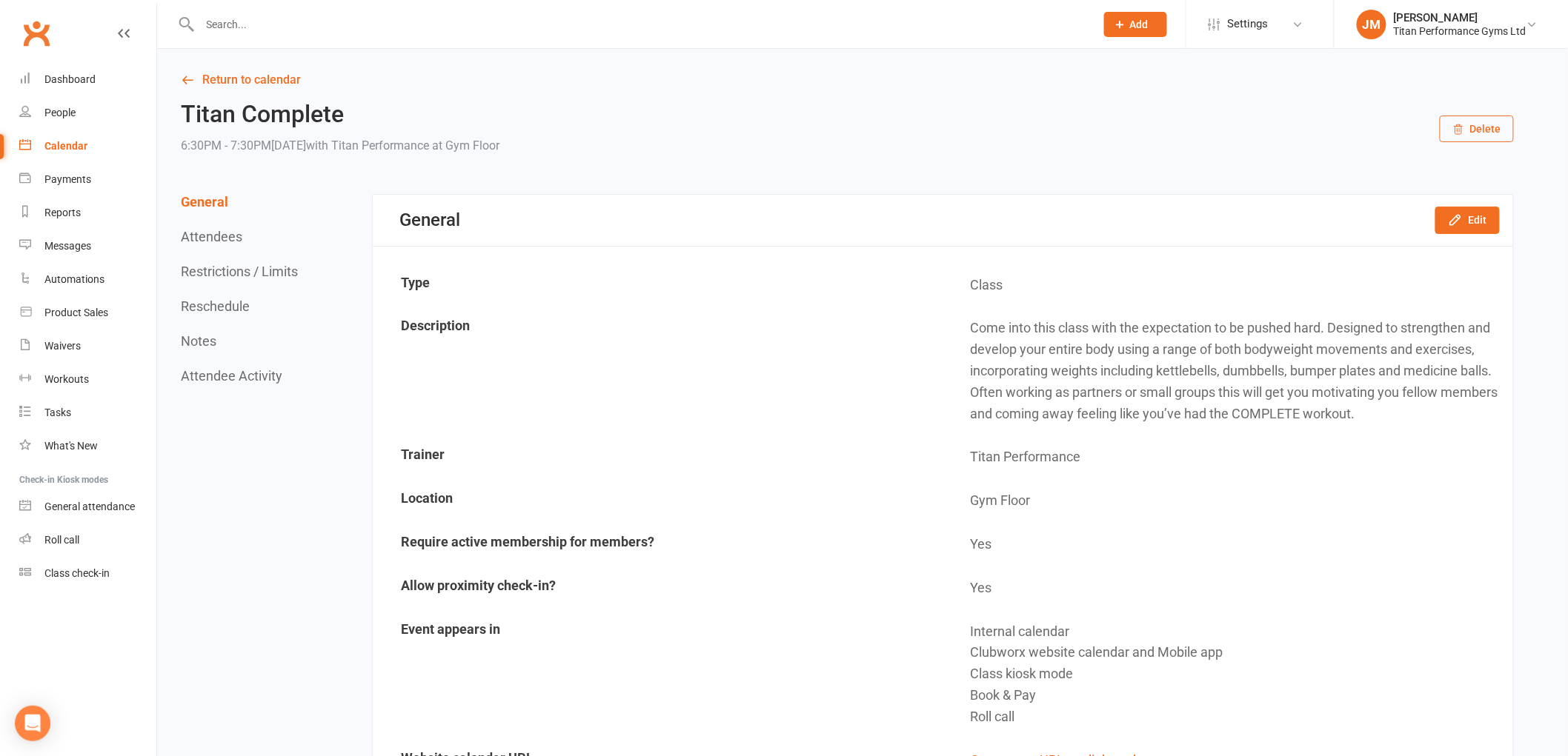
click at [224, 305] on button "Reschedule" at bounding box center [215, 307] width 69 height 15
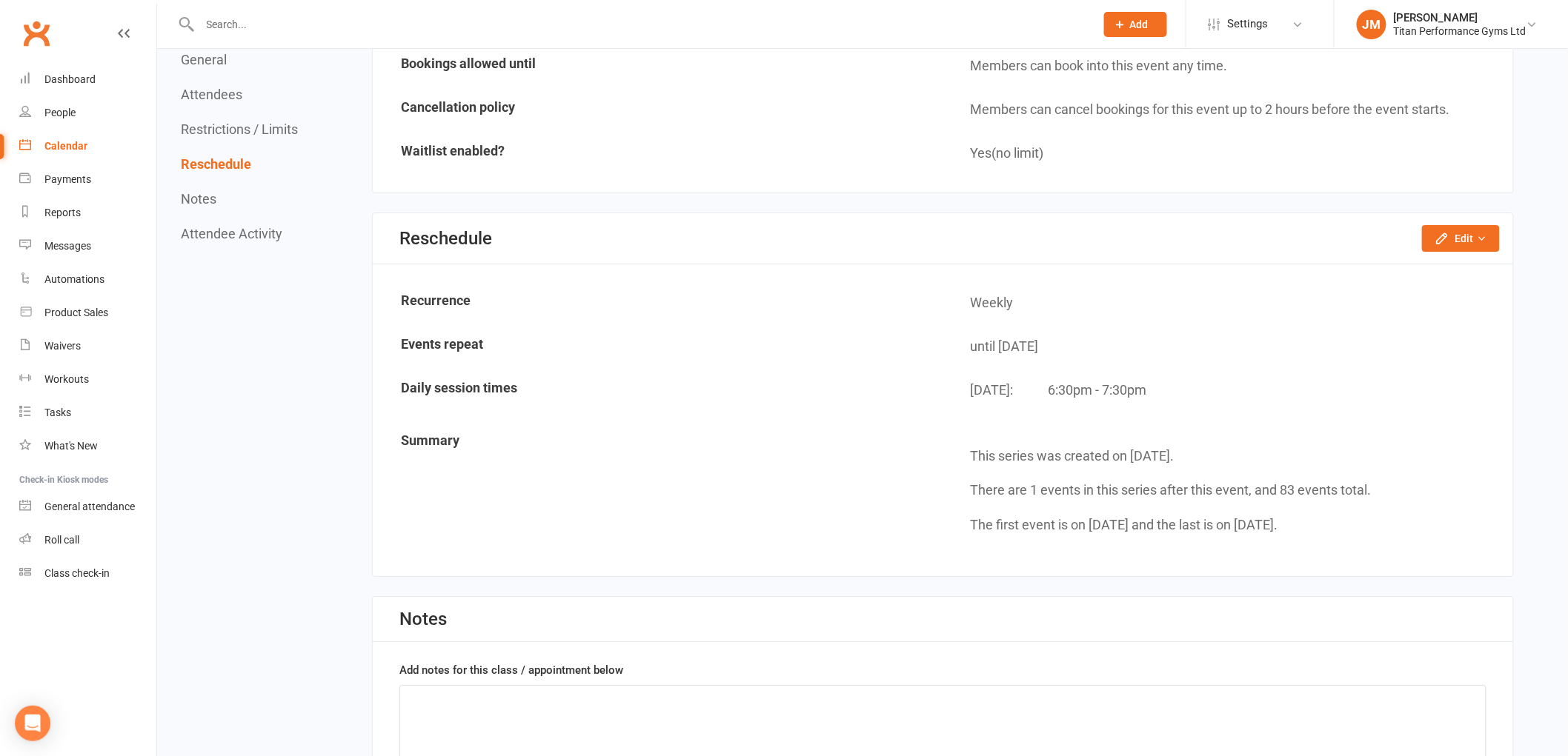
scroll to position [2013, 0]
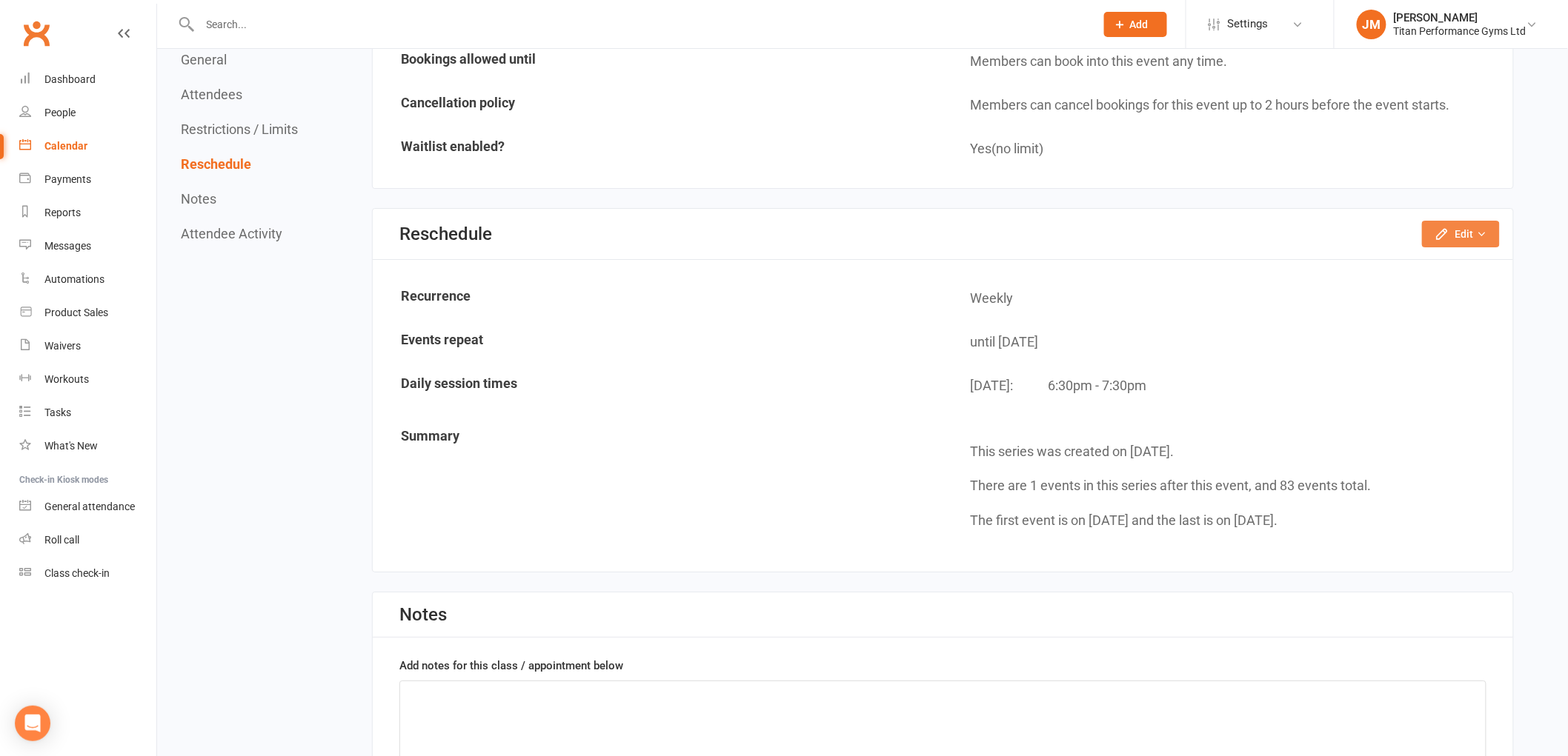
click at [1464, 228] on button "Edit" at bounding box center [1460, 234] width 78 height 27
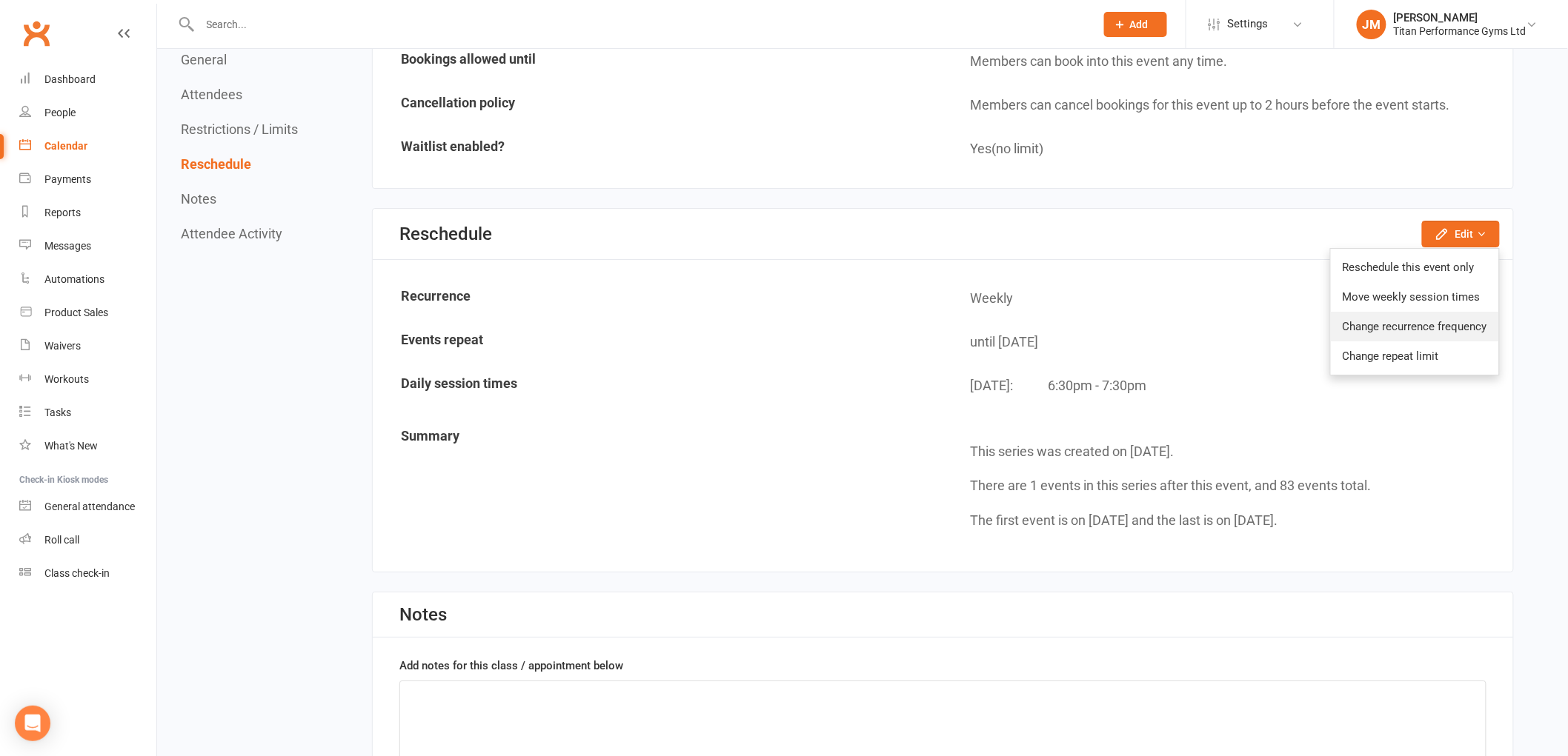
click at [1451, 320] on link "Change recurrence frequency" at bounding box center [1415, 326] width 168 height 30
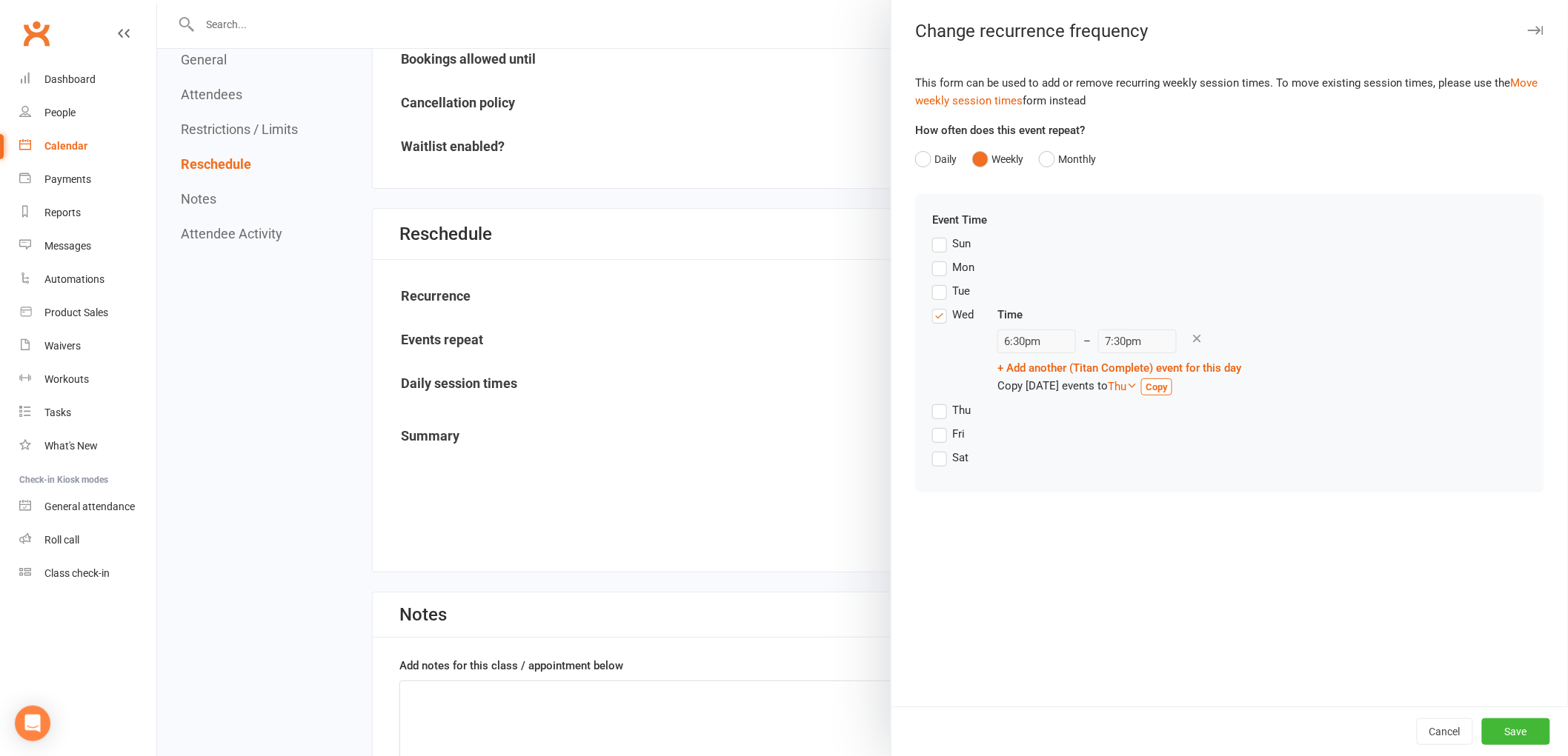
click at [766, 189] on div at bounding box center [862, 378] width 1410 height 756
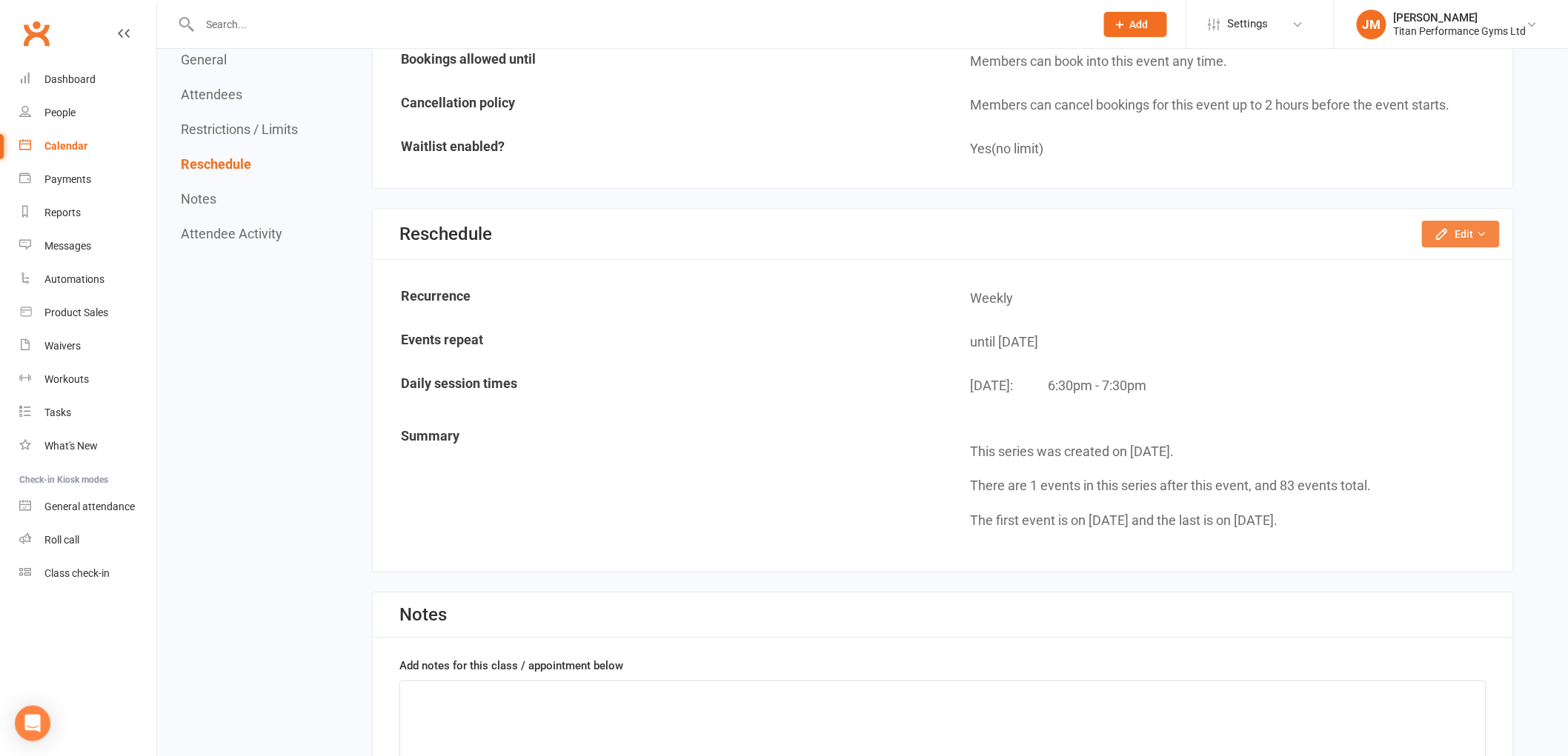
click at [1454, 229] on button "Edit" at bounding box center [1460, 234] width 78 height 27
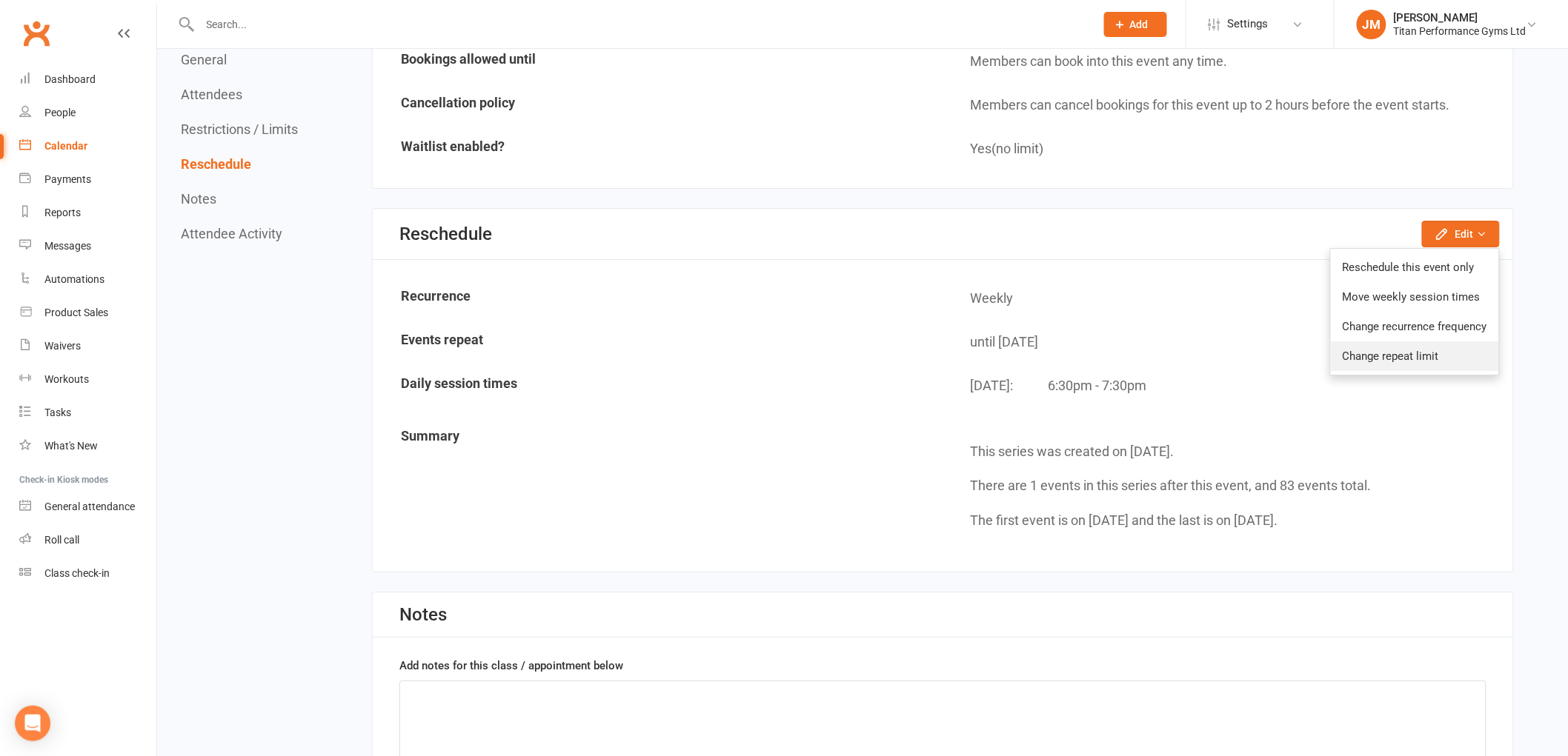
click at [1420, 342] on link "Change repeat limit" at bounding box center [1415, 356] width 168 height 30
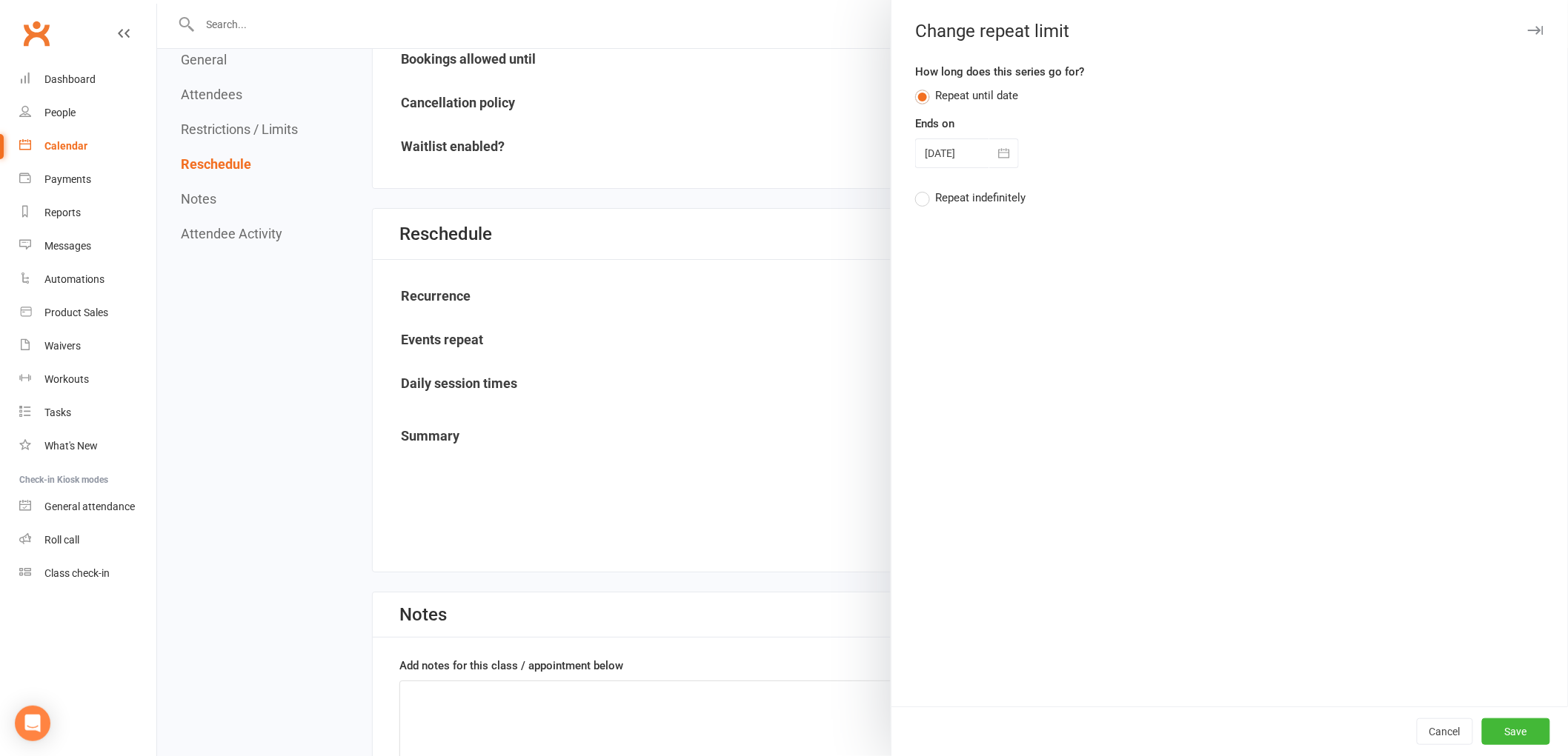
click at [956, 153] on div at bounding box center [966, 153] width 104 height 30
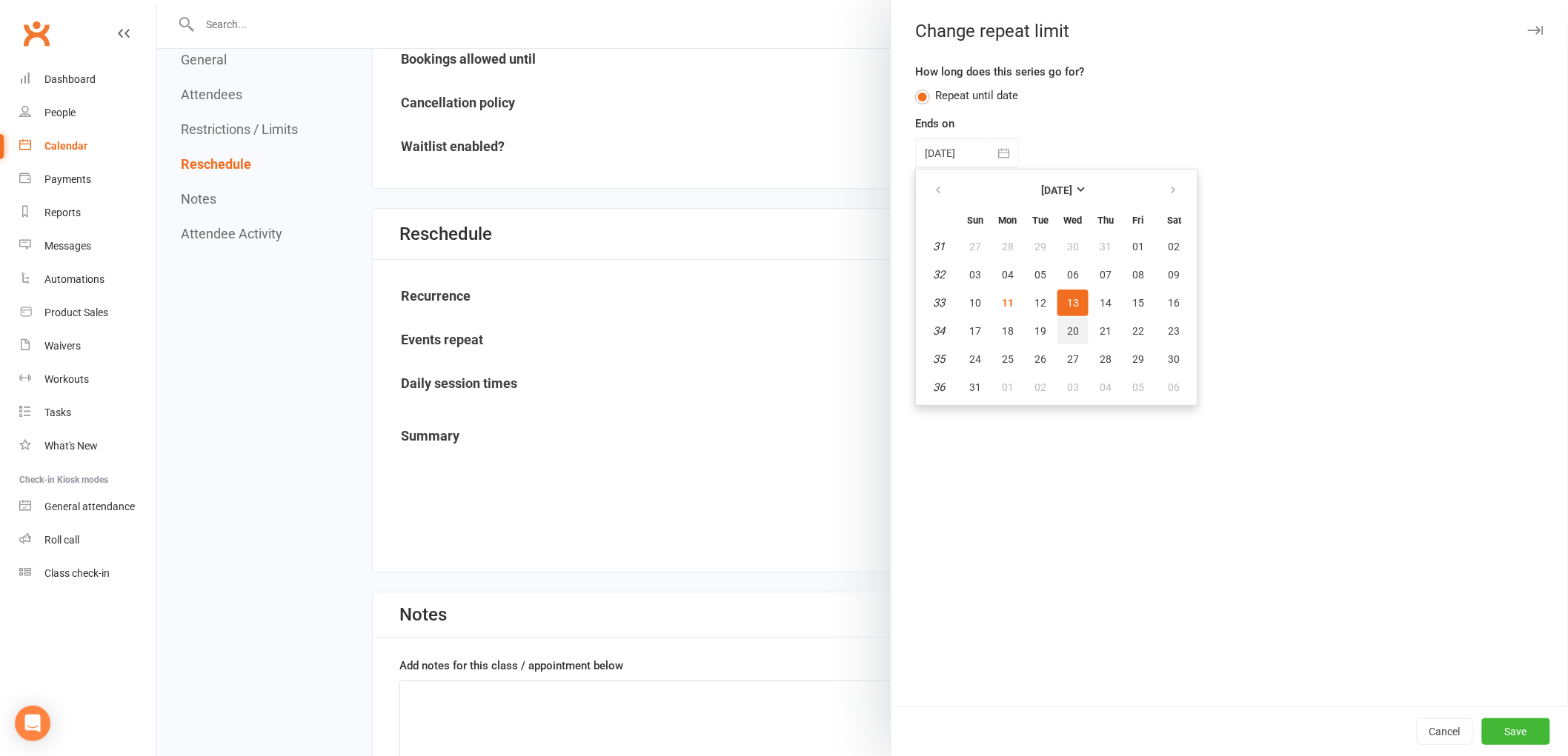
click at [1067, 326] on span "20" at bounding box center [1073, 331] width 12 height 12
type input "[DATE]"
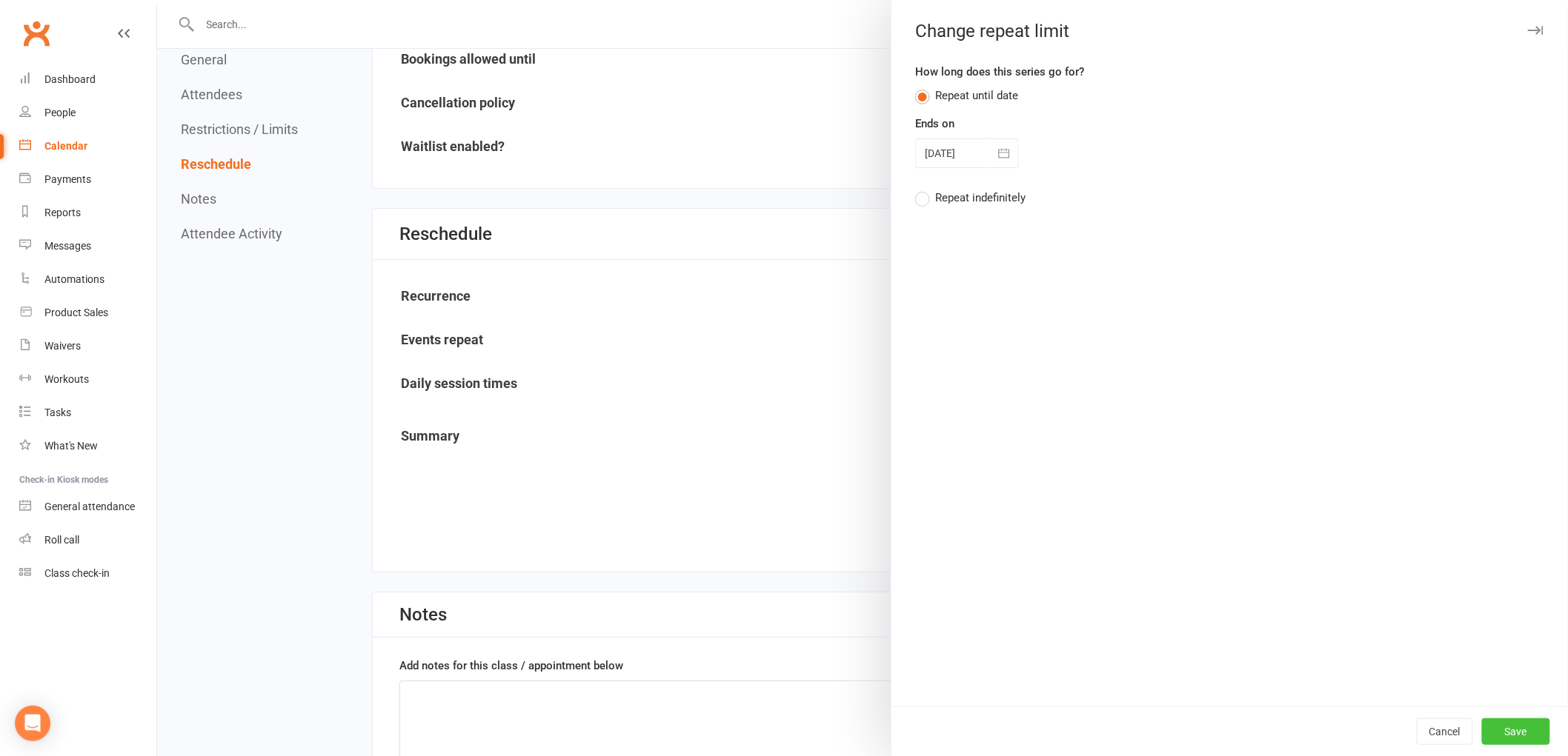
click at [1483, 741] on button "Save" at bounding box center [1516, 731] width 69 height 27
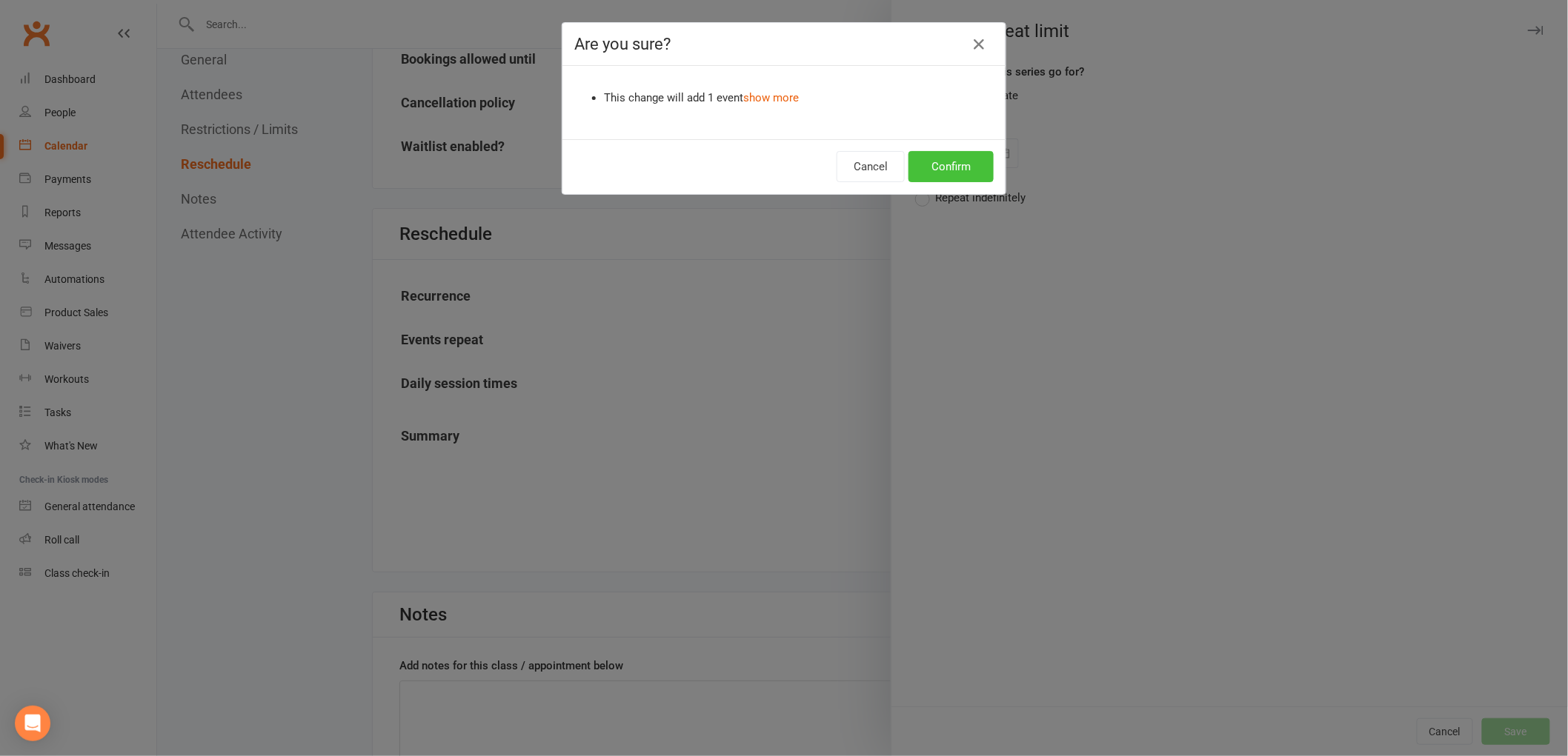
click at [926, 168] on button "Confirm" at bounding box center [951, 166] width 85 height 31
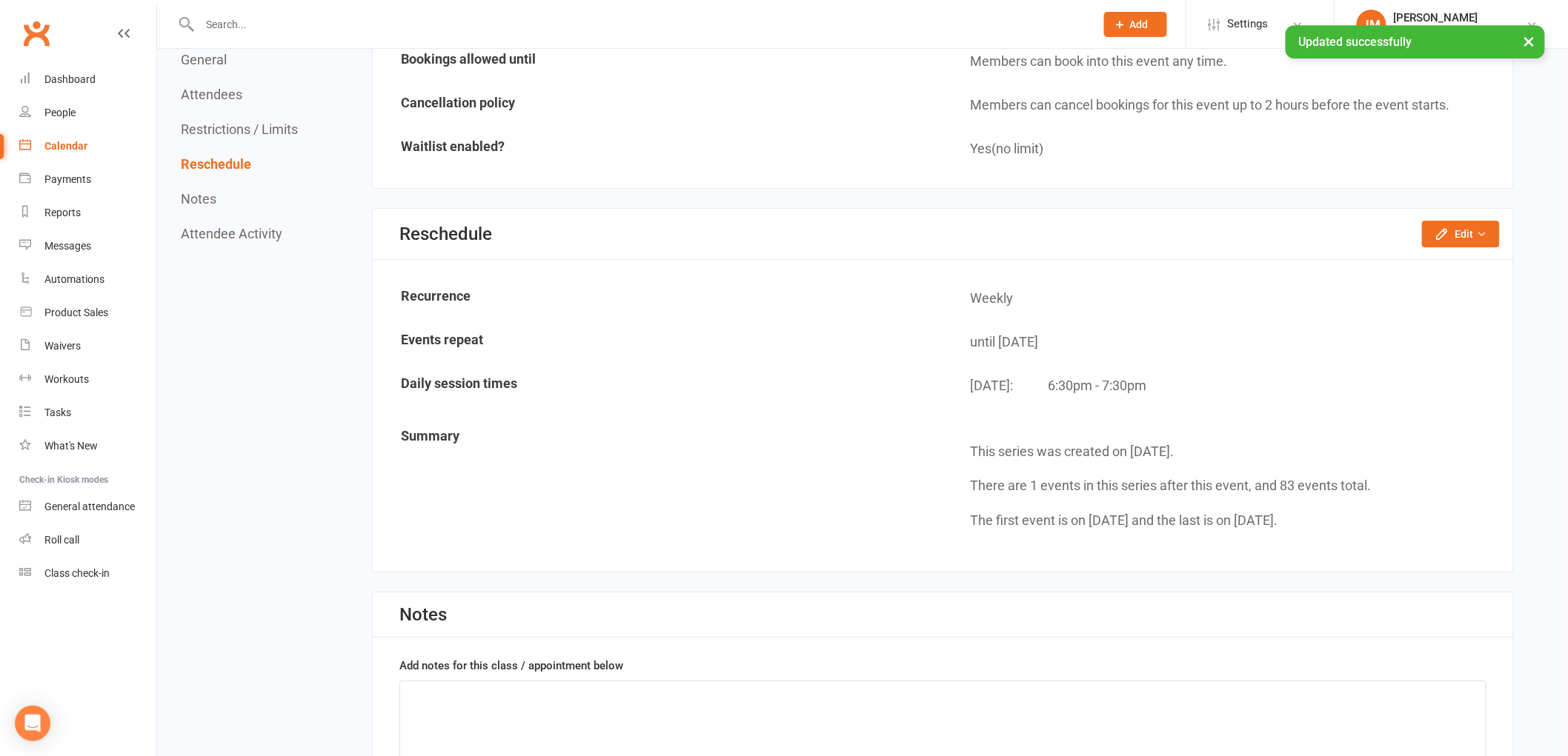
click at [53, 152] on link "Calendar" at bounding box center [87, 146] width 137 height 33
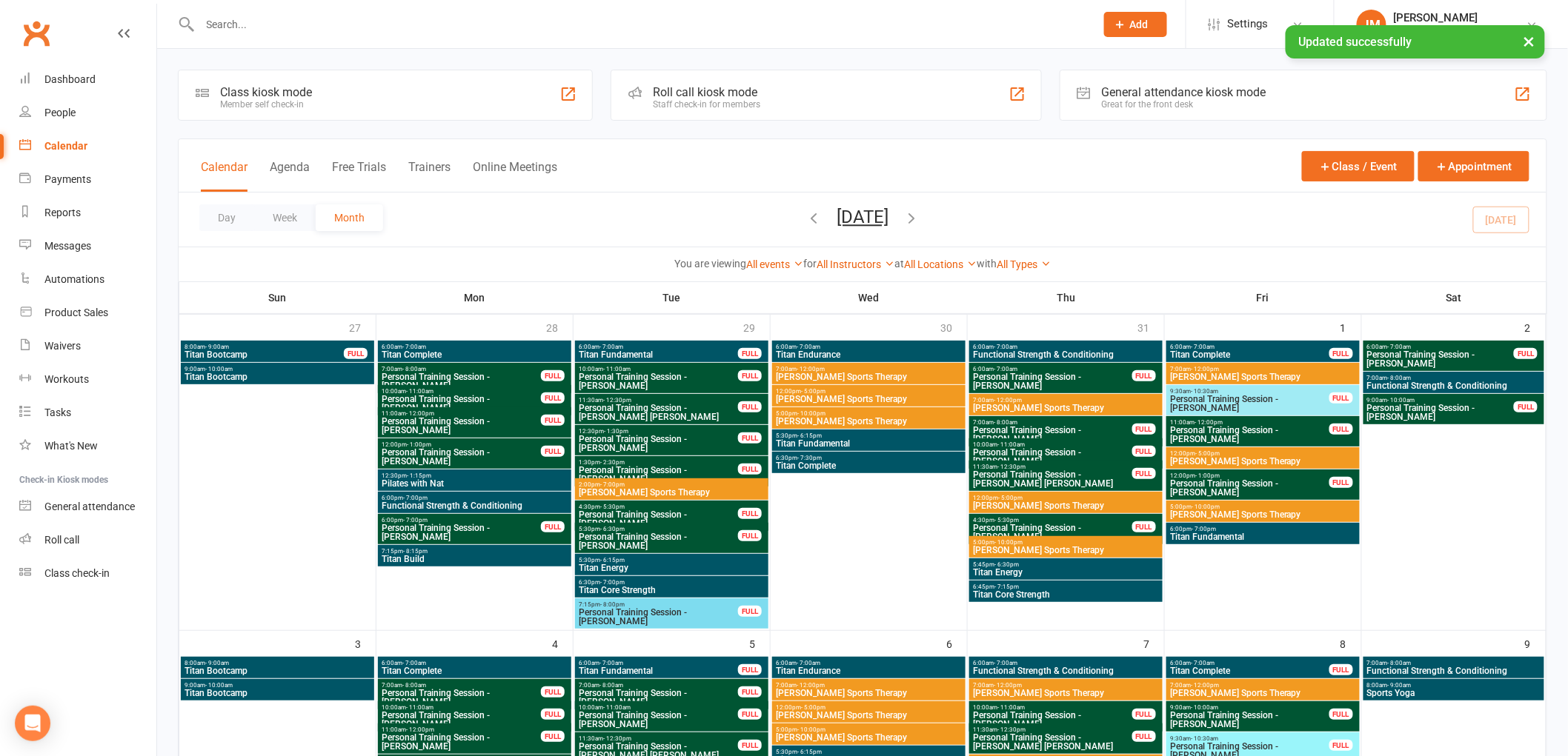
click at [1031, 266] on link "All Types" at bounding box center [1023, 265] width 54 height 12
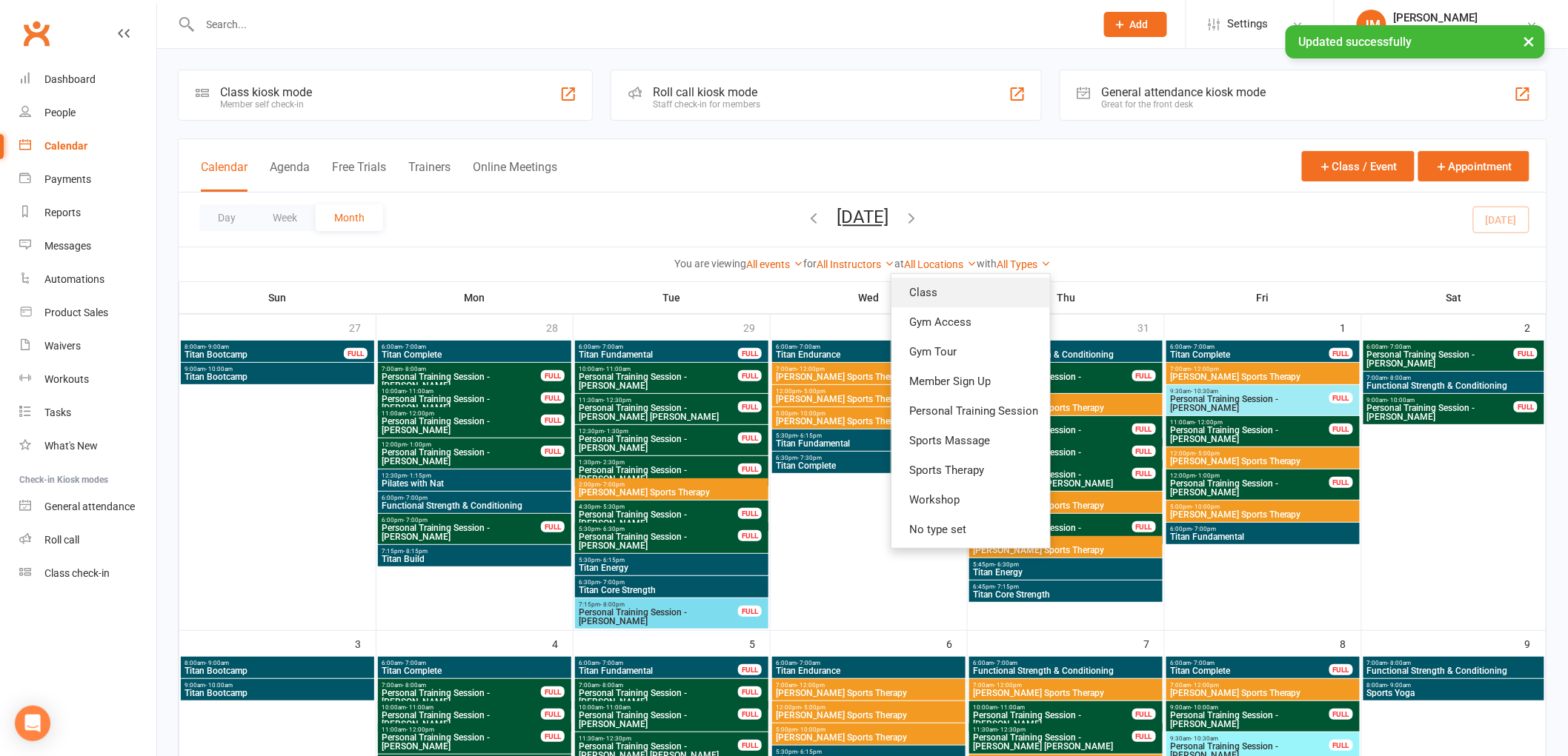
click at [993, 296] on link "Class" at bounding box center [970, 292] width 158 height 30
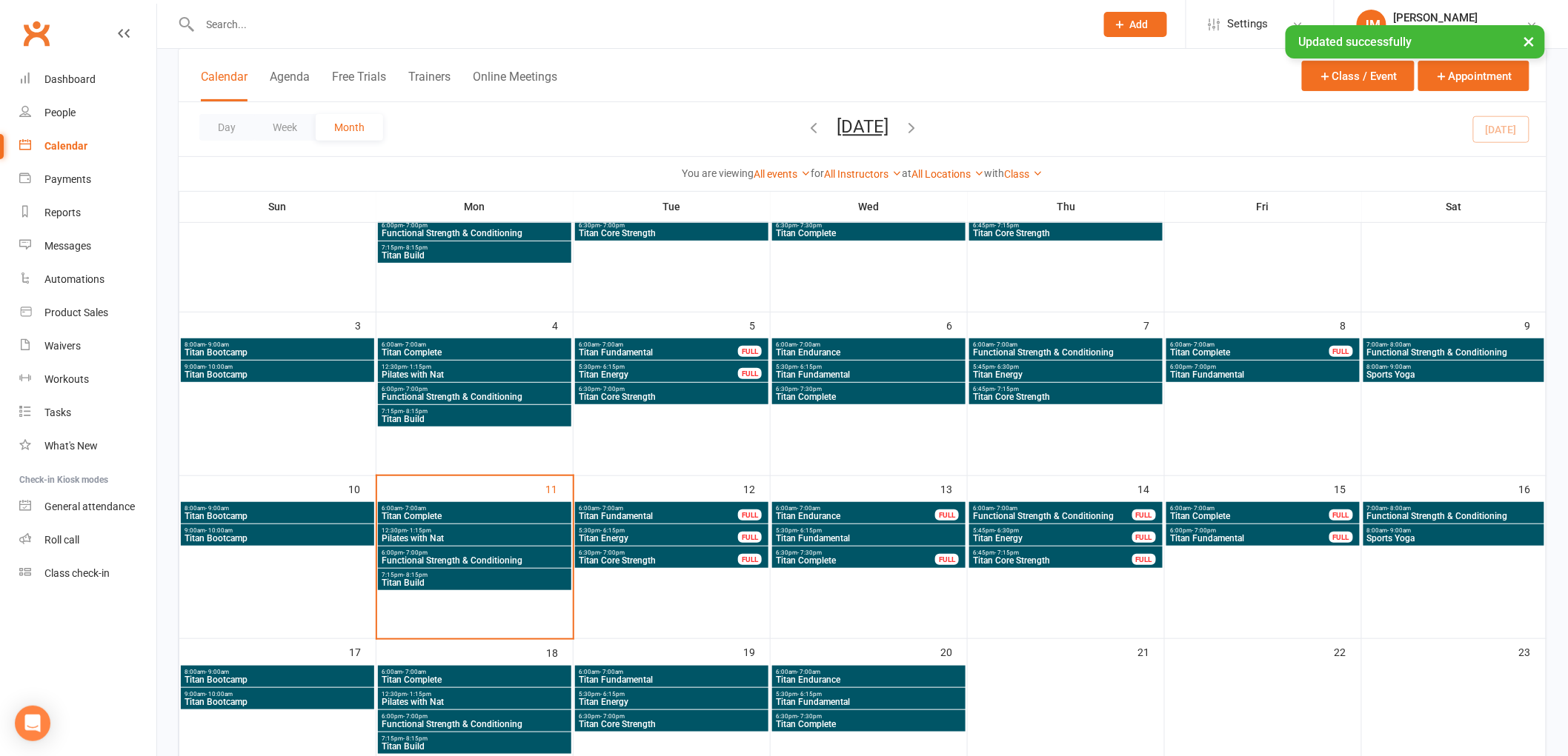
scroll to position [411, 0]
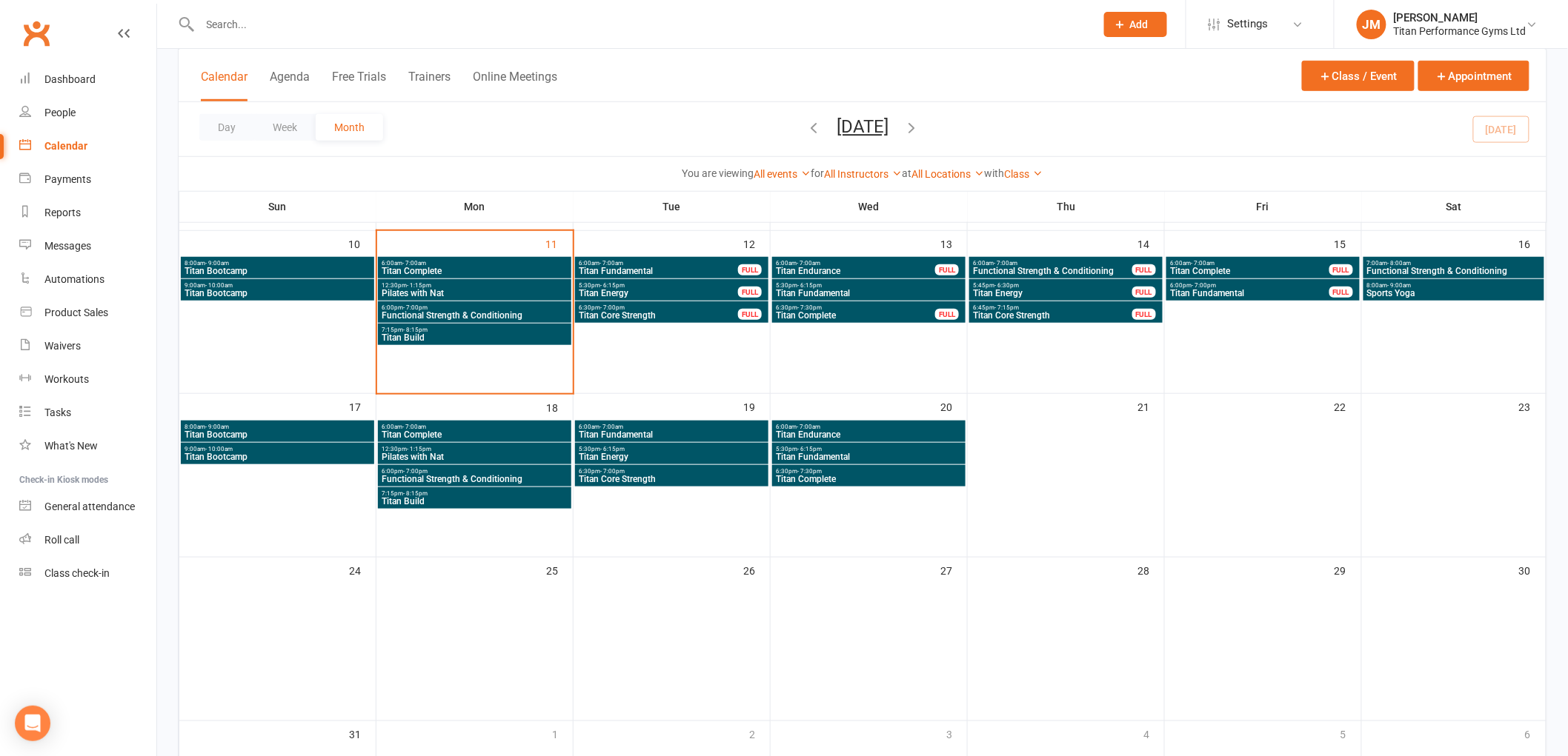
click at [542, 436] on span "Titan Complete" at bounding box center [474, 435] width 188 height 9
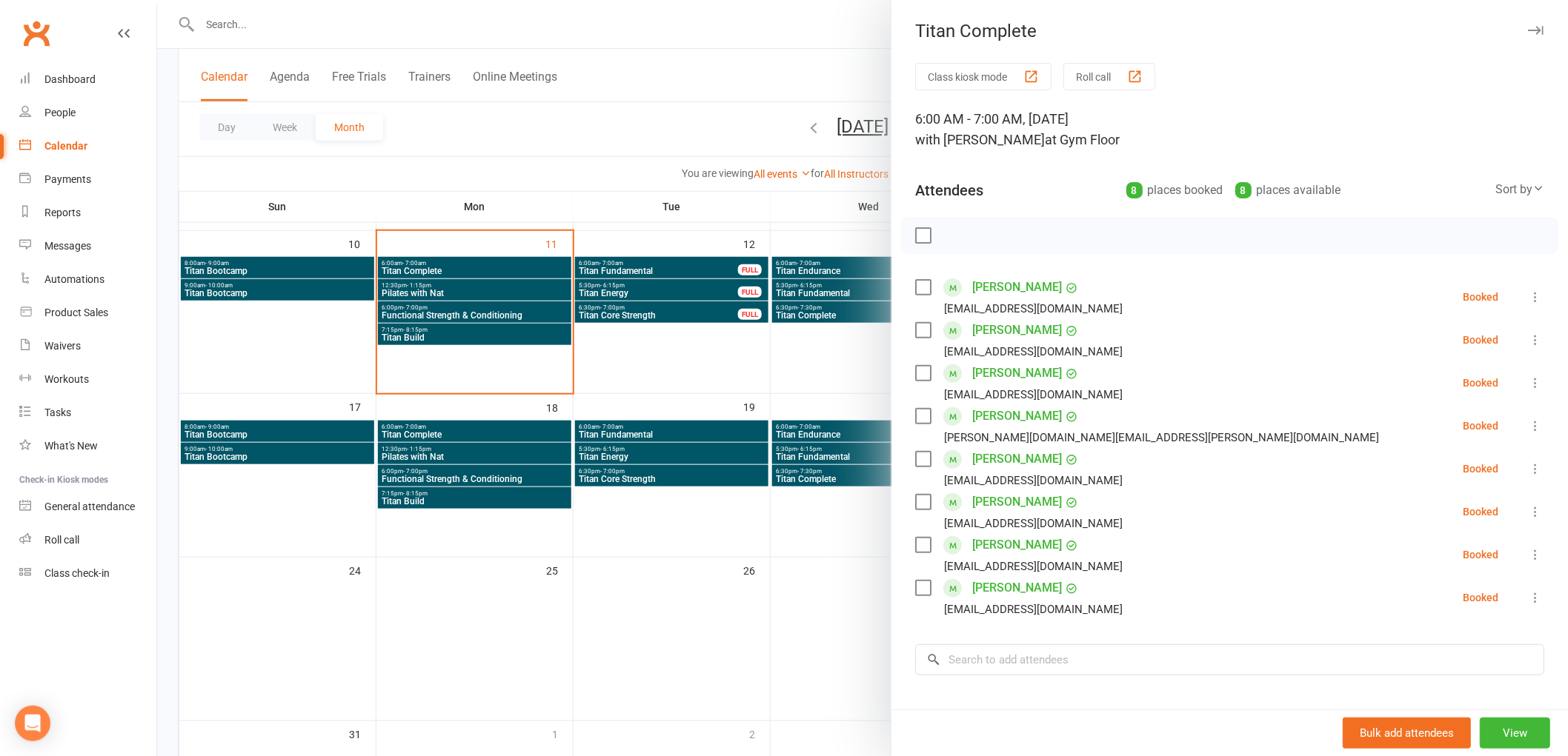
drag, startPoint x: 744, startPoint y: 485, endPoint x: 604, endPoint y: 484, distance: 140.0
click at [743, 486] on div at bounding box center [862, 378] width 1410 height 756
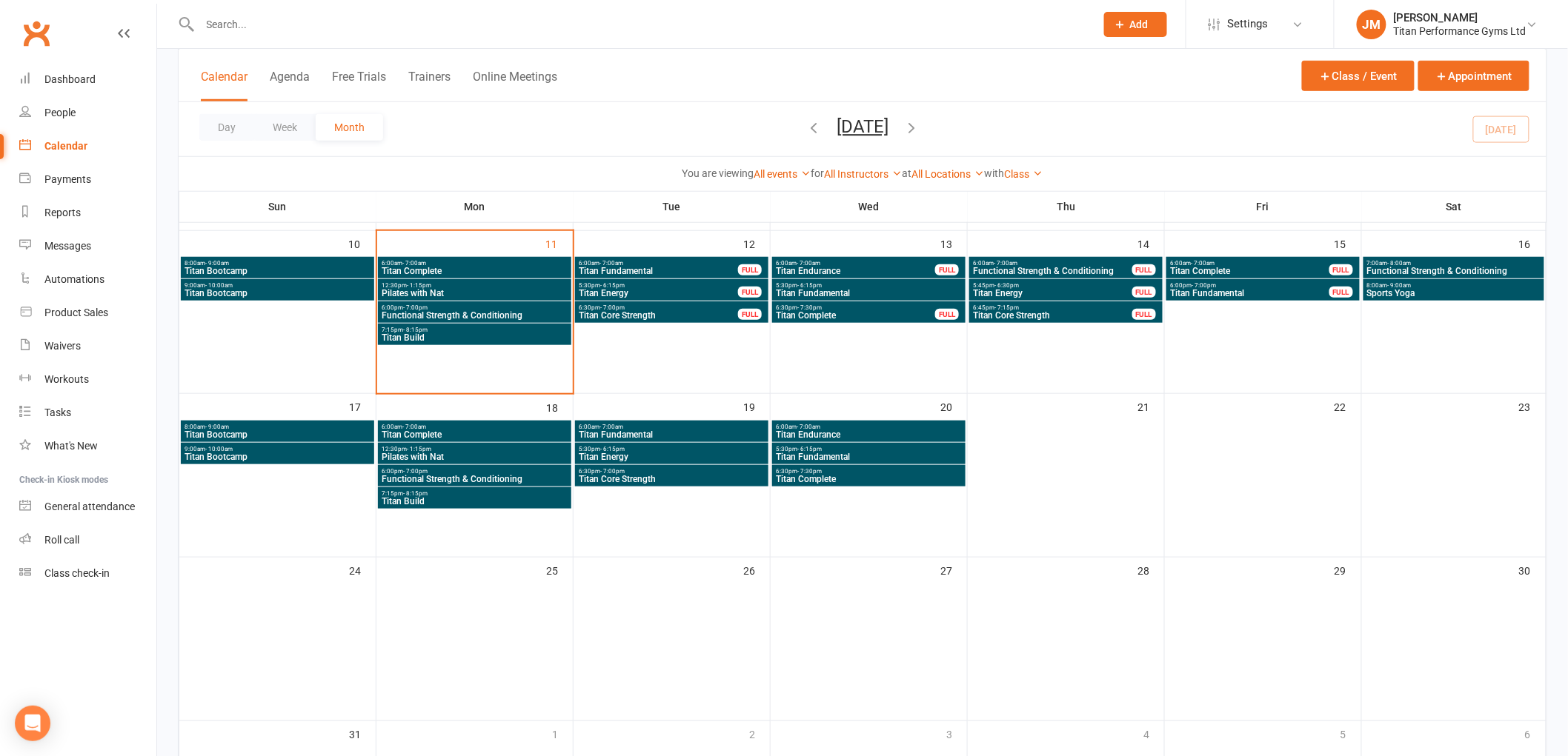
click at [508, 475] on span "Functional Strength & Conditioning" at bounding box center [474, 479] width 188 height 9
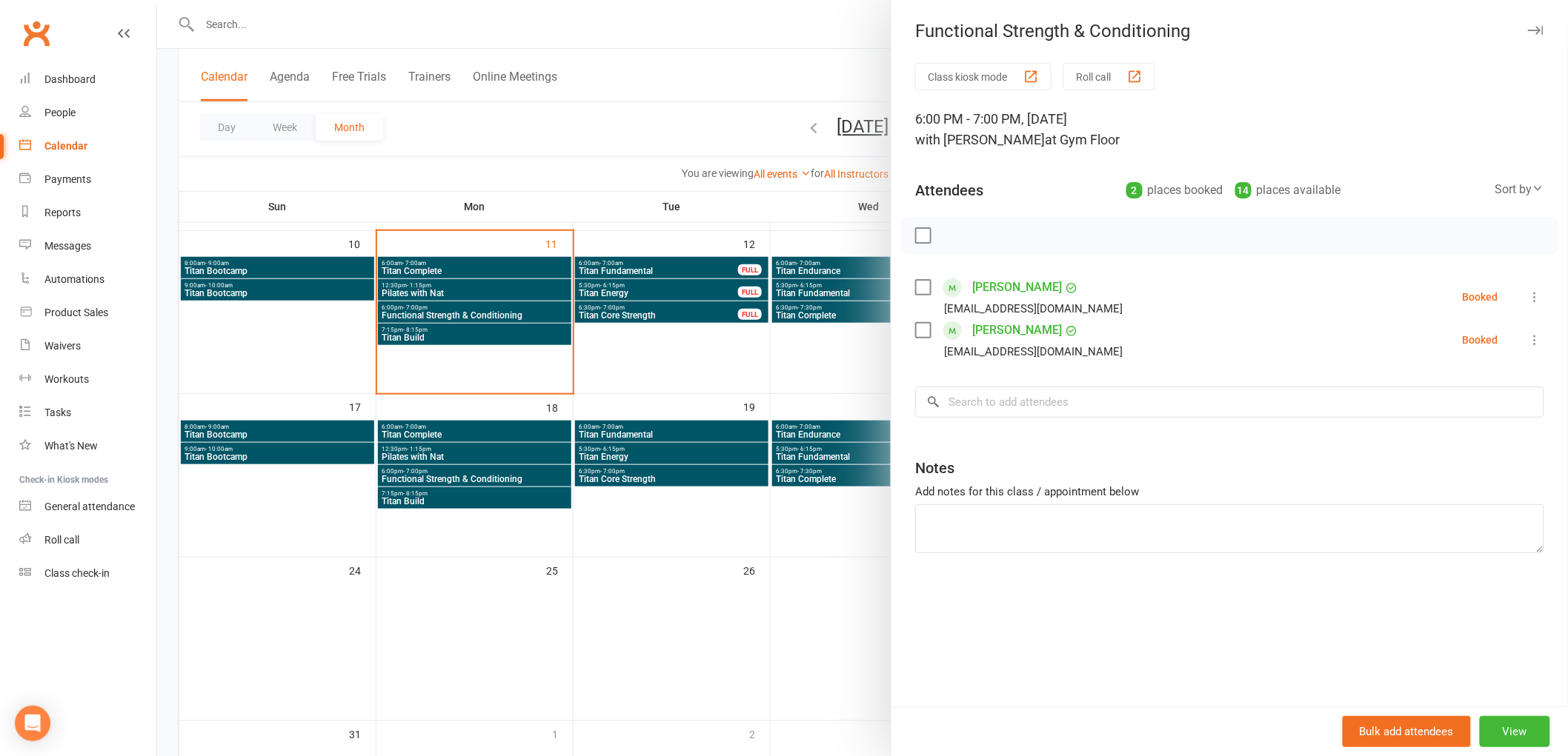
drag, startPoint x: 585, startPoint y: 464, endPoint x: 846, endPoint y: 467, distance: 261.0
click at [586, 464] on div at bounding box center [862, 378] width 1410 height 756
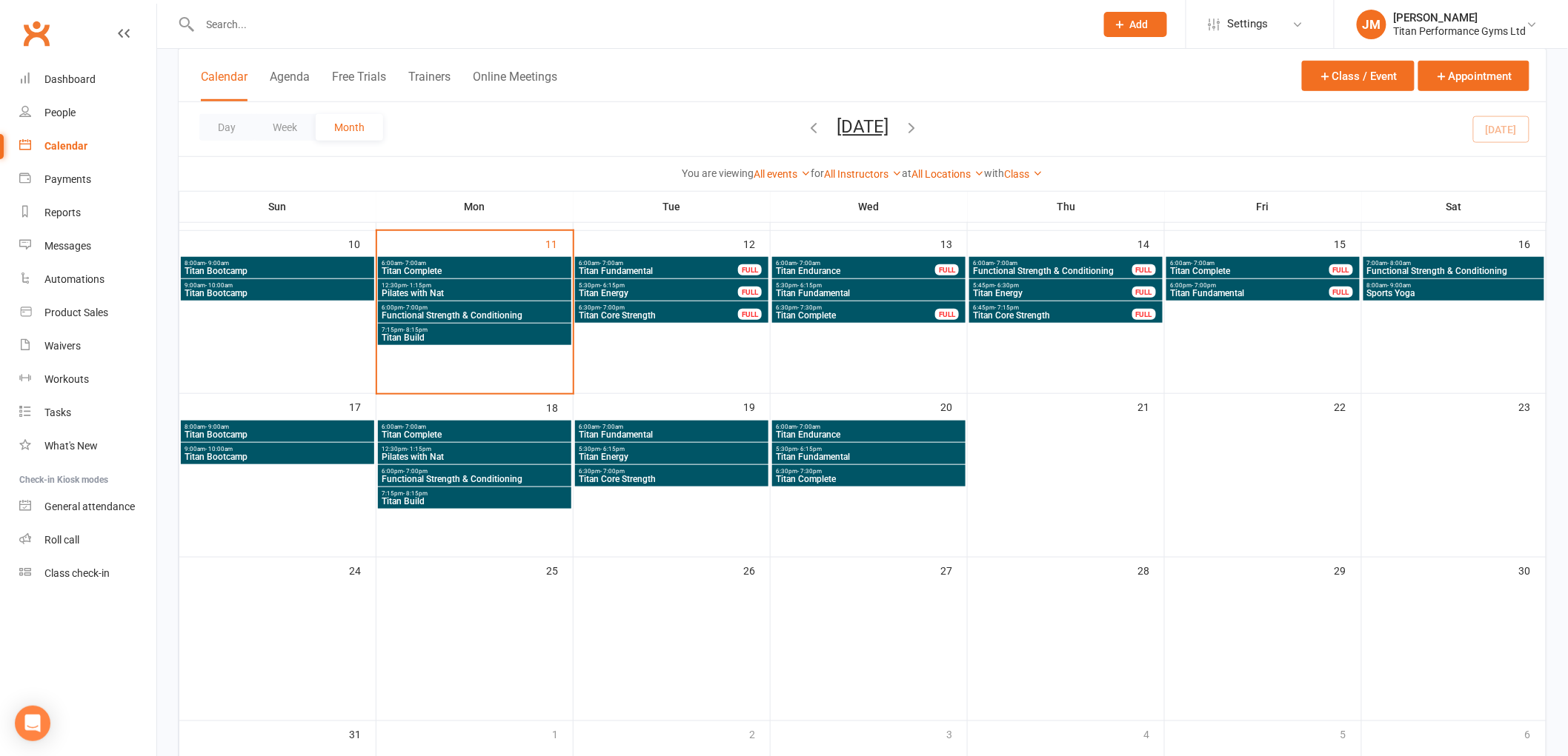
click at [648, 468] on span "6:30pm - 7:00pm" at bounding box center [671, 472] width 188 height 7
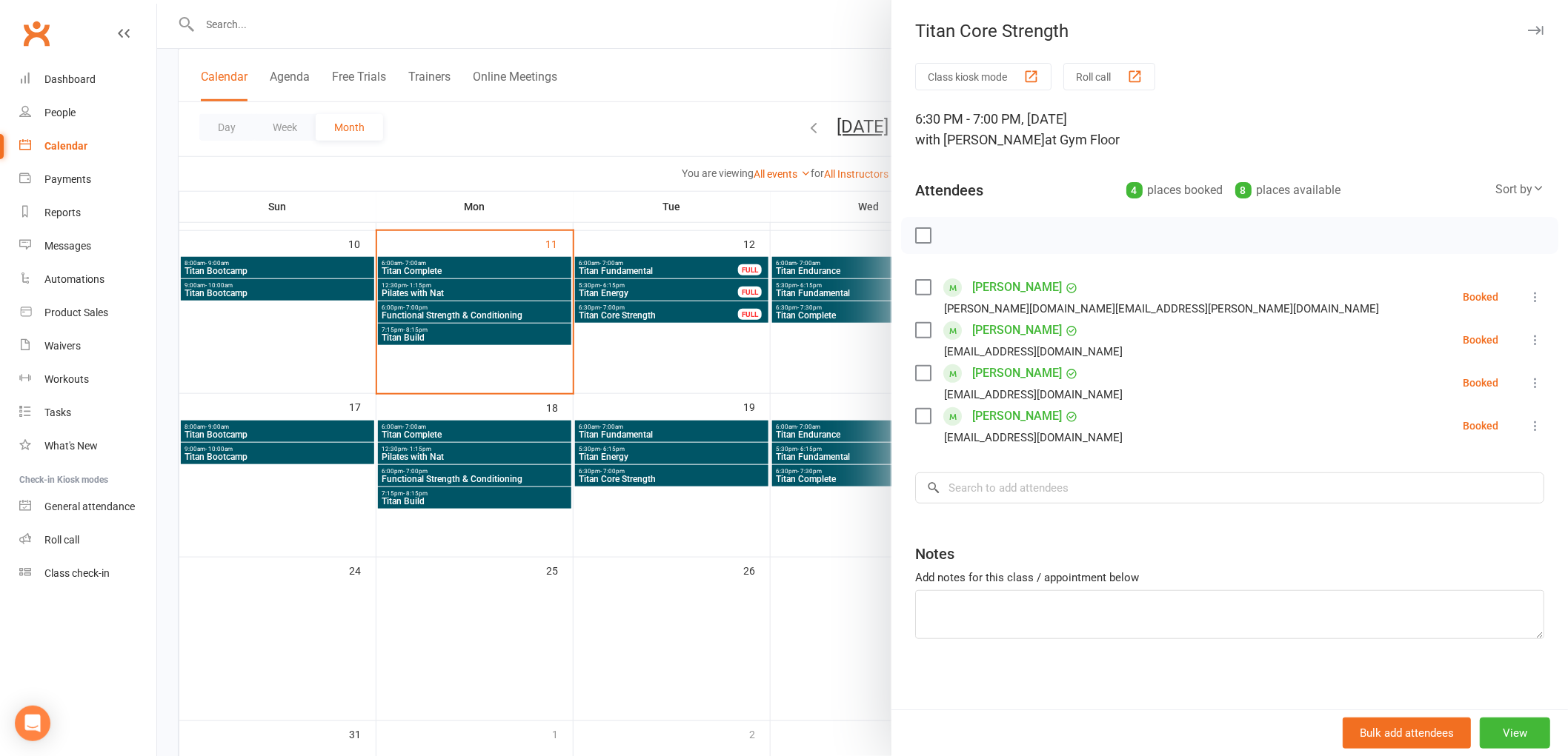
click at [431, 433] on div at bounding box center [862, 378] width 1410 height 756
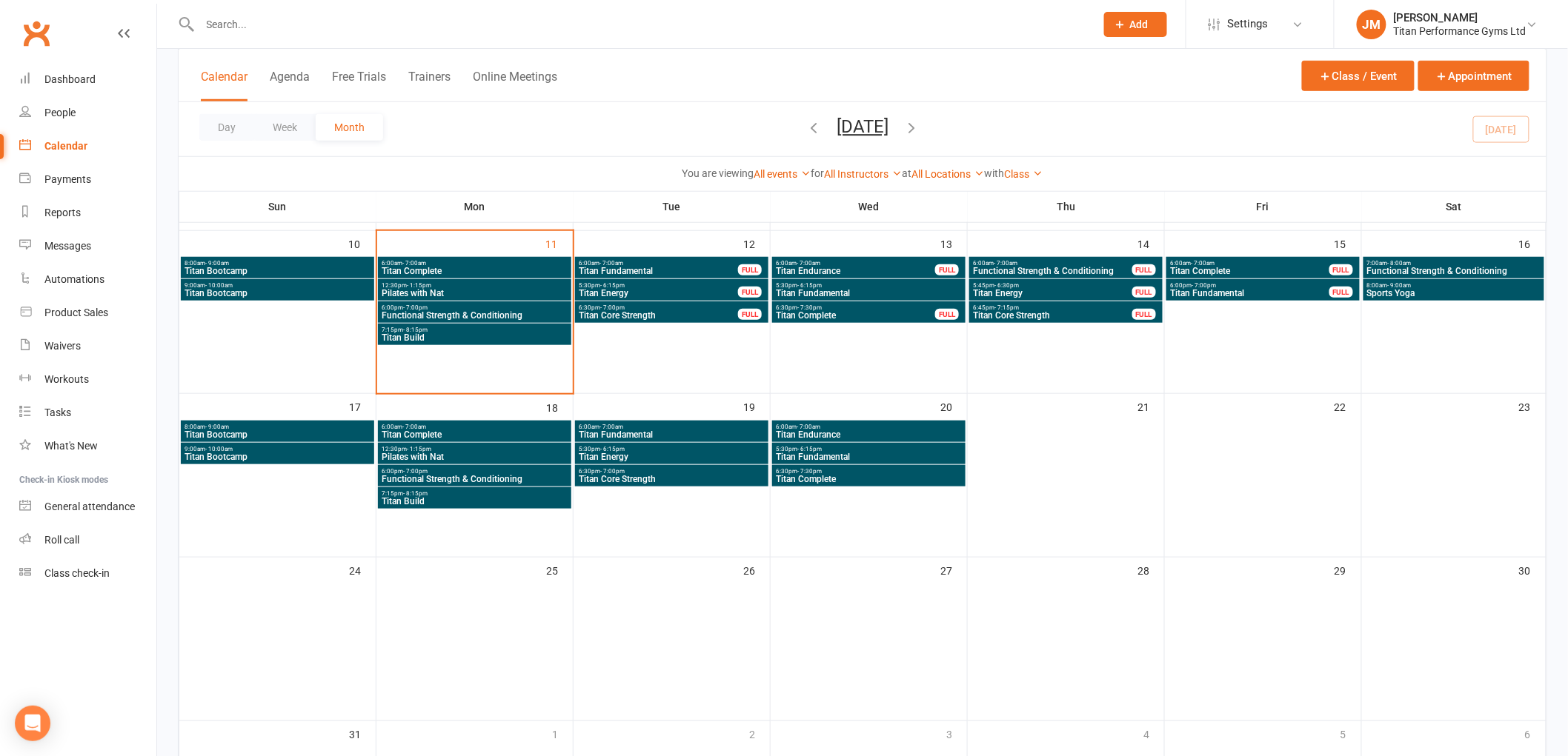
click at [576, 443] on div "5:30pm - 6:15pm Titan Energy" at bounding box center [671, 453] width 194 height 21
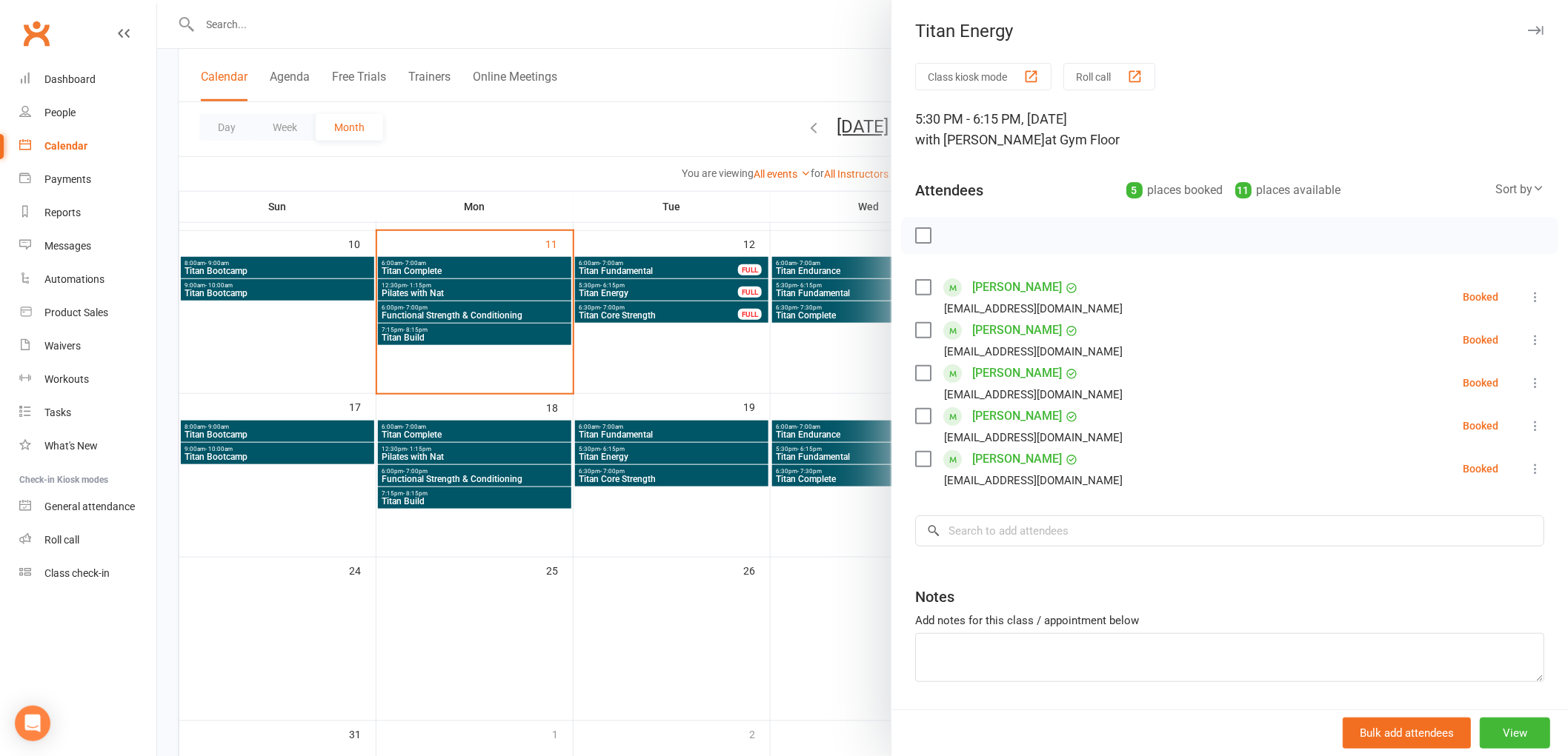
click at [545, 432] on div at bounding box center [862, 378] width 1410 height 756
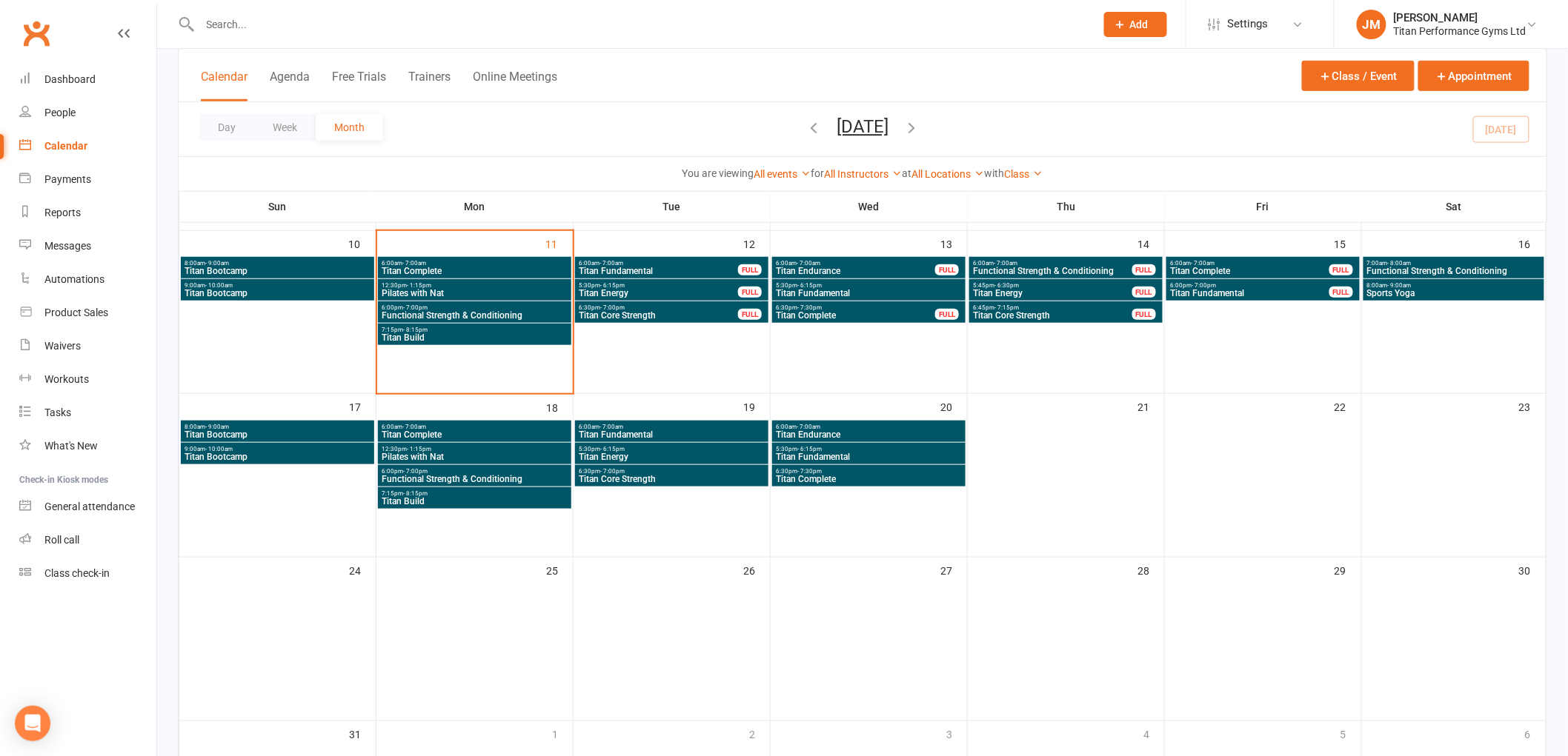
click at [419, 468] on span "- 7:00pm" at bounding box center [415, 472] width 25 height 7
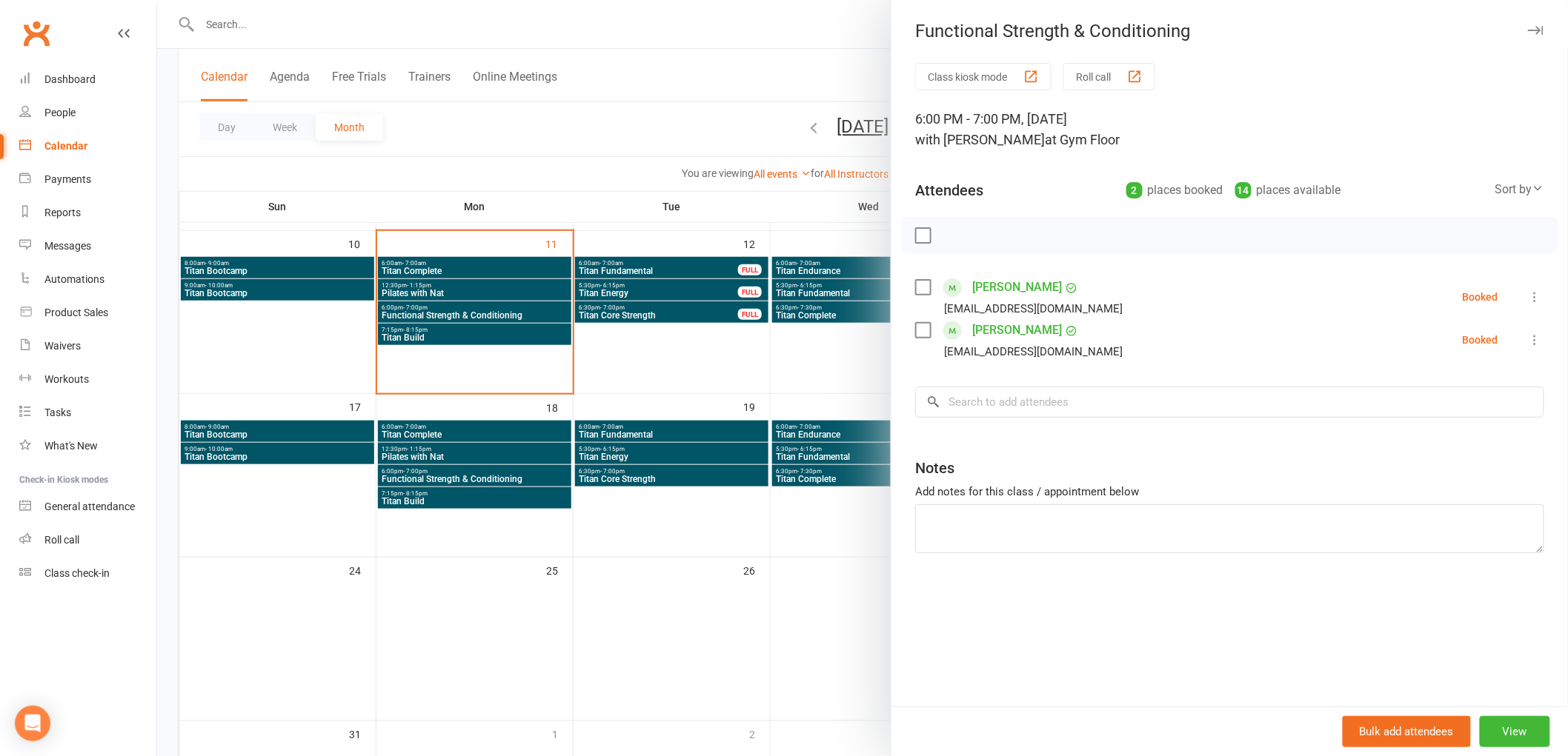
click at [420, 467] on div at bounding box center [862, 378] width 1410 height 756
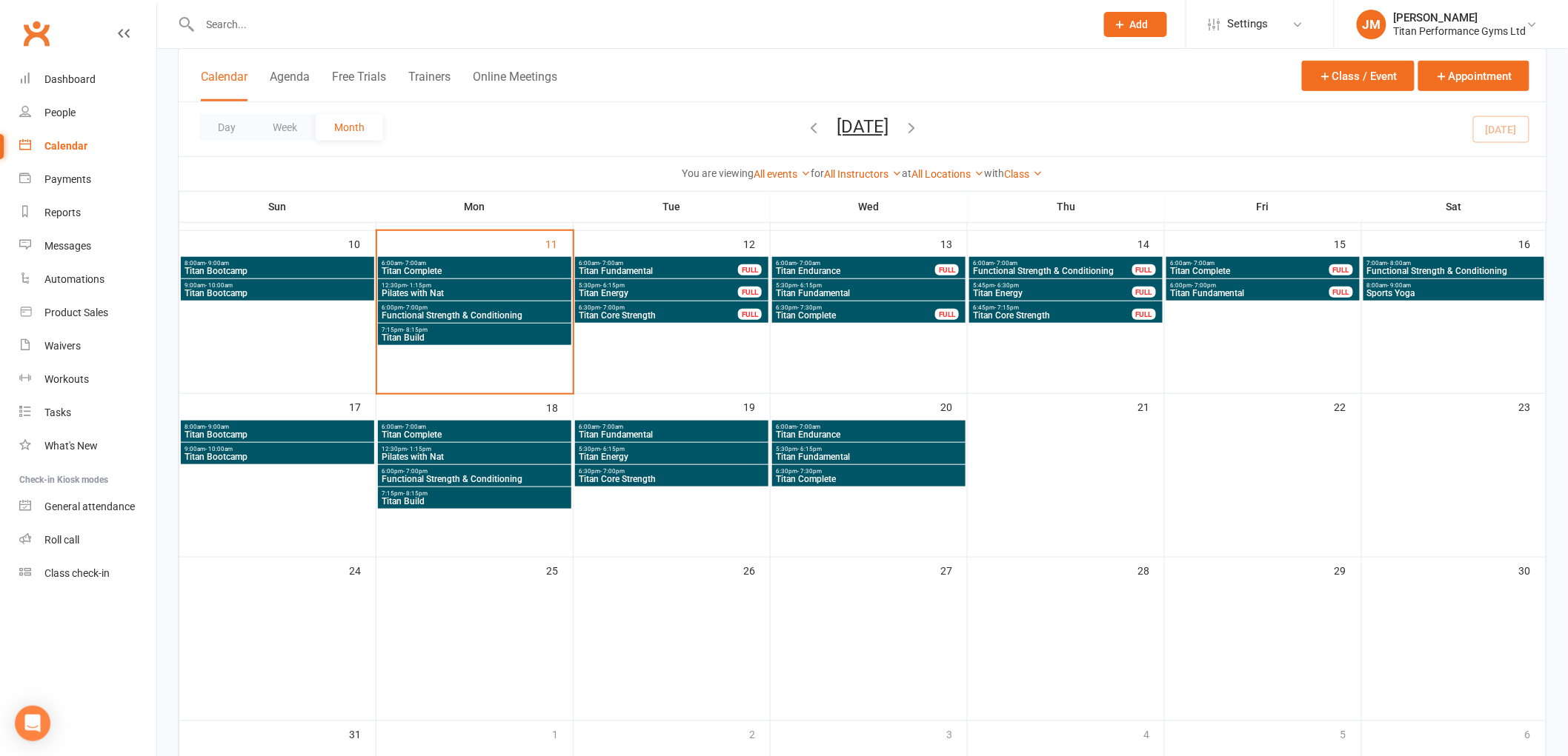
click at [428, 503] on span "Titan Build" at bounding box center [474, 502] width 188 height 9
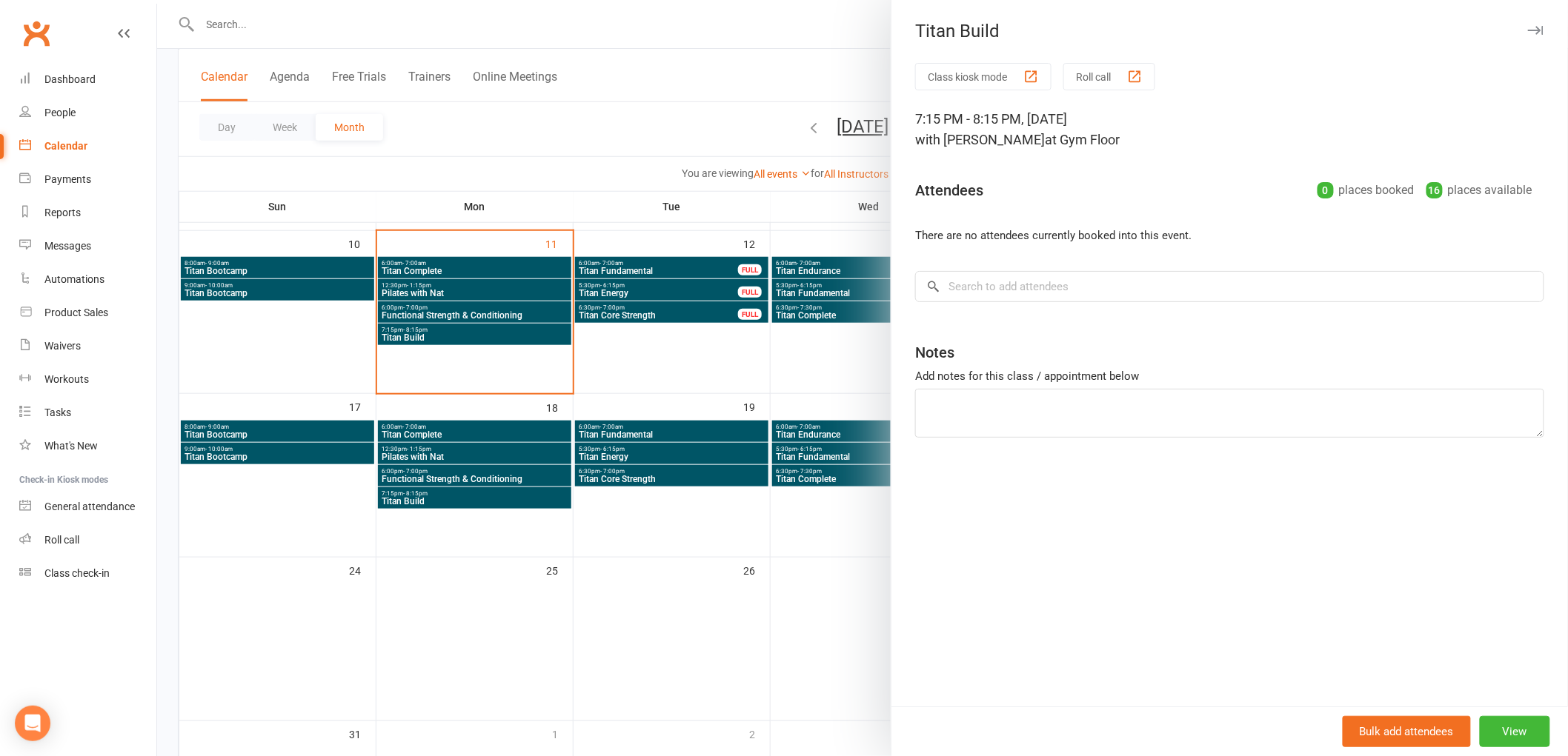
click at [456, 452] on div at bounding box center [862, 378] width 1410 height 756
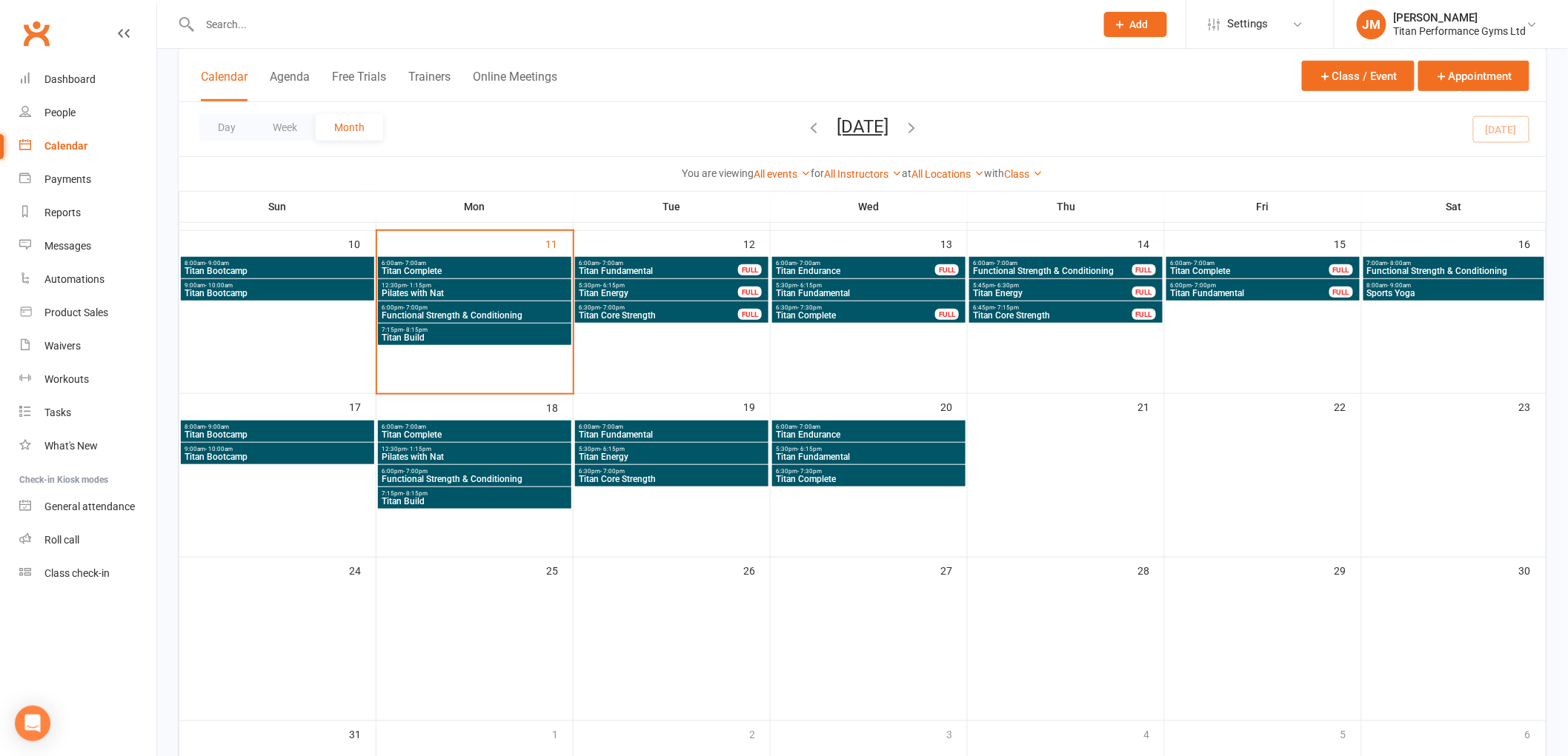
click at [467, 437] on span "Titan Complete" at bounding box center [474, 435] width 188 height 9
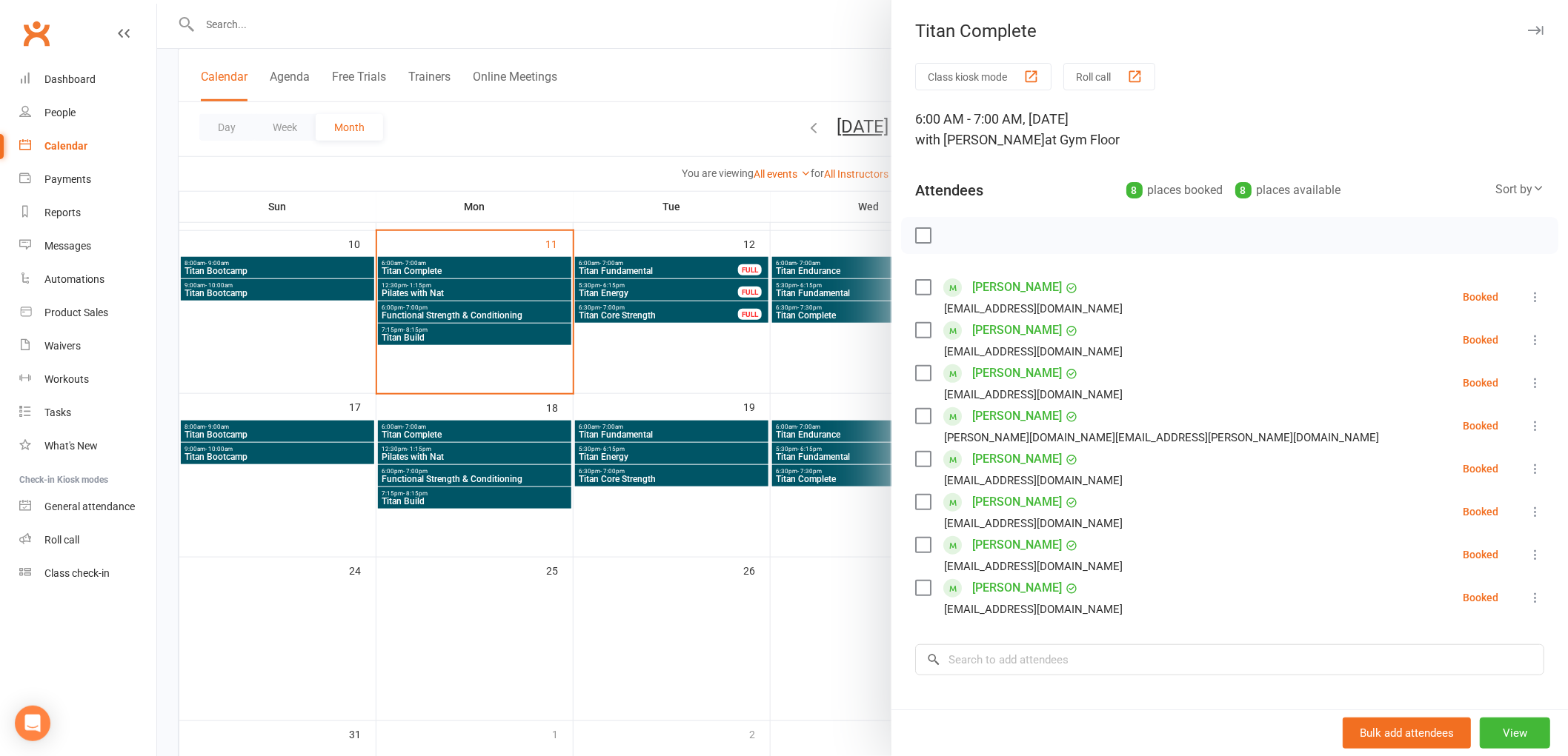
click at [687, 438] on div at bounding box center [862, 378] width 1410 height 756
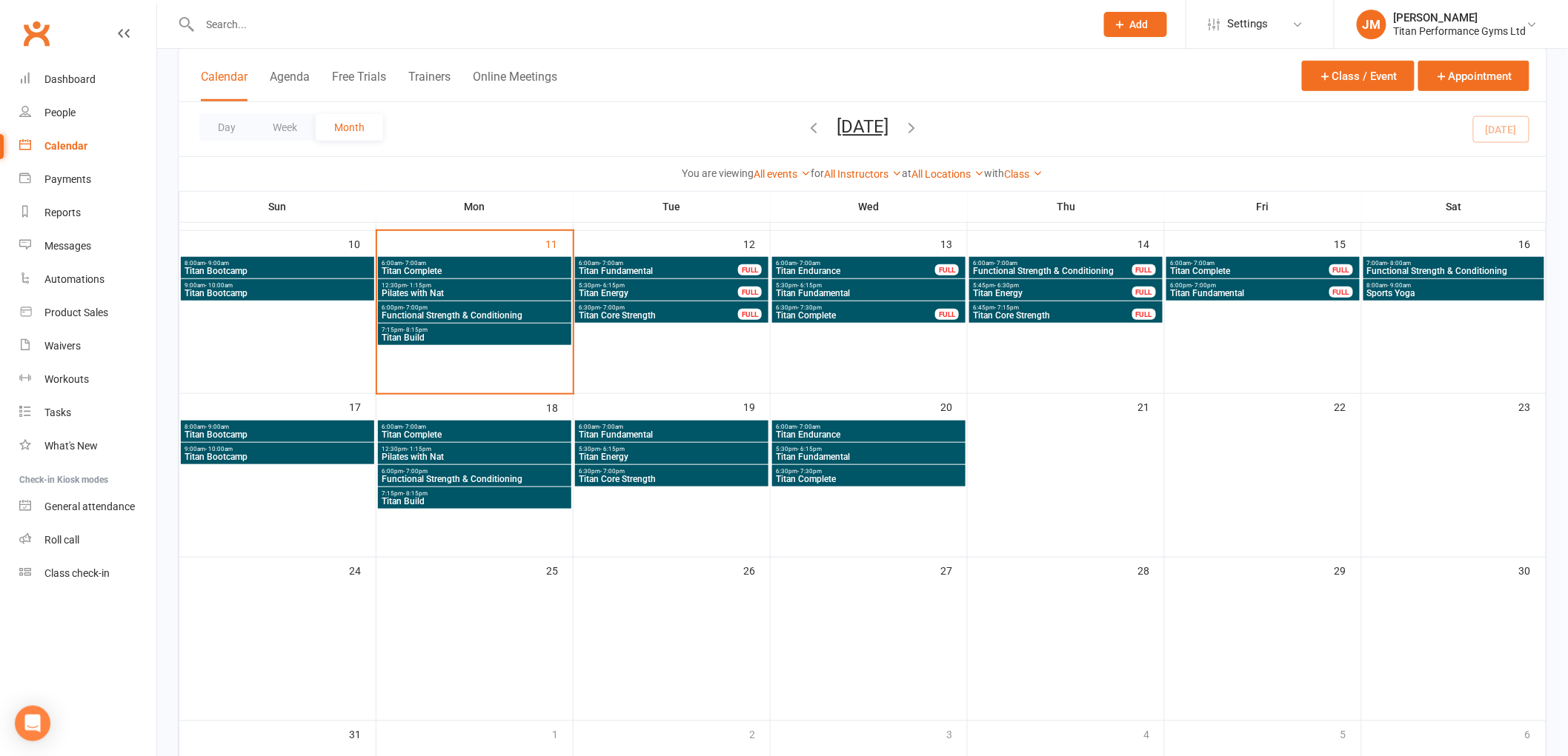
click at [1024, 266] on span "Functional Strength & Conditioning" at bounding box center [1052, 271] width 161 height 9
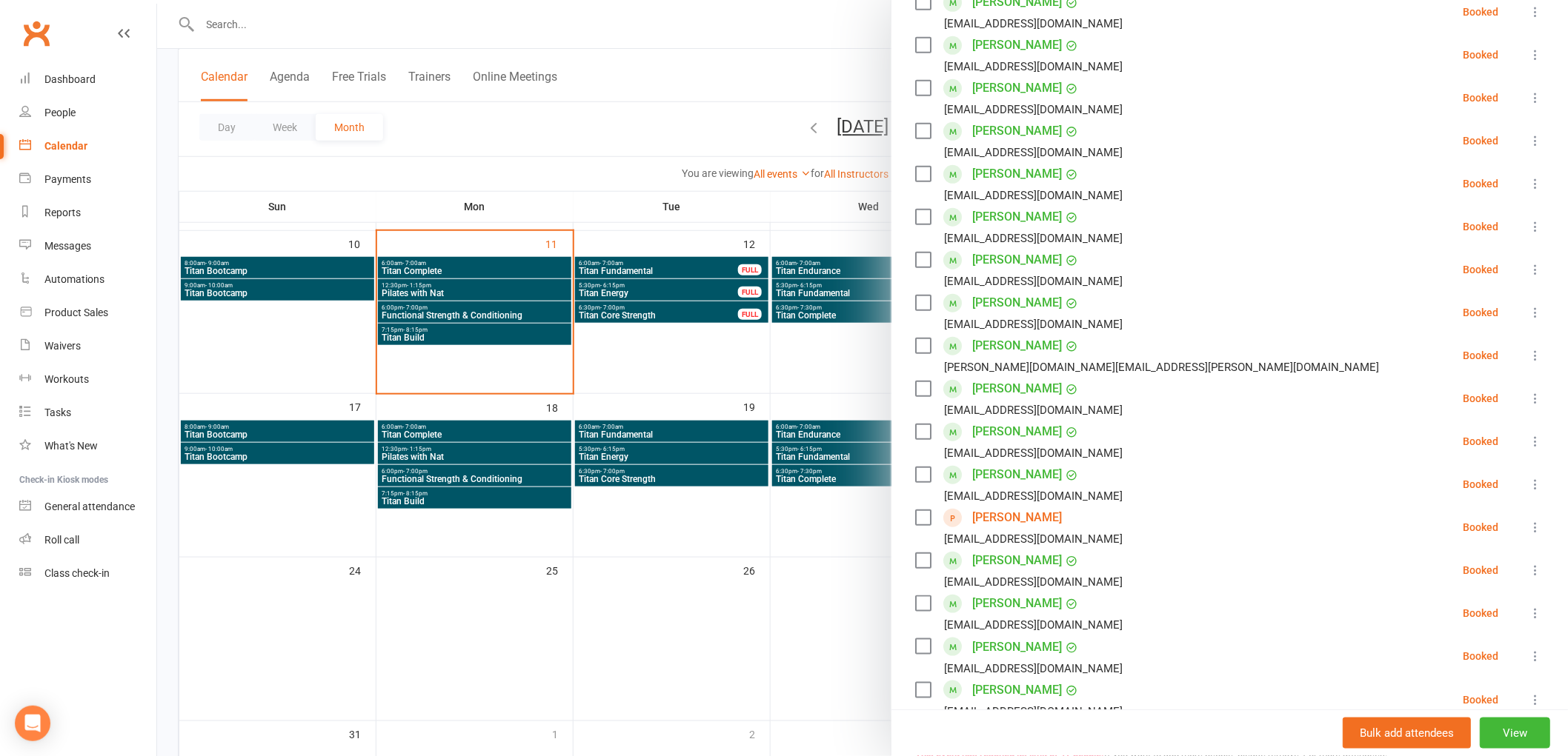
scroll to position [329, 0]
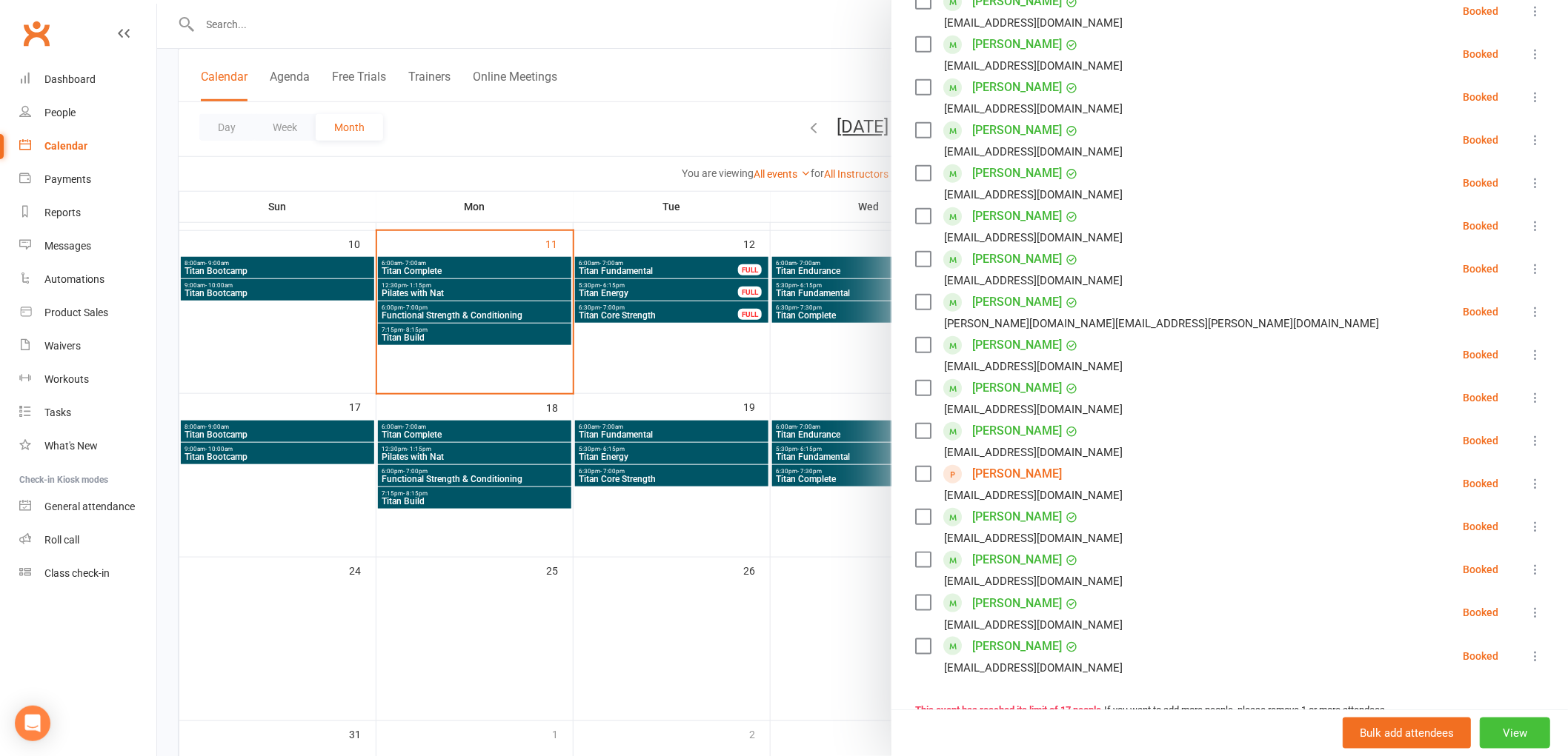
click at [1509, 738] on button "View" at bounding box center [1515, 733] width 70 height 31
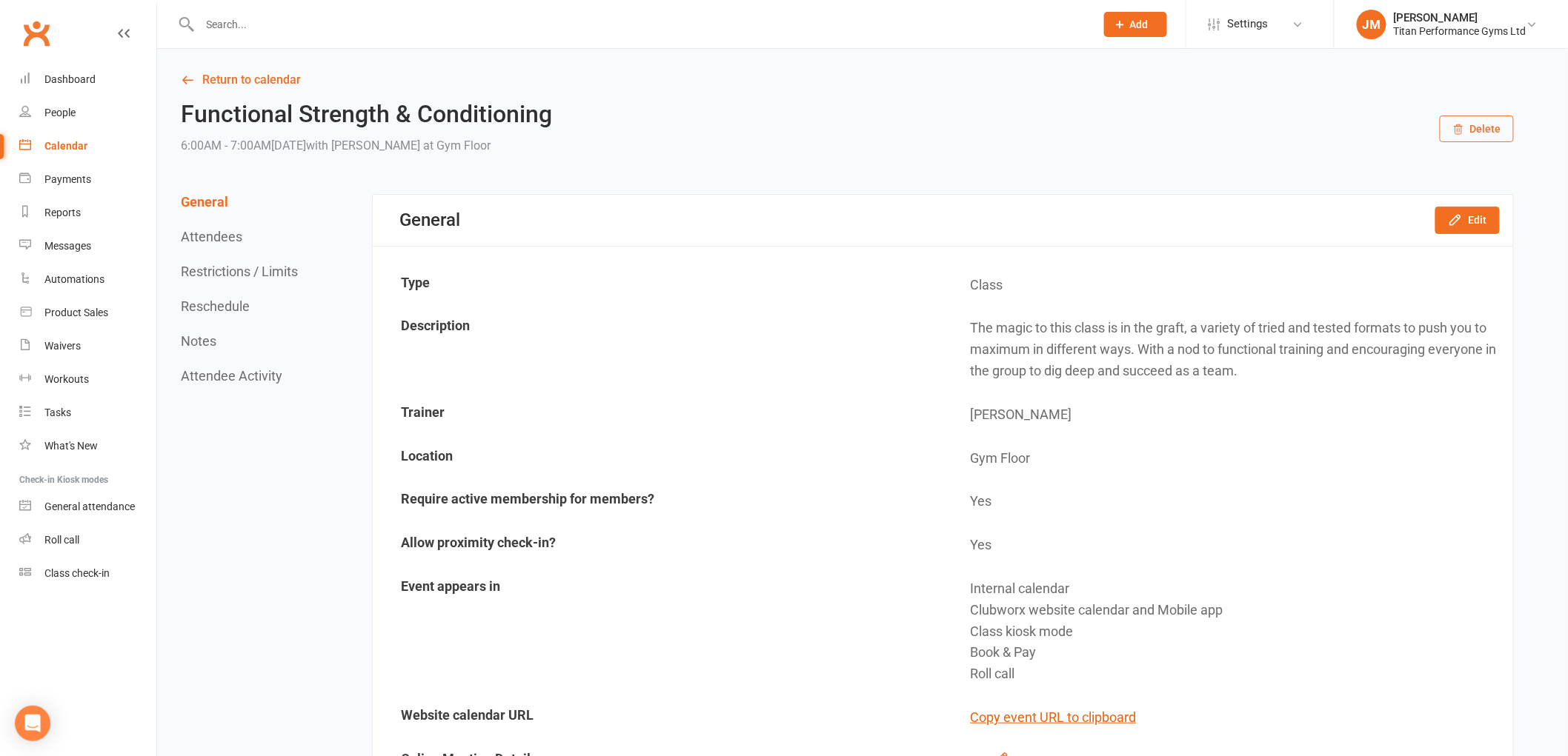
click at [228, 304] on button "Reschedule" at bounding box center [215, 307] width 69 height 15
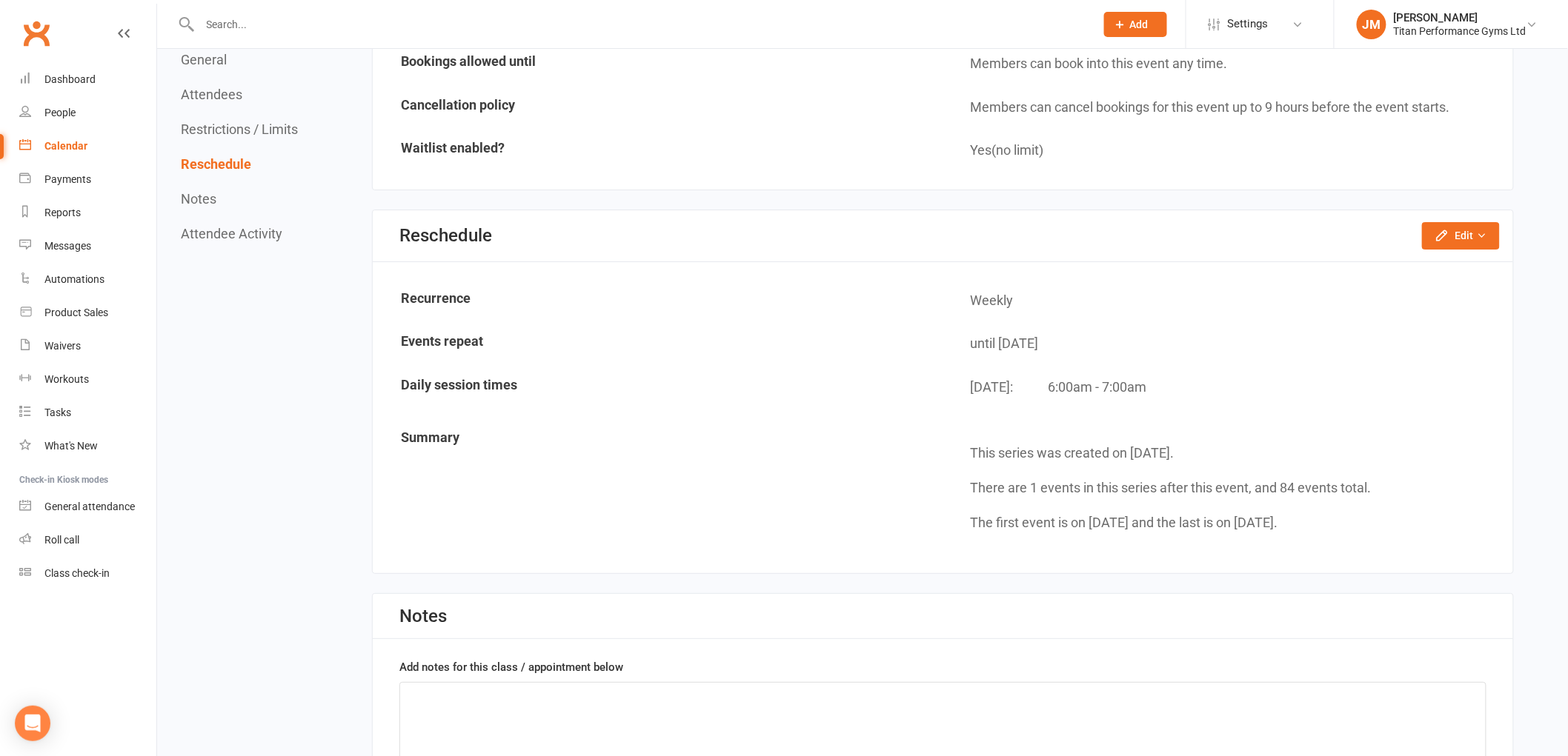
scroll to position [2164, 0]
drag, startPoint x: 1482, startPoint y: 202, endPoint x: 1483, endPoint y: 217, distance: 15.0
click at [1482, 208] on div "Reschedule Edit Reschedule this event only Move weekly session times Change rec…" at bounding box center [942, 234] width 1140 height 51
click at [1483, 228] on icon "button" at bounding box center [1482, 233] width 10 height 10
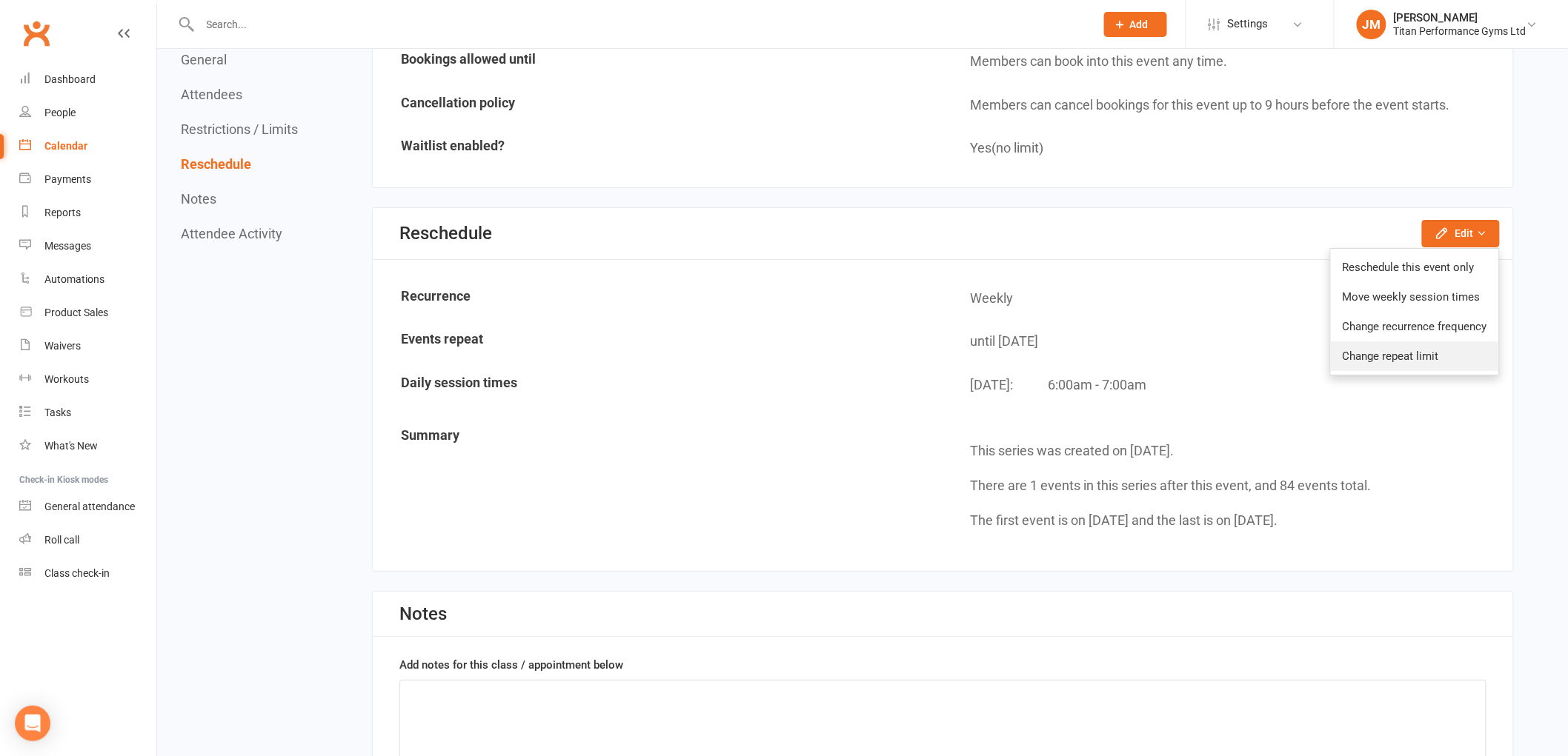
click at [1404, 344] on link "Change repeat limit" at bounding box center [1415, 356] width 168 height 30
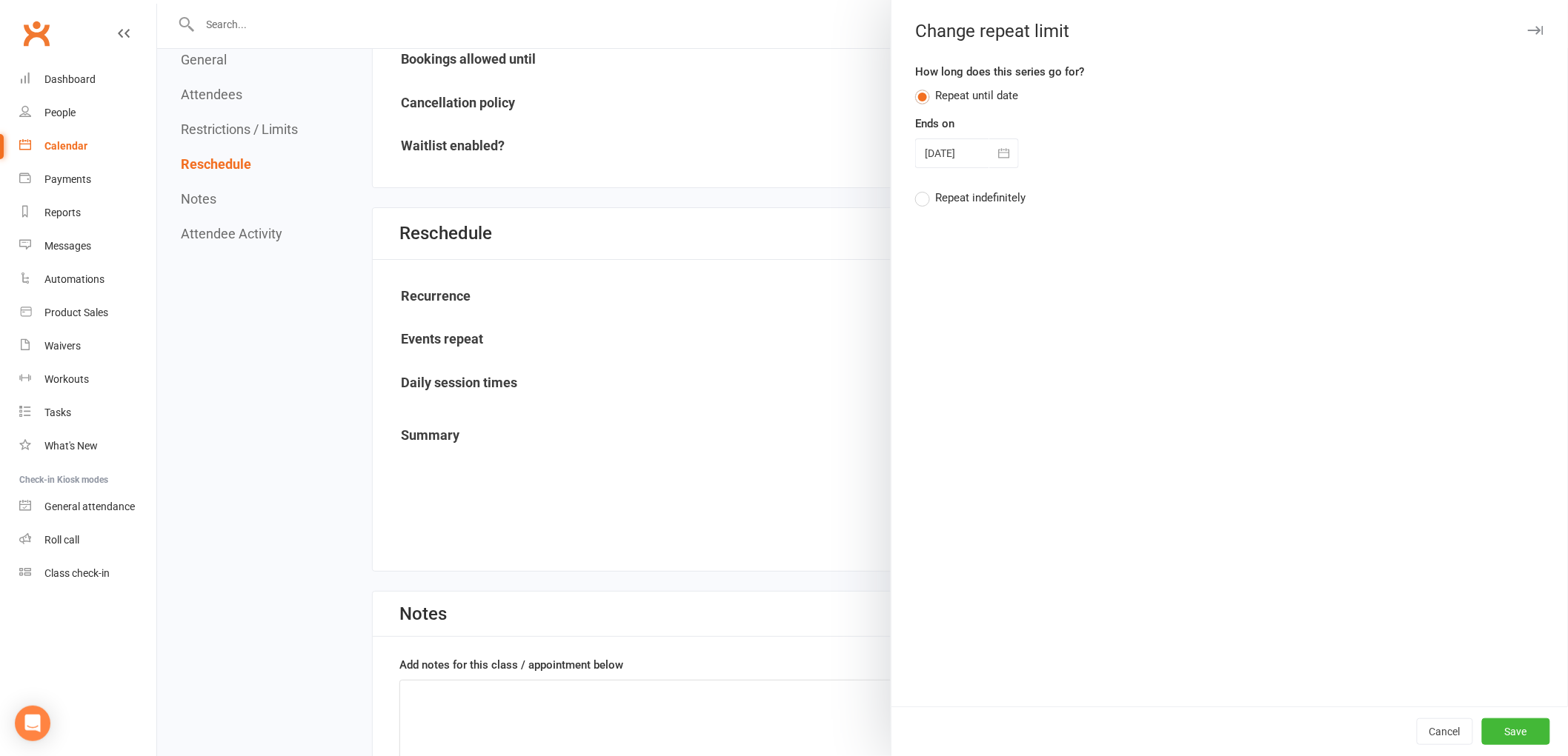
click at [975, 149] on div at bounding box center [966, 153] width 104 height 30
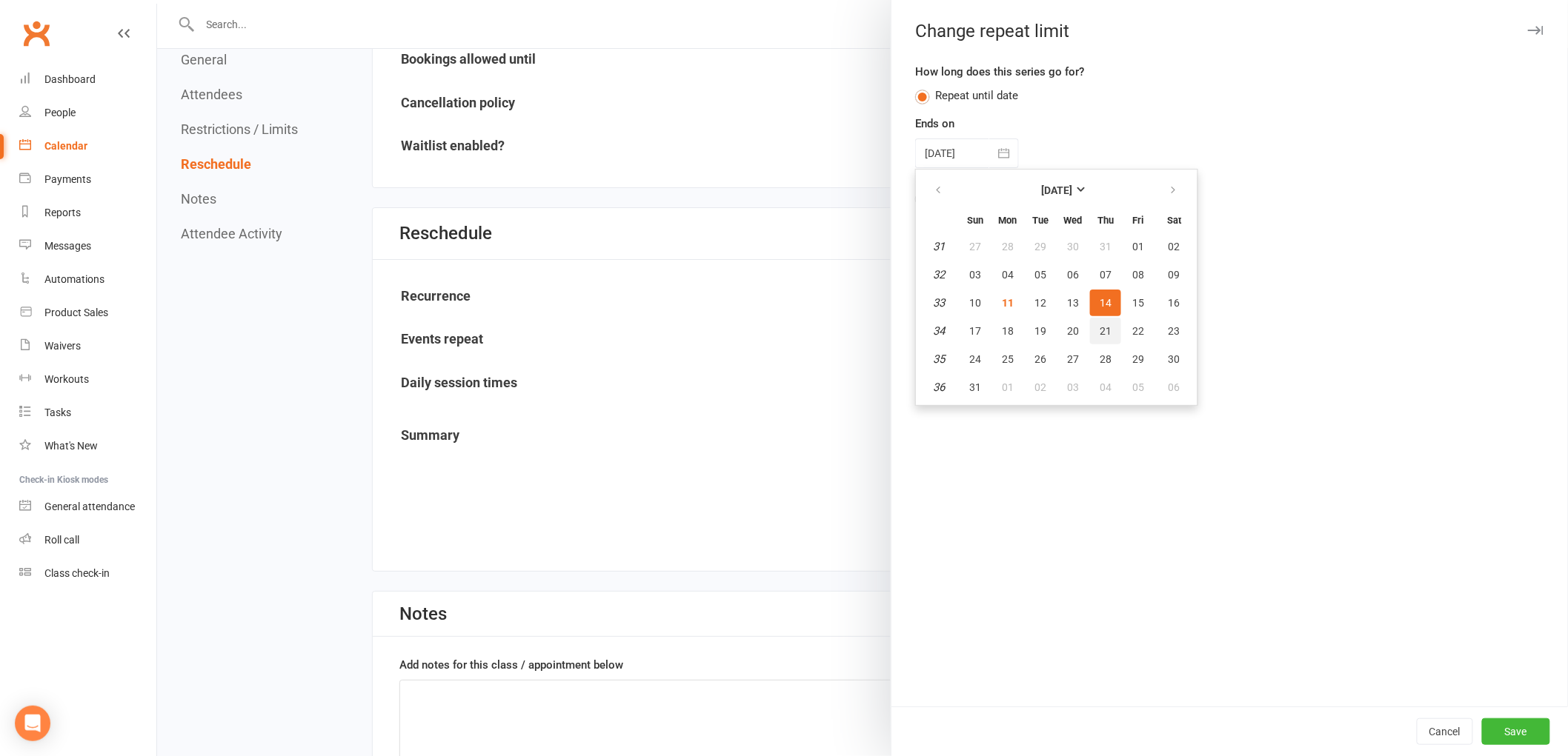
click at [1090, 326] on button "21" at bounding box center [1106, 330] width 31 height 27
type input "[DATE]"
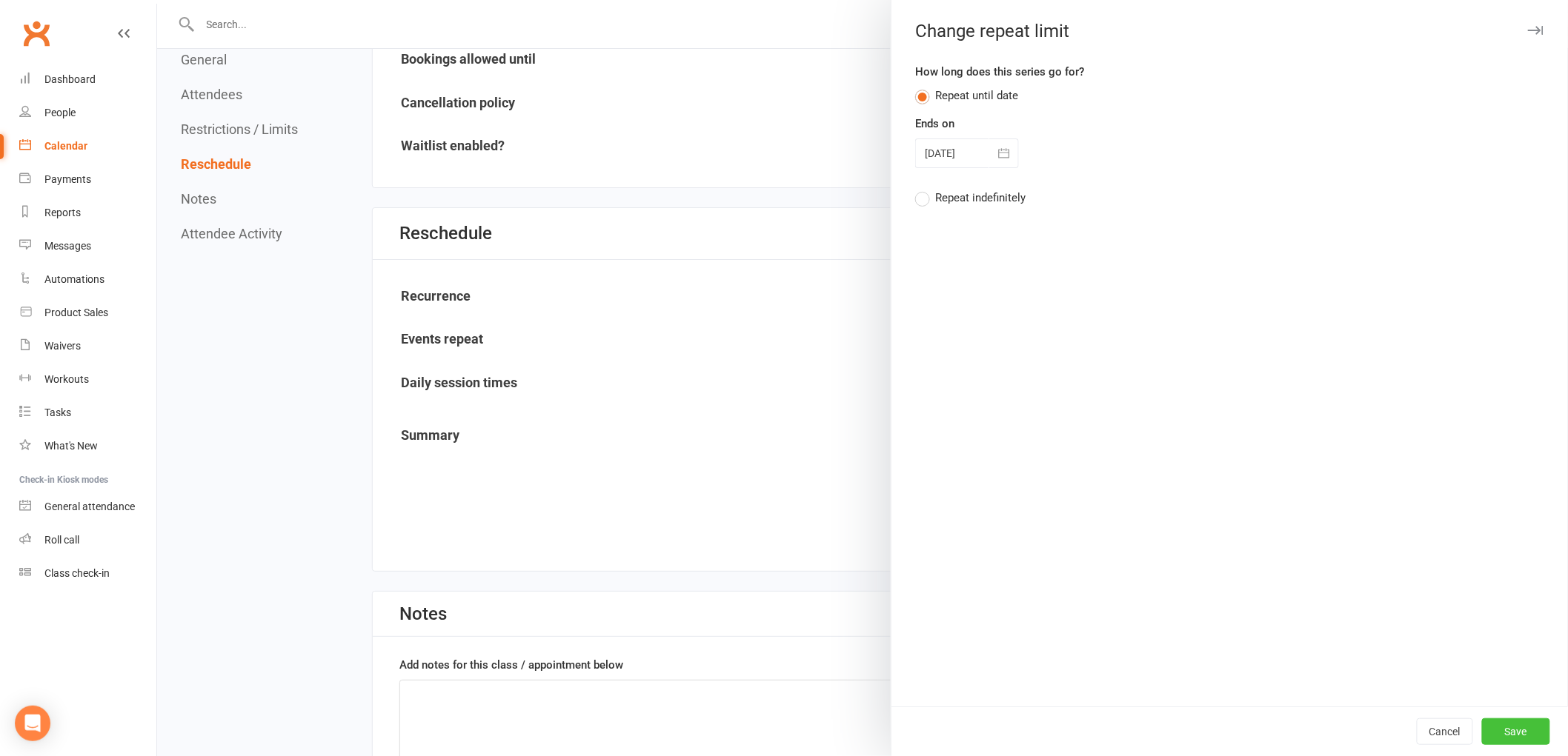
drag, startPoint x: 1494, startPoint y: 732, endPoint x: 1374, endPoint y: 646, distance: 147.6
click at [1493, 734] on button "Save" at bounding box center [1516, 731] width 69 height 27
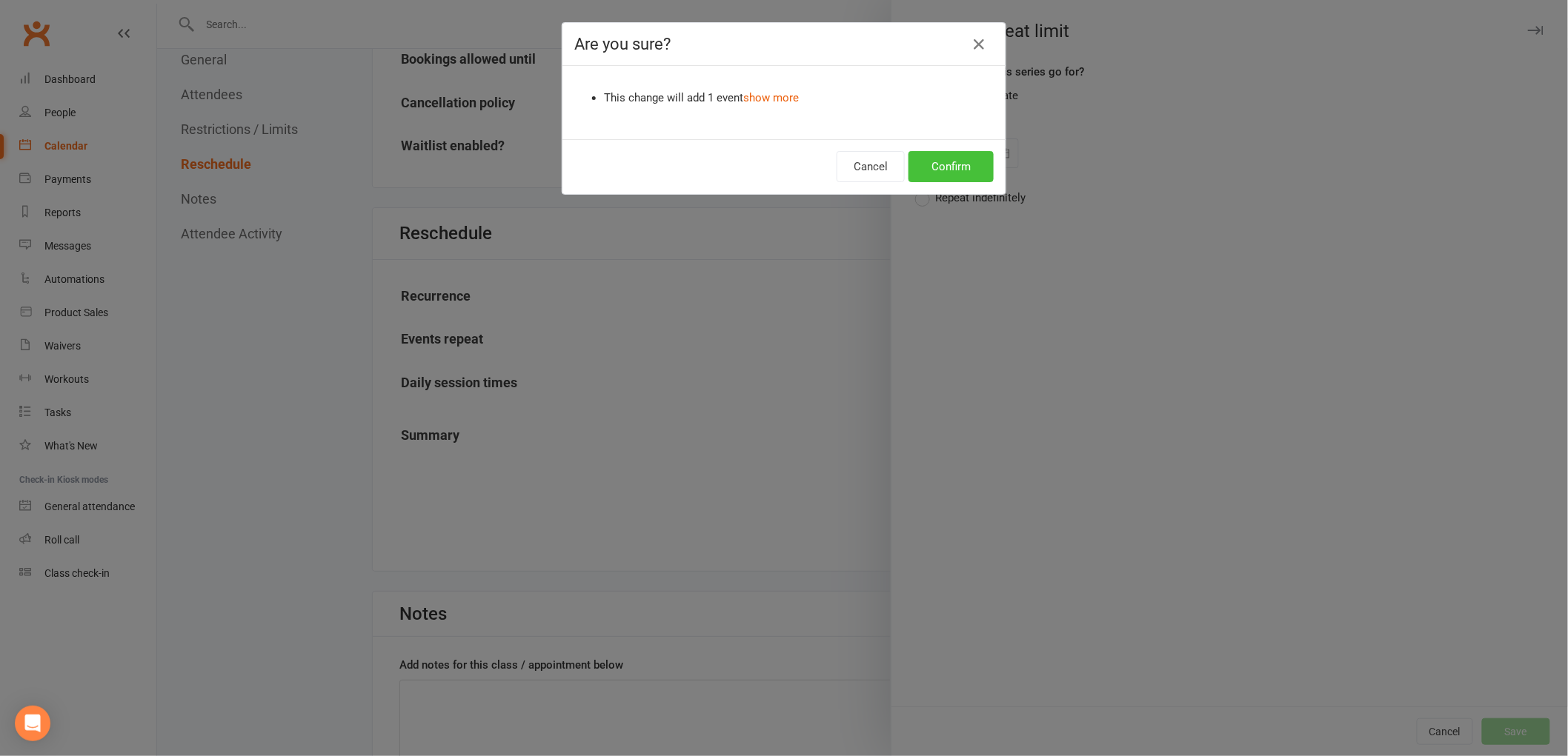
click at [926, 152] on button "Confirm" at bounding box center [951, 166] width 85 height 31
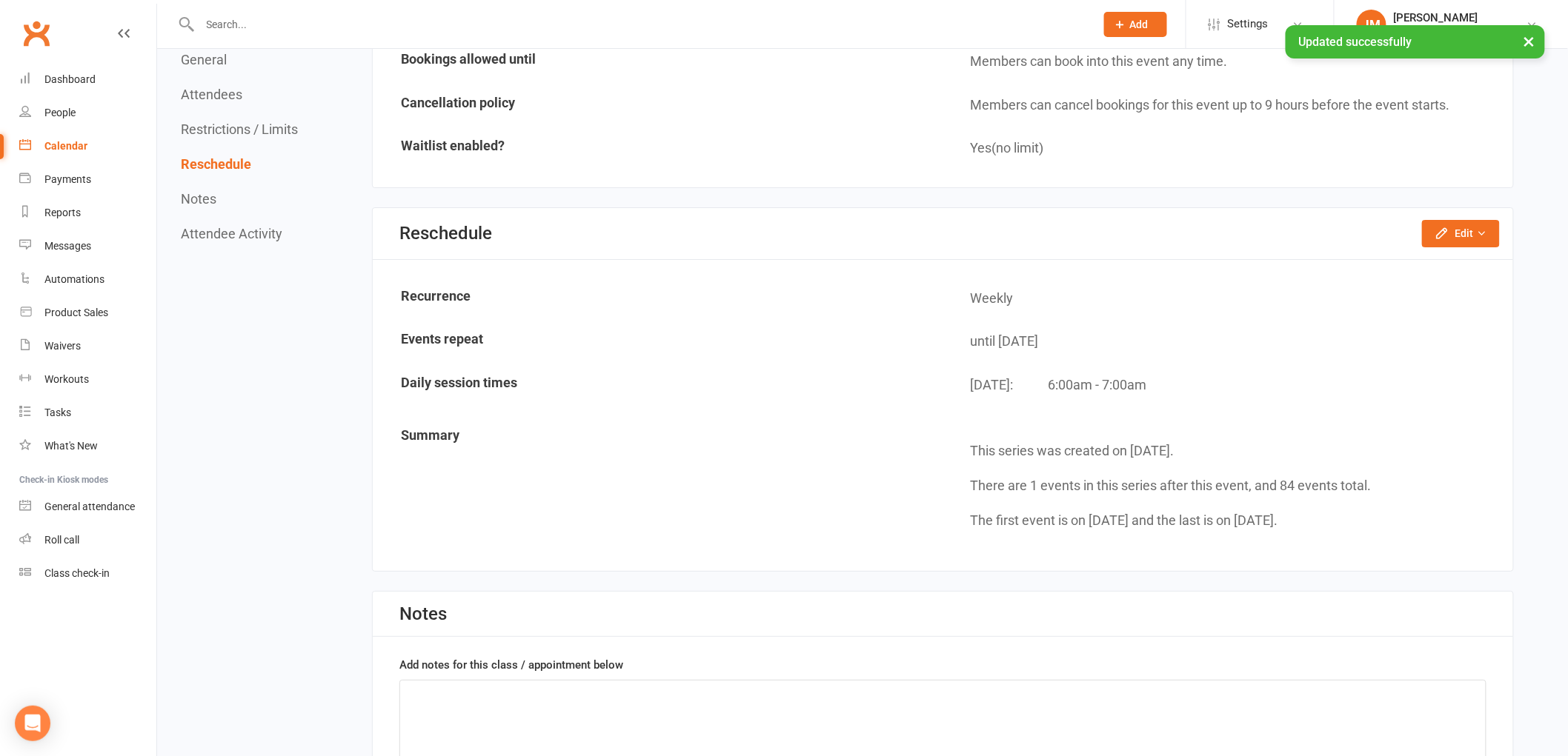
click at [75, 144] on div "Calendar" at bounding box center [66, 146] width 43 height 12
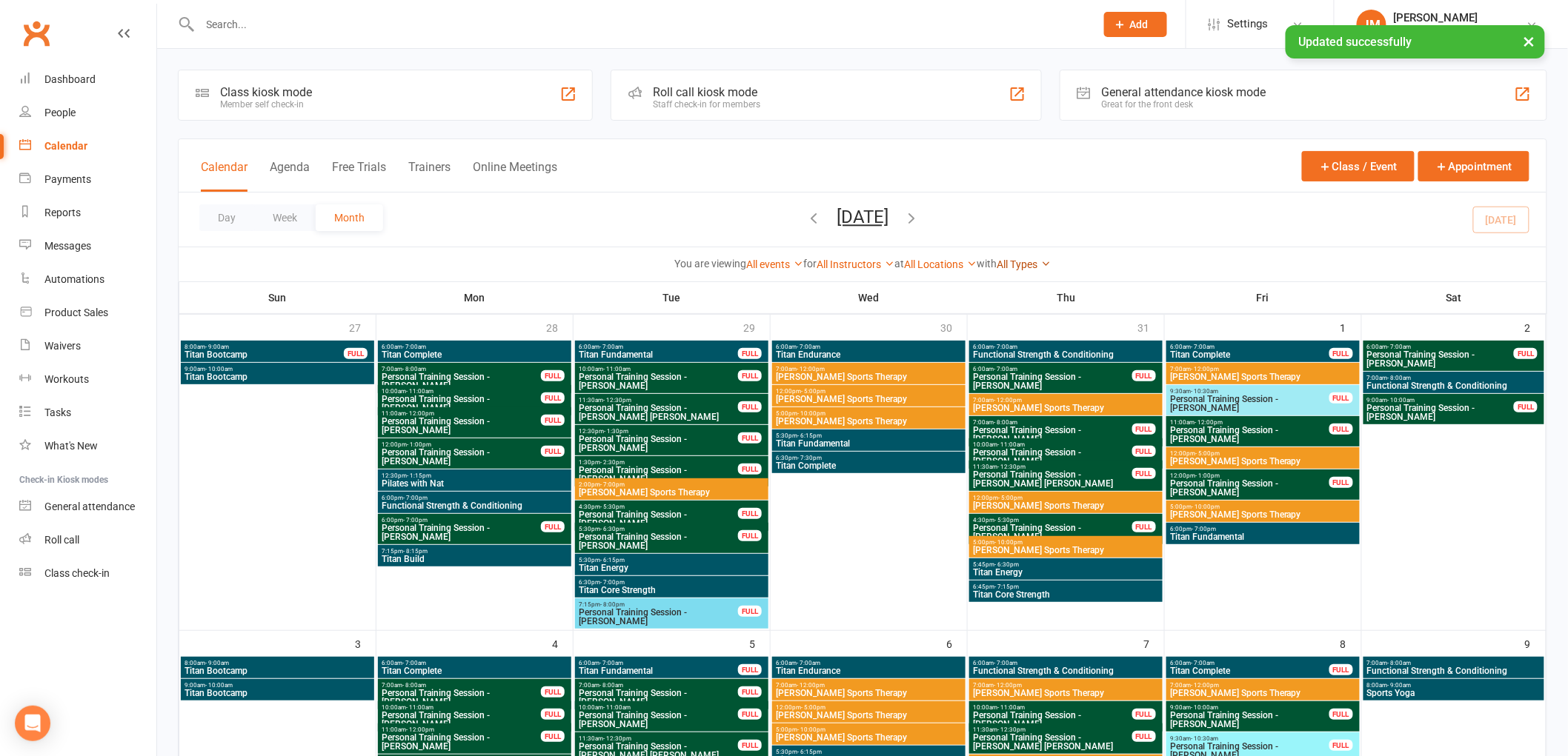
click at [1024, 262] on link "All Types" at bounding box center [1023, 265] width 54 height 12
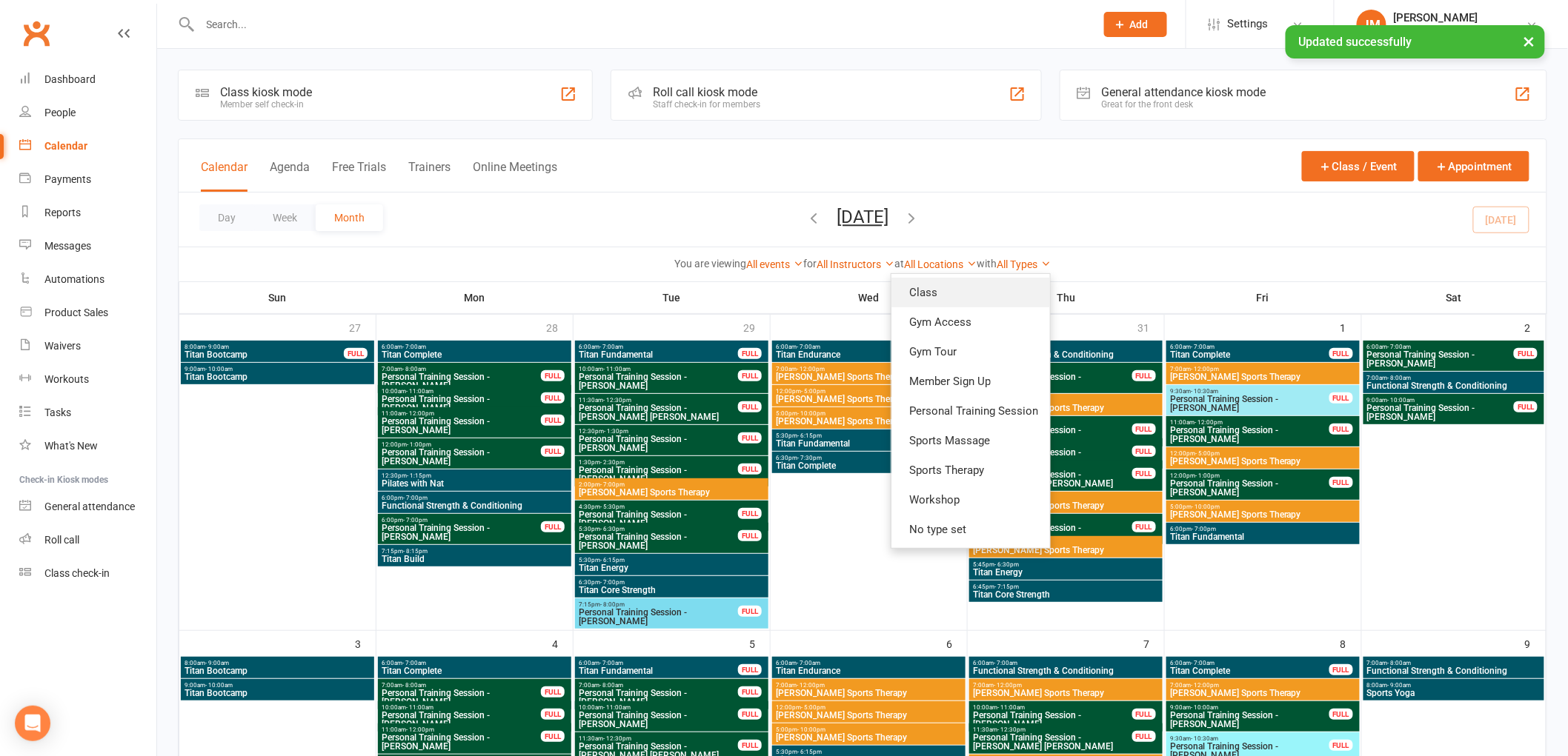
click at [1011, 296] on link "Class" at bounding box center [970, 292] width 158 height 30
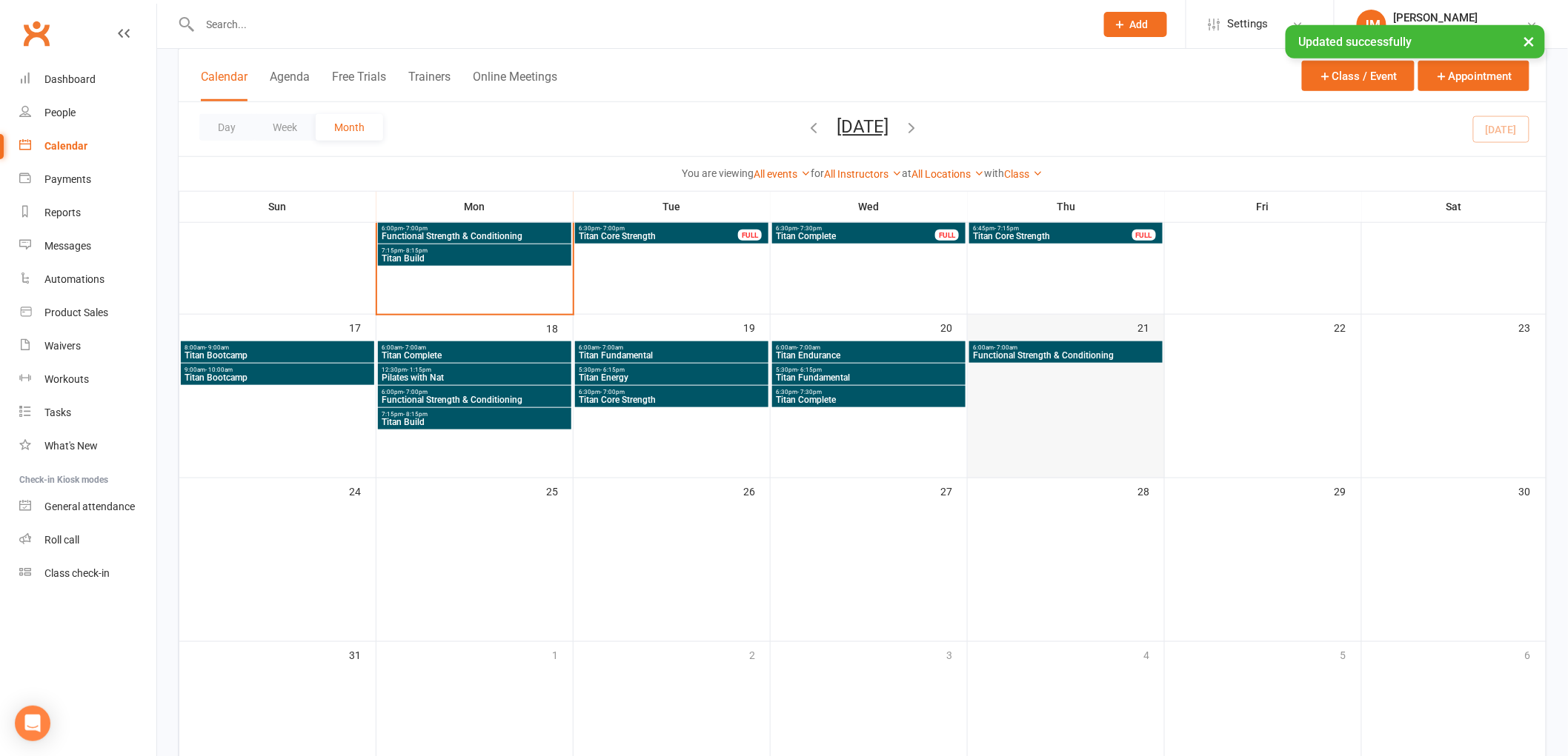
scroll to position [411, 0]
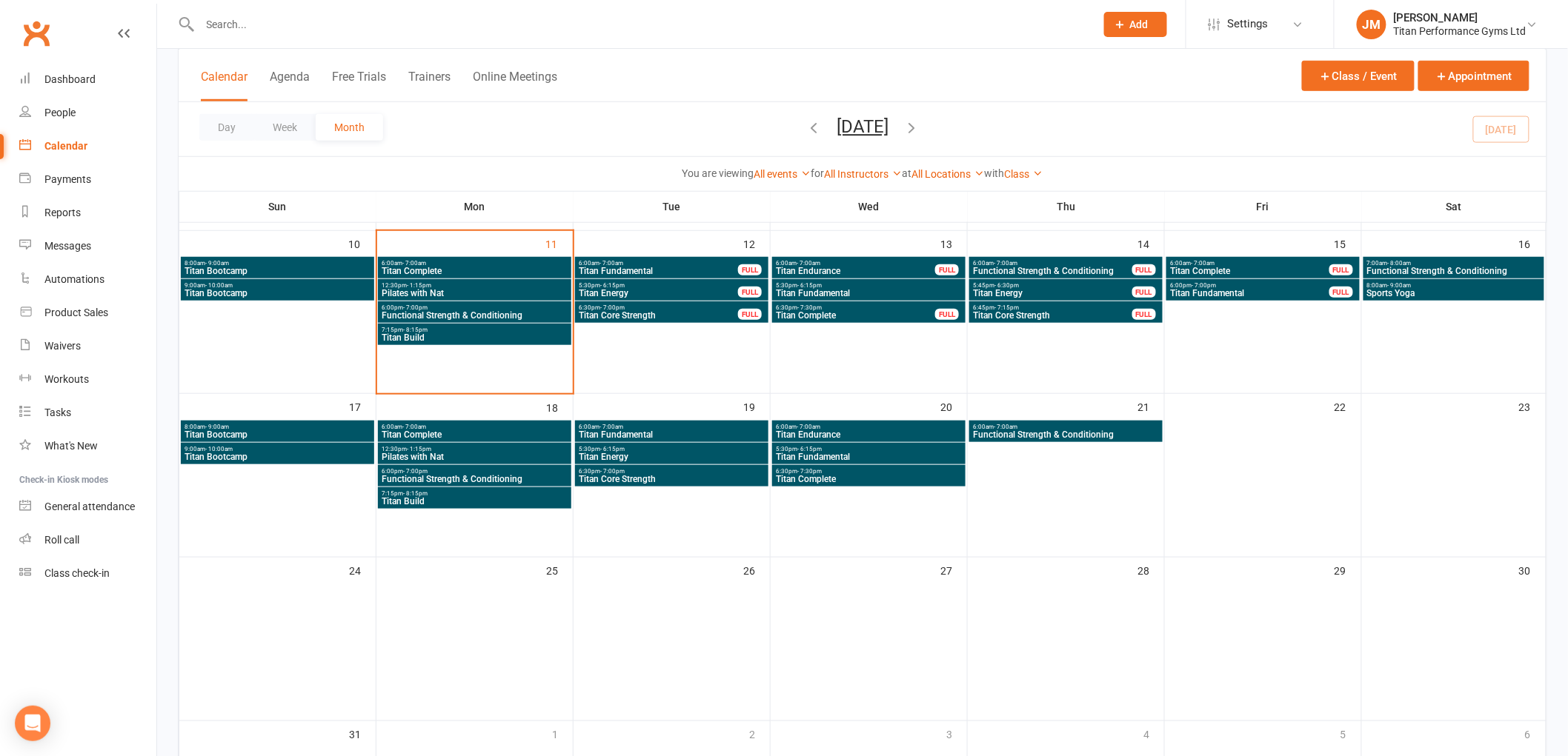
click at [1008, 290] on span "Titan Energy" at bounding box center [1052, 293] width 161 height 9
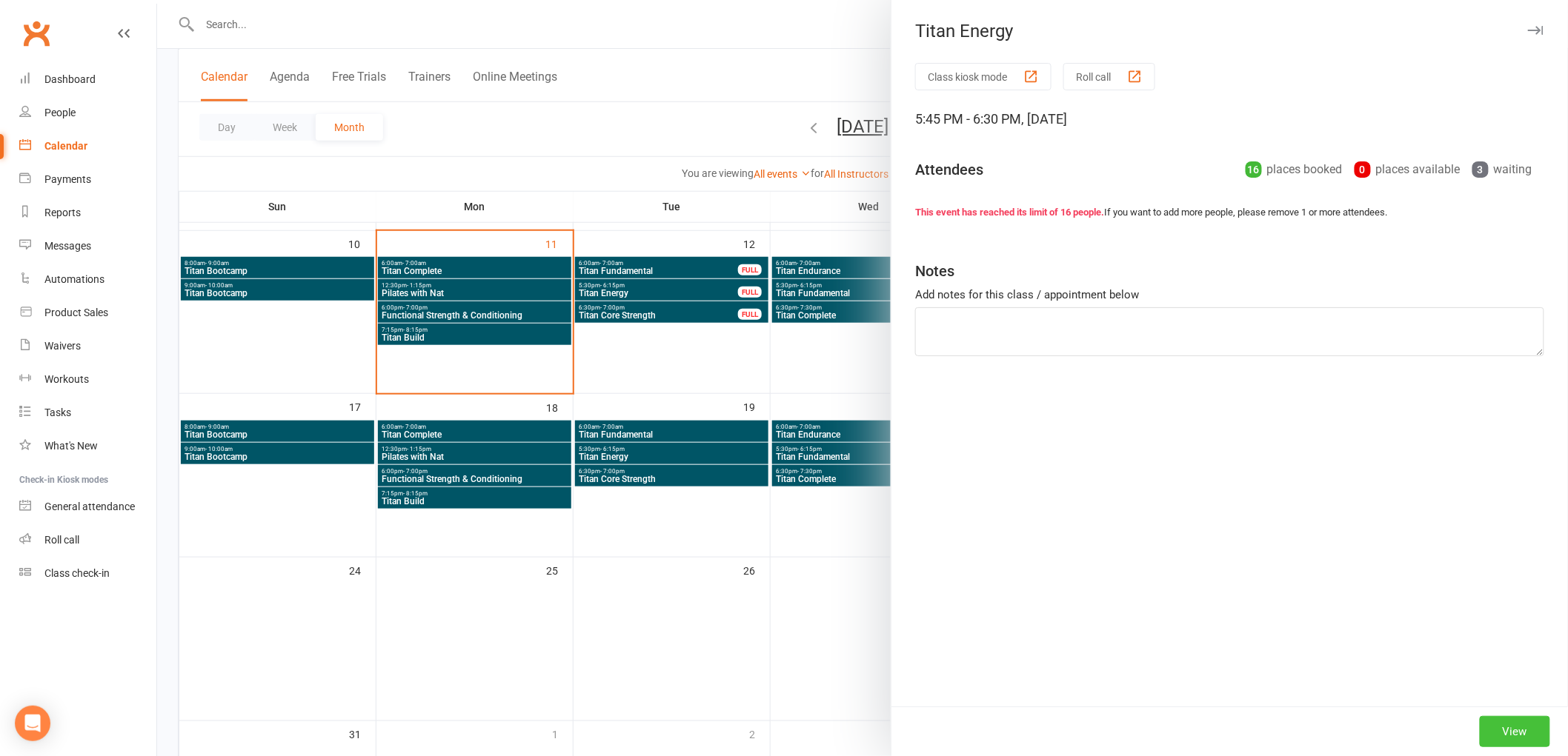
click at [1530, 720] on button "View" at bounding box center [1515, 732] width 70 height 31
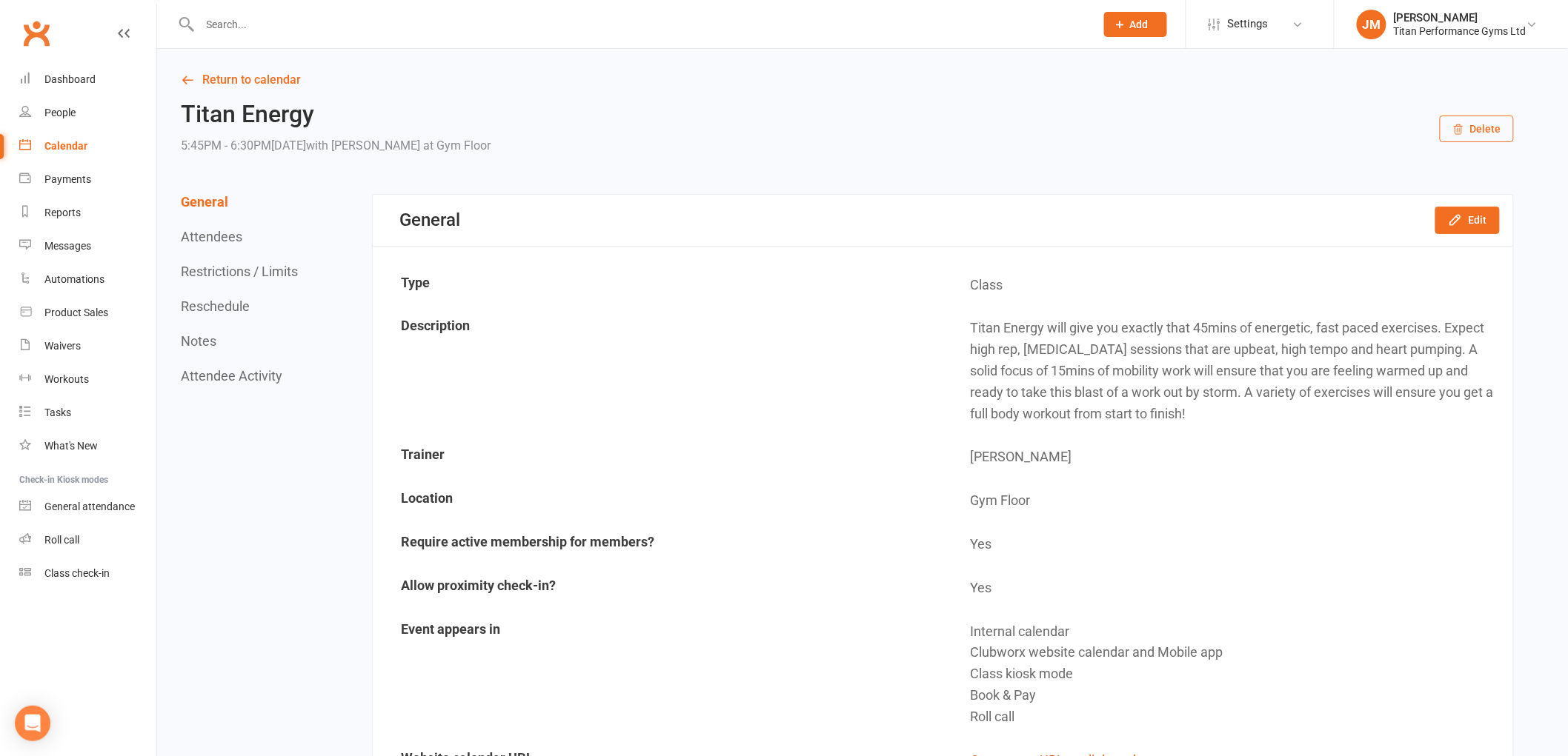
click at [230, 305] on button "Reschedule" at bounding box center [215, 307] width 69 height 15
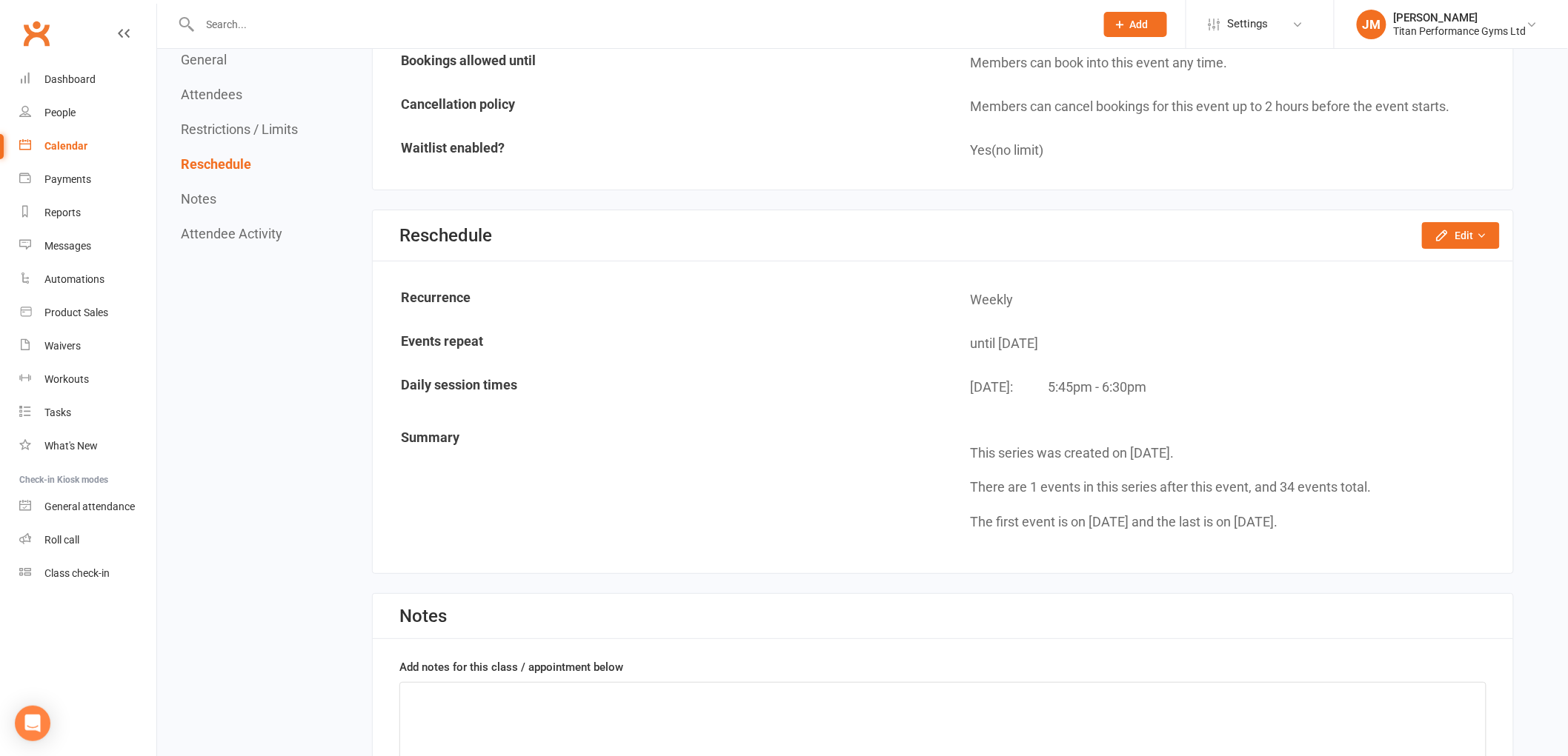
scroll to position [2205, 0]
click at [1490, 223] on button "Edit" at bounding box center [1460, 234] width 78 height 27
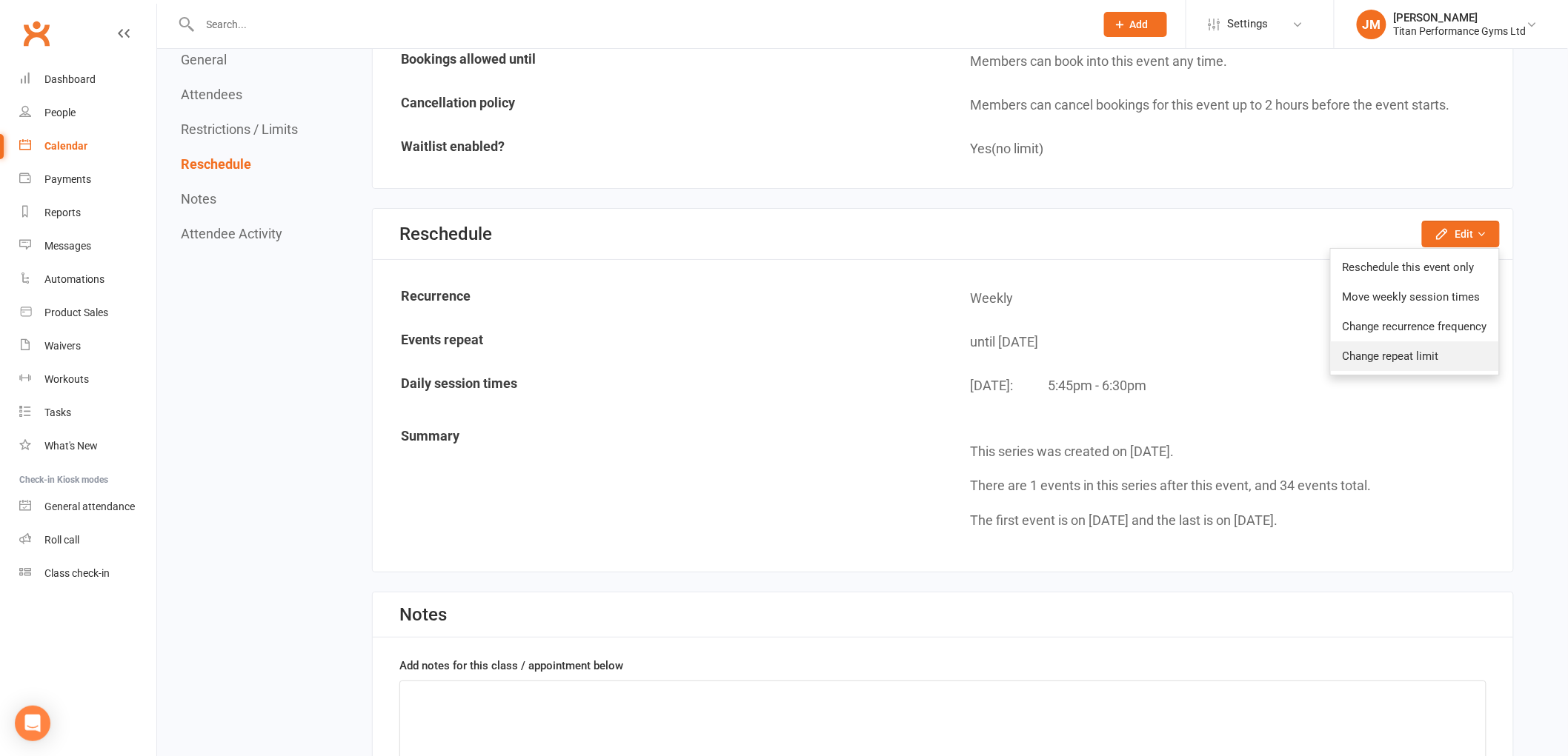
click at [1409, 342] on link "Change repeat limit" at bounding box center [1415, 356] width 168 height 30
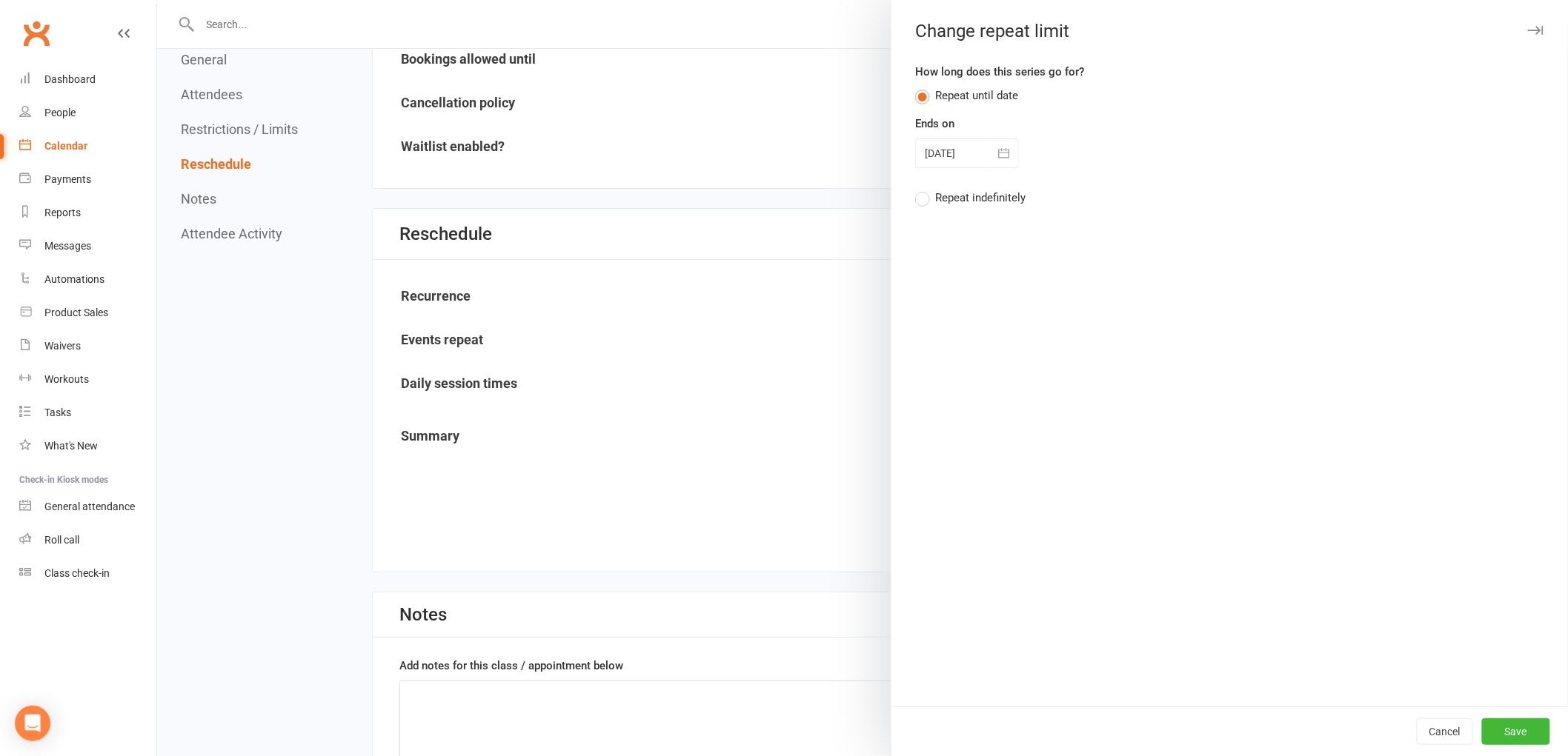
drag, startPoint x: 995, startPoint y: 154, endPoint x: 1003, endPoint y: 239, distance: 85.4
click at [997, 153] on icon "button" at bounding box center [1004, 152] width 15 height 15
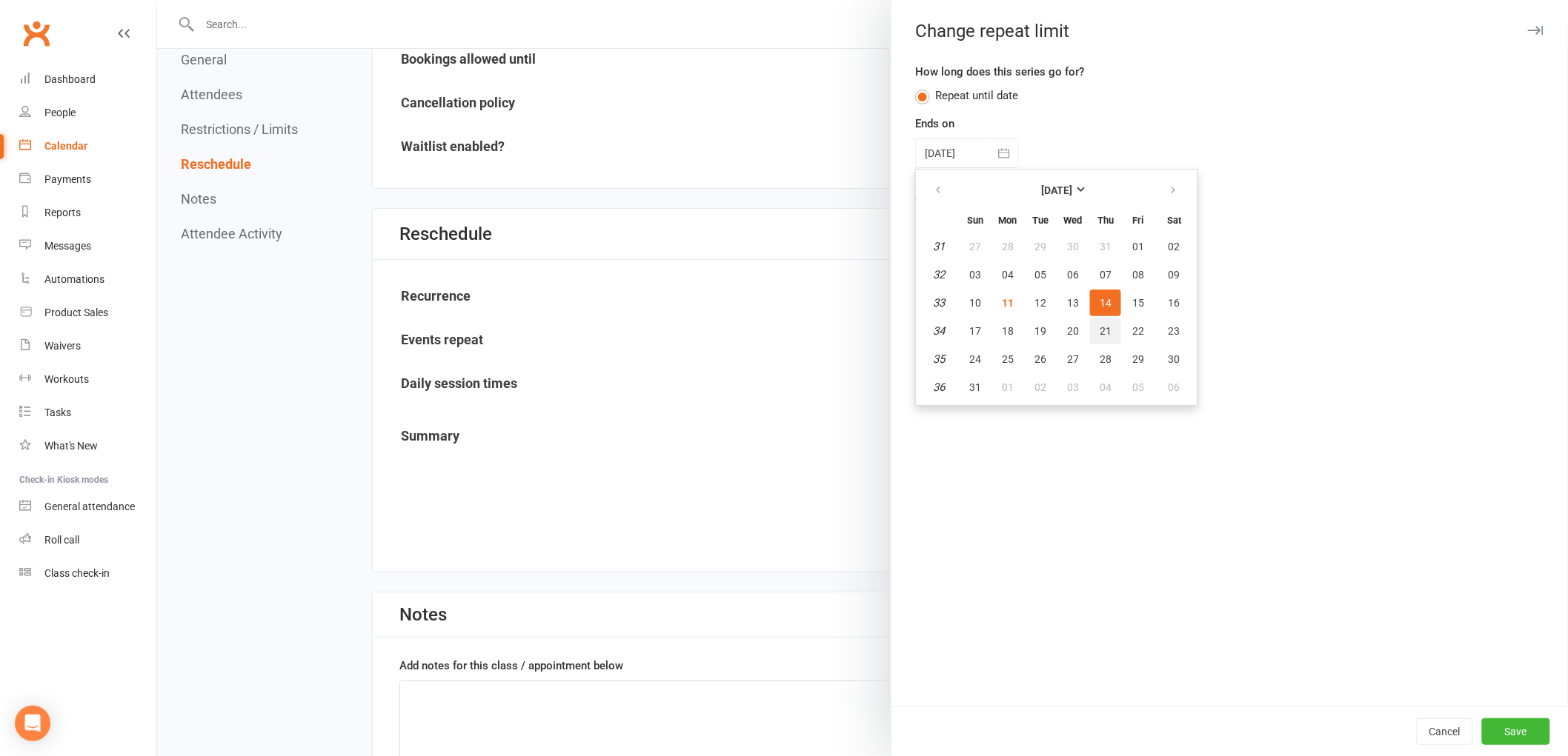
click at [1099, 324] on button "21" at bounding box center [1106, 330] width 31 height 27
type input "[DATE]"
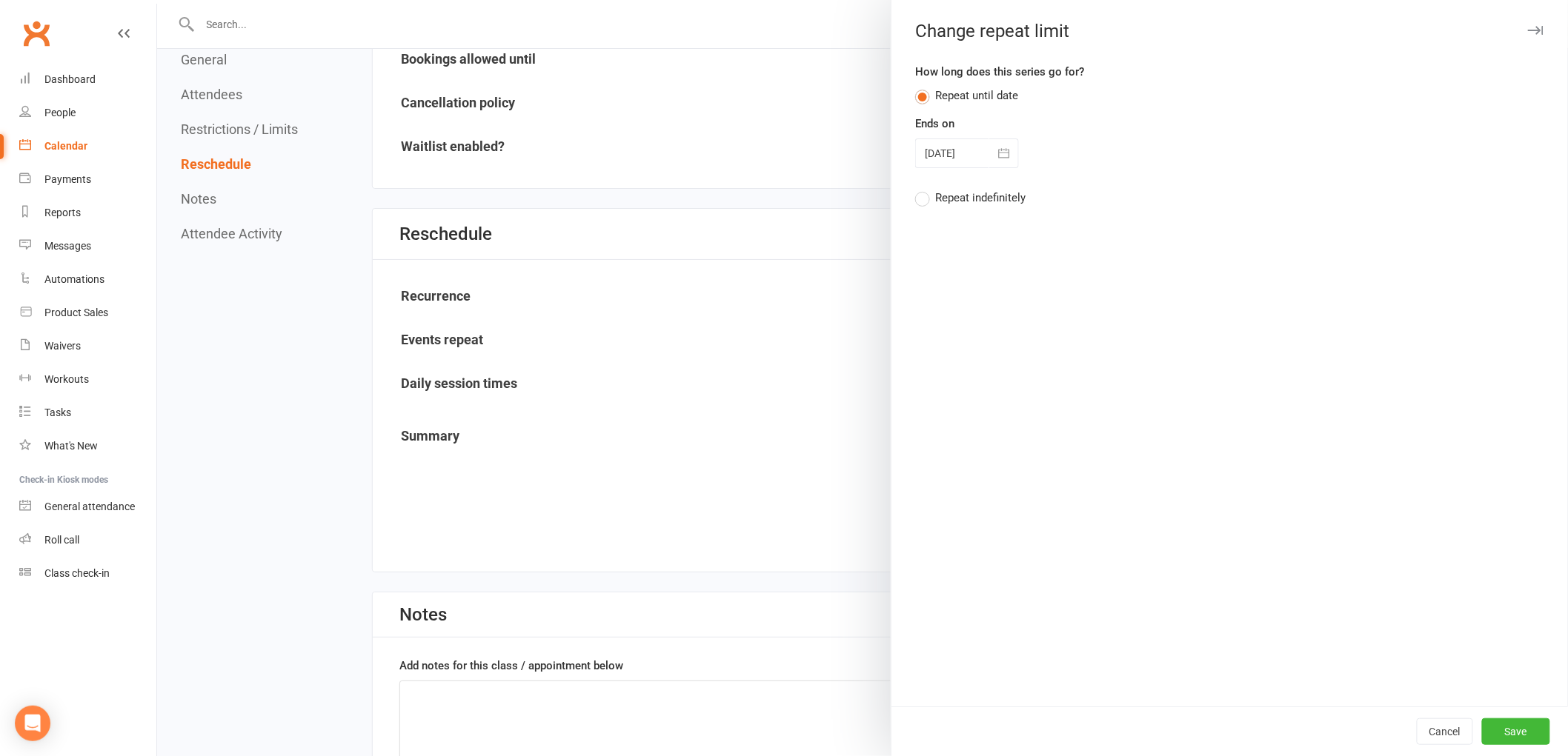
click at [1495, 746] on div "Cancel Save" at bounding box center [1230, 731] width 677 height 50
click at [1502, 720] on button "Save" at bounding box center [1516, 731] width 69 height 27
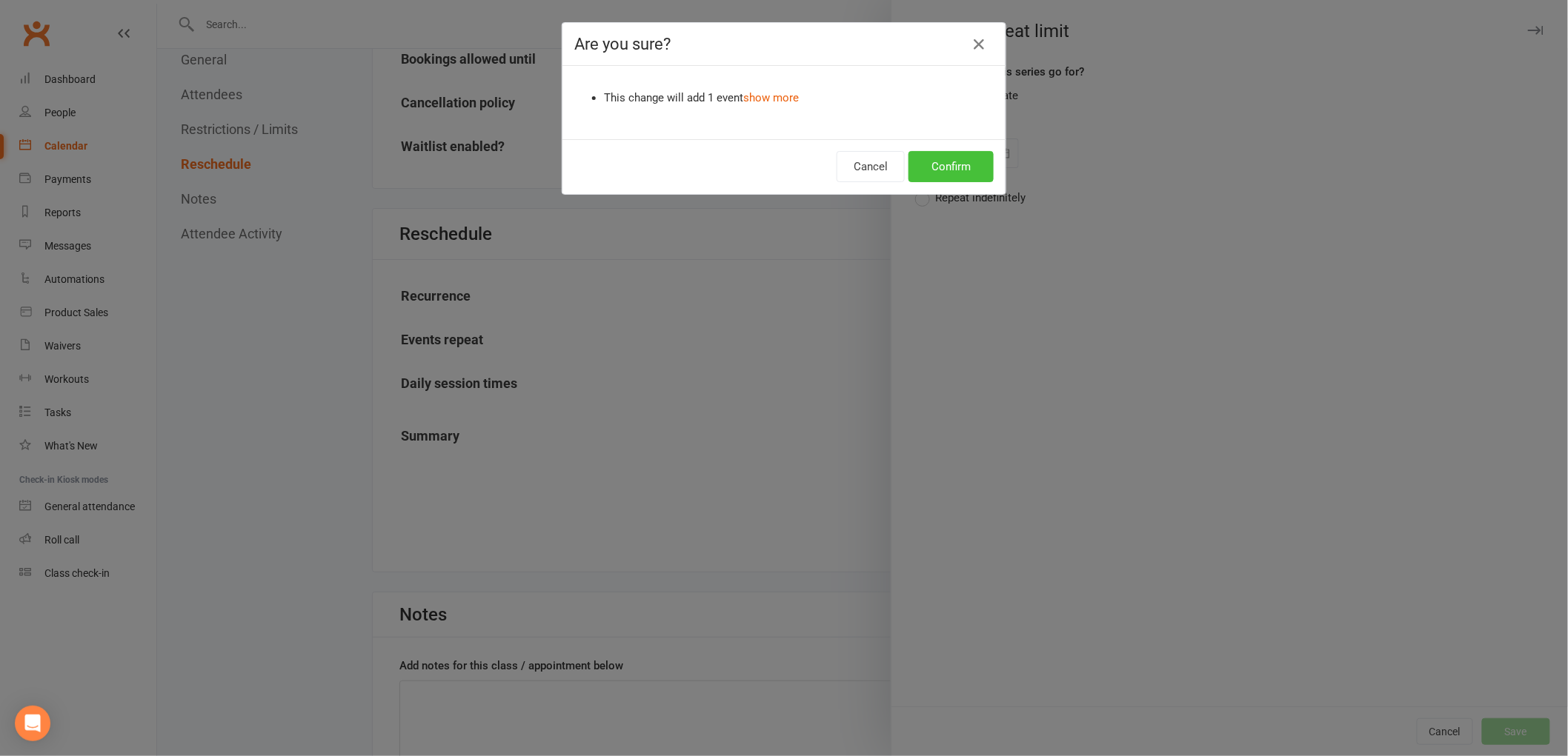
click at [968, 168] on button "Confirm" at bounding box center [951, 166] width 85 height 31
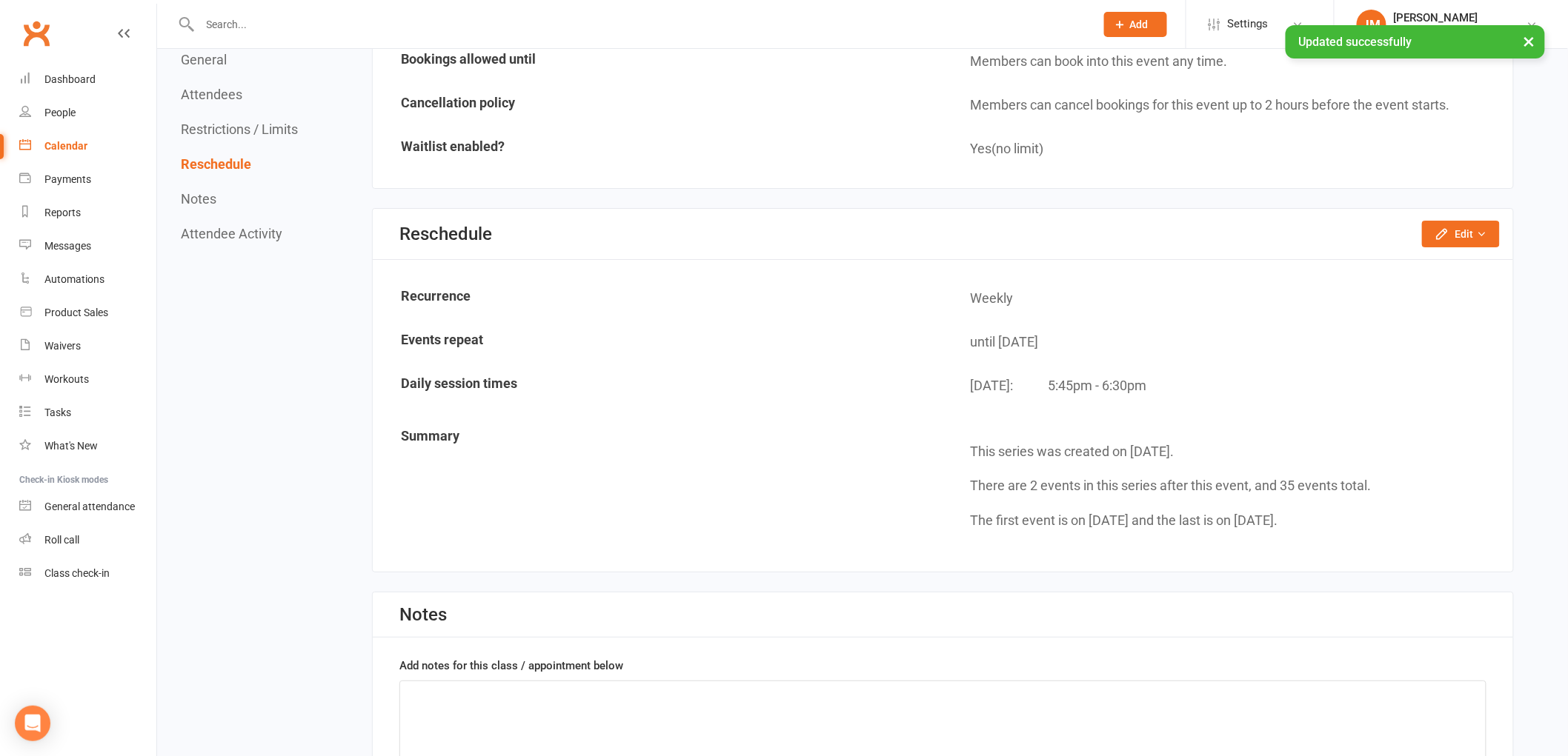
click at [49, 140] on div "Calendar" at bounding box center [66, 146] width 43 height 12
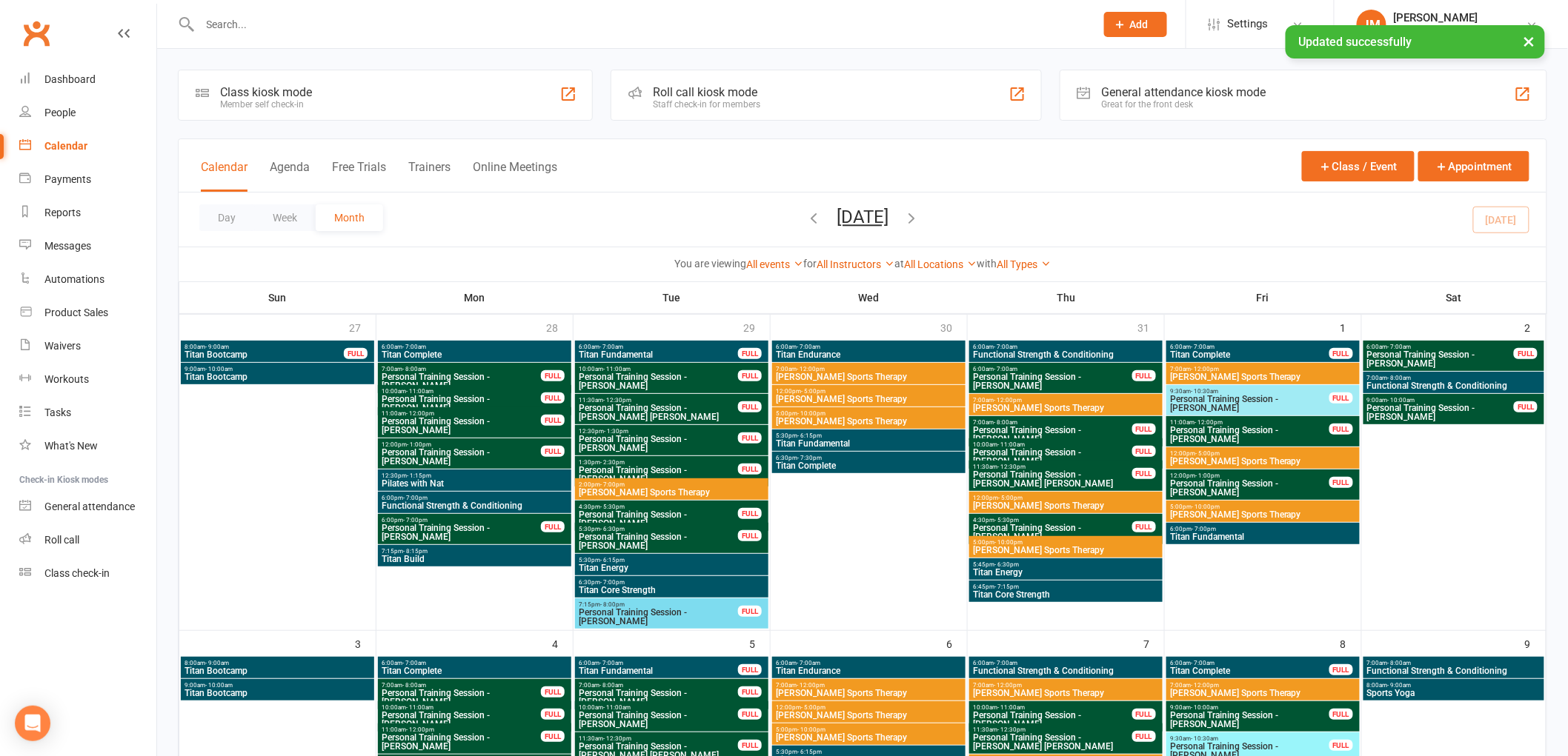
click at [1037, 271] on div "All Types Class Gym Access Gym Tour Member Sign Up Personal Training Session Sp…" at bounding box center [1023, 264] width 54 height 16
click at [1033, 268] on link "All Types" at bounding box center [1023, 265] width 54 height 12
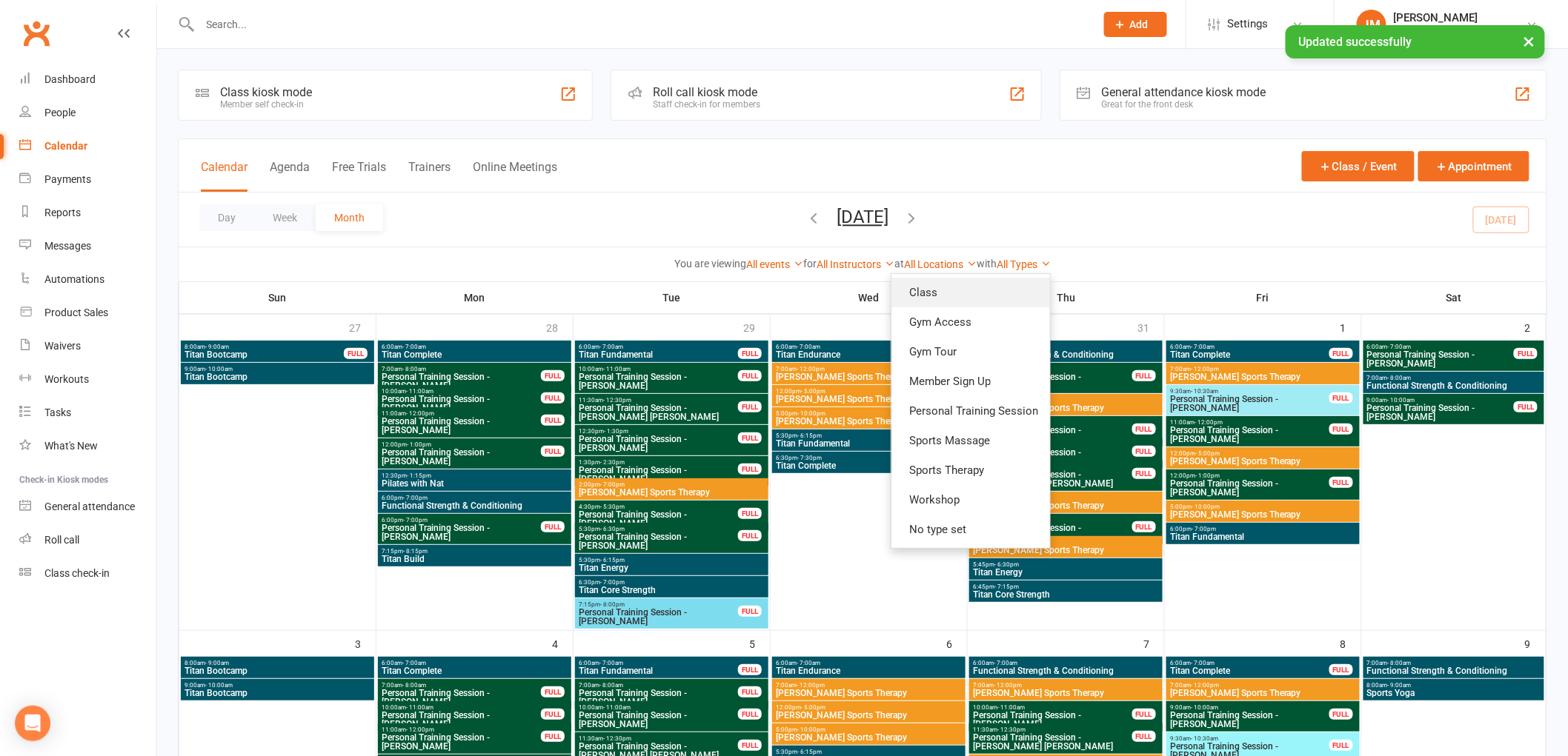
click at [1026, 294] on link "Class" at bounding box center [970, 292] width 158 height 30
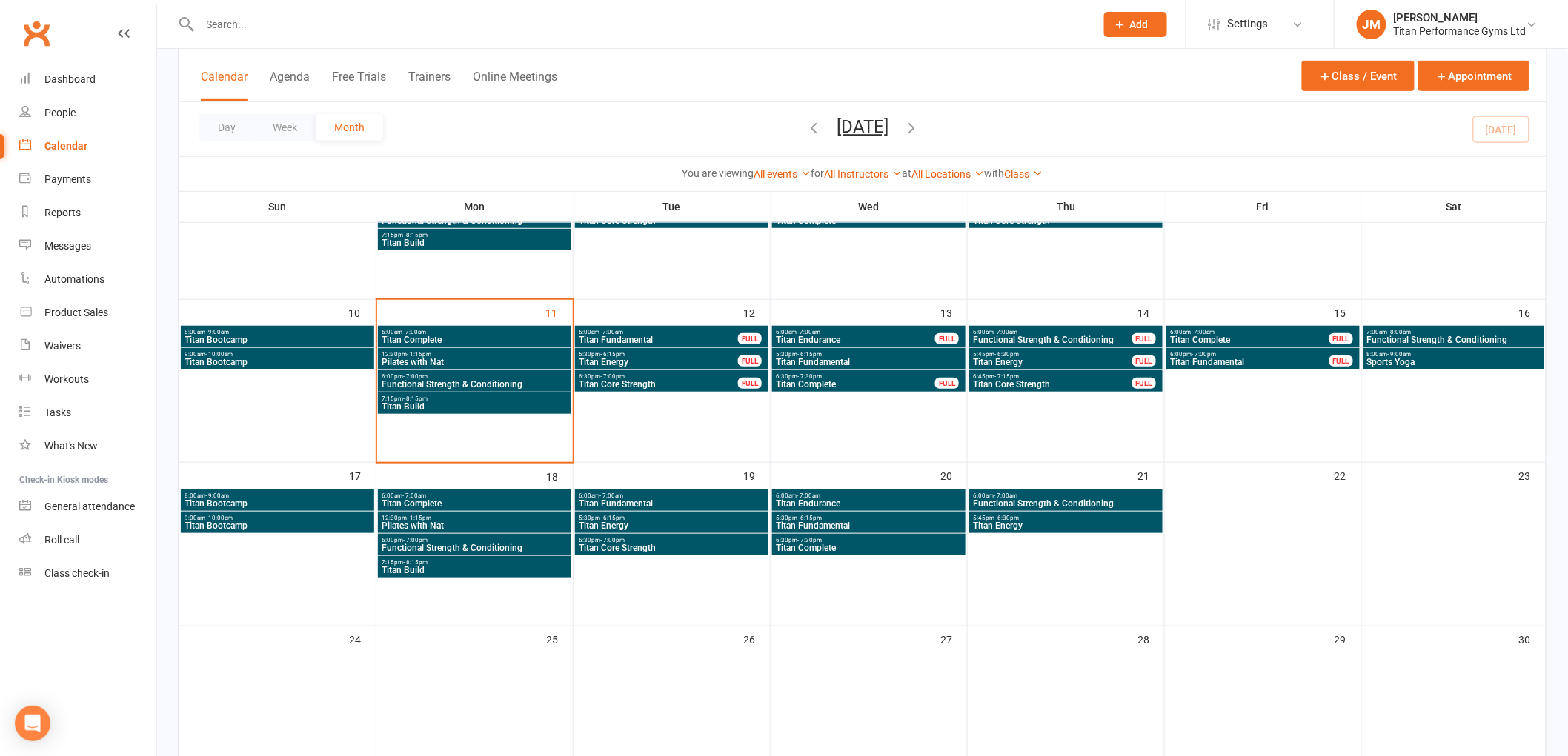
scroll to position [342, 0]
click at [1027, 375] on span "6:45pm - 7:15pm" at bounding box center [1052, 378] width 161 height 7
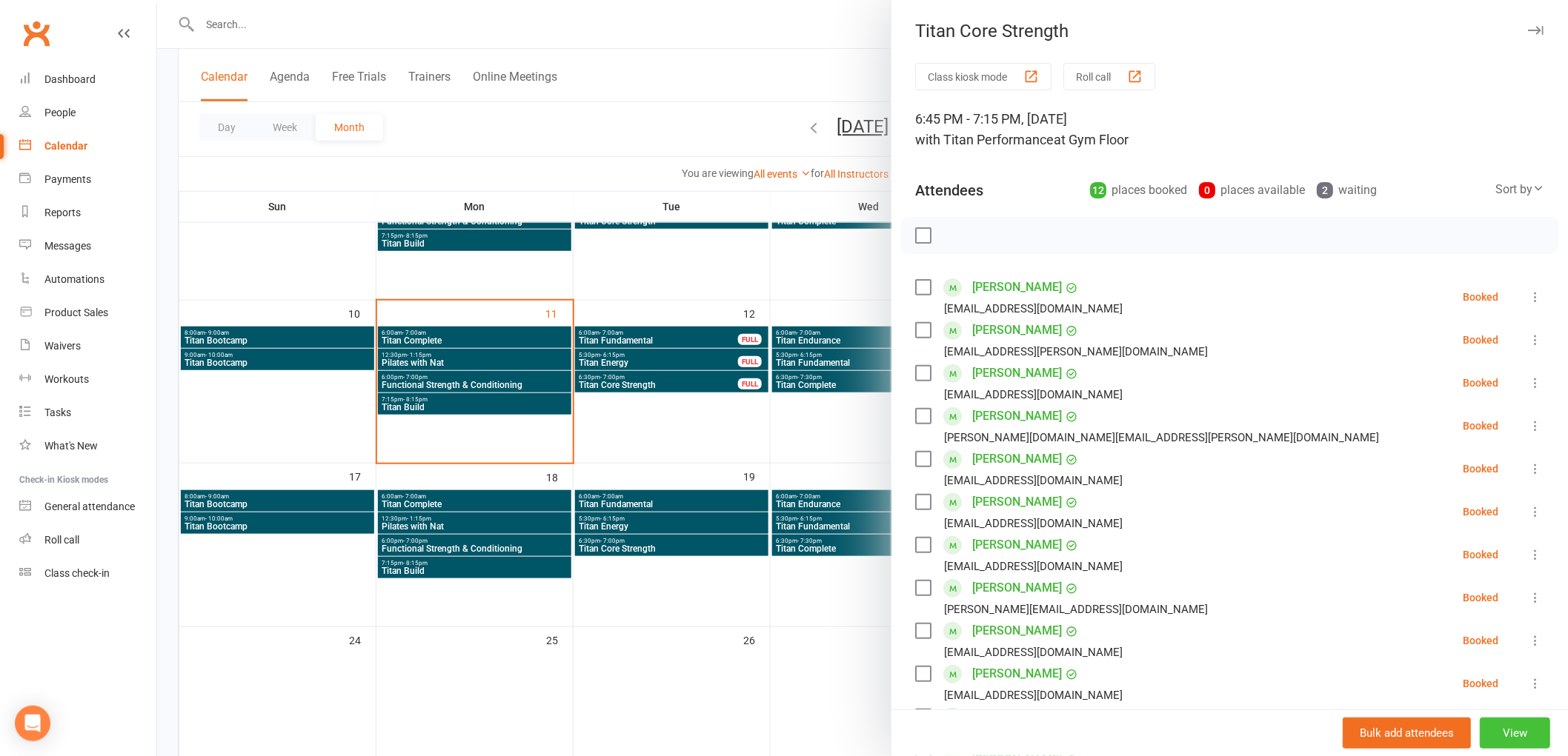
drag, startPoint x: 1524, startPoint y: 733, endPoint x: 1515, endPoint y: 737, distance: 9.8
click at [1513, 736] on button "View" at bounding box center [1515, 733] width 70 height 31
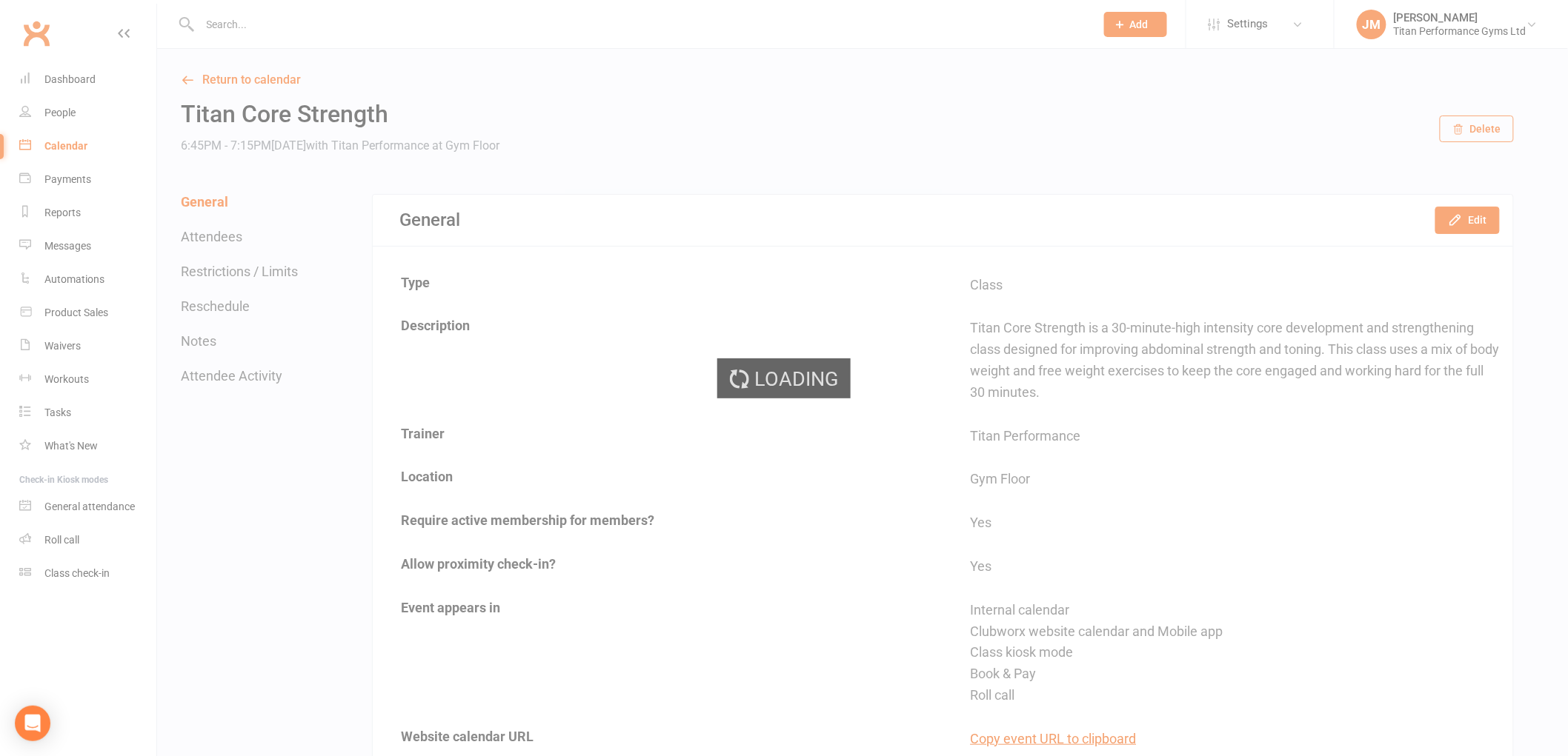
click at [221, 301] on div "Loading" at bounding box center [784, 378] width 1568 height 756
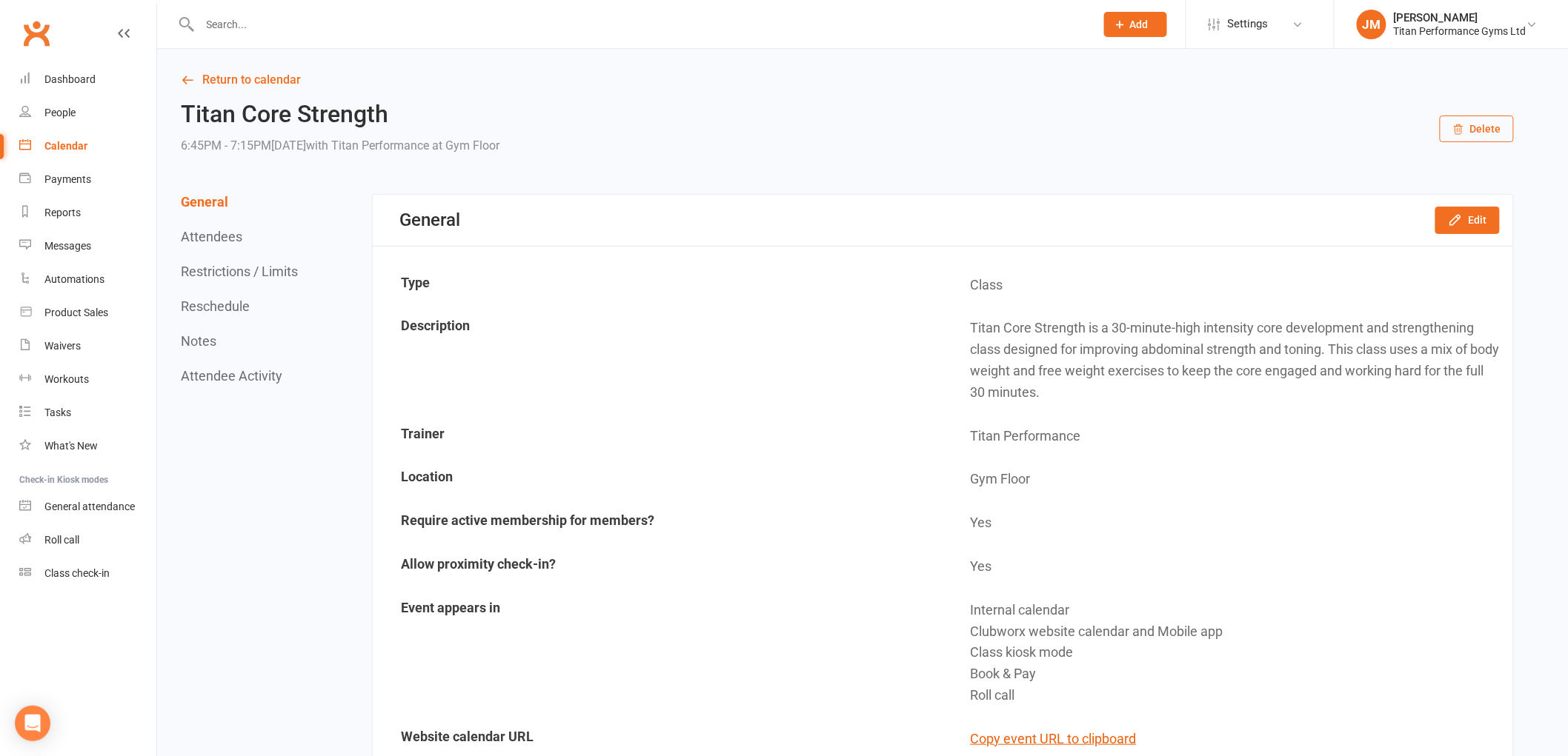
drag, startPoint x: 218, startPoint y: 301, endPoint x: 516, endPoint y: 295, distance: 298.1
click at [216, 304] on button "Reschedule" at bounding box center [215, 307] width 69 height 15
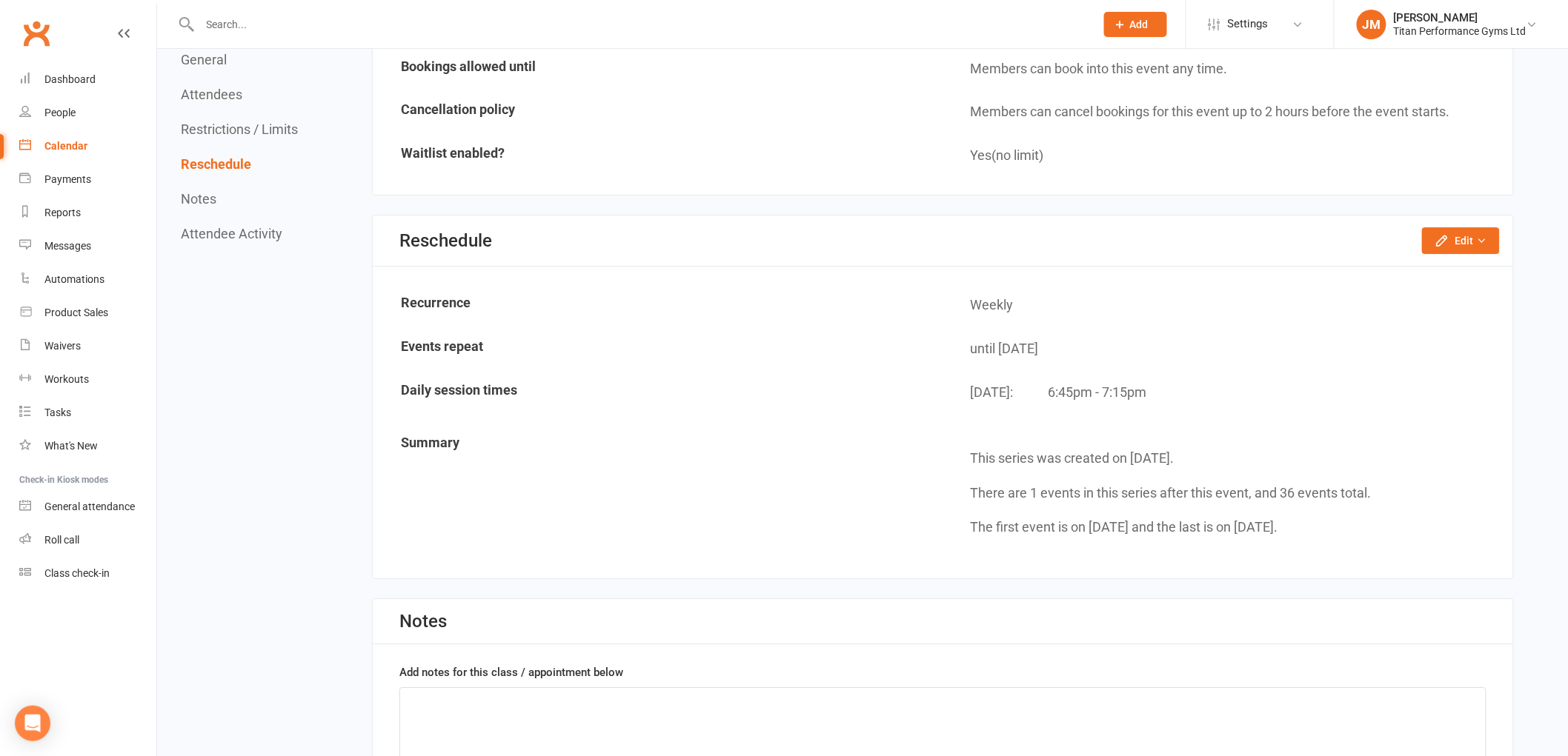
scroll to position [1944, 0]
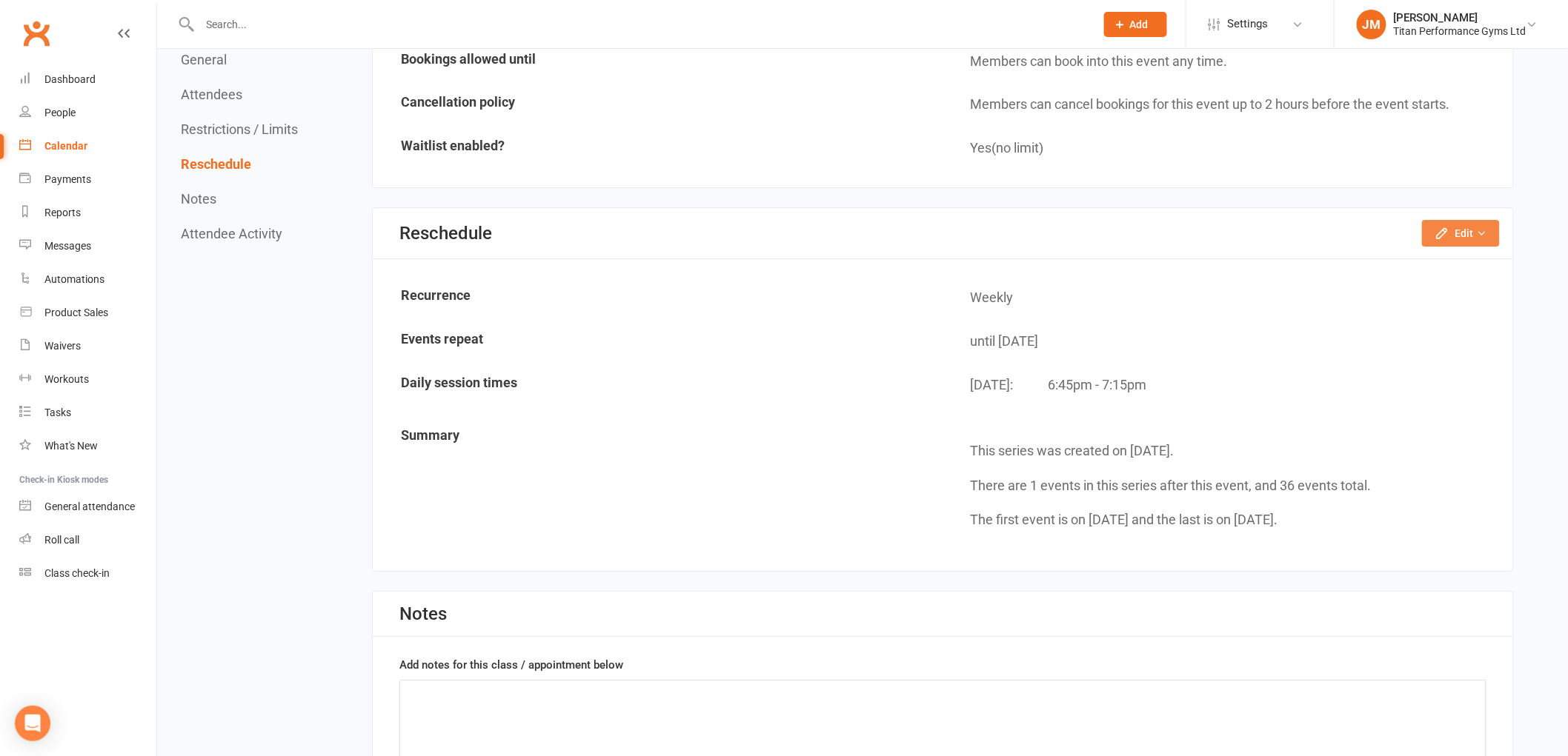
drag, startPoint x: 1494, startPoint y: 215, endPoint x: 1479, endPoint y: 250, distance: 38.1
click at [1493, 220] on button "Edit" at bounding box center [1460, 233] width 78 height 27
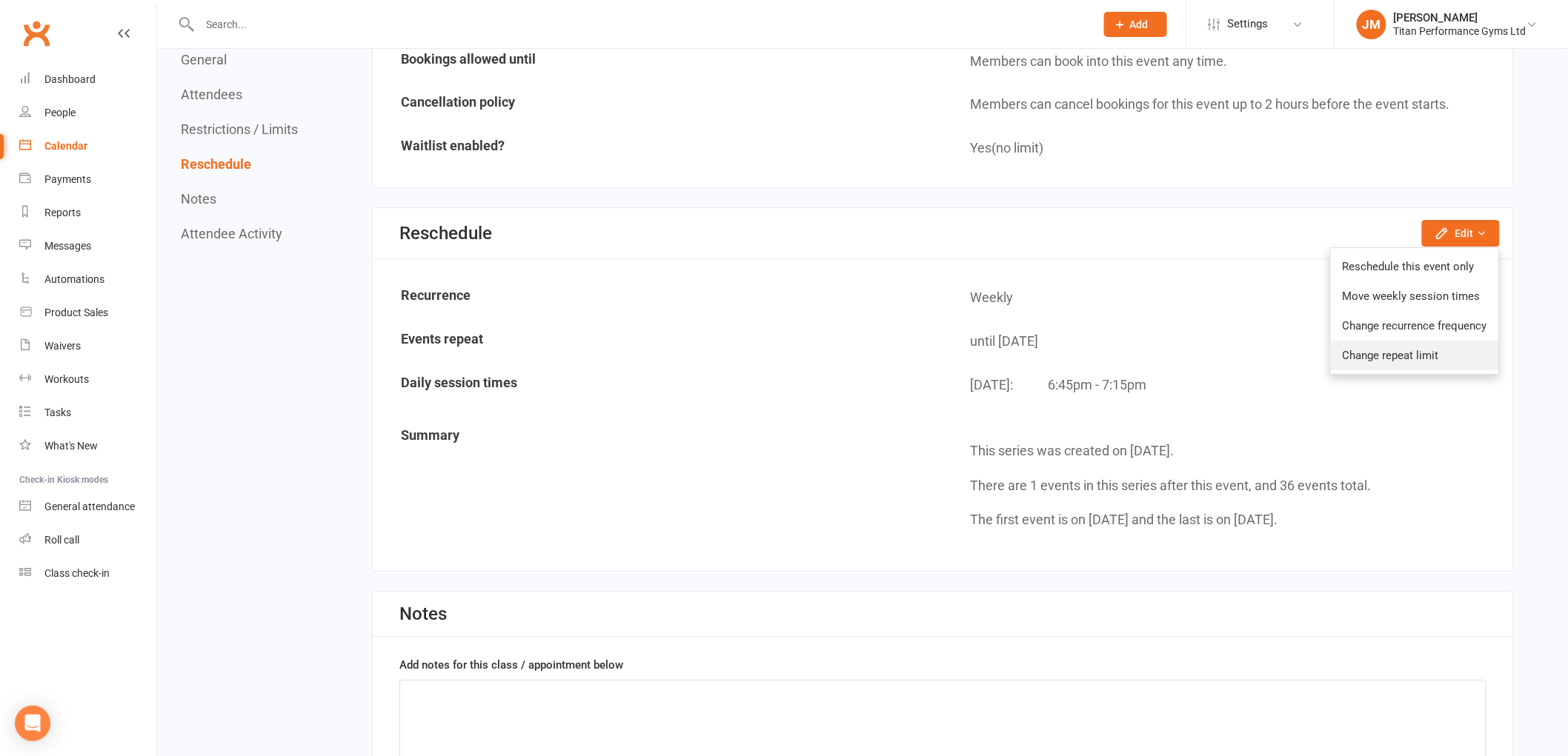
click at [1423, 341] on link "Change repeat limit" at bounding box center [1415, 355] width 168 height 30
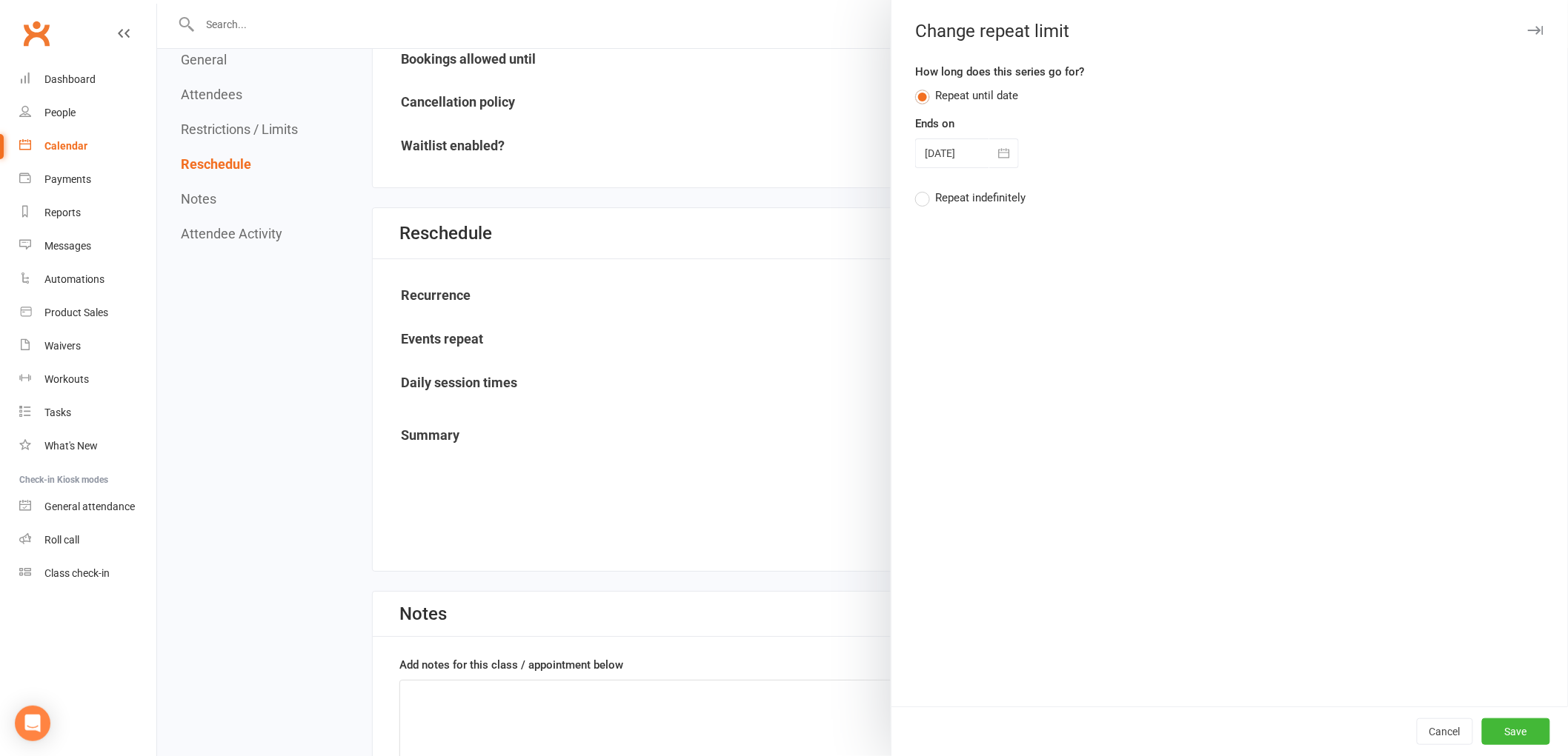
drag, startPoint x: 969, startPoint y: 150, endPoint x: 1031, endPoint y: 217, distance: 91.3
click at [970, 150] on div at bounding box center [966, 153] width 104 height 30
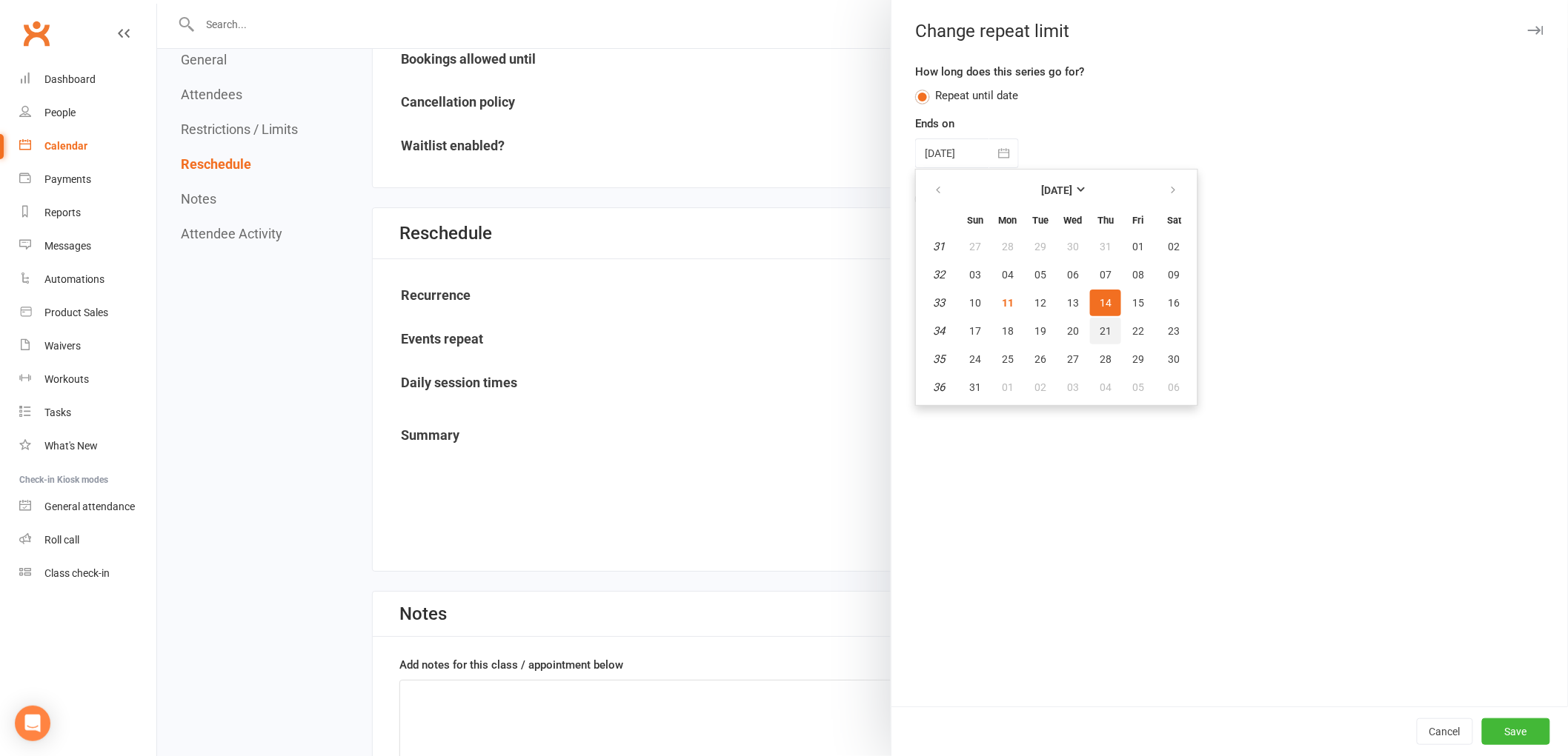
click at [1091, 318] on button "21" at bounding box center [1106, 330] width 31 height 27
type input "[DATE]"
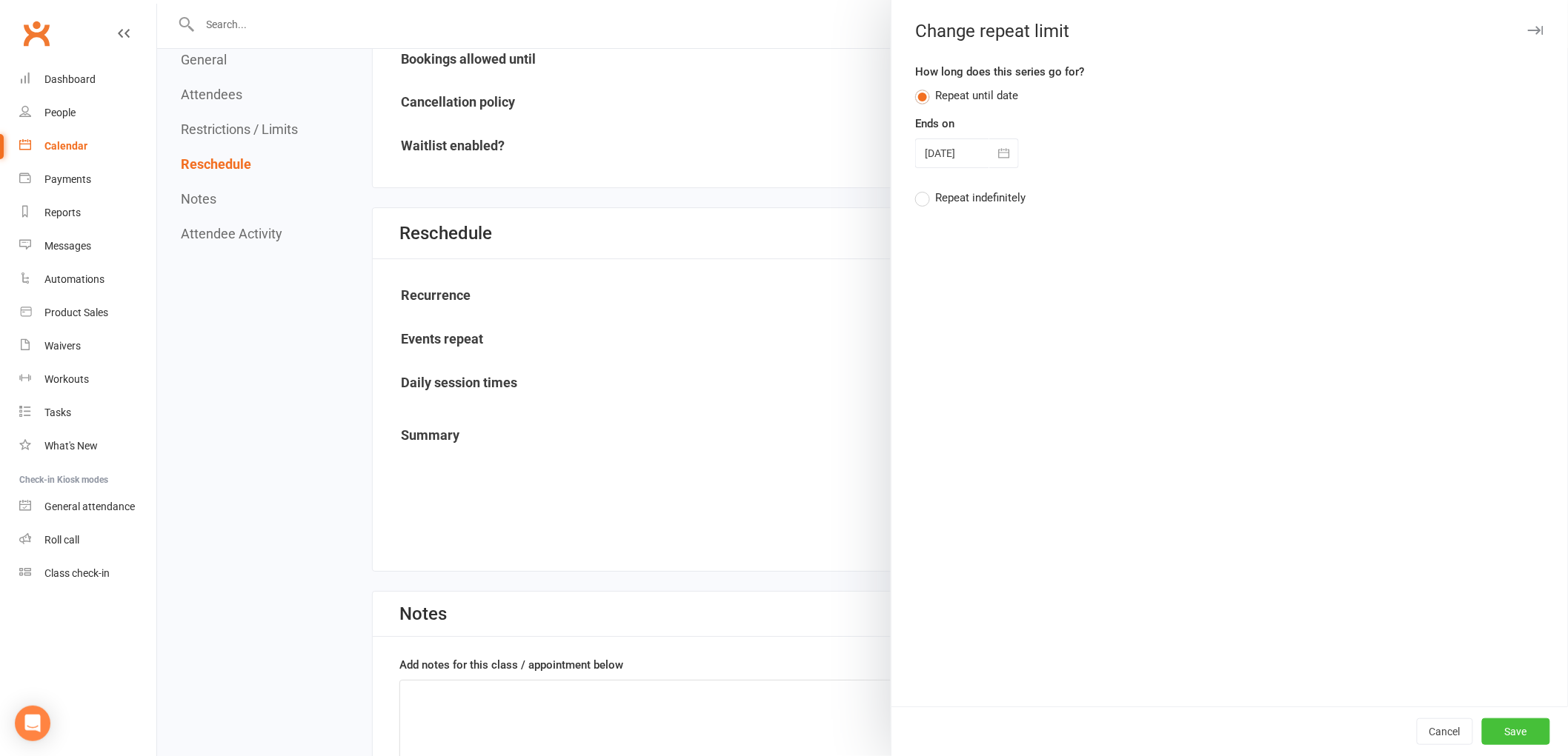
click at [1486, 729] on button "Save" at bounding box center [1516, 731] width 69 height 27
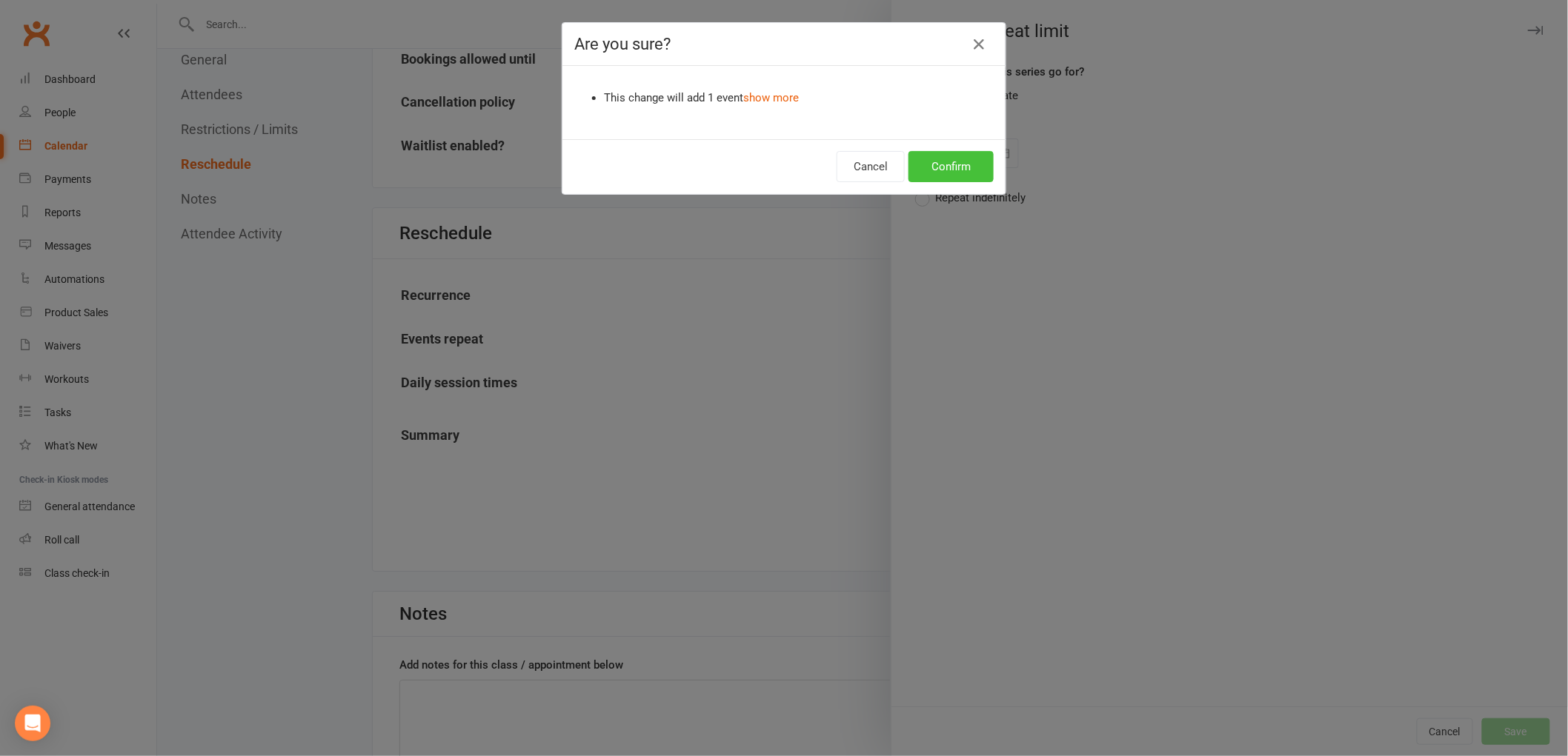
click at [942, 162] on button "Confirm" at bounding box center [951, 166] width 85 height 31
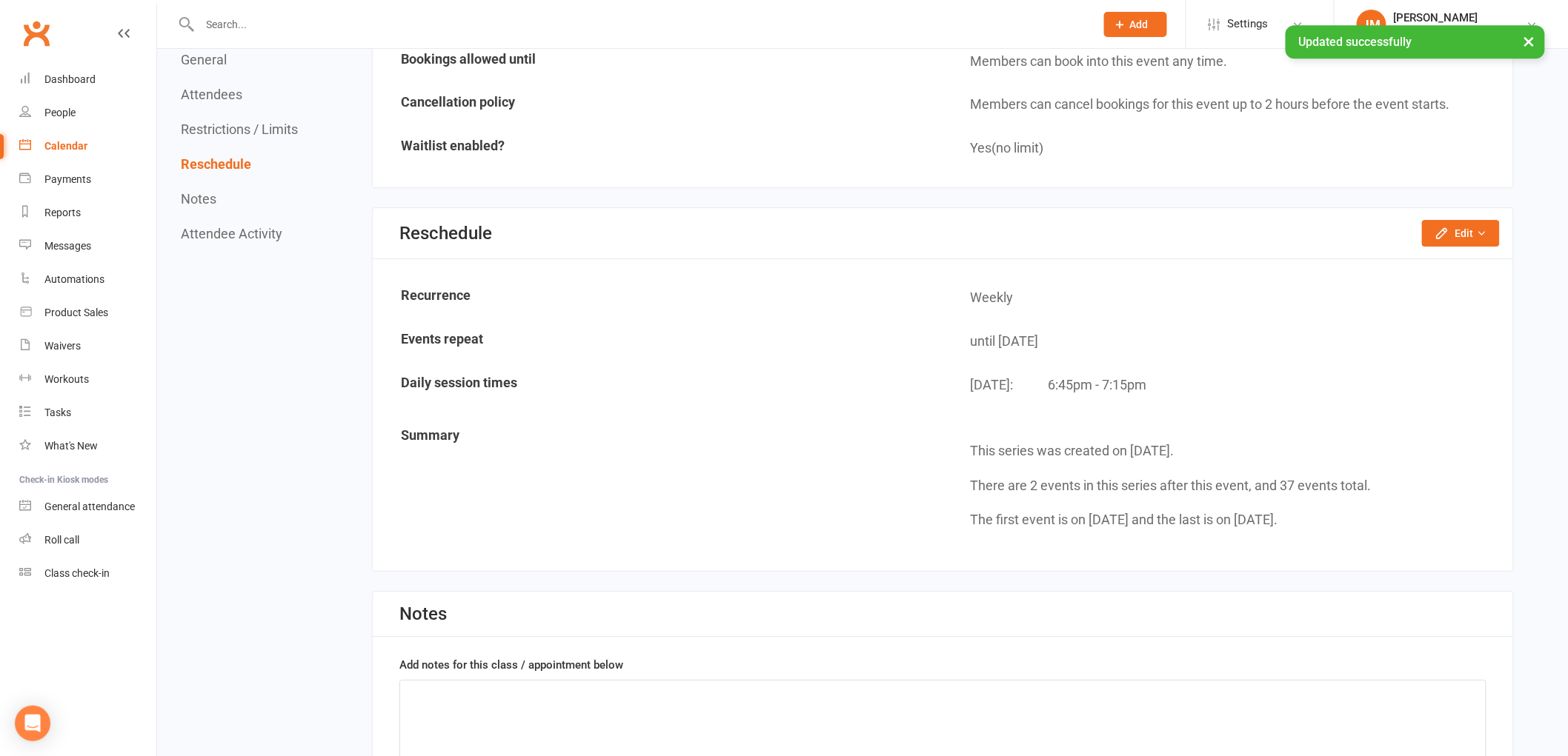
click at [63, 146] on div "Calendar" at bounding box center [66, 146] width 43 height 12
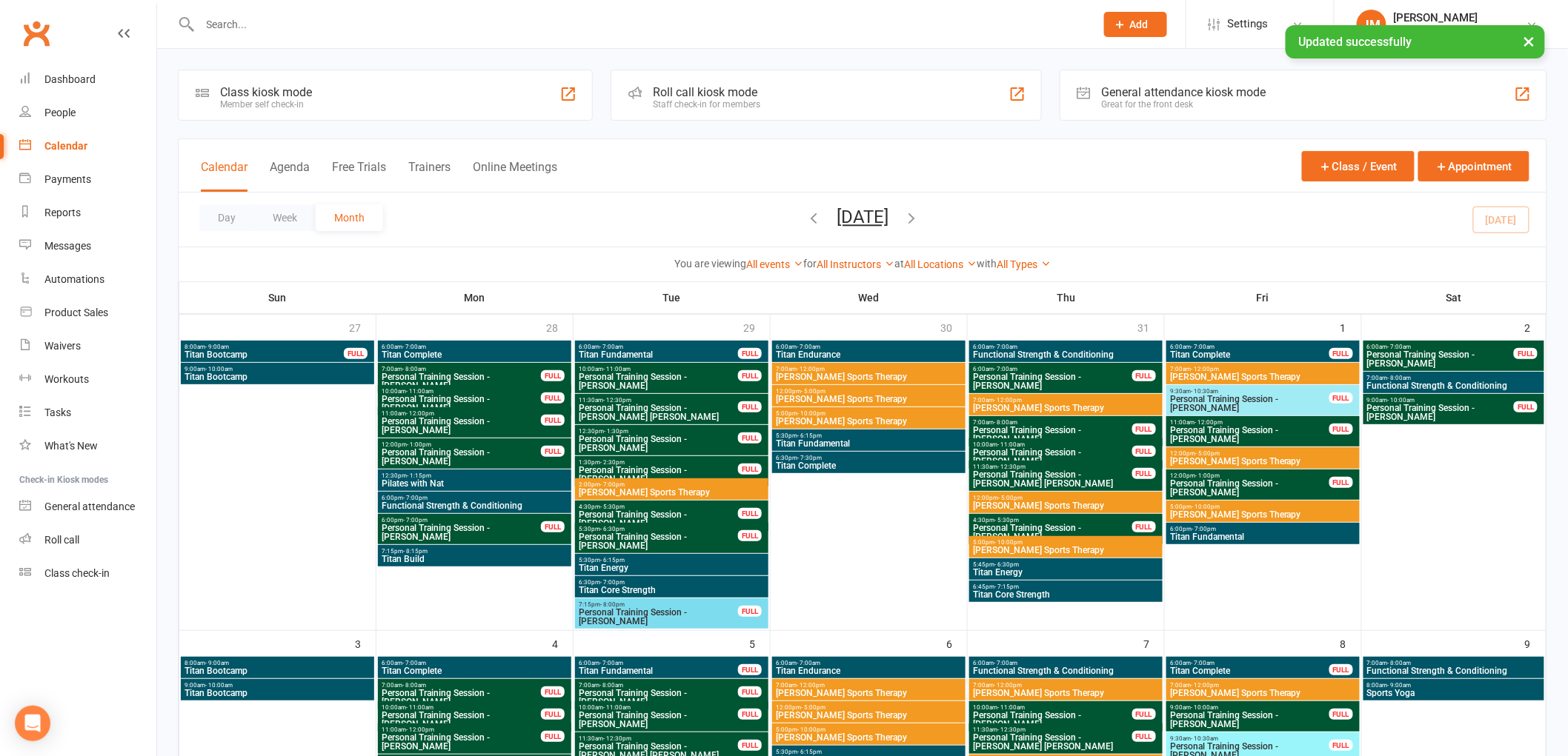
click at [1021, 265] on link "All Types" at bounding box center [1023, 265] width 54 height 12
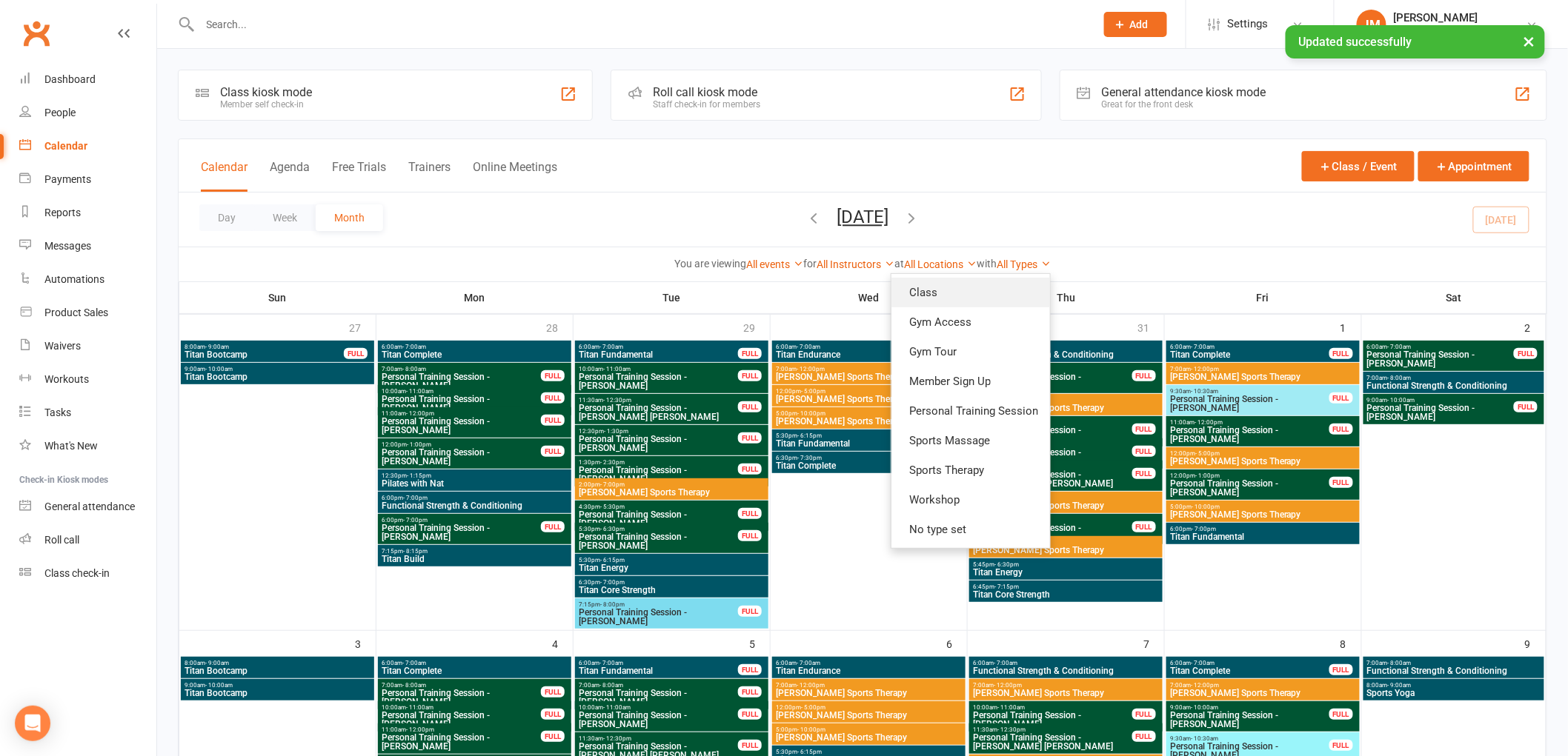
click at [1011, 291] on link "Class" at bounding box center [970, 292] width 158 height 30
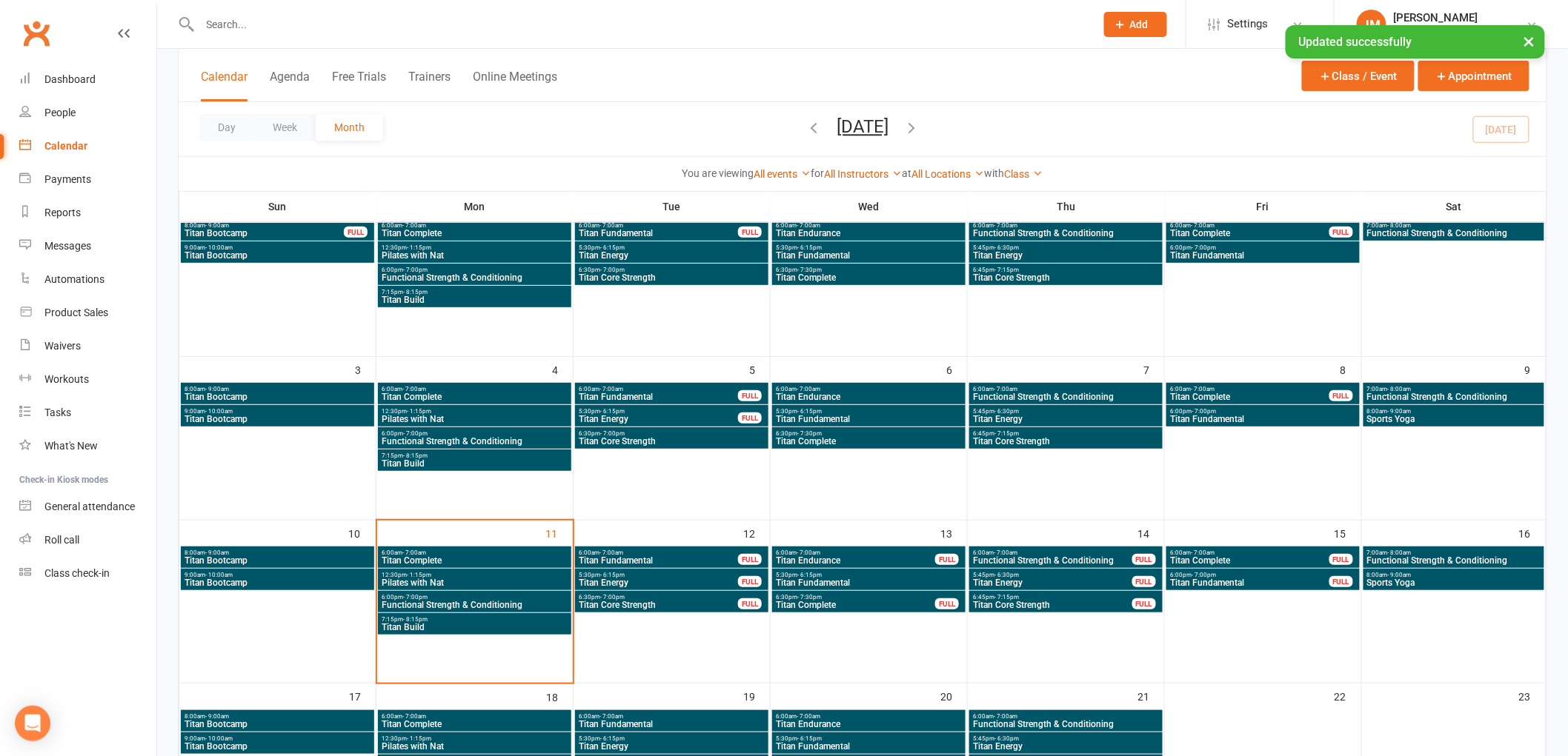
scroll to position [329, 0]
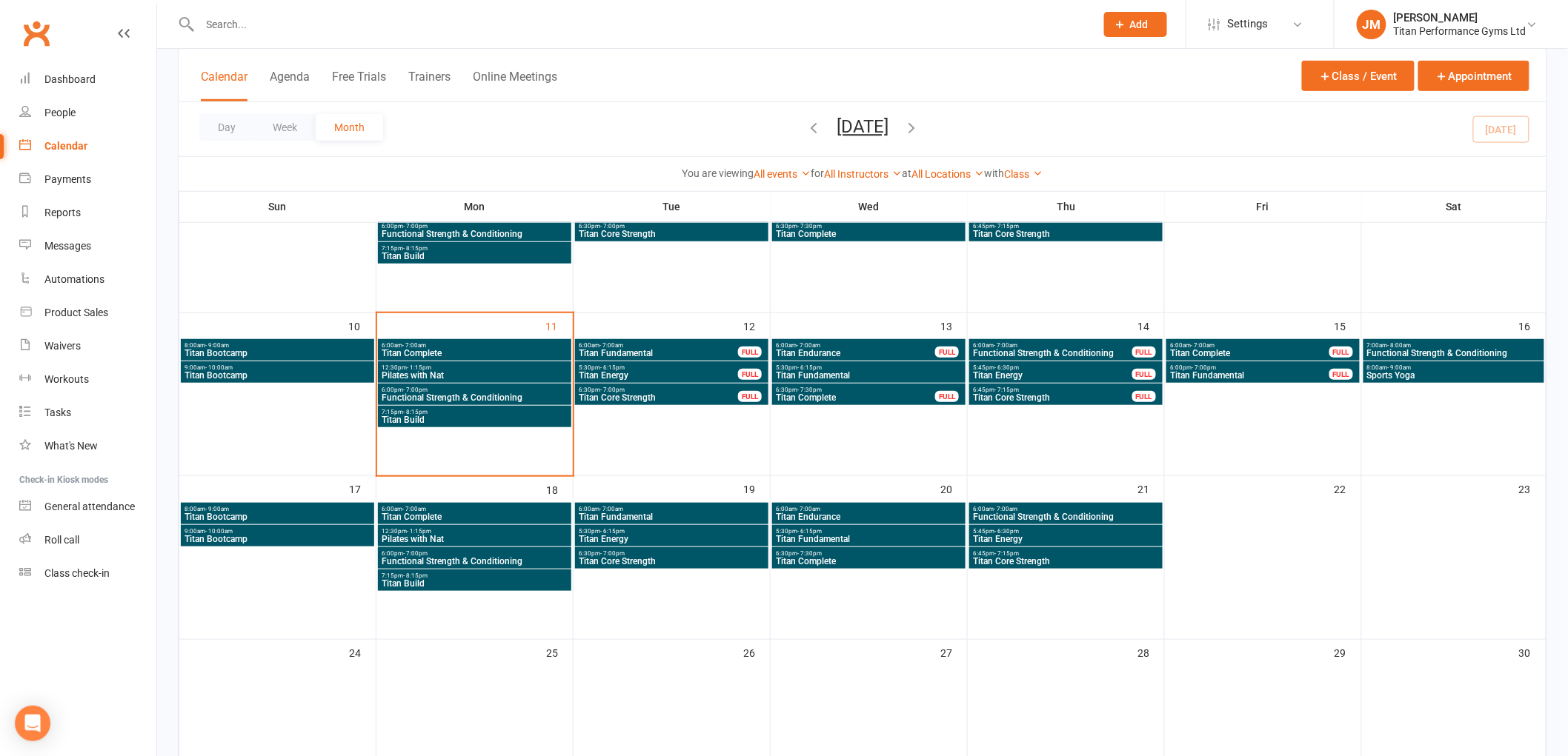
click at [1208, 346] on span "- 7:00am" at bounding box center [1202, 346] width 24 height 7
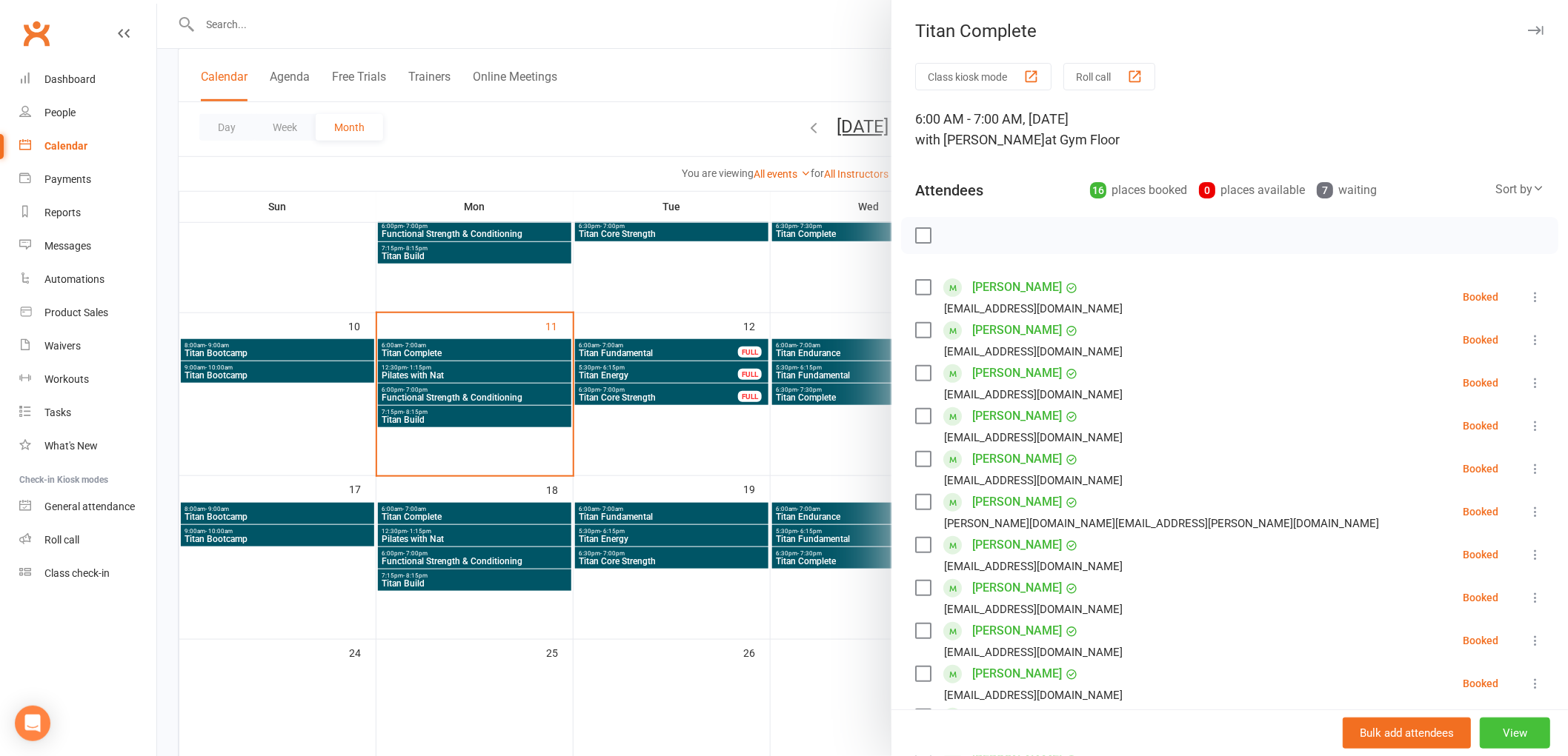
click at [1508, 729] on button "View" at bounding box center [1515, 733] width 70 height 31
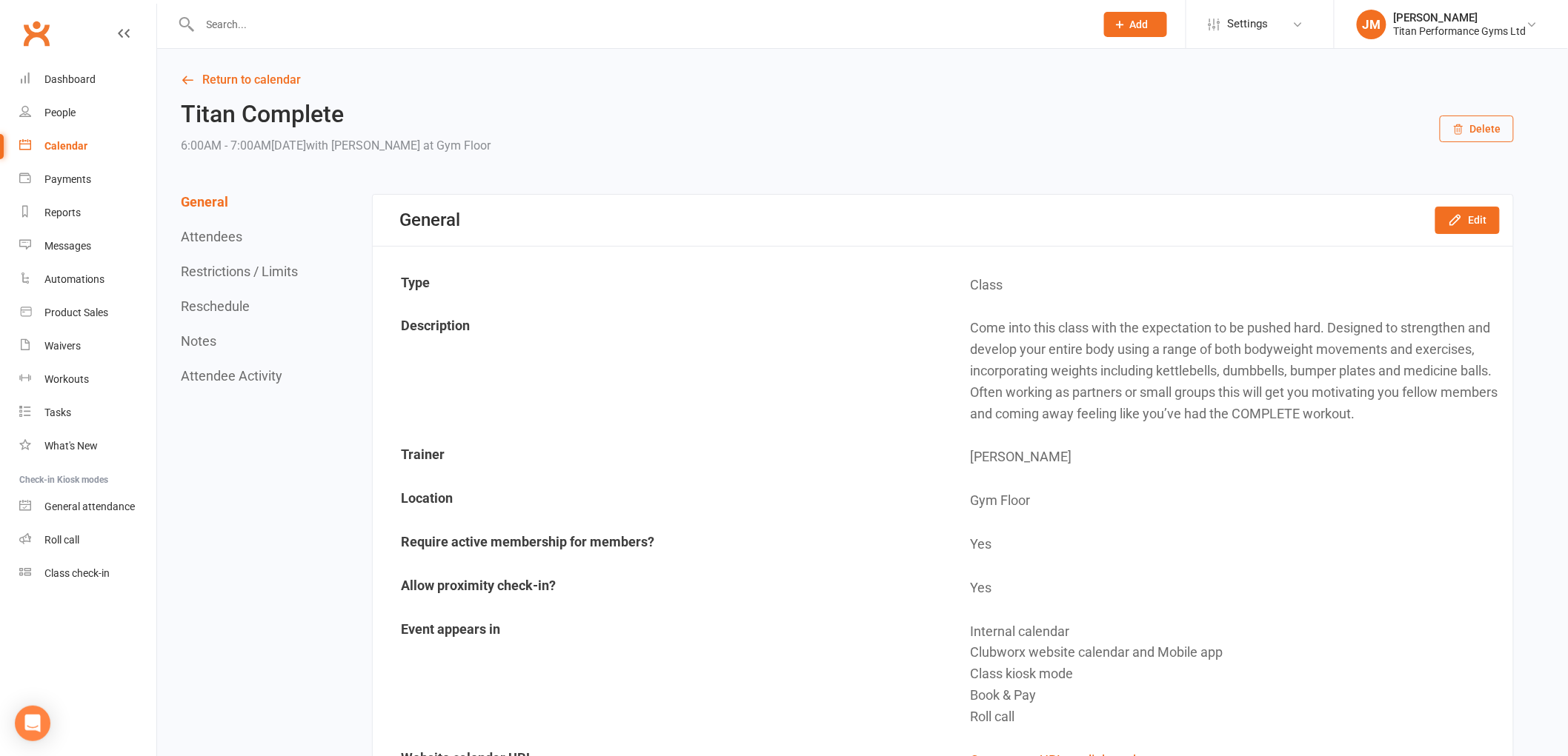
drag, startPoint x: 244, startPoint y: 308, endPoint x: 272, endPoint y: 316, distance: 29.1
click at [240, 309] on button "Reschedule" at bounding box center [215, 307] width 69 height 15
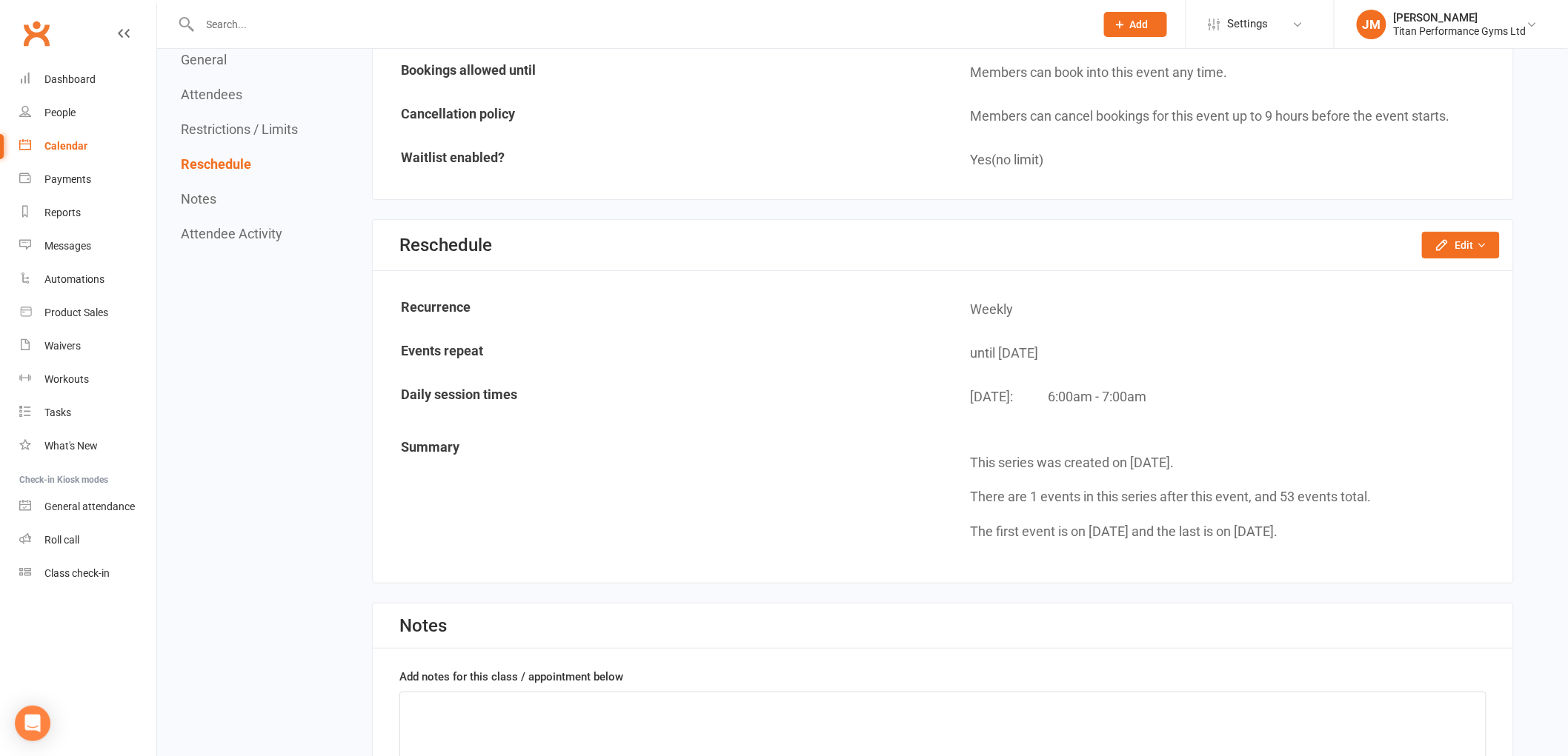
scroll to position [2397, 0]
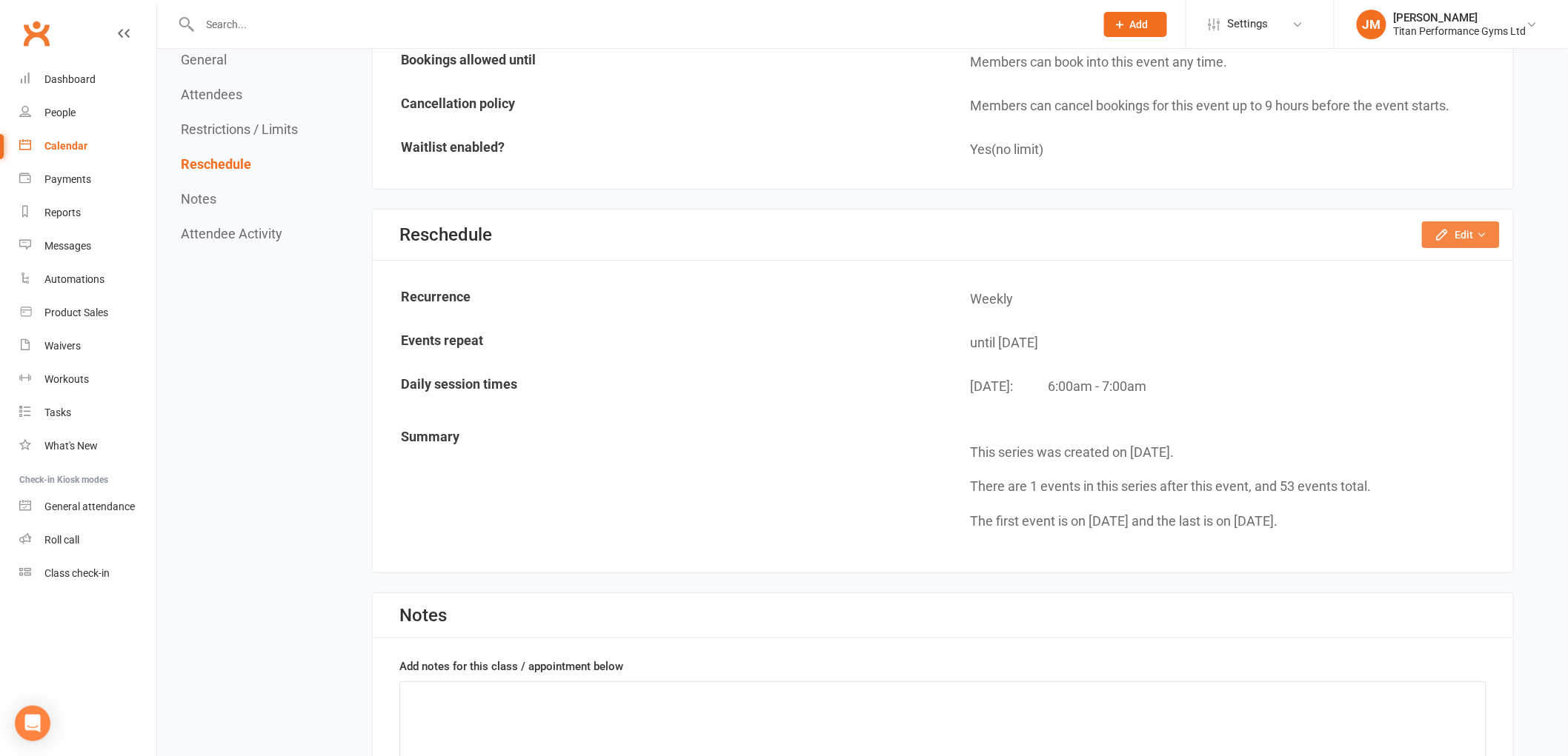
click at [1483, 229] on icon "button" at bounding box center [1482, 235] width 10 height 10
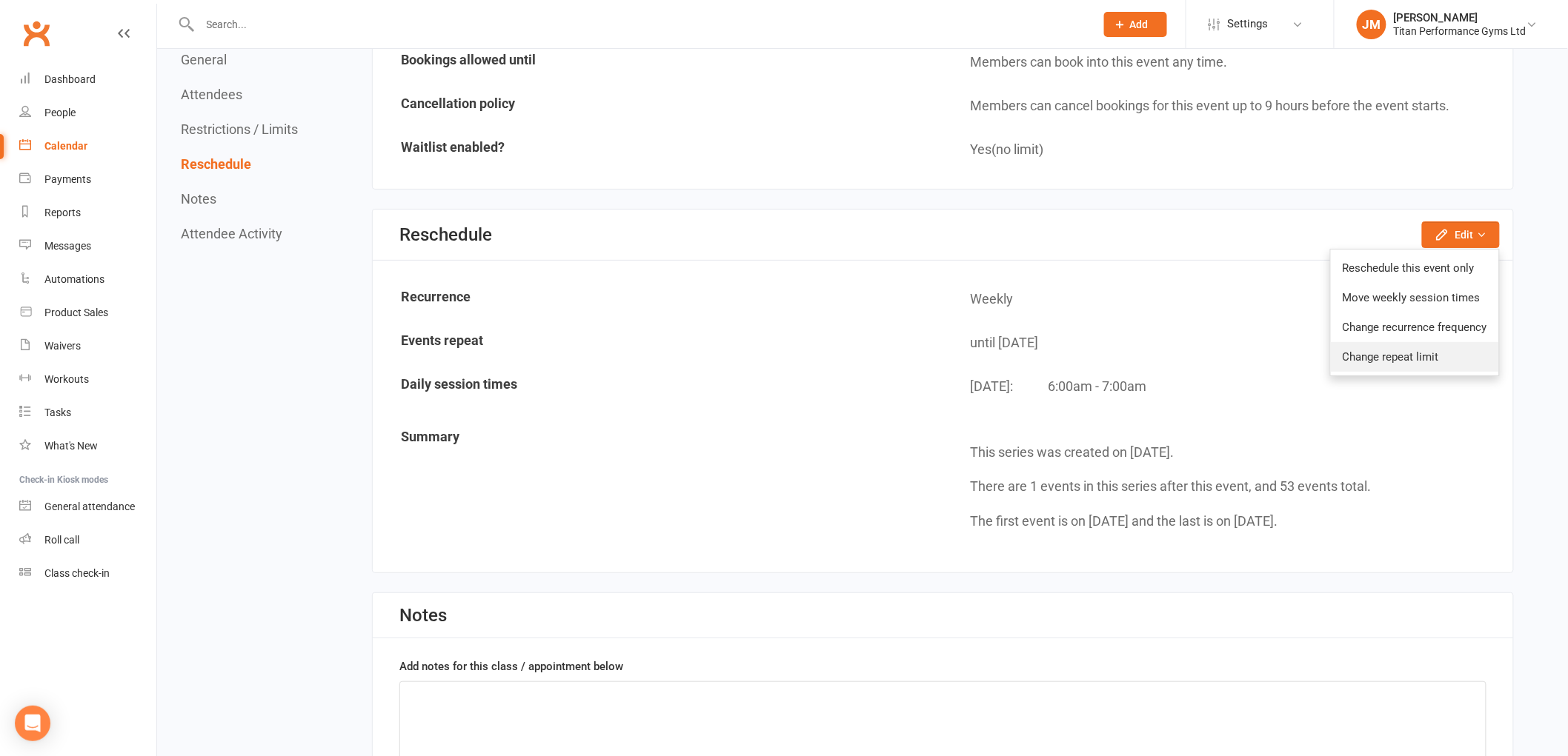
click at [1397, 342] on link "Change repeat limit" at bounding box center [1415, 357] width 168 height 30
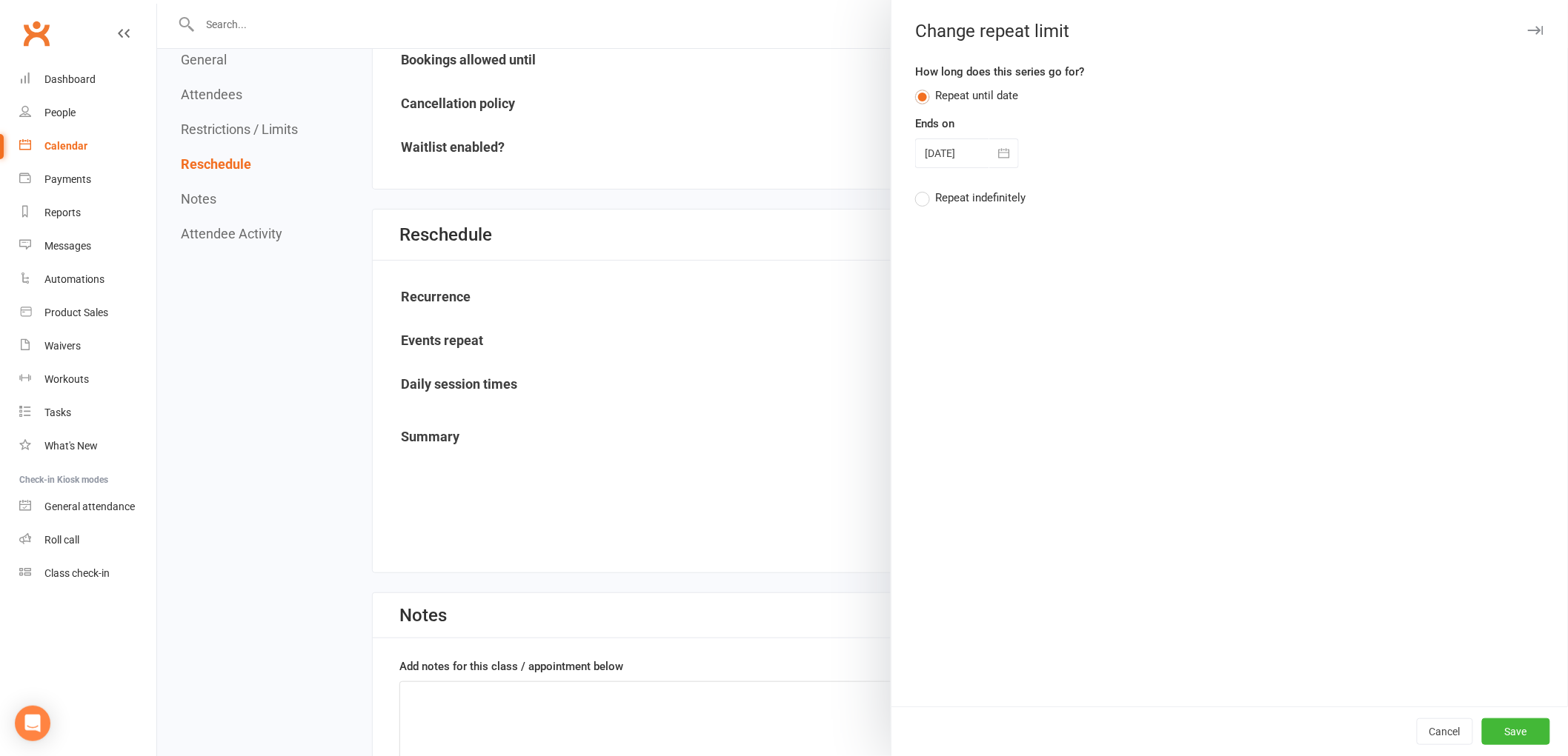
drag, startPoint x: 958, startPoint y: 162, endPoint x: 1025, endPoint y: 232, distance: 96.9
click at [958, 161] on div at bounding box center [966, 153] width 104 height 30
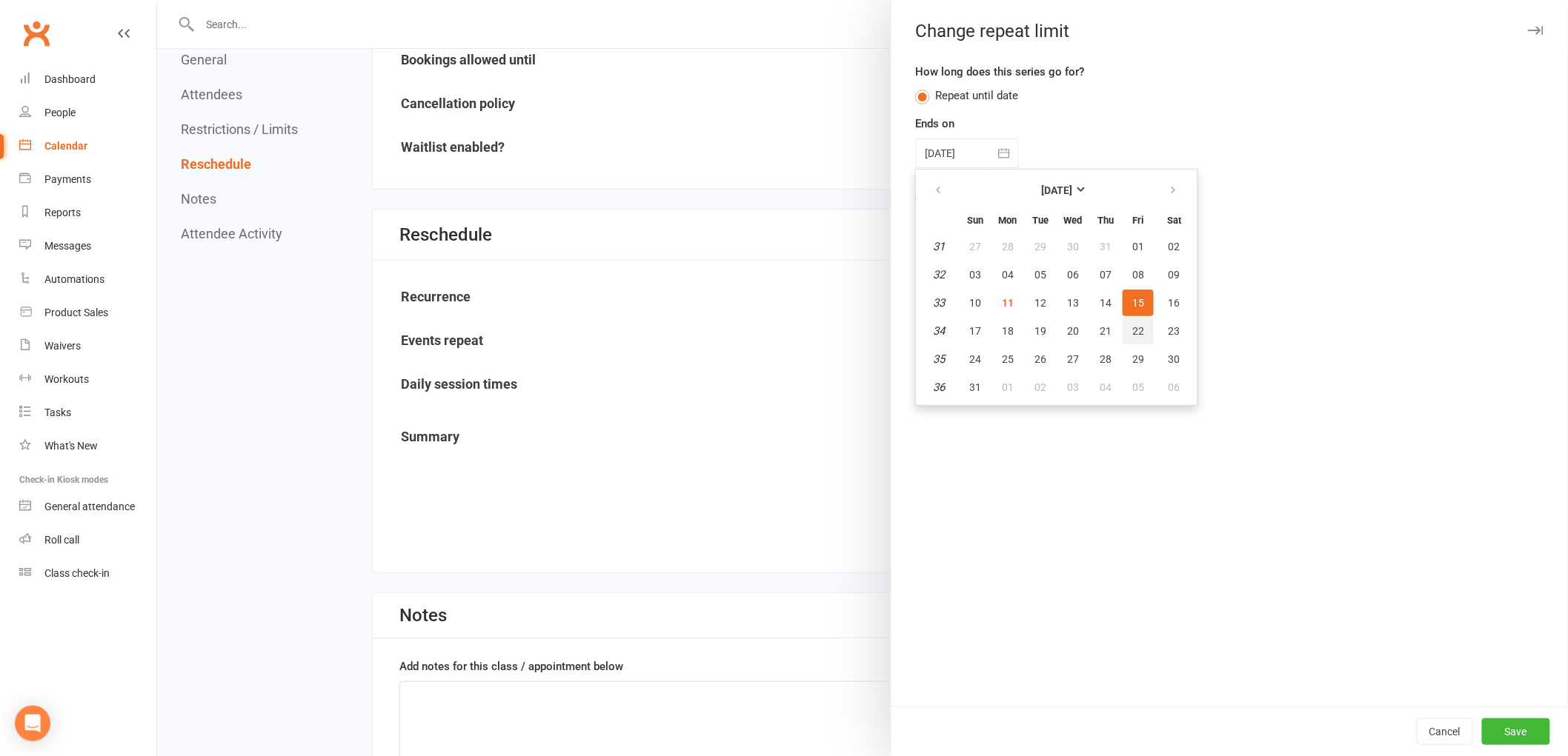
click at [1139, 327] on button "22" at bounding box center [1138, 330] width 31 height 27
type input "[DATE]"
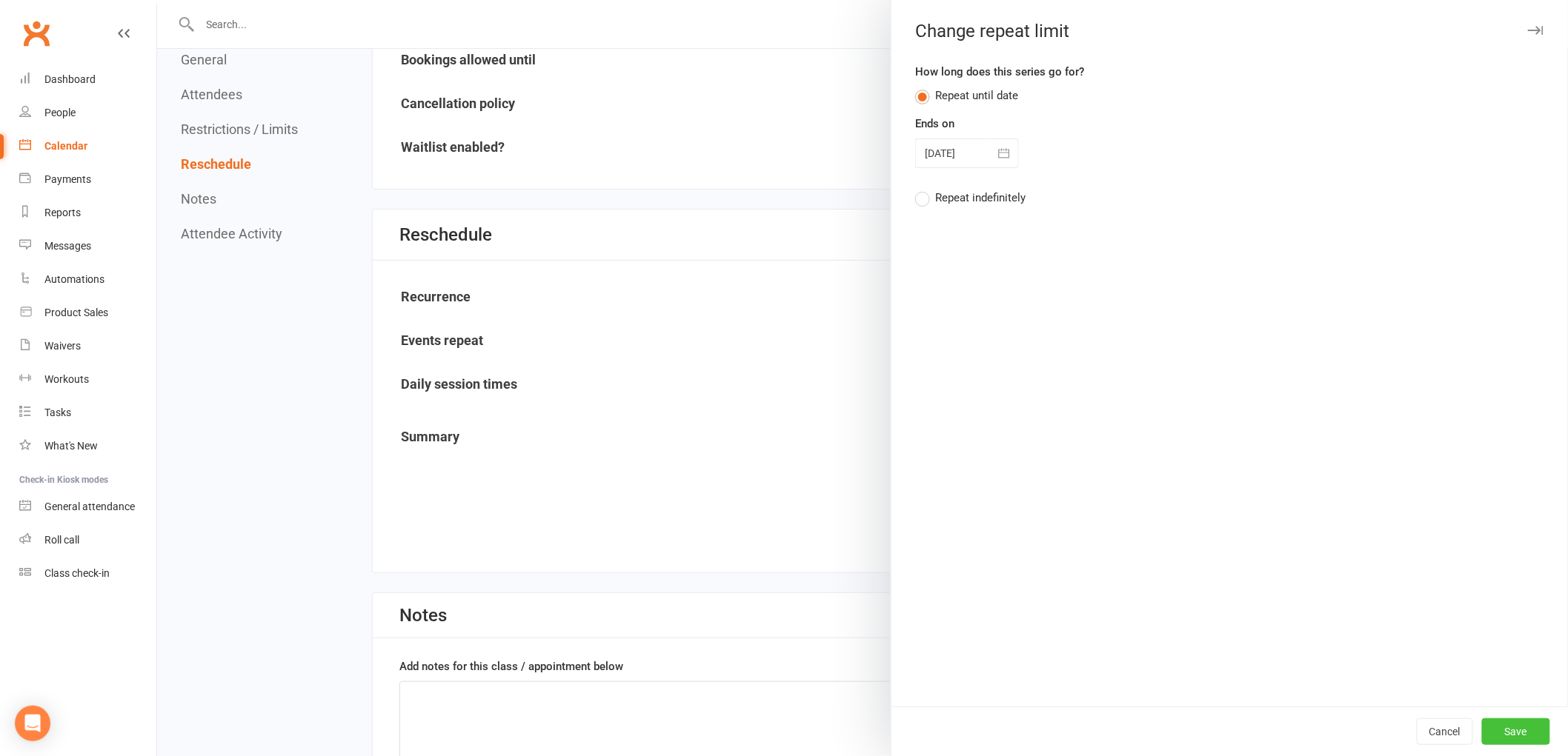
drag, startPoint x: 1523, startPoint y: 723, endPoint x: 1502, endPoint y: 735, distance: 24.2
click at [1522, 724] on button "Save" at bounding box center [1516, 731] width 69 height 27
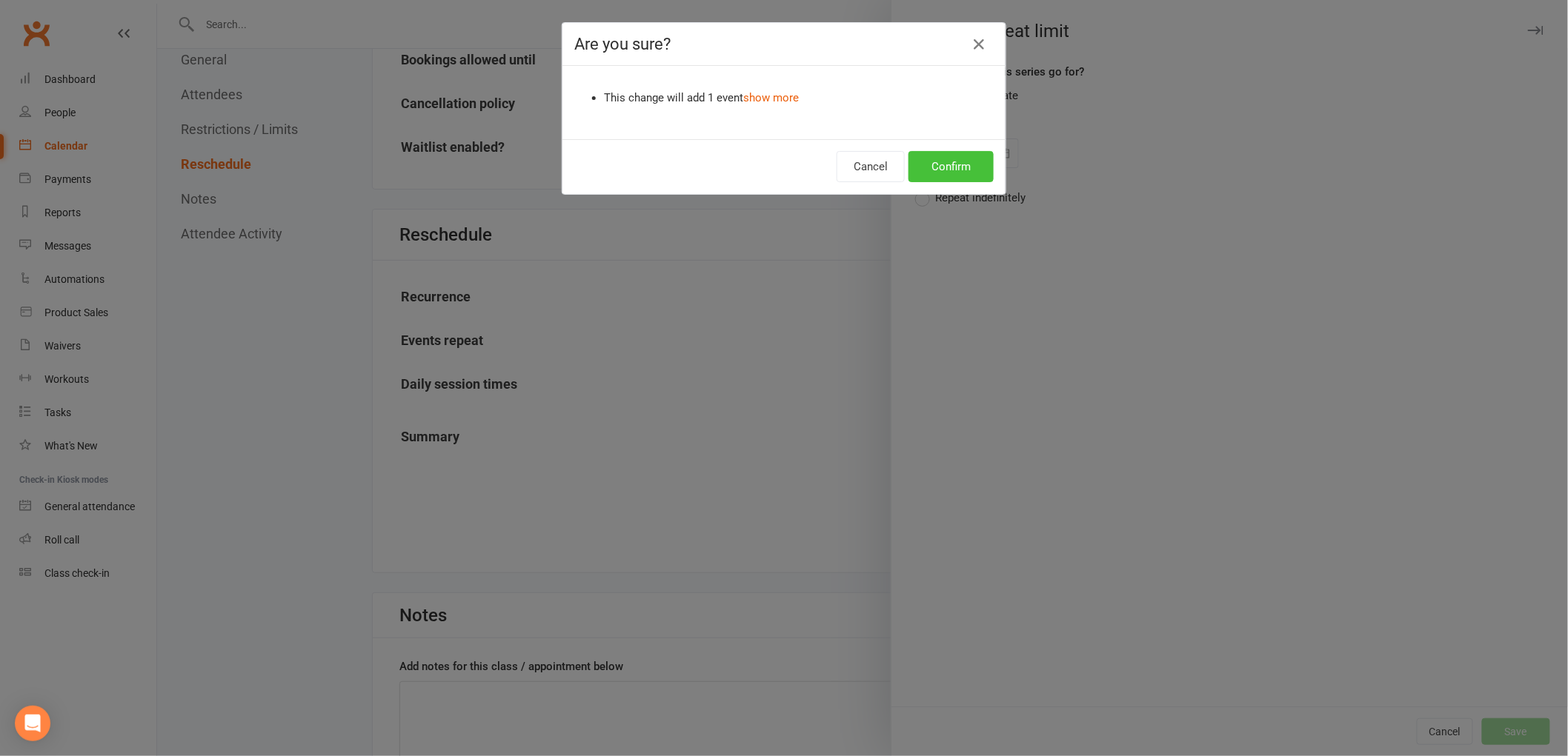
click at [958, 151] on button "Confirm" at bounding box center [951, 166] width 85 height 31
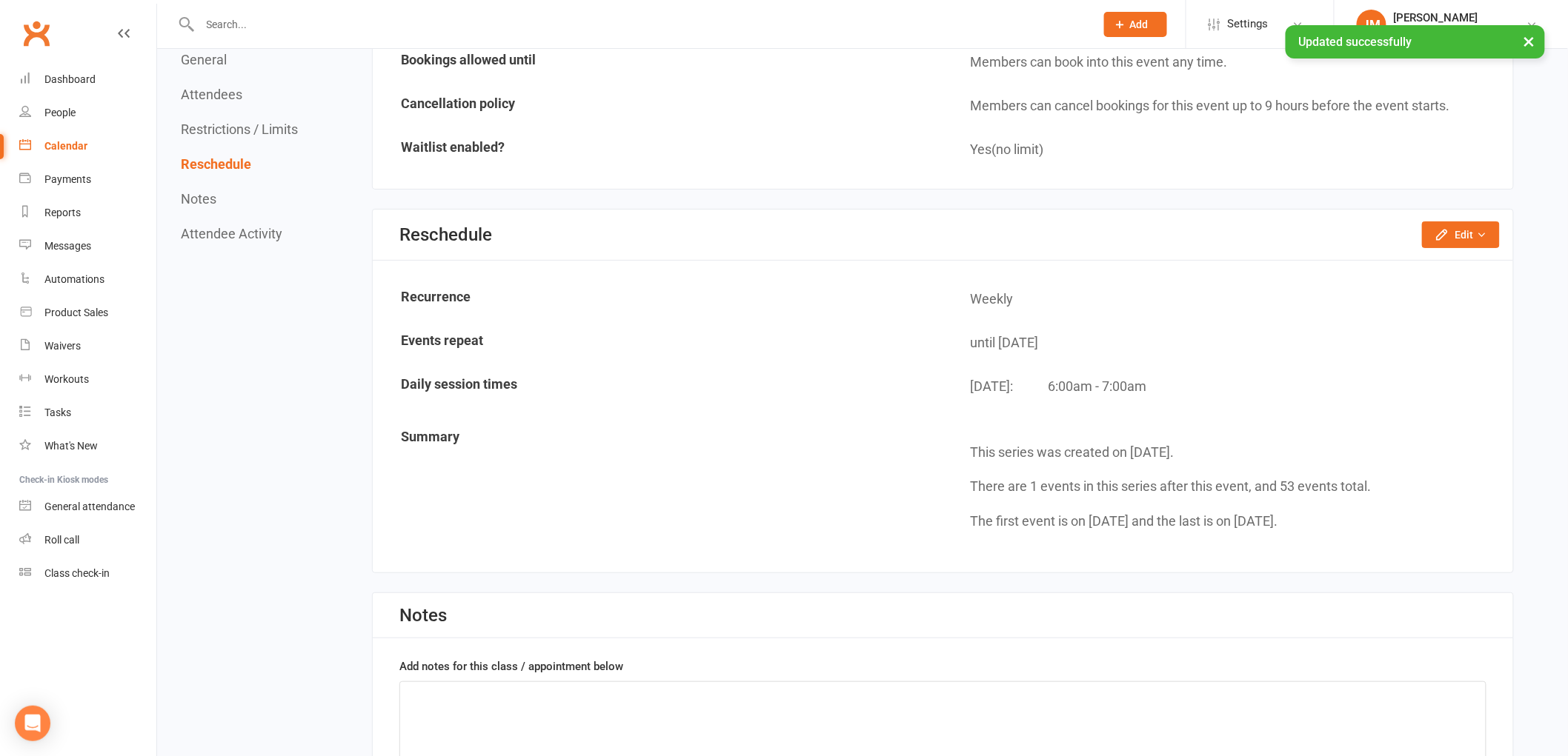
click at [65, 146] on div "Calendar" at bounding box center [66, 146] width 43 height 12
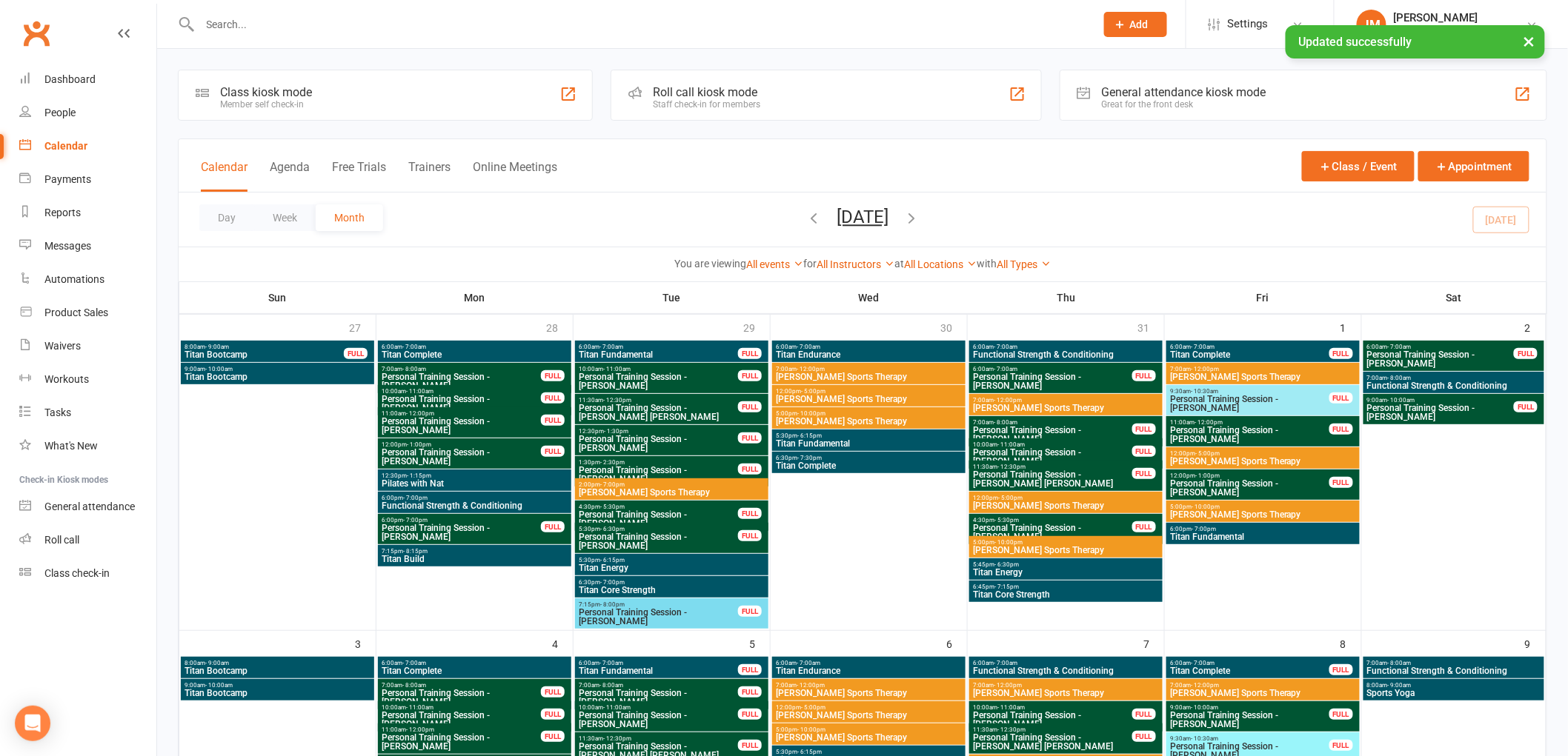
click at [1040, 264] on link "All Types" at bounding box center [1023, 265] width 54 height 12
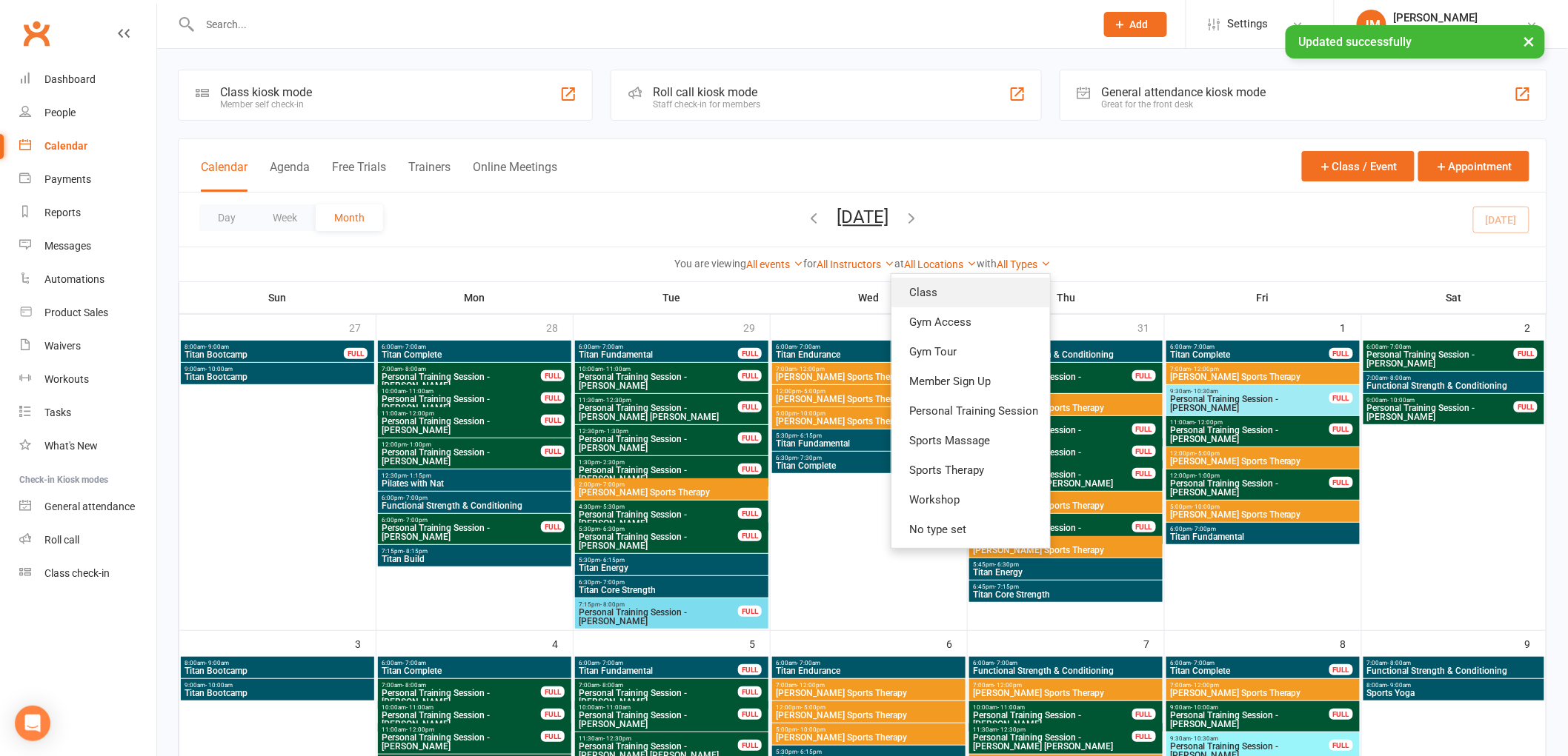
click at [1006, 289] on link "Class" at bounding box center [970, 292] width 158 height 30
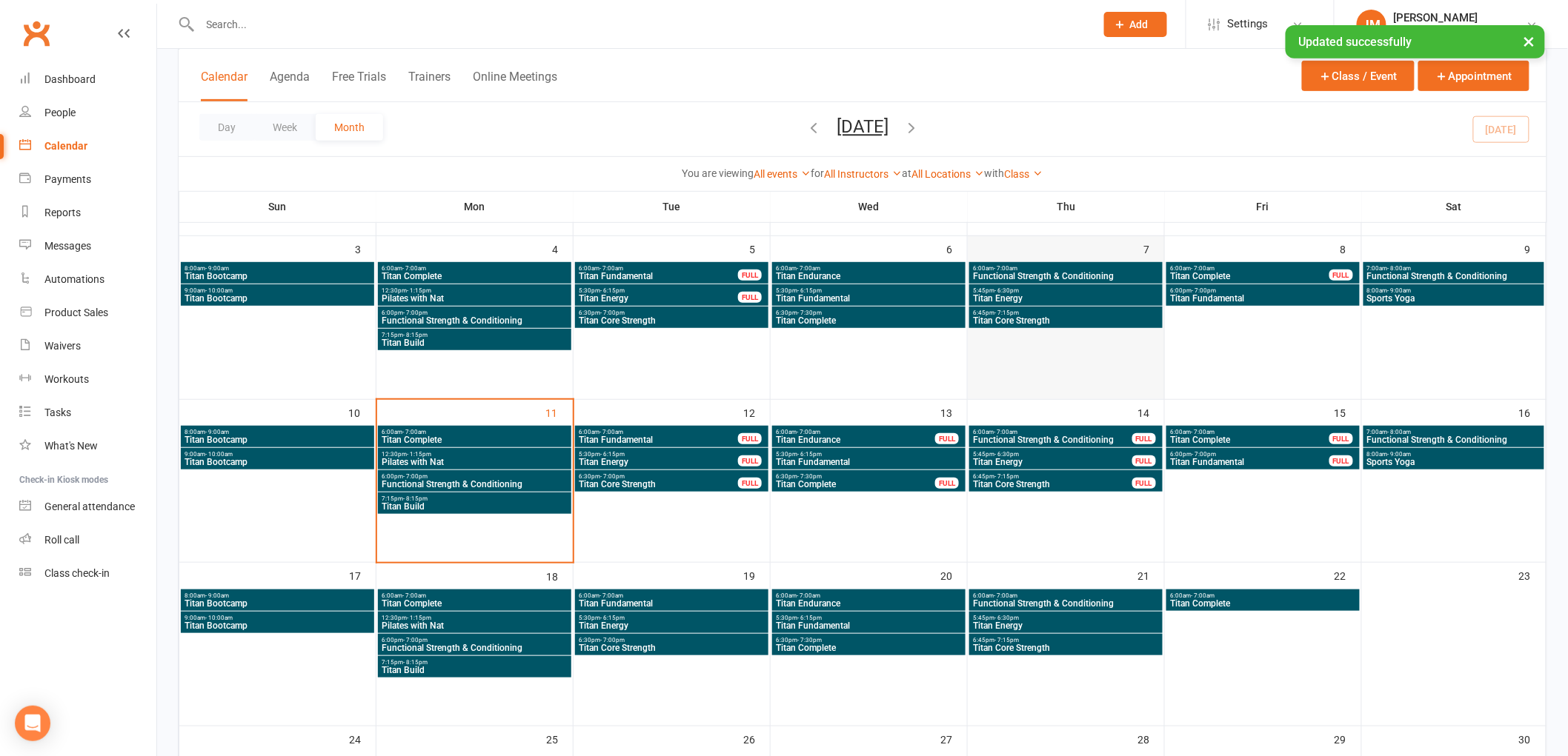
scroll to position [247, 0]
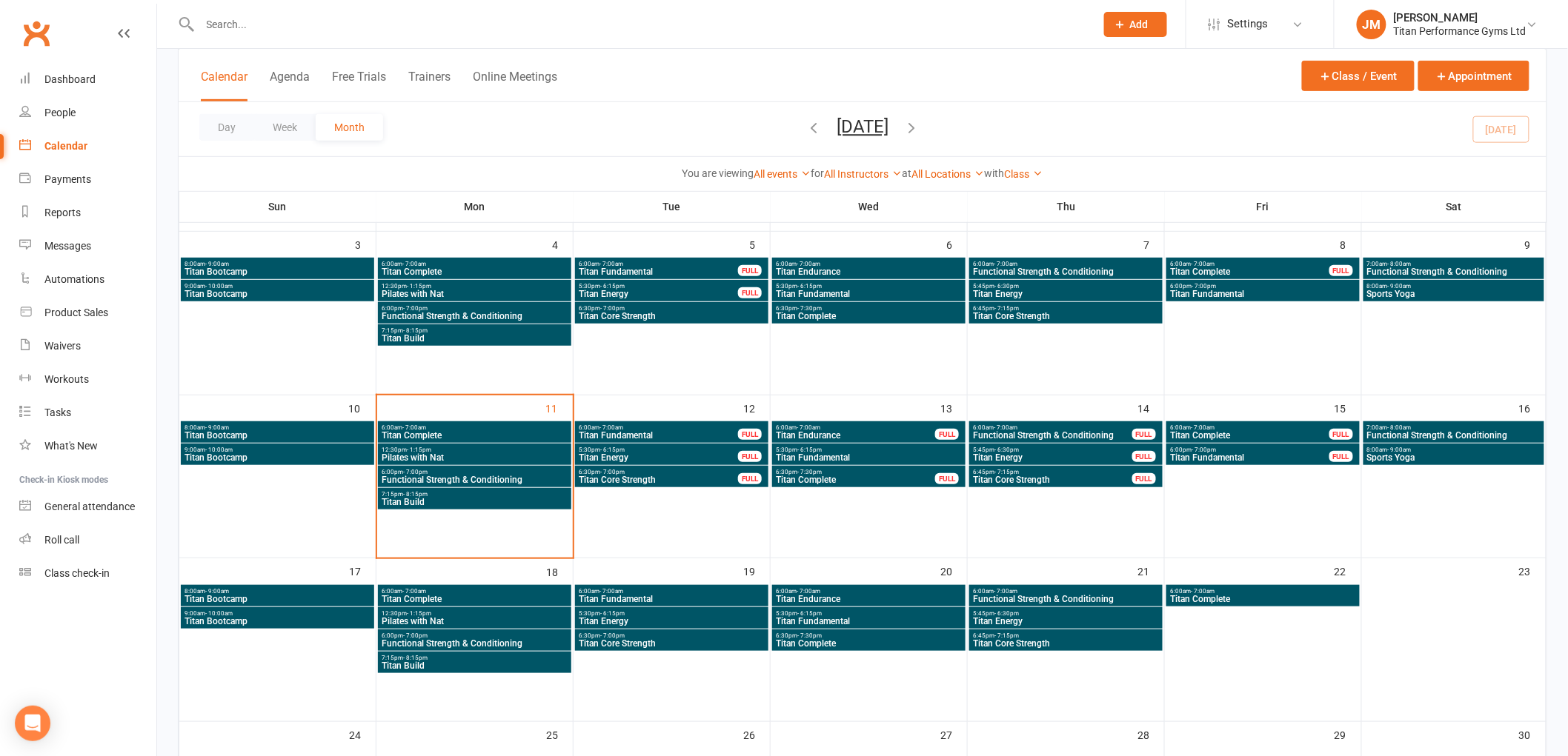
click at [1222, 447] on span "6:00pm - 7:00pm" at bounding box center [1249, 450] width 161 height 7
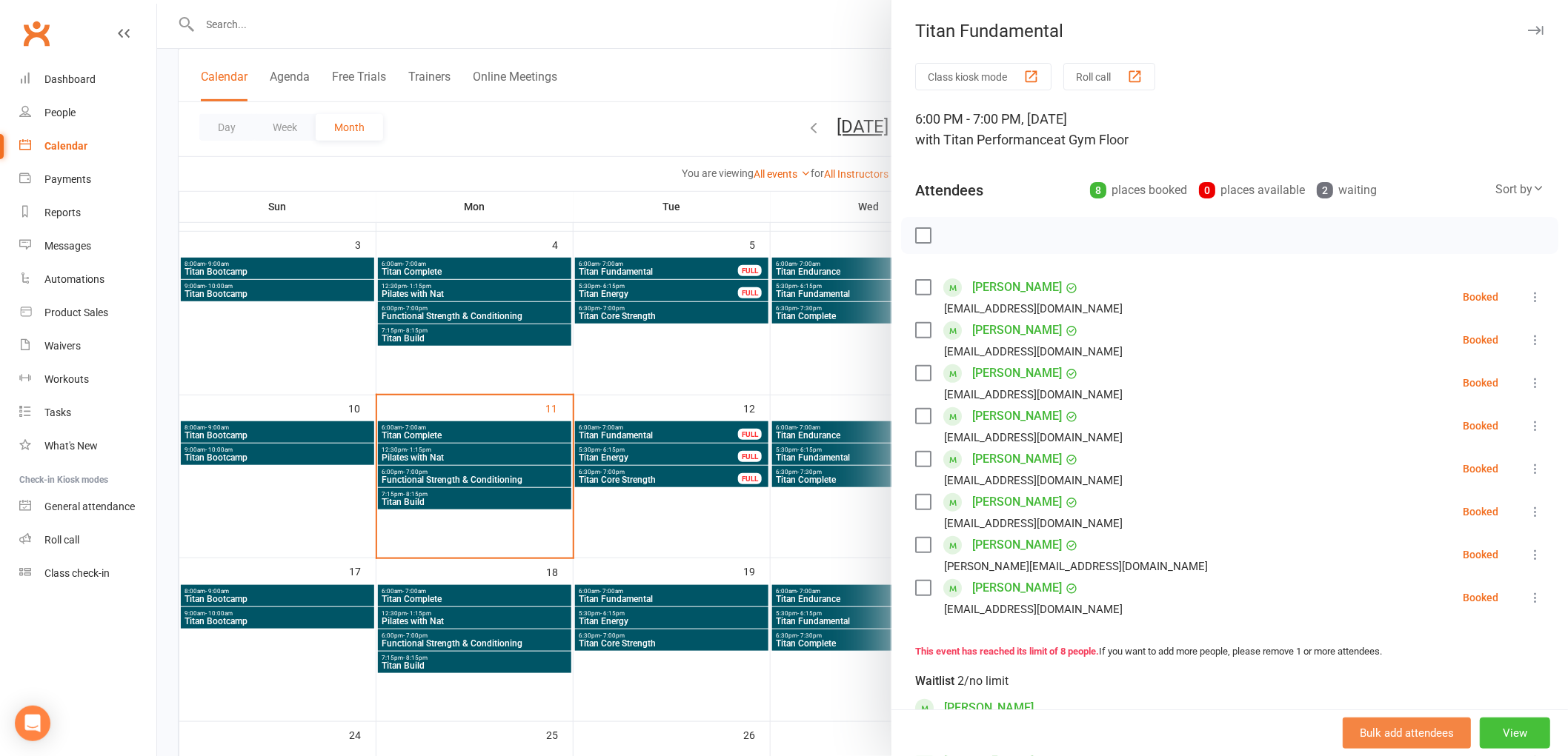
drag, startPoint x: 1504, startPoint y: 728, endPoint x: 1523, endPoint y: 715, distance: 23.0
click at [1502, 729] on button "View" at bounding box center [1515, 733] width 70 height 31
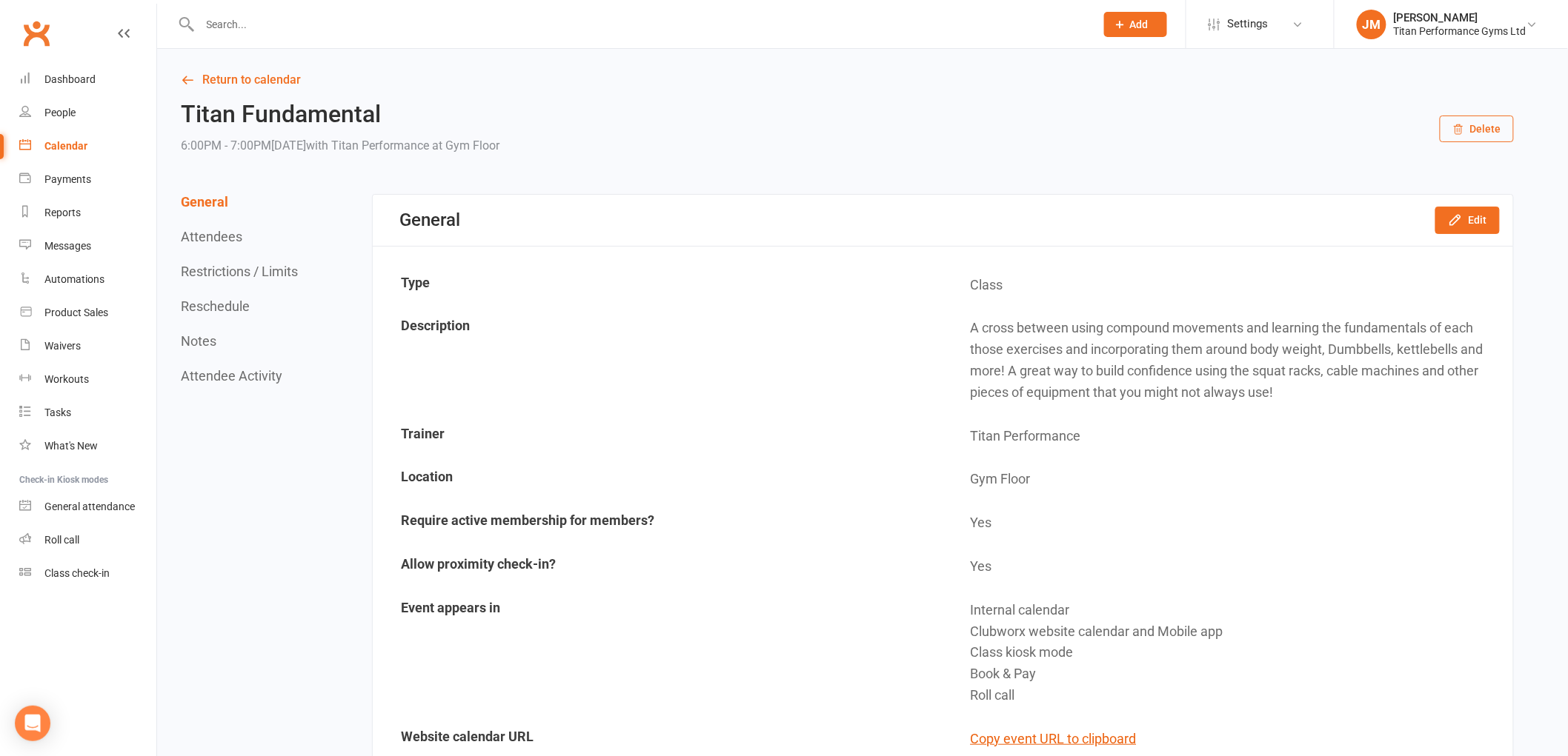
click at [242, 307] on button "Reschedule" at bounding box center [215, 307] width 69 height 15
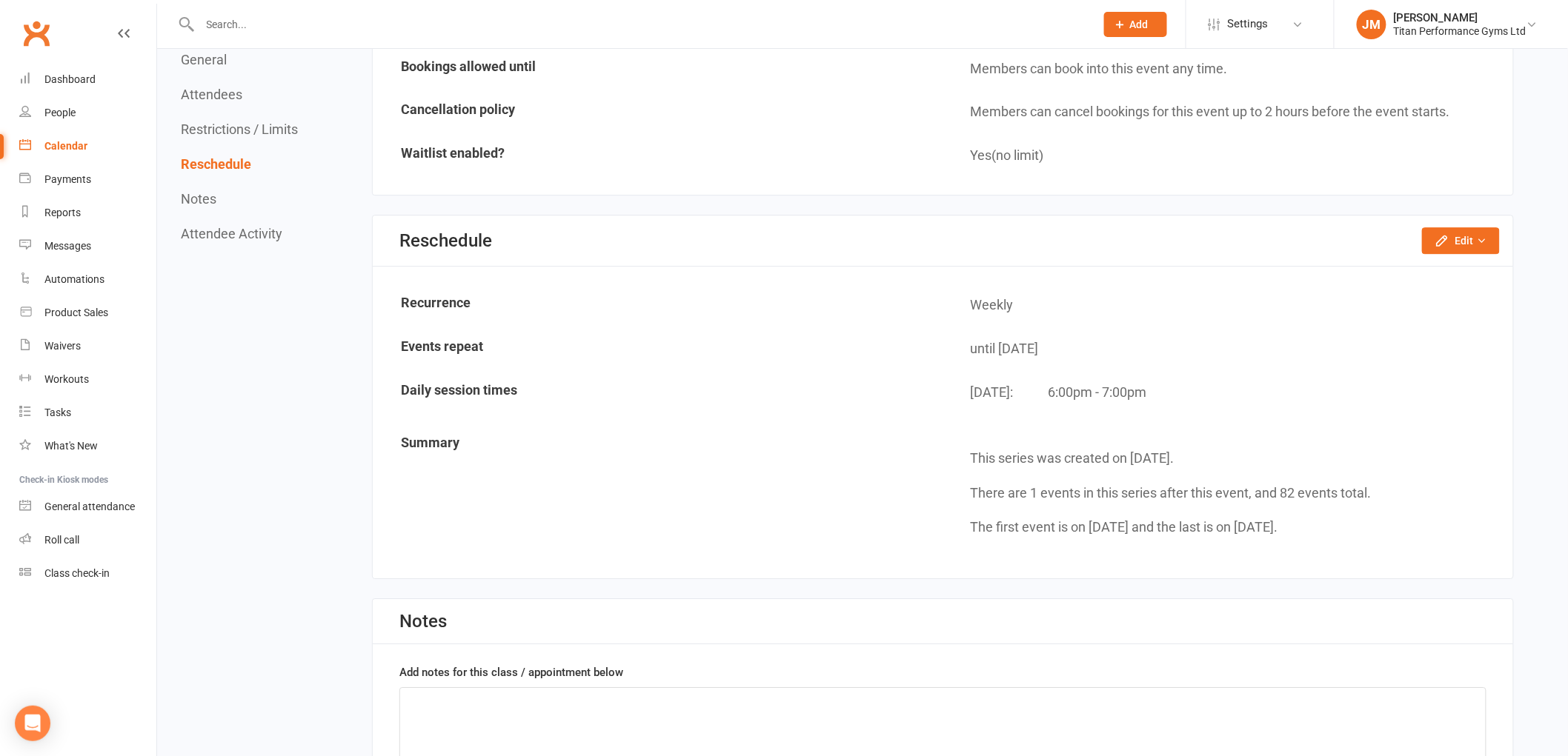
scroll to position [1752, 0]
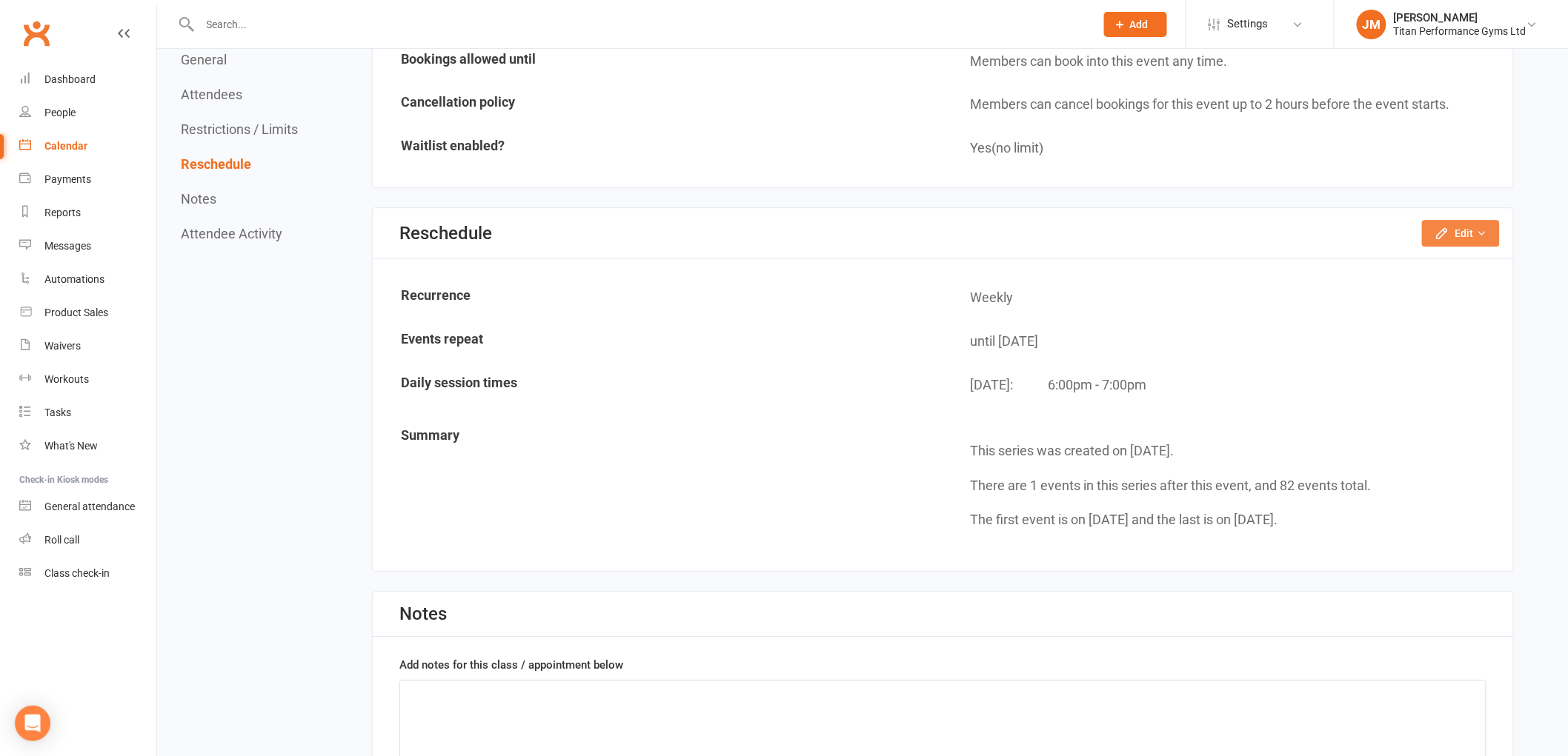
click at [1436, 226] on icon "button" at bounding box center [1441, 233] width 15 height 15
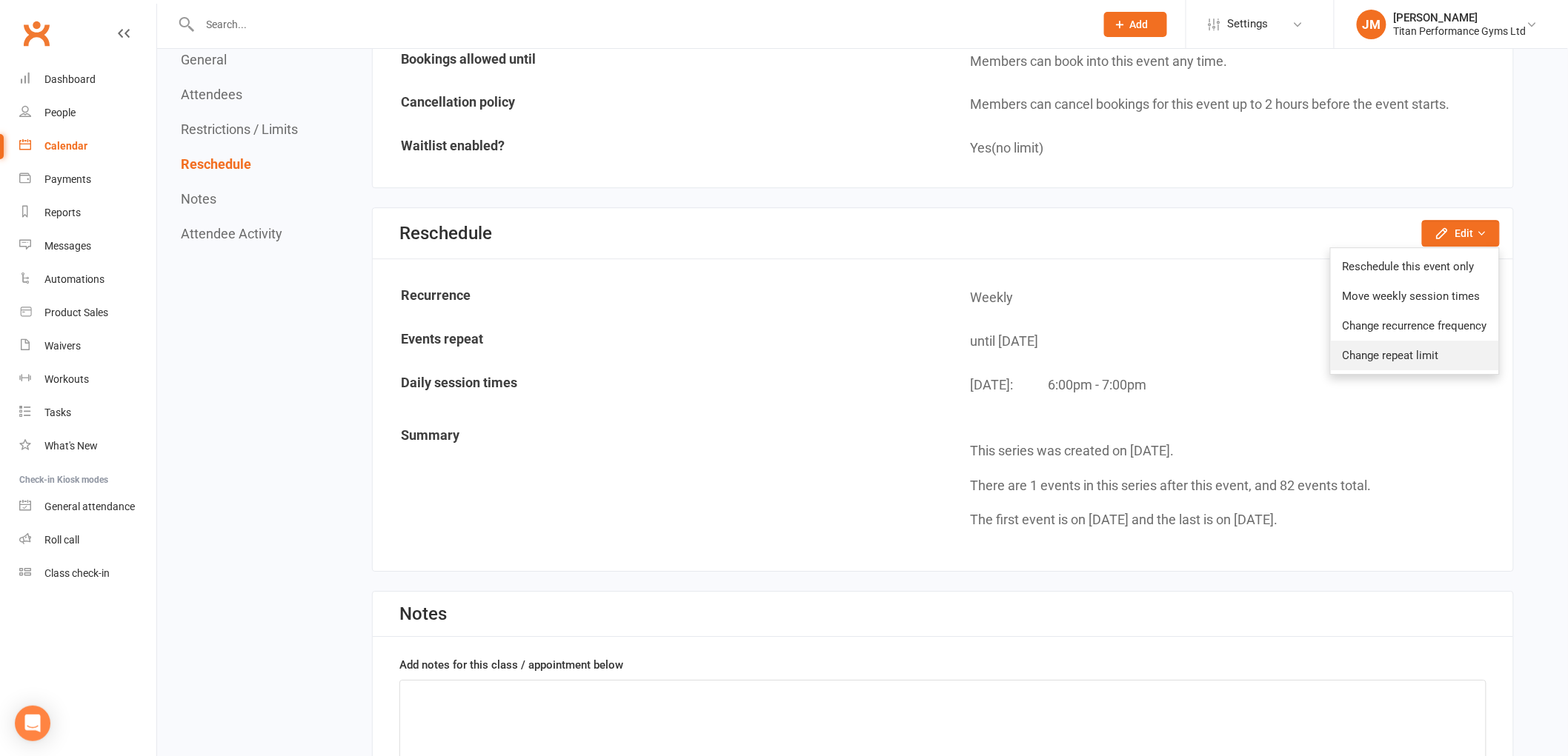
click at [1418, 341] on link "Change repeat limit" at bounding box center [1415, 355] width 168 height 30
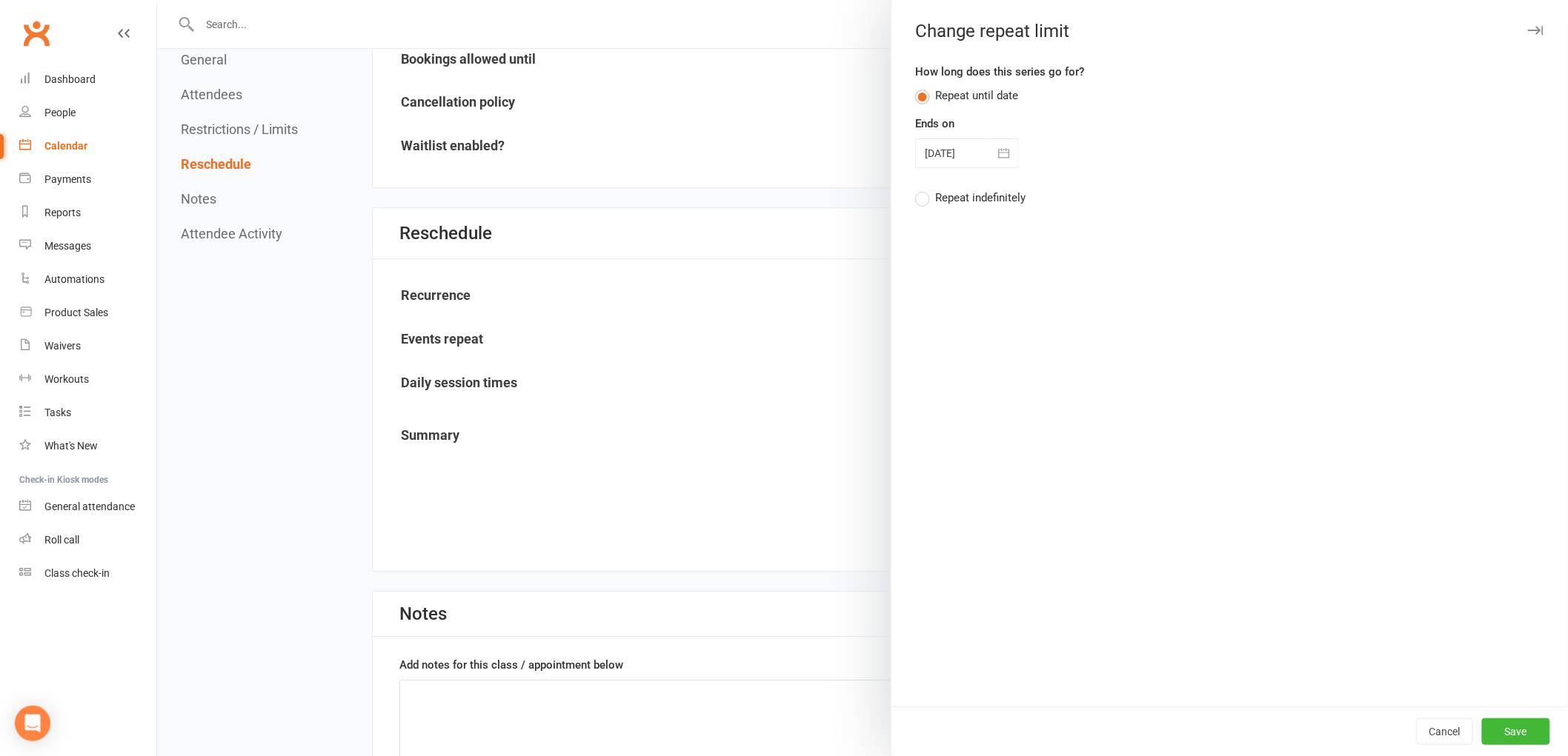
click at [951, 161] on div at bounding box center [966, 153] width 104 height 30
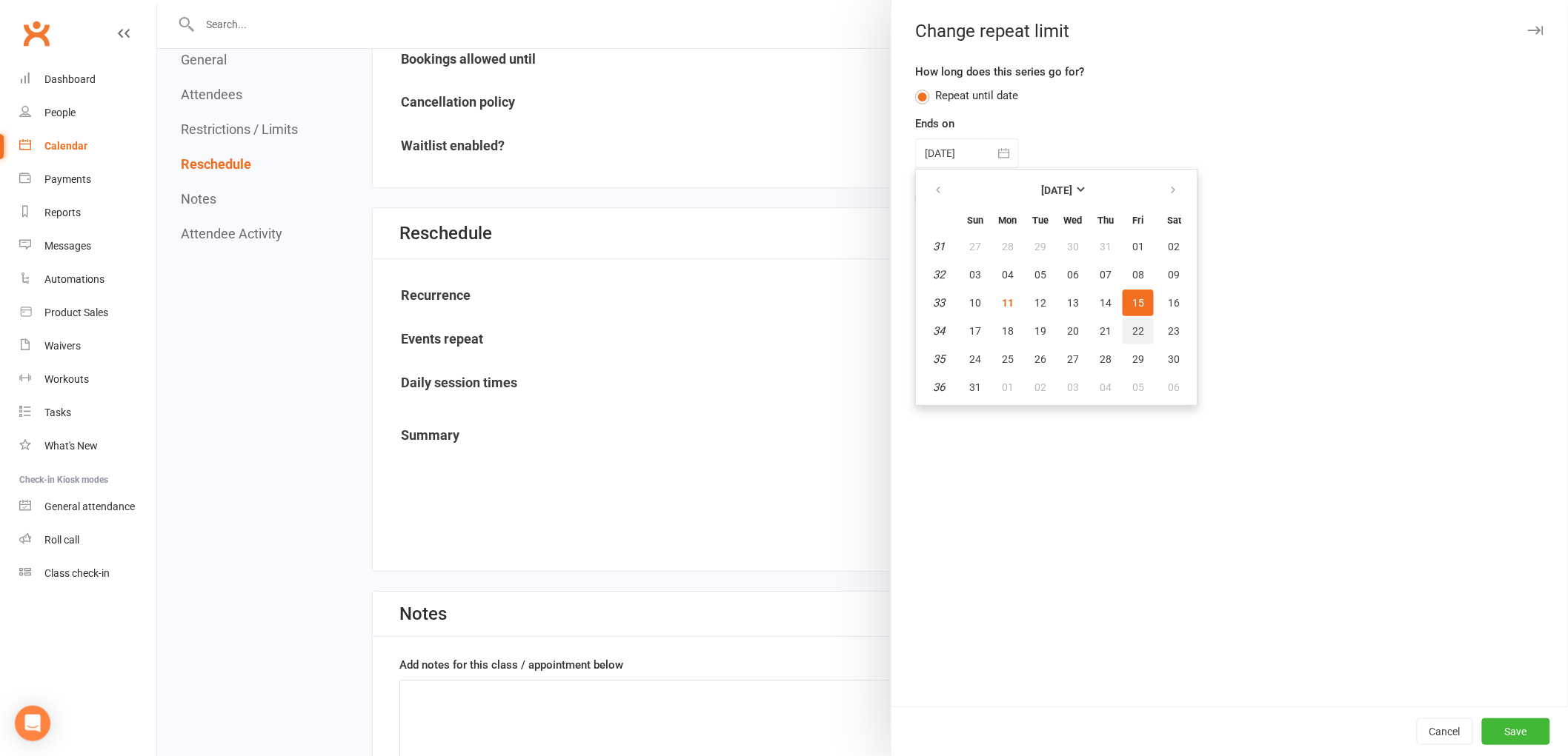
click at [1137, 323] on button "22" at bounding box center [1138, 330] width 31 height 27
type input "[DATE]"
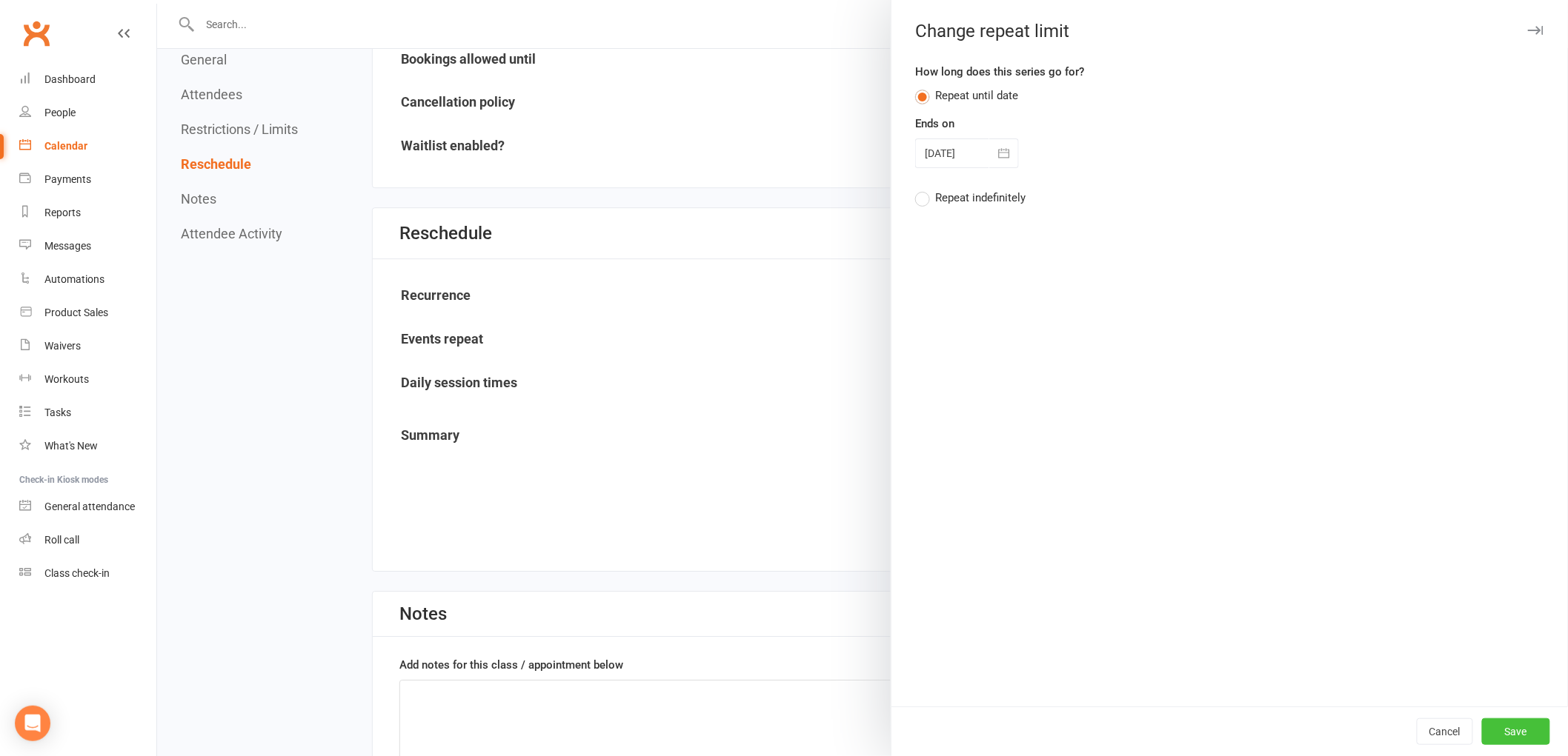
click at [1482, 723] on button "Save" at bounding box center [1516, 731] width 69 height 27
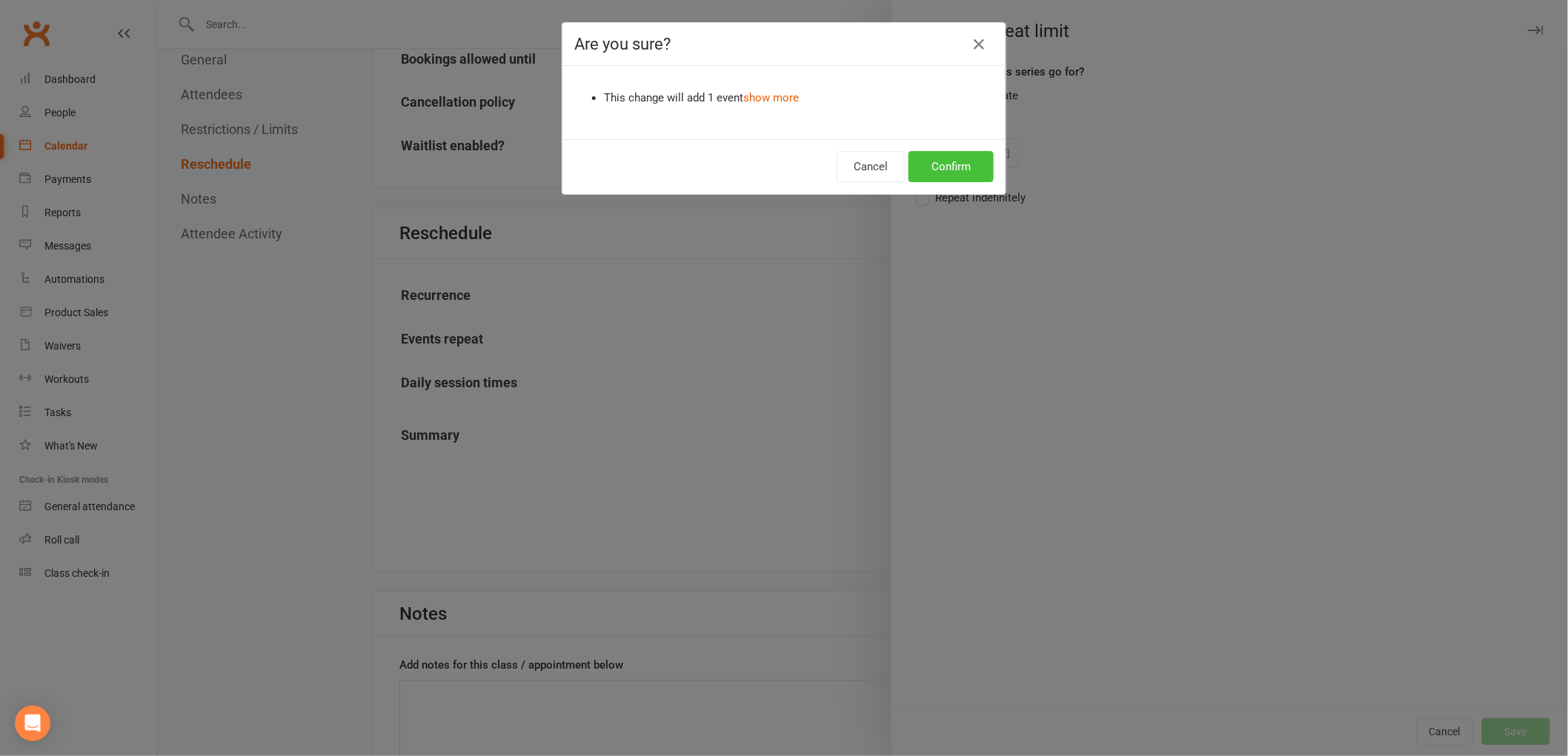
click at [909, 161] on button "Confirm" at bounding box center [951, 166] width 85 height 31
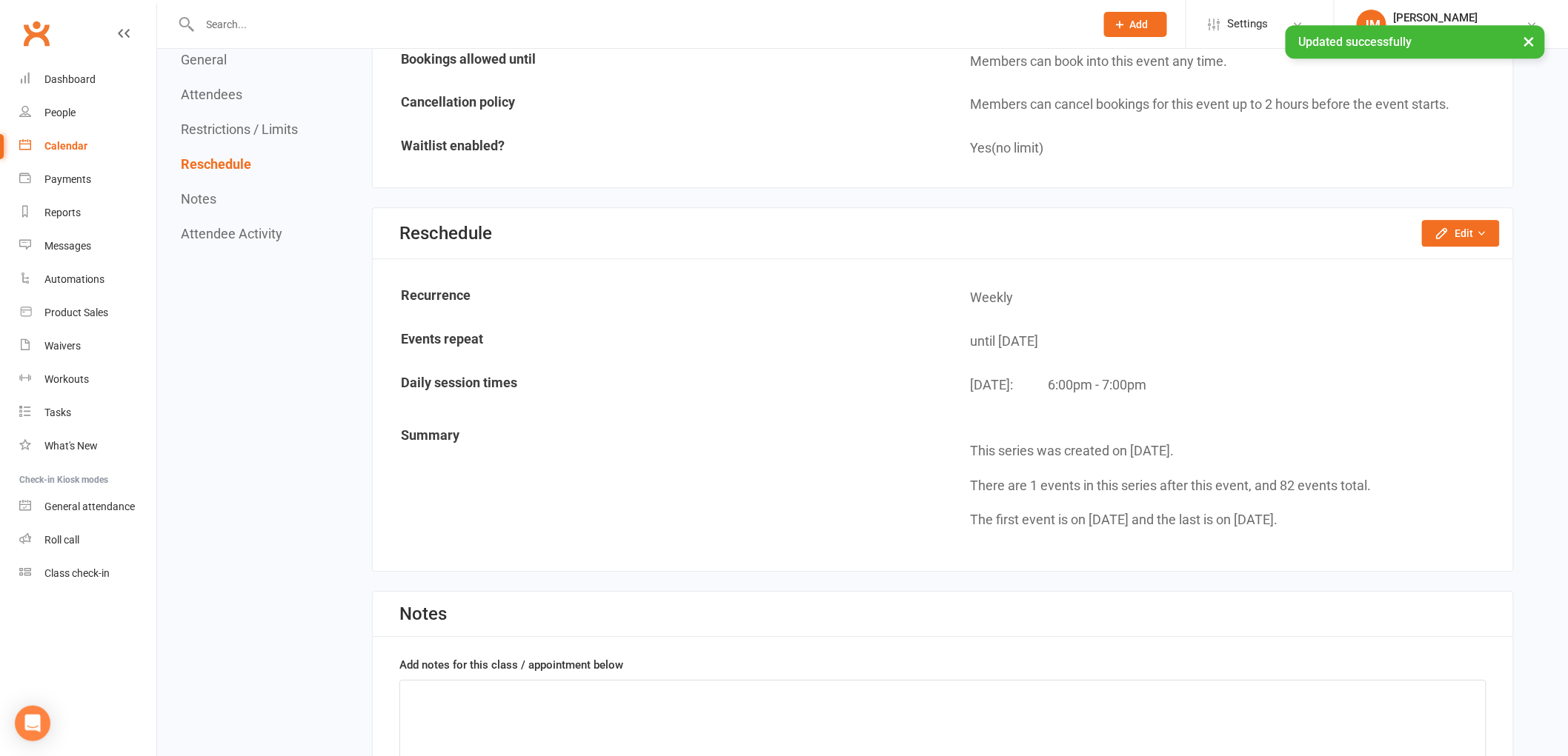
click at [59, 139] on link "Calendar" at bounding box center [87, 146] width 137 height 33
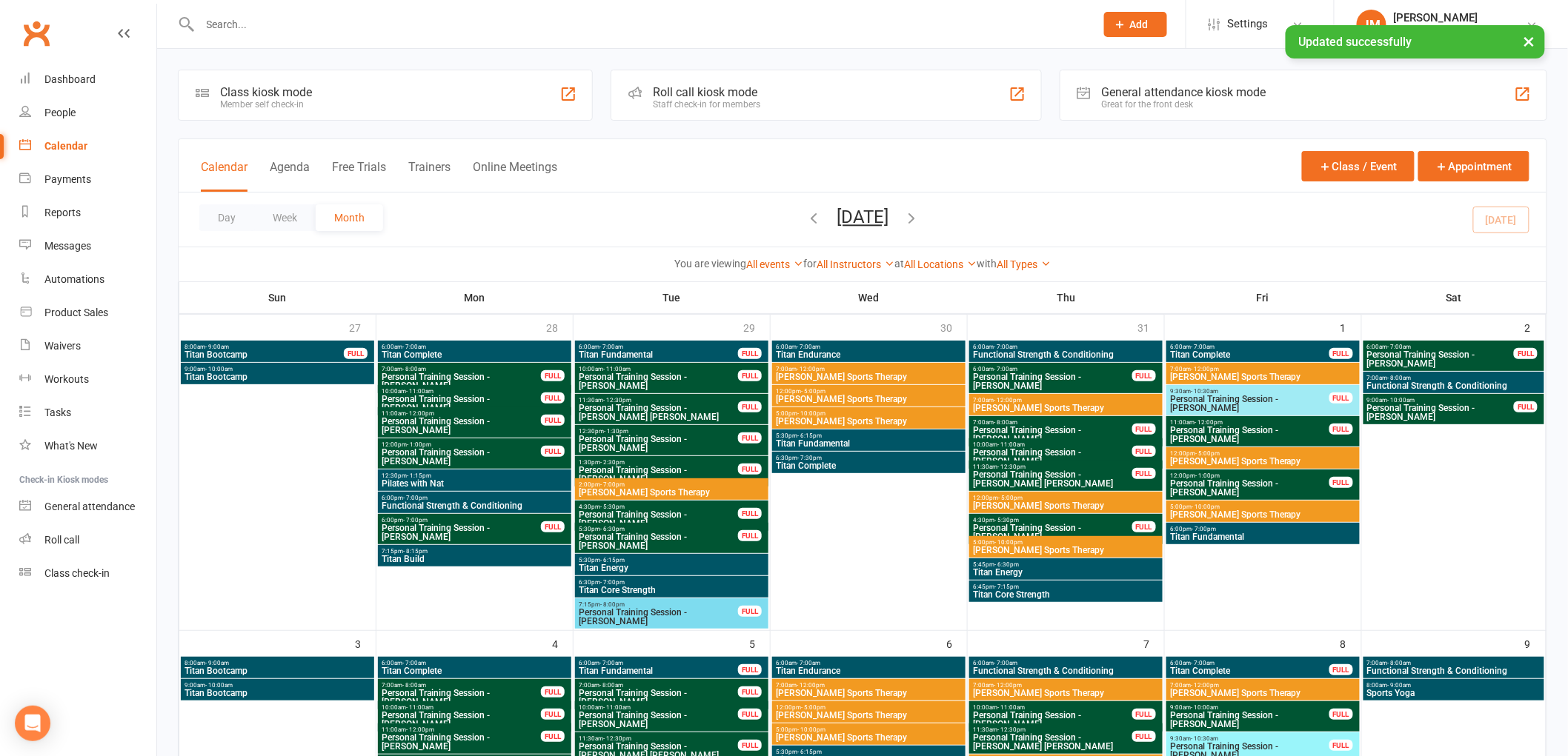
click at [1030, 266] on link "All Types" at bounding box center [1023, 265] width 54 height 12
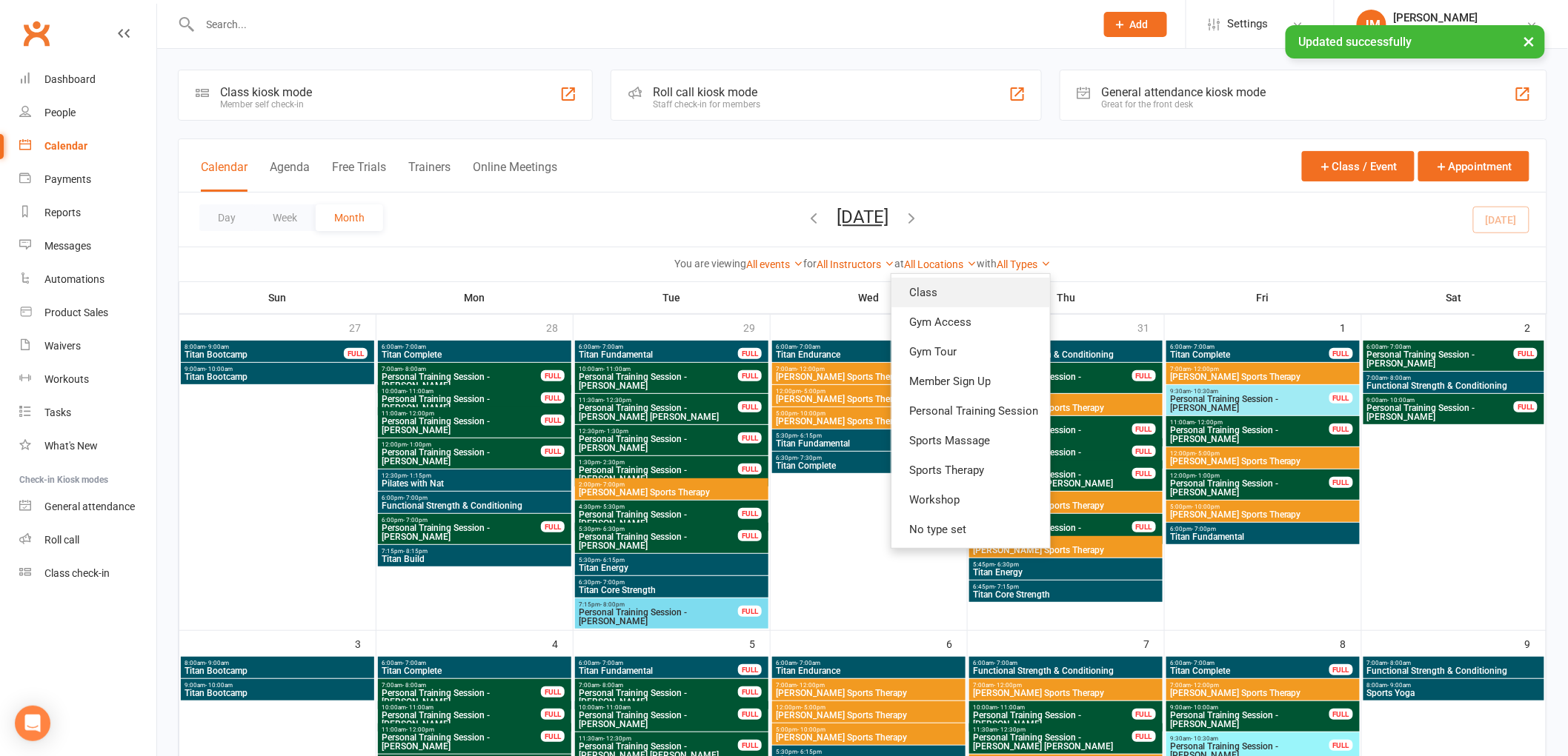
click at [1009, 298] on link "Class" at bounding box center [970, 292] width 158 height 30
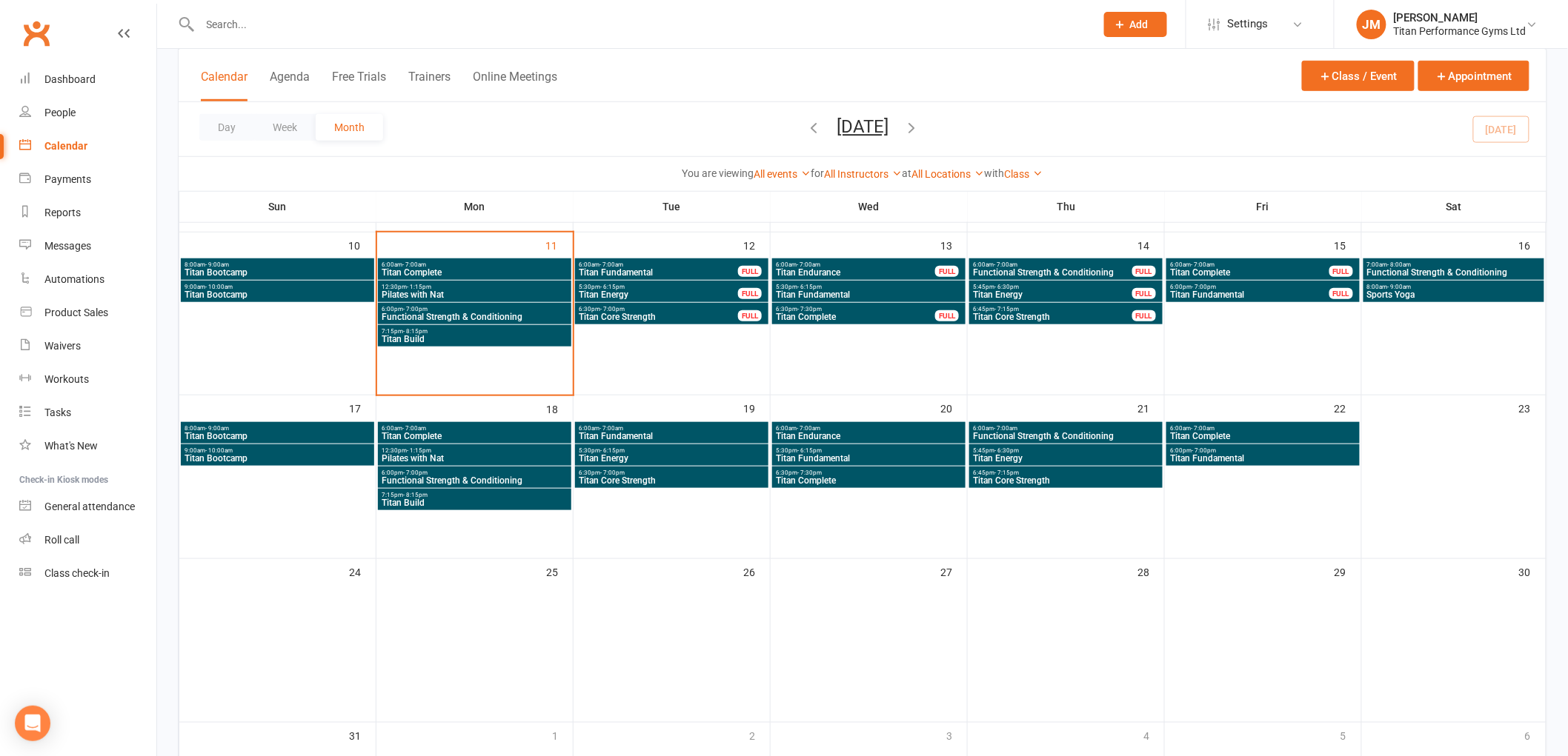
scroll to position [411, 0]
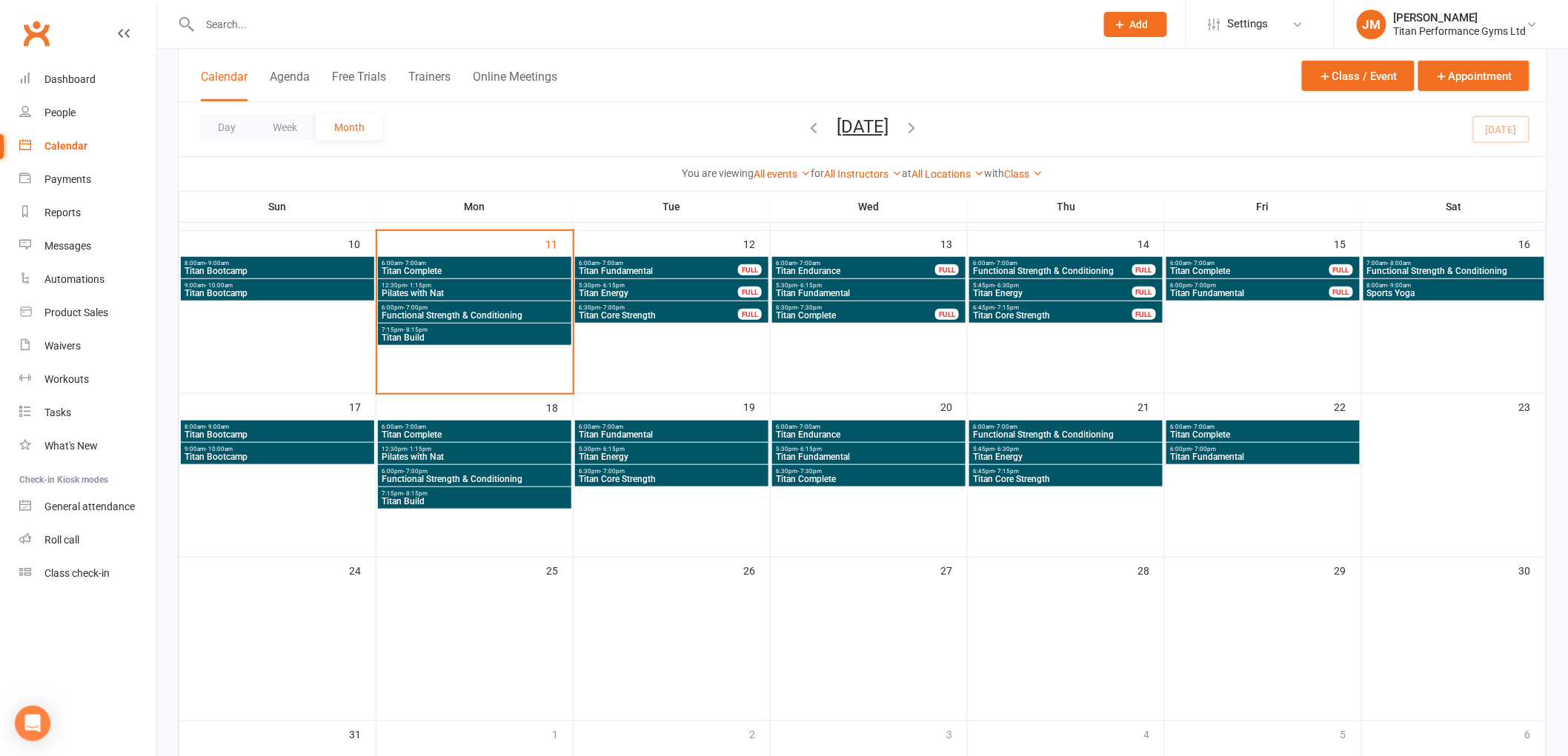
click at [549, 432] on span "Titan Complete" at bounding box center [474, 435] width 188 height 9
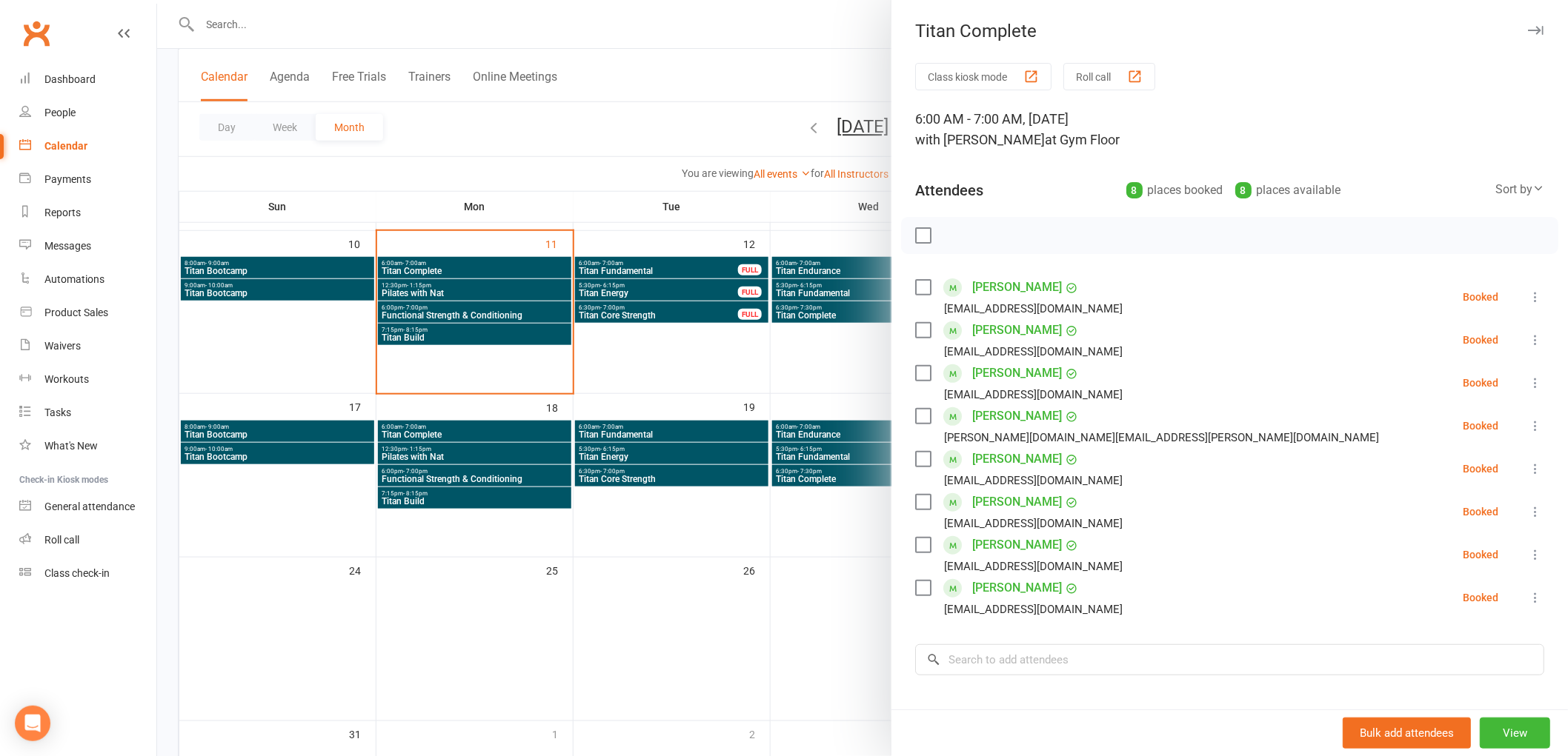
click at [528, 371] on div at bounding box center [862, 378] width 1410 height 756
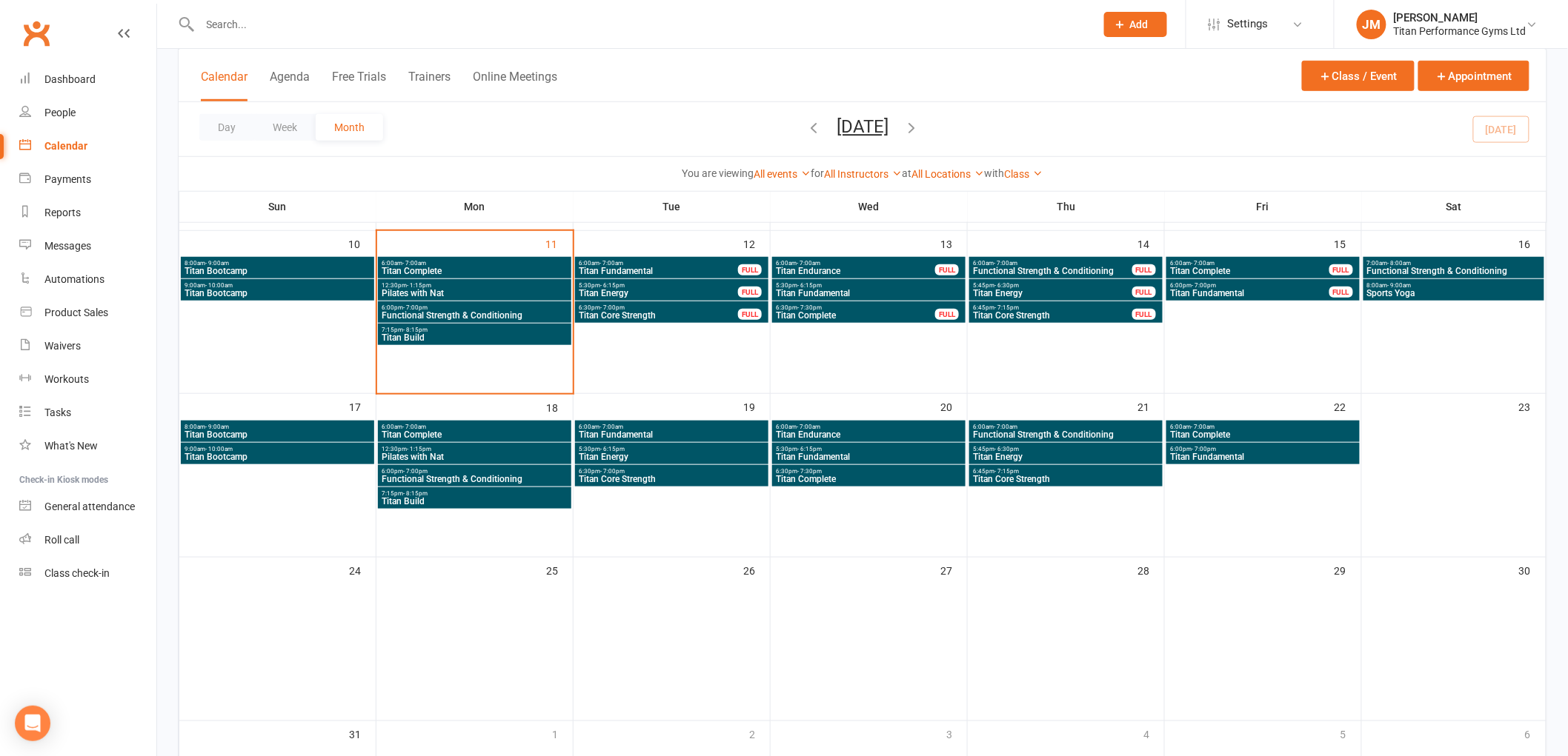
click at [706, 453] on span "Titan Energy" at bounding box center [671, 457] width 188 height 9
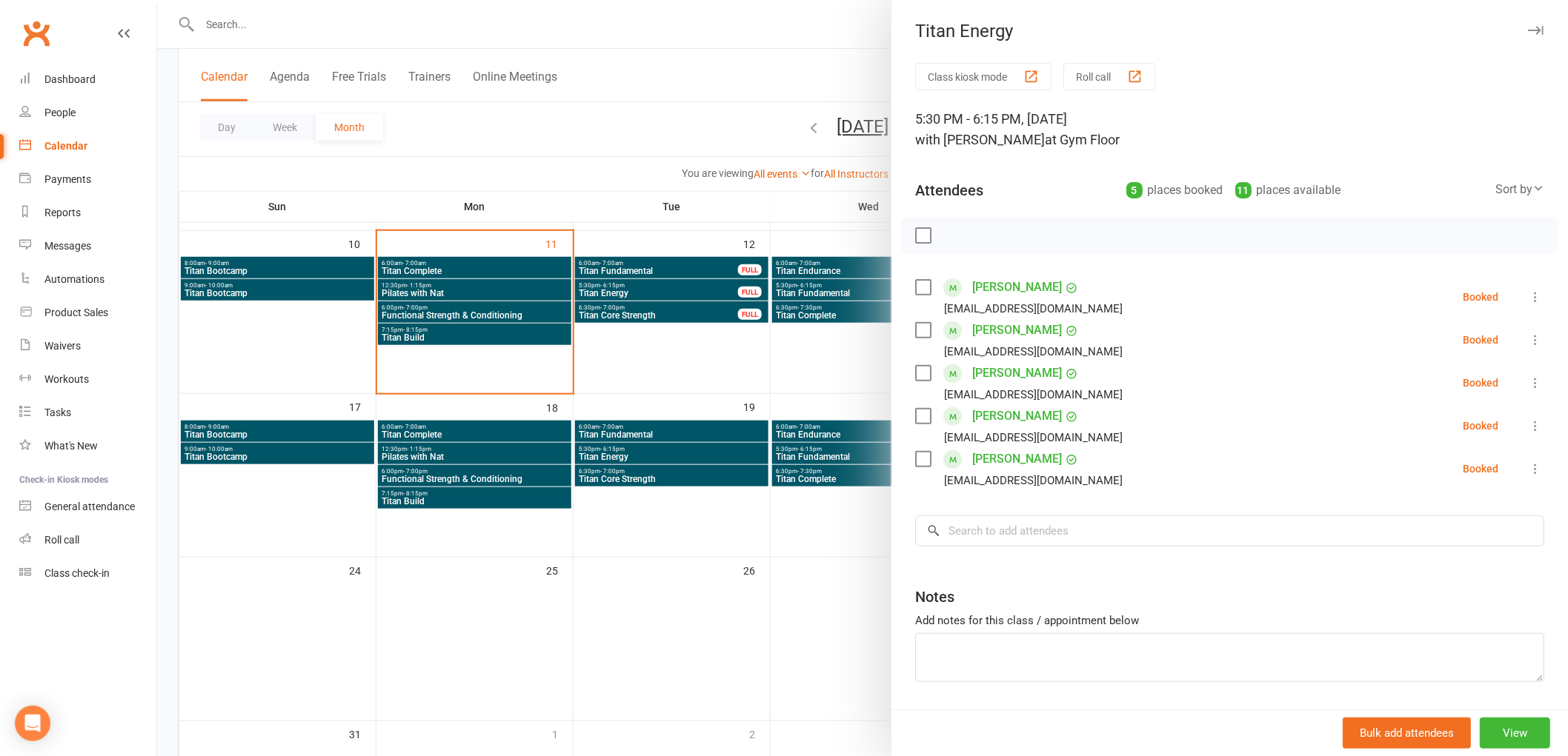
click at [642, 385] on div at bounding box center [862, 378] width 1410 height 756
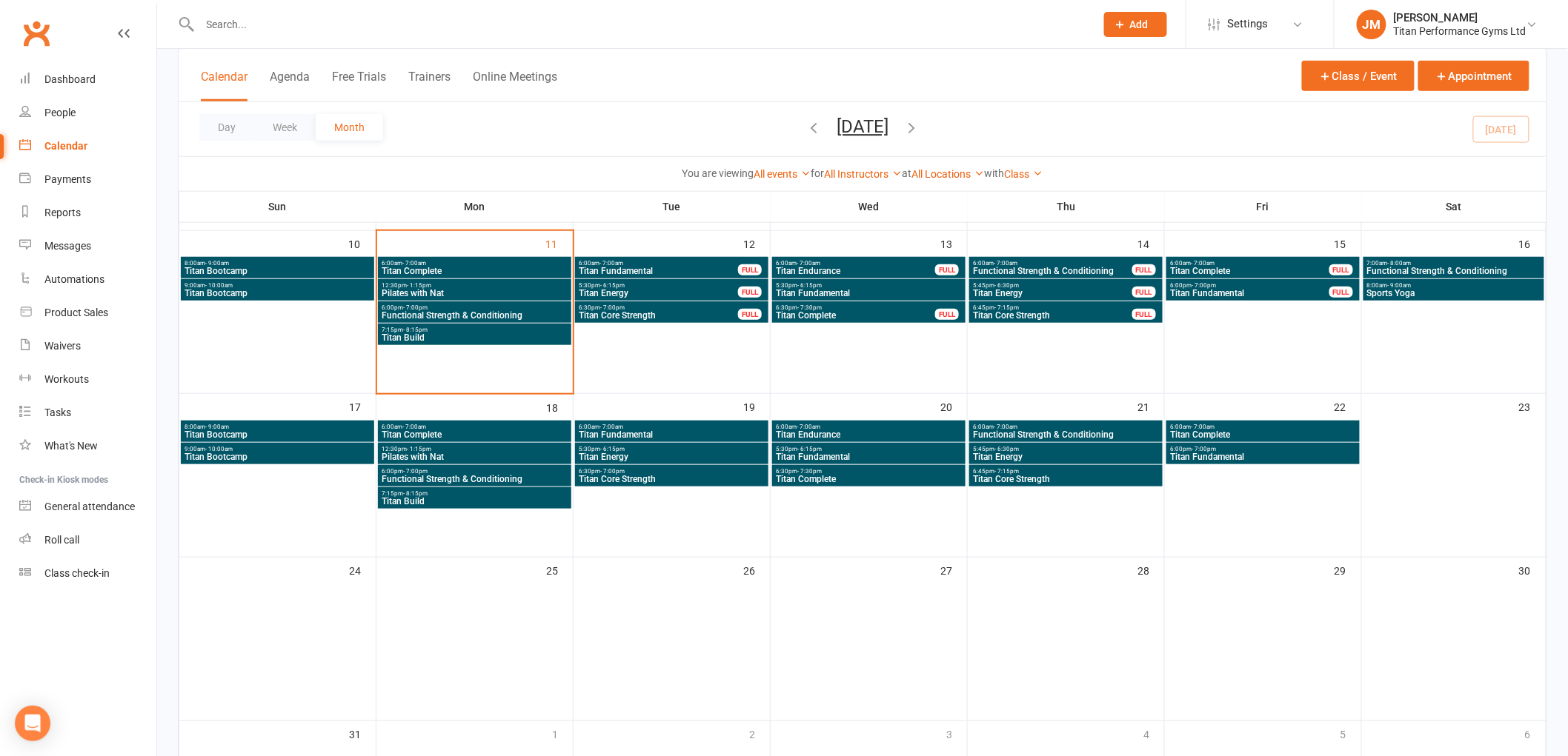
click at [1019, 454] on span "Titan Energy" at bounding box center [1065, 457] width 188 height 9
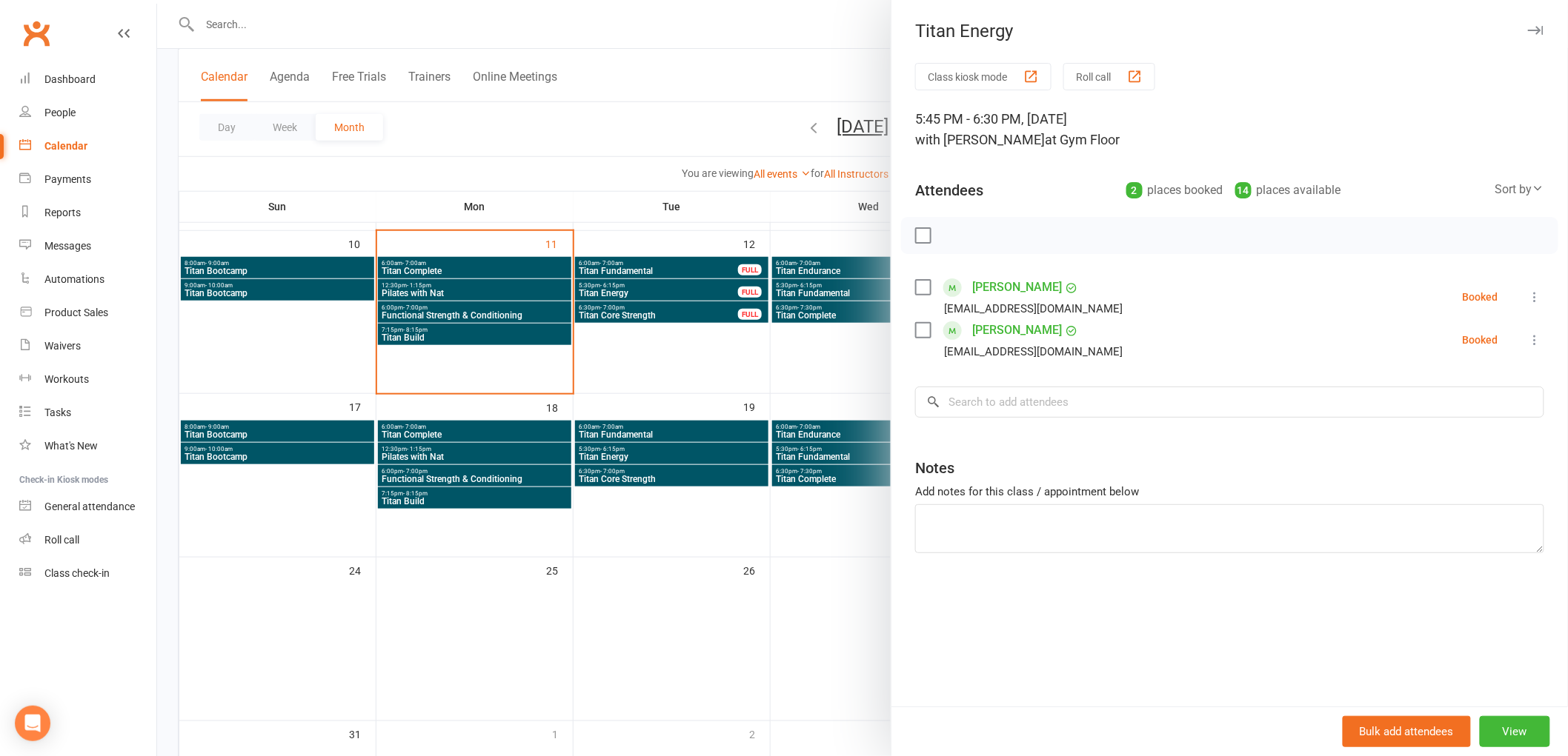
click at [688, 350] on div at bounding box center [862, 378] width 1410 height 756
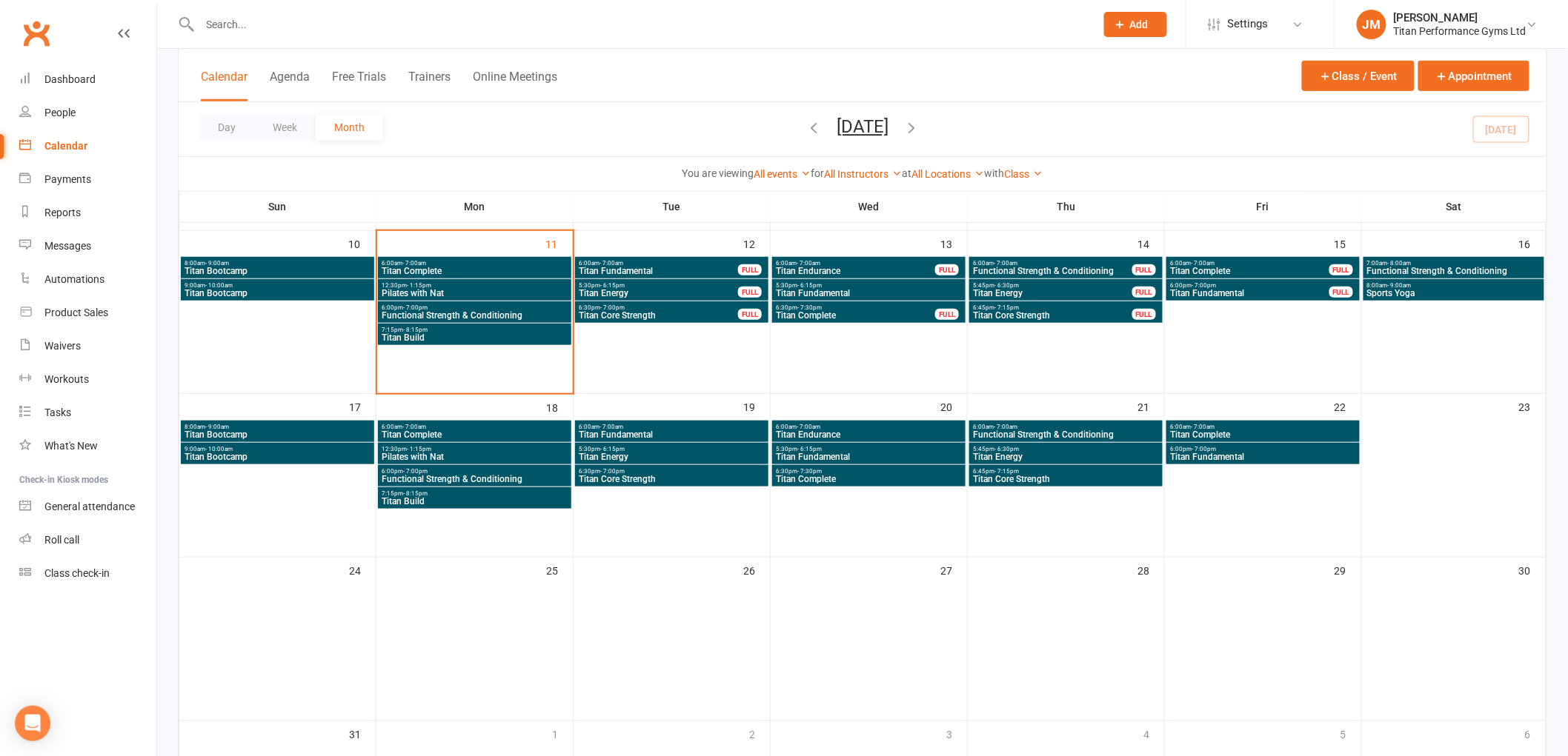
click at [1414, 266] on span "Functional Strength & Conditioning" at bounding box center [1453, 271] width 175 height 9
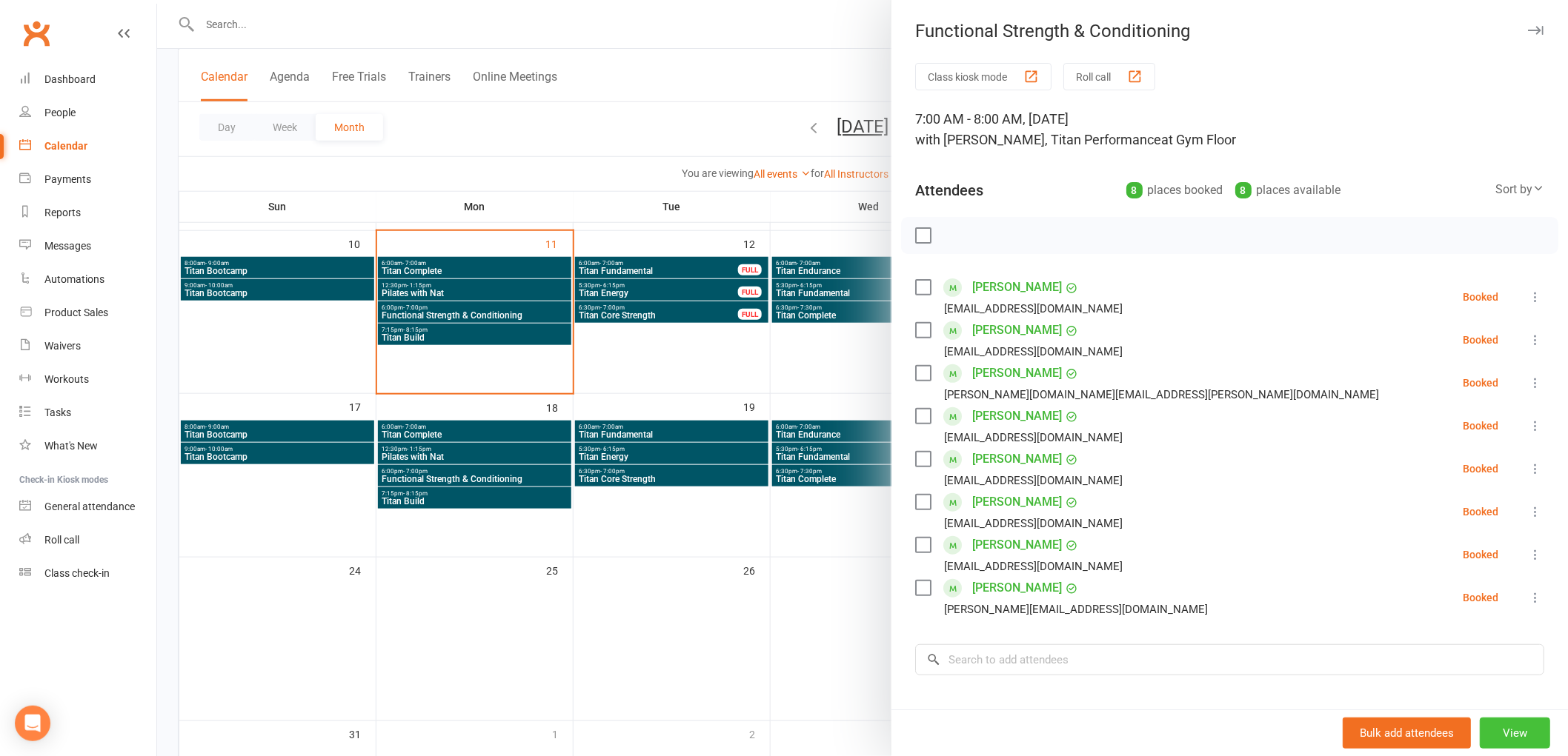
click at [1494, 728] on button "View" at bounding box center [1515, 733] width 70 height 31
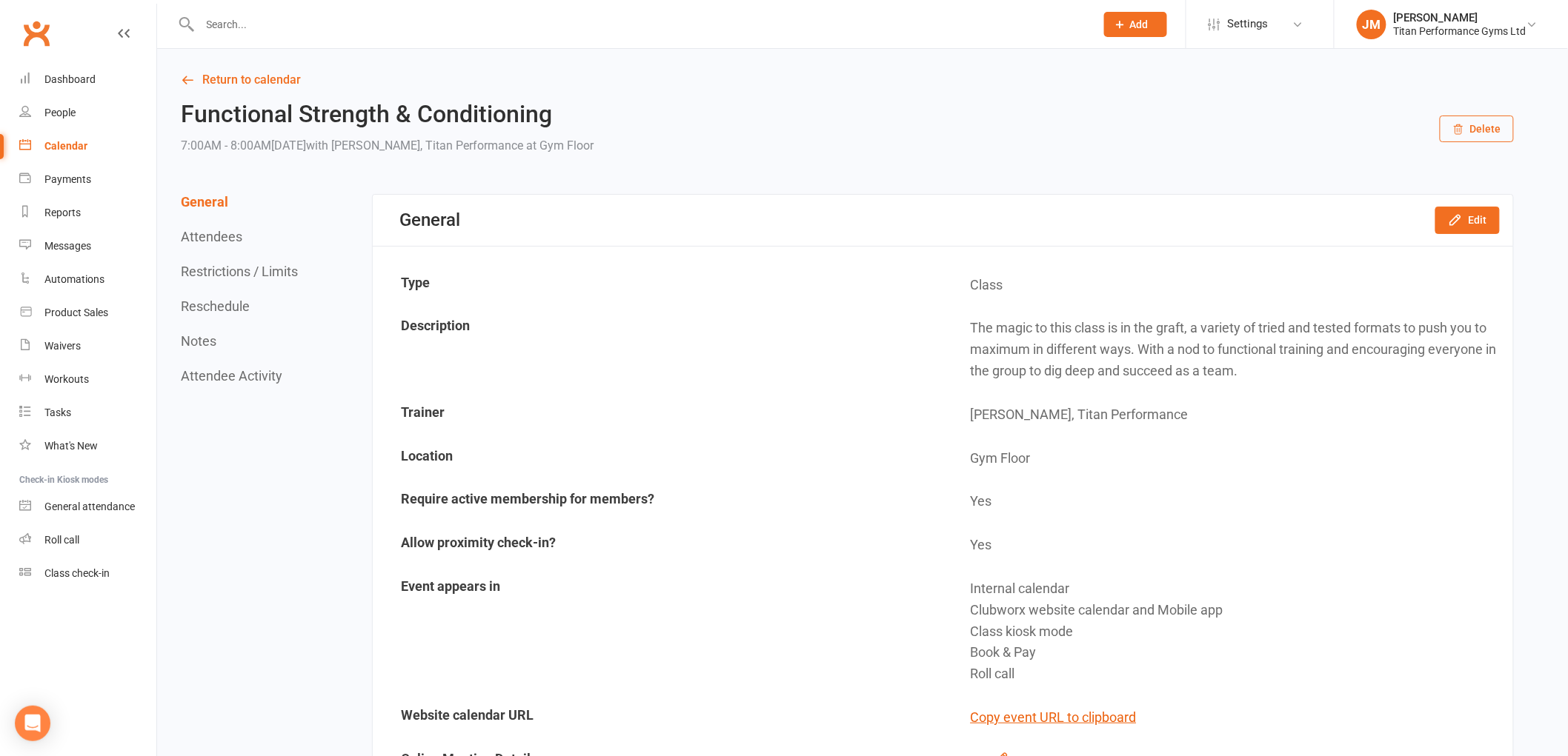
click at [235, 302] on button "Reschedule" at bounding box center [215, 307] width 69 height 15
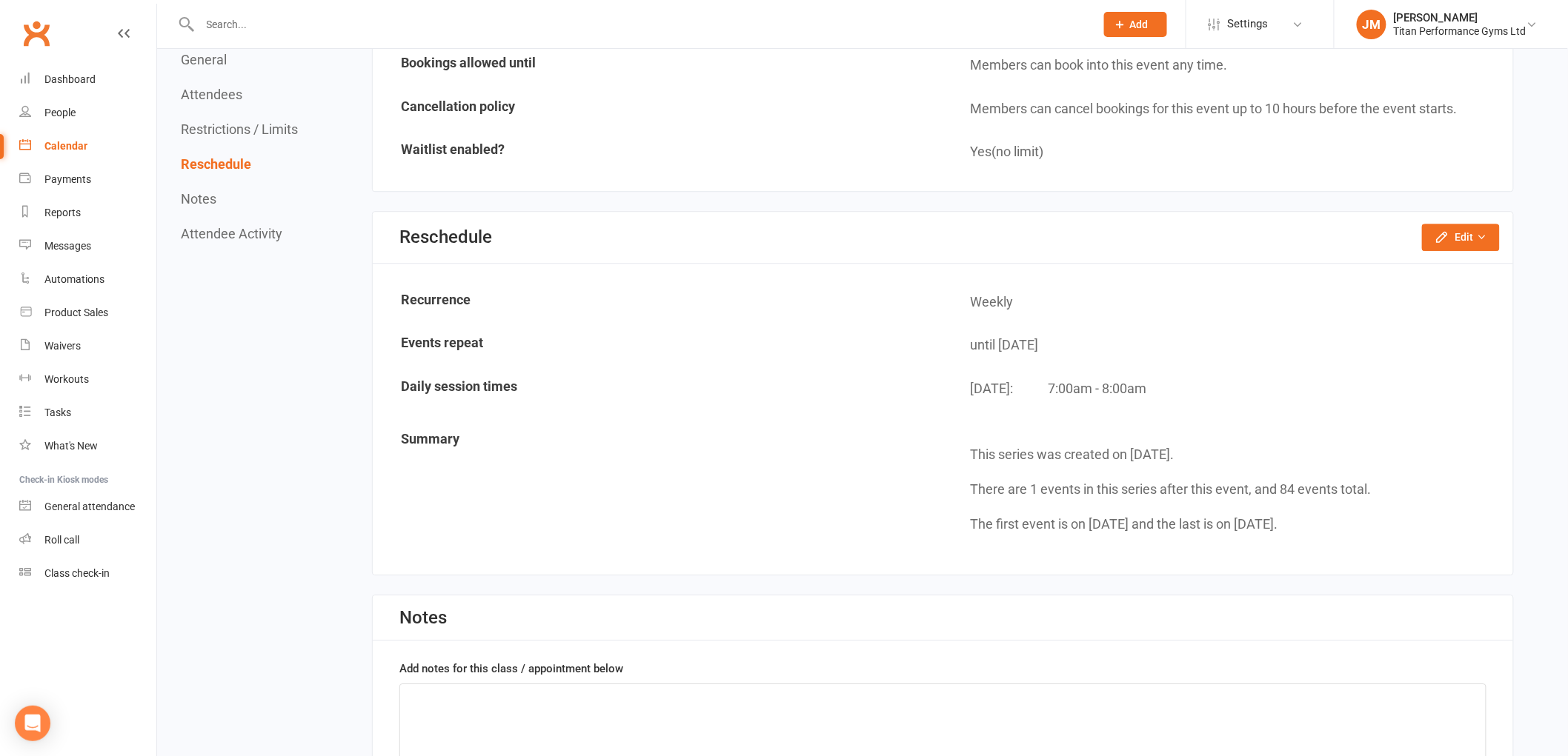
scroll to position [1640, 0]
click at [1446, 235] on button "Edit" at bounding box center [1460, 233] width 78 height 27
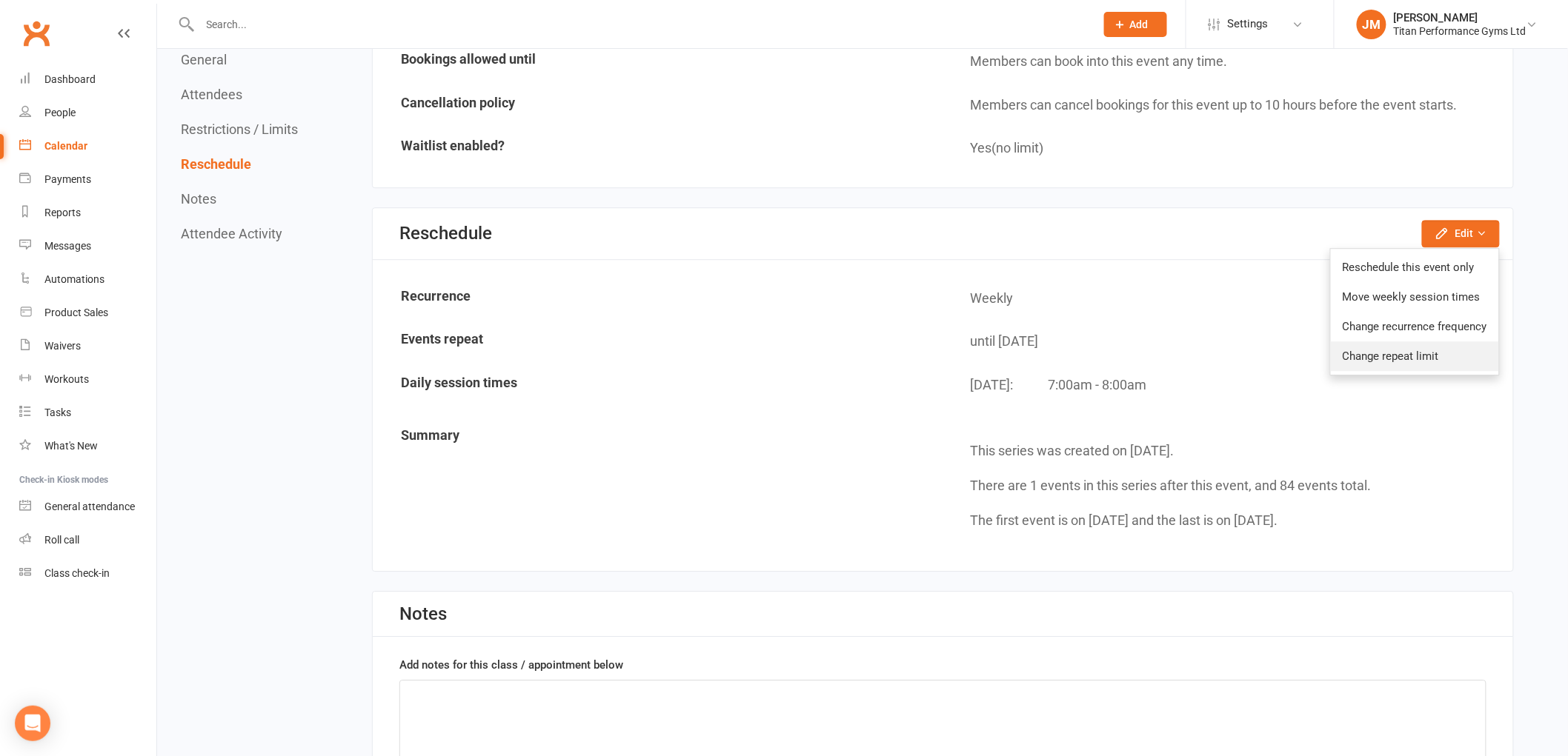
click at [1416, 342] on link "Change repeat limit" at bounding box center [1415, 356] width 168 height 30
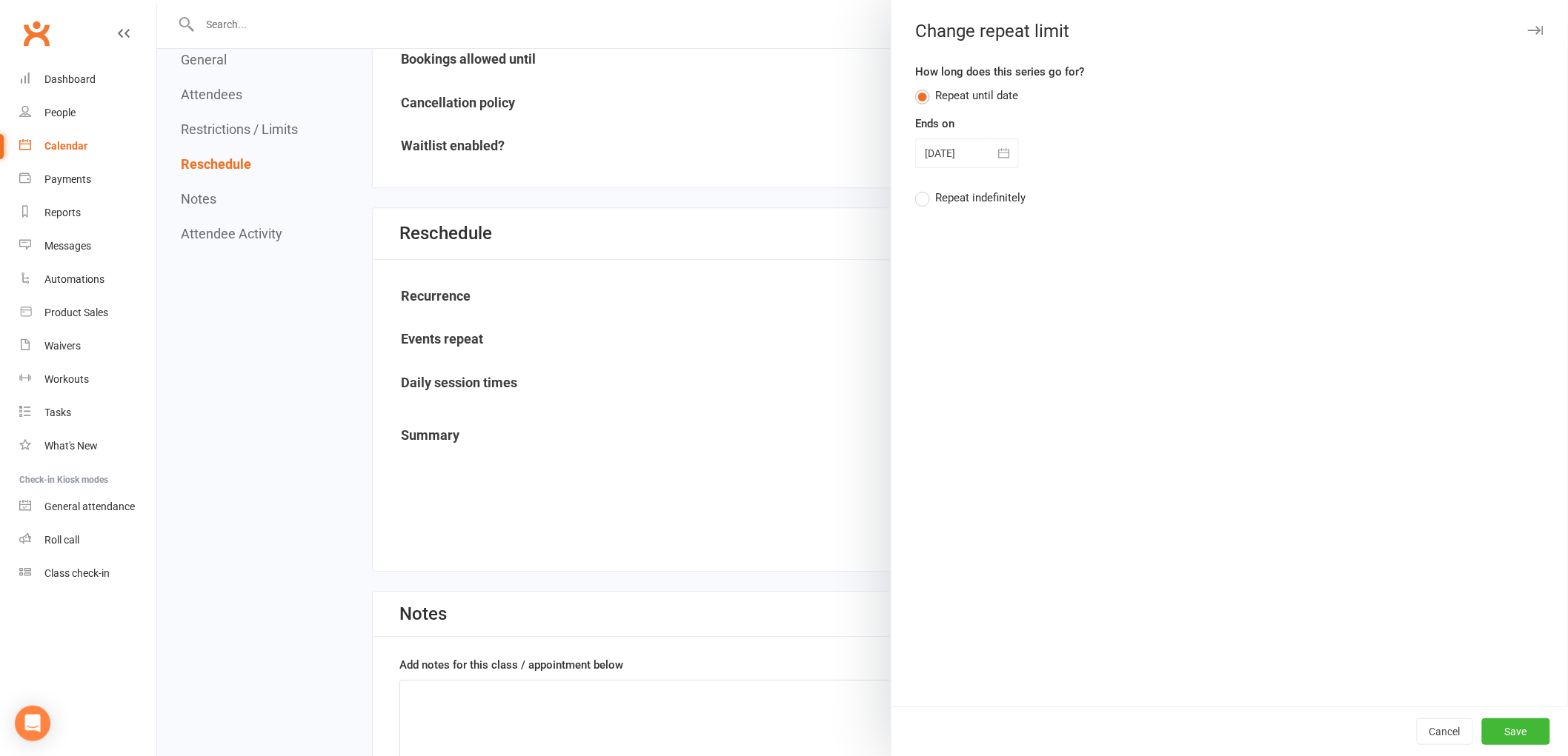
click at [966, 159] on div at bounding box center [966, 153] width 104 height 30
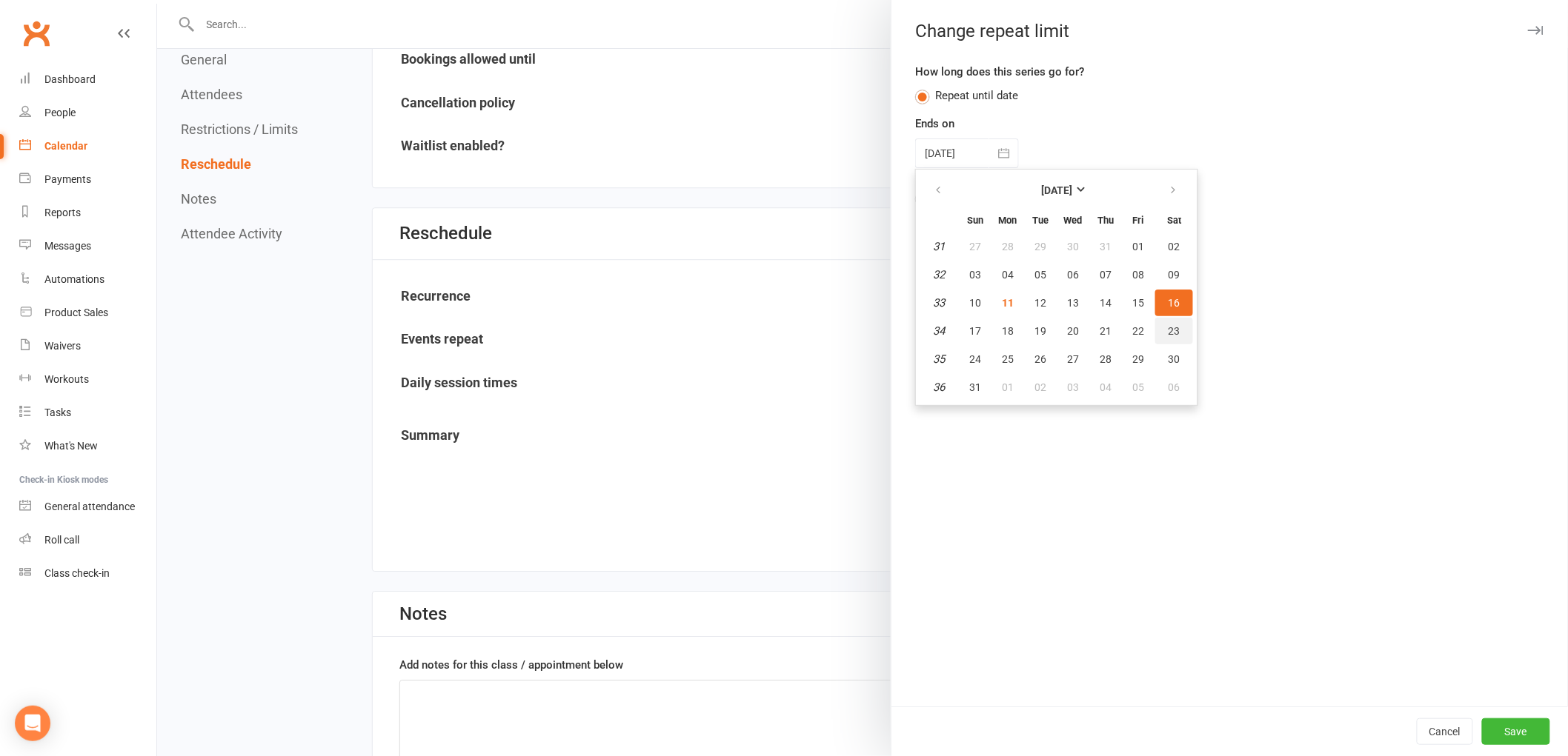
click at [1155, 335] on button "23" at bounding box center [1174, 330] width 38 height 27
type input "[DATE]"
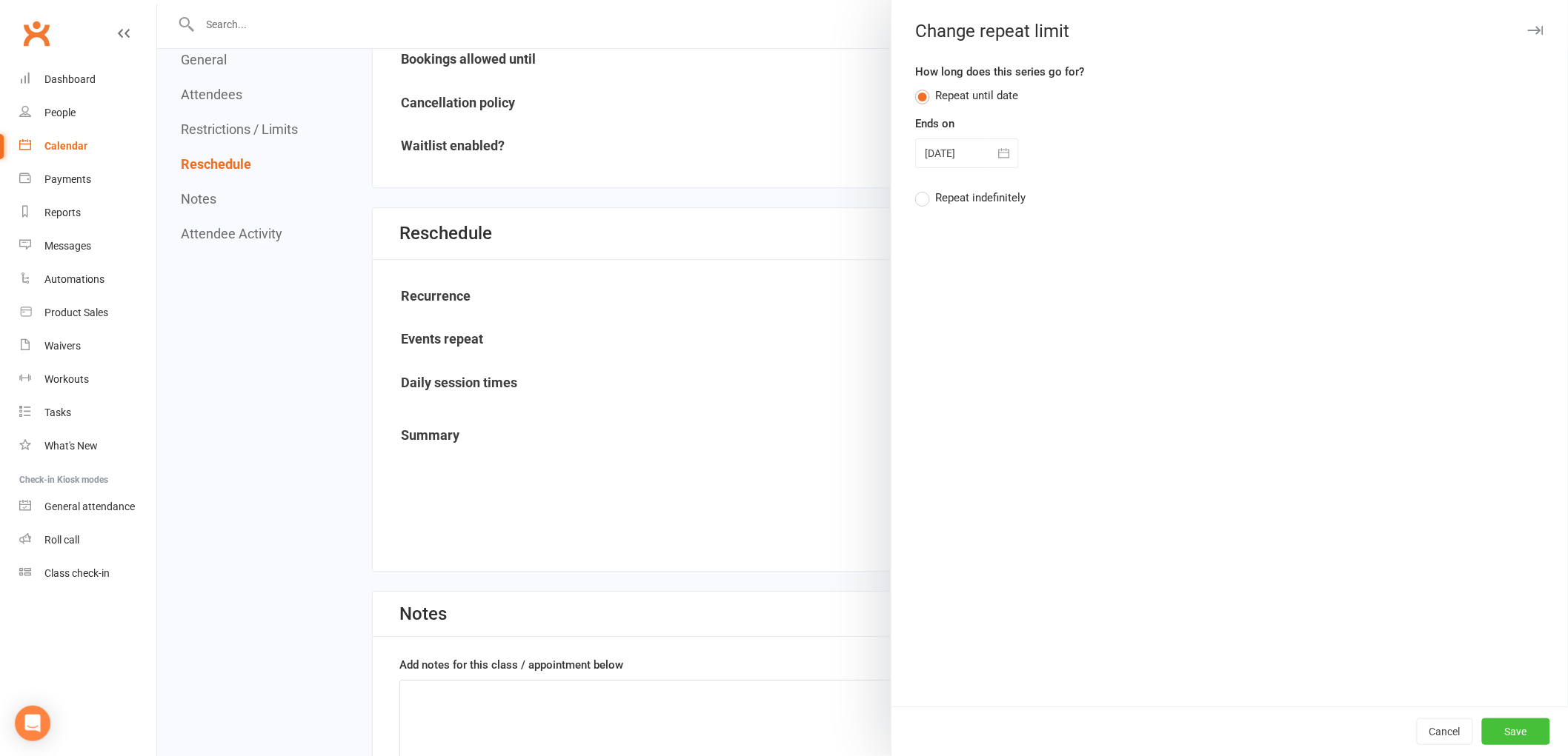
click at [1497, 729] on button "Save" at bounding box center [1516, 731] width 69 height 27
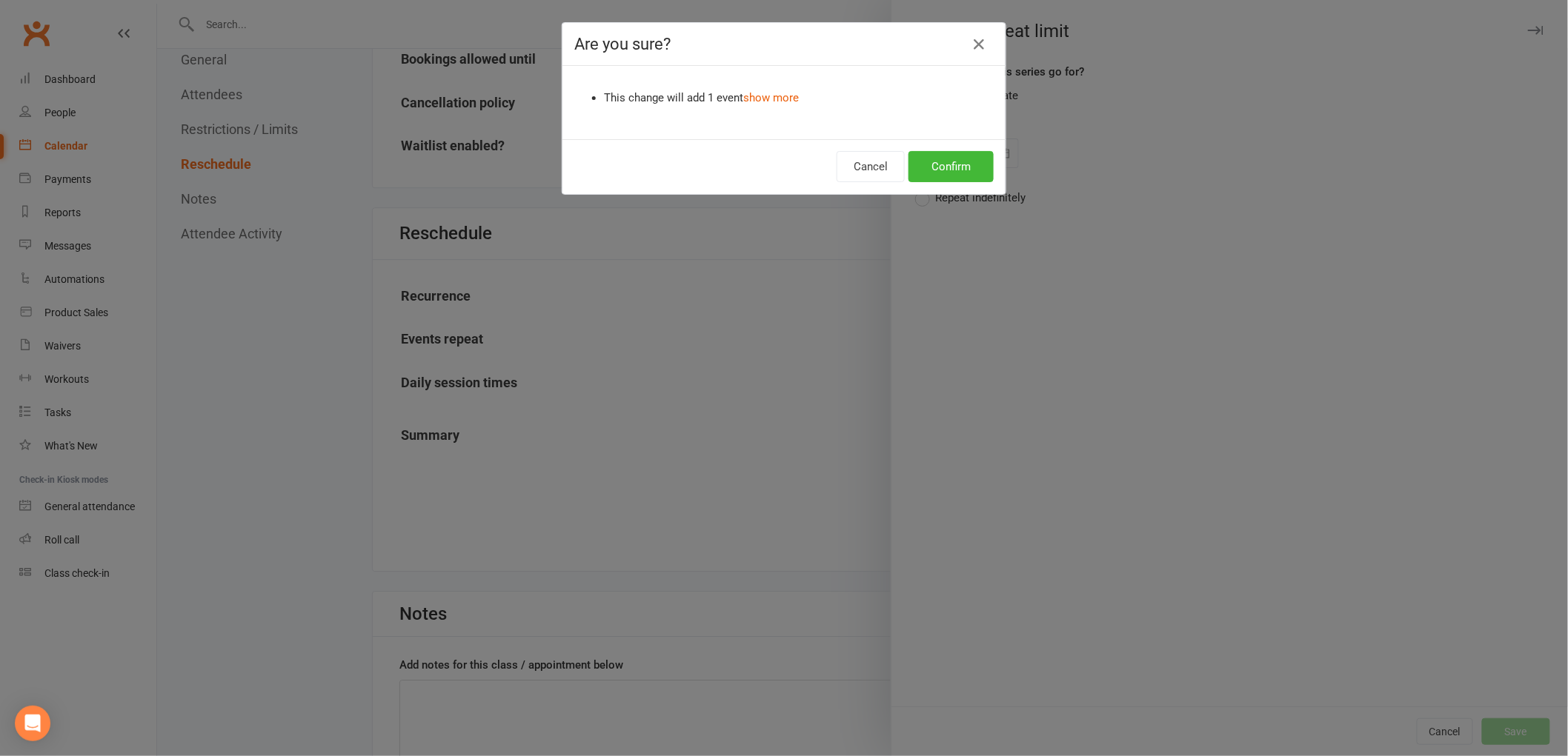
click at [937, 150] on div "Cancel Confirm" at bounding box center [784, 167] width 443 height 55
click at [930, 159] on button "Confirm" at bounding box center [951, 166] width 85 height 31
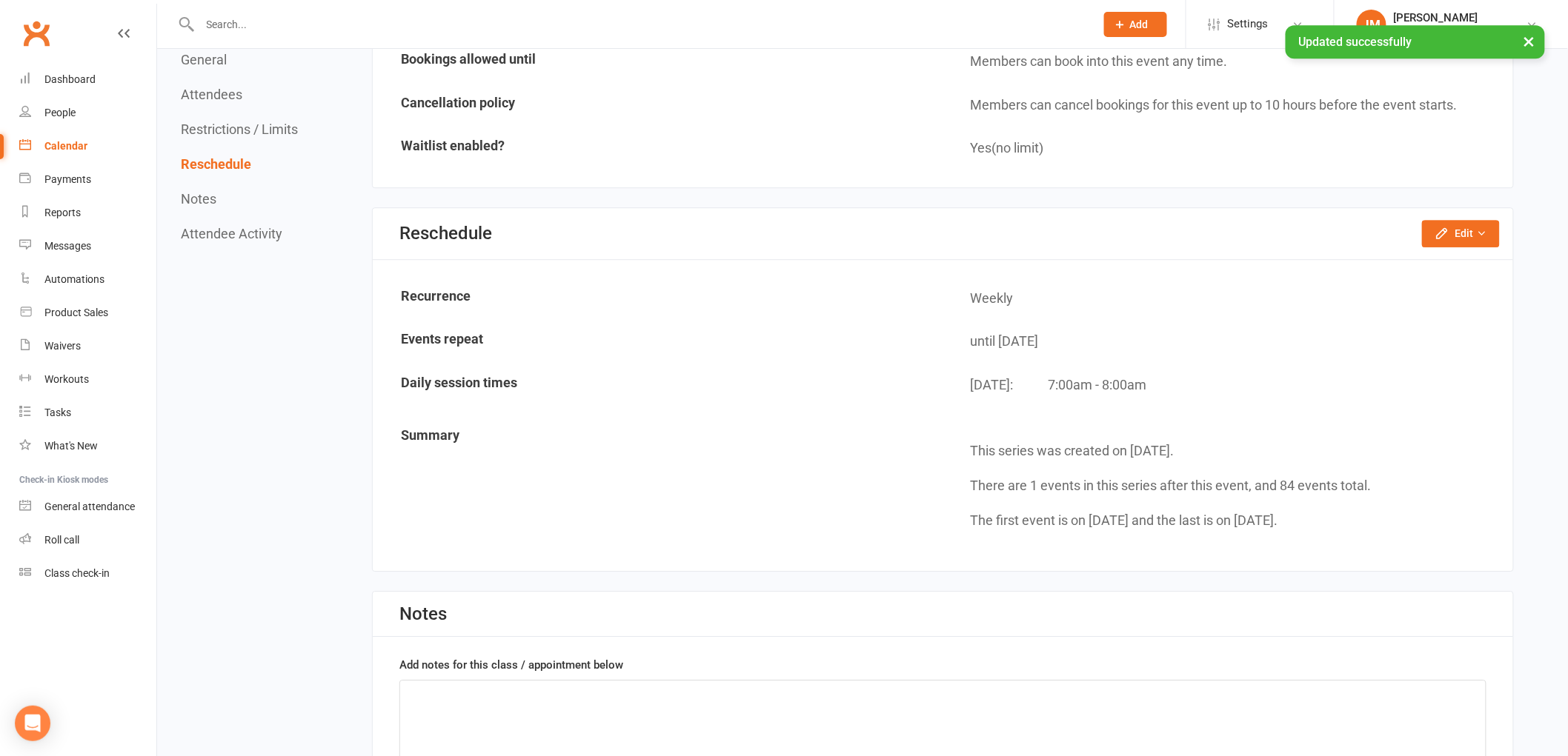
click at [49, 148] on div "Calendar" at bounding box center [66, 146] width 43 height 12
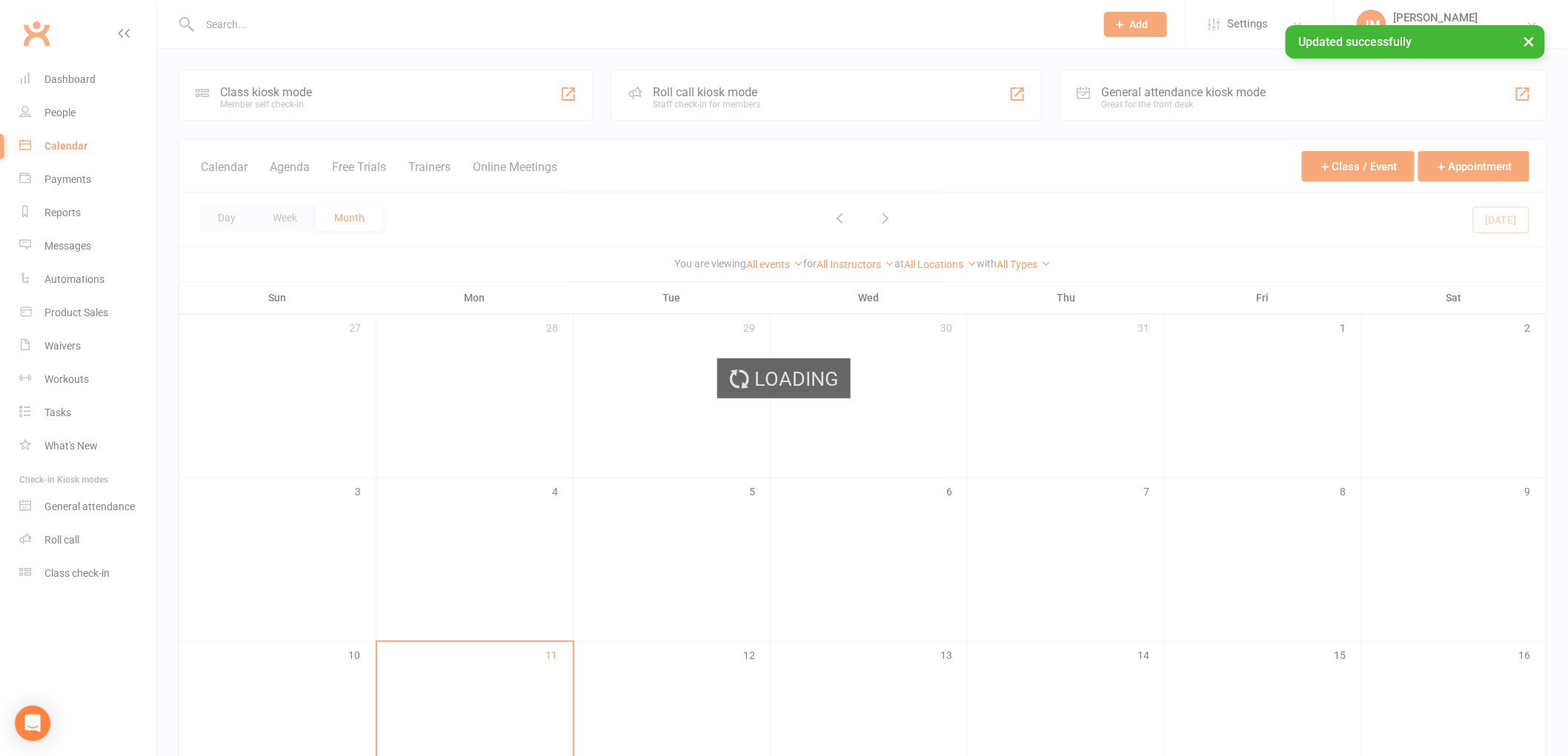
click at [1027, 261] on div "Loading" at bounding box center [784, 378] width 1568 height 756
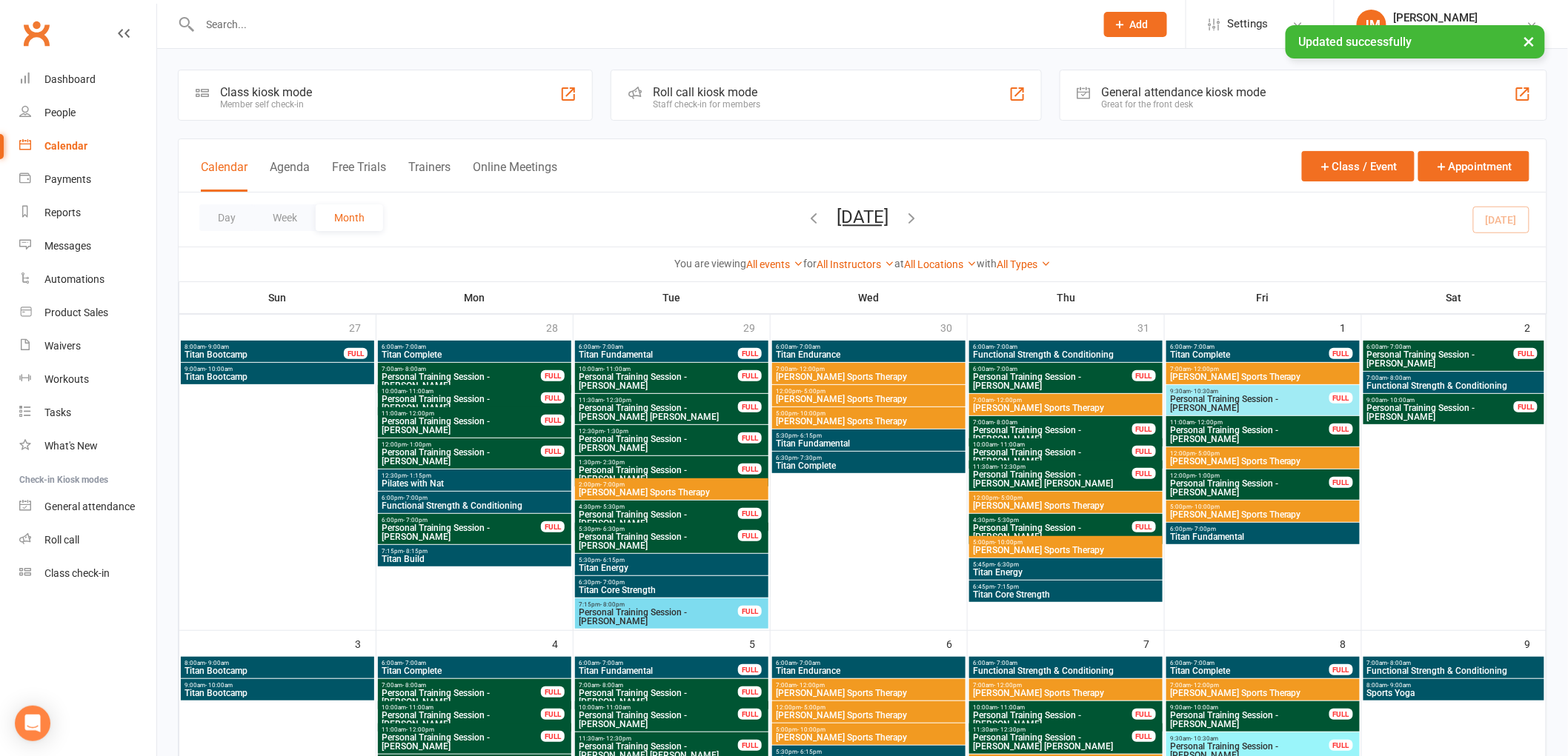
click at [1027, 262] on link "All Types" at bounding box center [1023, 265] width 54 height 12
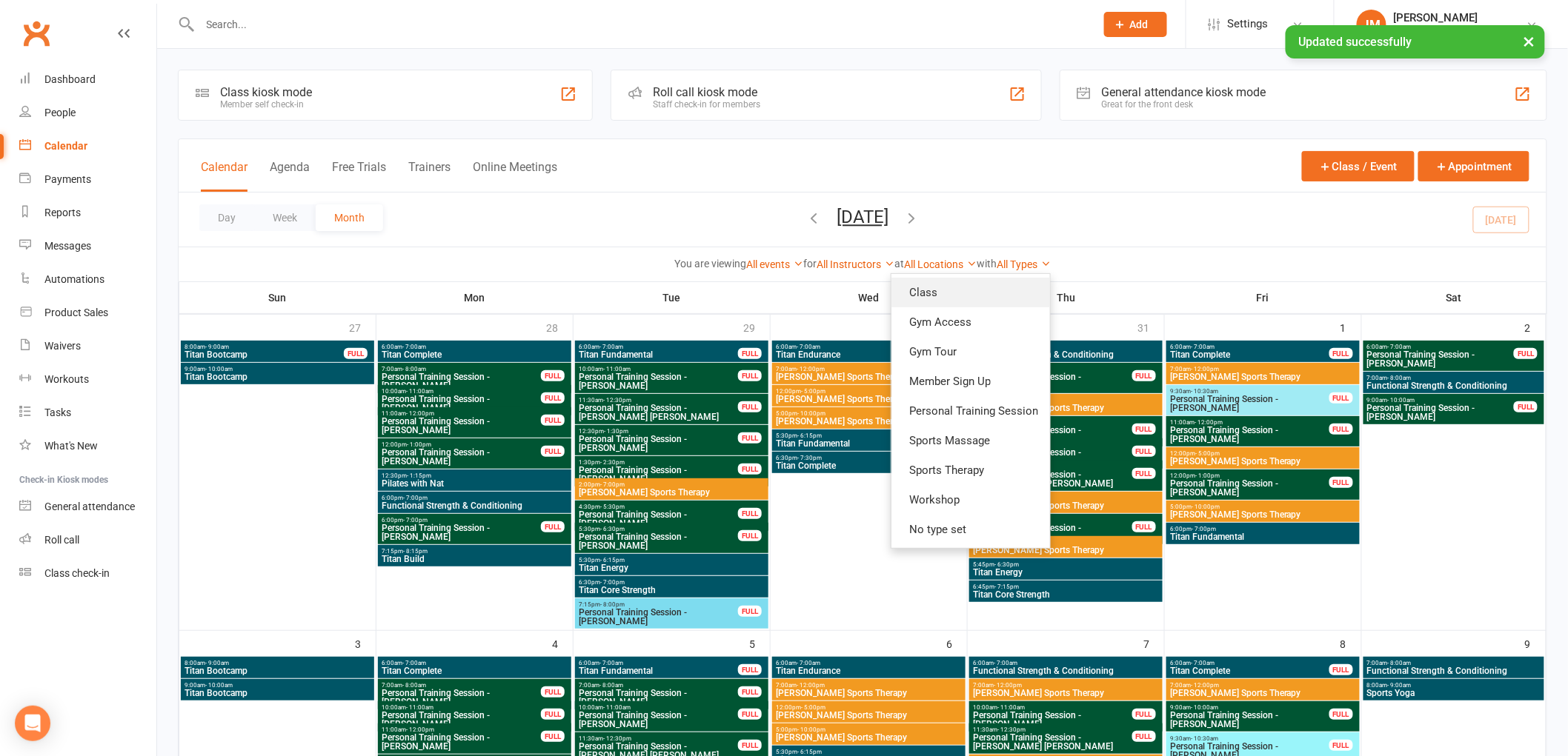
click at [991, 299] on link "Class" at bounding box center [970, 292] width 158 height 30
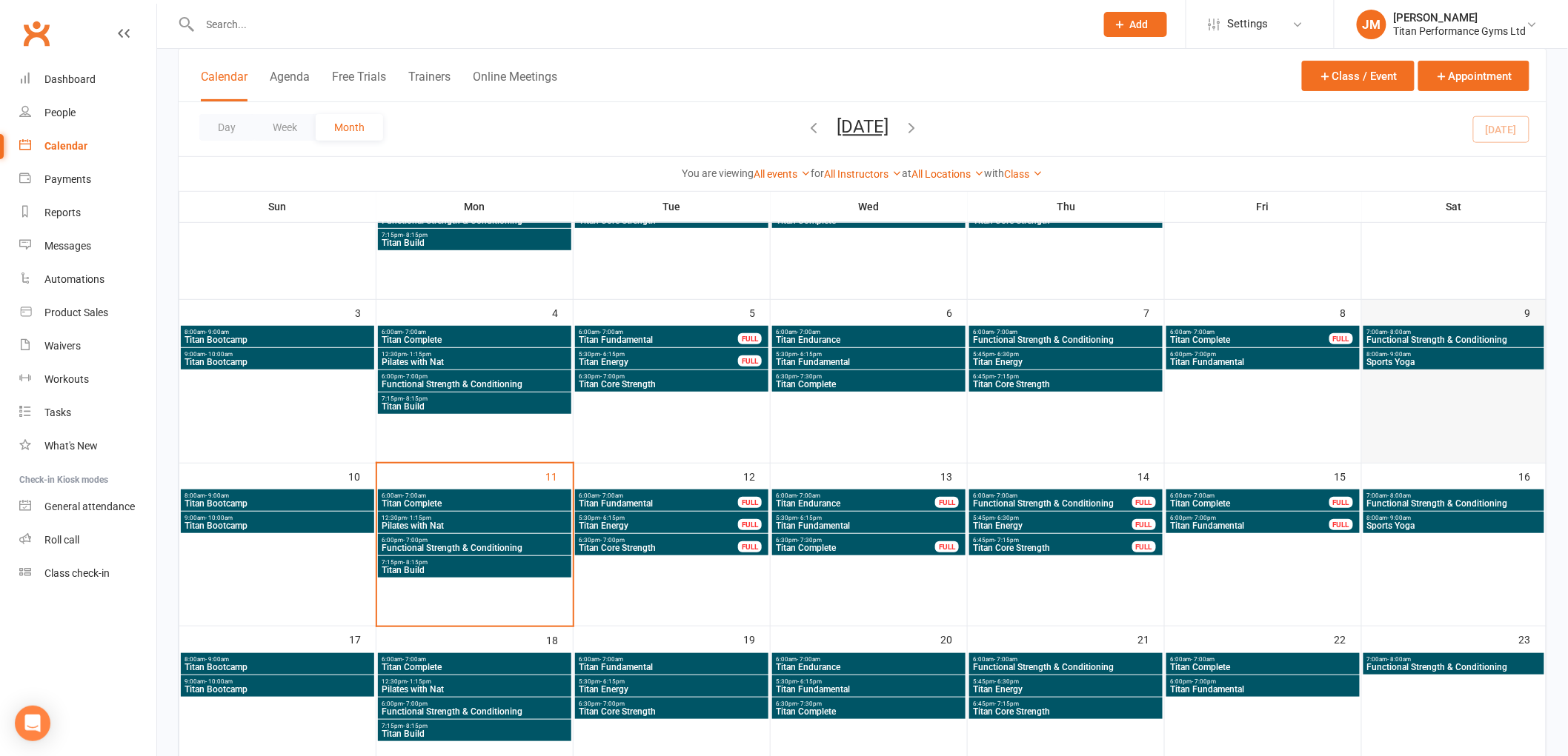
scroll to position [411, 0]
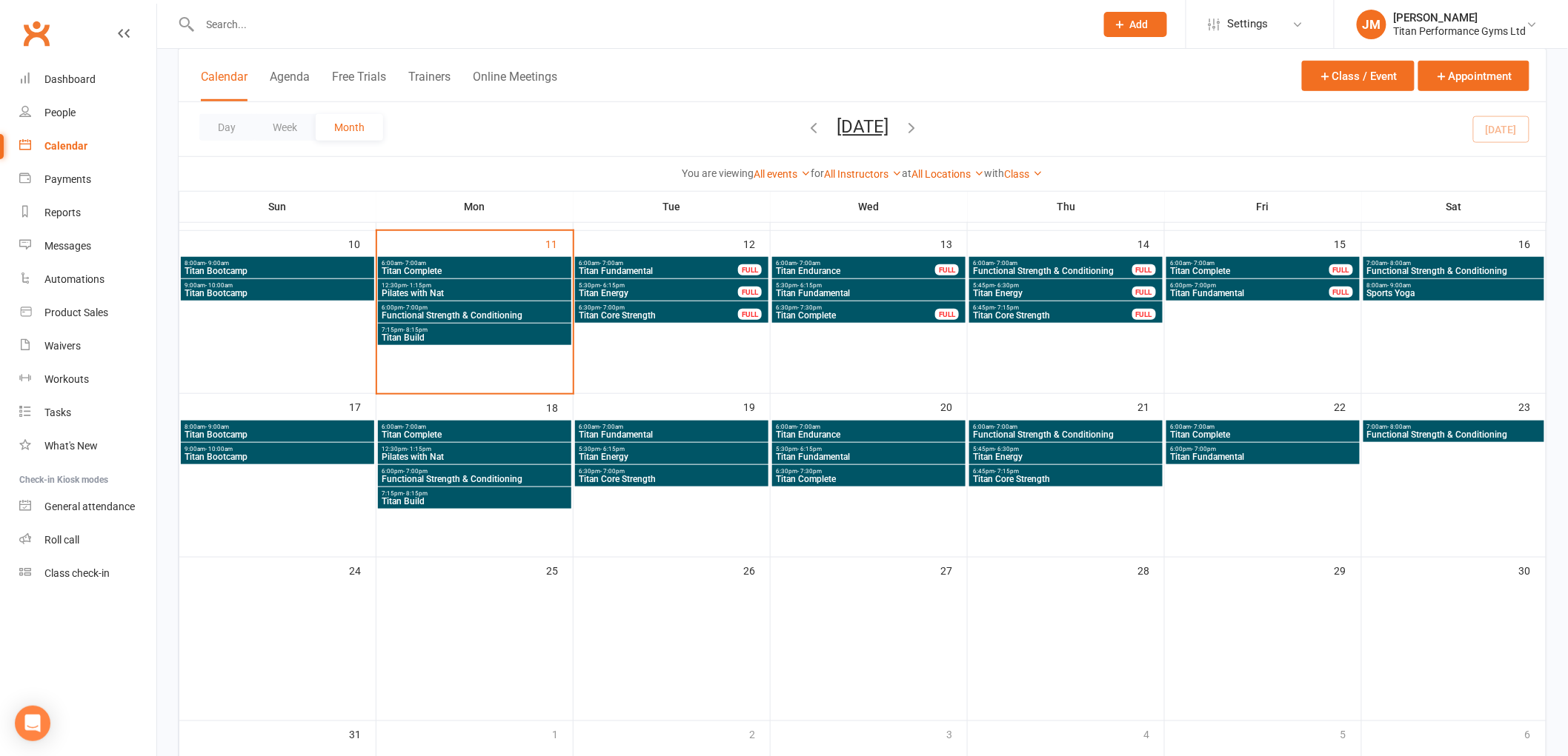
click at [1427, 294] on span "Sports Yoga" at bounding box center [1453, 293] width 175 height 9
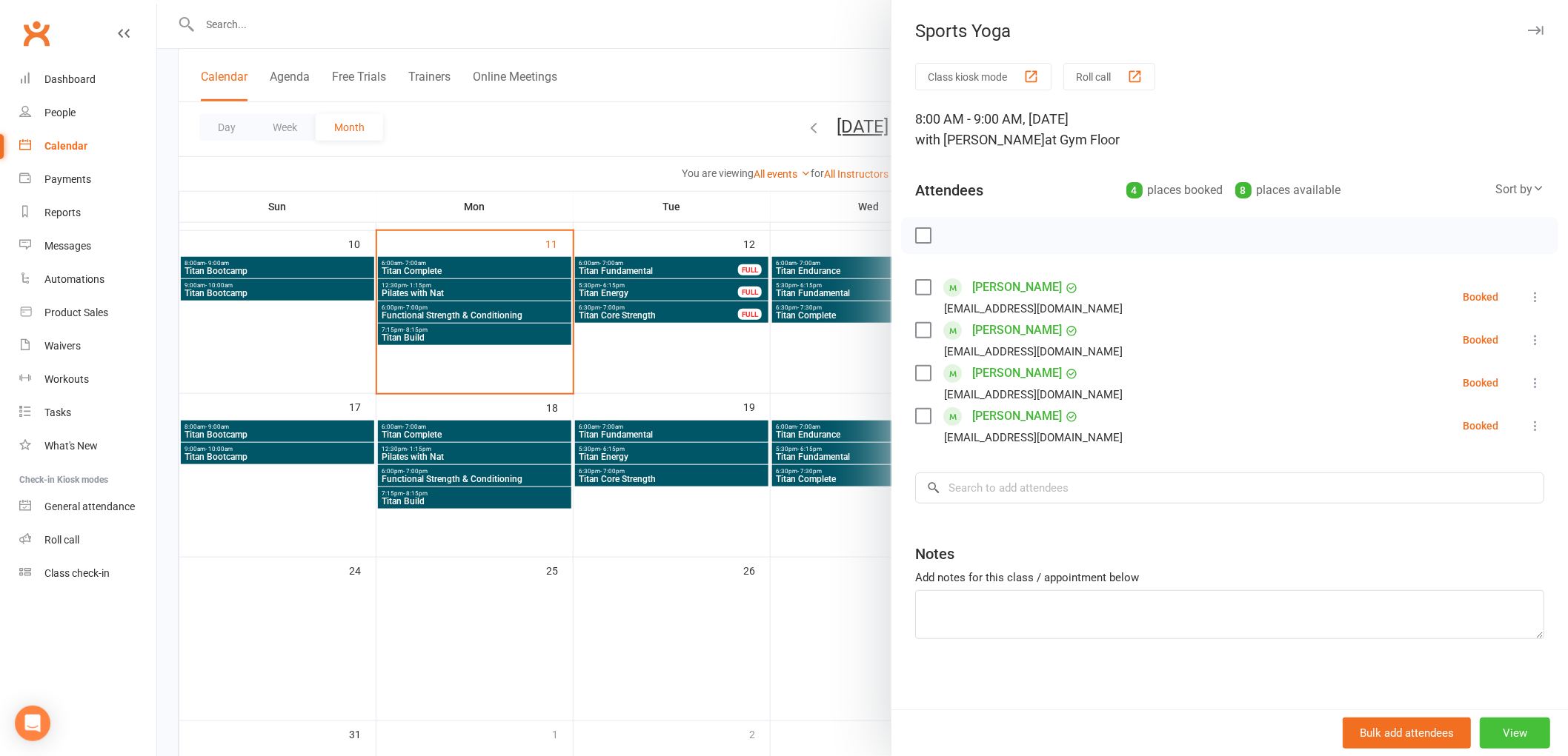
click at [1495, 723] on button "View" at bounding box center [1515, 733] width 70 height 31
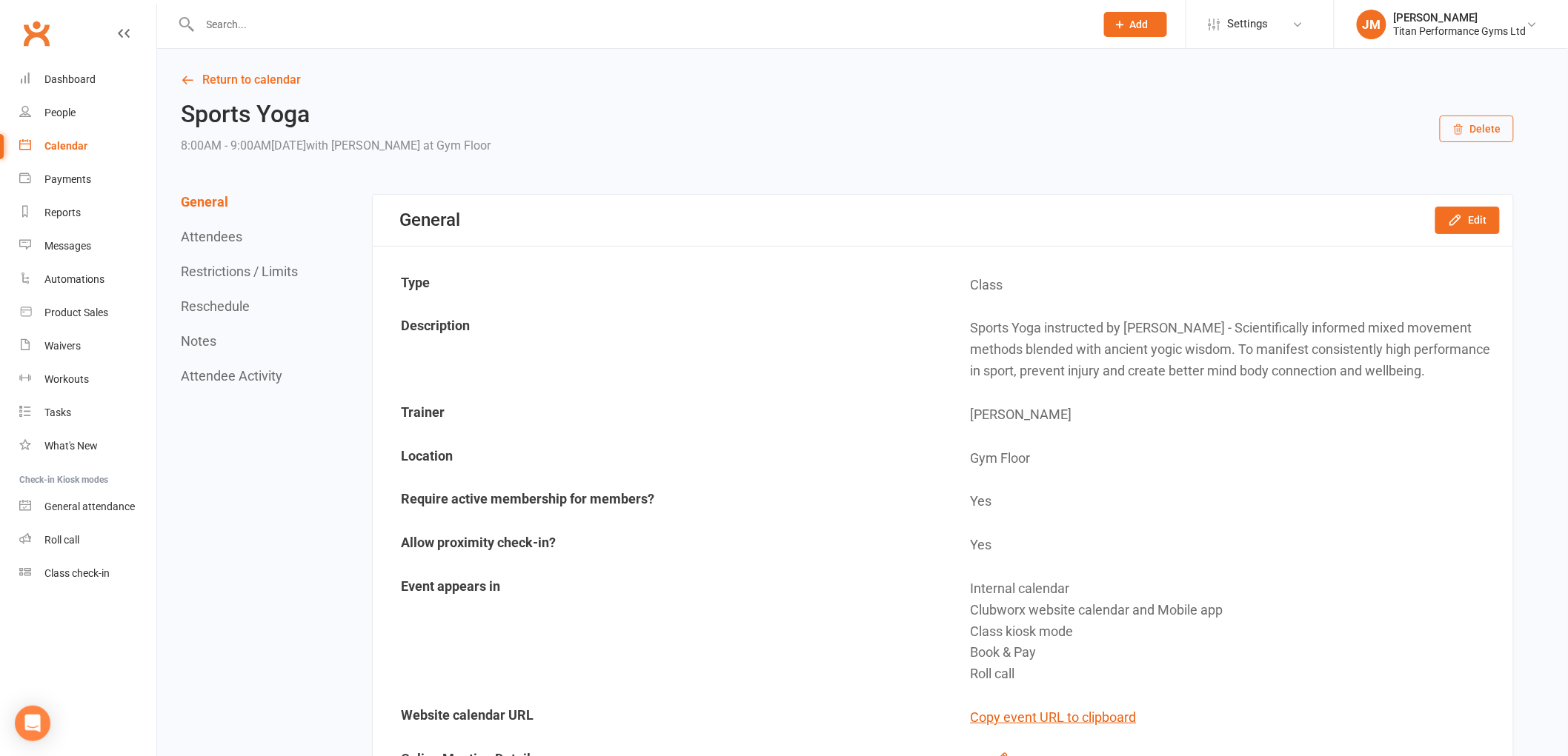
click at [215, 304] on button "Reschedule" at bounding box center [215, 307] width 69 height 15
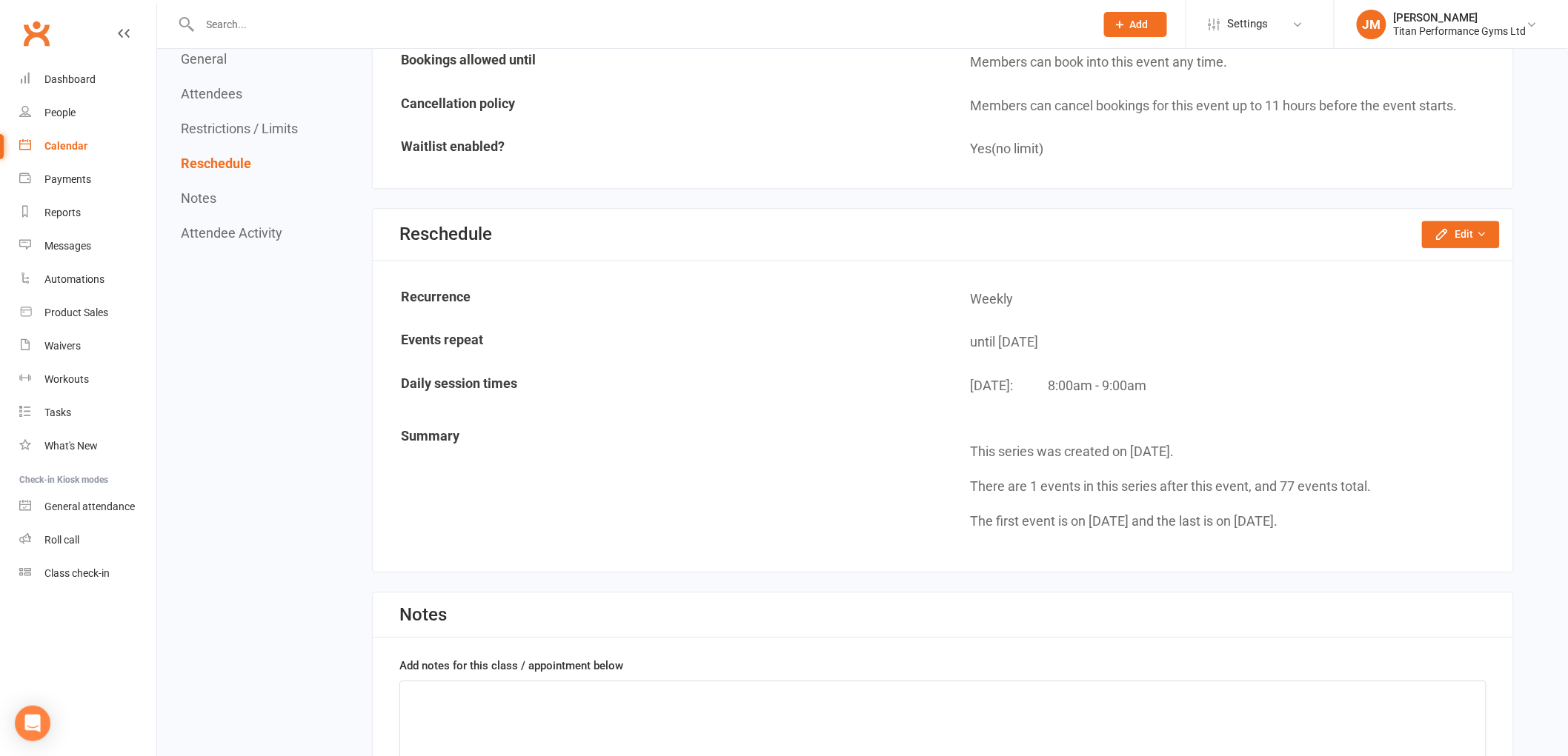
scroll to position [1448, 0]
click at [1476, 220] on button "Edit" at bounding box center [1460, 233] width 78 height 27
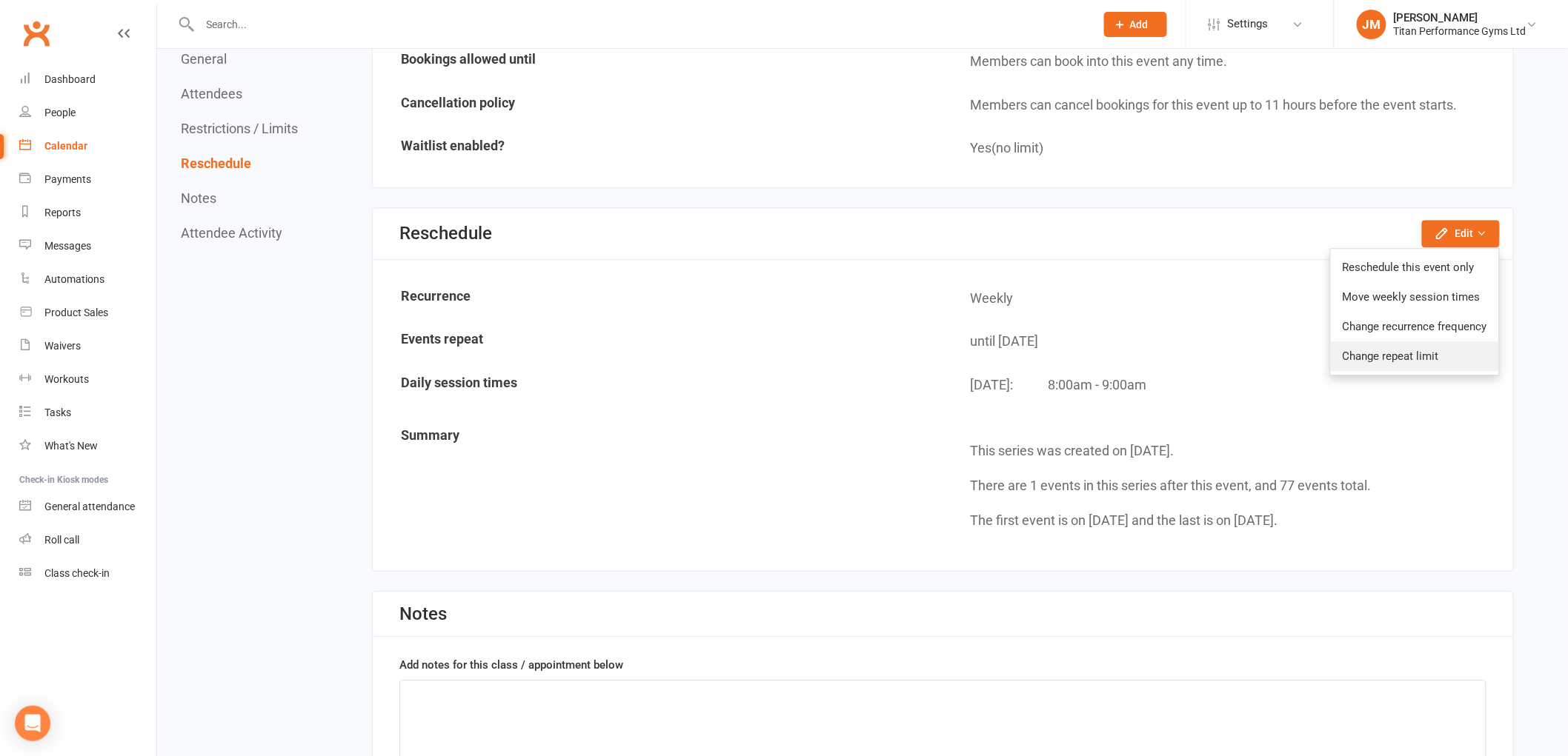
click at [1410, 348] on link "Change repeat limit" at bounding box center [1415, 356] width 168 height 30
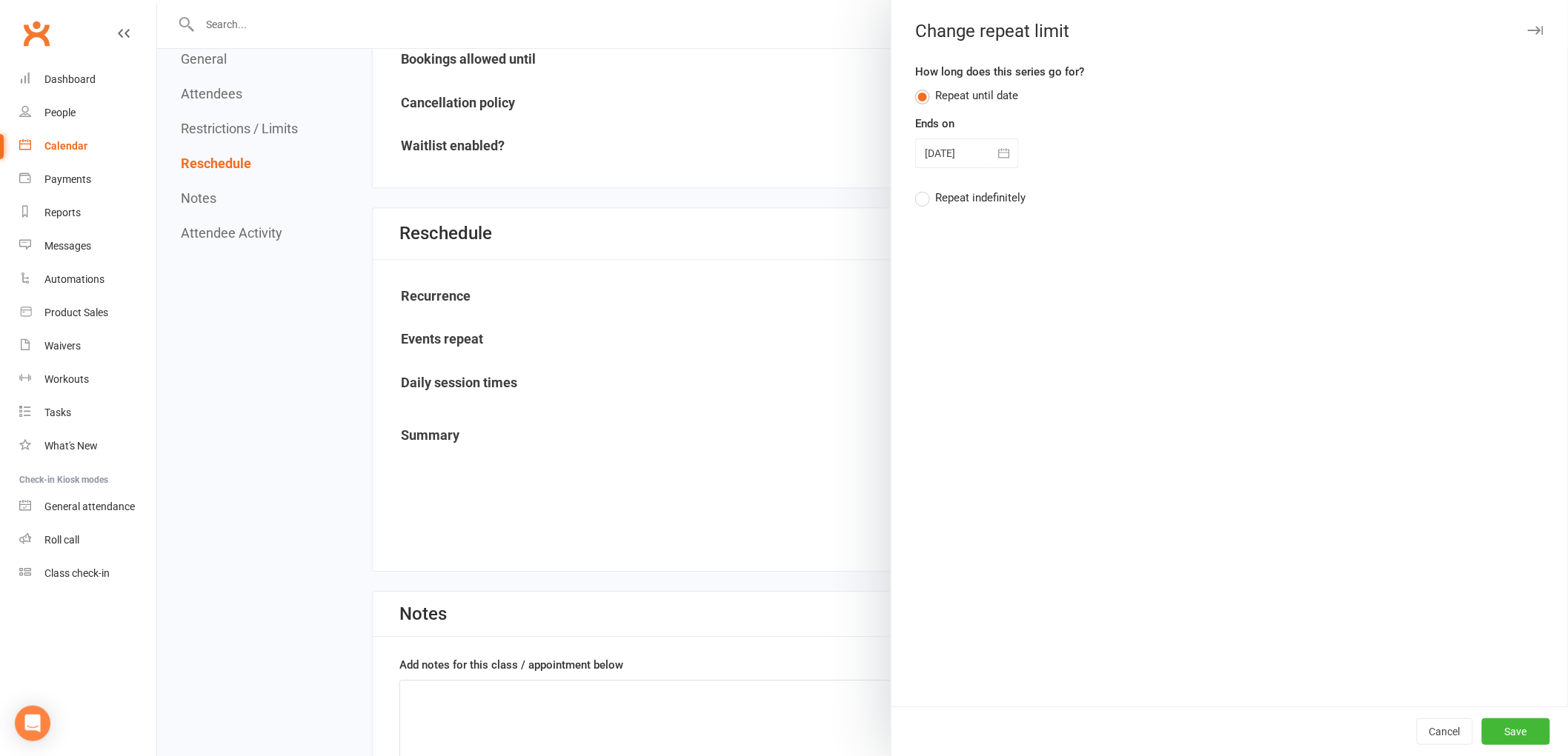
click at [989, 140] on button "button" at bounding box center [1004, 153] width 30 height 30
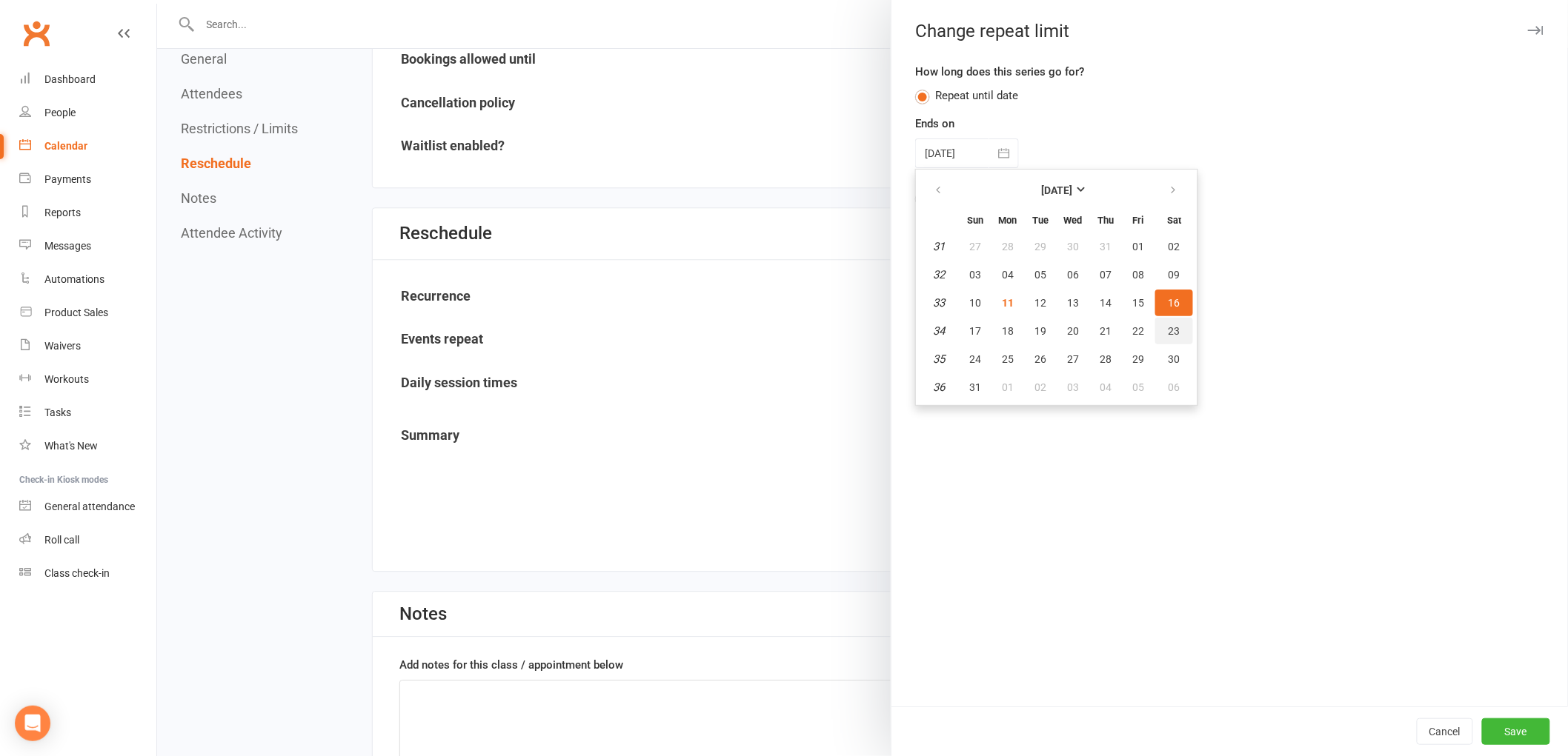
click at [1165, 335] on button "23" at bounding box center [1174, 330] width 38 height 27
type input "[DATE]"
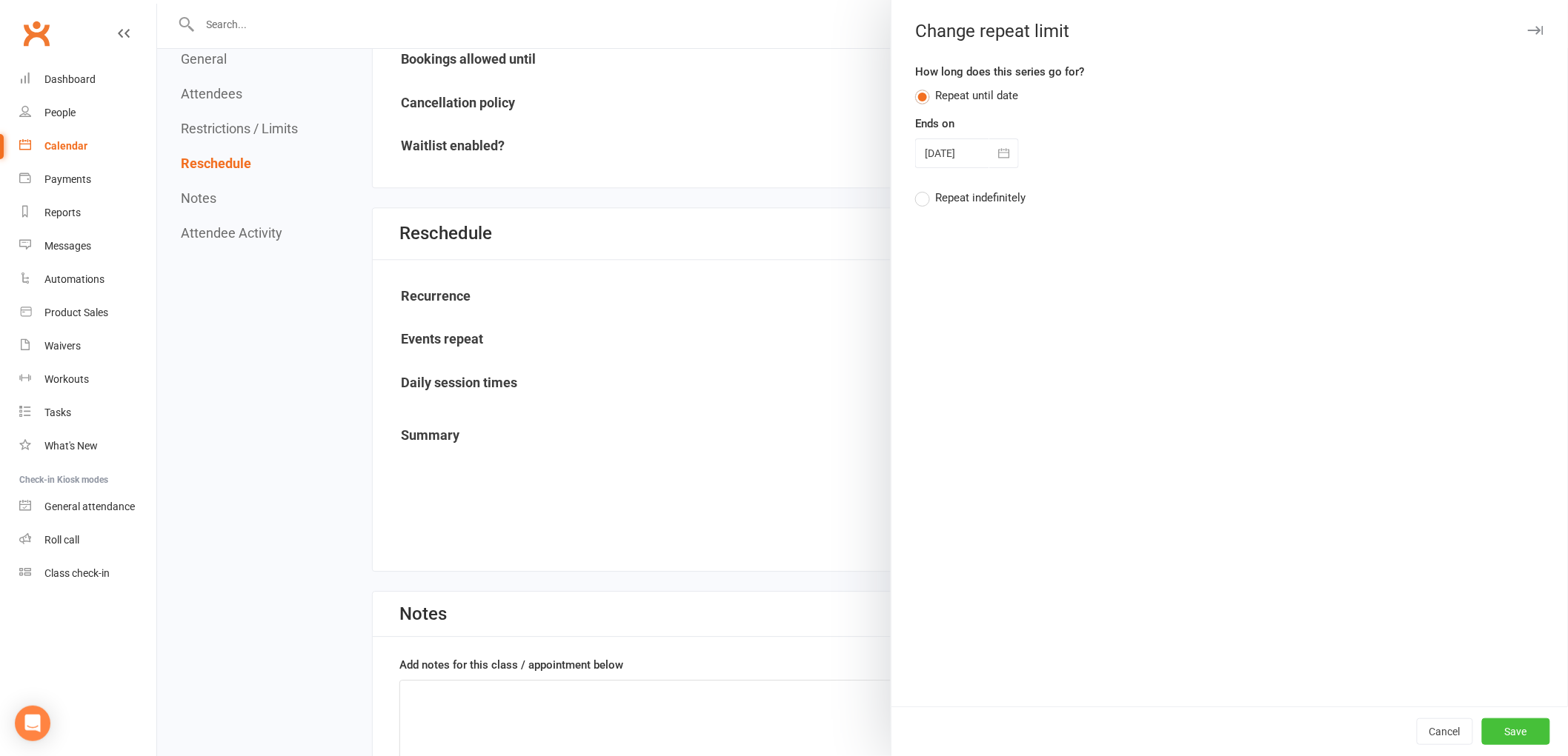
click at [1505, 730] on button "Save" at bounding box center [1516, 731] width 69 height 27
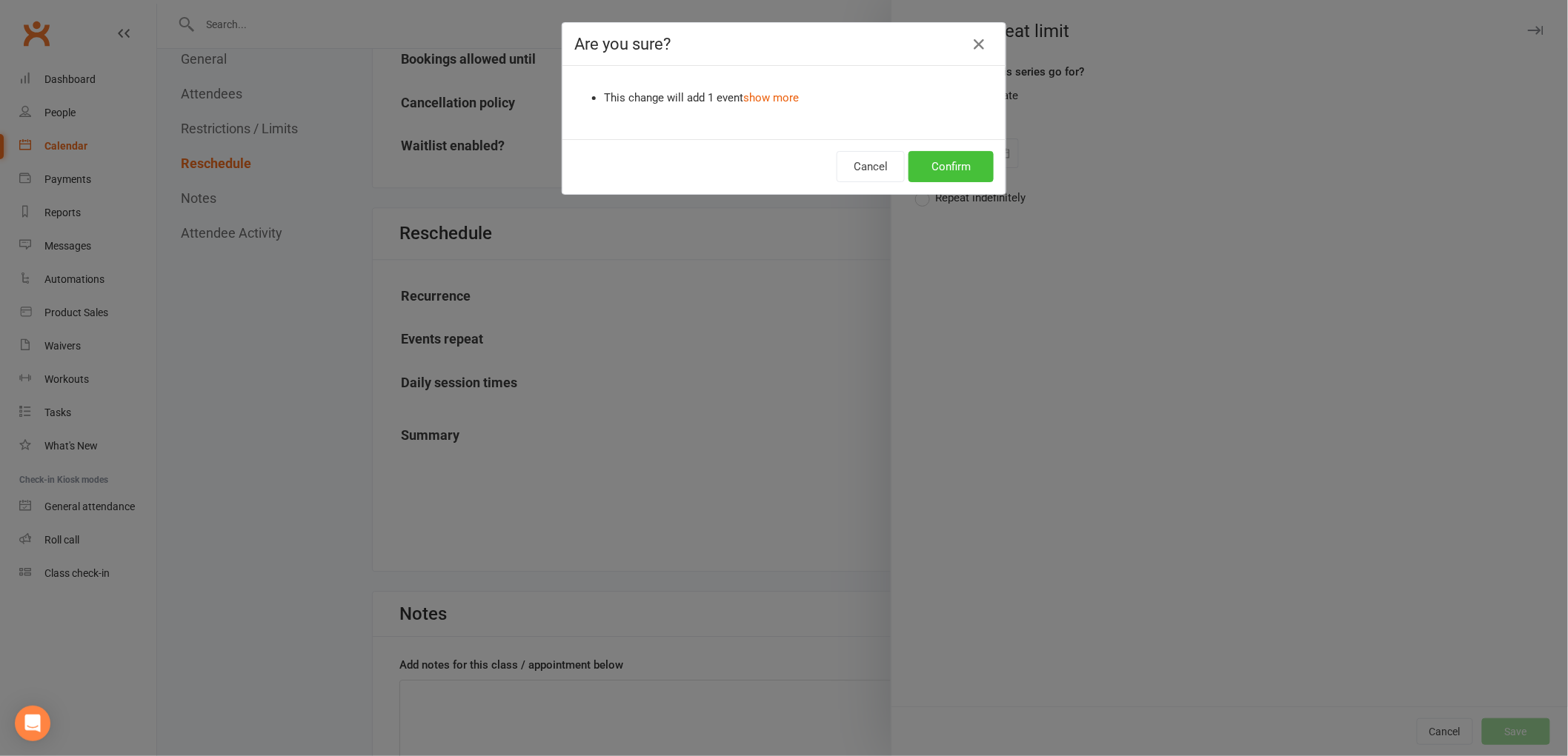
click at [927, 169] on button "Confirm" at bounding box center [951, 166] width 85 height 31
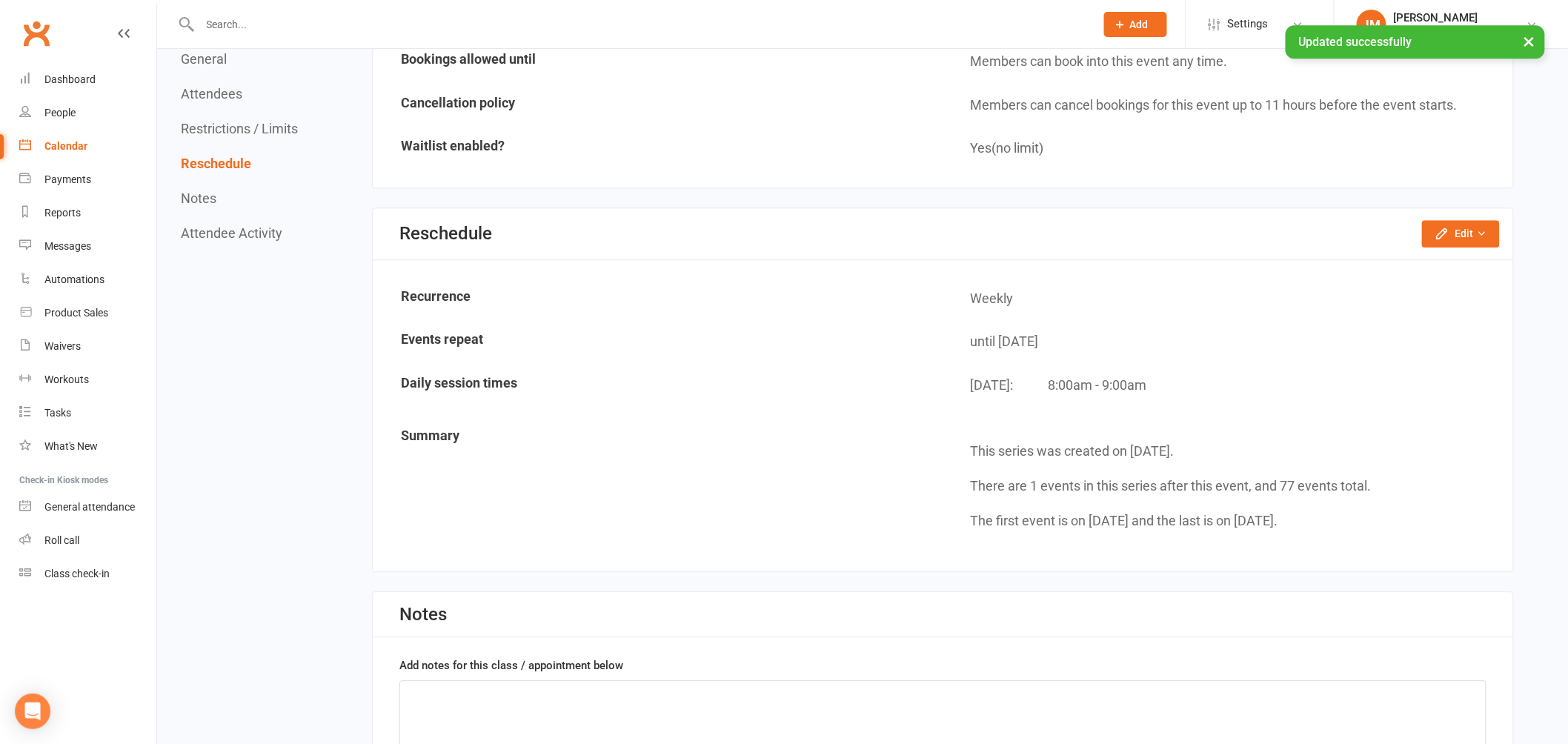
click at [72, 149] on div "Calendar" at bounding box center [66, 146] width 43 height 12
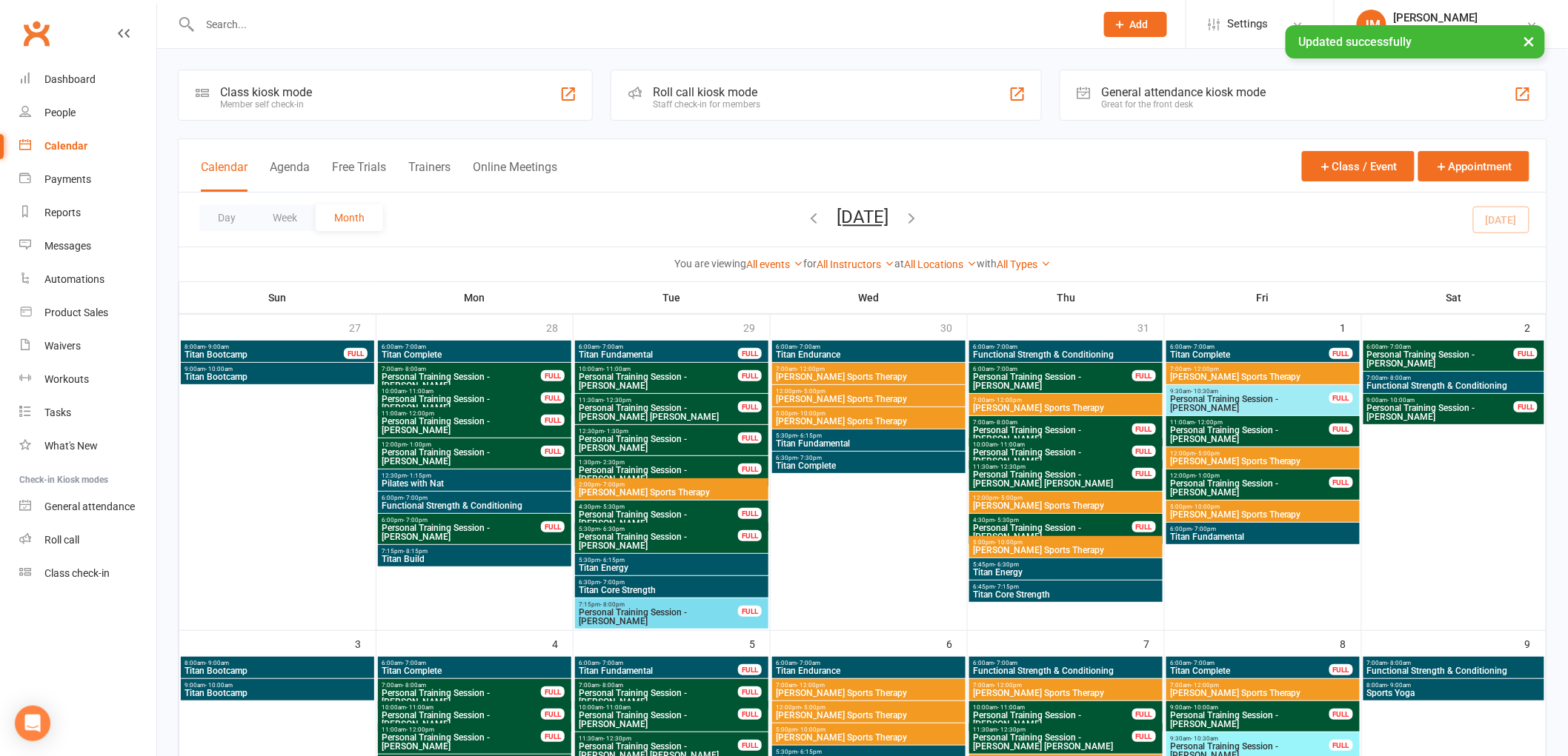
click at [1024, 263] on link "All Types" at bounding box center [1023, 265] width 54 height 12
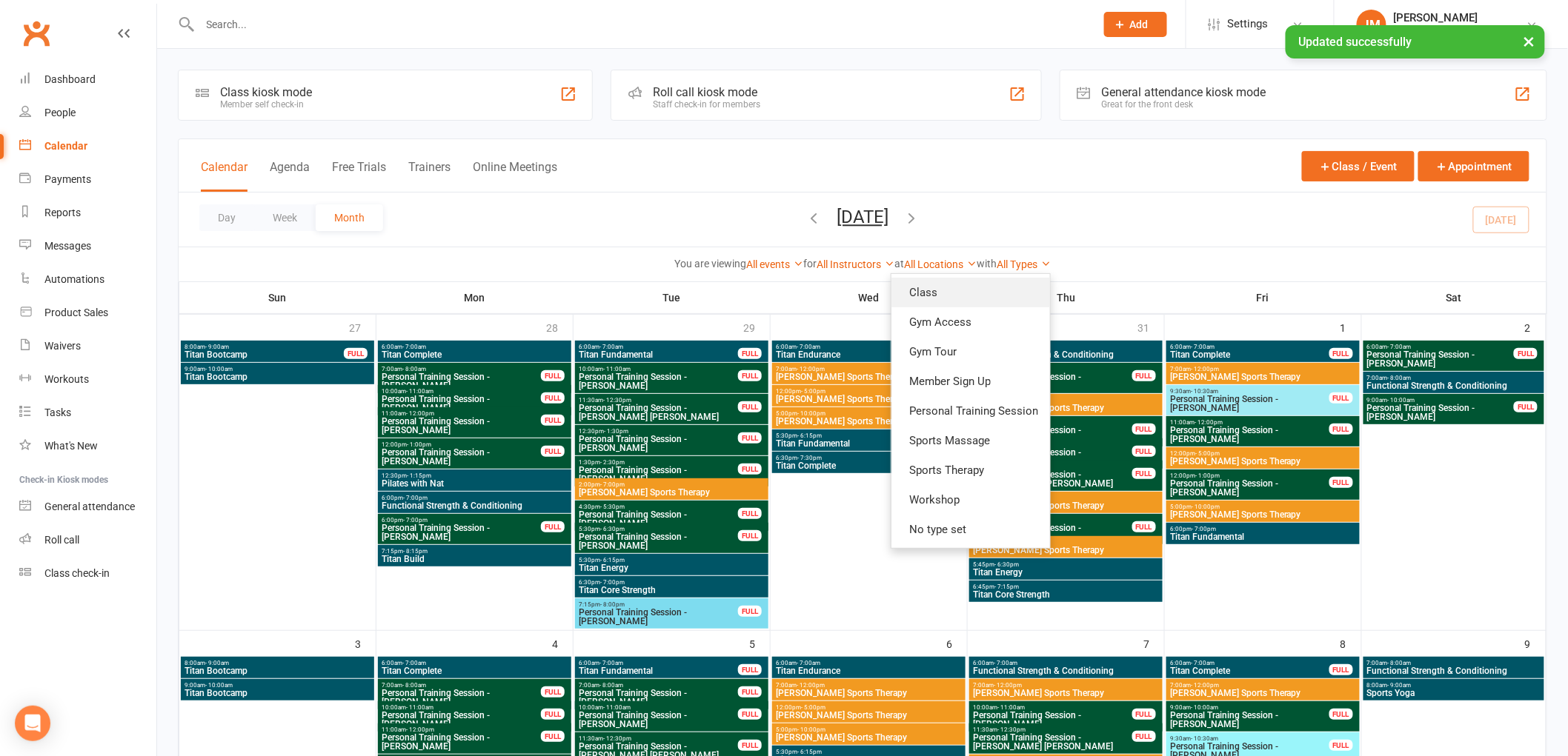
click at [997, 280] on link "Class" at bounding box center [970, 292] width 158 height 30
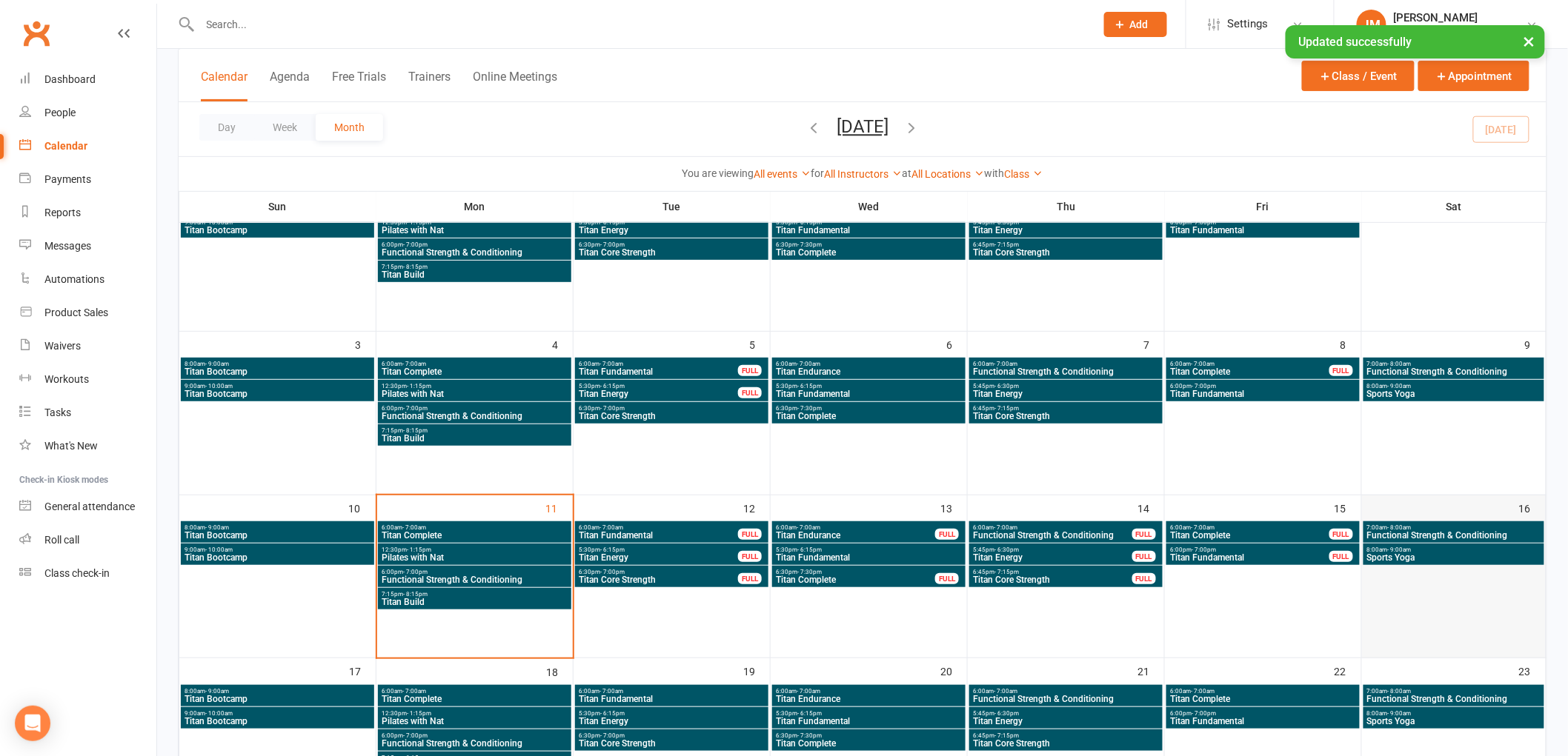
scroll to position [329, 0]
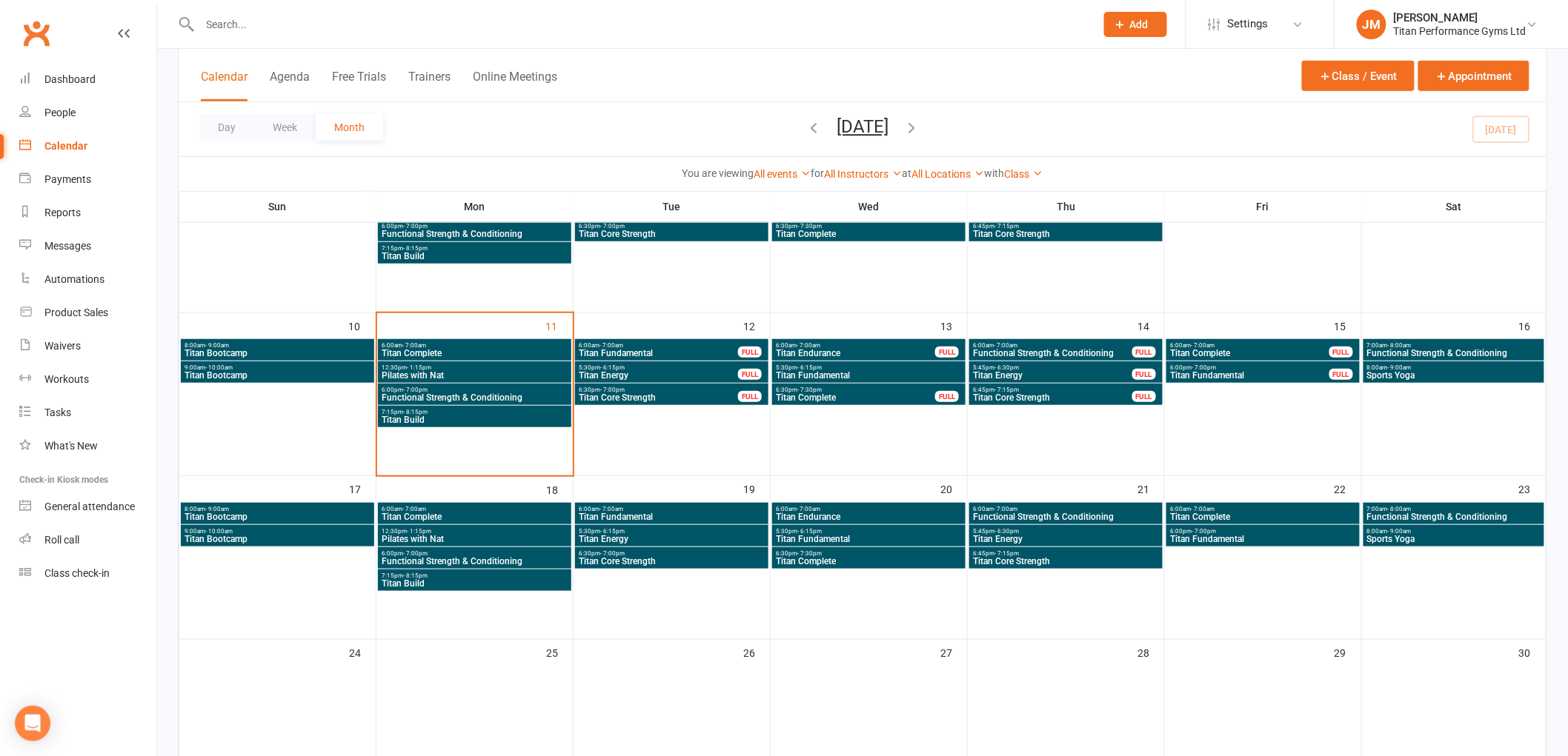
click at [367, 513] on span "Titan Bootcamp" at bounding box center [277, 517] width 188 height 9
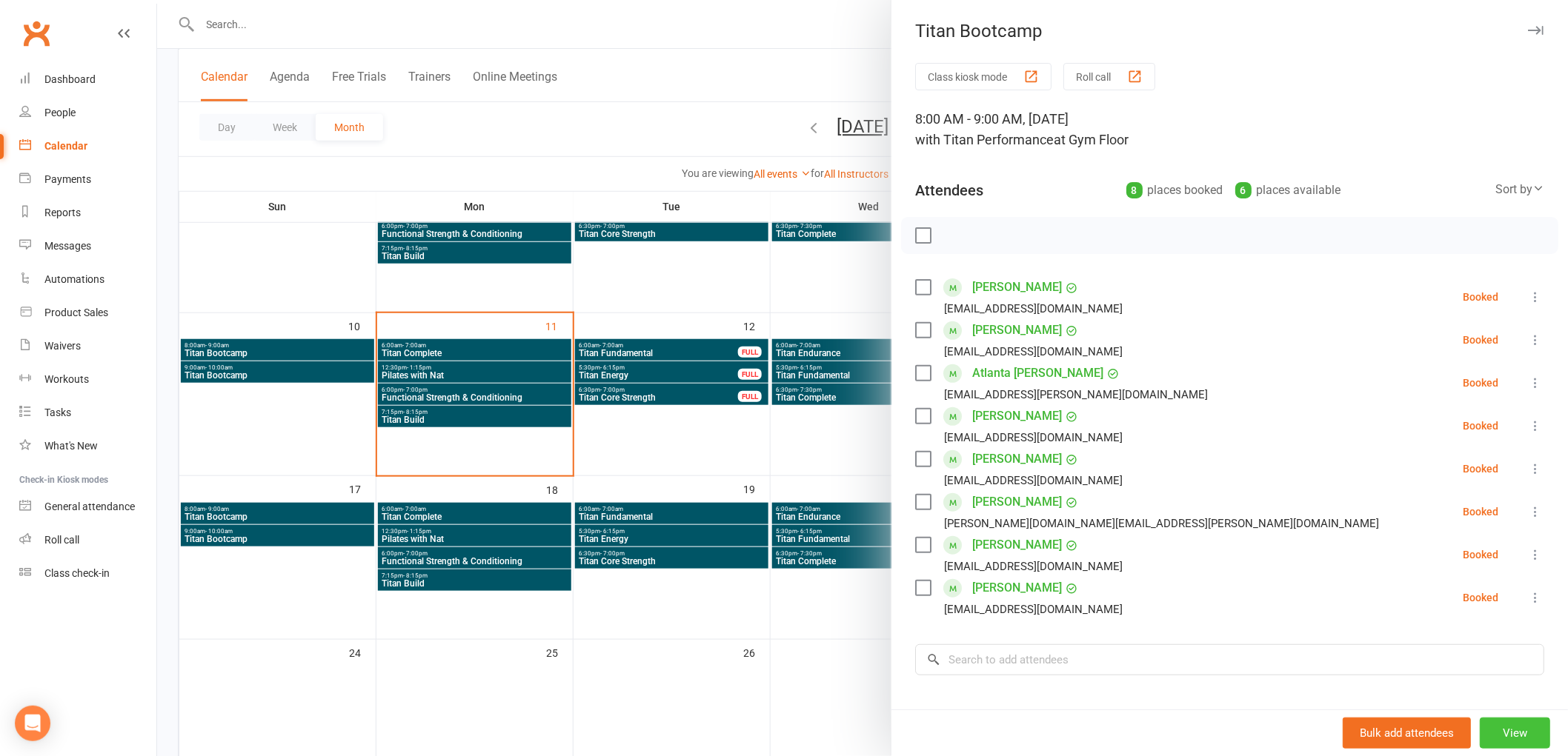
click at [1497, 728] on button "View" at bounding box center [1515, 733] width 70 height 31
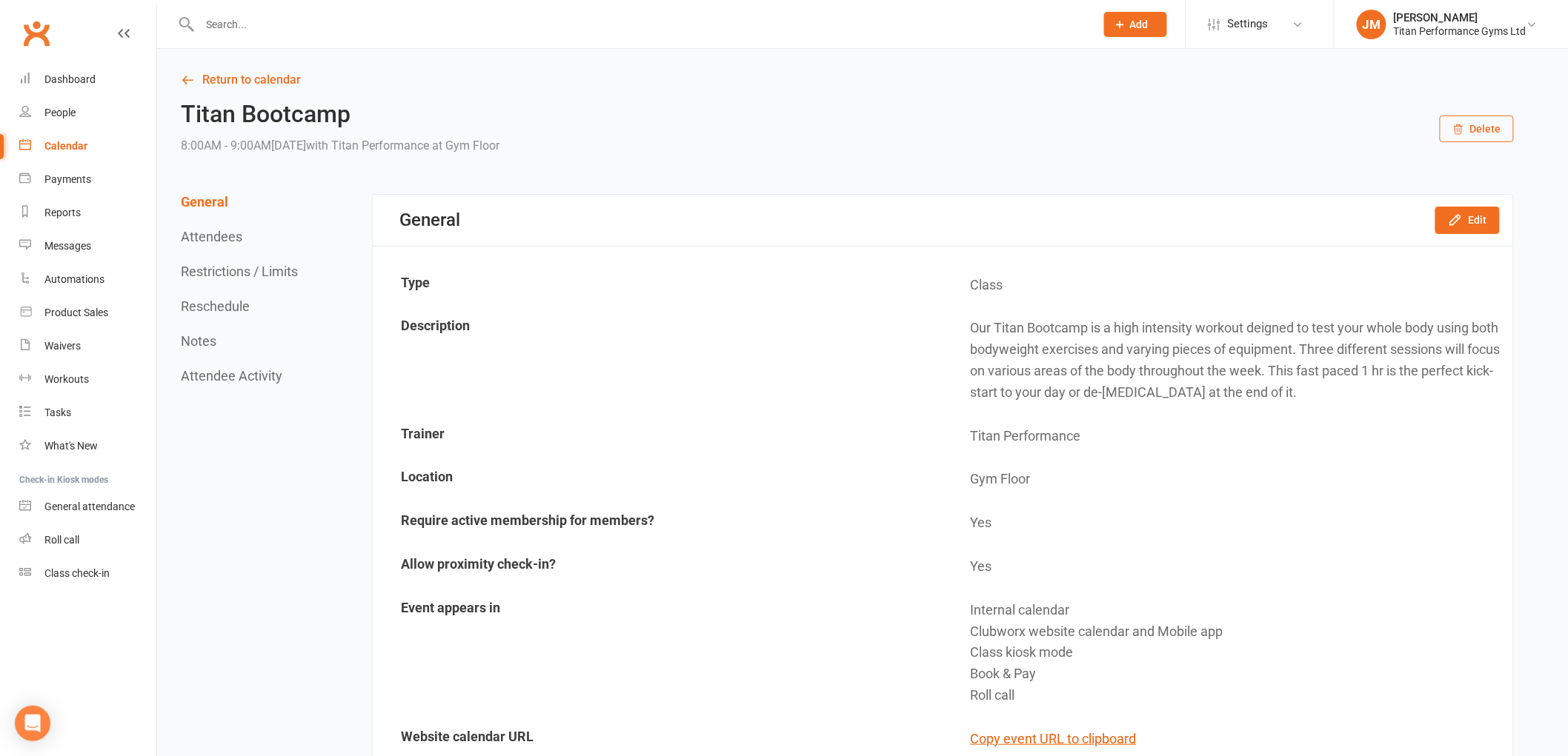
click at [231, 299] on button "Reschedule" at bounding box center [215, 307] width 69 height 15
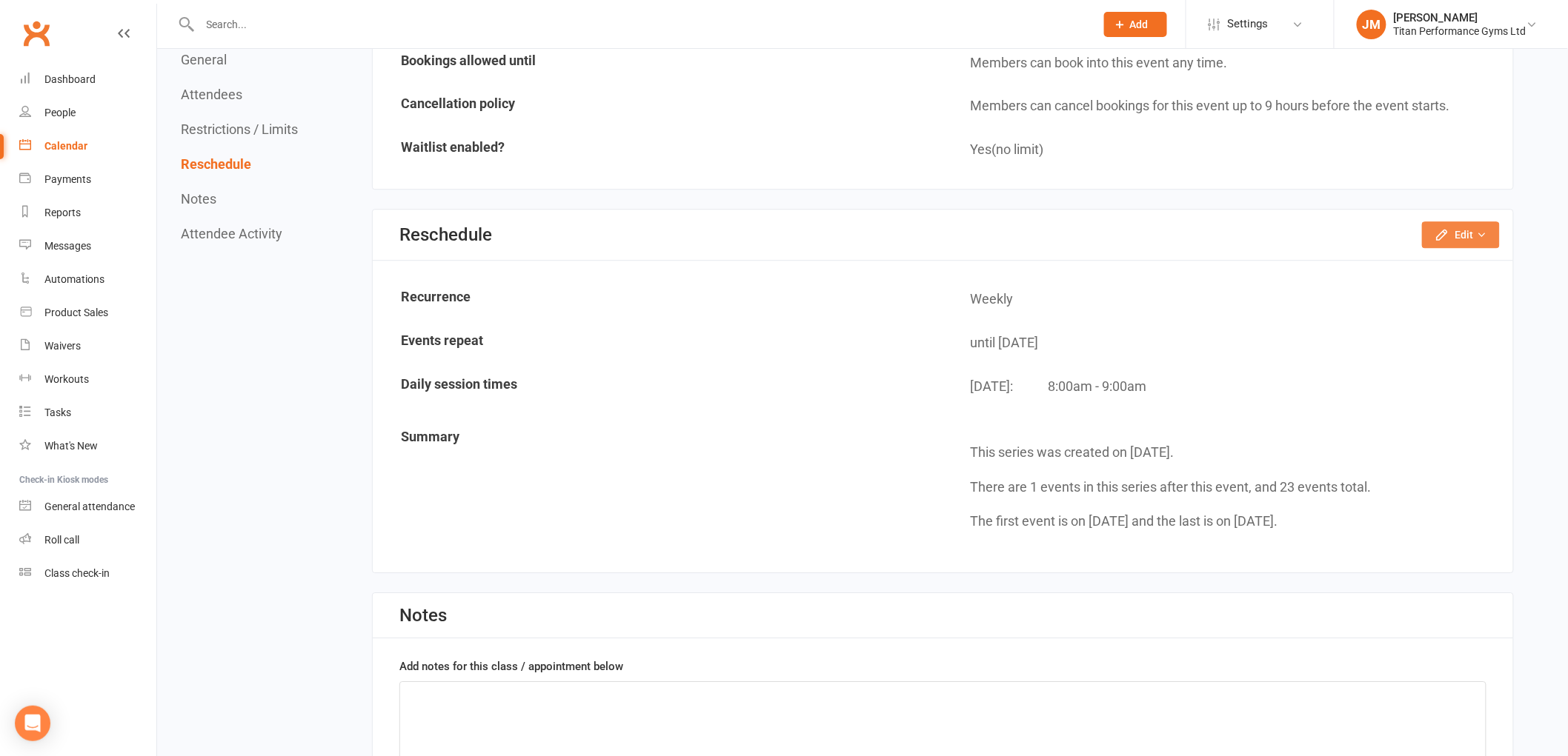
scroll to position [1662, 0]
click at [1442, 234] on button "Edit" at bounding box center [1460, 233] width 78 height 27
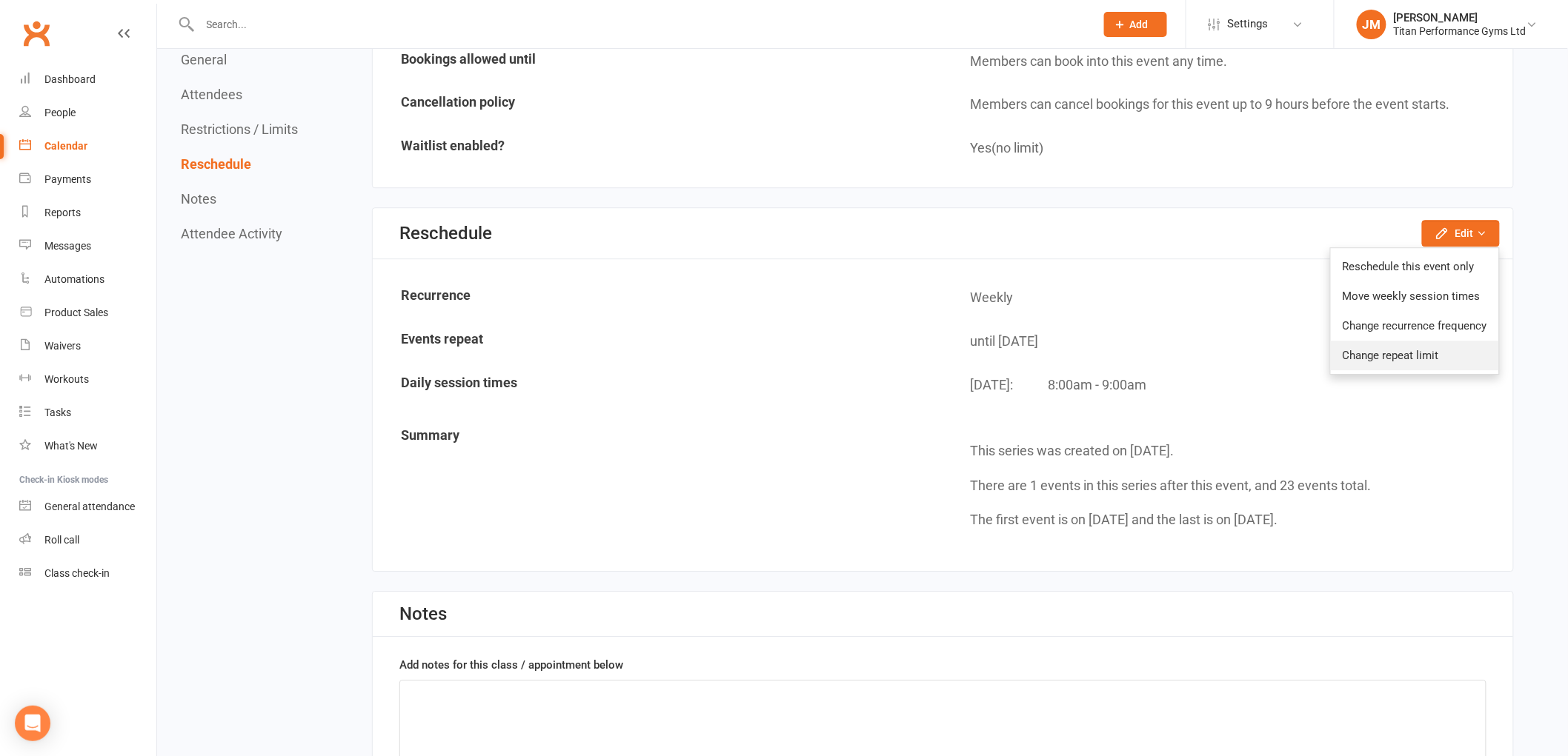
click at [1422, 348] on link "Change repeat limit" at bounding box center [1415, 355] width 168 height 30
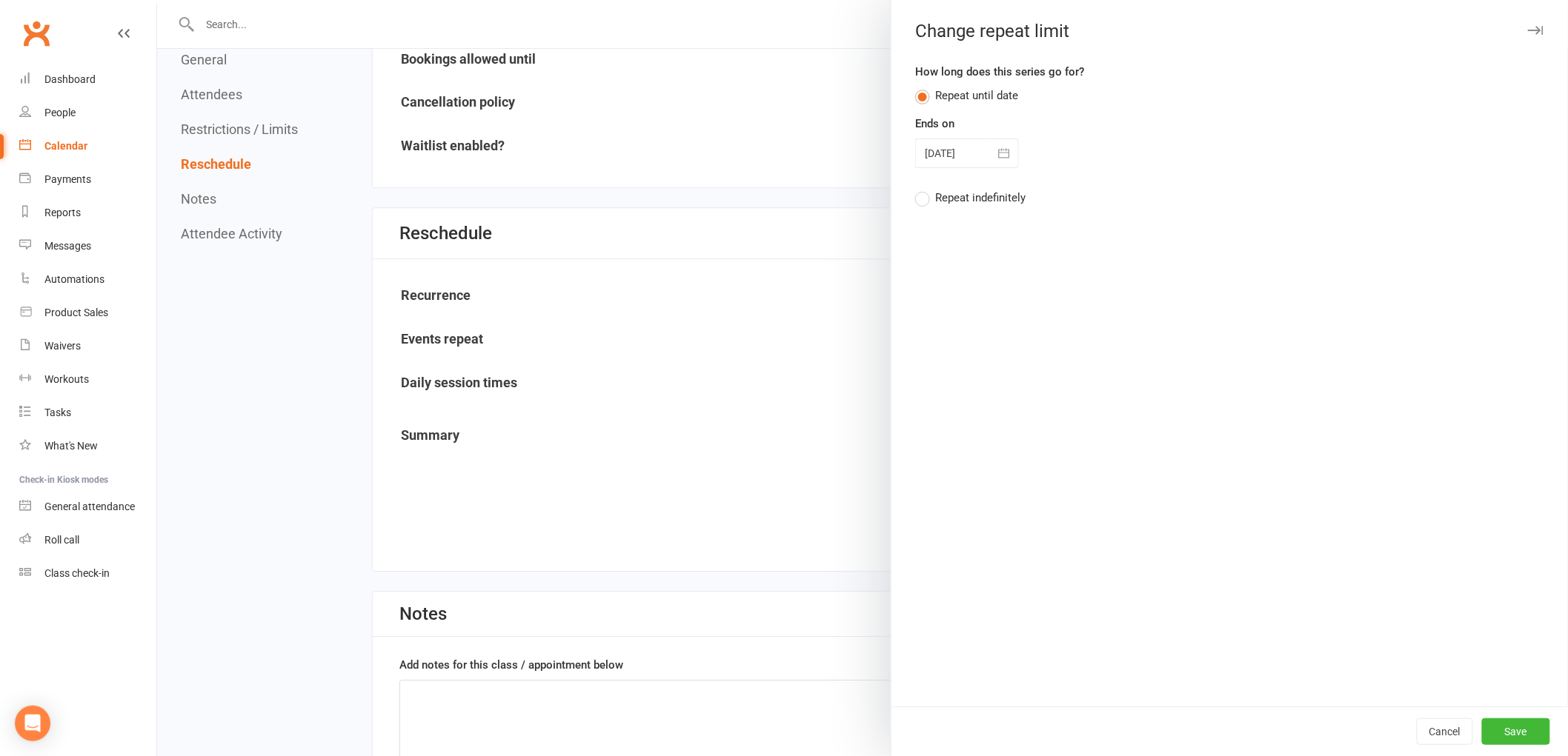
drag, startPoint x: 1002, startPoint y: 144, endPoint x: 1090, endPoint y: 240, distance: 130.2
click at [1001, 144] on button "button" at bounding box center [1004, 153] width 30 height 30
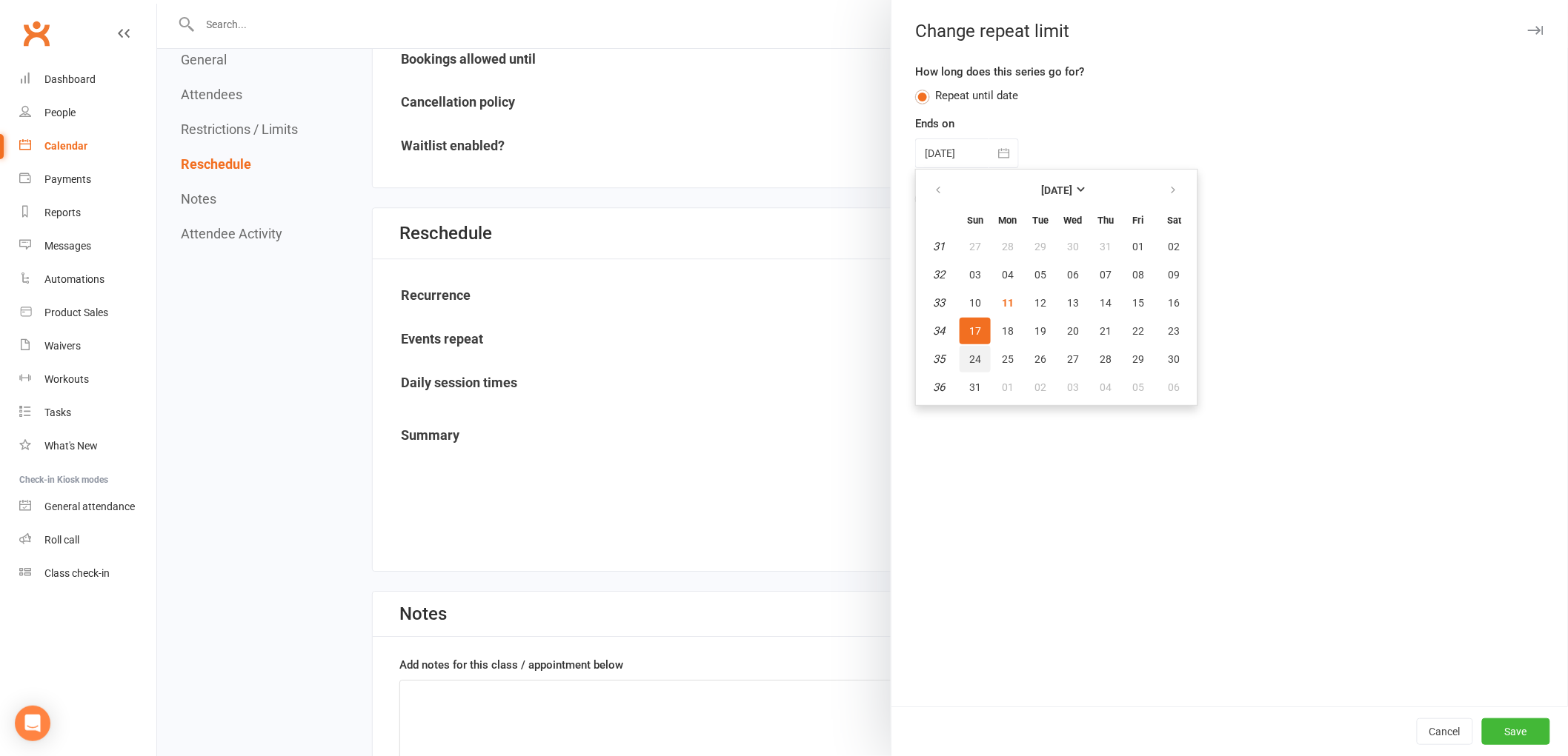
click at [975, 358] on button "24" at bounding box center [975, 359] width 31 height 27
type input "[DATE]"
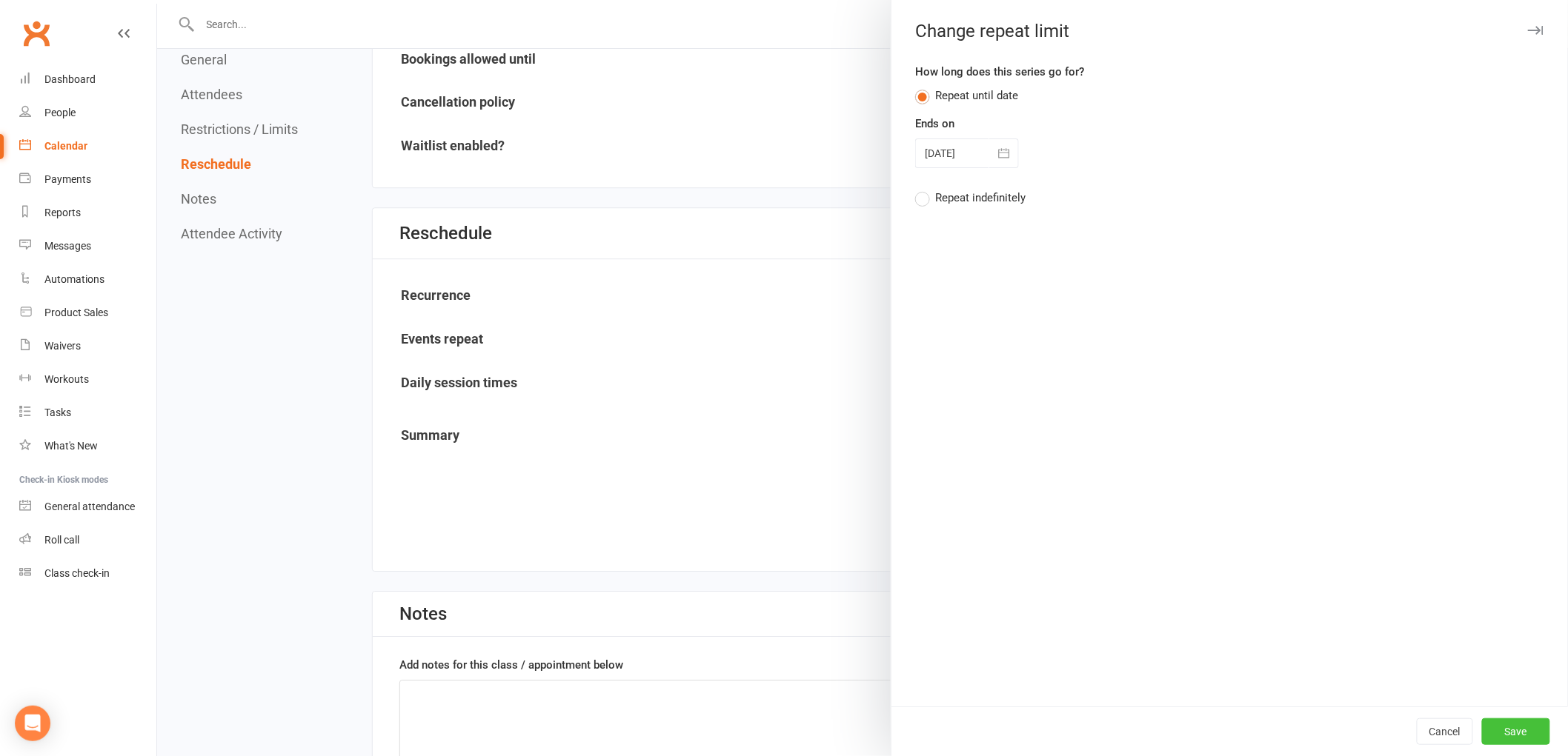
click at [1492, 734] on button "Save" at bounding box center [1516, 731] width 69 height 27
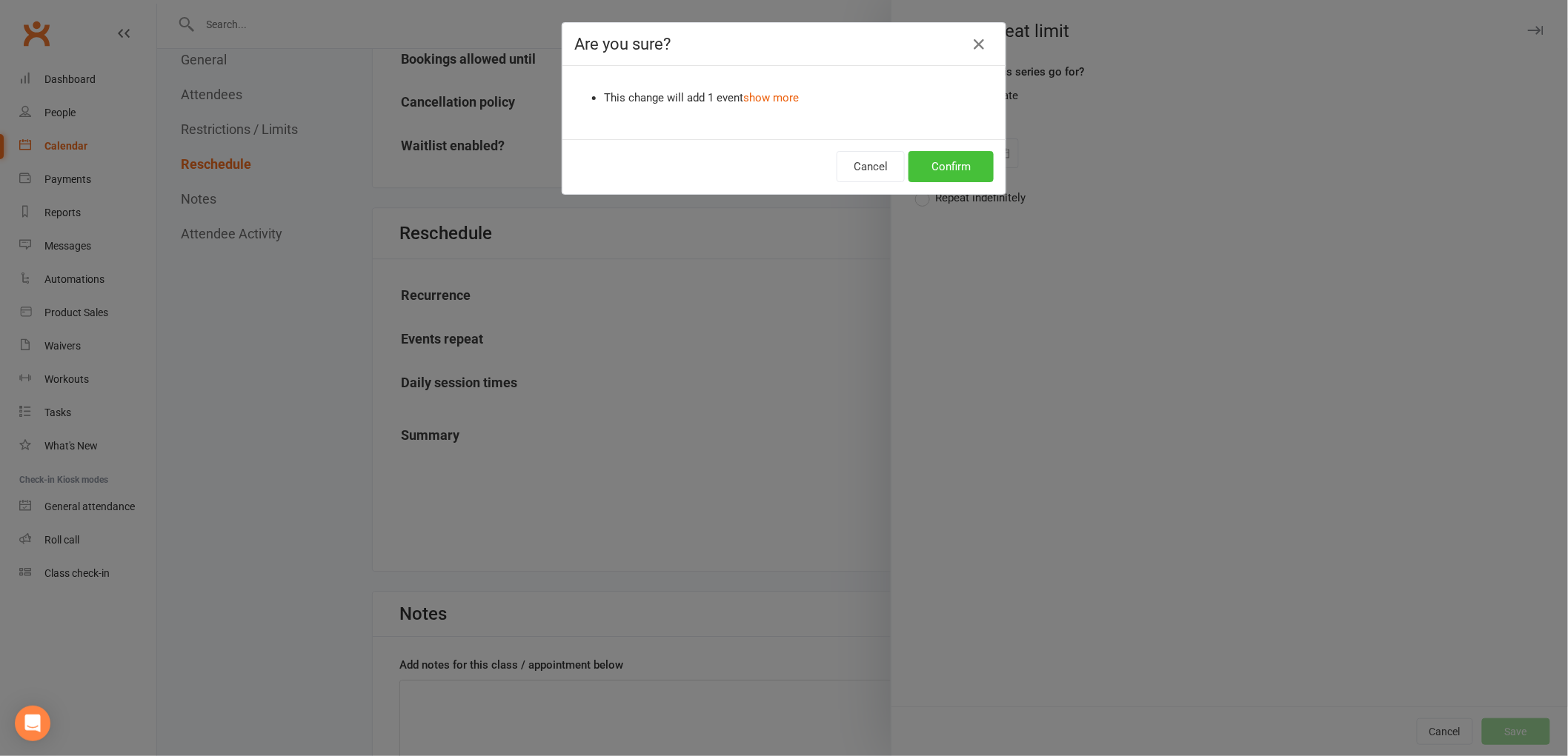
click at [974, 173] on button "Confirm" at bounding box center [951, 166] width 85 height 31
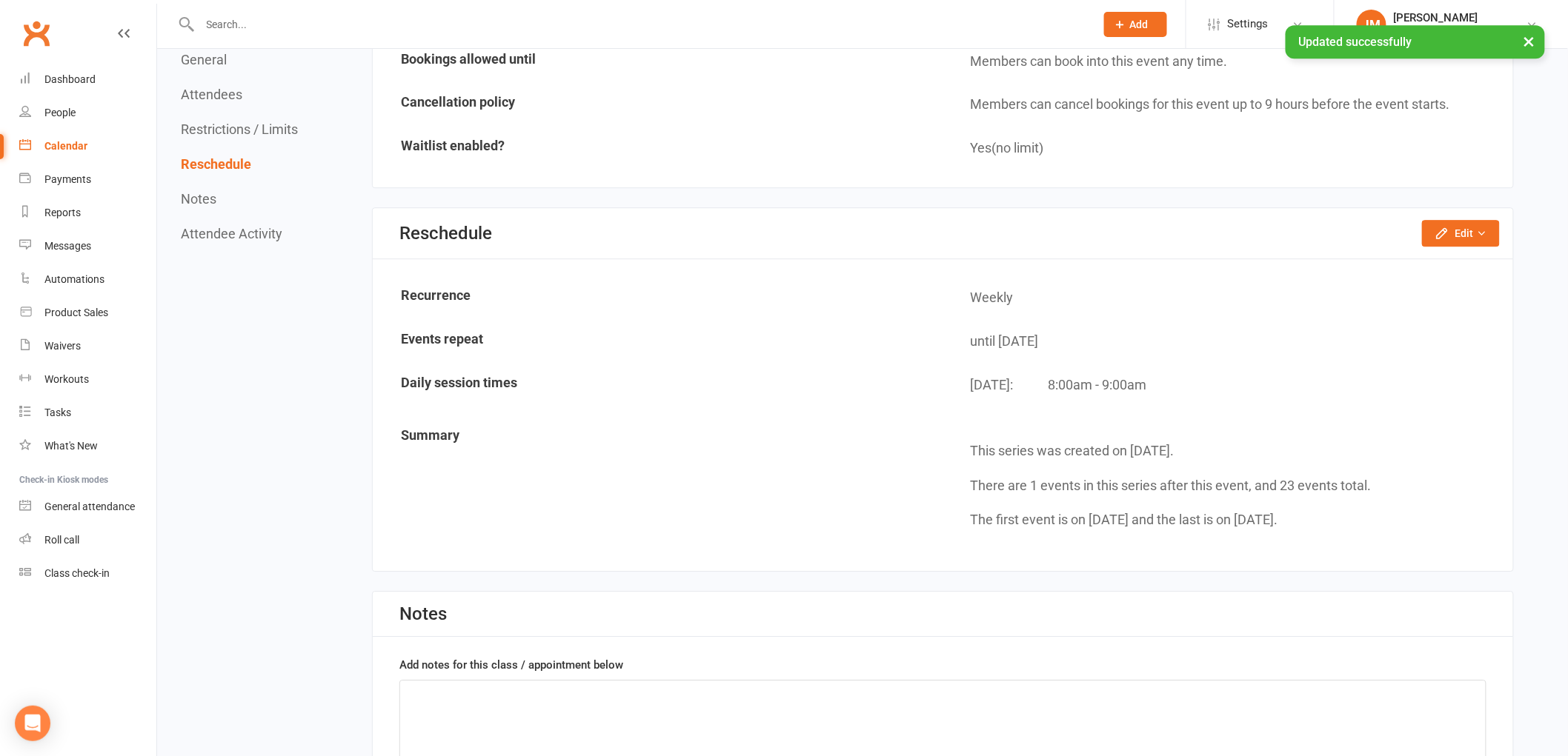
click at [83, 145] on div "Calendar" at bounding box center [66, 146] width 43 height 12
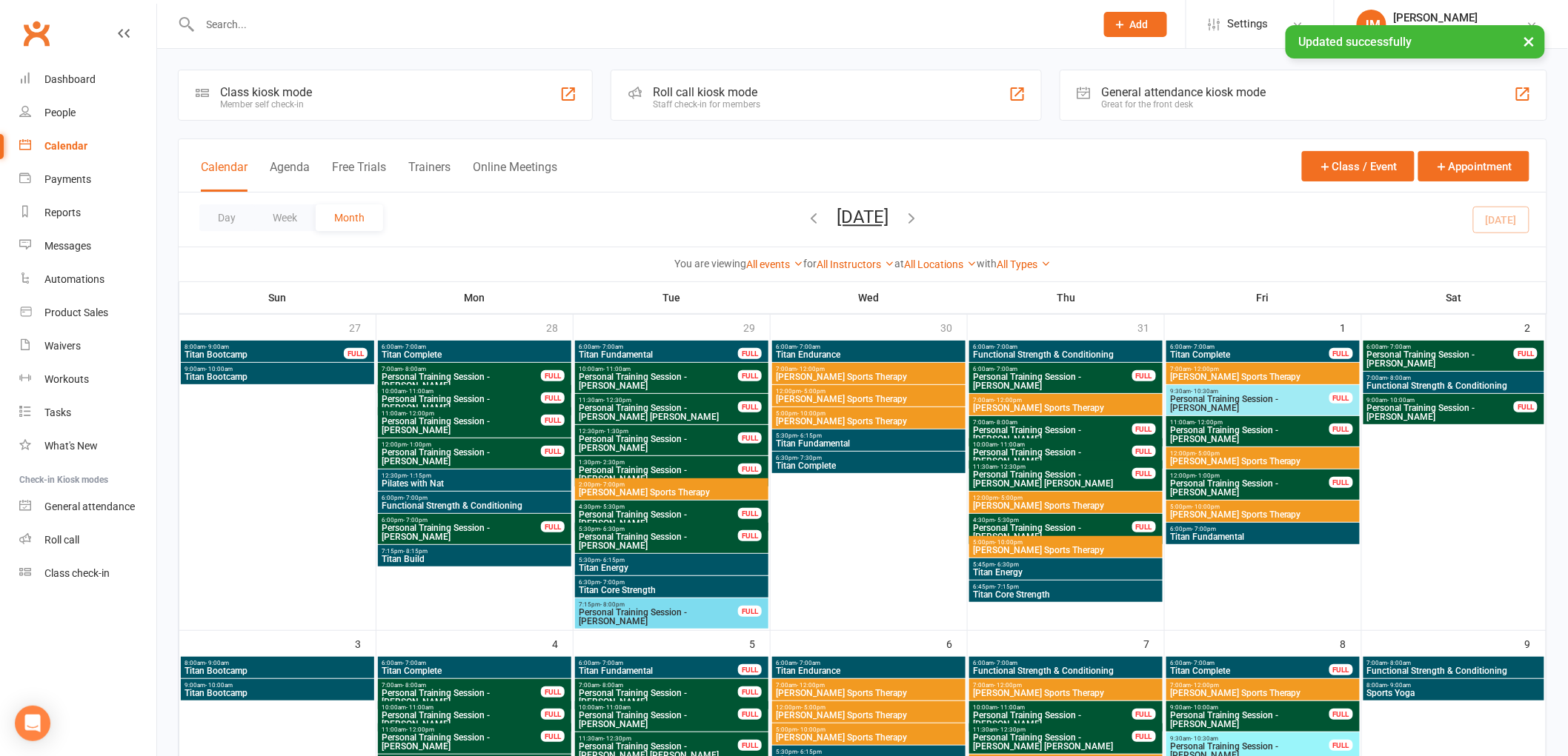
click at [1018, 263] on link "All Types" at bounding box center [1023, 265] width 54 height 12
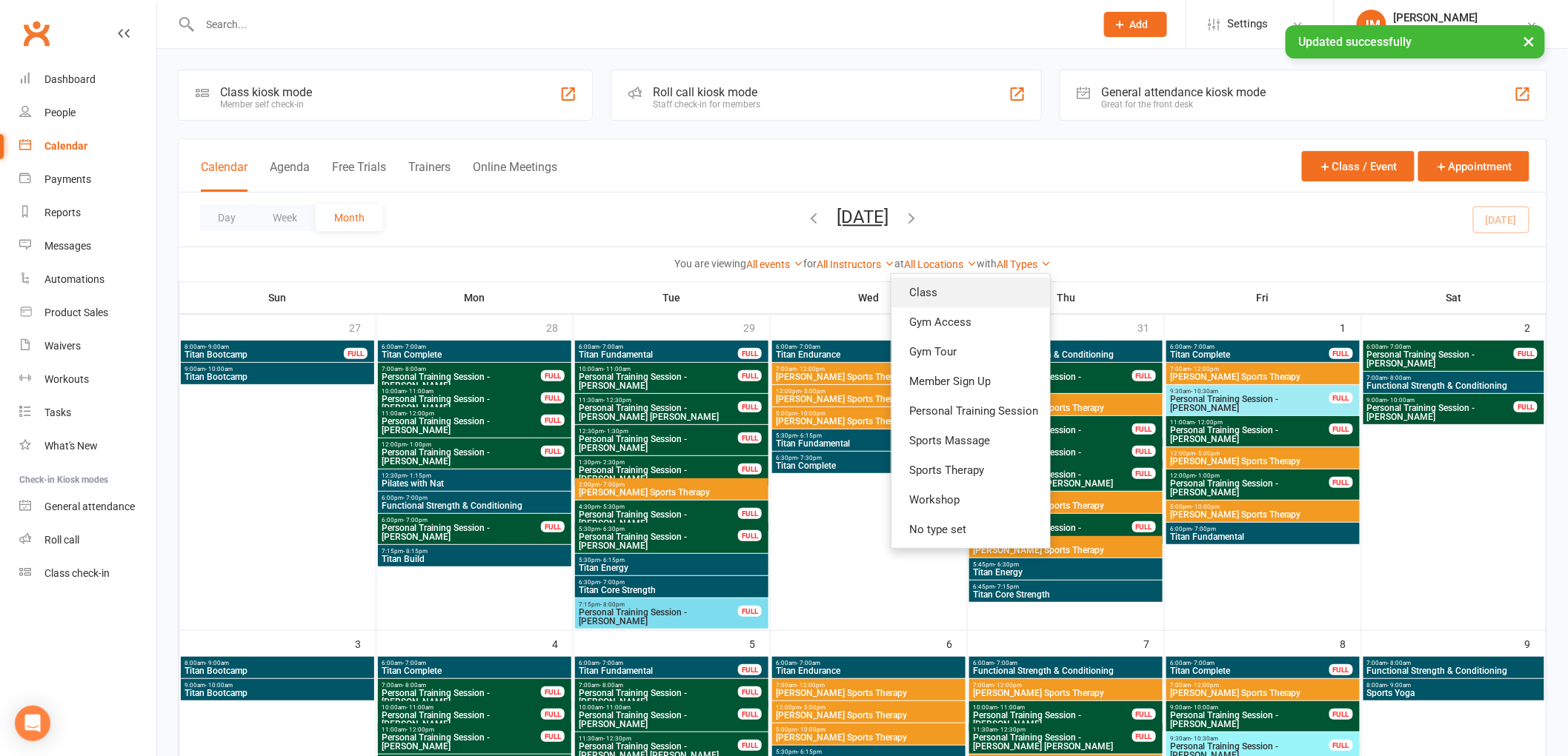
click at [1008, 285] on link "Class" at bounding box center [970, 292] width 158 height 30
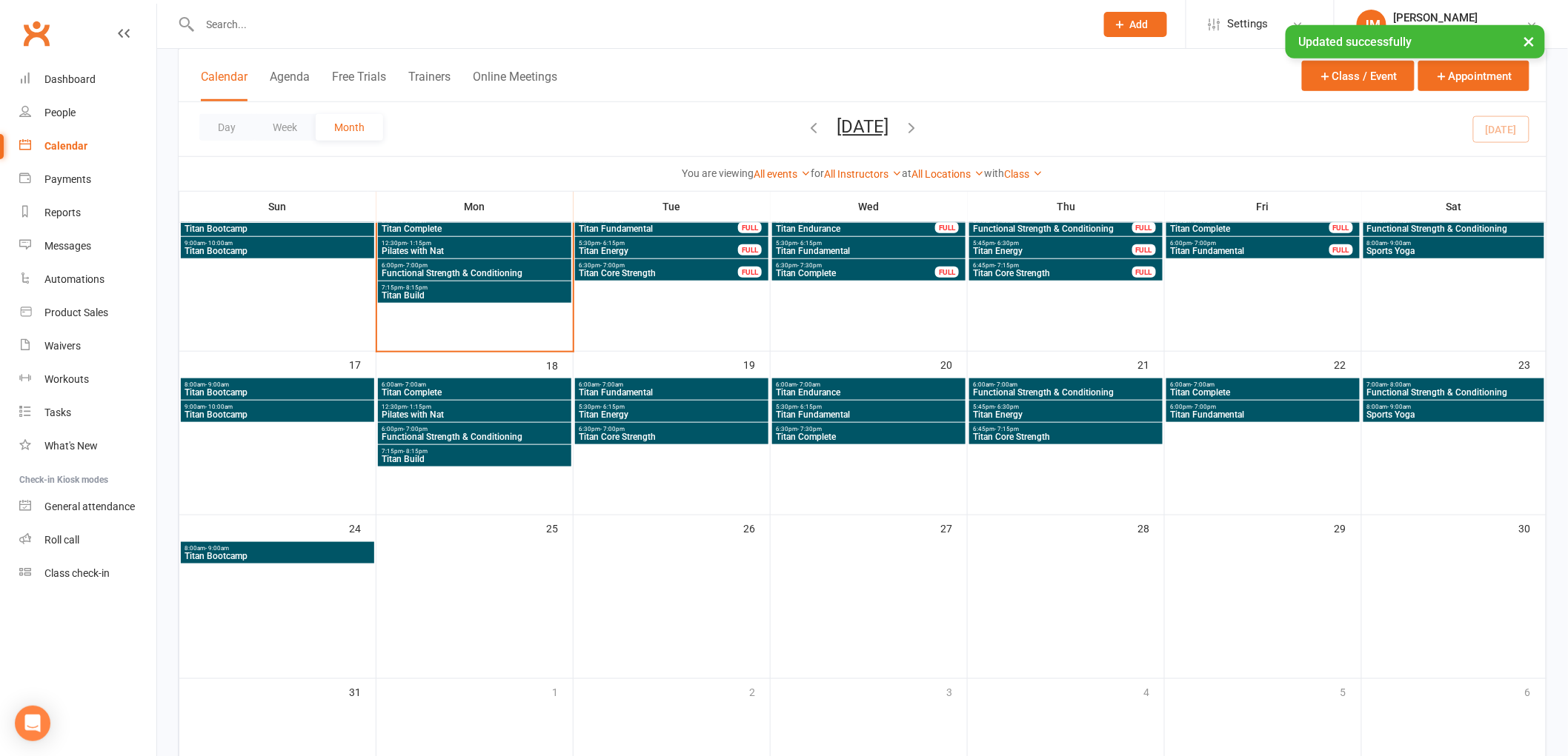
scroll to position [522, 0]
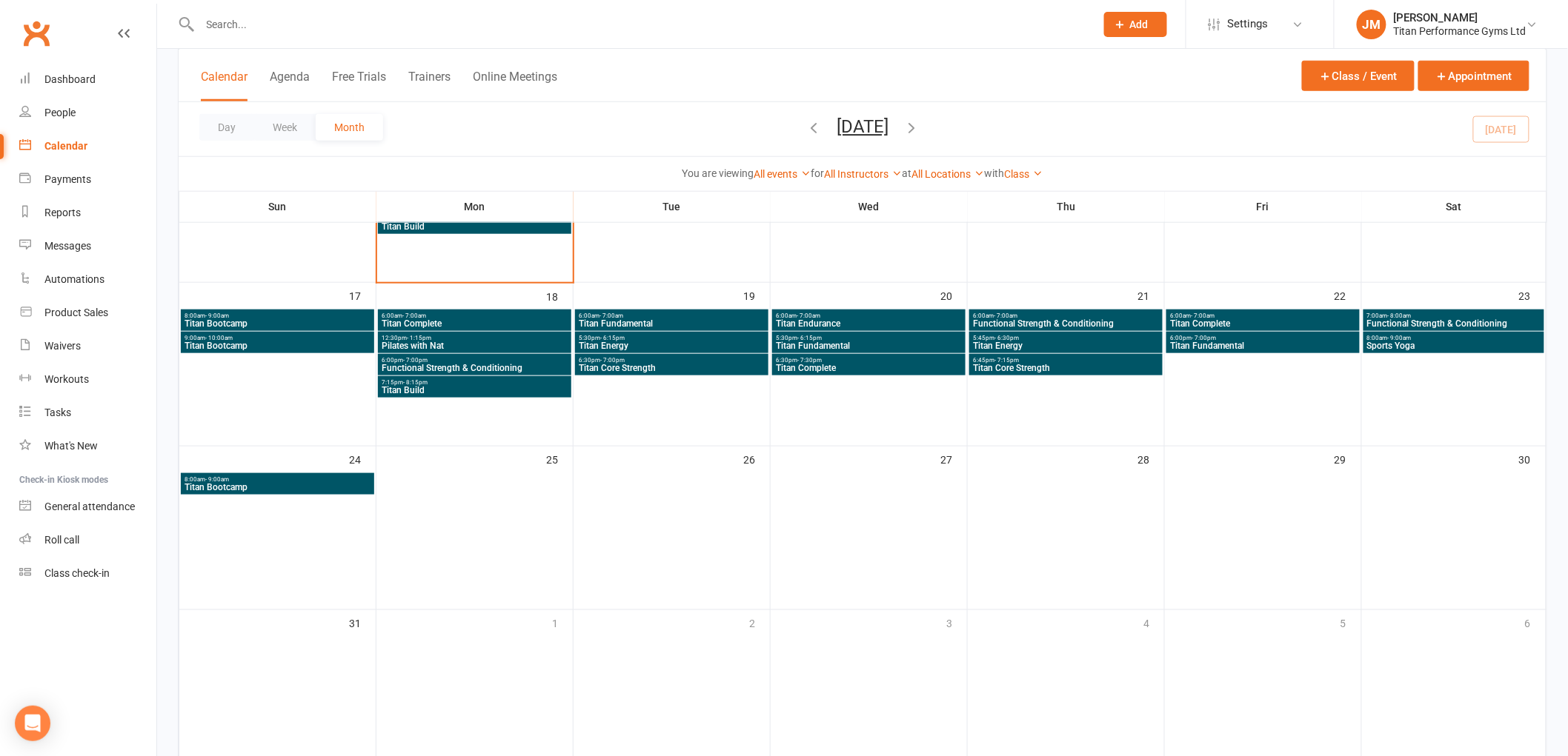
click at [331, 342] on span "Titan Bootcamp" at bounding box center [277, 346] width 188 height 9
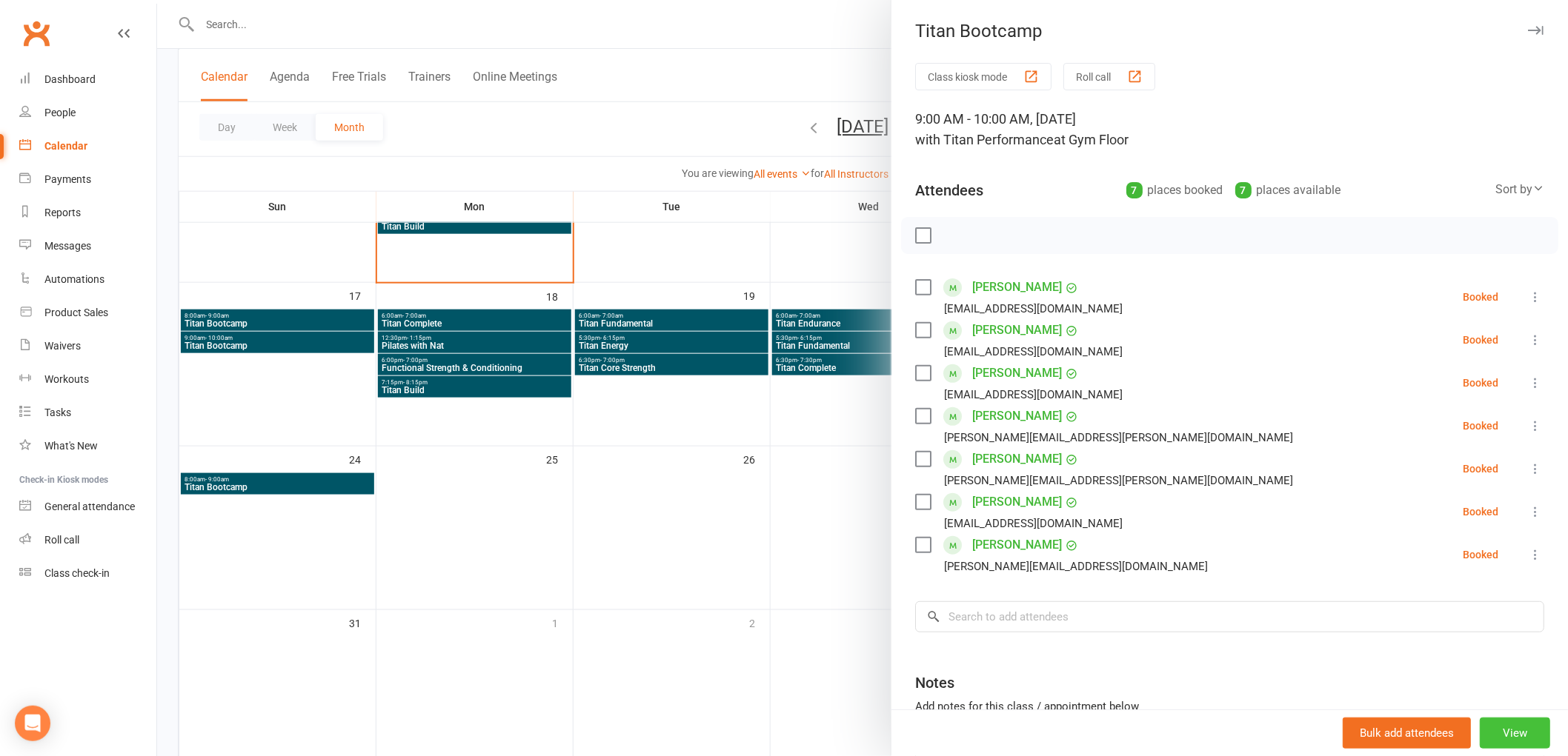
drag, startPoint x: 1501, startPoint y: 731, endPoint x: 1492, endPoint y: 736, distance: 10.3
click at [1499, 731] on button "View" at bounding box center [1515, 733] width 70 height 31
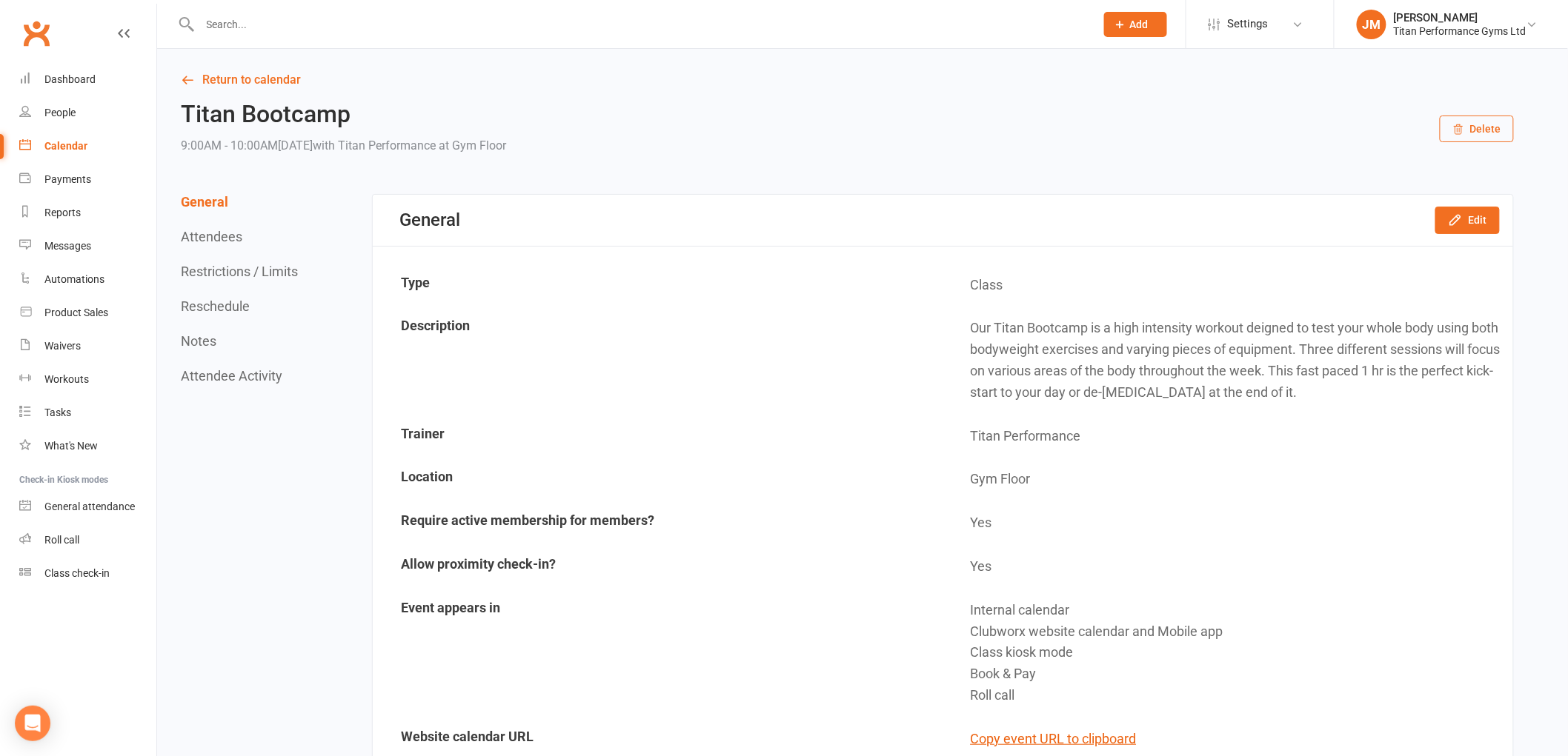
click at [238, 305] on button "Reschedule" at bounding box center [215, 307] width 69 height 15
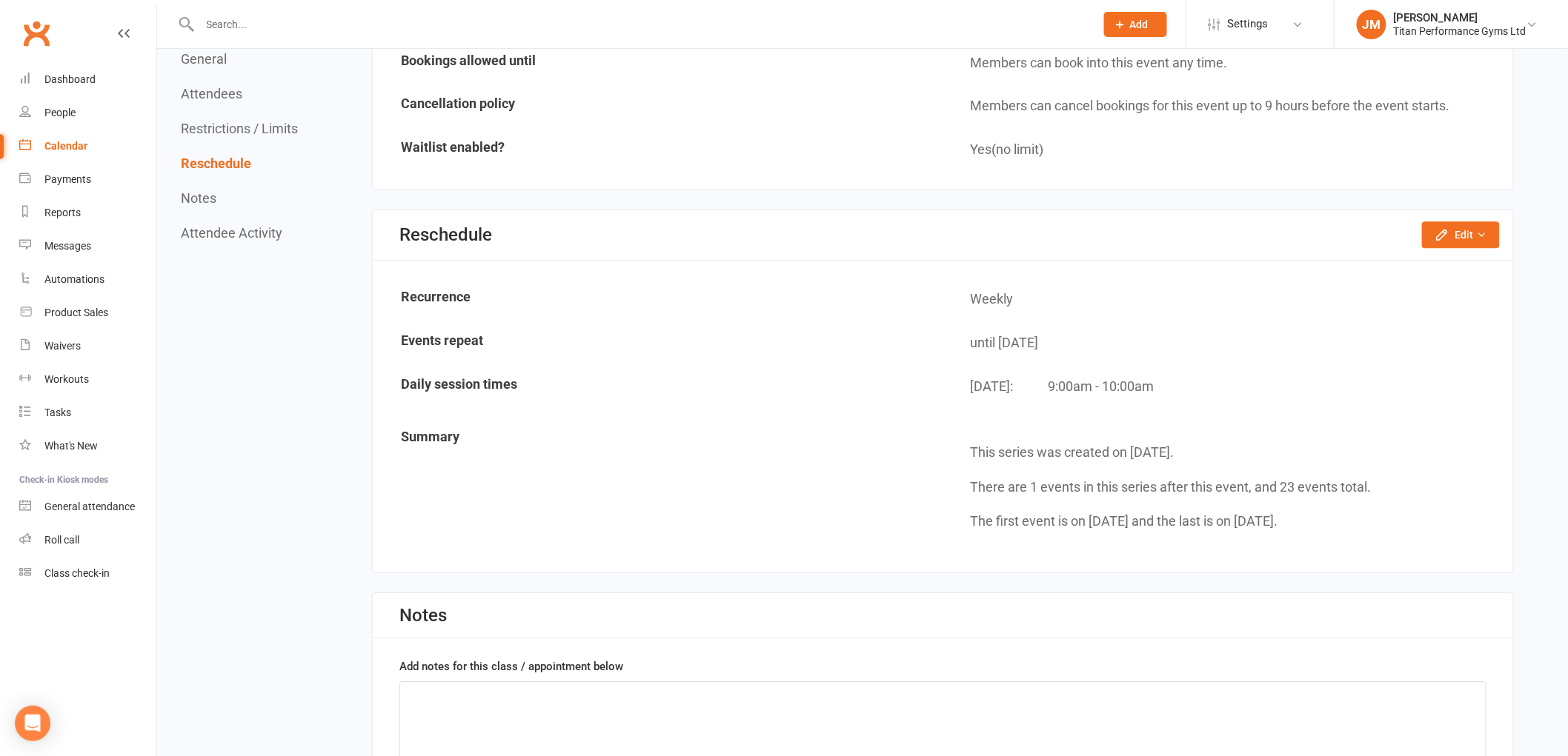
scroll to position [1613, 0]
click at [1453, 209] on div "Reschedule Edit Reschedule this event only Move weekly session times Change rec…" at bounding box center [942, 235] width 1140 height 51
click at [1453, 221] on button "Edit" at bounding box center [1460, 234] width 78 height 27
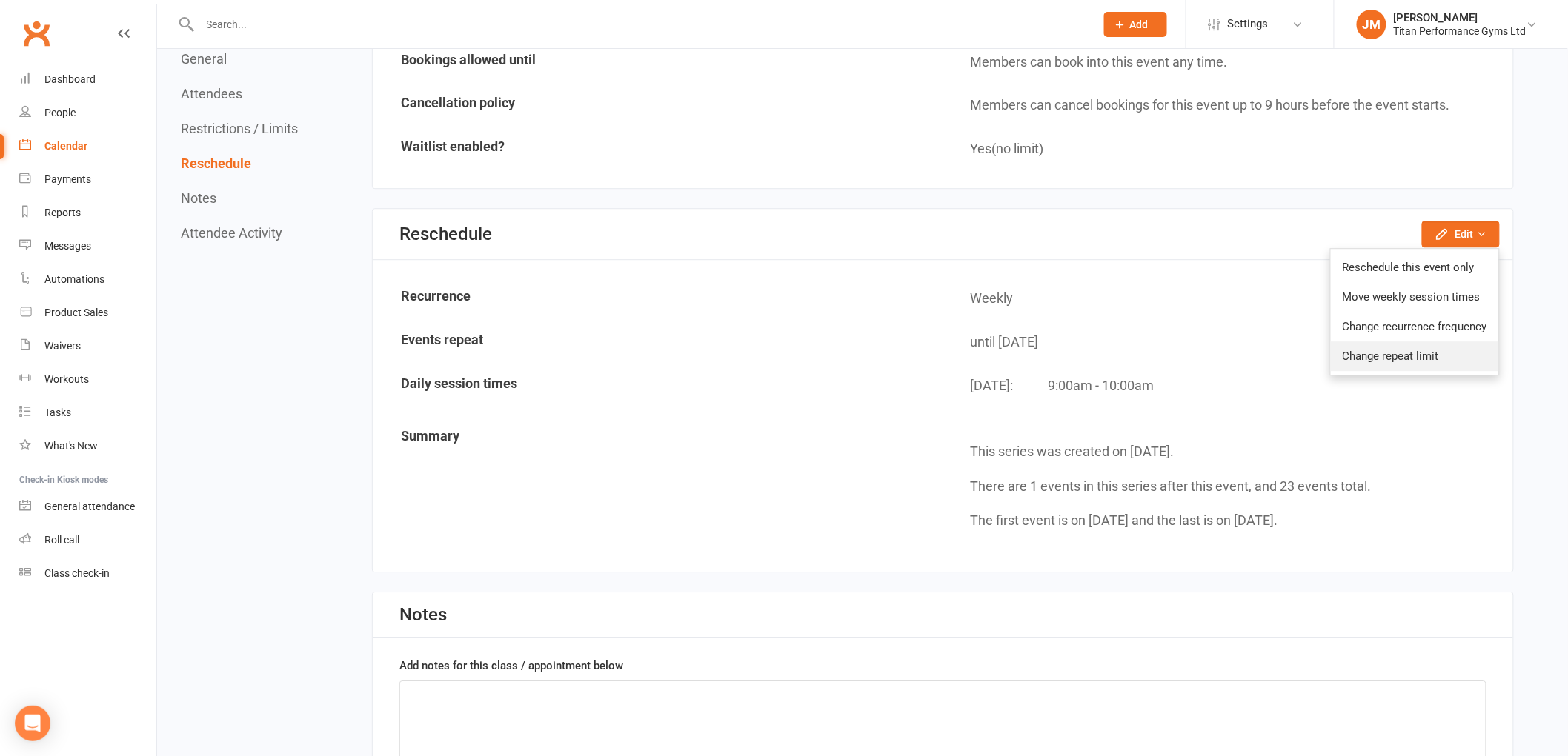
click at [1376, 348] on link "Change repeat limit" at bounding box center [1415, 356] width 168 height 30
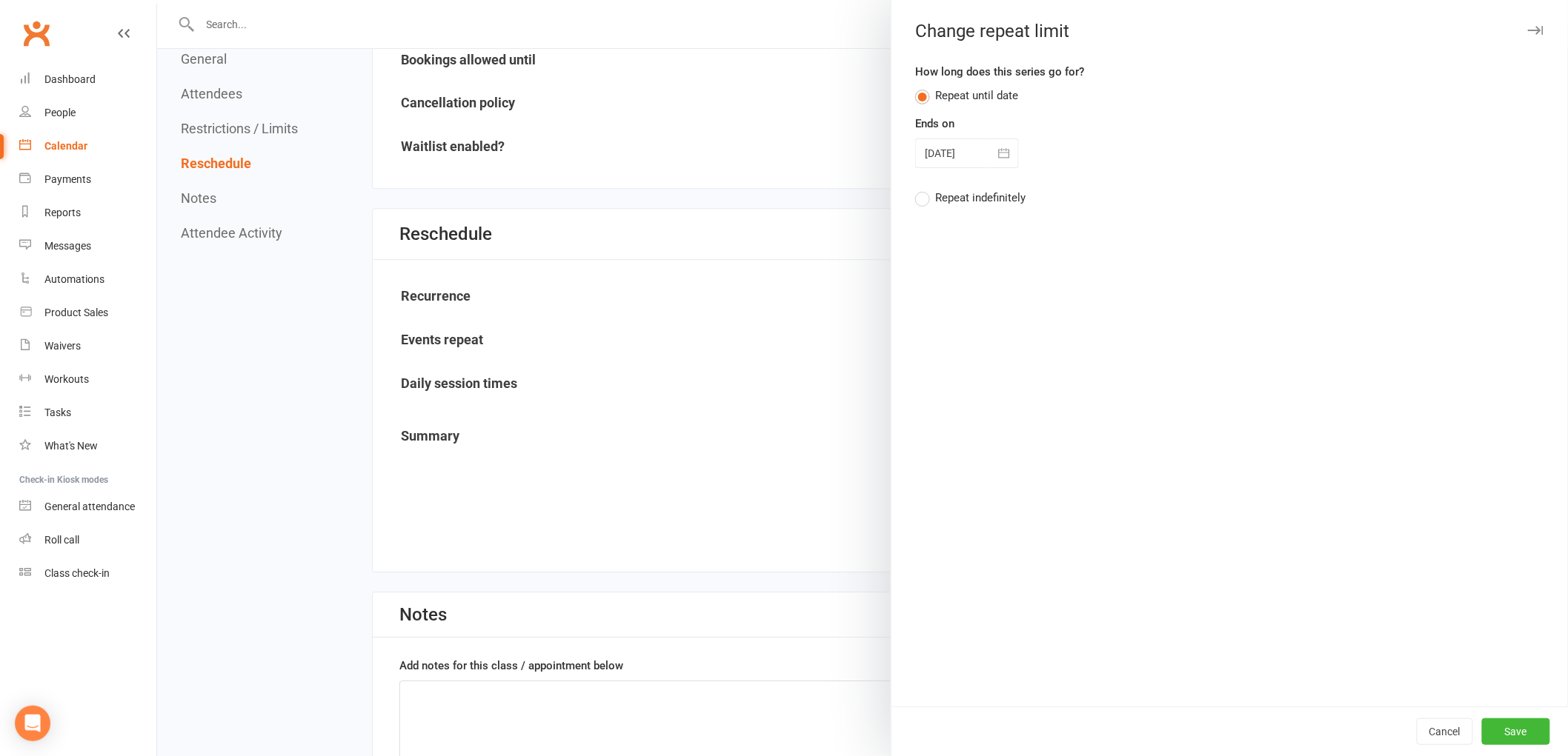
click at [963, 157] on div at bounding box center [966, 153] width 104 height 30
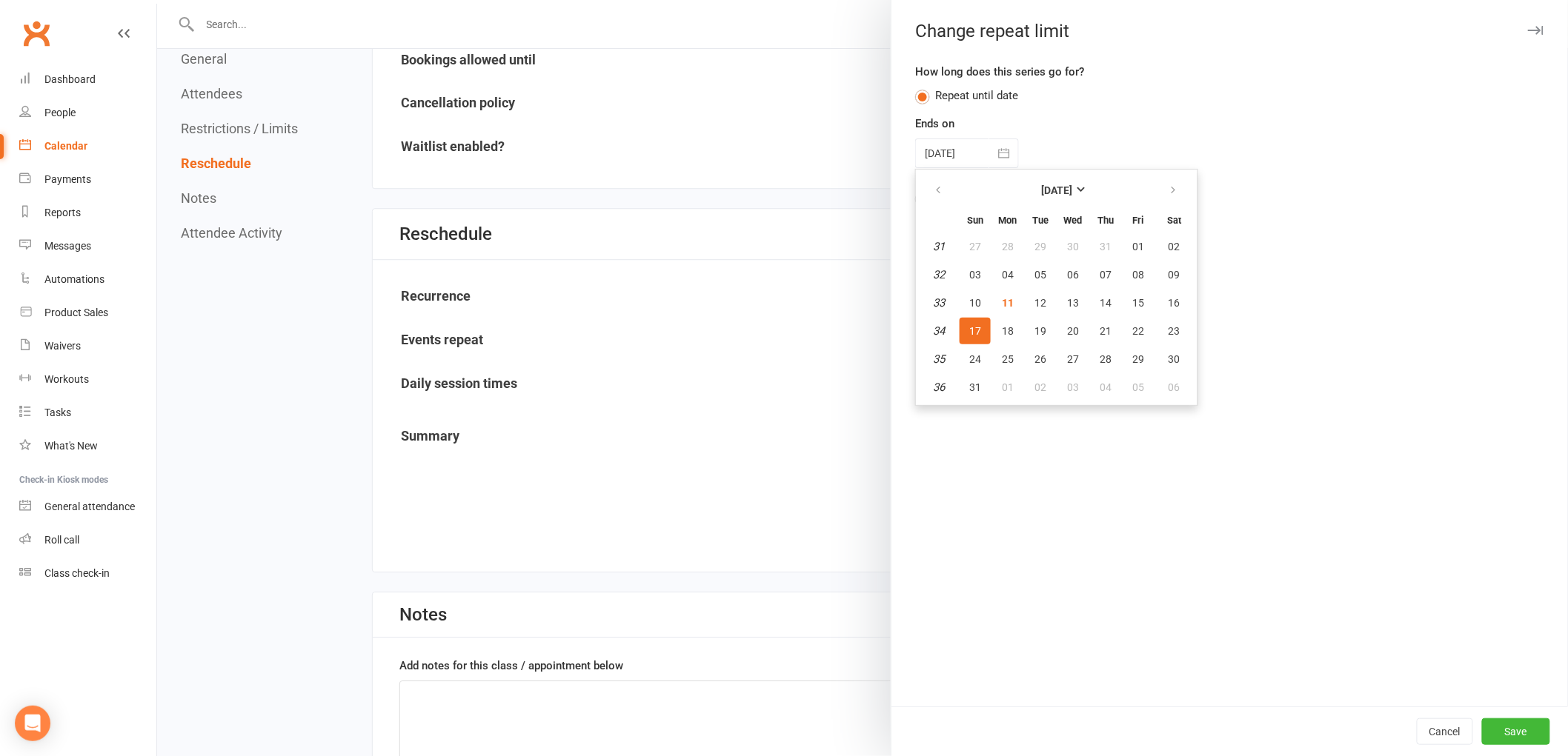
click at [973, 336] on button "17" at bounding box center [975, 330] width 31 height 27
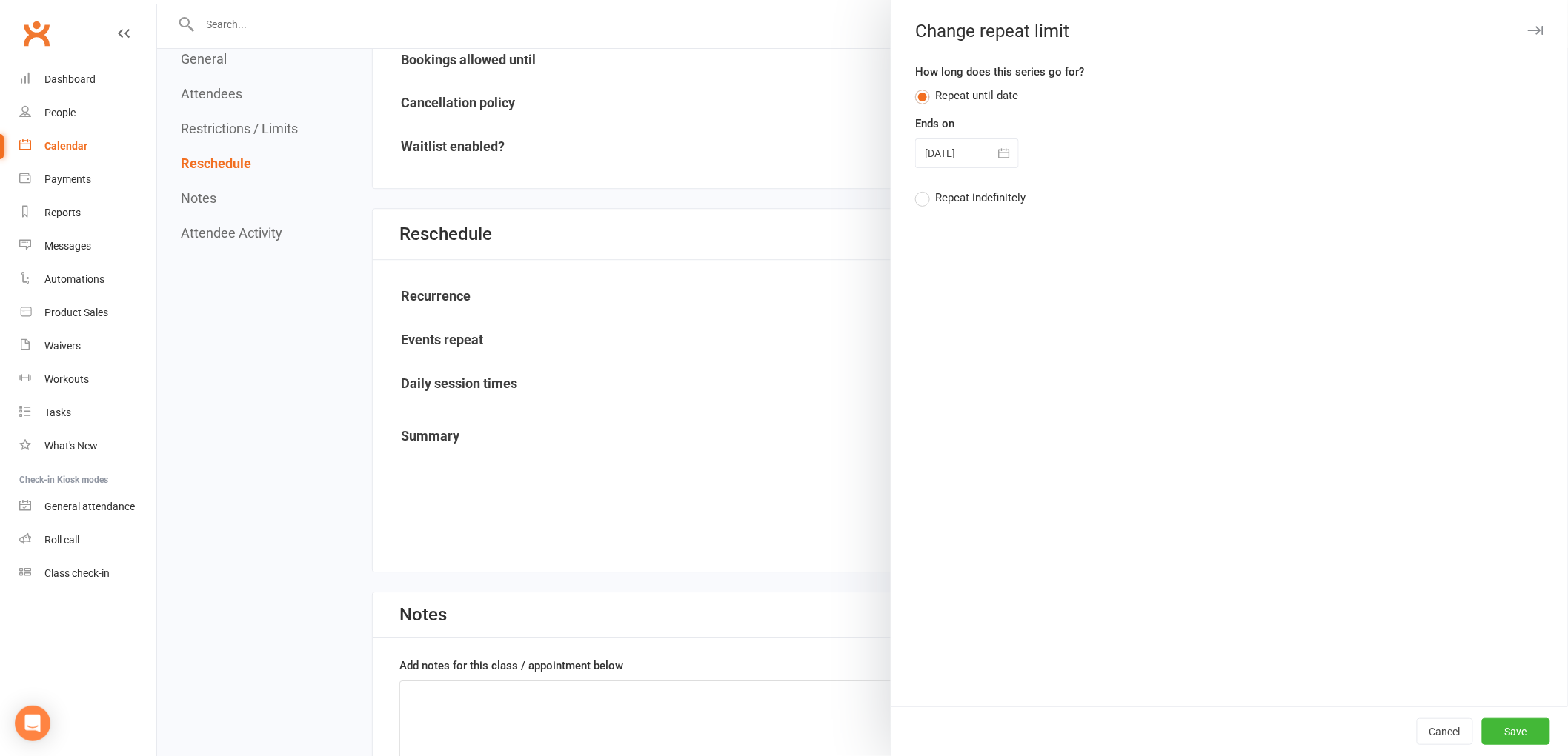
click at [978, 146] on div at bounding box center [966, 153] width 104 height 30
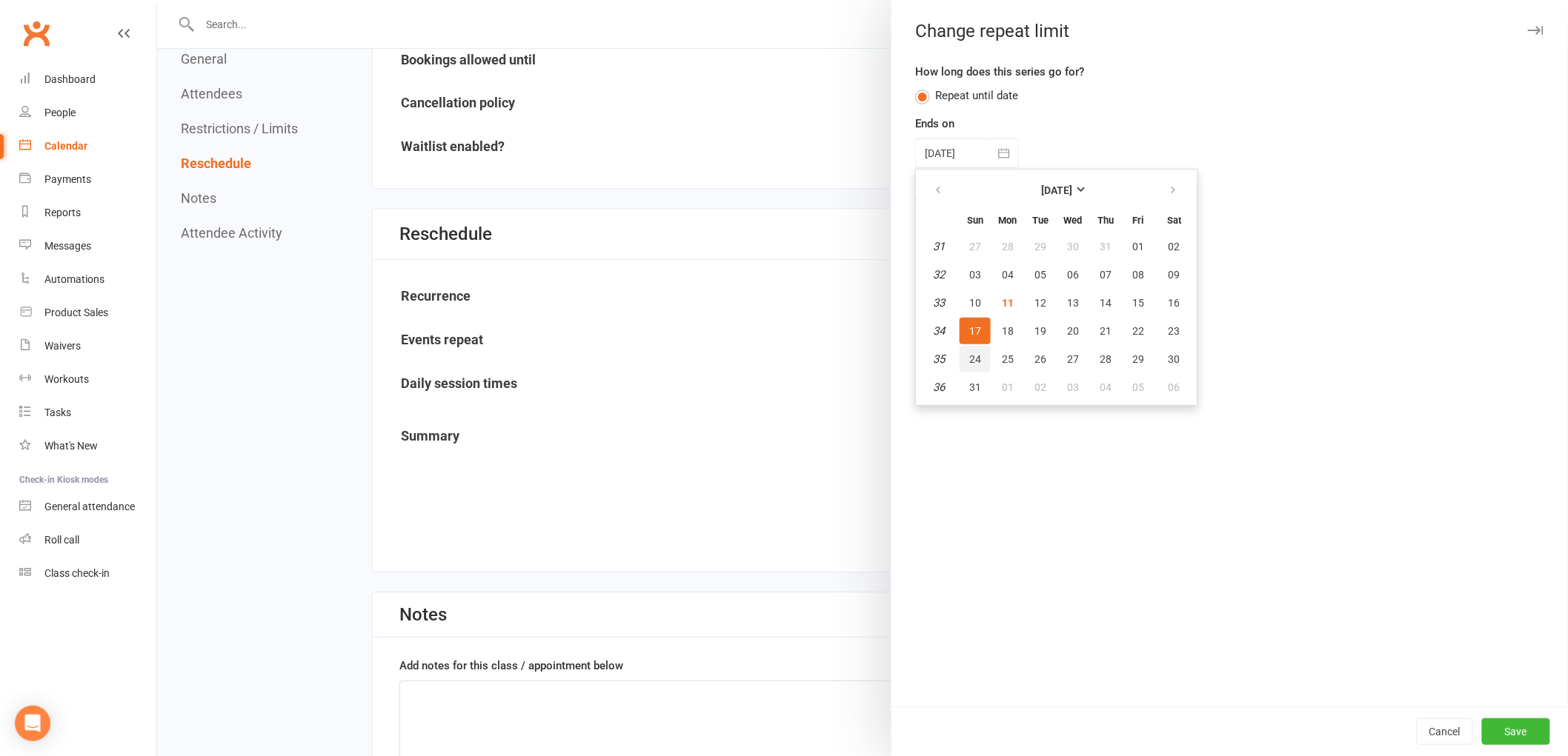
click at [969, 358] on span "24" at bounding box center [975, 360] width 12 height 12
type input "[DATE]"
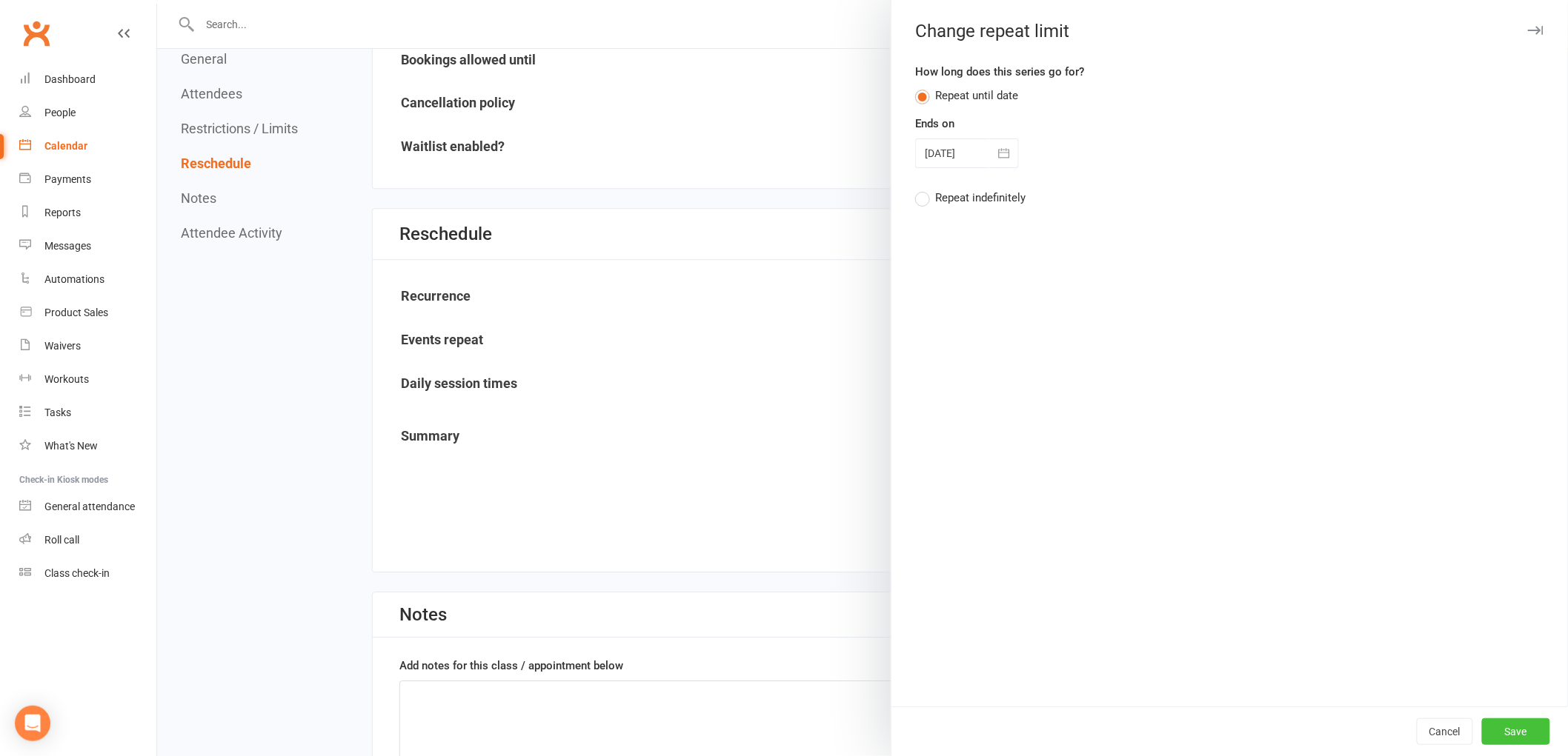
click at [1504, 728] on button "Save" at bounding box center [1516, 731] width 69 height 27
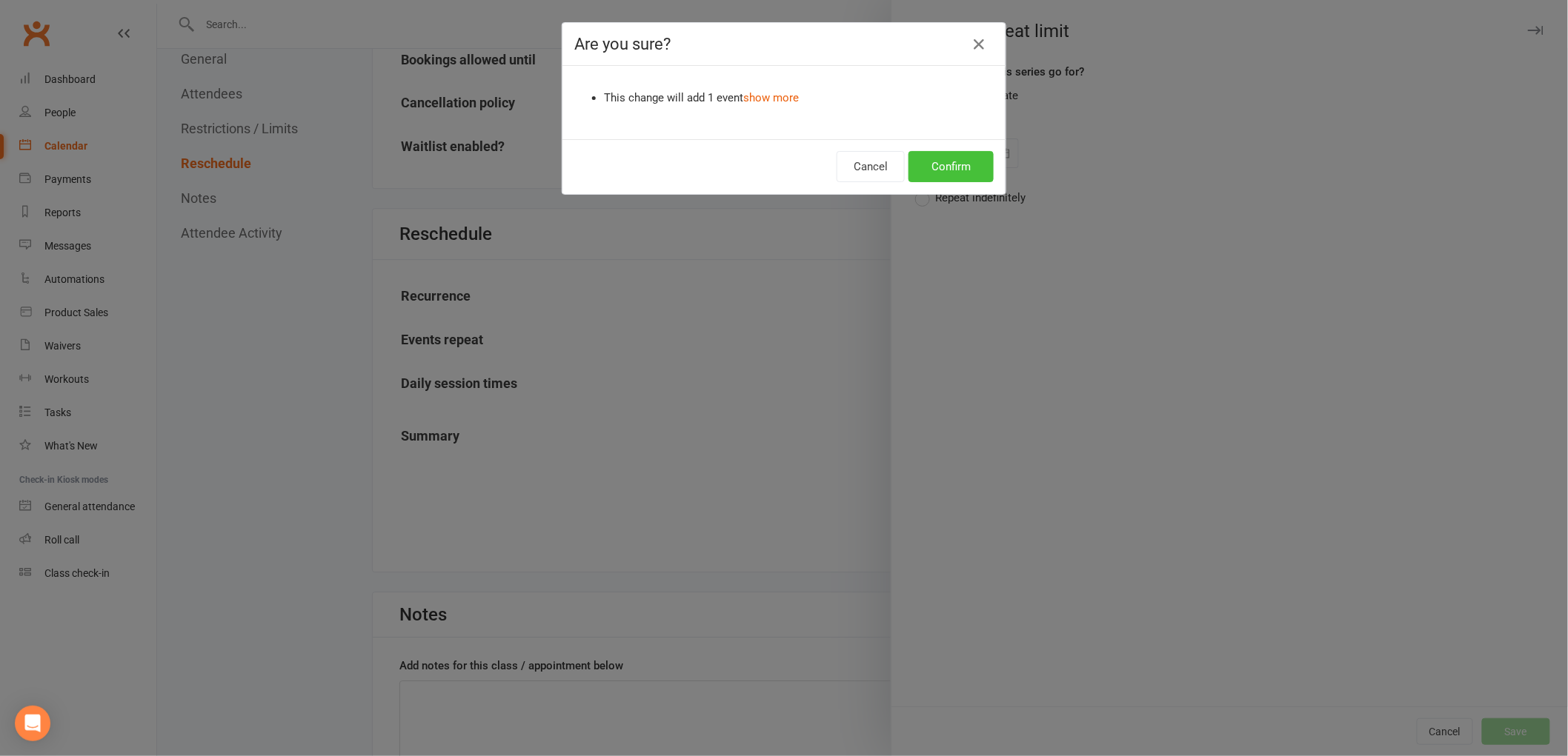
click at [961, 158] on button "Confirm" at bounding box center [951, 166] width 85 height 31
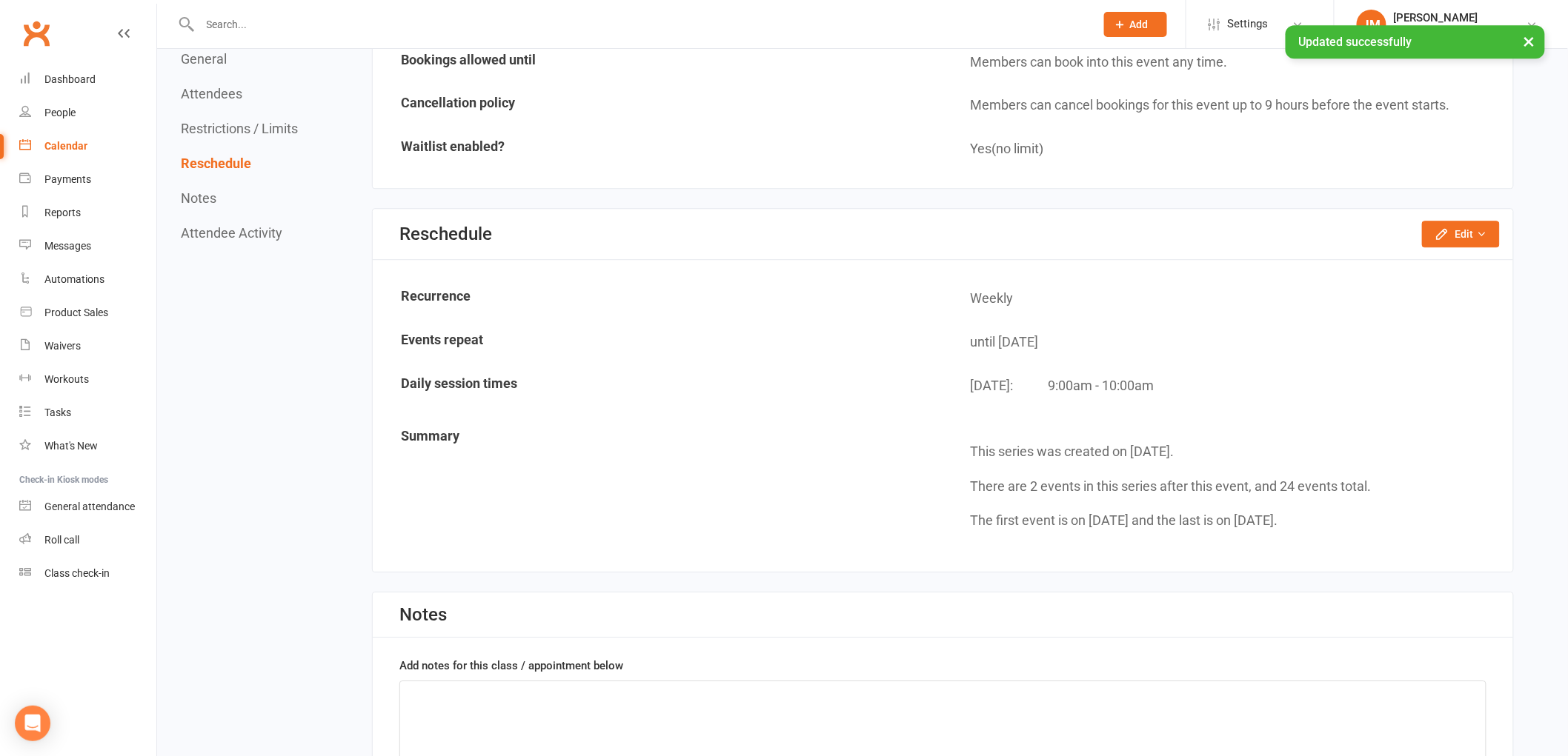
click at [39, 25] on div "× Updated successfully" at bounding box center [774, 25] width 1548 height 0
click at [117, 102] on link "People" at bounding box center [87, 112] width 137 height 33
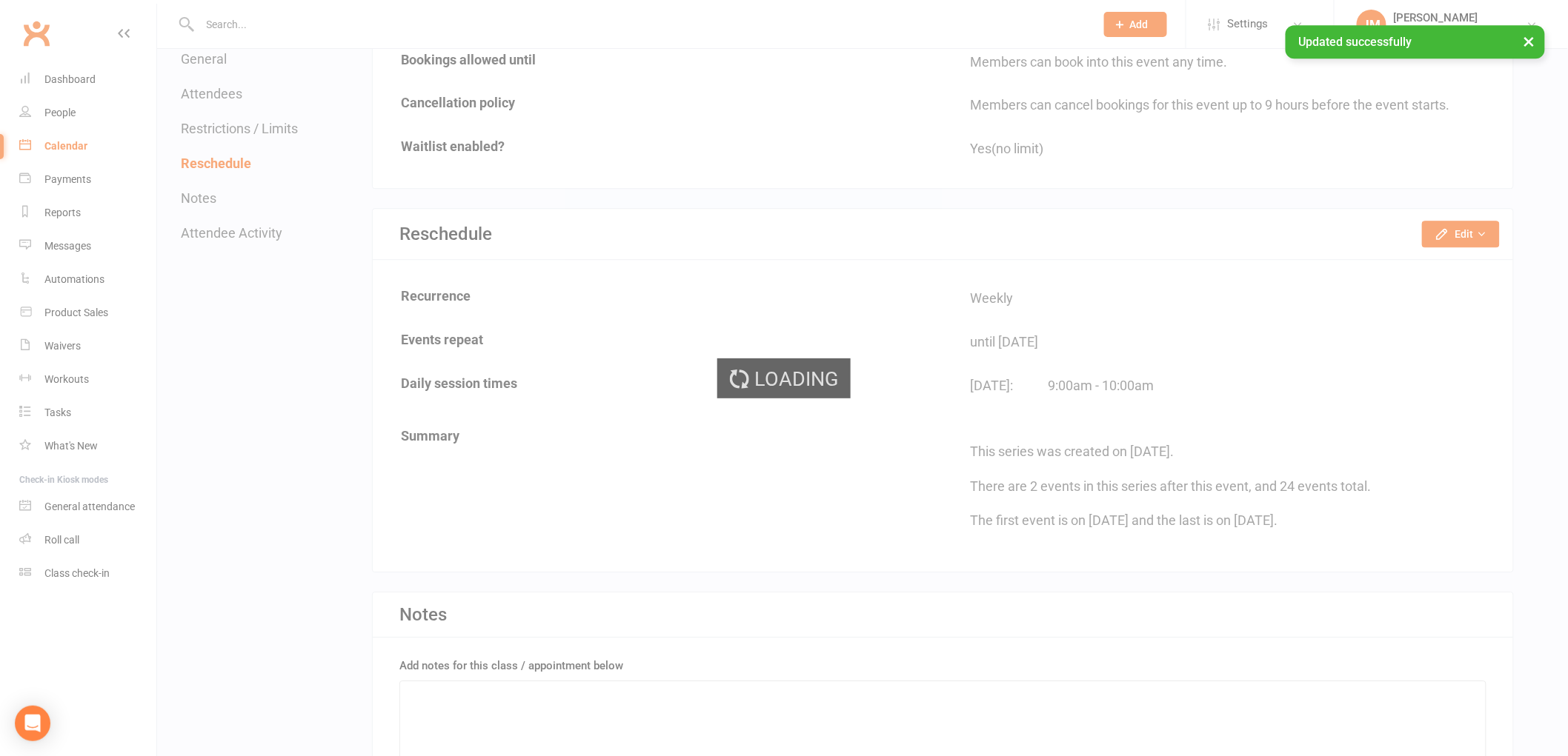
click at [111, 77] on div "Loading" at bounding box center [784, 378] width 1568 height 756
select select "100"
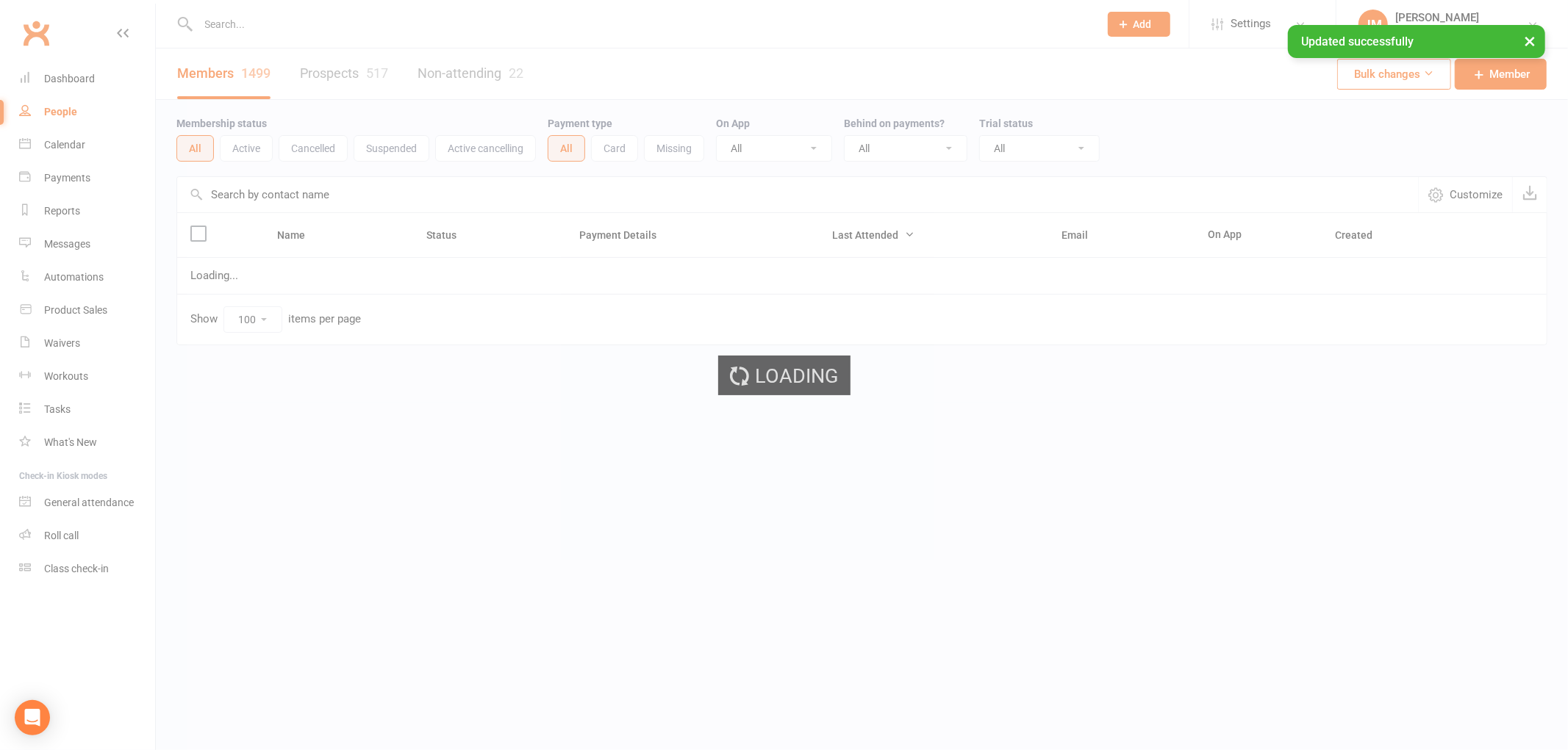
click at [83, 82] on div "Loading" at bounding box center [784, 375] width 1568 height 750
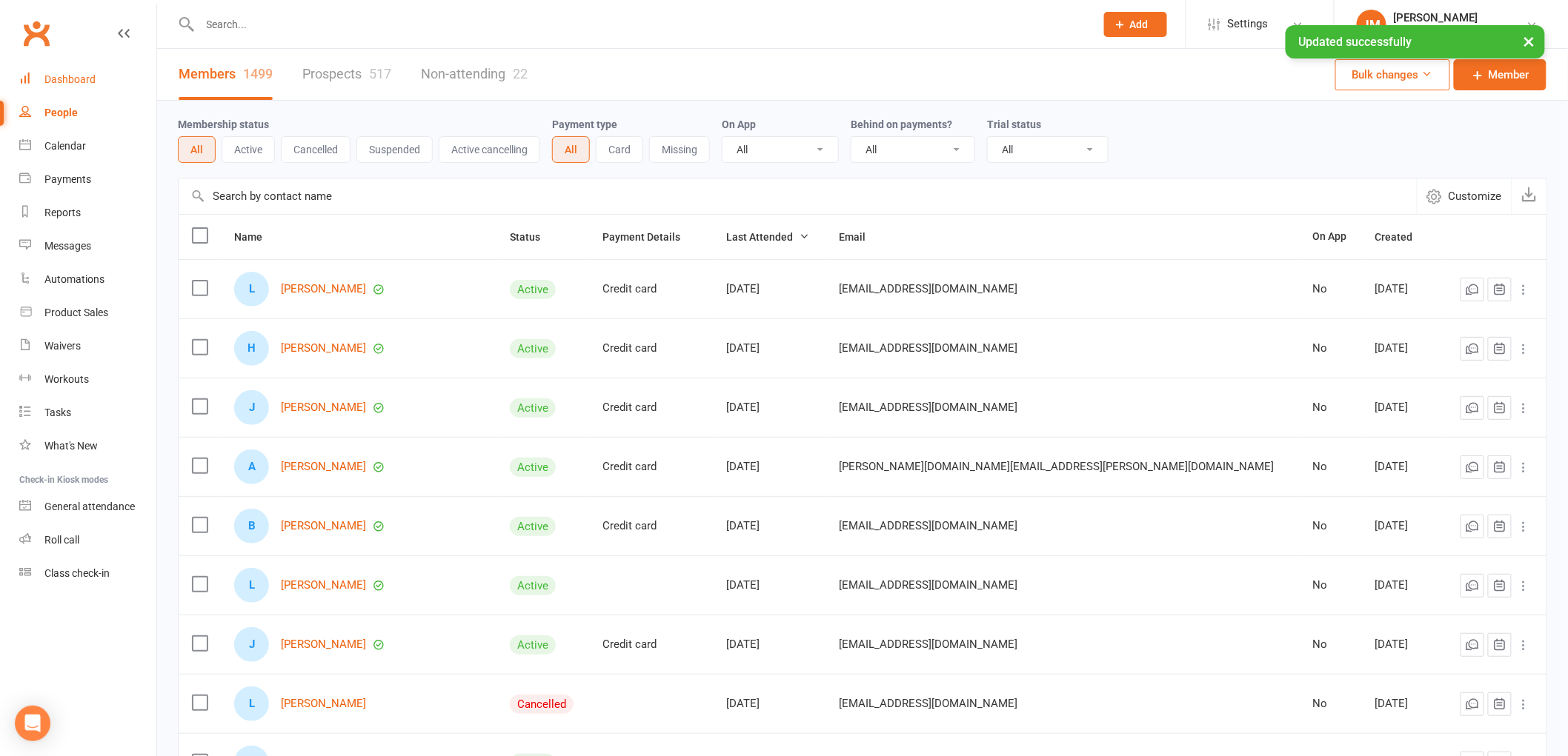
click at [84, 82] on div "Dashboard" at bounding box center [70, 80] width 51 height 12
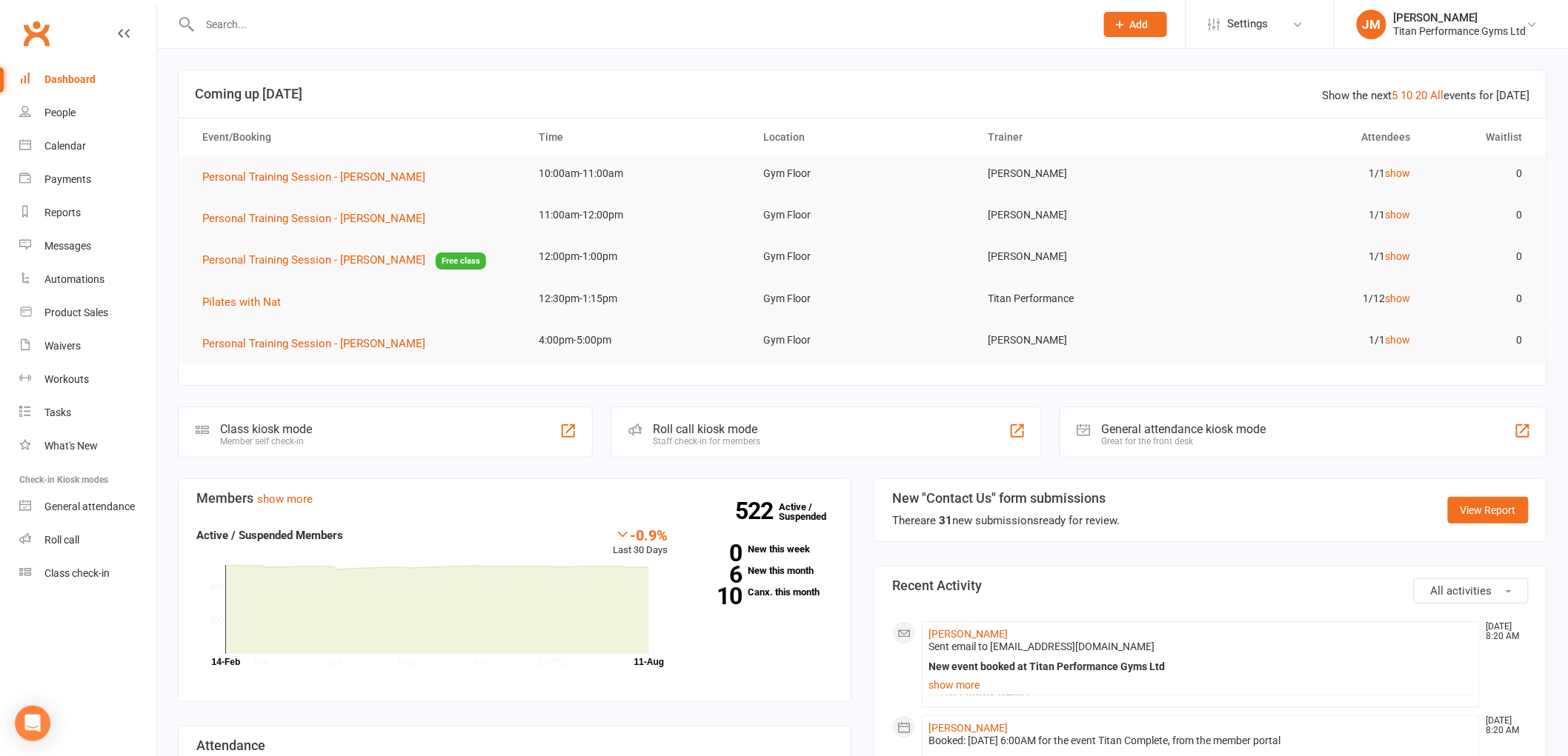
scroll to position [82, 0]
